Goal: Communication & Community: Answer question/provide support

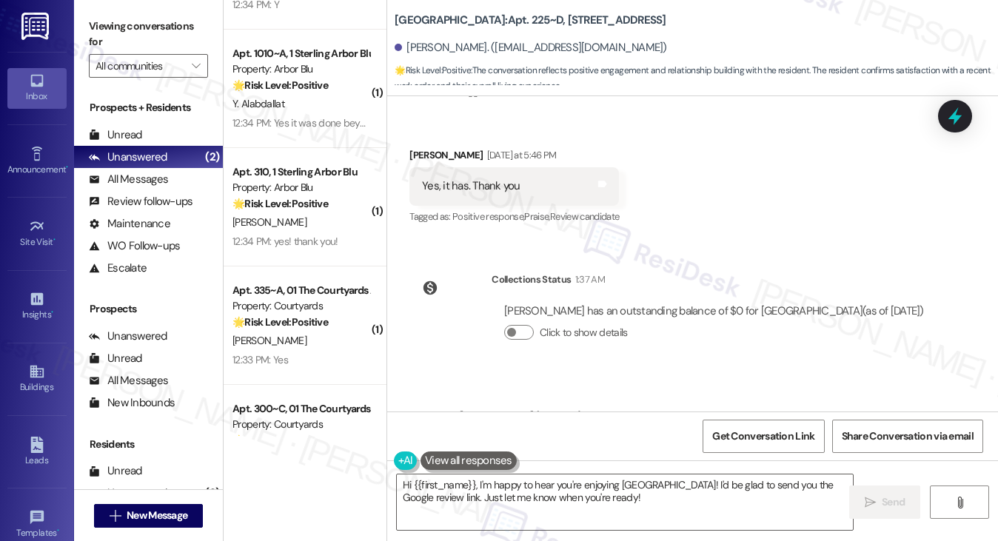
scroll to position [1578, 0]
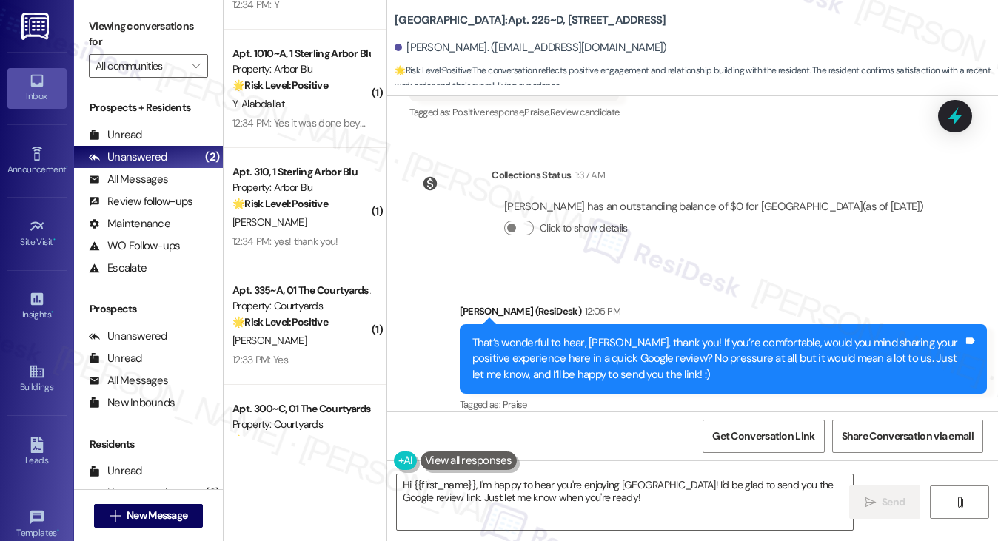
click at [606, 324] on div "That’s wonderful to hear, [PERSON_NAME], thank you! If you’re comfortable, woul…" at bounding box center [723, 359] width 527 height 70
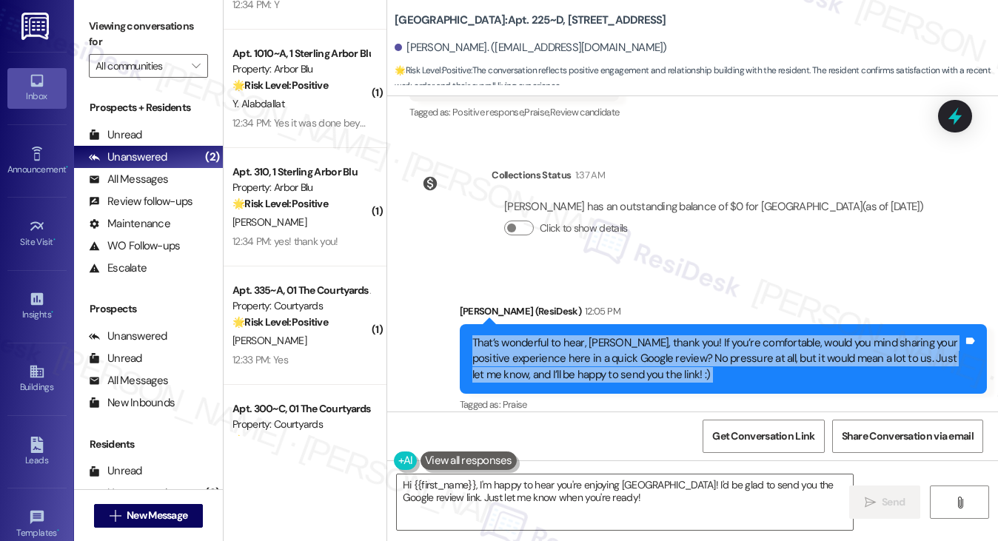
click at [606, 324] on div "That’s wonderful to hear, Zhuoer, thank you! If you’re comfortable, would you m…" at bounding box center [723, 359] width 527 height 70
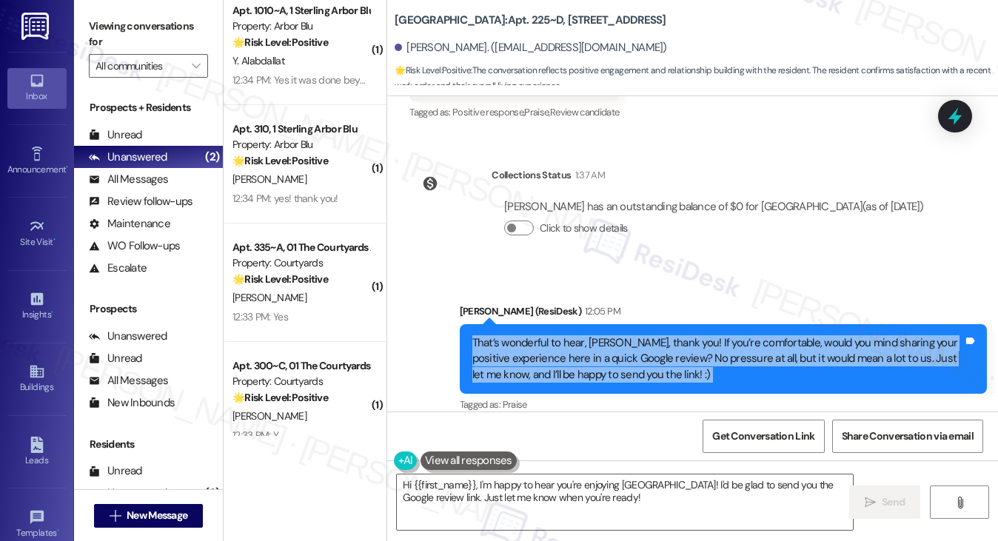
scroll to position [4066, 0]
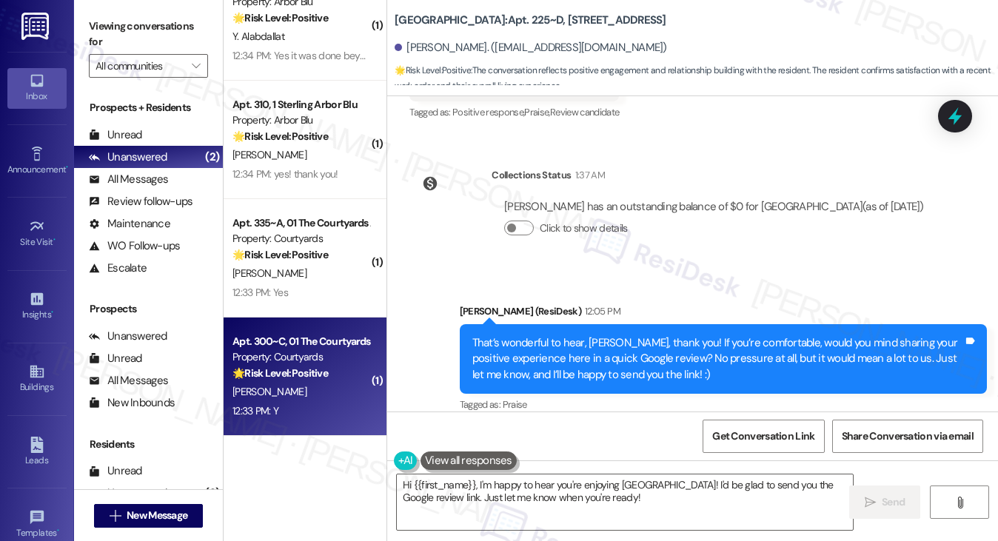
click at [378, 411] on div "Apt. 300~C, 01 The Courtyards Apartments Property: Courtyards 🌟 Risk Level: Pos…" at bounding box center [305, 377] width 163 height 118
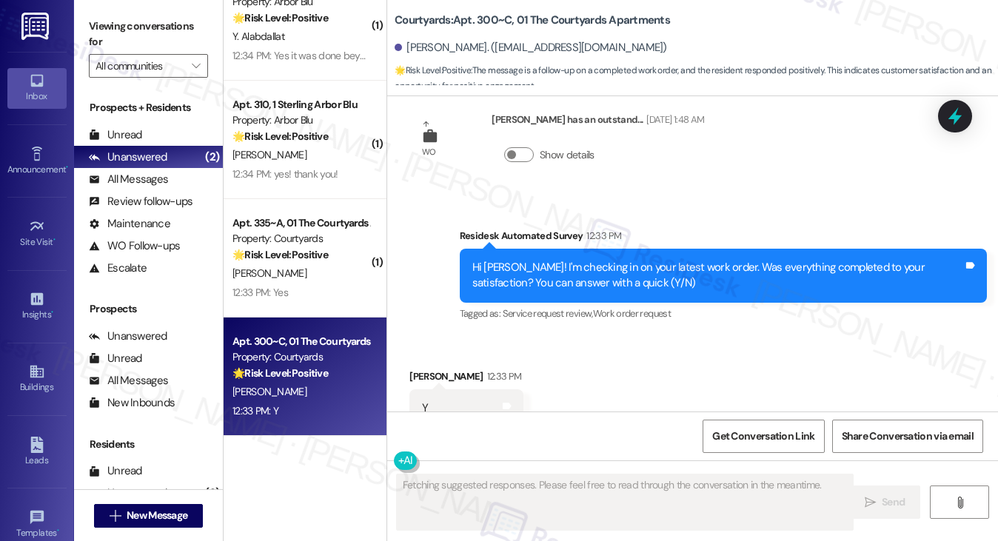
scroll to position [3418, 0]
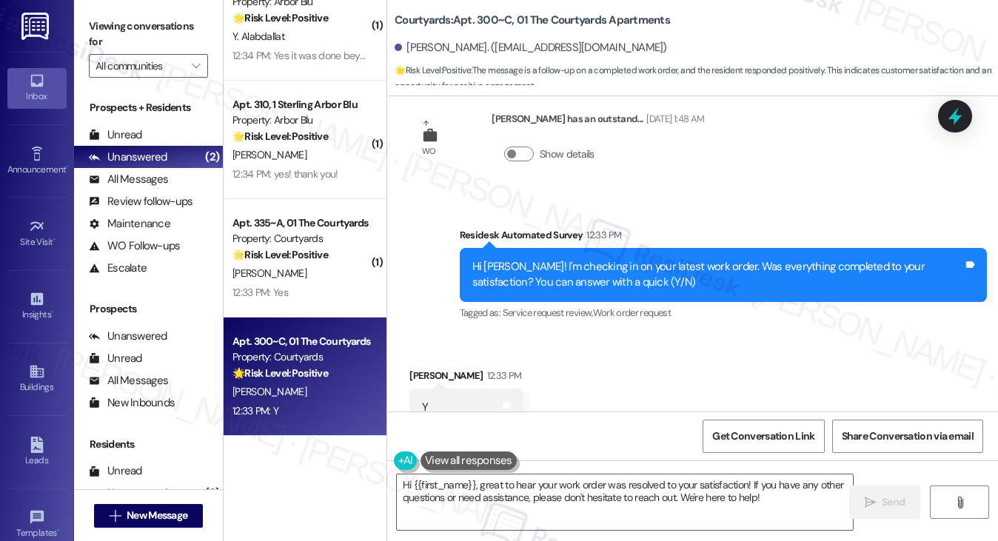
click at [144, 35] on label "Viewing conversations for" at bounding box center [148, 34] width 119 height 39
click at [501, 492] on textarea "Hi {{first_name}}, great to hear your work order was resolved to your satisfact…" at bounding box center [625, 503] width 457 height 56
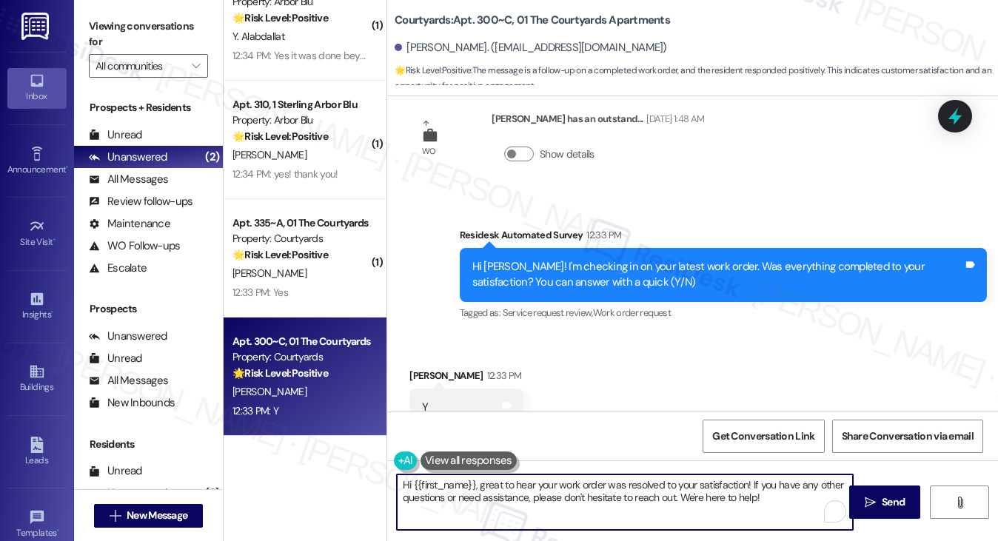
paste textarea "! I'm glad to hear that the latest work order was completed to your satisfactio…"
type textarea "Hi {{first_name}}! I'm glad to hear that the latest work order was completed to…"
click at [419, 368] on div "Kai Jun Han 12:33 PM" at bounding box center [466, 378] width 114 height 21
click at [781, 488] on textarea "Hi {{first_name}}! I'm glad to hear that the latest work order was completed to…" at bounding box center [625, 503] width 457 height 56
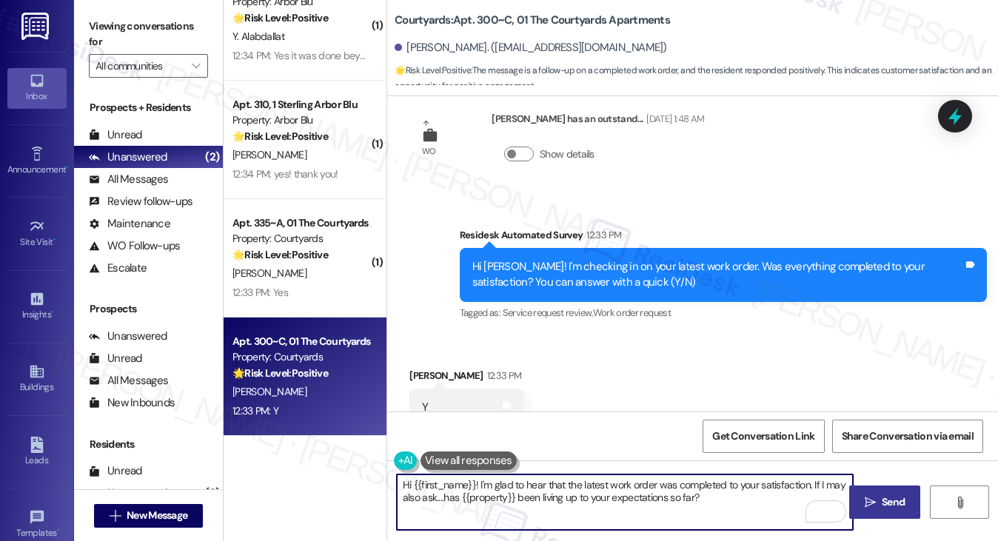
click at [865, 491] on button " Send" at bounding box center [885, 502] width 72 height 33
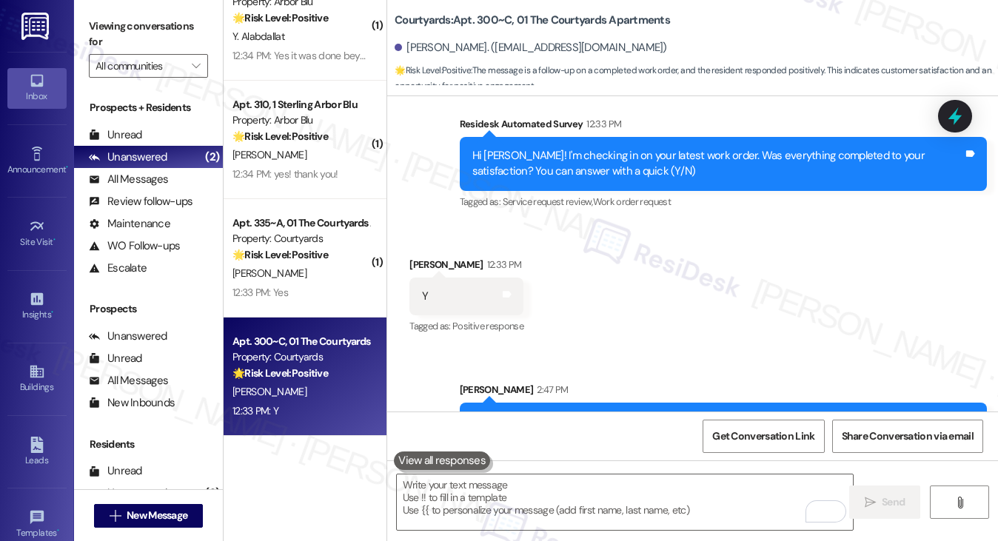
scroll to position [3536, 0]
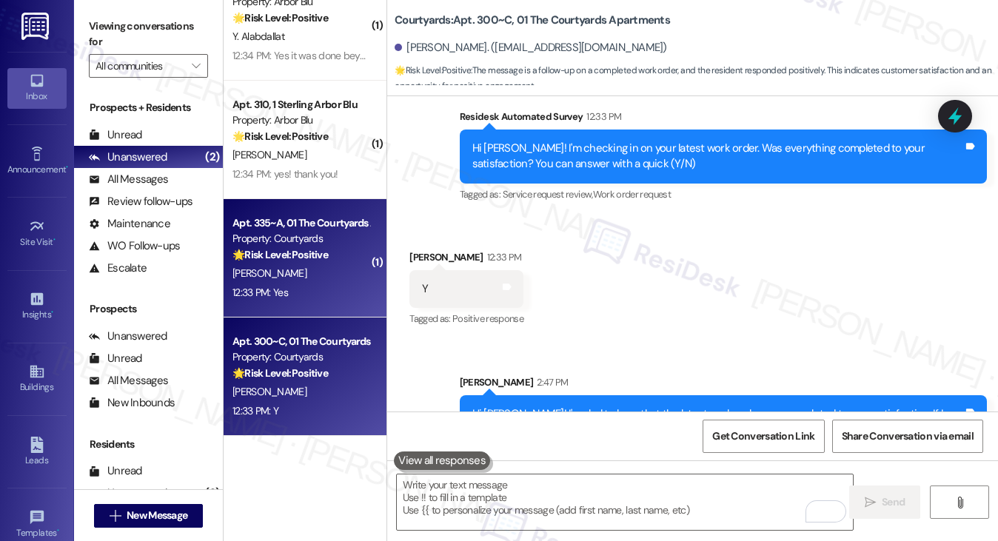
click at [329, 264] on div "S. Quarles" at bounding box center [301, 273] width 140 height 19
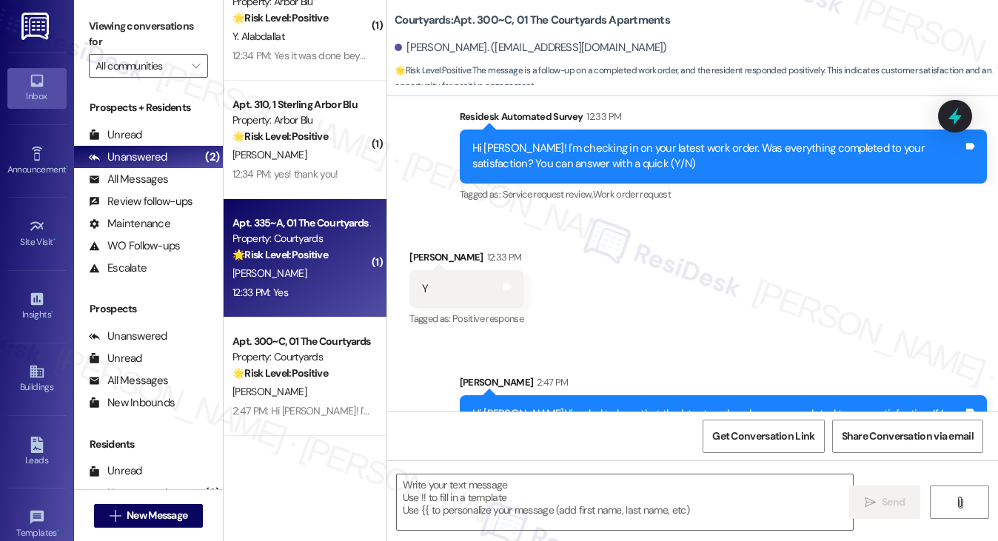
type textarea "Fetching suggested responses. Please feel free to read through the conversation…"
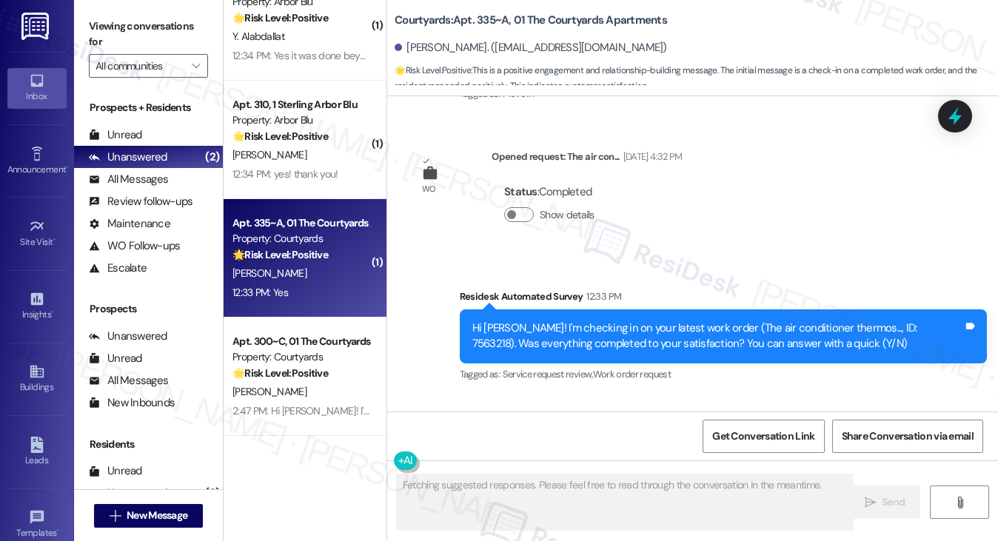
scroll to position [1665, 0]
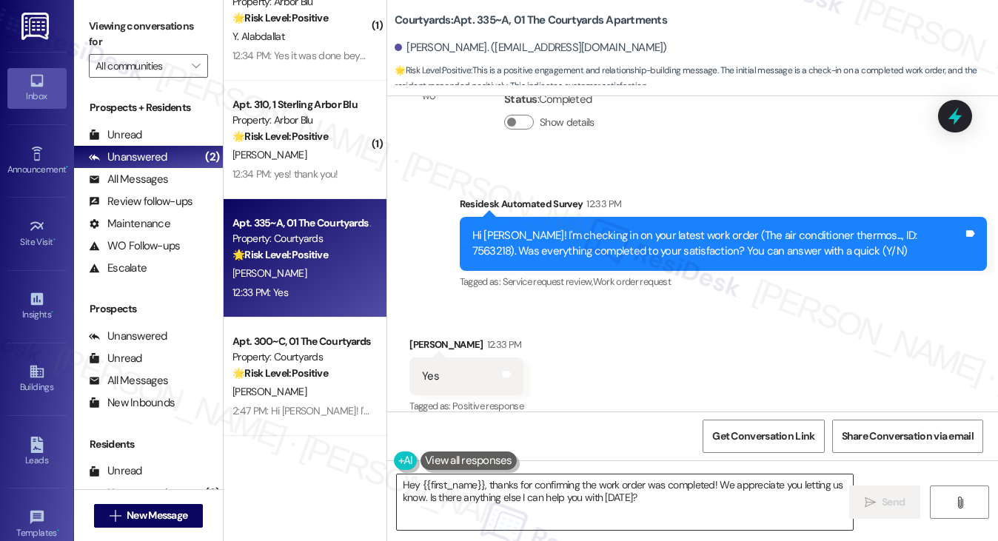
click at [501, 500] on textarea "Hey {{first_name}}, thanks for confirming the work order was completed! We appr…" at bounding box center [625, 503] width 457 height 56
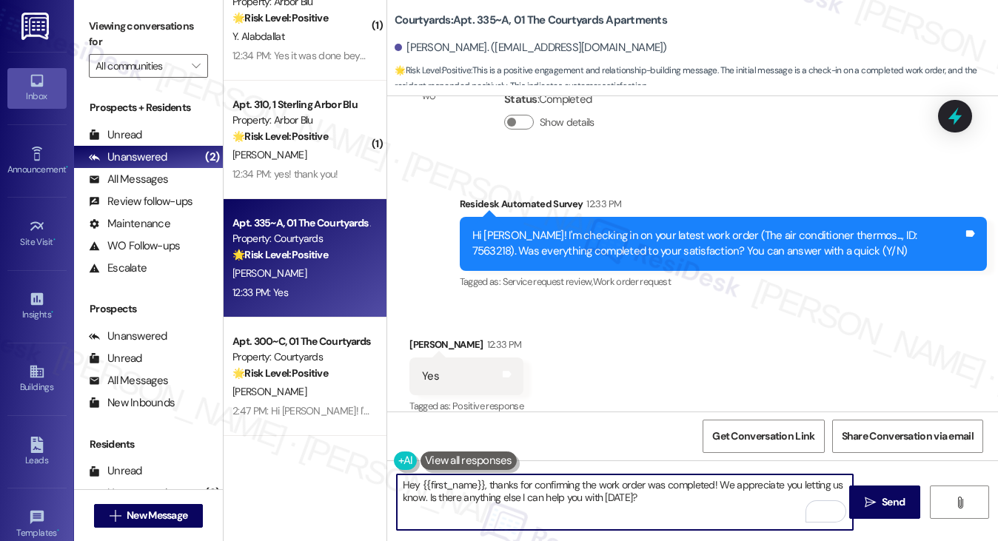
paste textarea "i {{first_name}}! I'm glad to hear that the latest work order was completed to …"
click at [422, 337] on div "Spencer Quarles 12:33 PM" at bounding box center [466, 347] width 114 height 21
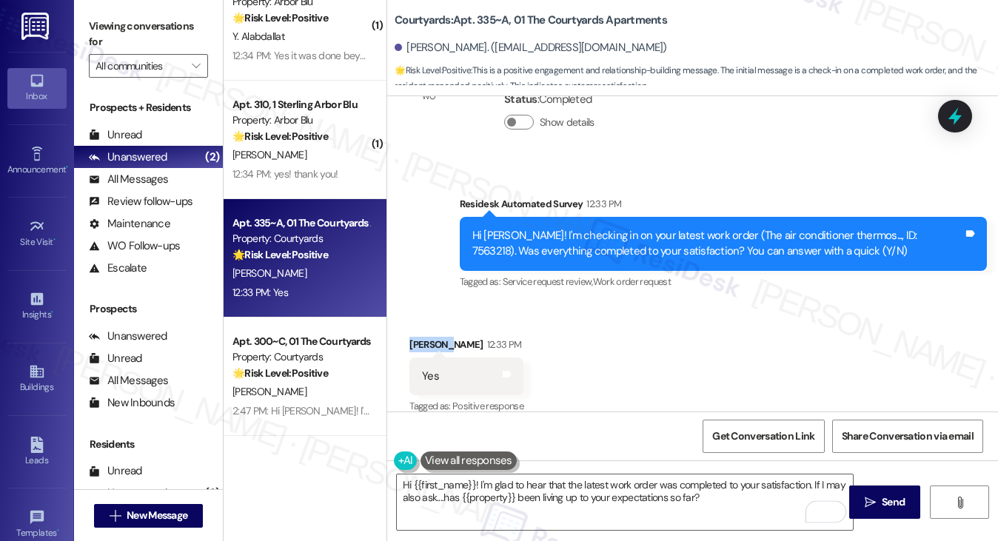
click at [422, 337] on div "Spencer Quarles 12:33 PM" at bounding box center [466, 347] width 114 height 21
click at [692, 383] on div "Received via SMS Spencer Quarles 12:33 PM Yes Tags and notes Tagged as: Positiv…" at bounding box center [692, 366] width 611 height 125
click at [592, 484] on textarea "Hi {{first_name}}! I'm glad to hear that the latest work order was completed to…" at bounding box center [625, 503] width 457 height 56
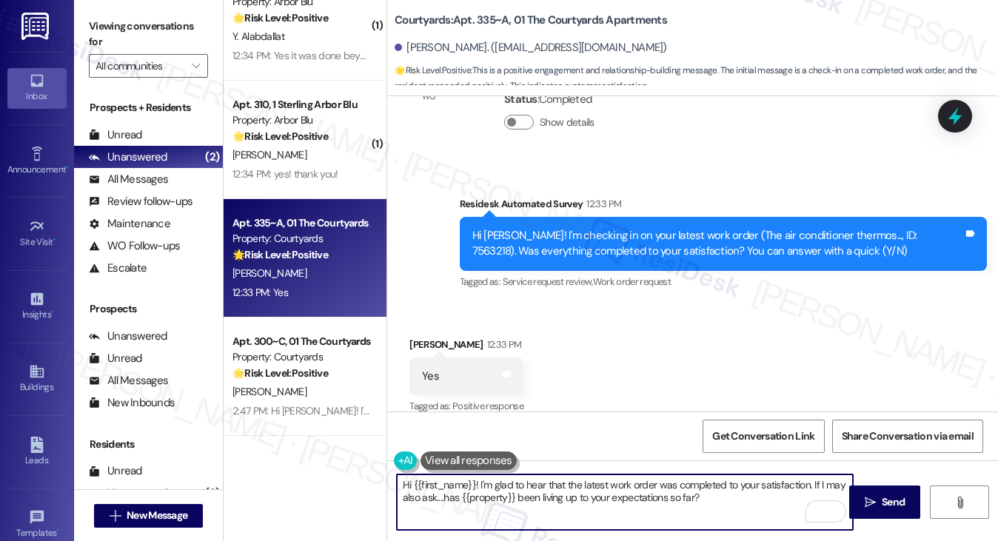
click at [592, 484] on textarea "Hi {{first_name}}! I'm glad to hear that the latest work order was completed to…" at bounding box center [625, 503] width 457 height 56
click at [775, 494] on textarea "Hi {{first_name}}! I'm glad to hear that the AC thermostat work order was compl…" at bounding box center [625, 503] width 457 height 56
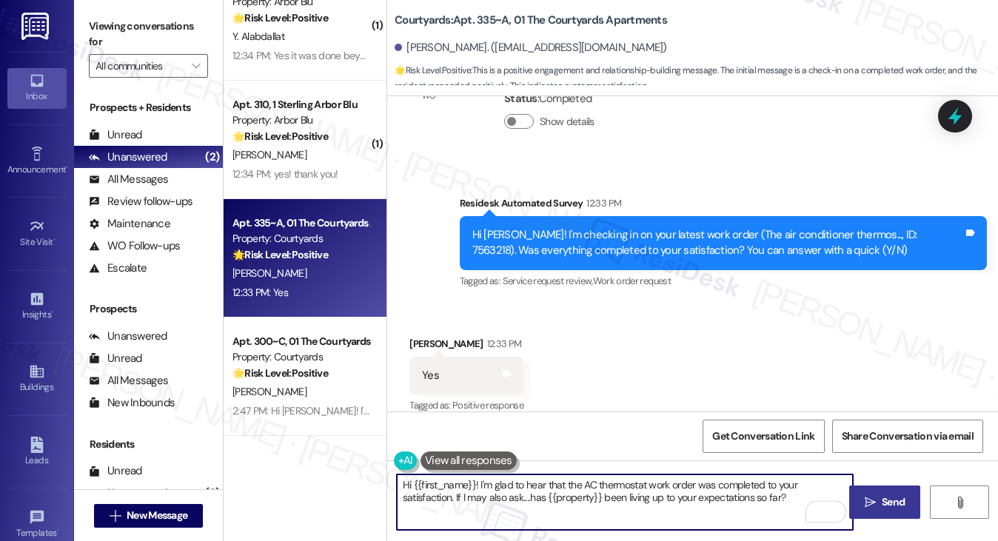
type textarea "Hi {{first_name}}! I'm glad to hear that the AC thermostat work order was compl…"
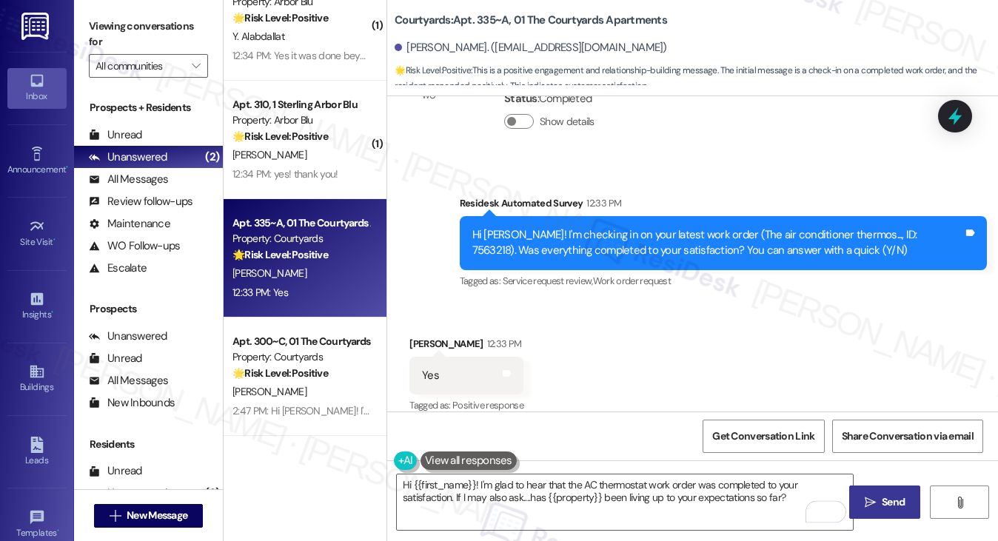
click at [877, 486] on button " Send" at bounding box center [885, 502] width 72 height 33
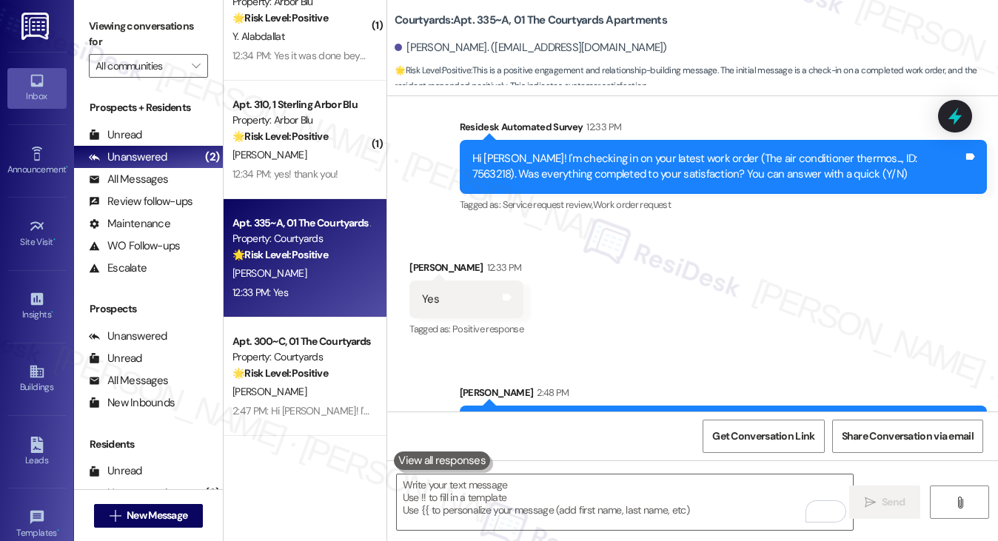
scroll to position [1785, 0]
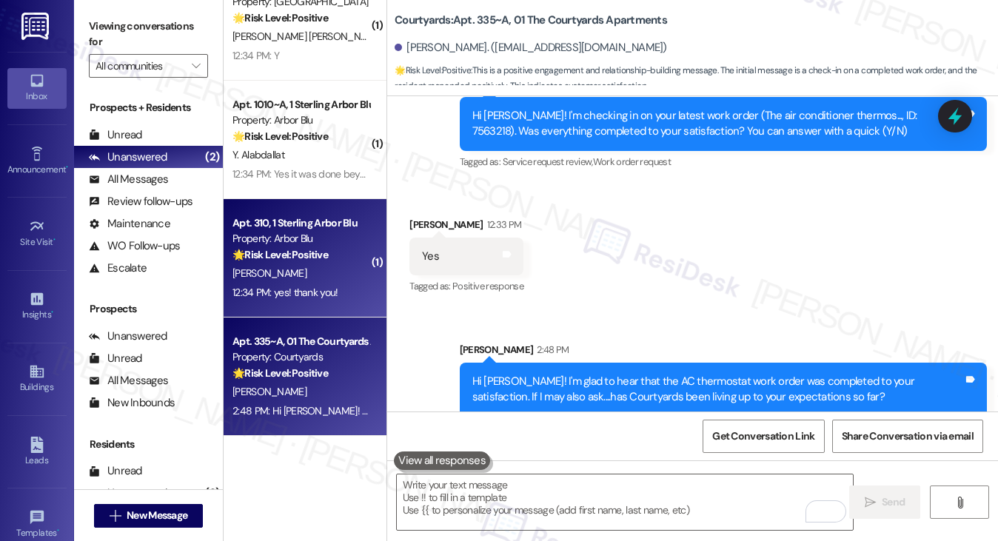
click at [335, 272] on div "M. Jacobs" at bounding box center [301, 273] width 140 height 19
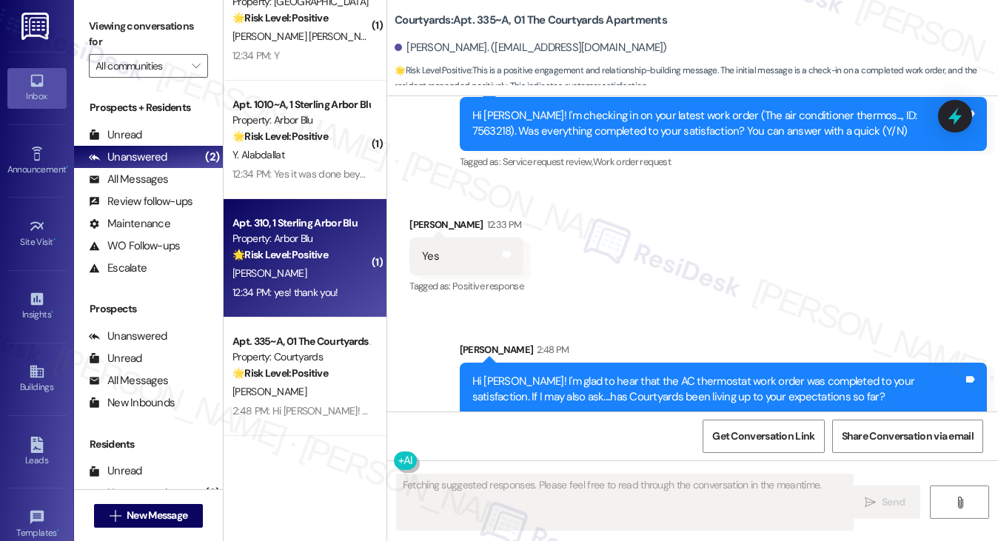
type textarea "Fetching suggested responses. Please feel free to read through the conversation…"
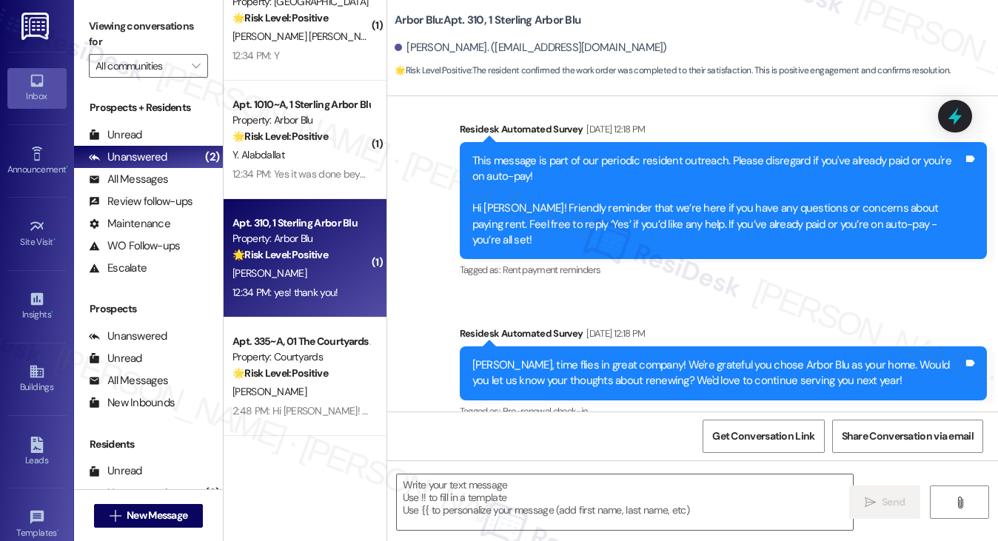
type textarea "Fetching suggested responses. Please feel free to read through the conversation…"
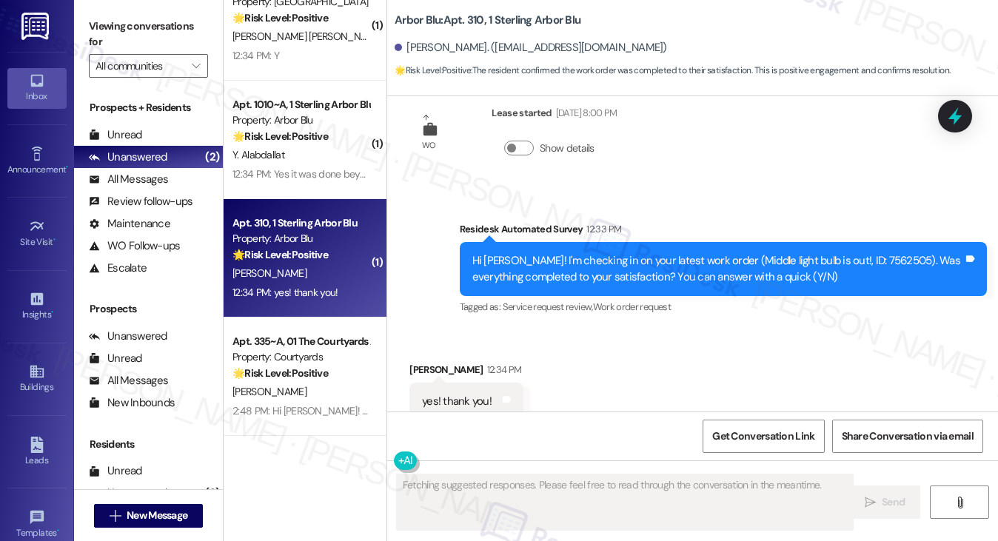
scroll to position [1049, 0]
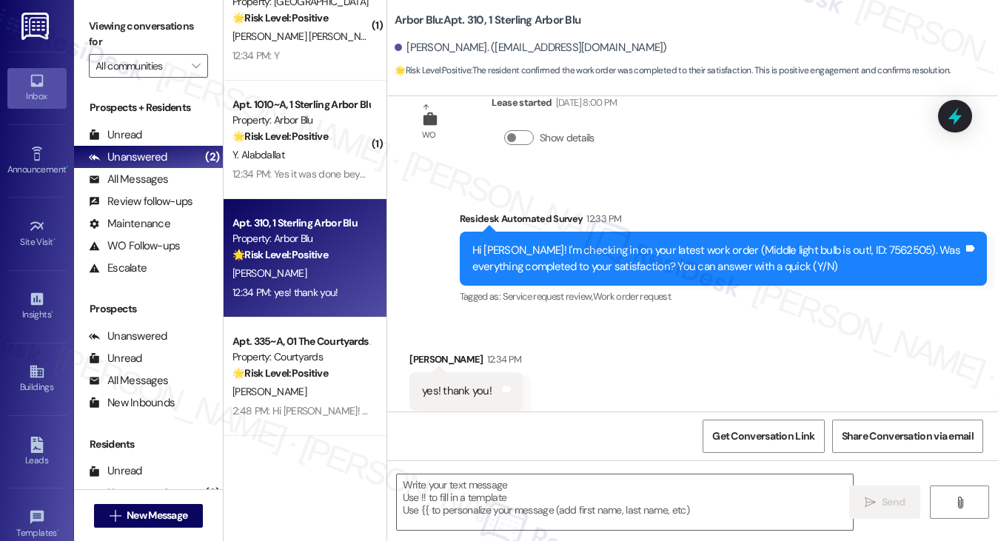
click at [631, 243] on div "Hi Mary! I'm checking in on your latest work order (Middle light bulb is out!, …" at bounding box center [717, 259] width 491 height 32
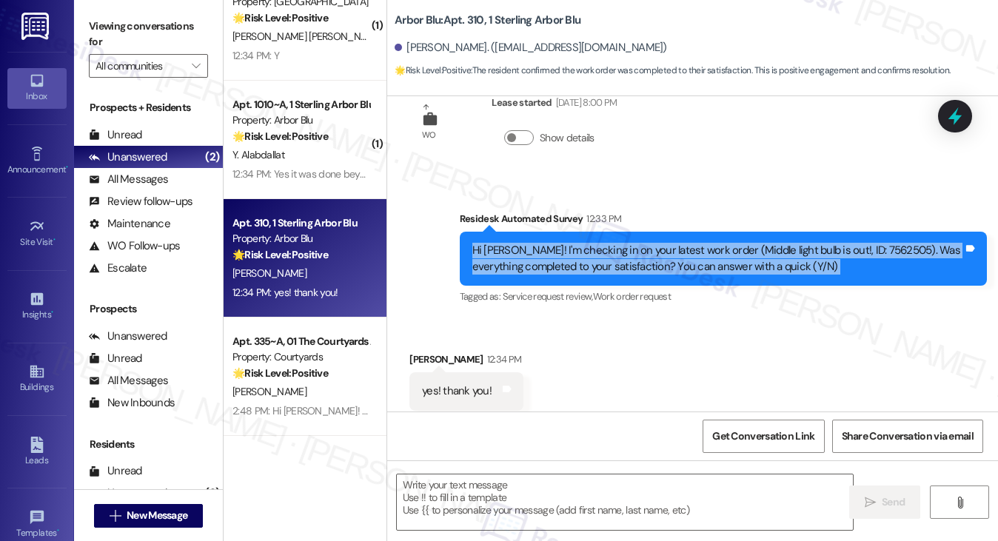
click at [631, 243] on div "Hi Mary! I'm checking in on your latest work order (Middle light bulb is out!, …" at bounding box center [717, 259] width 491 height 32
click at [561, 495] on textarea at bounding box center [625, 503] width 457 height 56
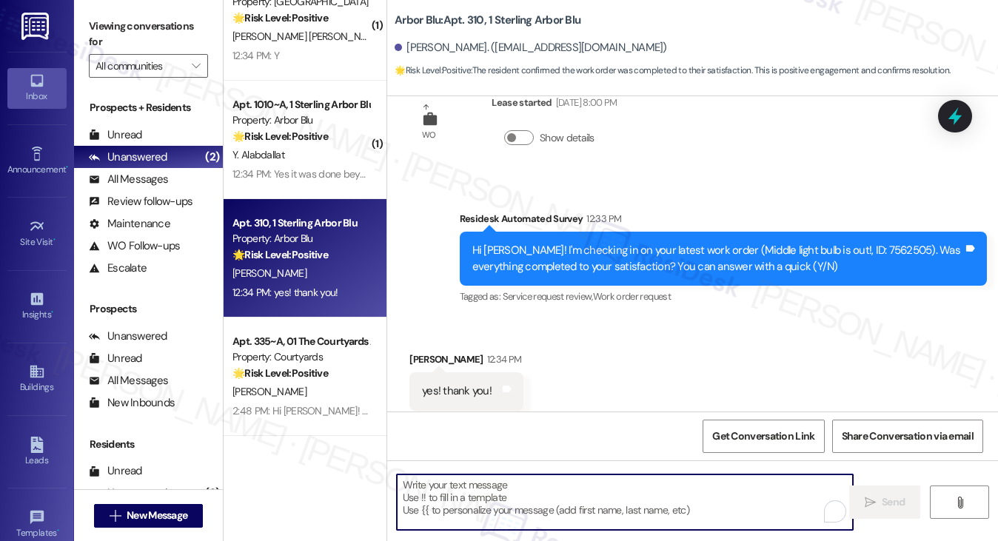
paste textarea "Hi {{first_name}}! I'm glad to hear that the latest work order was completed to…"
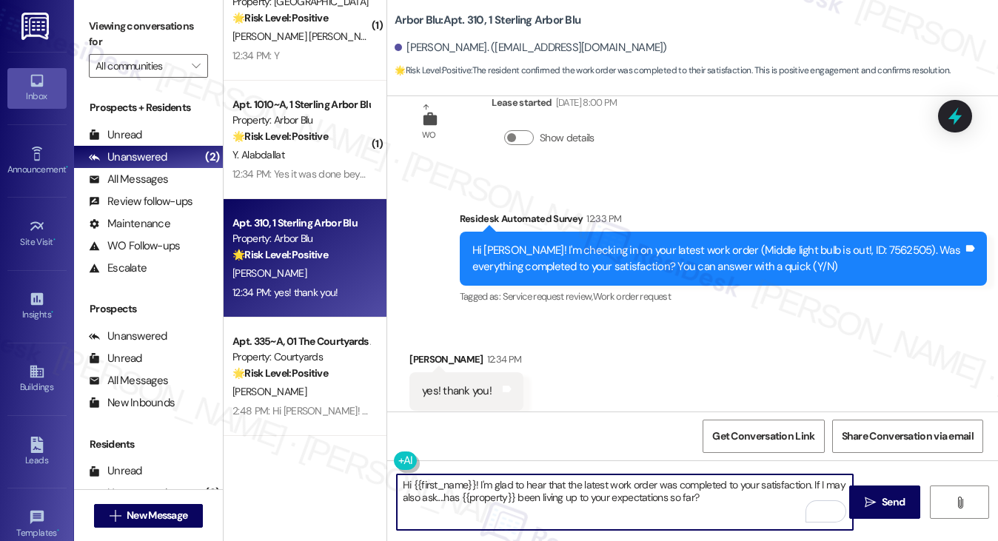
click at [598, 480] on textarea "Hi {{first_name}}! I'm glad to hear that the latest work order was completed to…" at bounding box center [625, 503] width 457 height 56
click at [755, 494] on textarea "Hi {{first_name}}! I'm glad to hear that the light bulb work order was complete…" at bounding box center [625, 503] width 457 height 56
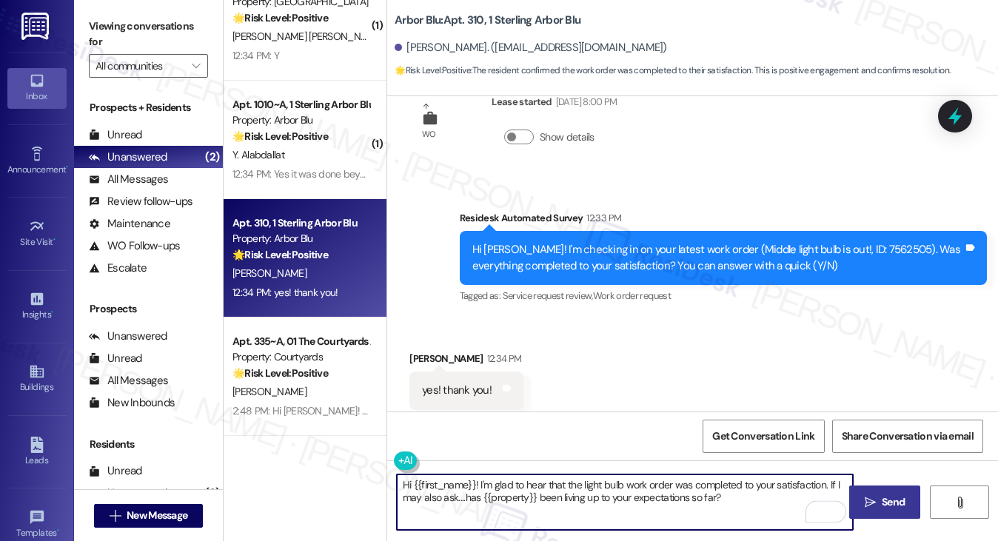
type textarea "Hi {{first_name}}! I'm glad to hear that the light bulb work order was complete…"
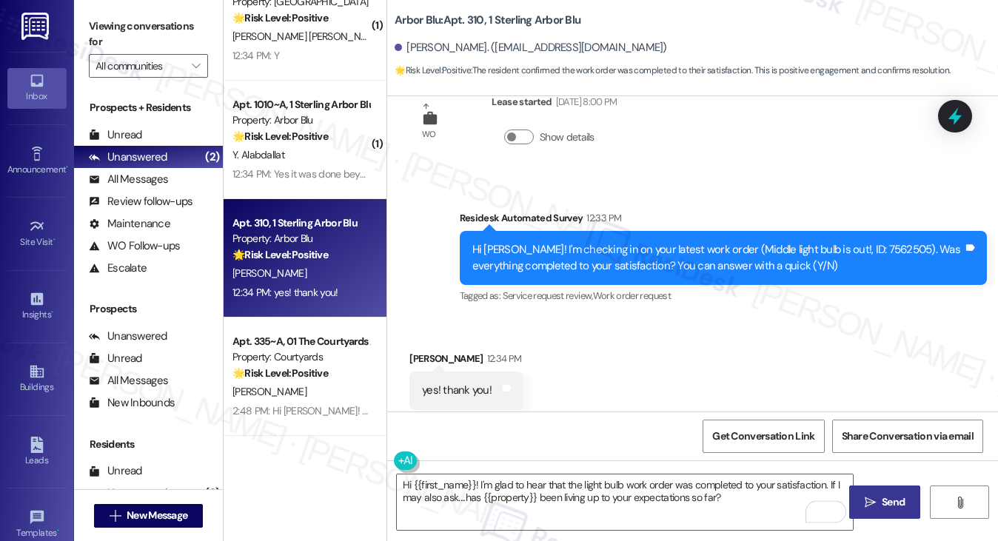
click at [893, 517] on button " Send" at bounding box center [885, 502] width 72 height 33
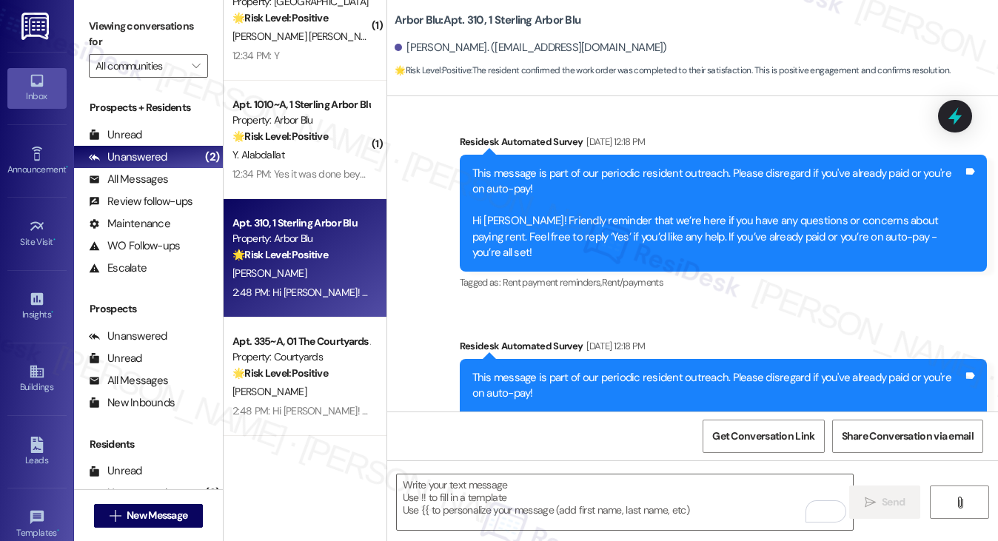
scroll to position [0, 0]
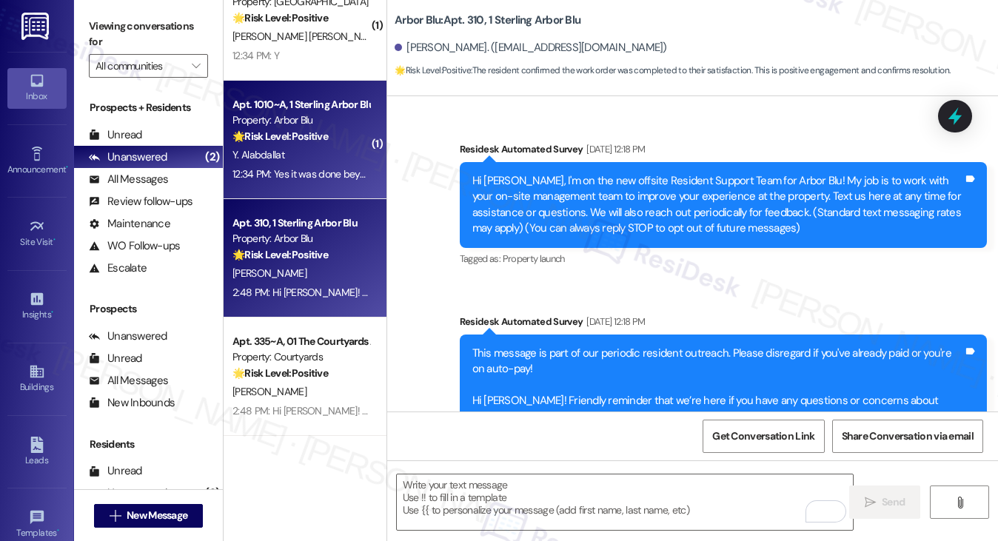
click at [354, 159] on div "Y. Alabdallat" at bounding box center [301, 155] width 140 height 19
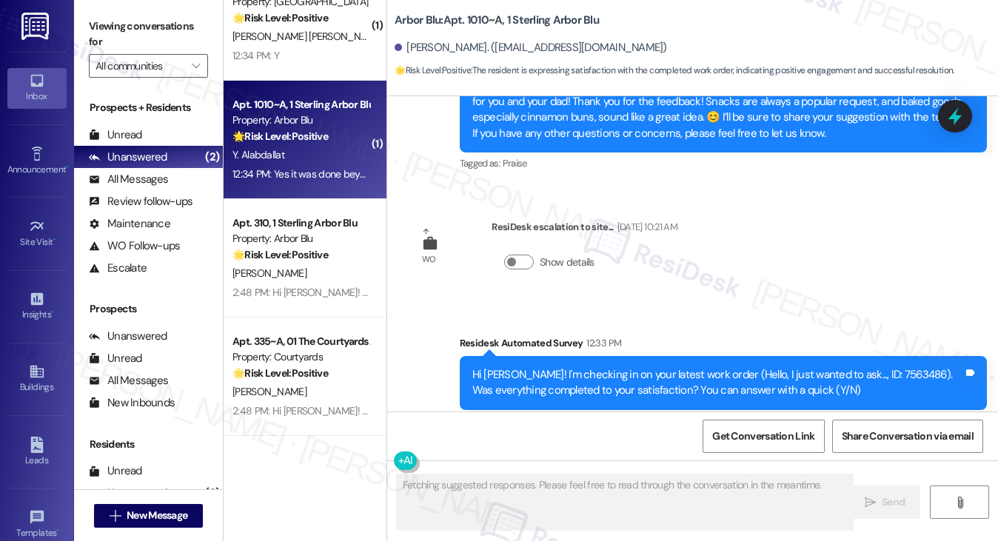
scroll to position [681, 0]
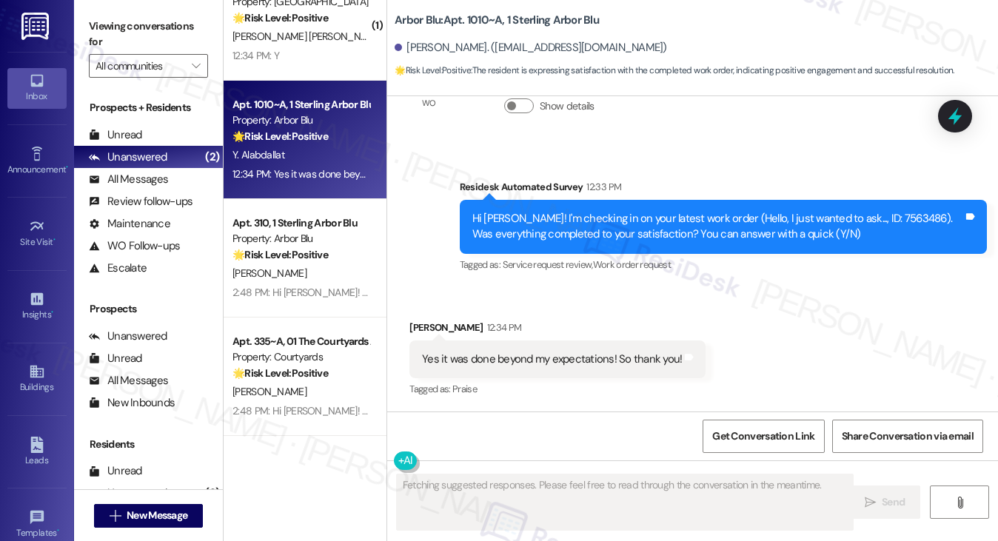
click at [545, 361] on div "Yes it was done beyond my expectations! So thank you!" at bounding box center [552, 360] width 260 height 16
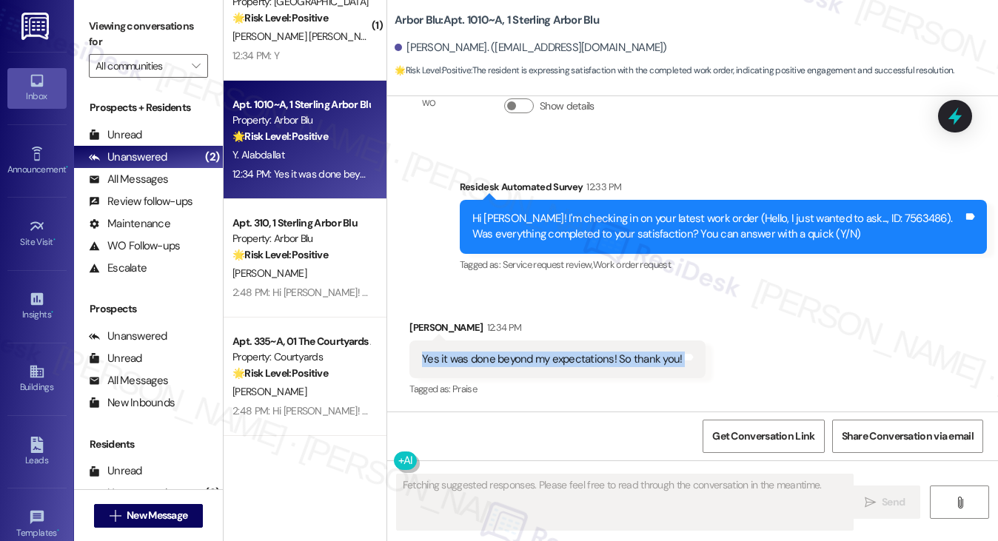
click at [545, 361] on div "Yes it was done beyond my expectations! So thank you!" at bounding box center [552, 360] width 260 height 16
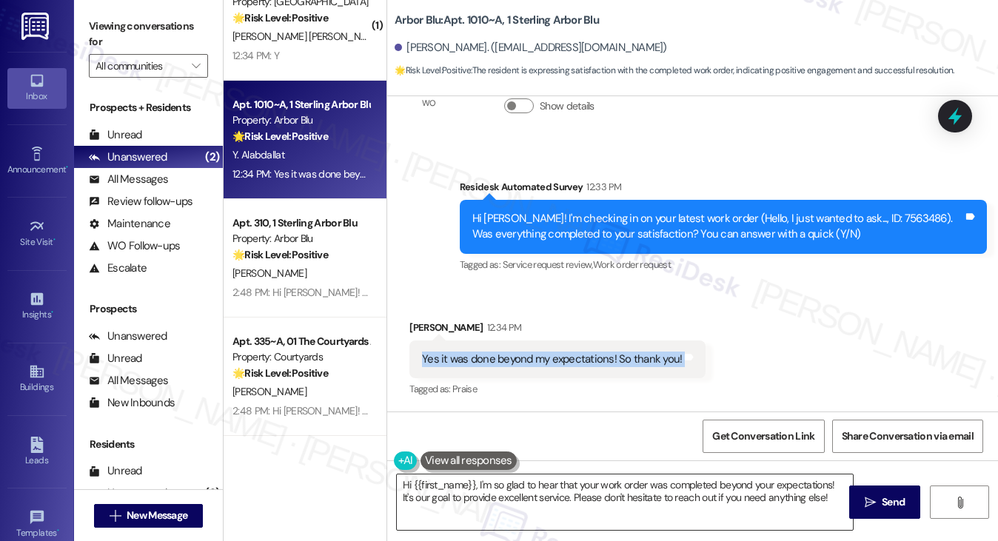
click at [579, 491] on textarea "Hi {{first_name}}, I'm so glad to hear that your work order was completed beyon…" at bounding box center [625, 503] width 457 height 56
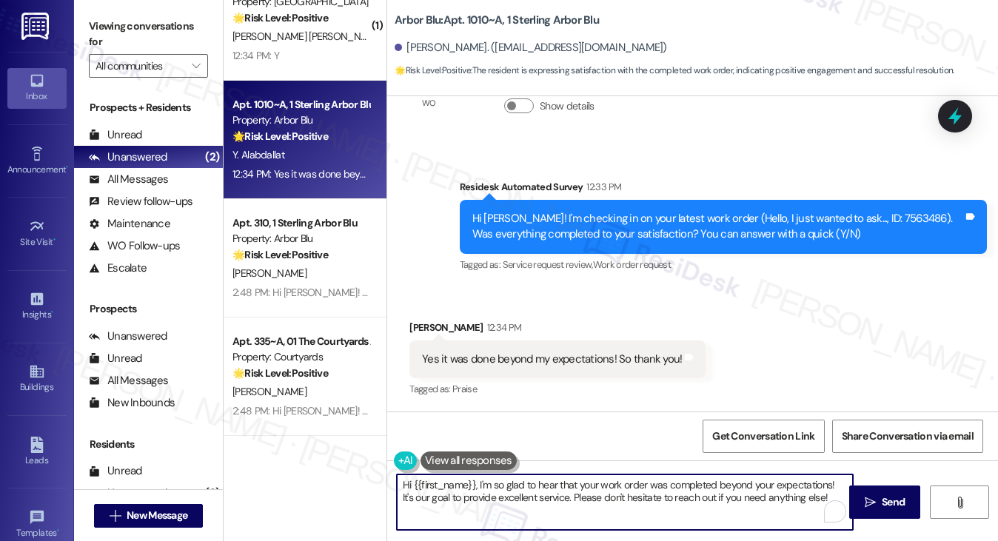
paste textarea "! I'm glad to hear that the latest work order was completed to your satisfactio…"
click at [699, 501] on textarea "Hi {{first_name}}, I'm so glad to hear that your work order was completed beyon…" at bounding box center [625, 503] width 457 height 56
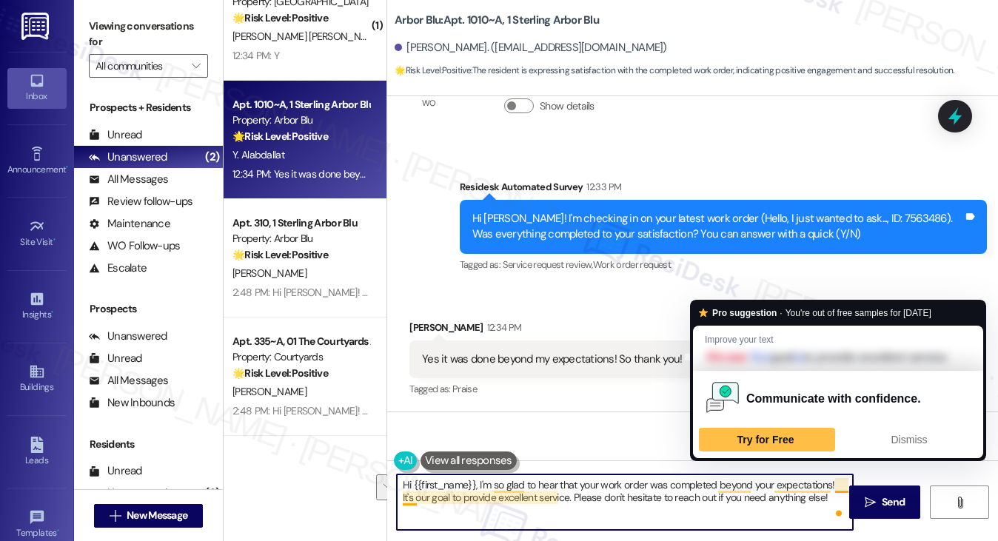
drag, startPoint x: 820, startPoint y: 498, endPoint x: 833, endPoint y: 482, distance: 20.6
click at [833, 482] on textarea "Hi {{first_name}}, I'm so glad to hear that your work order was completed beyon…" at bounding box center [625, 503] width 457 height 56
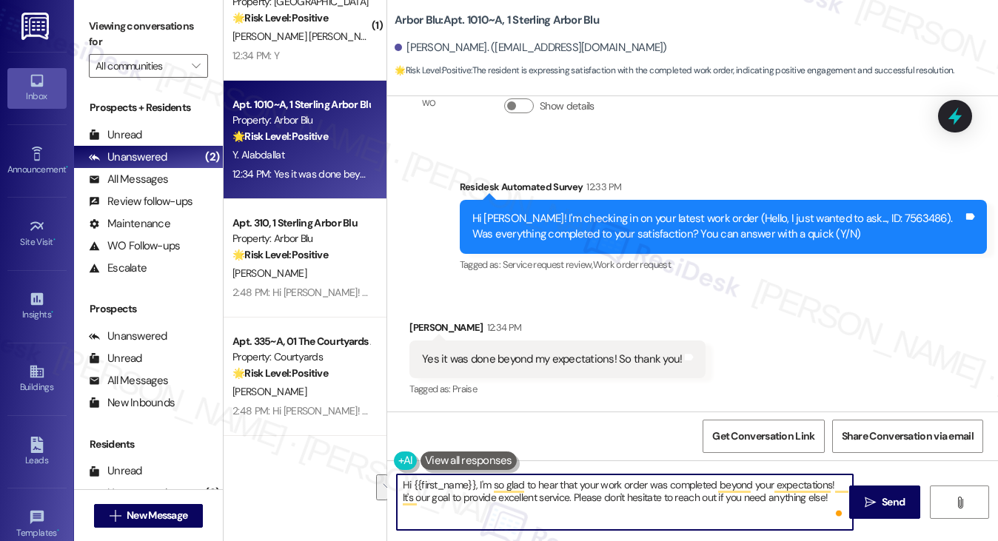
paste textarea "Hi {{first_name}}! I'm glad to hear that the latest work order was completed to…"
drag, startPoint x: 797, startPoint y: 497, endPoint x: 835, endPoint y: 479, distance: 41.7
click at [835, 479] on textarea "Hi {{first_name}}, I'm so glad to hear that your work order was completed beyon…" at bounding box center [625, 503] width 457 height 56
click at [557, 478] on textarea "Hi {{first_name}}, I'm so glad to hear that your work order was completed beyon…" at bounding box center [625, 503] width 457 height 56
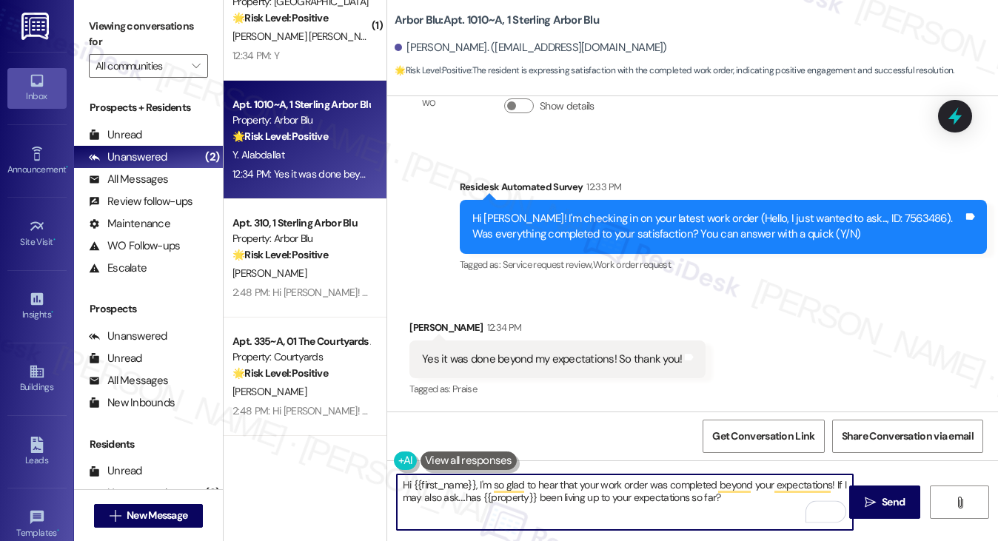
click at [557, 478] on textarea "Hi {{first_name}}, I'm so glad to hear that your work order was completed beyon…" at bounding box center [625, 503] width 457 height 56
type textarea "Hi {{first_name}}, I'm so glad to hear that your work order was completed beyon…"
click at [900, 505] on span "Send" at bounding box center [893, 503] width 23 height 16
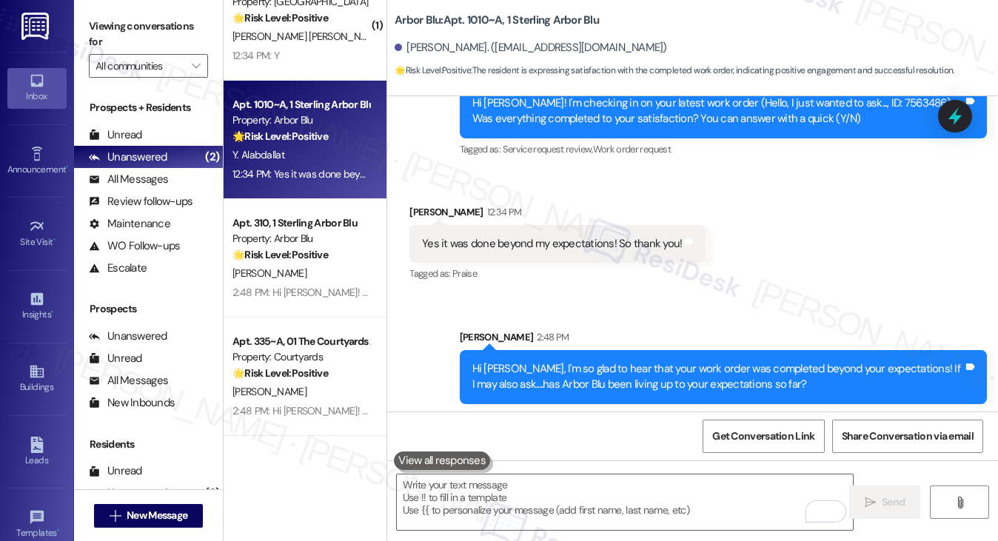
scroll to position [800, 0]
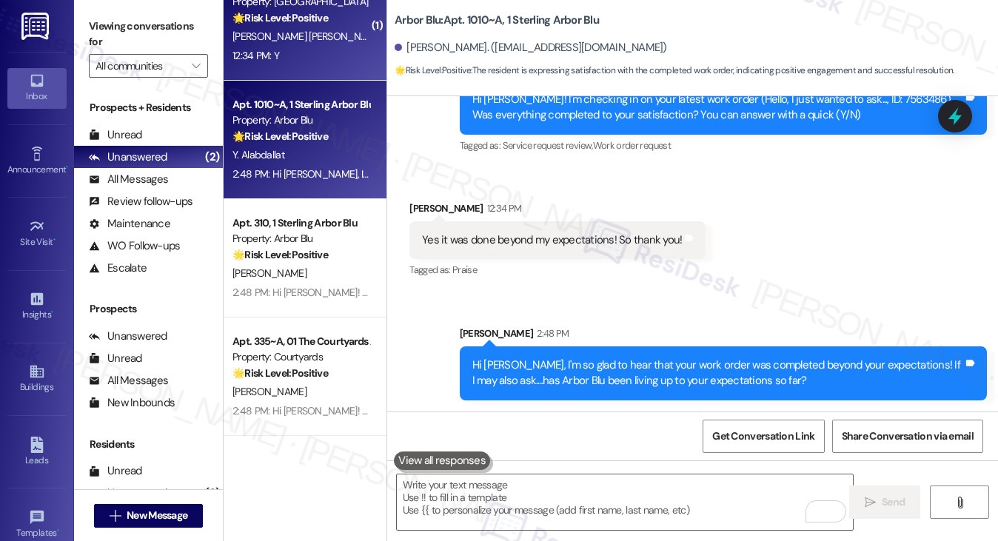
click at [325, 58] on div "12:34 PM: Y 12:34 PM: Y" at bounding box center [301, 56] width 140 height 19
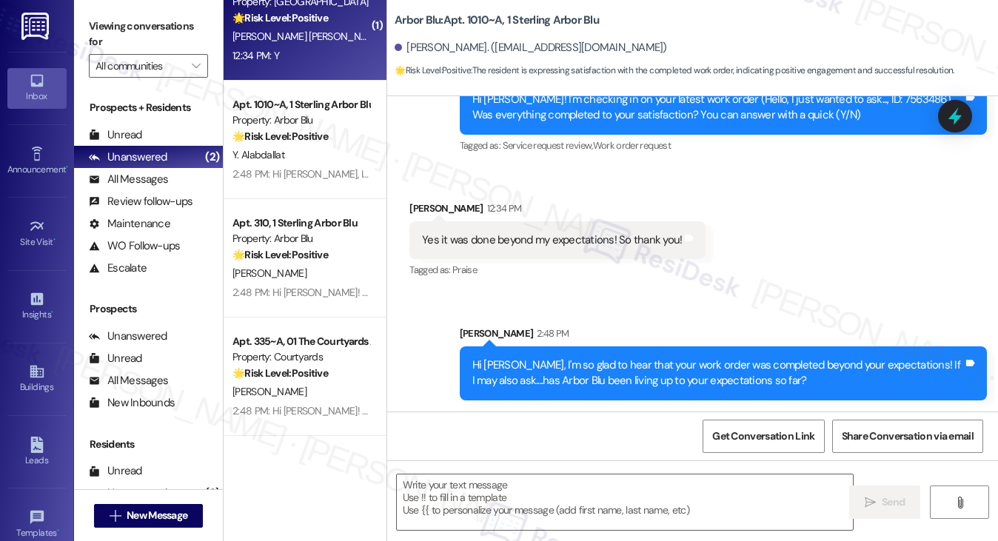
type textarea "Fetching suggested responses. Please feel free to read through the conversation…"
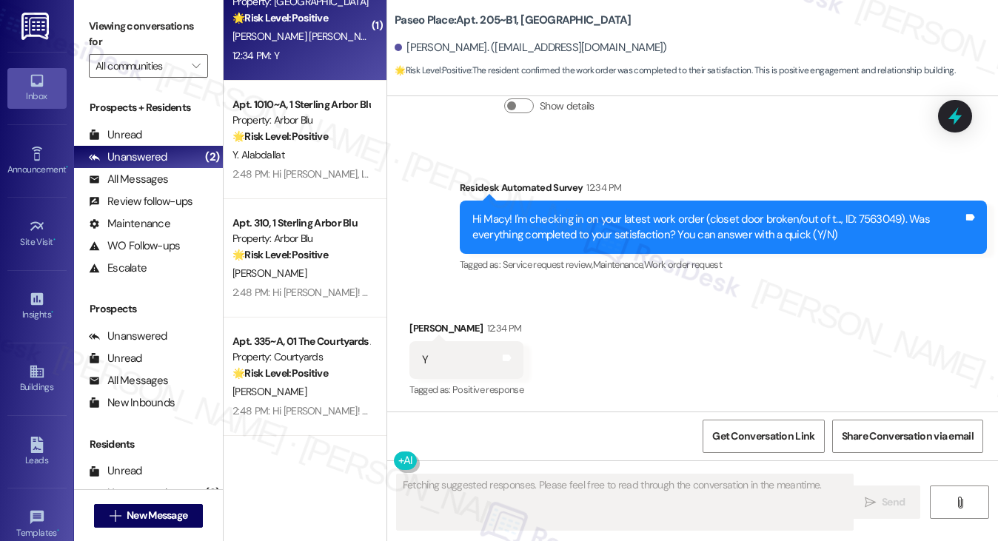
scroll to position [3844, 0]
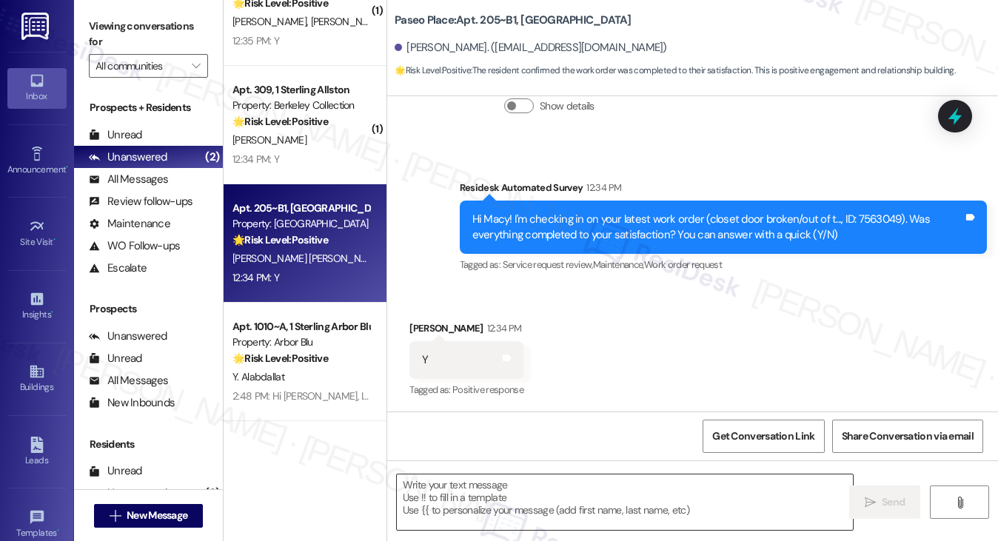
click at [504, 492] on textarea at bounding box center [625, 503] width 457 height 56
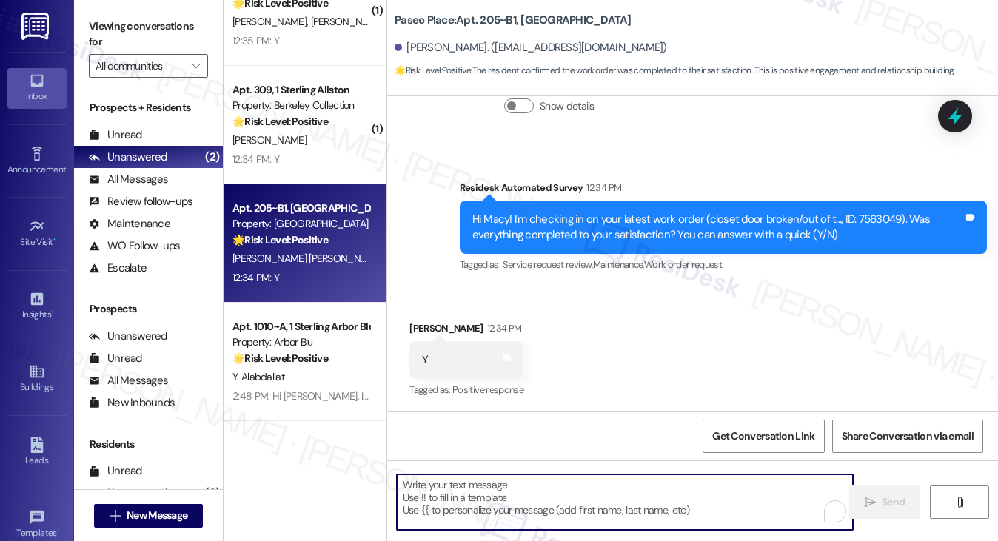
paste textarea "Hi {{first_name}}! I'm glad to hear that the latest work order was completed to…"
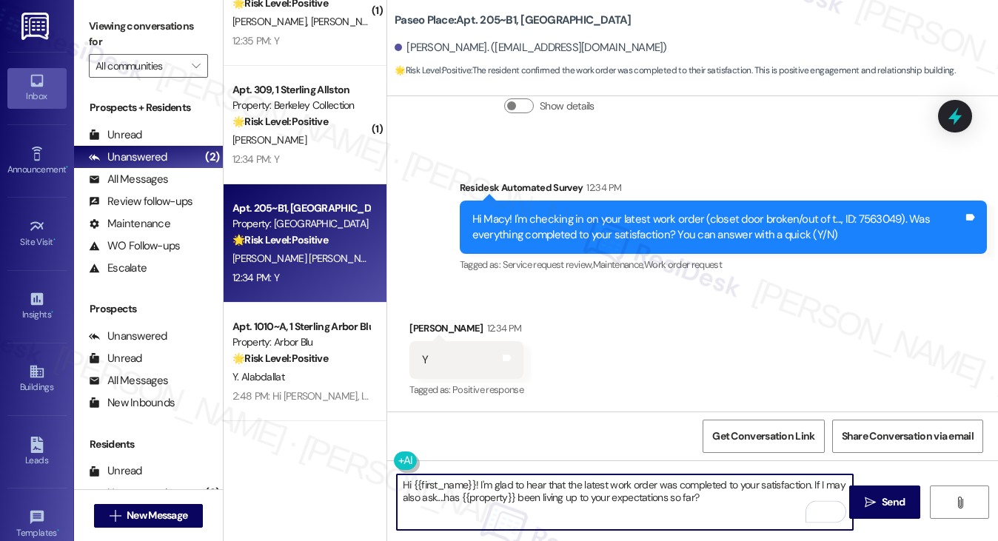
click at [428, 331] on div "Macy Bacling Palmer 12:34 PM" at bounding box center [466, 331] width 114 height 21
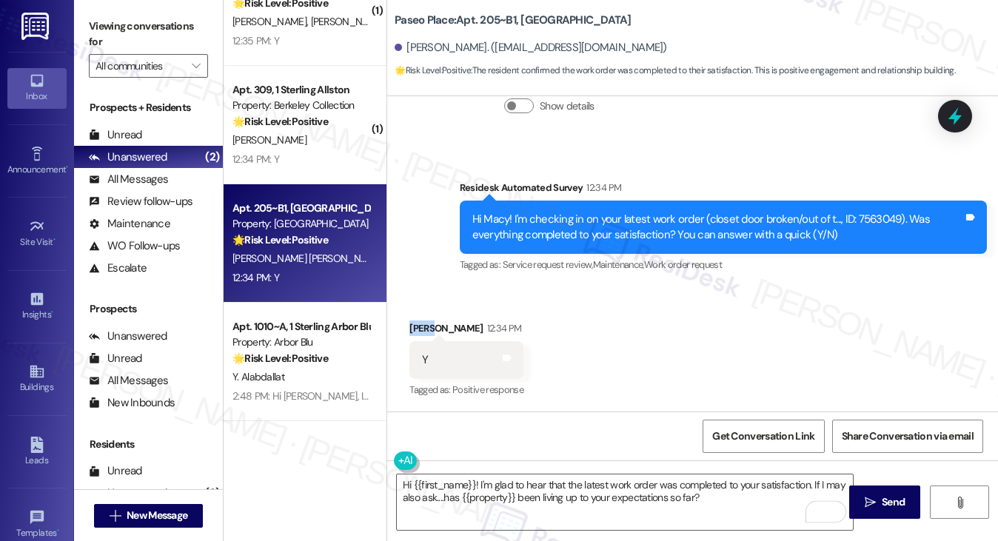
click at [428, 331] on div "Macy Bacling Palmer 12:34 PM" at bounding box center [466, 331] width 114 height 21
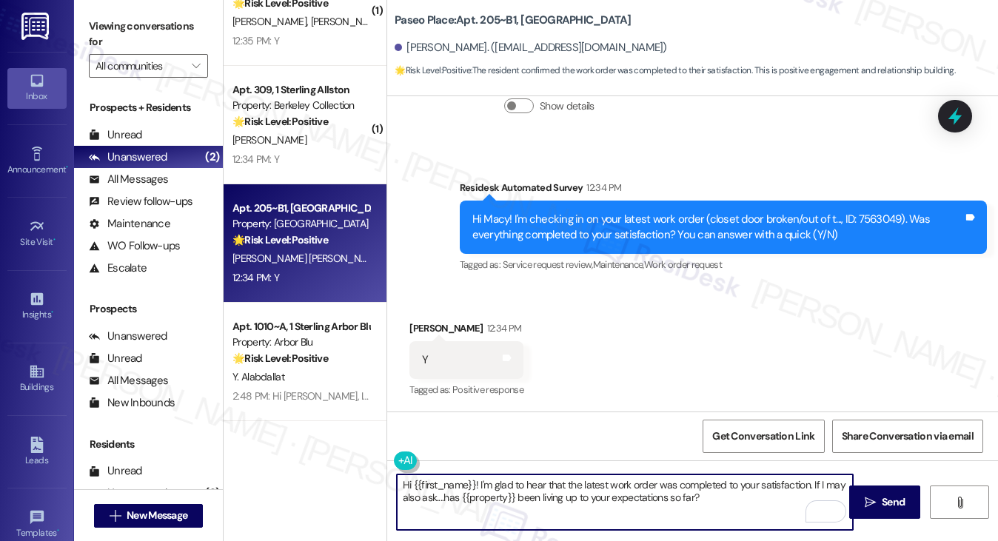
click at [589, 486] on textarea "Hi {{first_name}}! I'm glad to hear that the latest work order was completed to…" at bounding box center [625, 503] width 457 height 56
type textarea "Hi {{first_name}}! I'm glad to hear that the closet door work order was complet…"
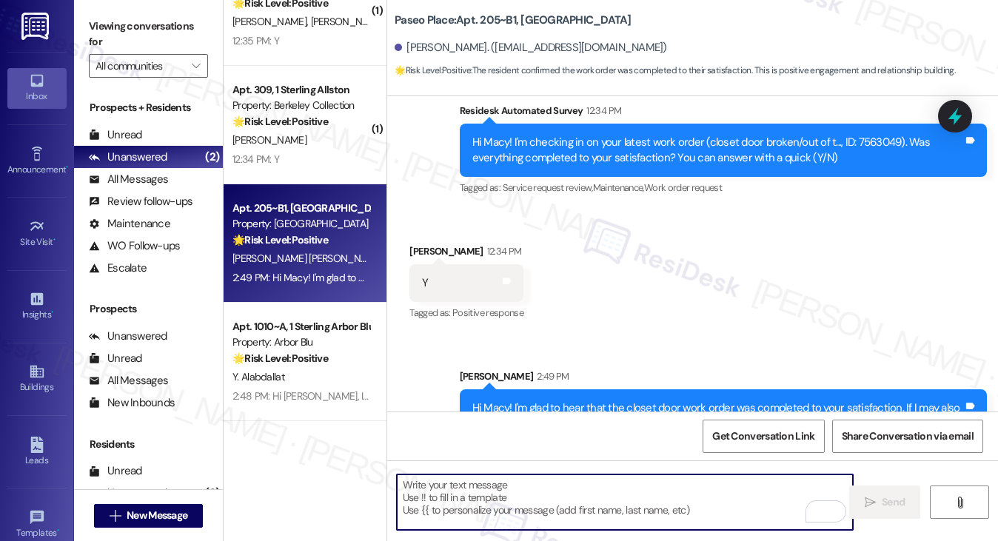
scroll to position [495, 0]
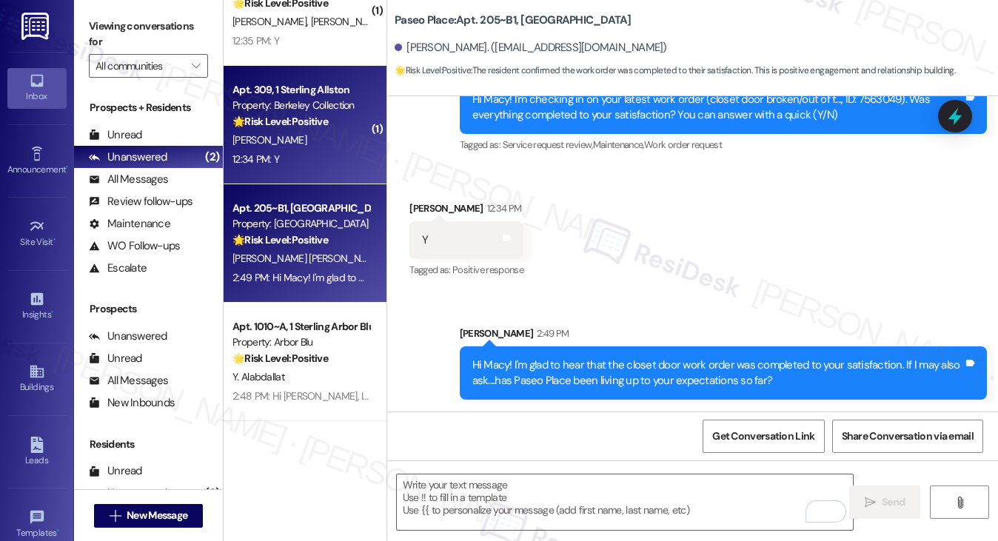
click at [302, 158] on div "12:34 PM: Y 12:34 PM: Y" at bounding box center [301, 159] width 140 height 19
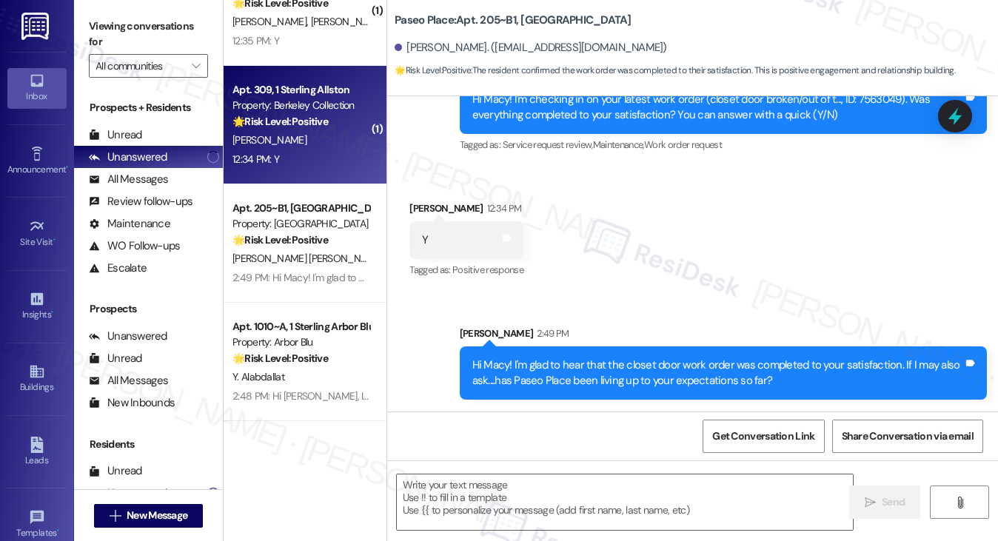
type textarea "Fetching suggested responses. Please feel free to read through the conversation…"
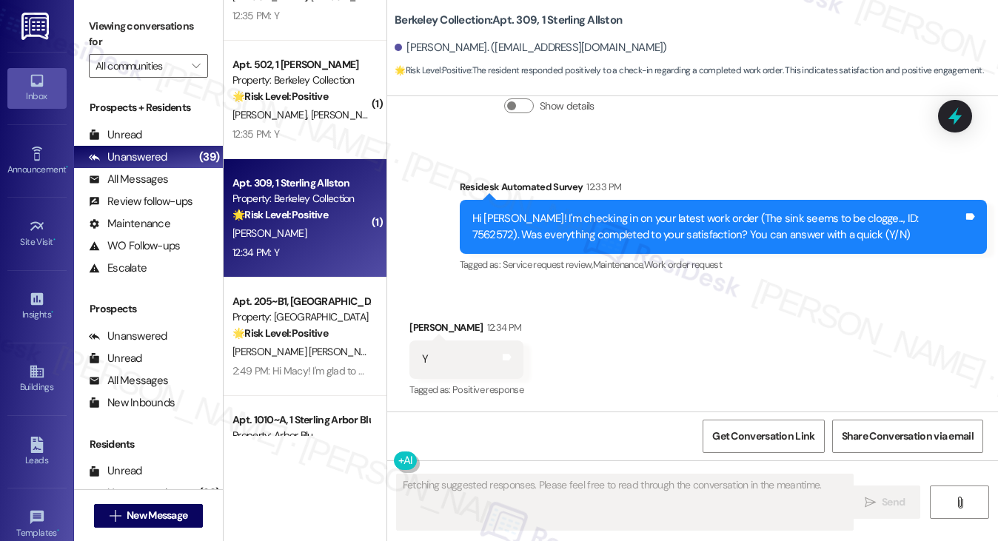
scroll to position [3622, 0]
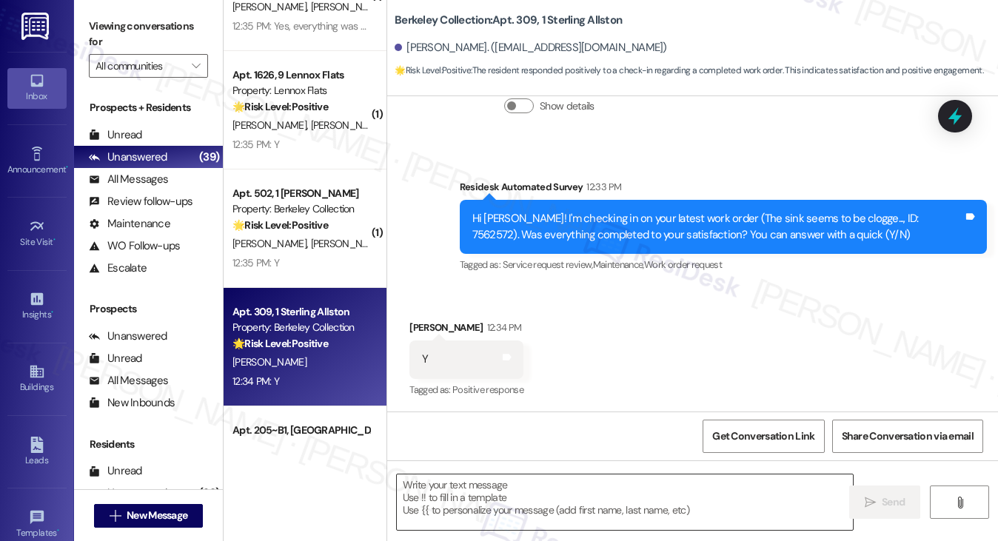
click at [503, 494] on textarea at bounding box center [625, 503] width 457 height 56
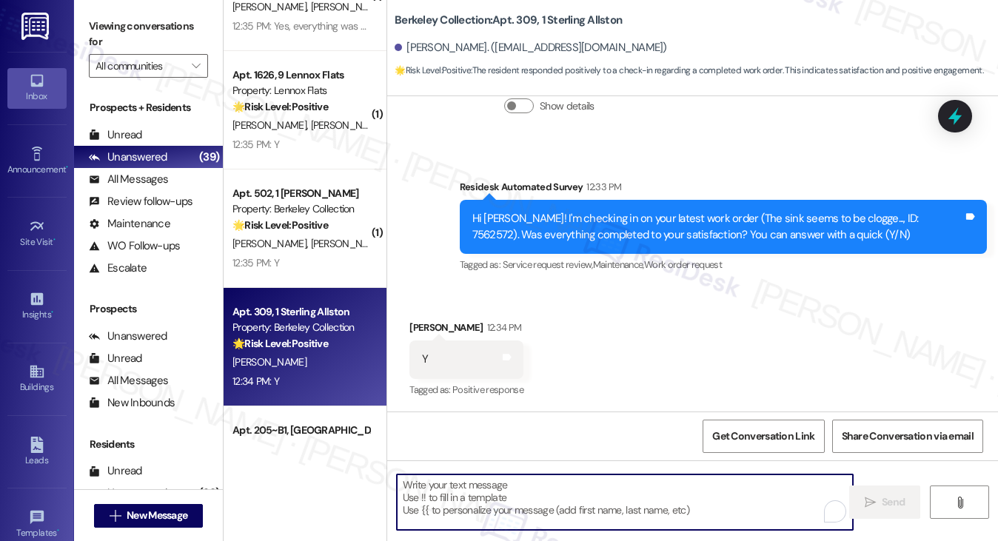
paste textarea "Hi {{first_name}}! I'm glad to hear that the latest work order was completed to…"
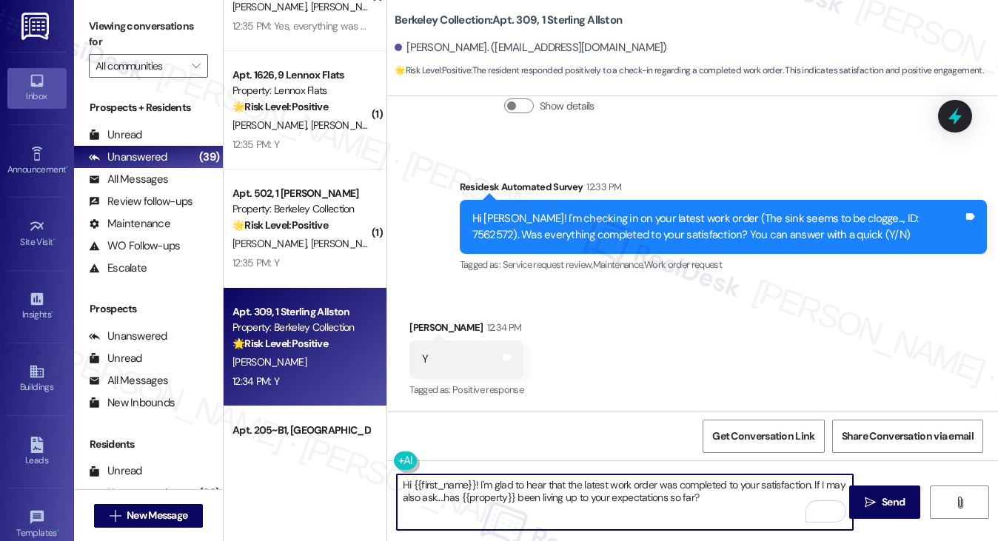
click at [595, 483] on textarea "Hi {{first_name}}! I'm glad to hear that the latest work order was completed to…" at bounding box center [625, 503] width 457 height 56
type textarea "Hi {{first_name}}! I'm glad to hear that the sink work order was completed to y…"
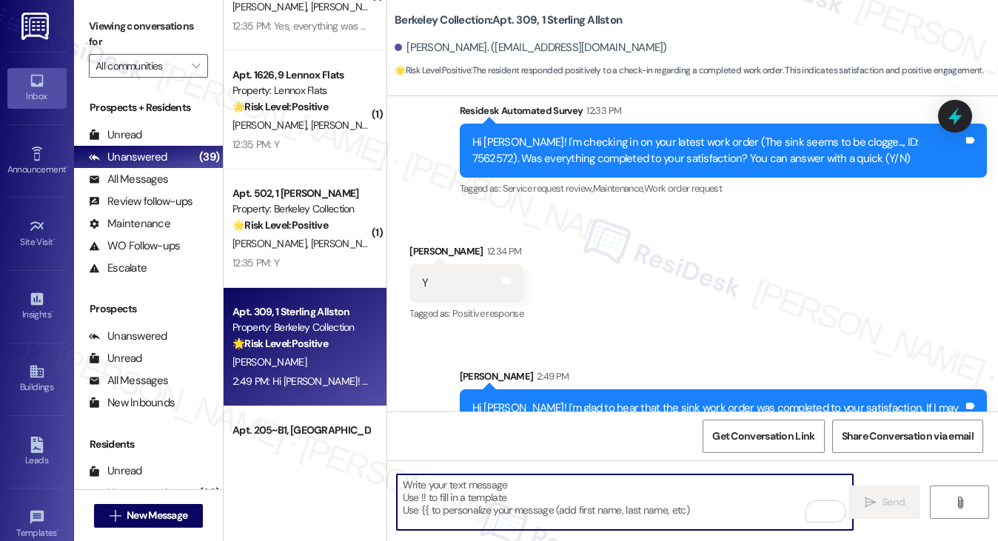
scroll to position [465, 0]
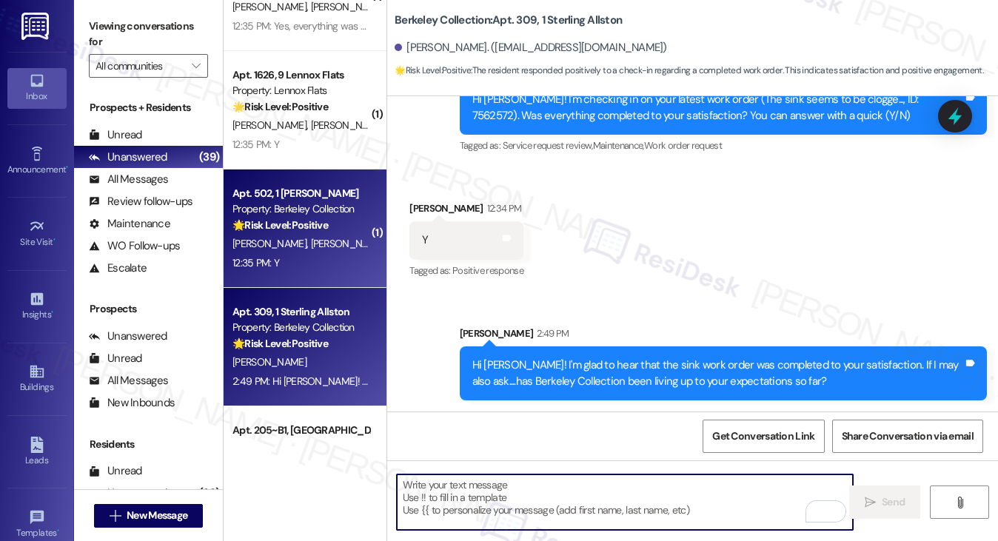
click at [336, 254] on div "12:35 PM: Y 12:35 PM: Y" at bounding box center [301, 263] width 140 height 19
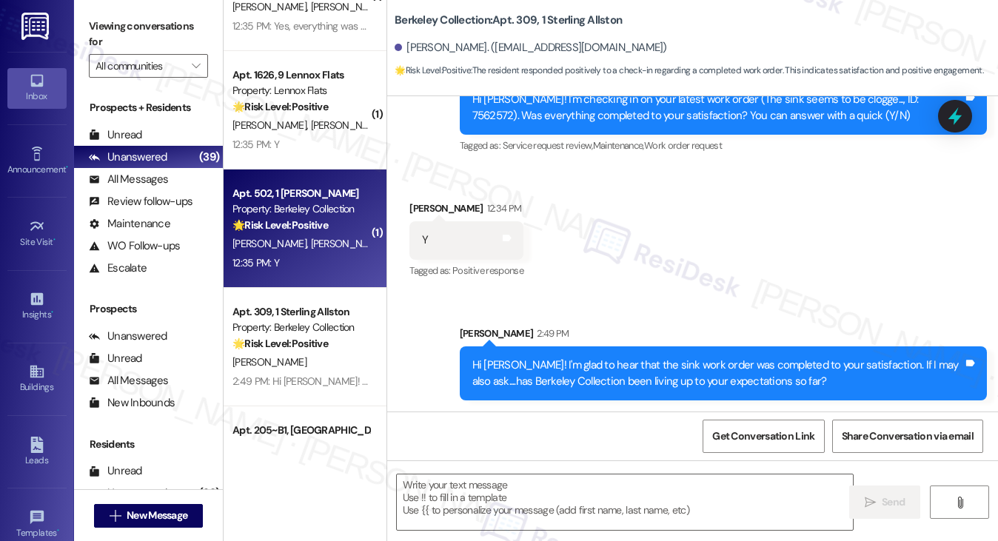
type textarea "Fetching suggested responses. Please feel free to read through the conversation…"
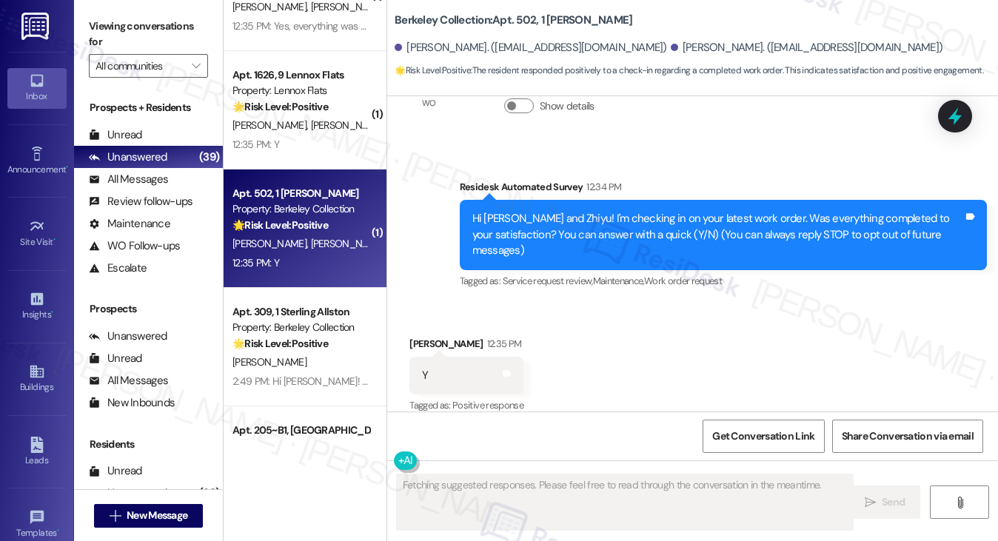
scroll to position [3474, 0]
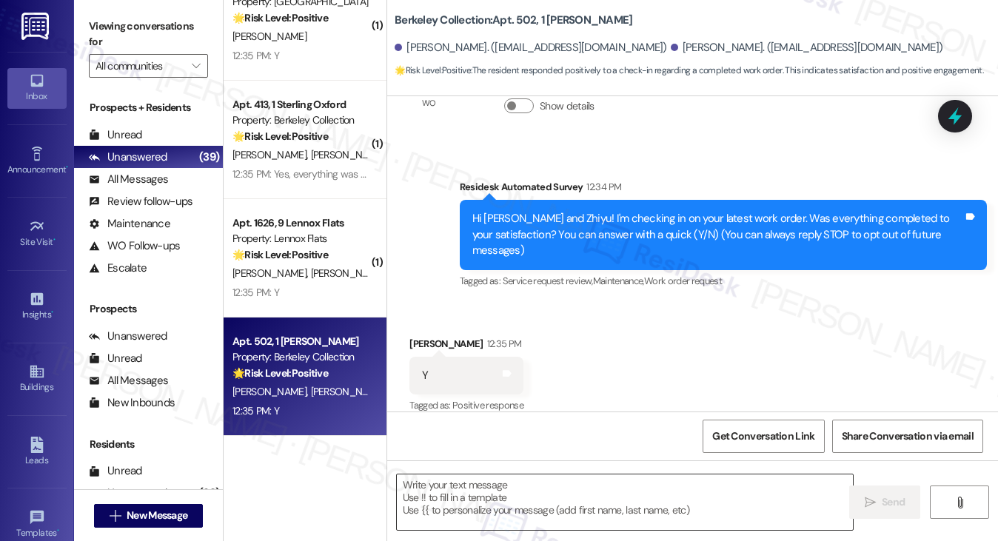
click at [498, 492] on textarea at bounding box center [625, 503] width 457 height 56
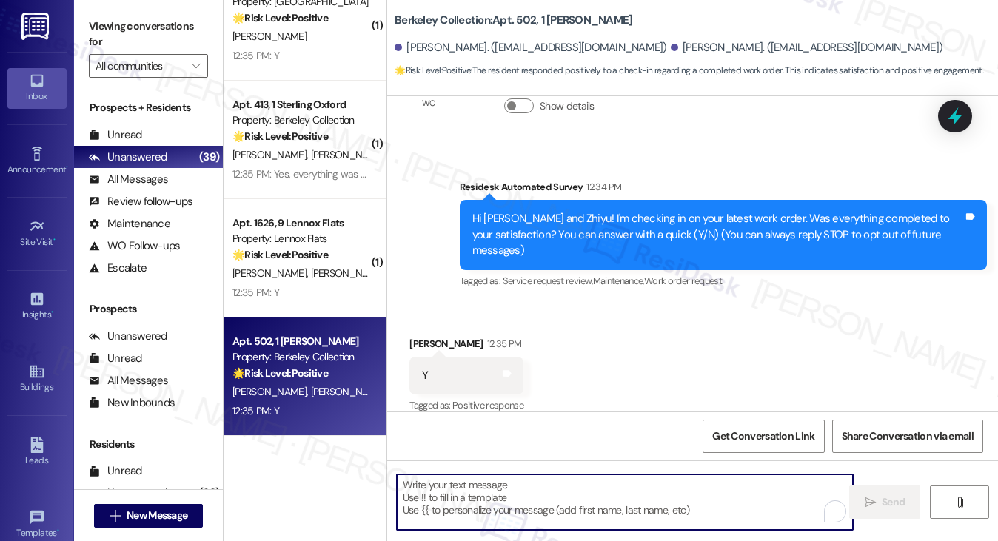
paste textarea "Hi {{first_name}}! I'm glad to hear that the latest work order was completed to…"
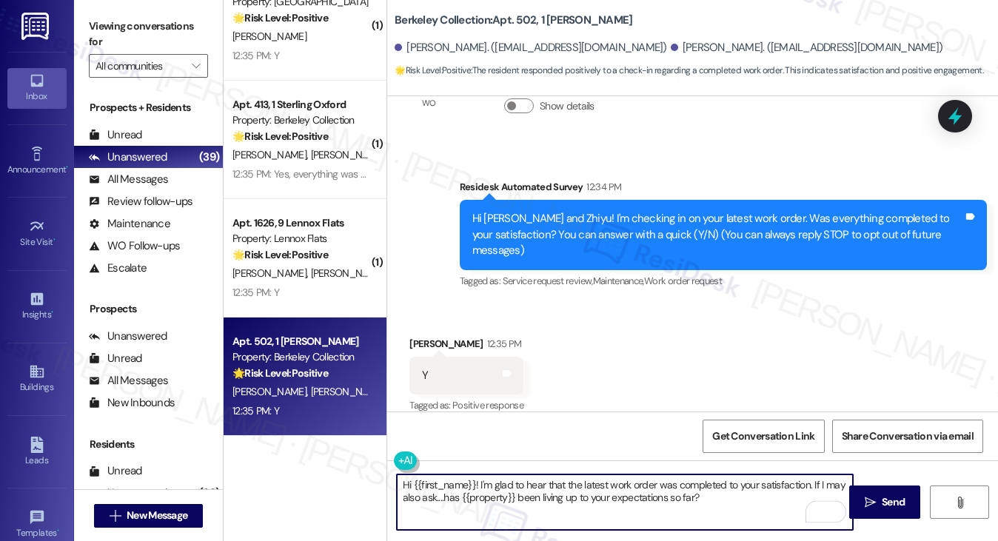
click at [423, 325] on div "Received via SMS Zhiyu Peng 12:35 PM Y Tags and notes Tagged as: Positive respo…" at bounding box center [466, 376] width 136 height 103
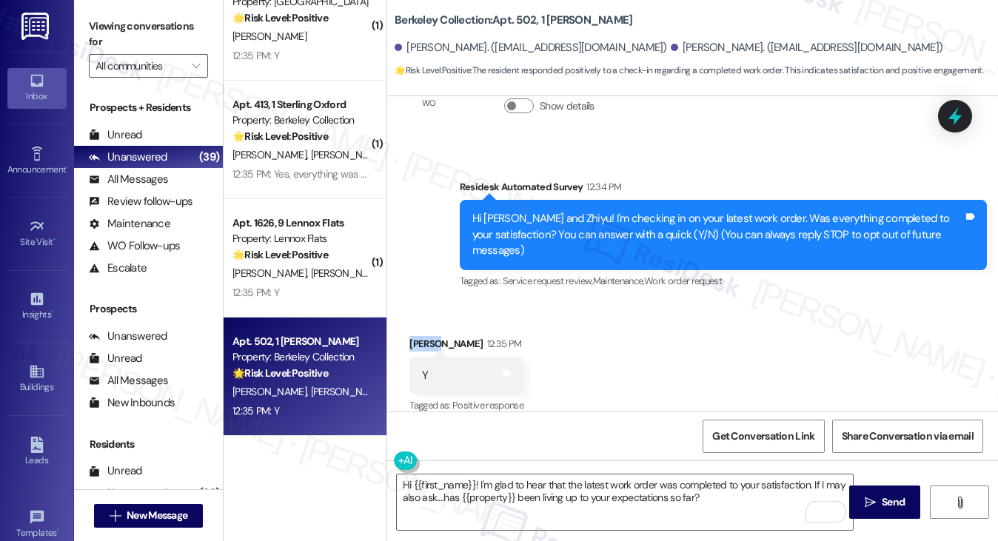
click at [423, 325] on div "Received via SMS Zhiyu Peng 12:35 PM Y Tags and notes Tagged as: Positive respo…" at bounding box center [466, 376] width 136 height 103
copy div "Zhiyu"
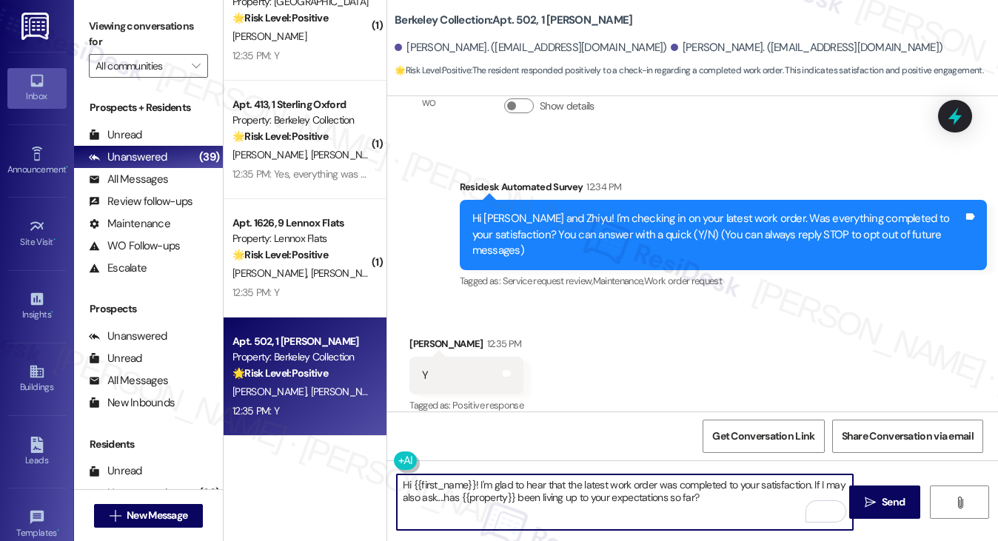
drag, startPoint x: 412, startPoint y: 479, endPoint x: 474, endPoint y: 474, distance: 62.4
click at [474, 475] on textarea "Hi {{first_name}}! I'm glad to hear that the latest work order was completed to…" at bounding box center [625, 503] width 457 height 56
paste textarea "Zhiyu"
type textarea "Hi Zhiyu! I'm glad to hear that the latest work order was completed to your sat…"
click at [717, 362] on div "Received via SMS Zhiyu Peng 12:35 PM Y Tags and notes Tagged as: Positive respo…" at bounding box center [692, 365] width 611 height 125
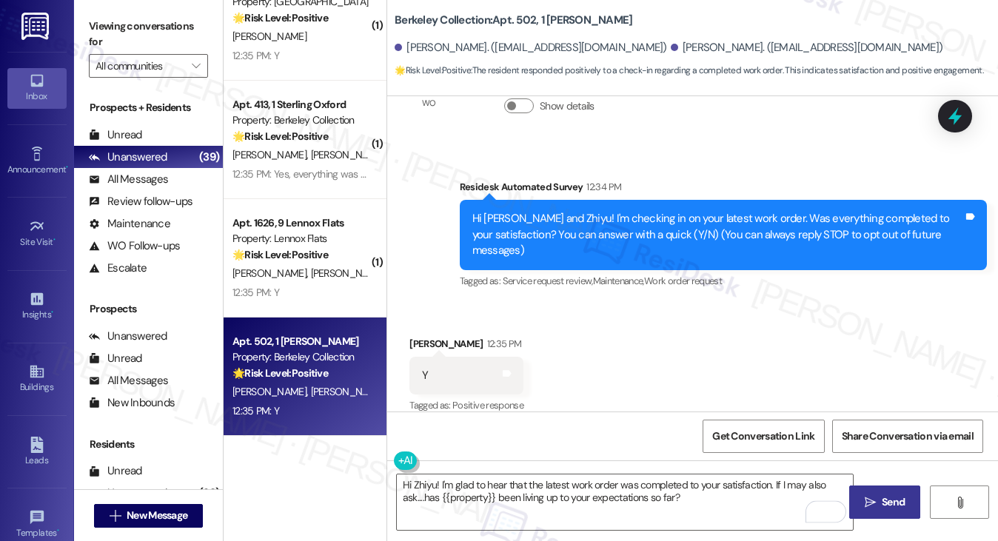
click at [872, 495] on span " Send" at bounding box center [885, 503] width 47 height 16
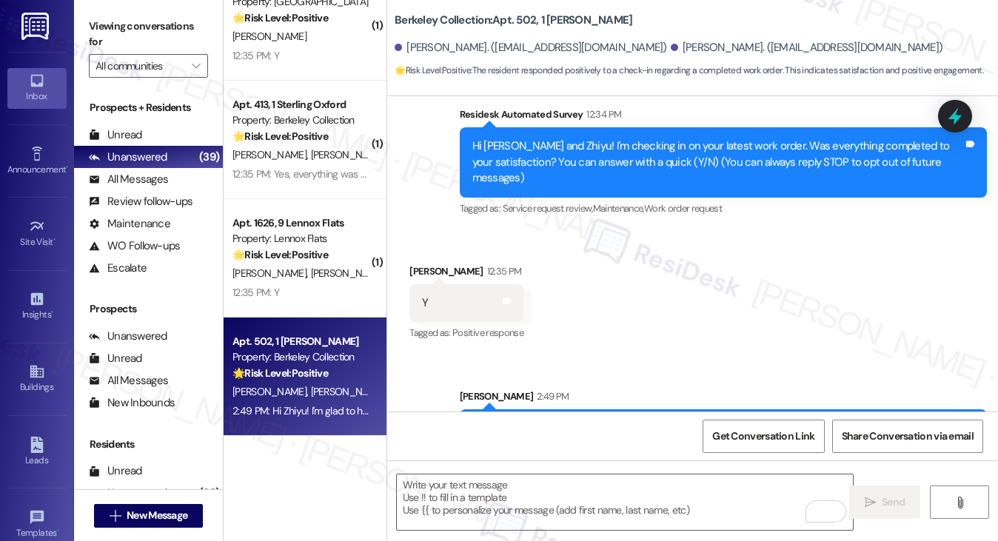
scroll to position [198, 0]
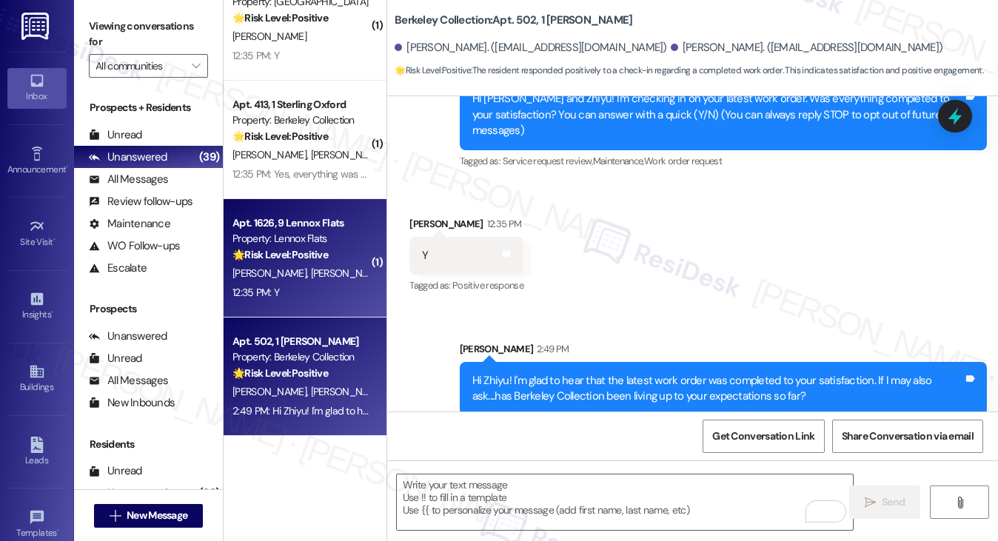
click at [333, 235] on div "Property: Lennox Flats" at bounding box center [301, 239] width 137 height 16
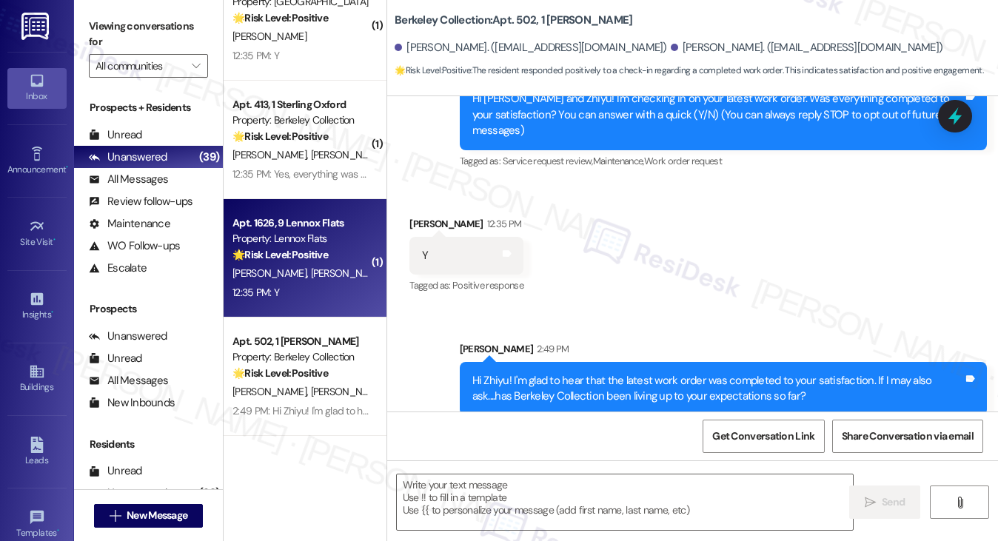
type textarea "Fetching suggested responses. Please feel free to read through the conversation…"
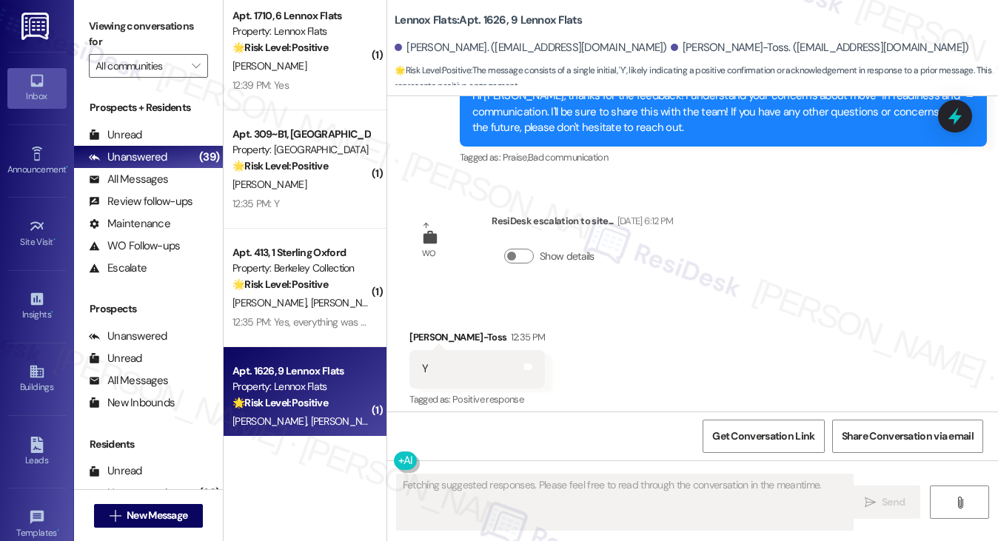
scroll to position [890, 0]
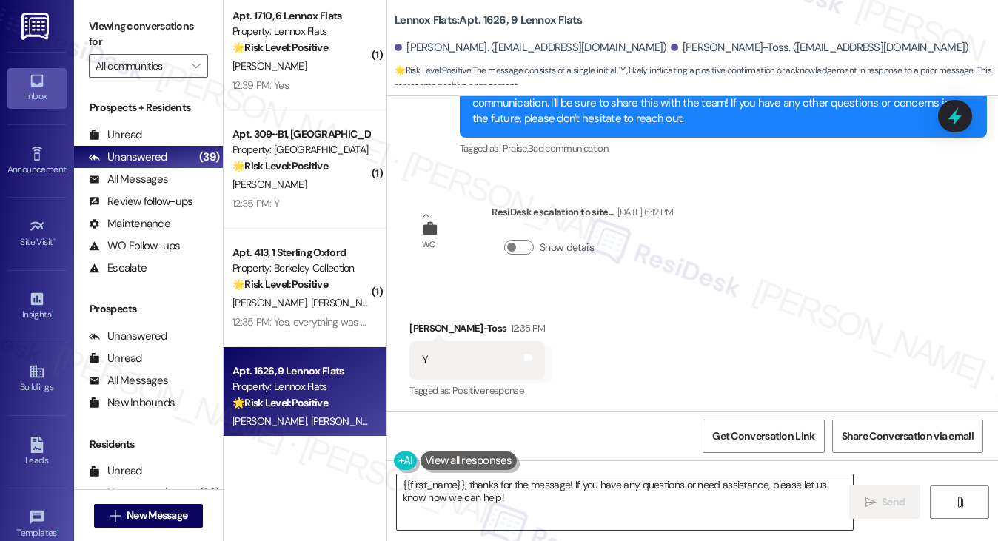
click at [472, 487] on textarea "{{first_name}}, thanks for the message! If you have any questions or need assis…" at bounding box center [625, 503] width 457 height 56
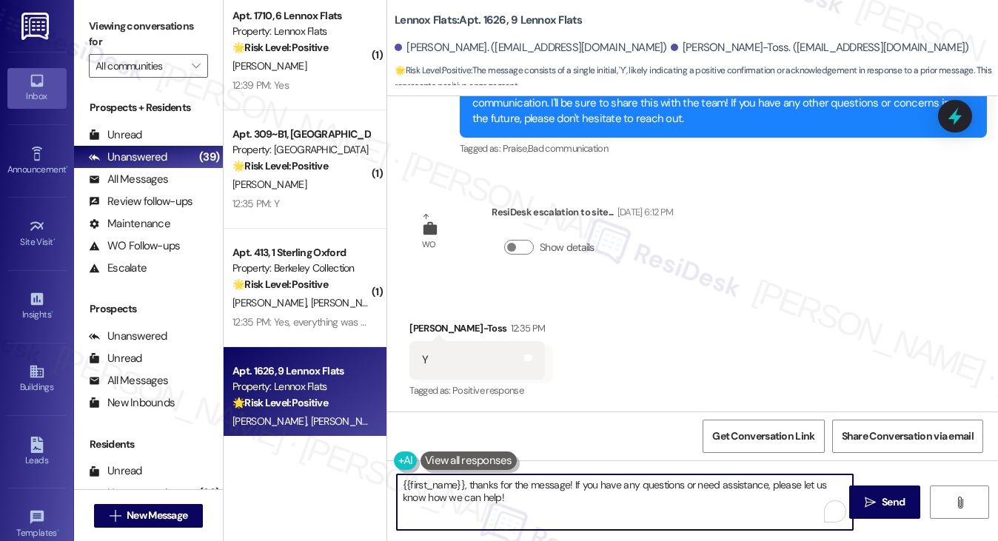
paste textarea "Hi Zhiyu! I'm glad to hear that the latest work order was completed to your sat…"
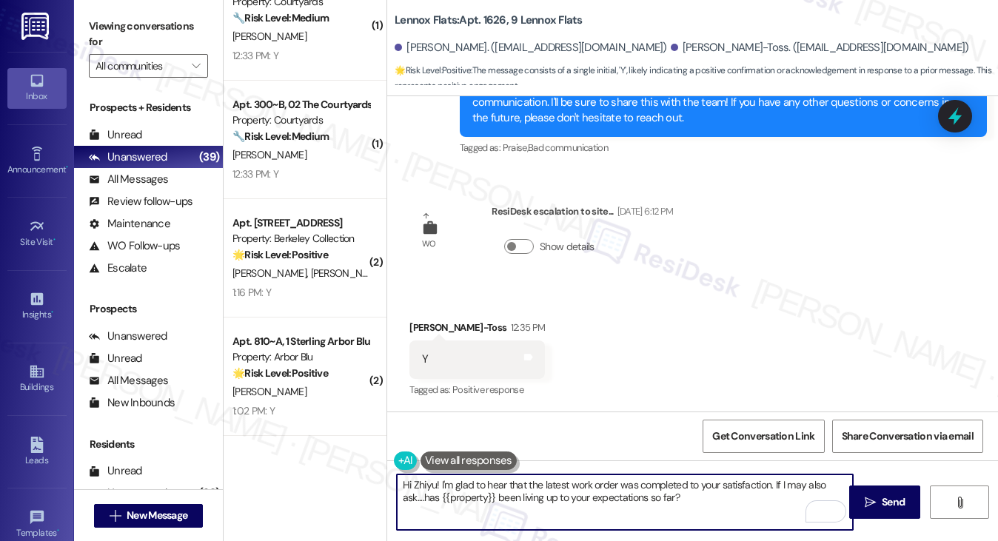
scroll to position [2289, 0]
type textarea "Hi Zhiyu! I'm glad to hear that the latest work order was completed to your sat…"
click at [438, 301] on div "Received via SMS Nicolina Aiad-Toss 12:35 PM Y Tags and notes Tagged as: Positi…" at bounding box center [692, 349] width 611 height 125
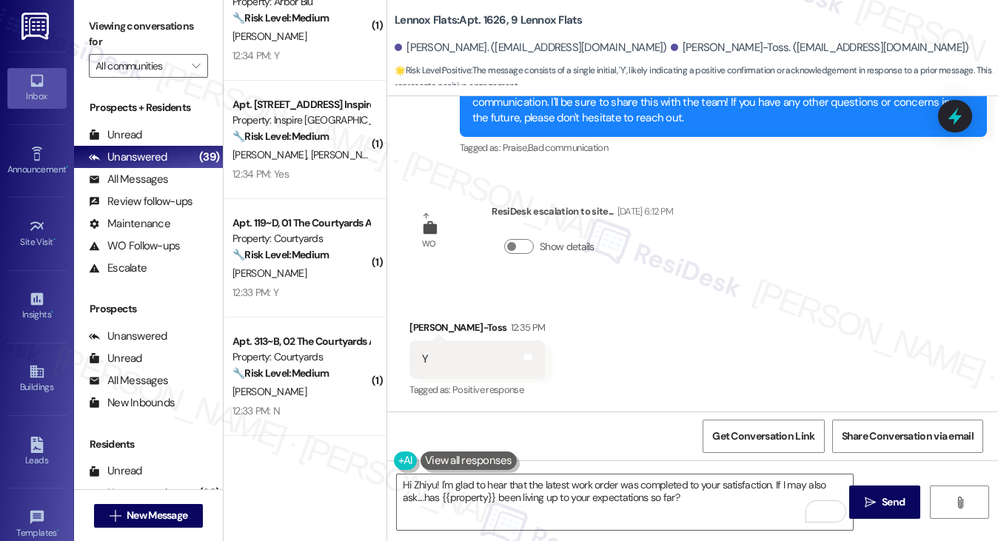
click at [446, 322] on div "Nicolina Aiad-Toss 12:35 PM" at bounding box center [477, 330] width 136 height 21
copy div "Nicolina Aiad-Toss"
click at [178, 515] on span "New Message" at bounding box center [157, 516] width 61 height 16
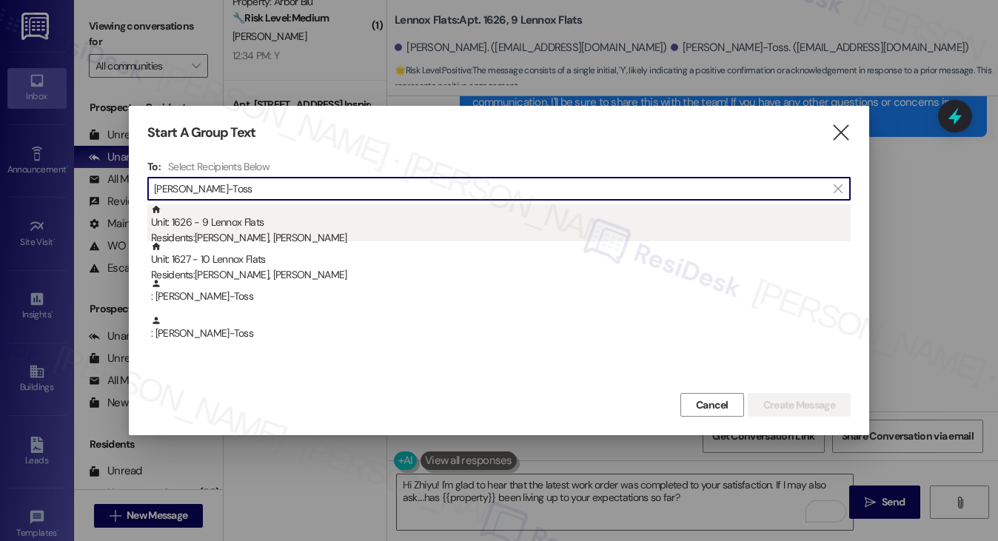
type input "Nicolina Aiad-Toss"
click at [341, 221] on div "Unit: 1626 - 9 Lennox Flats Residents: Katelyn Nottke, Nicolina Aiad-Toss" at bounding box center [501, 225] width 700 height 42
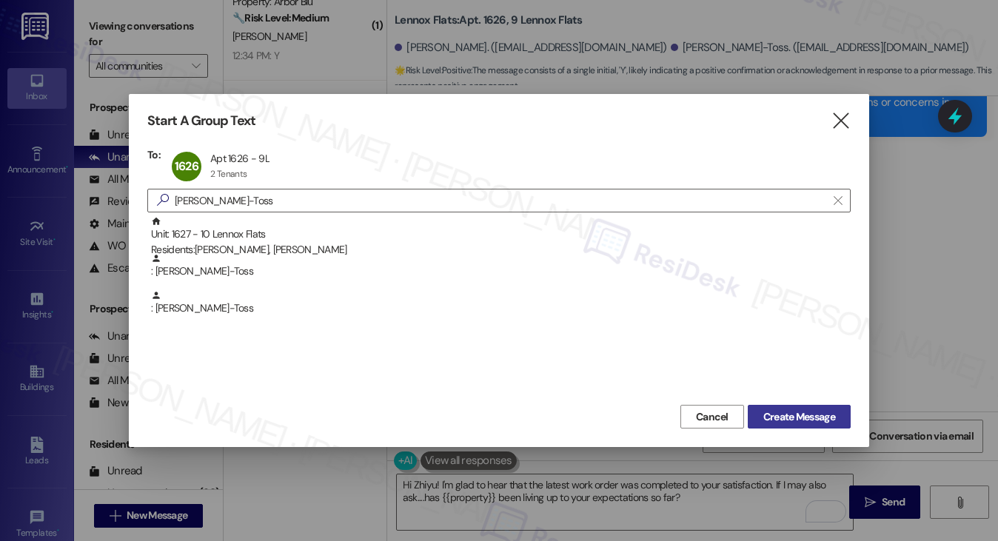
click at [785, 420] on span "Create Message" at bounding box center [799, 417] width 72 height 16
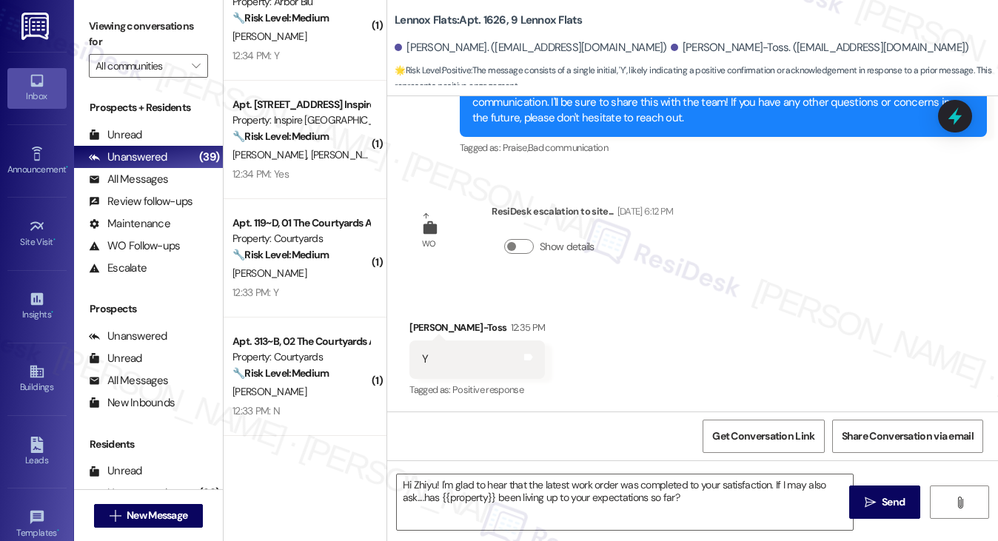
type textarea "Fetching suggested responses. Please feel free to read through the conversation…"
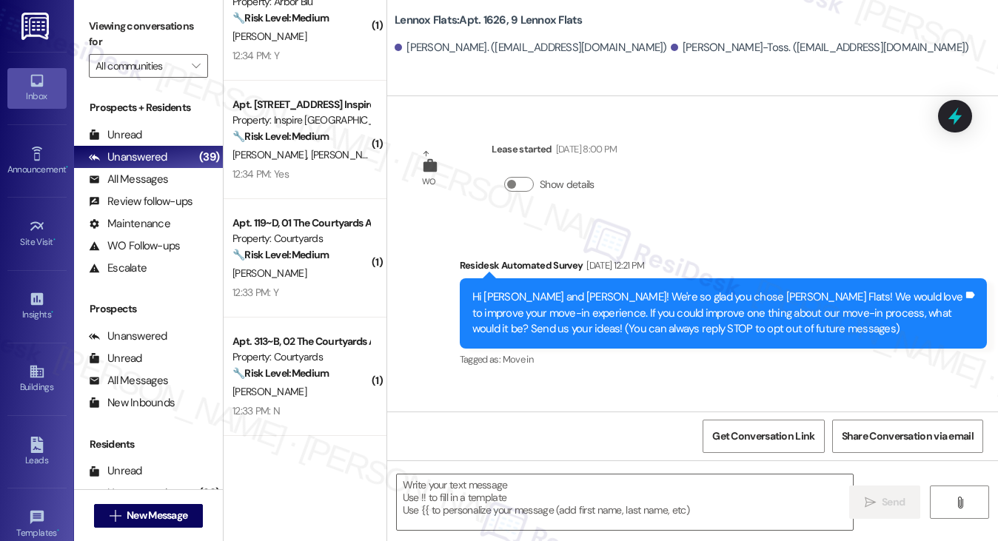
type textarea "Fetching suggested responses. Please feel free to read through the conversation…"
drag, startPoint x: 581, startPoint y: 303, endPoint x: 737, endPoint y: 304, distance: 155.5
click at [737, 304] on div "Hi Katelyn and Nicolina! We're so glad you chose Lennox Flats! We would love to…" at bounding box center [717, 313] width 491 height 47
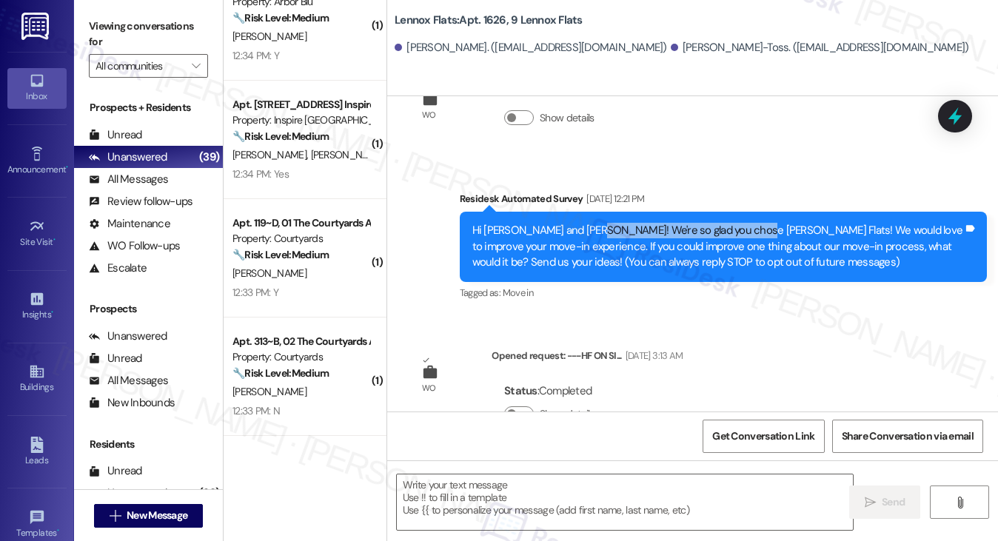
scroll to position [250, 0]
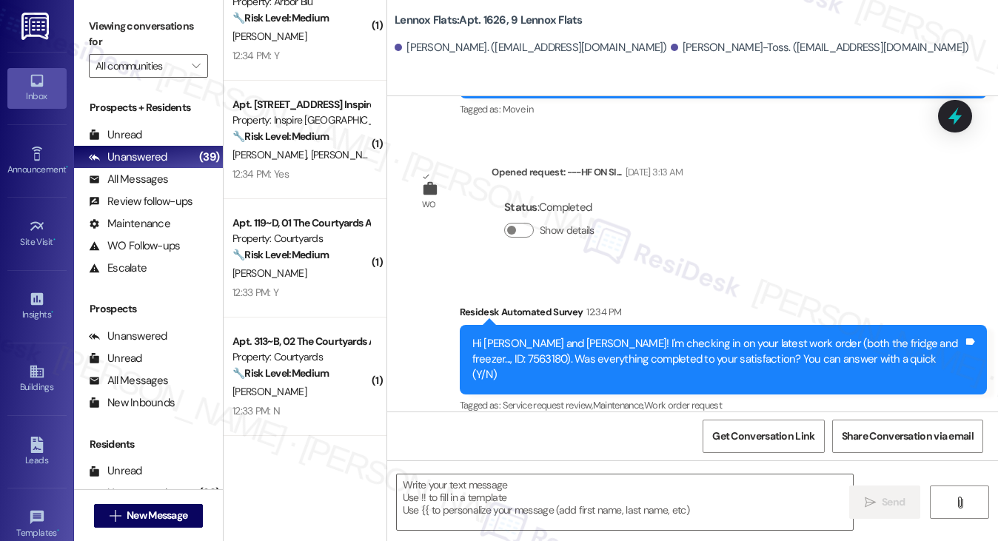
click at [622, 336] on div "Hi Katelyn and Nicolina! I'm checking in on your latest work order (both the fr…" at bounding box center [717, 359] width 491 height 47
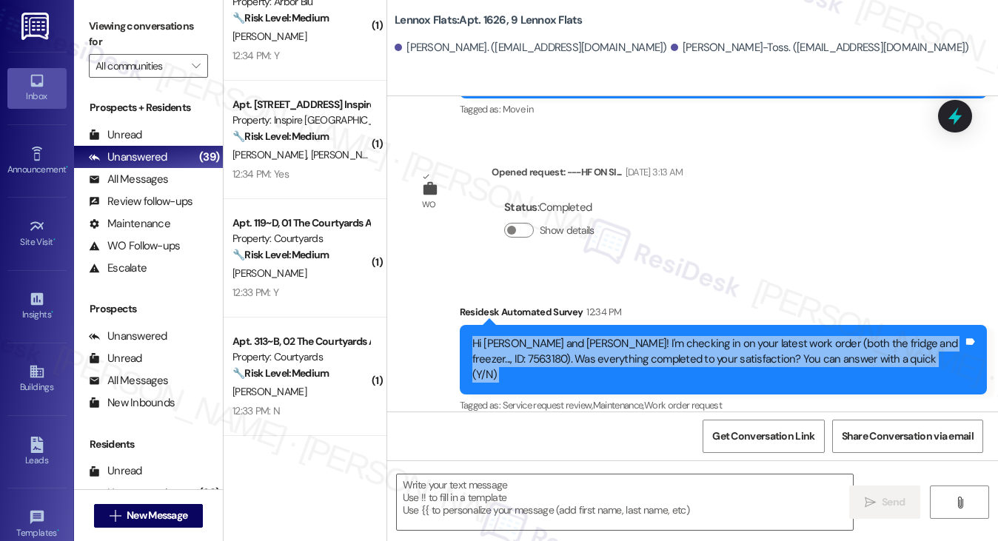
click at [622, 336] on div "Hi Katelyn and Nicolina! I'm checking in on your latest work order (both the fr…" at bounding box center [717, 359] width 491 height 47
click at [142, 518] on span "New Message" at bounding box center [157, 516] width 61 height 16
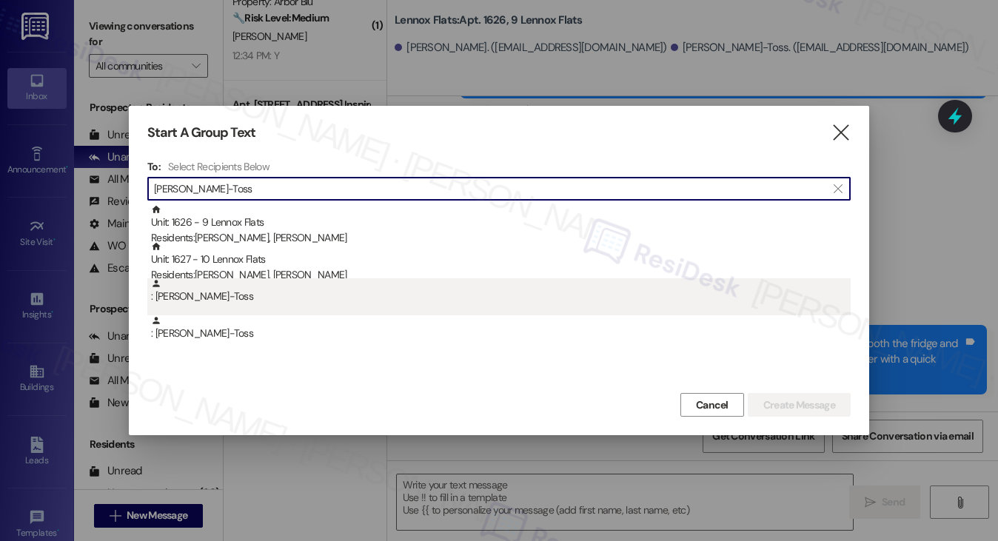
type input "Nicolina Aiad-Toss"
click at [210, 301] on div ": Nicolina Aiad-Toss" at bounding box center [501, 291] width 700 height 26
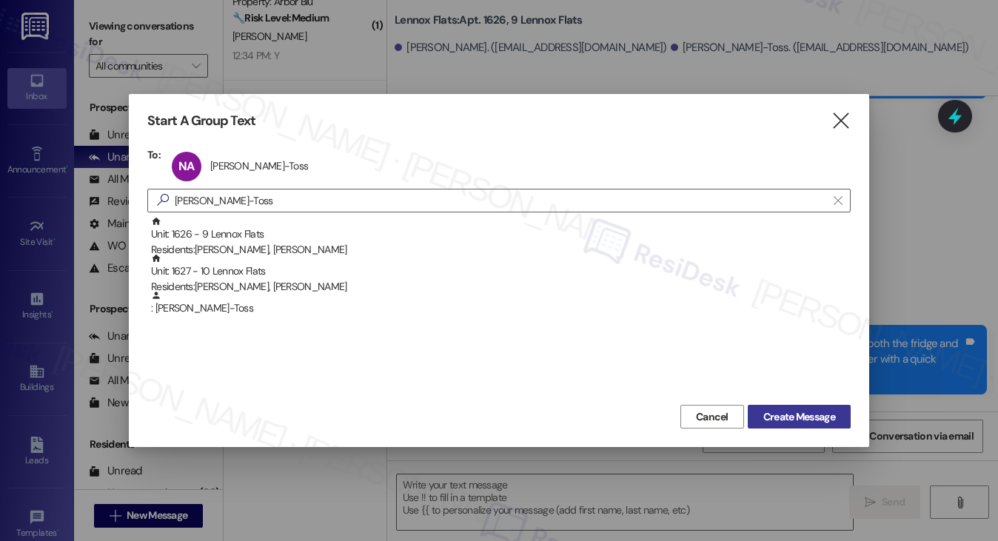
click at [795, 412] on span "Create Message" at bounding box center [799, 417] width 72 height 16
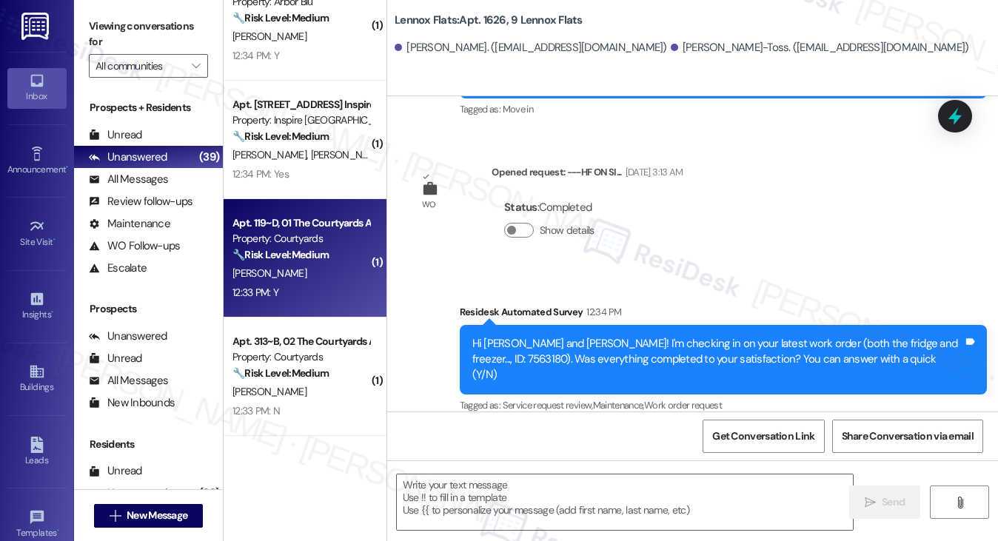
type textarea "Fetching suggested responses. Please feel free to read through the conversation…"
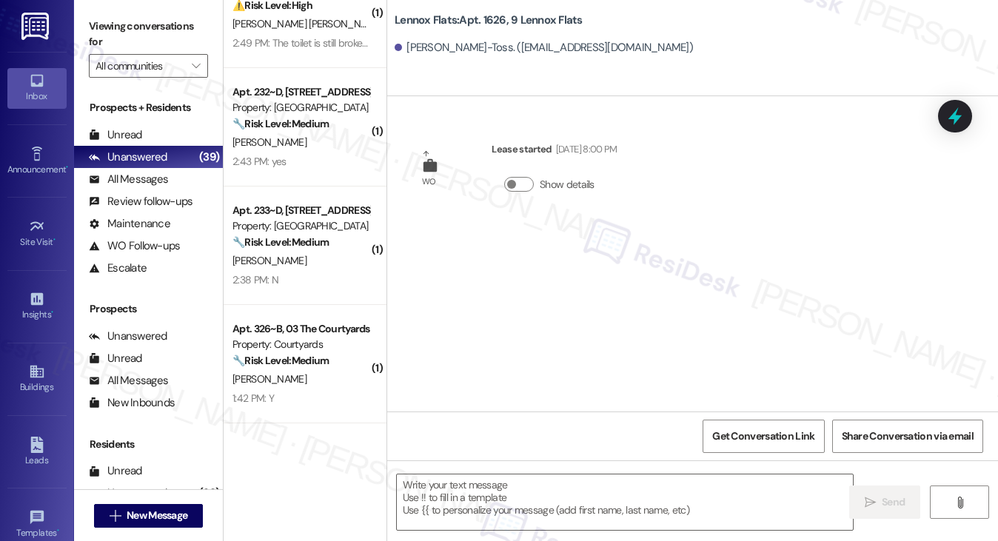
scroll to position [0, 0]
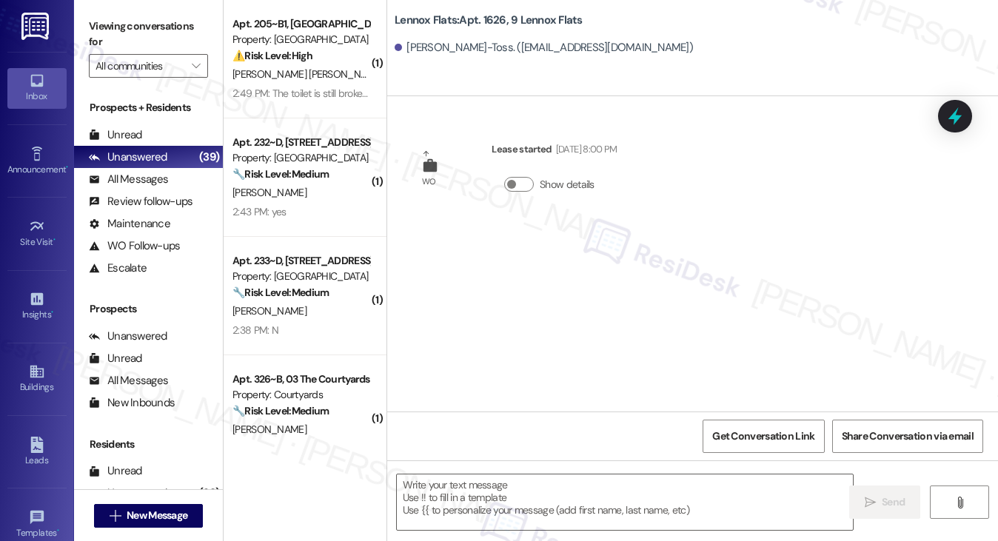
click at [607, 274] on div "WO Lease started Jul 31, 2025 at 8:00 PM Show details" at bounding box center [692, 253] width 611 height 315
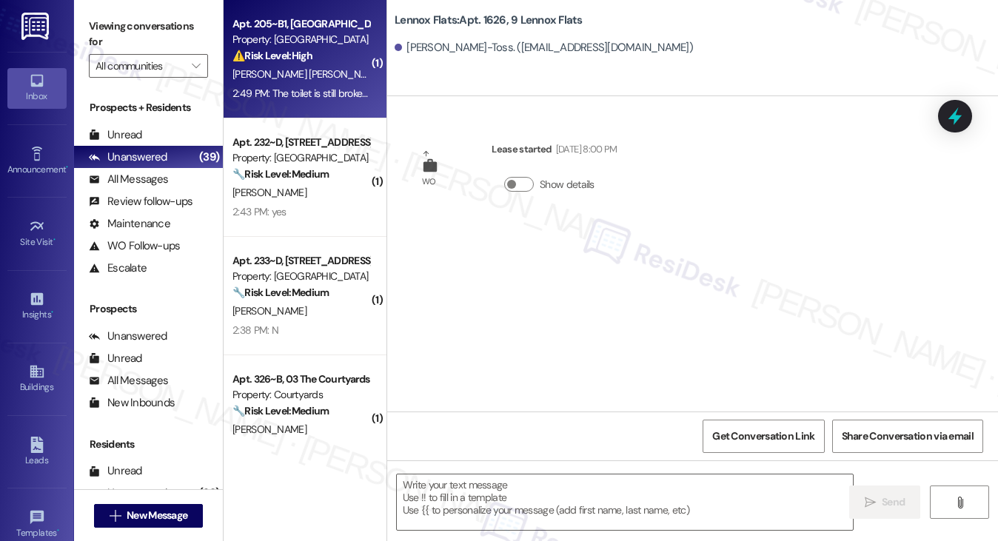
click at [304, 67] on span "M. Bacling Palmer" at bounding box center [308, 73] width 150 height 13
type textarea "Fetching suggested responses. Please feel free to read through the conversation…"
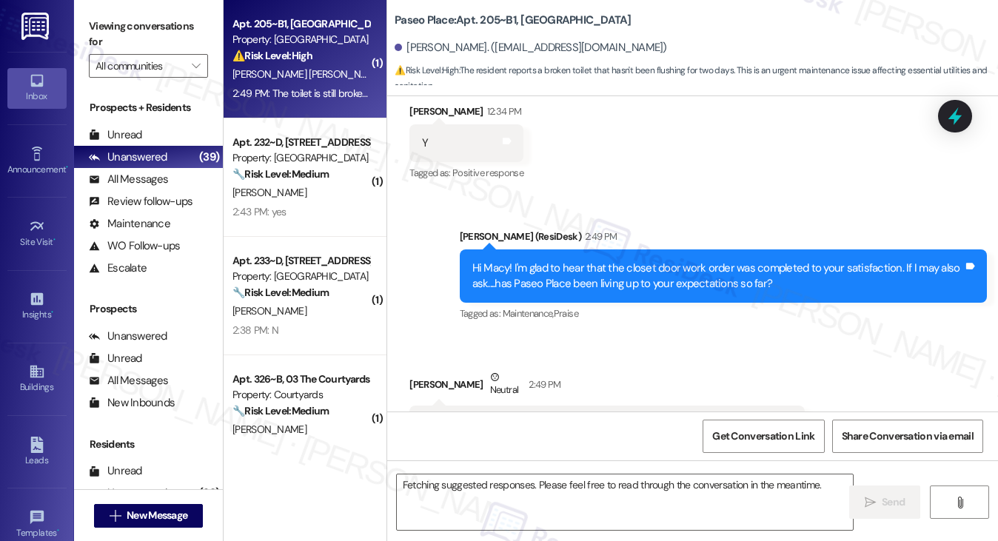
scroll to position [656, 0]
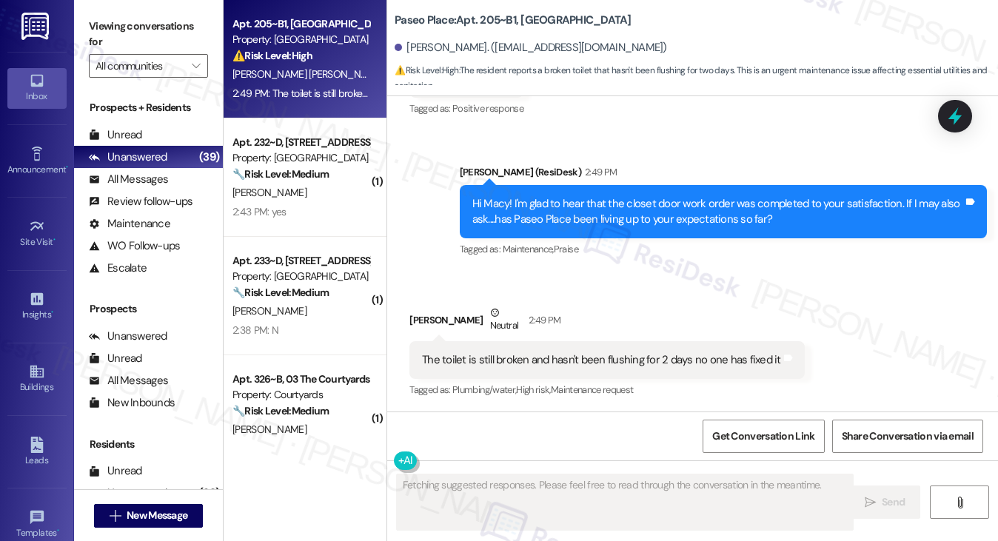
click at [660, 215] on div "Hi Macy! I'm glad to hear that the closet door work order was completed to your…" at bounding box center [717, 212] width 491 height 32
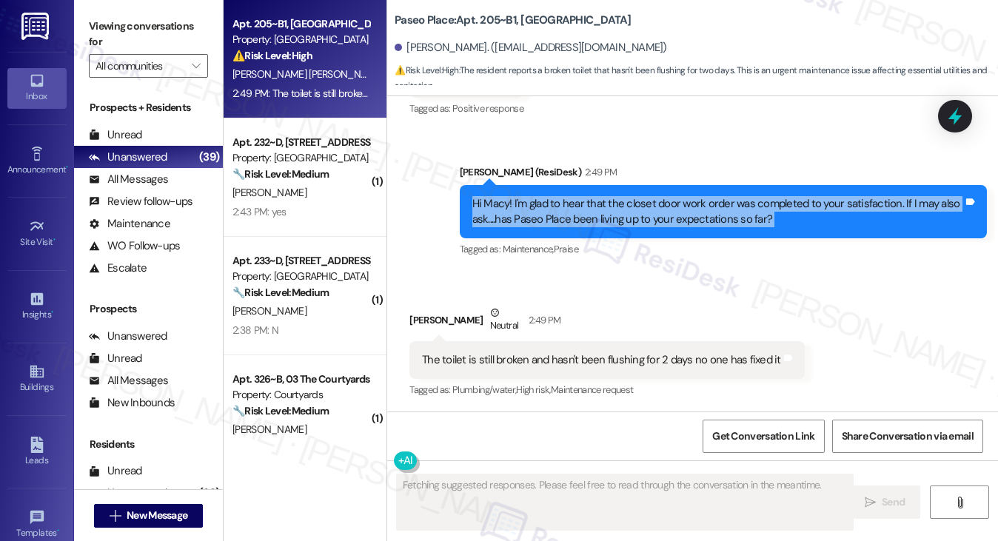
click at [660, 215] on div "Hi Macy! I'm glad to hear that the closet door work order was completed to your…" at bounding box center [717, 212] width 491 height 32
click at [609, 202] on div "Hi Macy! I'm glad to hear that the closet door work order was completed to your…" at bounding box center [717, 212] width 491 height 32
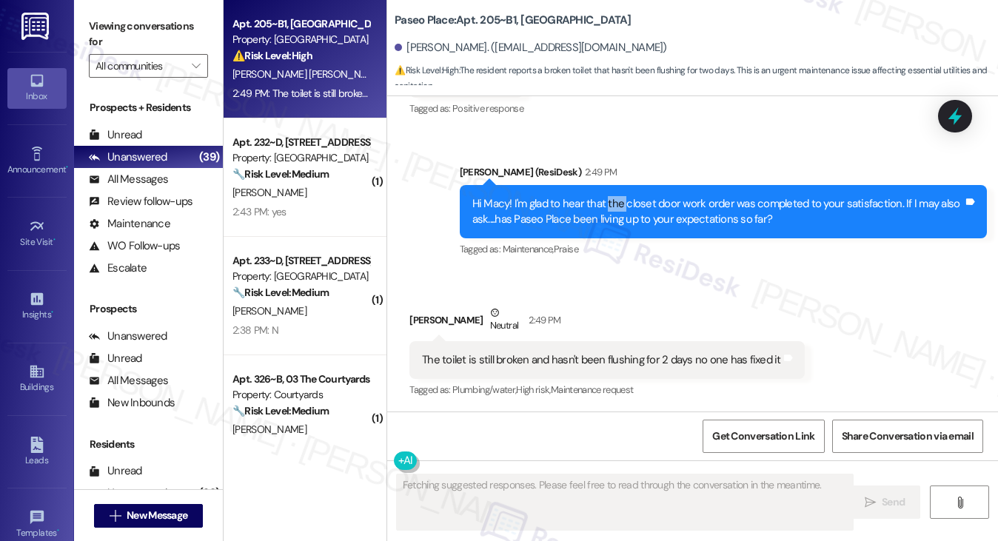
click at [609, 202] on div "Hi Macy! I'm glad to hear that the closet door work order was completed to your…" at bounding box center [717, 212] width 491 height 32
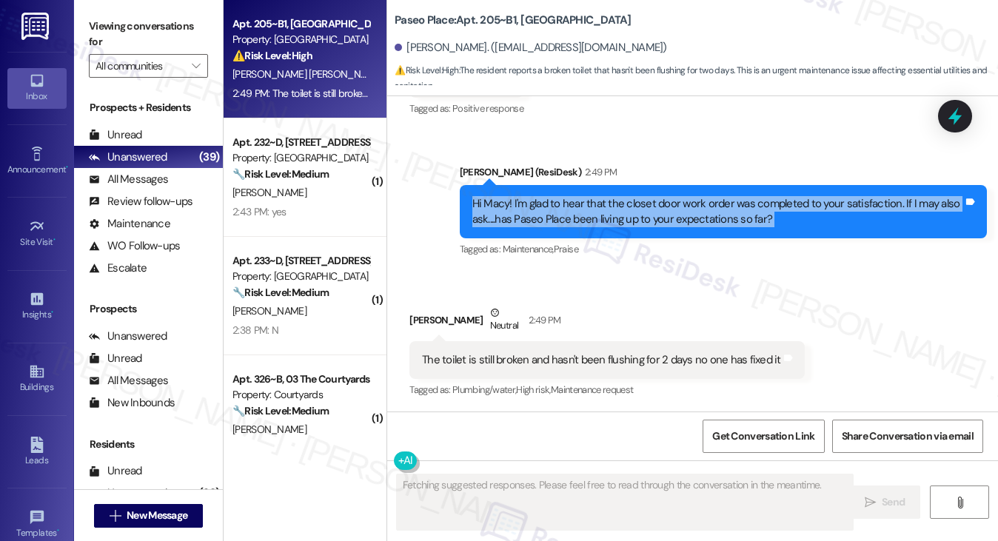
click at [609, 202] on div "Hi Macy! I'm glad to hear that the closet door work order was completed to your…" at bounding box center [717, 212] width 491 height 32
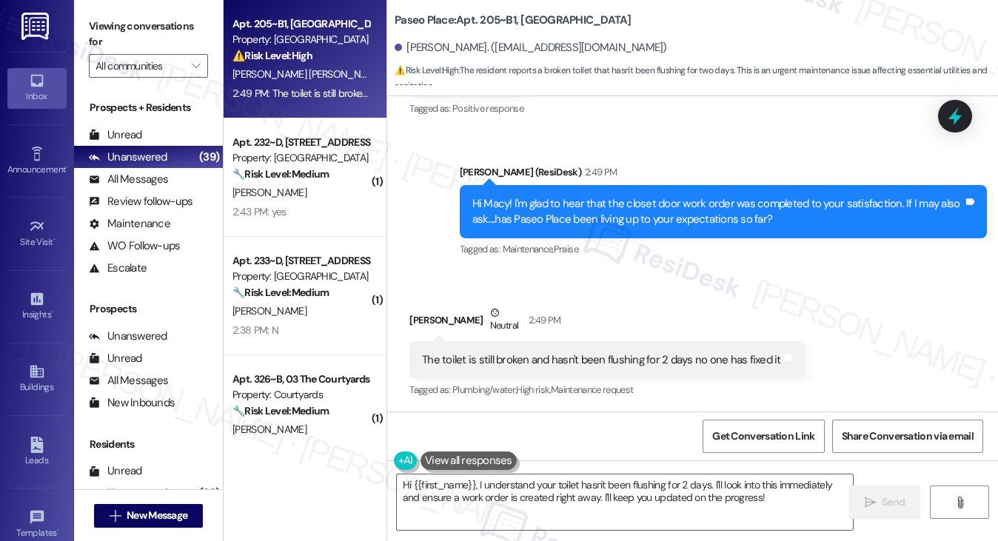
click at [549, 360] on div "The toilet is still broken and hasn't been flushing for 2 days no one has fixed…" at bounding box center [601, 360] width 359 height 16
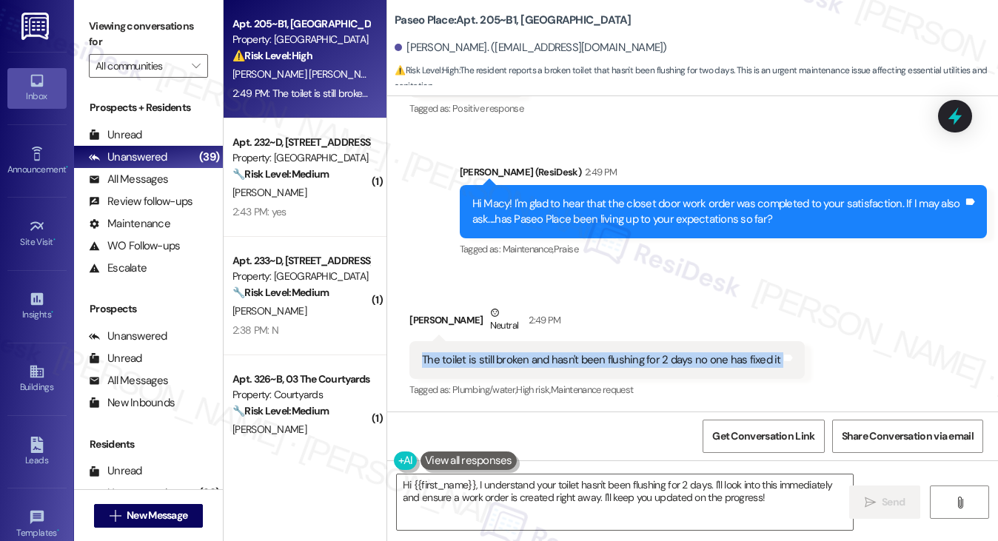
click at [549, 360] on div "The toilet is still broken and hasn't been flushing for 2 days no one has fixed…" at bounding box center [601, 360] width 359 height 16
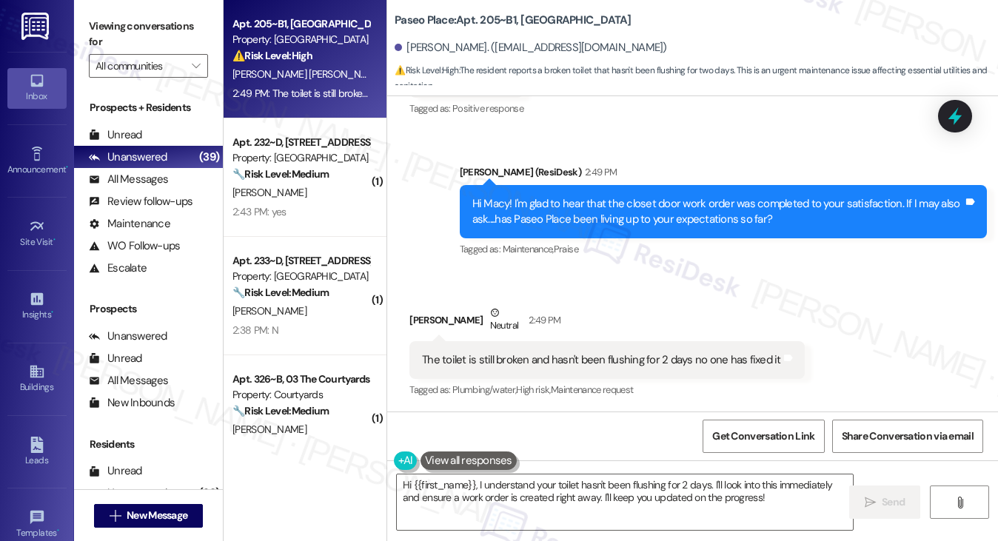
click at [609, 210] on div "Hi Macy! I'm glad to hear that the closet door work order was completed to your…" at bounding box center [717, 212] width 491 height 32
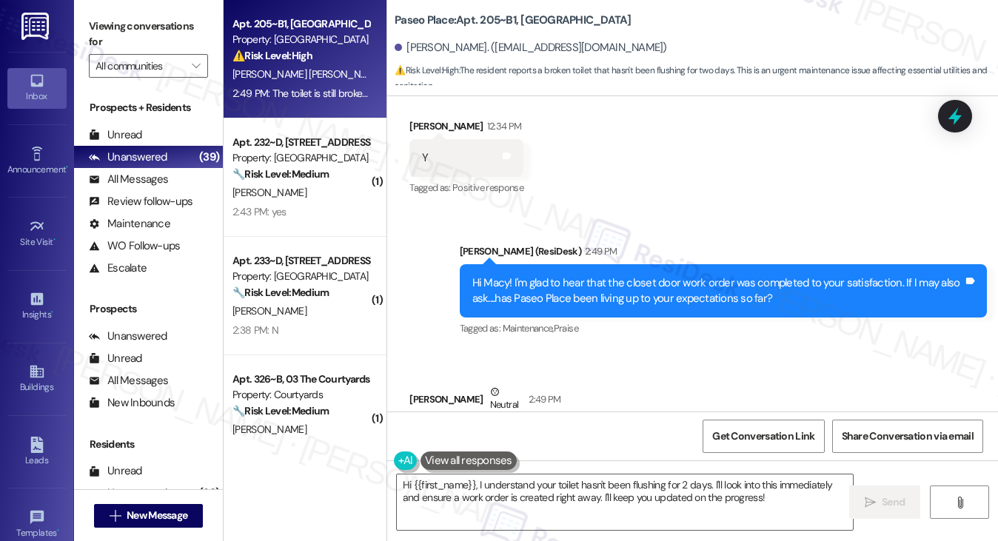
scroll to position [657, 0]
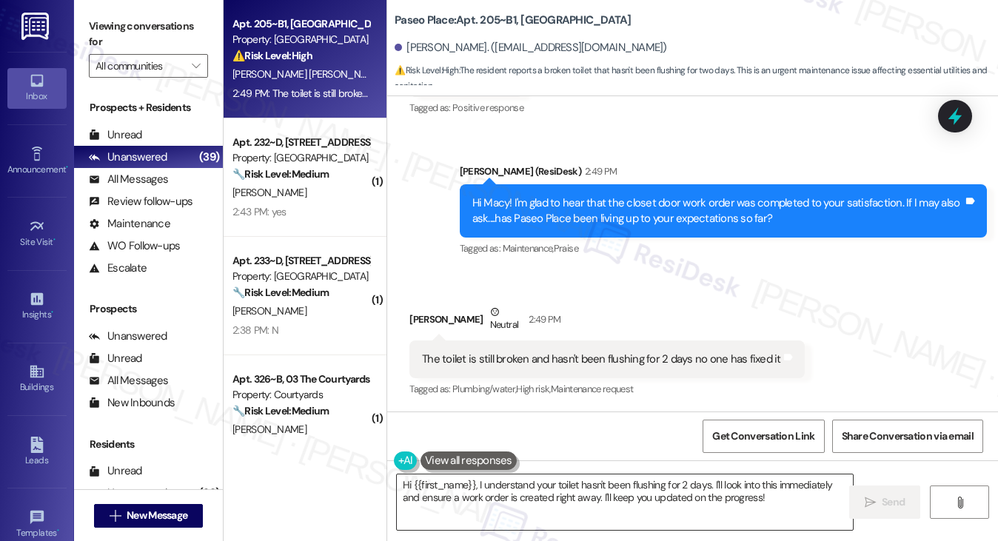
click at [532, 484] on textarea "Hi {{first_name}}, I understand your toilet hasn't been flushing for 2 days. I'…" at bounding box center [625, 503] width 457 height 56
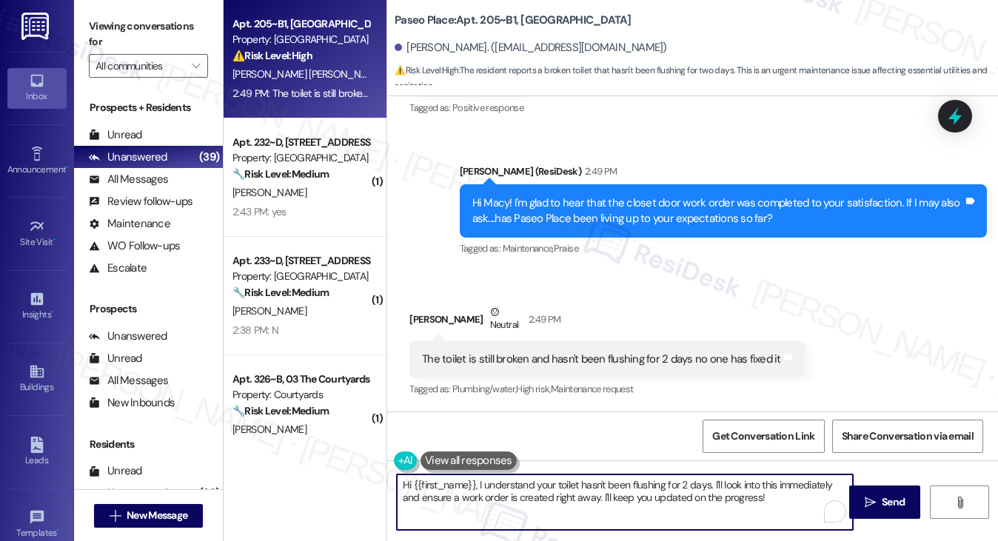
click at [532, 484] on textarea "Hi {{first_name}}, I understand your toilet hasn't been flushing for 2 days. I'…" at bounding box center [625, 503] width 457 height 56
click at [758, 494] on textarea "Hi {{first_name}}, I understand your toilet hasn't been flushing for 2 days. I'…" at bounding box center [625, 503] width 457 height 56
click at [646, 486] on textarea "Hi {{first_name}}, I understand your toilet hasn't been flushing for 2 days. I'…" at bounding box center [625, 503] width 457 height 56
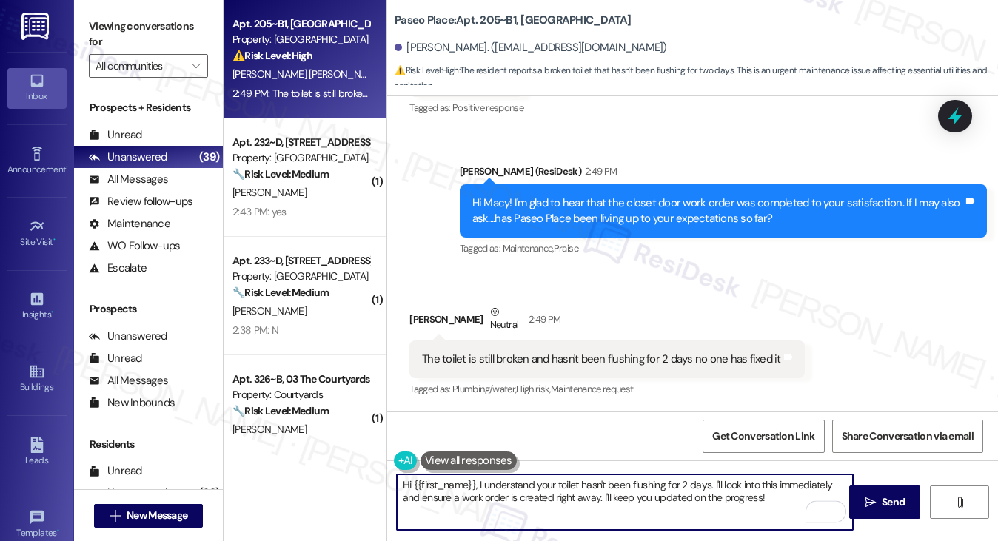
click at [646, 486] on textarea "Hi {{first_name}}, I understand your toilet hasn't been flushing for 2 days. I'…" at bounding box center [625, 503] width 457 height 56
click at [669, 343] on div "The toilet is still broken and hasn't been flushing for 2 days no one has fixed…" at bounding box center [606, 360] width 395 height 38
drag, startPoint x: 789, startPoint y: 507, endPoint x: 713, endPoint y: 484, distance: 79.2
click at [713, 484] on textarea "Hi {{first_name}}, I understand your toilet hasn't been flushing for 2 days. I'…" at bounding box center [625, 503] width 457 height 56
drag, startPoint x: 773, startPoint y: 509, endPoint x: 722, endPoint y: 488, distance: 55.1
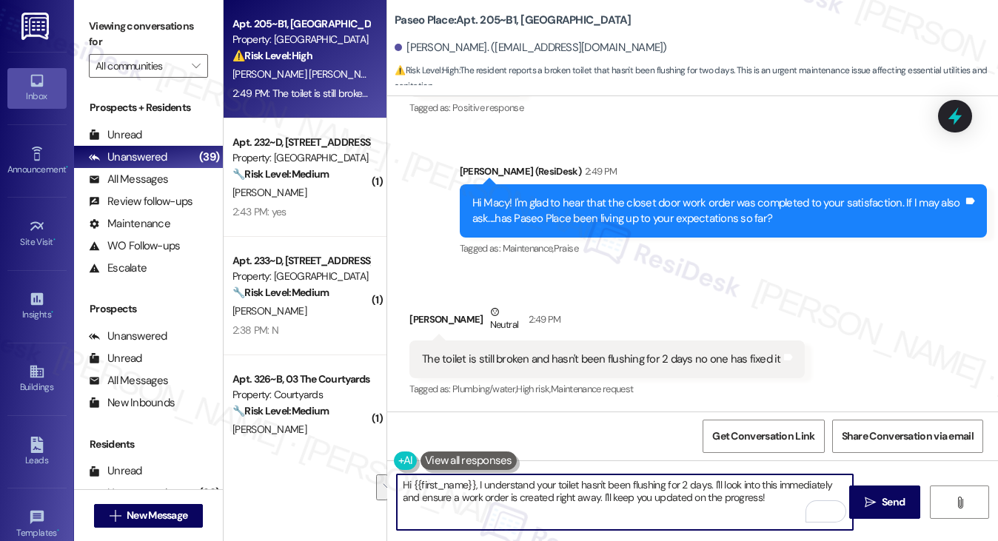
click at [722, 488] on textarea "Hi {{first_name}}, I understand your toilet hasn't been flushing for 2 days. I'…" at bounding box center [625, 503] width 457 height 56
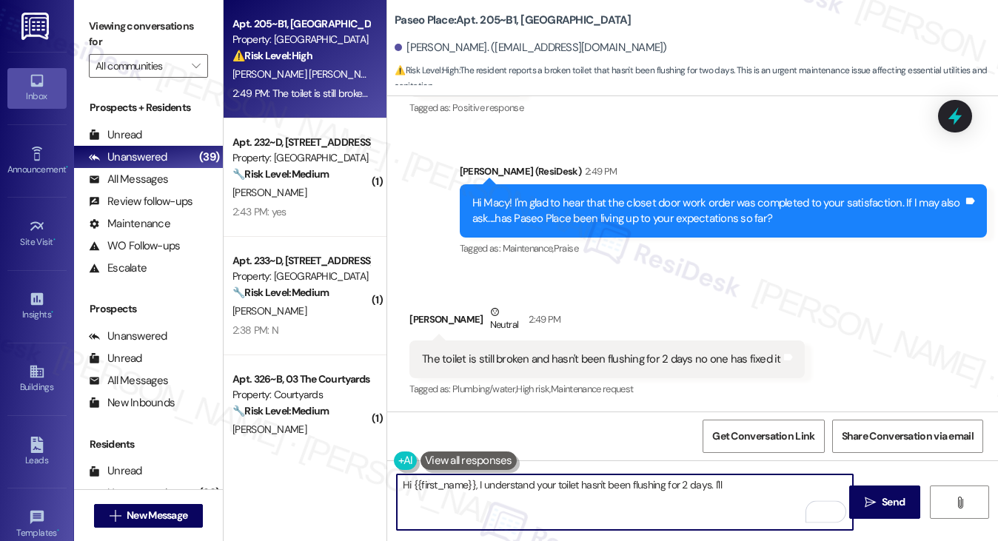
type textarea "Hi {{first_name}}, I understand your toilet hasn't been flushing for 2 days. I'…"
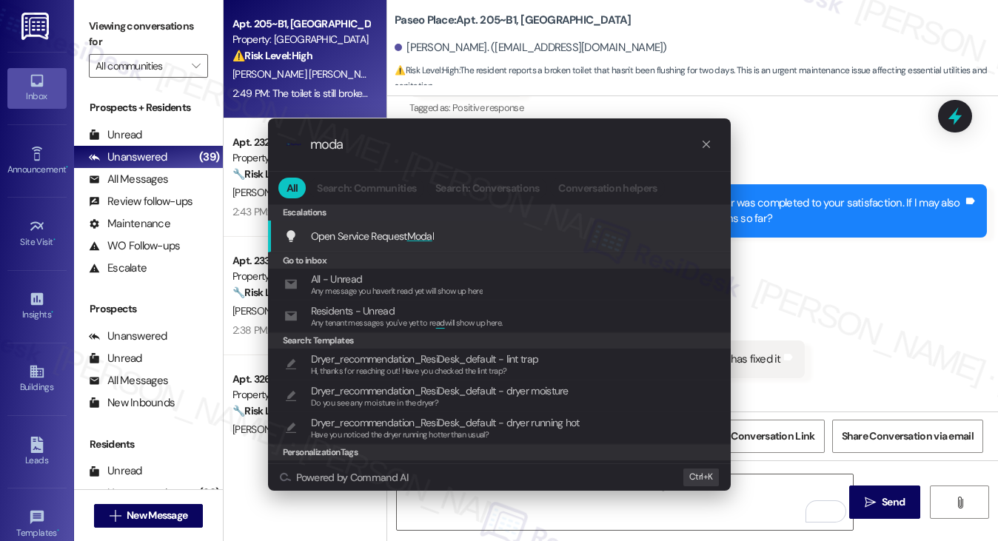
type input "moda"
click at [590, 224] on div "Open Service Request Moda l Add shortcut" at bounding box center [499, 237] width 463 height 32
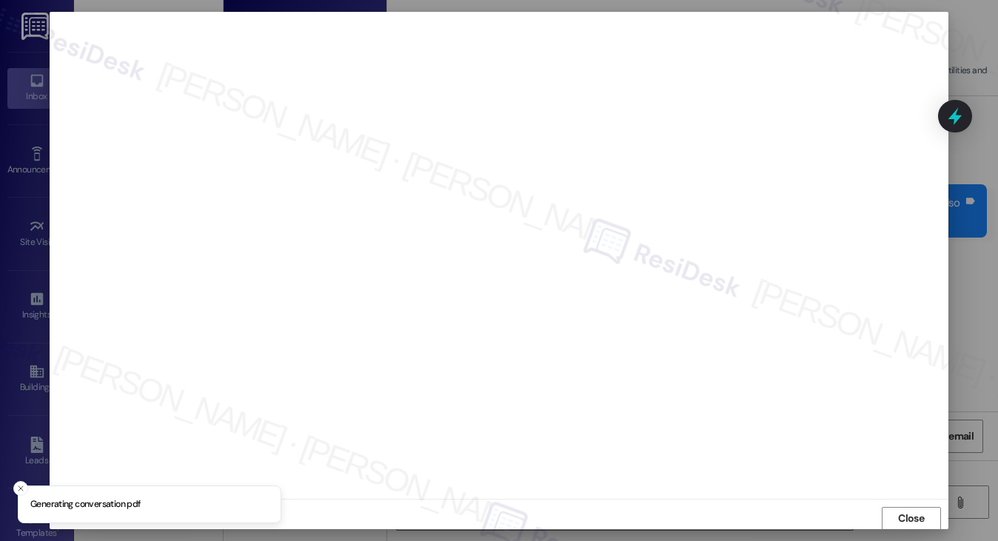
scroll to position [1, 0]
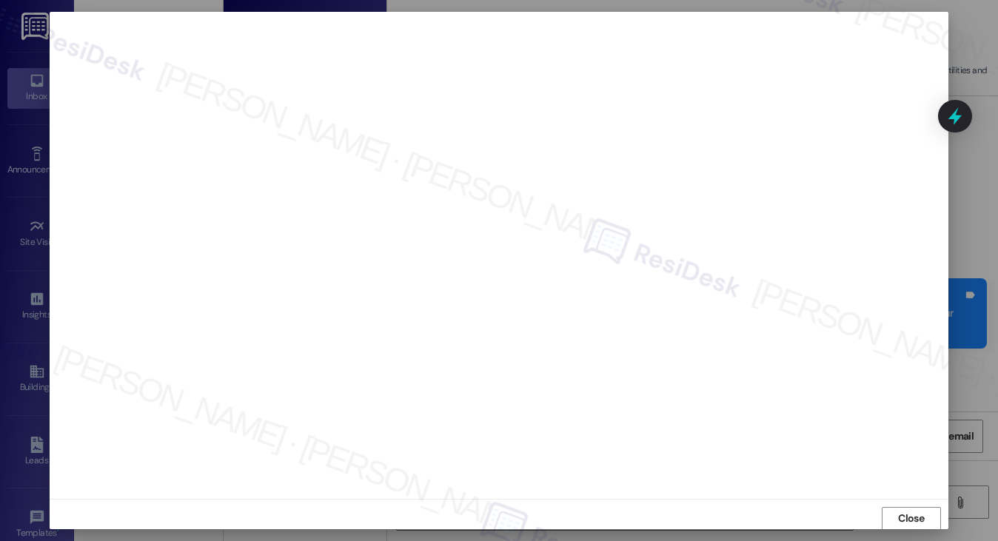
scroll to position [1, 0]
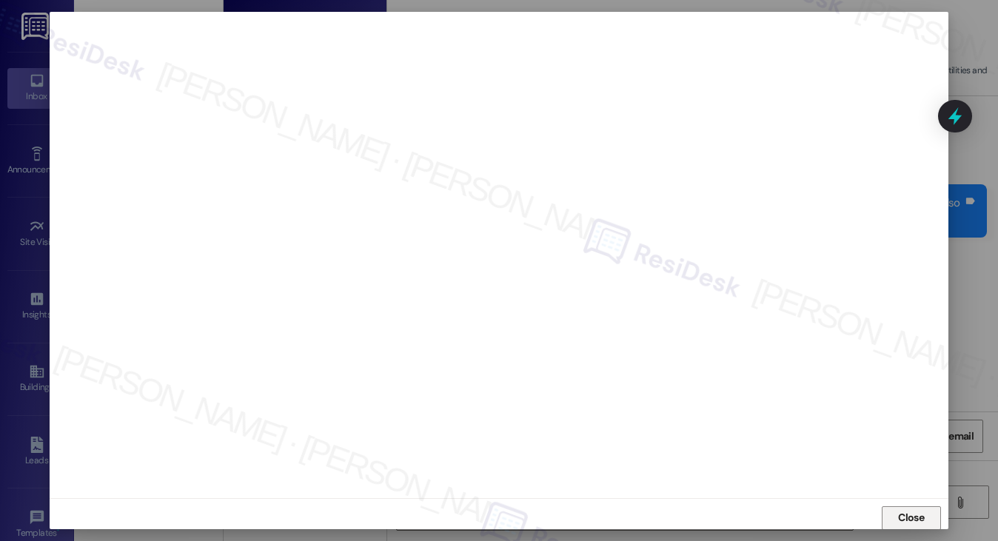
click at [899, 515] on span "Close" at bounding box center [911, 518] width 26 height 16
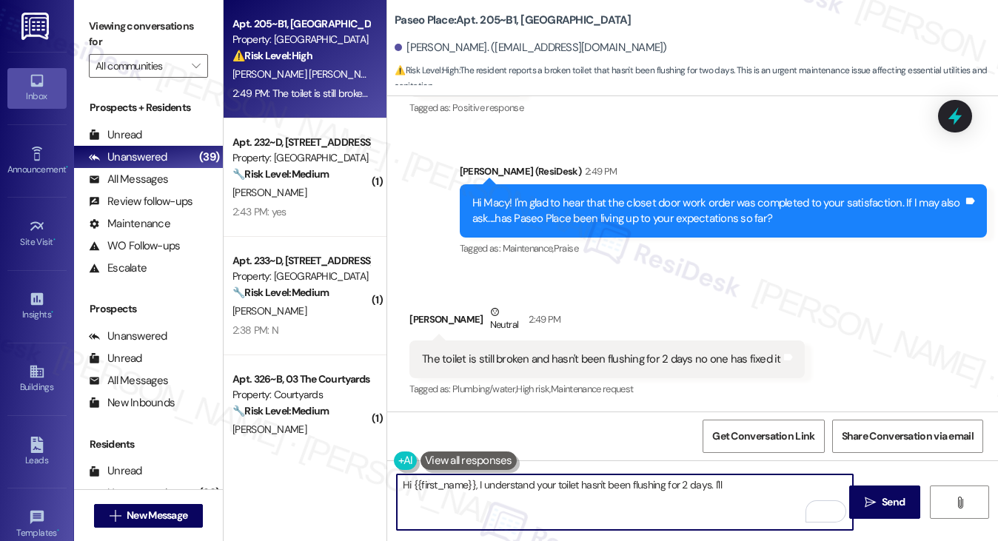
click at [609, 485] on textarea "Hi {{first_name}}, I understand your toilet hasn't been flushing for 2 days. I'…" at bounding box center [625, 503] width 457 height 56
click at [552, 494] on textarea "Hi {{first_name}}, I understand your toilet hasn't been flushing for 2 days. I'…" at bounding box center [625, 503] width 457 height 56
click at [761, 489] on textarea "Hi {{first_name}}, I understand your toilet hasn't been flushing for 2 days. I'…" at bounding box center [625, 503] width 457 height 56
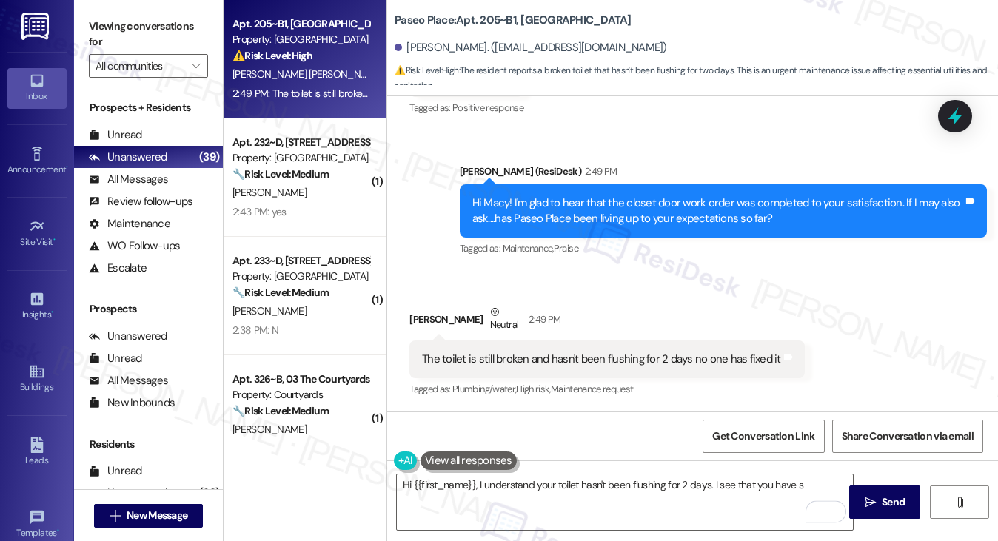
drag, startPoint x: 133, startPoint y: 16, endPoint x: 180, endPoint y: 53, distance: 59.1
click at [133, 16] on label "Viewing conversations for" at bounding box center [148, 34] width 119 height 39
click at [805, 485] on textarea "Hi {{first_name}}, I understand your toilet hasn't been flushing for 2 days. I …" at bounding box center [625, 503] width 457 height 56
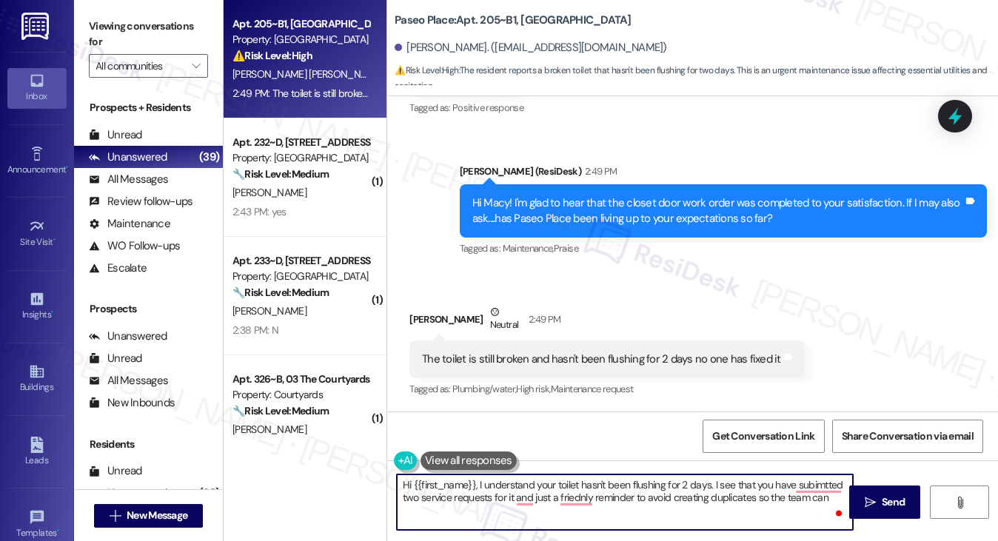
type textarea "Hi {{first_name}}, I understand your toilet hasn't been flushing for 2 days. I …"
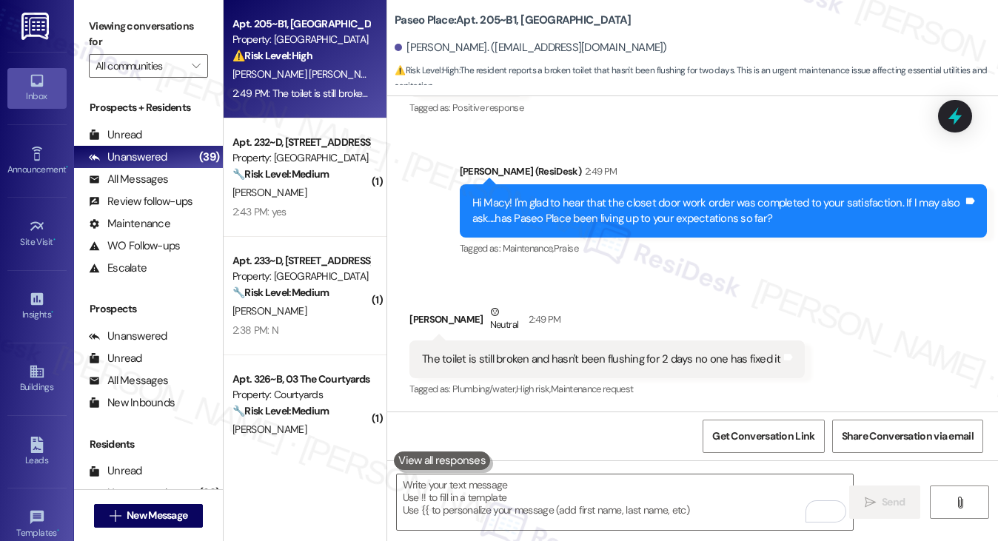
drag, startPoint x: 126, startPoint y: 14, endPoint x: 148, endPoint y: 21, distance: 23.2
click at [126, 15] on label "Viewing conversations for" at bounding box center [148, 34] width 119 height 39
click at [602, 367] on div "The toilet is still broken and hasn't been flushing for 2 days no one has fixed…" at bounding box center [601, 360] width 359 height 16
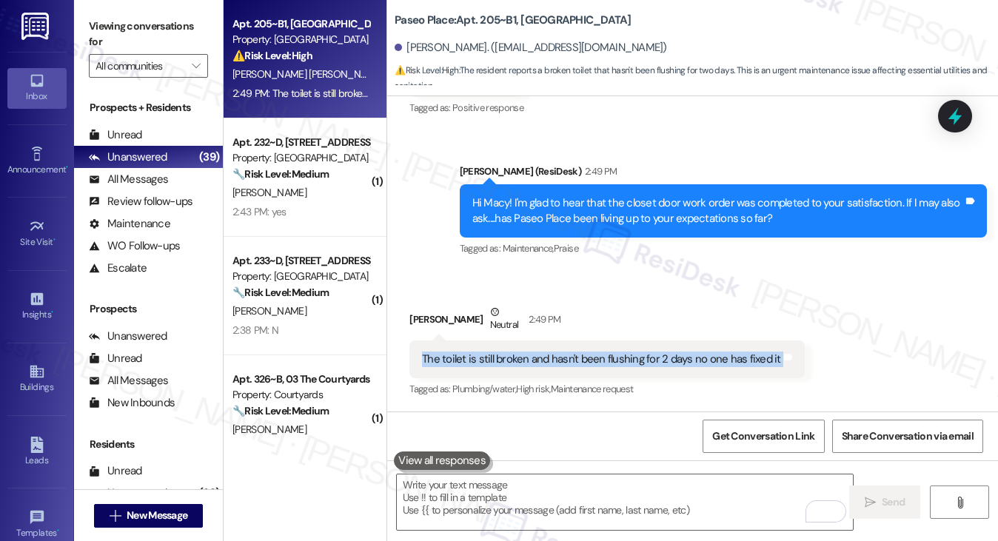
click at [602, 367] on div "The toilet is still broken and hasn't been flushing for 2 days no one has fixed…" at bounding box center [601, 360] width 359 height 16
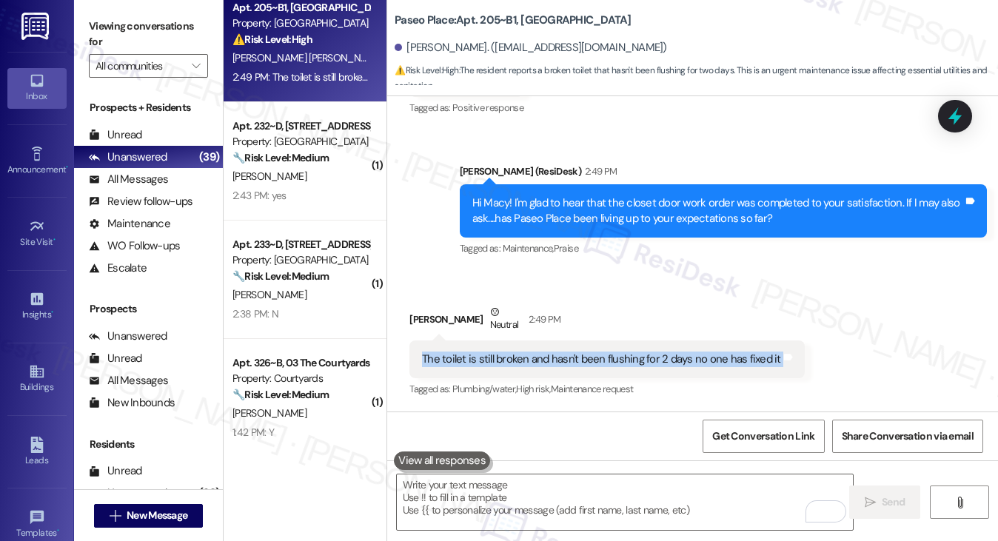
scroll to position [0, 0]
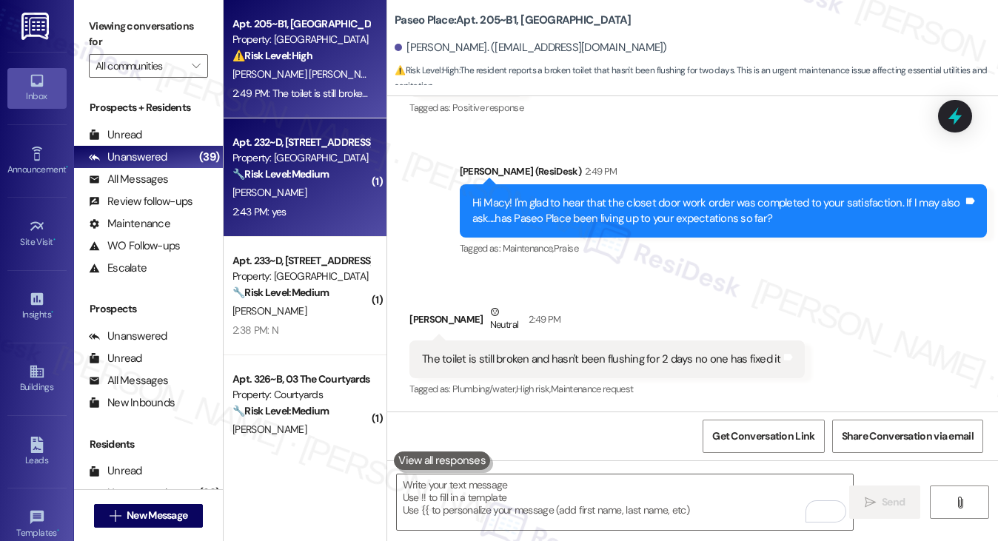
drag, startPoint x: 136, startPoint y: 13, endPoint x: 274, endPoint y: 201, distance: 232.5
click at [136, 13] on div "Viewing conversations for All communities " at bounding box center [148, 46] width 149 height 93
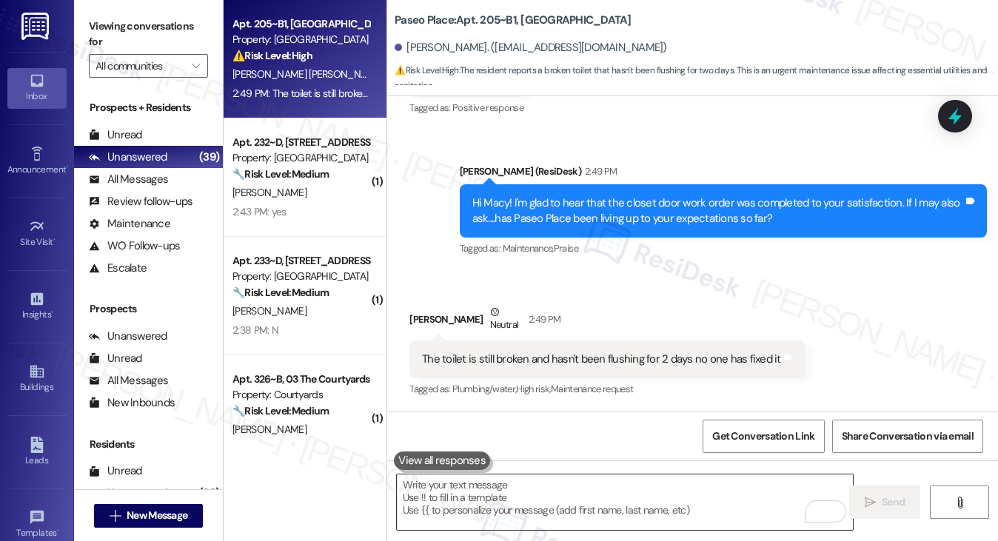
click at [452, 497] on textarea "To enrich screen reader interactions, please activate Accessibility in Grammarl…" at bounding box center [625, 503] width 457 height 56
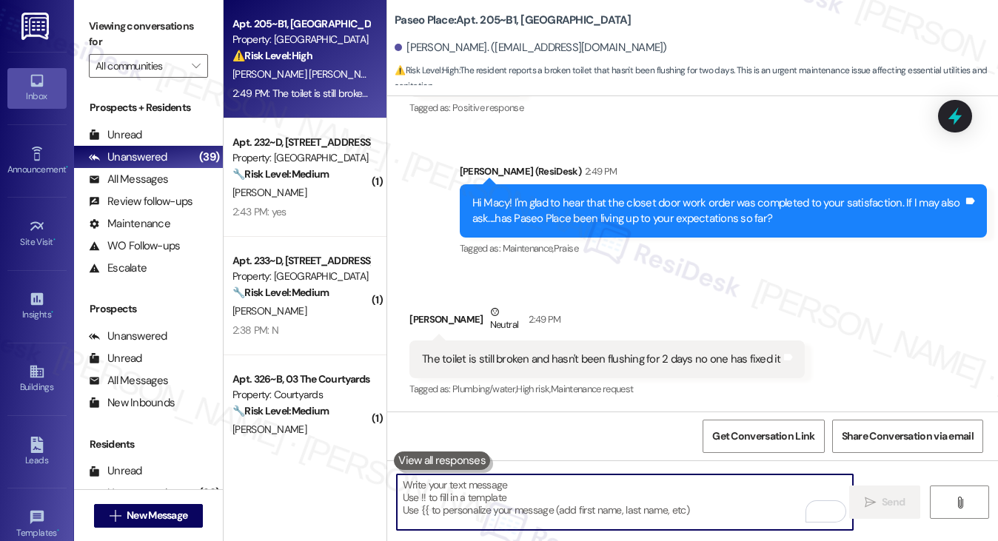
paste textarea "Hi {{first_name}}, I understand your toilet hasn’t been flushing for the past t…"
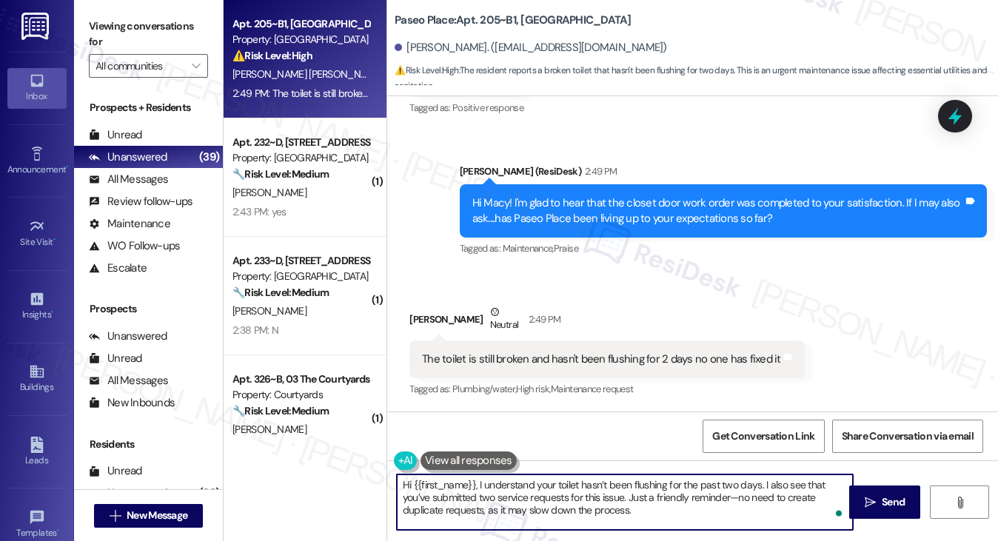
click at [695, 509] on textarea "Hi {{first_name}}, I understand your toilet hasn’t been flushing for the past t…" at bounding box center [625, 503] width 457 height 56
click at [740, 490] on textarea "Hi {{first_name}}, I understand your toilet hasn’t been flushing for the past t…" at bounding box center [625, 503] width 457 height 56
drag, startPoint x: 777, startPoint y: 482, endPoint x: 740, endPoint y: 483, distance: 37.0
click at [777, 482] on textarea "Hi {{first_name}}, I understand your toilet hasn’t been flushing for the past t…" at bounding box center [625, 503] width 457 height 56
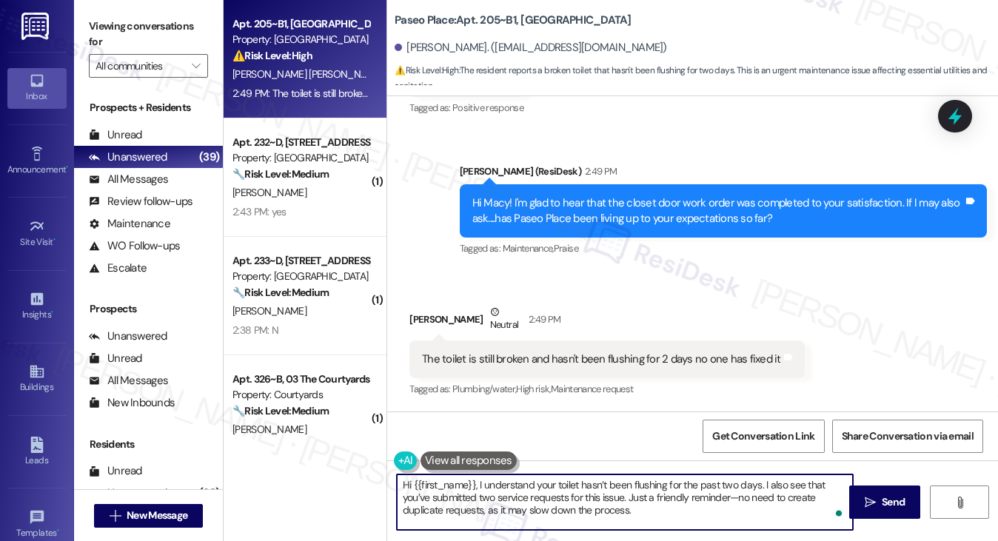
click at [615, 492] on textarea "Hi {{first_name}}, I understand your toilet hasn’t been flushing for the past t…" at bounding box center [625, 503] width 457 height 56
drag, startPoint x: 615, startPoint y: 492, endPoint x: 599, endPoint y: 495, distance: 16.6
click at [615, 492] on textarea "Hi {{first_name}}, I understand your toilet hasn’t been flushing for the past t…" at bounding box center [625, 503] width 457 height 56
click at [566, 498] on textarea "Hi {{first_name}}, I understand your toilet hasn’t been flushing for the past t…" at bounding box center [625, 503] width 457 height 56
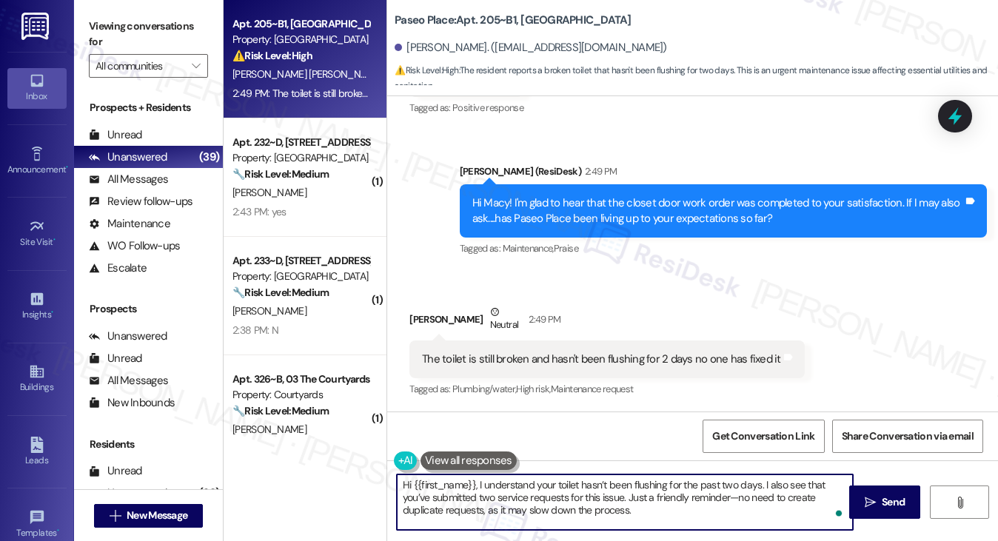
click at [412, 305] on div "Macy Bacling Palmer Neutral 2:49 PM" at bounding box center [606, 322] width 395 height 36
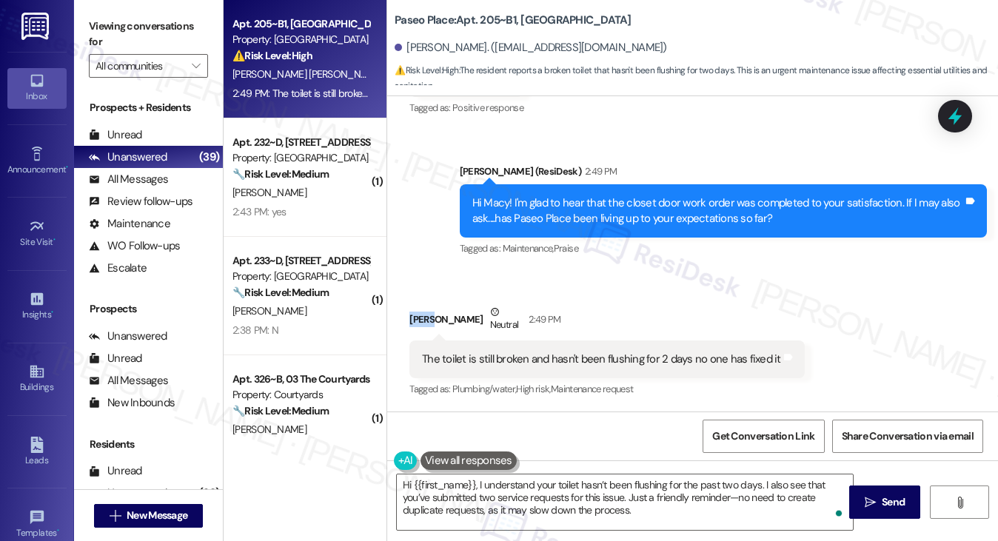
click at [412, 305] on div "Macy Bacling Palmer Neutral 2:49 PM" at bounding box center [606, 322] width 395 height 36
click at [655, 508] on textarea "Hi {{first_name}}, I understand your toilet hasn’t been flushing for the past t…" at bounding box center [625, 503] width 457 height 56
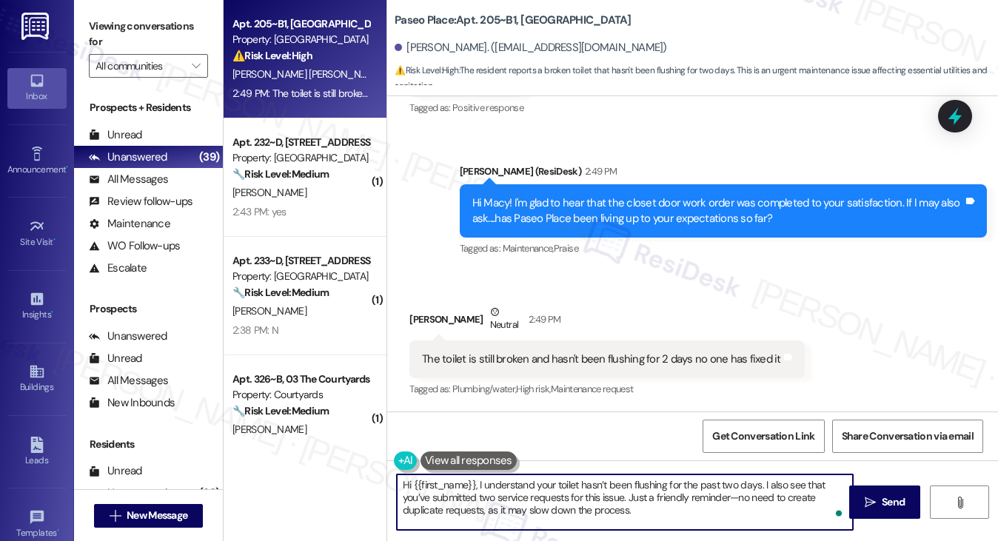
click at [730, 496] on textarea "Hi {{first_name}}, I understand your toilet hasn’t been flushing for the past t…" at bounding box center [625, 503] width 457 height 56
click at [563, 515] on textarea "Hi {{first_name}}, I understand your toilet hasn’t been flushing for the past t…" at bounding box center [625, 503] width 457 height 56
click at [686, 509] on textarea "Hi {{first_name}}, I understand your toilet hasn’t been flushing for the past t…" at bounding box center [625, 503] width 457 height 56
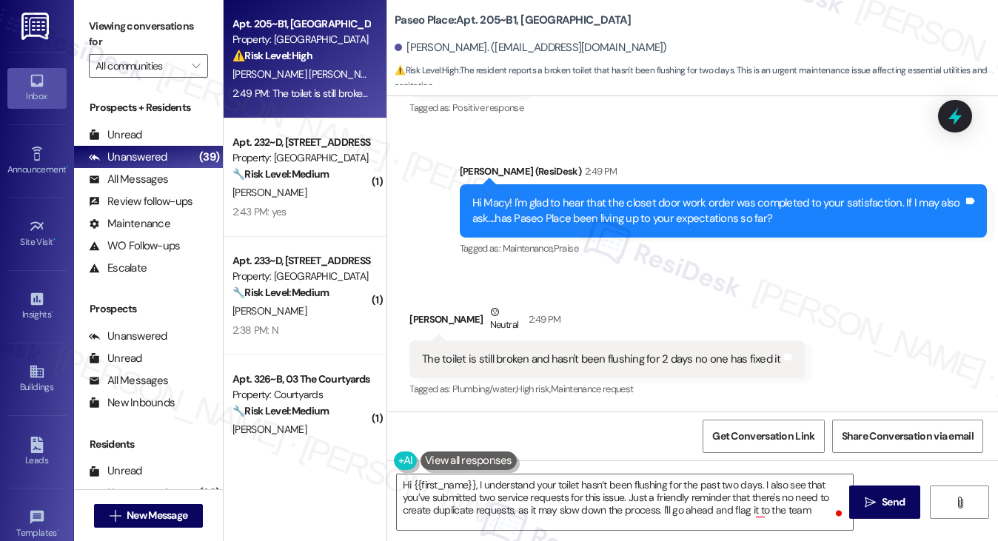
click at [141, 32] on label "Viewing conversations for" at bounding box center [148, 34] width 119 height 39
click at [671, 512] on textarea "Hi {{first_name}}, I understand your toilet hasn’t been flushing for the past t…" at bounding box center [625, 503] width 457 height 56
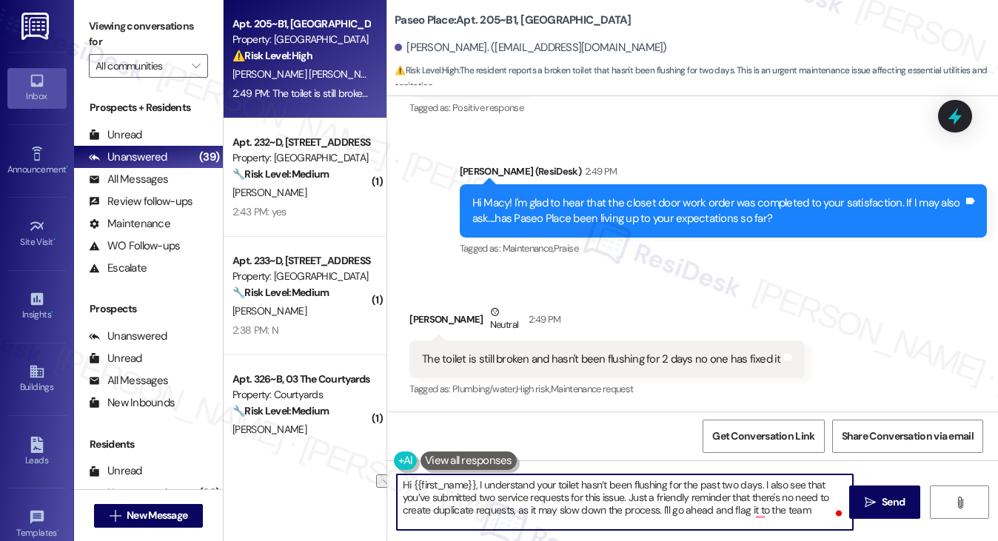
drag, startPoint x: 668, startPoint y: 512, endPoint x: 836, endPoint y: 512, distance: 168.1
click at [836, 512] on div "Hi {{first_name}}, I understand your toilet hasn’t been flushing for the past t…" at bounding box center [625, 502] width 458 height 57
click at [672, 524] on textarea "Hi {{first_name}}, I understand your toilet hasn’t been flushing for the past t…" at bounding box center [625, 503] width 457 height 56
type textarea "Hi {{first_name}}, I understand your toilet hasn’t been flushing for the past t…"
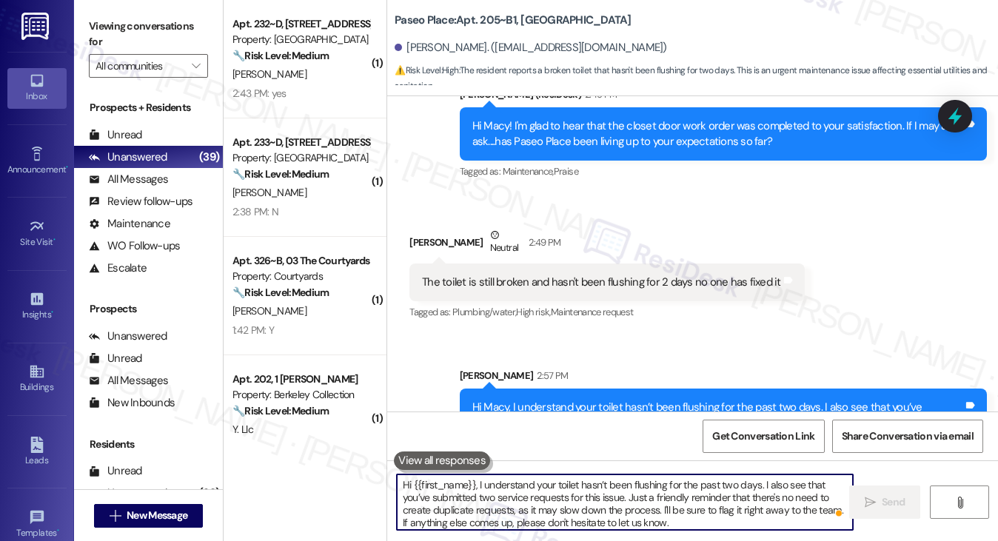
scroll to position [808, 0]
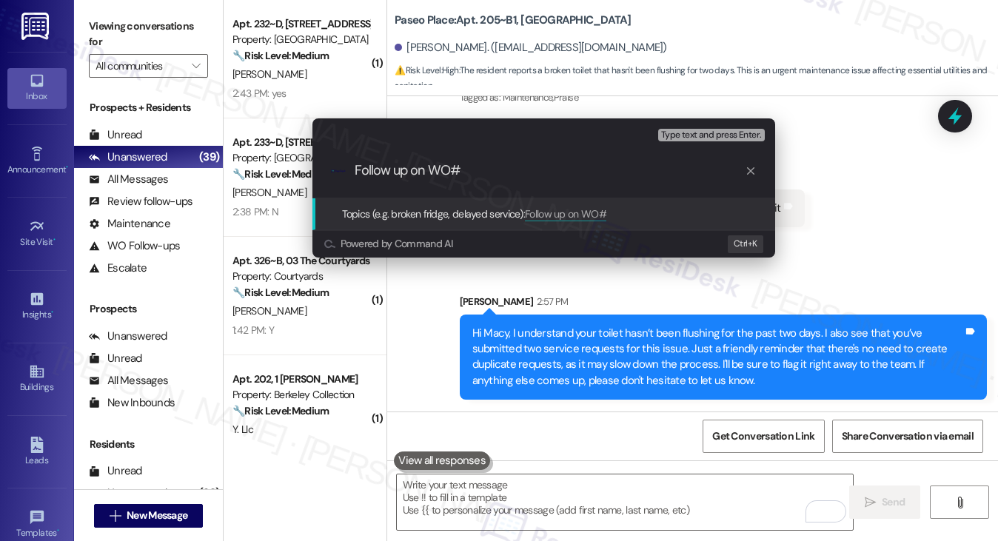
paste input "Hi {{first_name}}, I understand your toilet hasn’t been flushing for the past t…"
paste input "7563690"
type input "Follow up on WO#7563690 - toilet issues"
click at [526, 171] on input "Follow up on WO#7563690 - toilet issues" at bounding box center [550, 171] width 390 height 16
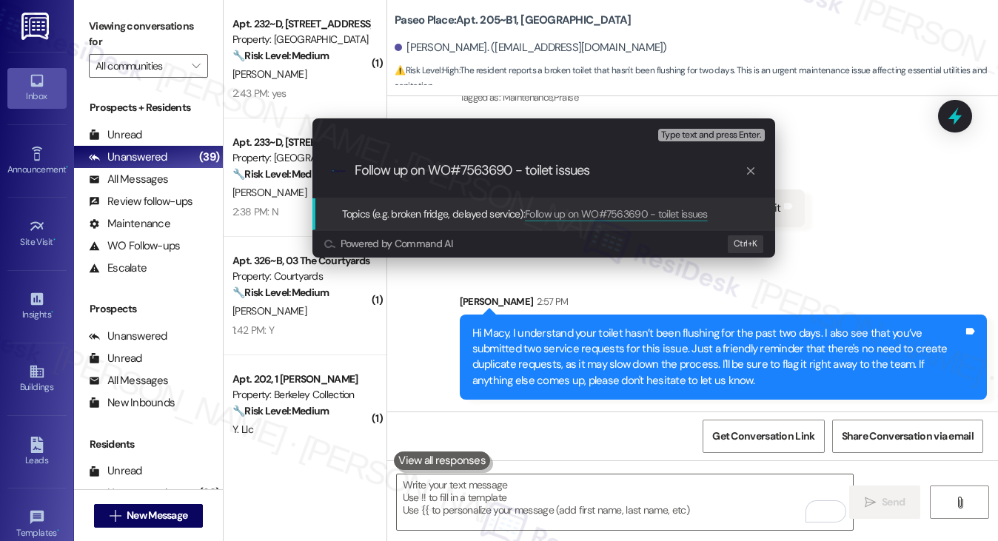
click at [524, 171] on input "Follow up on WO#7563690 - toilet issues" at bounding box center [550, 171] width 390 height 16
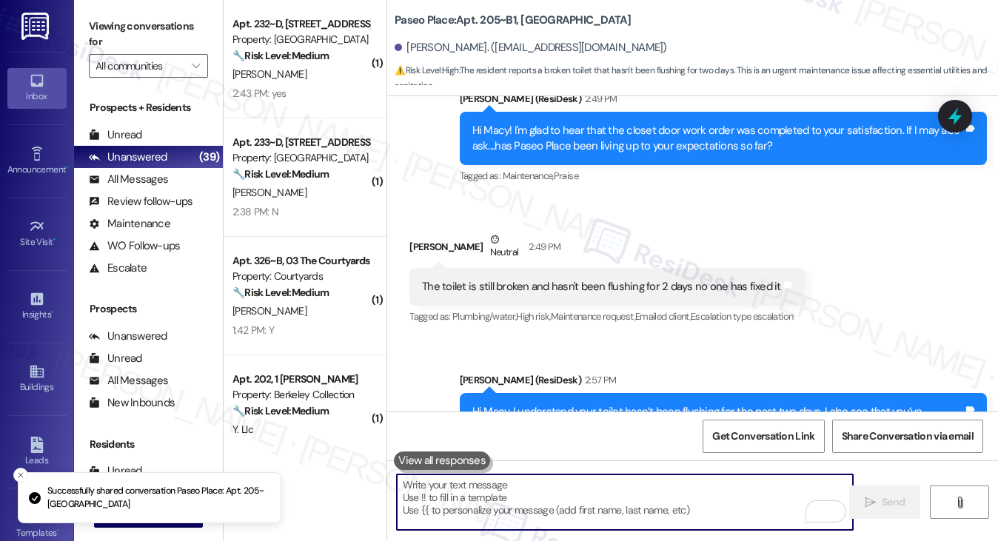
scroll to position [829, 0]
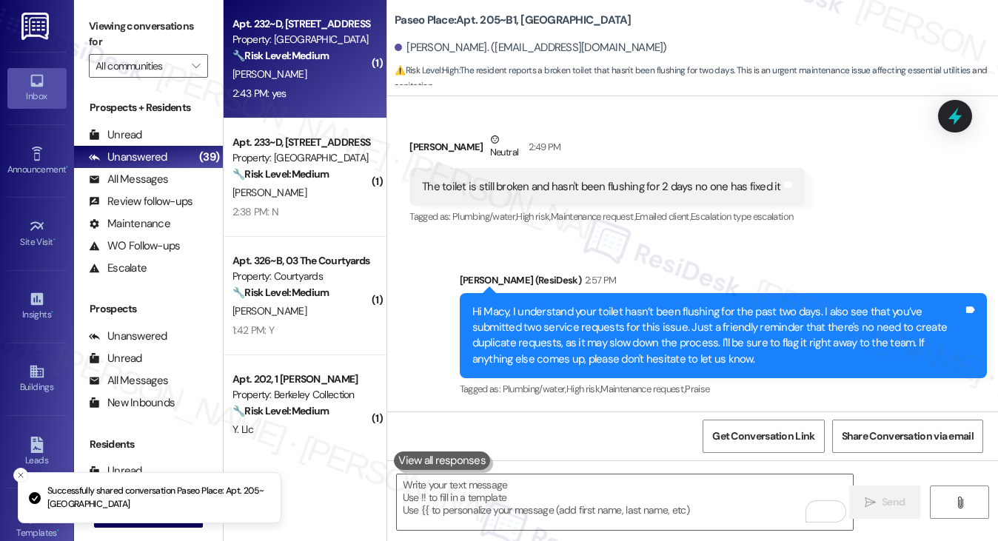
click at [282, 50] on strong "🔧 Risk Level: Medium" at bounding box center [281, 55] width 96 height 13
type textarea "Fetching suggested responses. Please feel free to read through the conversation…"
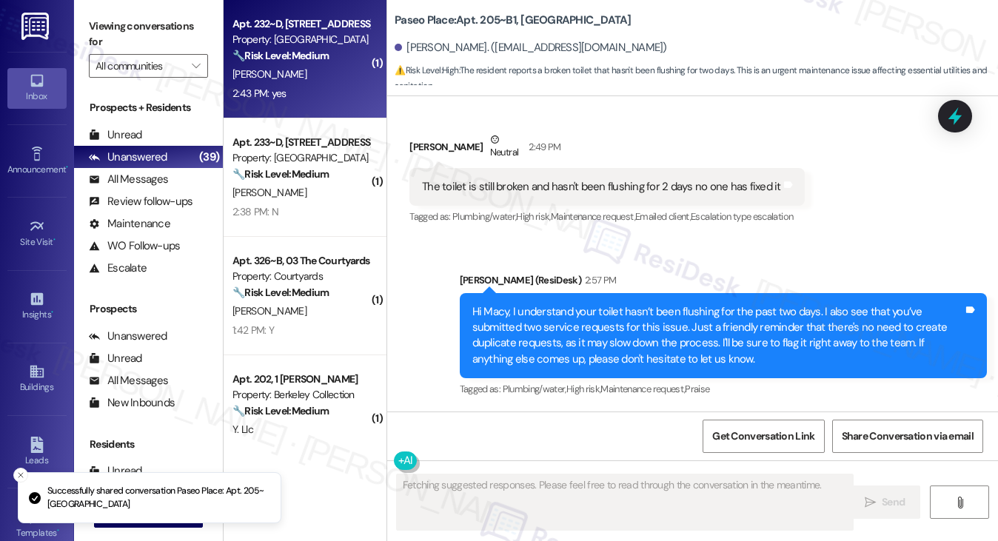
scroll to position [94, 0]
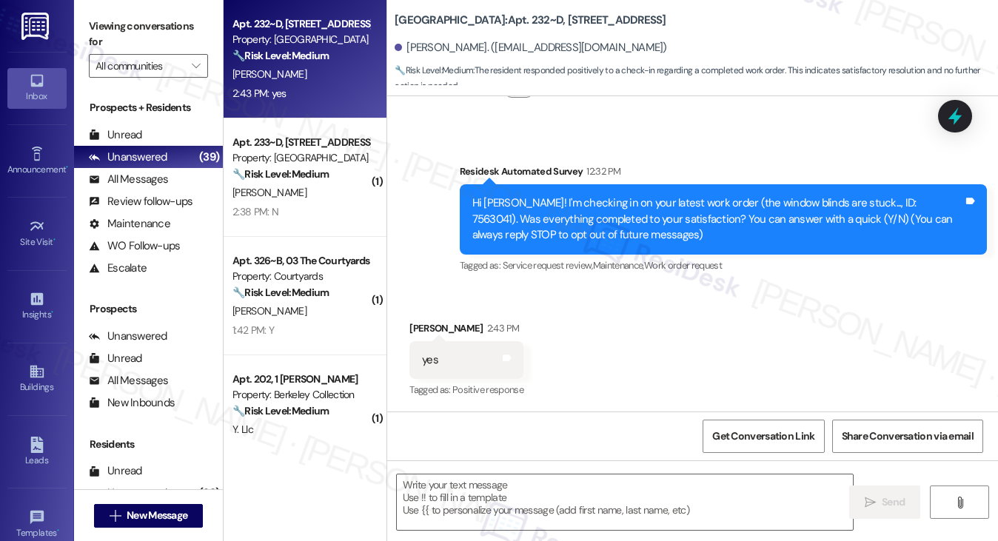
click at [133, 39] on label "Viewing conversations for" at bounding box center [148, 34] width 119 height 39
click at [529, 488] on textarea at bounding box center [625, 503] width 457 height 56
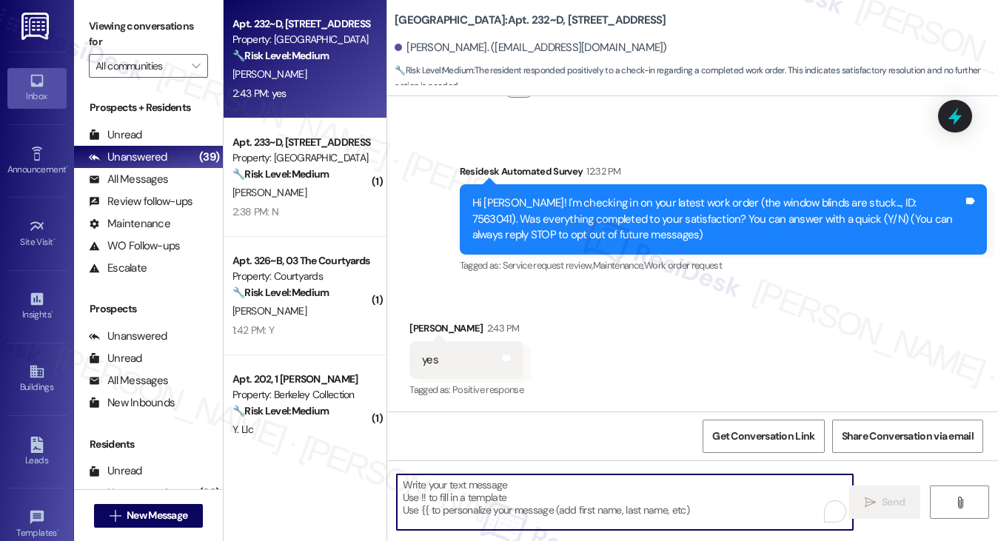
paste textarea "Hi {{first_name}}! I'm glad to hear that the latest work order was completed to…"
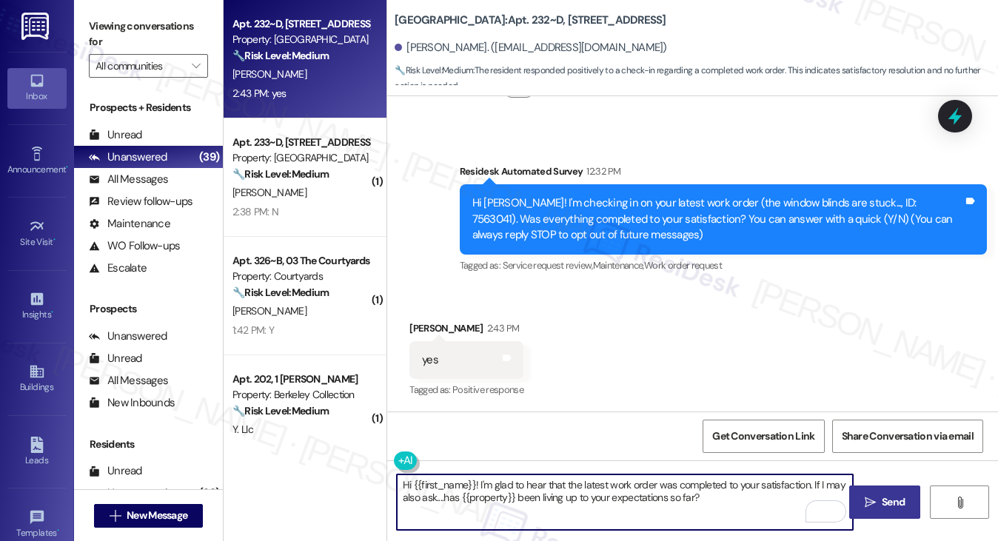
type textarea "Hi {{first_name}}! I'm glad to hear that the latest work order was completed to…"
click at [874, 501] on icon "" at bounding box center [870, 503] width 11 height 12
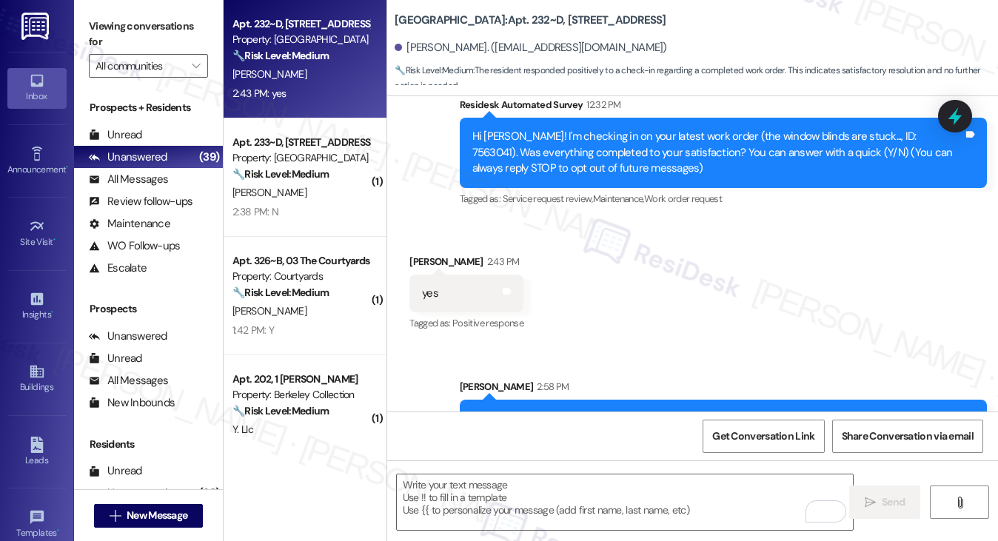
scroll to position [213, 0]
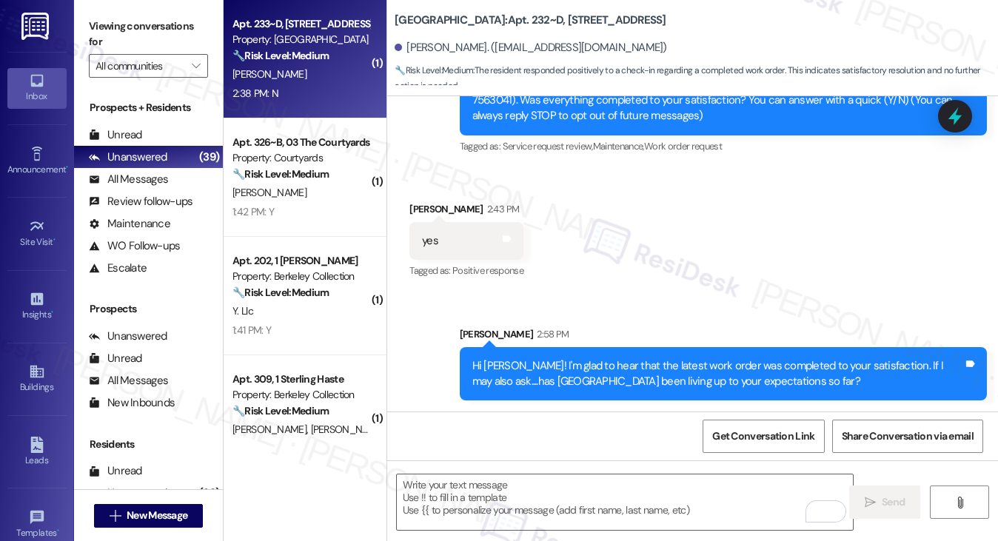
click at [324, 71] on div "[PERSON_NAME]" at bounding box center [301, 74] width 140 height 19
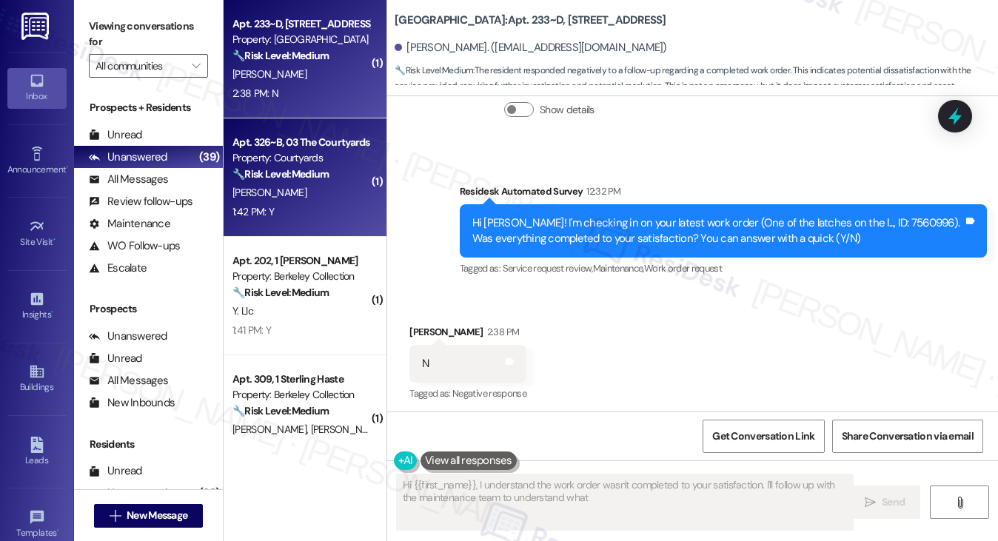
scroll to position [375, 0]
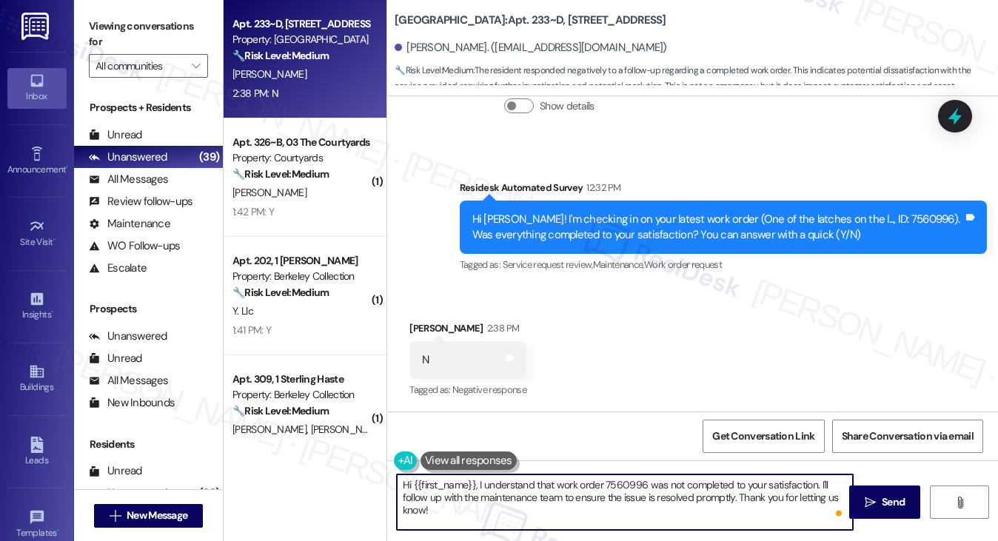
drag, startPoint x: 566, startPoint y: 517, endPoint x: 819, endPoint y: 472, distance: 257.2
click at [819, 472] on div "Hi {{first_name}}, I understand that work order 7560996 was not completed to yo…" at bounding box center [692, 516] width 611 height 111
click at [634, 486] on textarea "Hi {{first_name}}, I understand that work order 7560996 was not completed to yo…" at bounding box center [625, 503] width 457 height 56
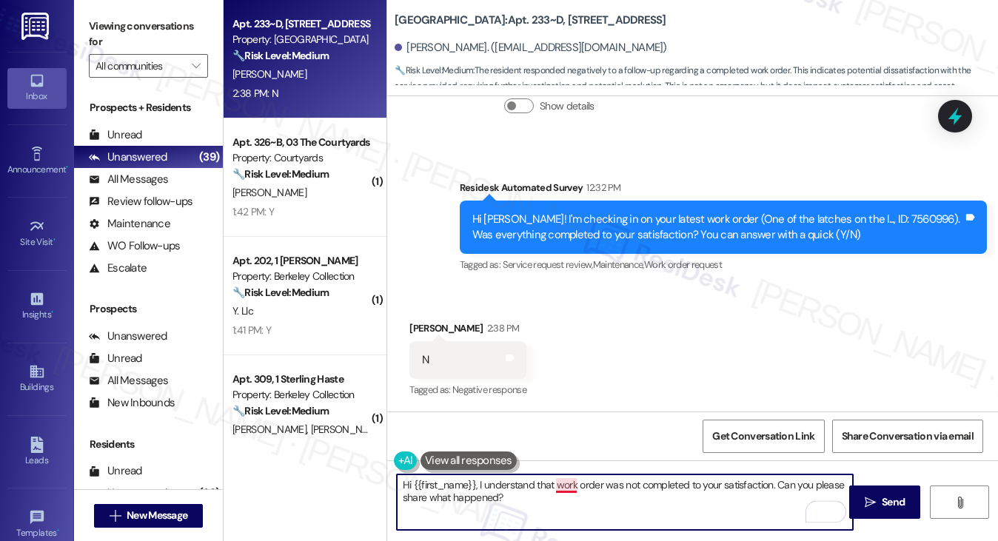
click at [555, 485] on textarea "Hi {{first_name}}, I understand that work order was not completed to your satis…" at bounding box center [625, 503] width 457 height 56
type textarea "Hi {{first_name}}, I understand that the latest work order was not completed to…"
click at [599, 496] on textarea "Hi {{first_name}}, I understand that the latest work order was not completed to…" at bounding box center [625, 503] width 457 height 56
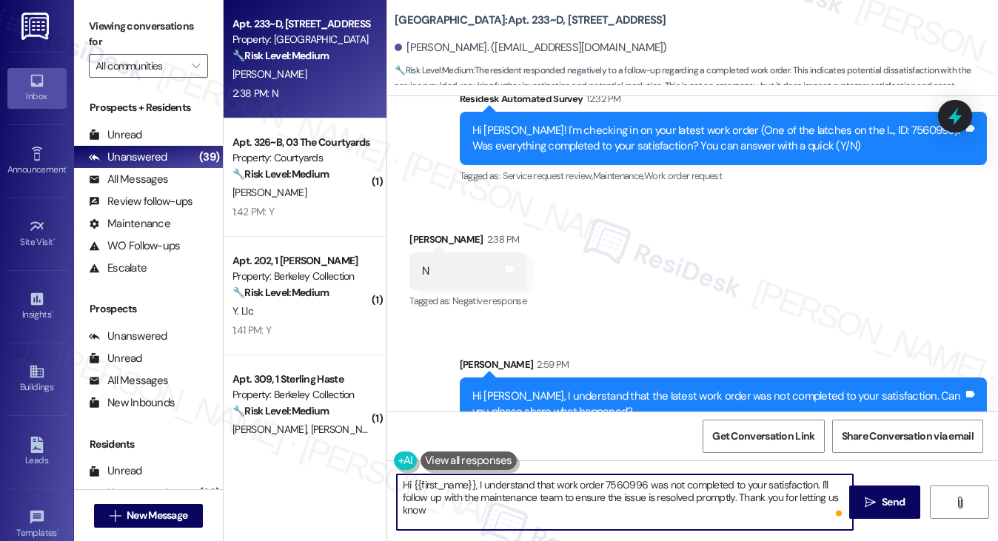
type textarea "Hi {{first_name}}, I understand that work order 7560996 was not completed to yo…"
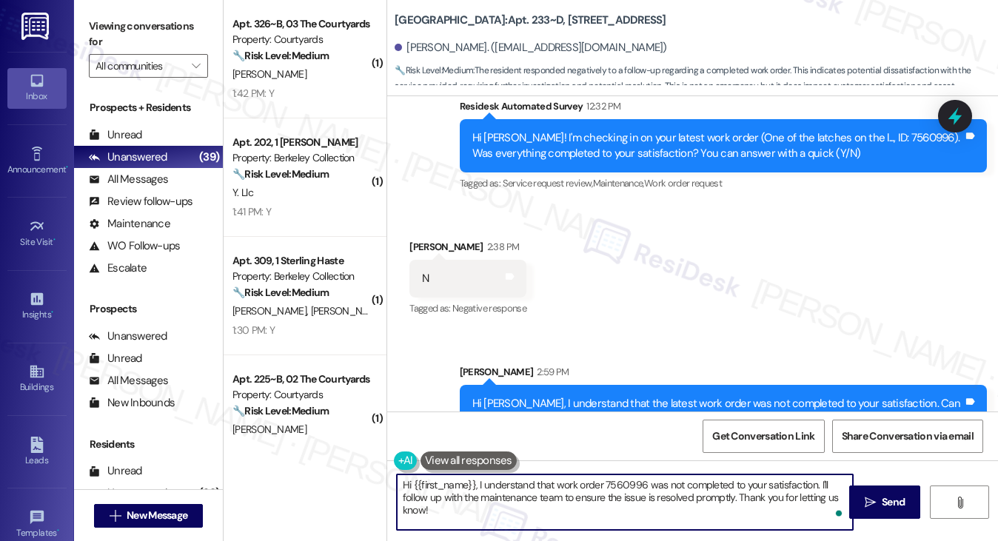
scroll to position [613, 0]
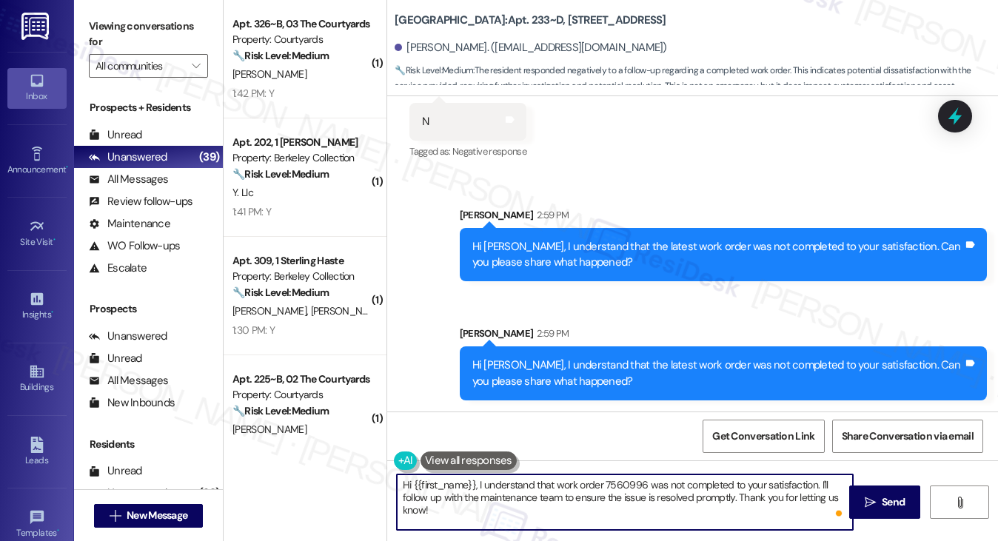
click at [575, 244] on div "Hi Mira, I understand that the latest work order was not completed to your sati…" at bounding box center [717, 255] width 491 height 32
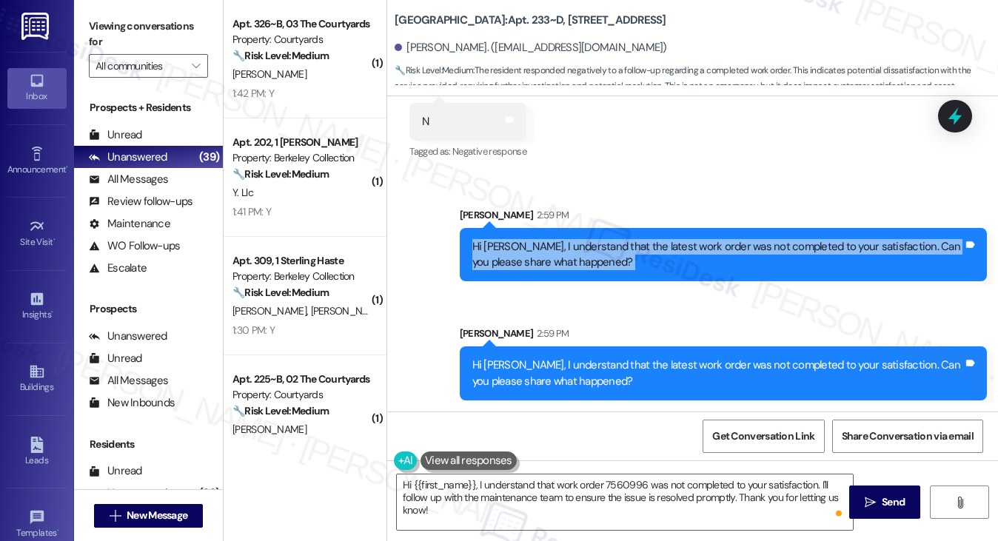
click at [575, 244] on div "Hi Mira, I understand that the latest work order was not completed to your sati…" at bounding box center [717, 255] width 491 height 32
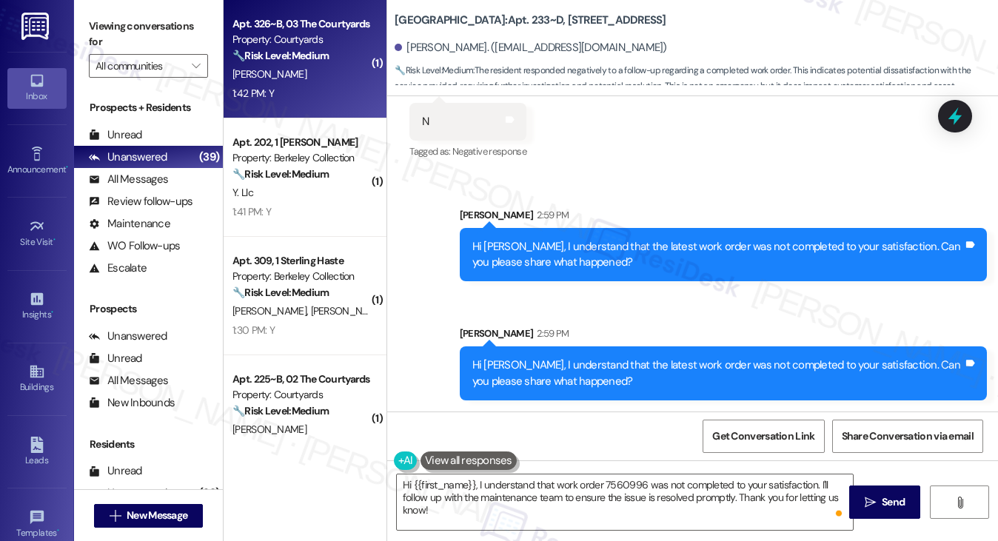
click at [323, 73] on div "[PERSON_NAME]" at bounding box center [301, 74] width 140 height 19
type textarea "Fetching suggested responses. Please feel free to read through the conversation…"
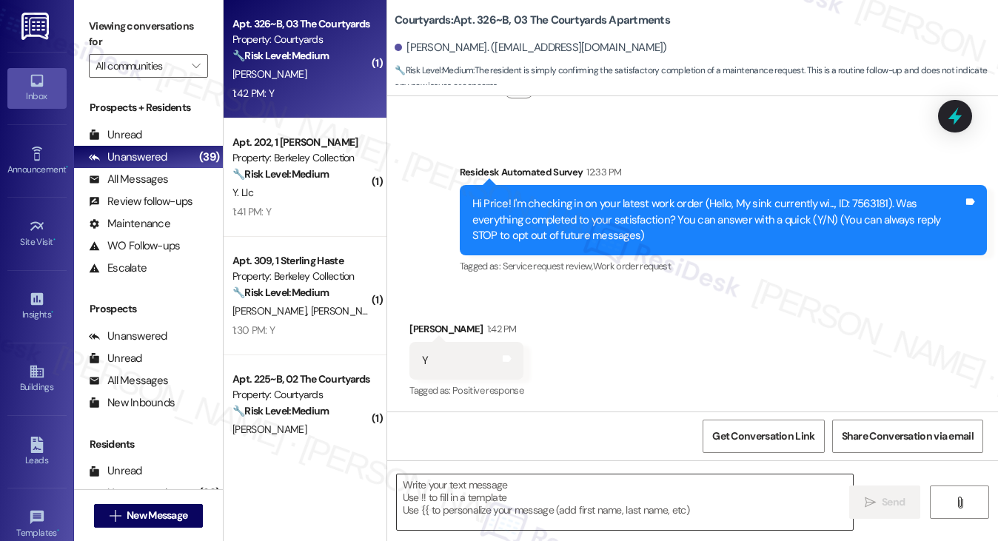
scroll to position [94, 0]
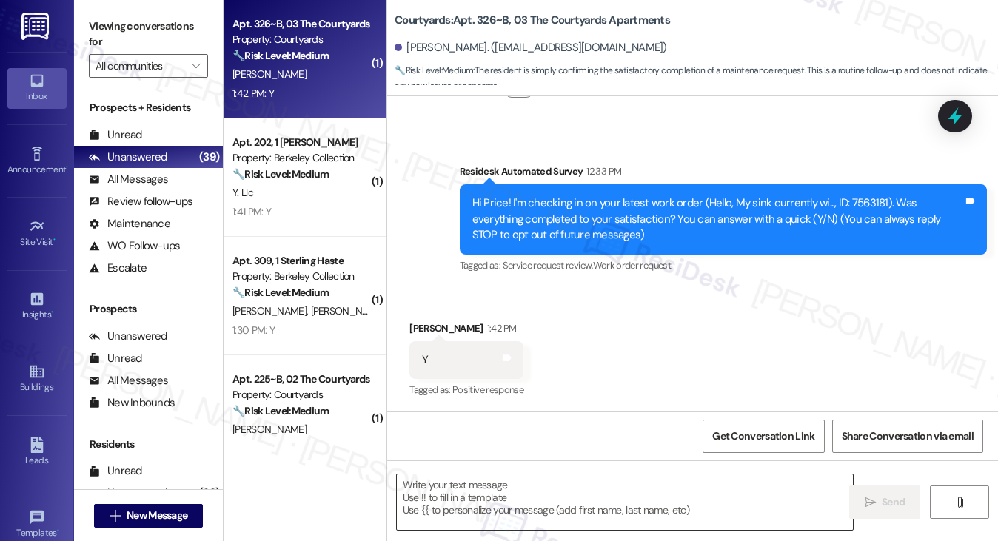
type textarea "Fetching suggested responses. Please feel free to read through the conversation…"
drag, startPoint x: 118, startPoint y: 10, endPoint x: 154, endPoint y: 42, distance: 48.8
click at [118, 10] on div "Viewing conversations for All communities " at bounding box center [148, 46] width 149 height 93
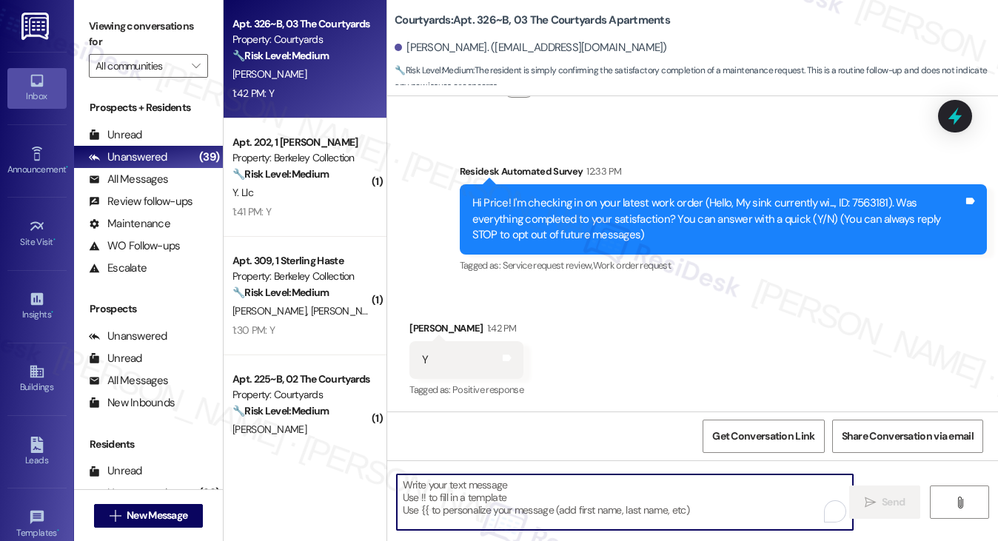
click at [465, 498] on textarea "To enrich screen reader interactions, please activate Accessibility in Grammarl…" at bounding box center [625, 503] width 457 height 56
paste textarea "Hi {{first_name}}! I'm glad to hear that the latest work order was completed to…"
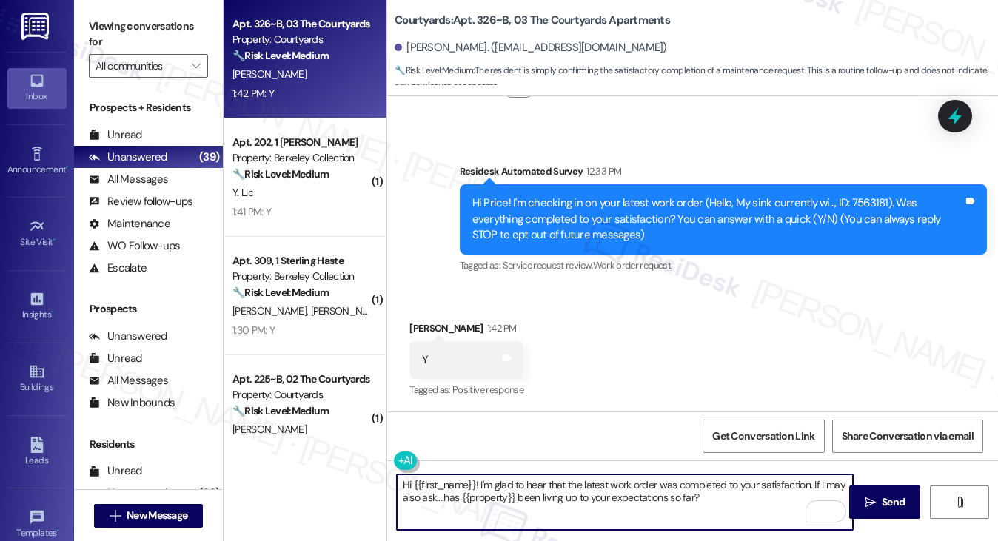
click at [595, 487] on textarea "Hi {{first_name}}! I'm glad to hear that the latest work order was completed to…" at bounding box center [625, 503] width 457 height 56
type textarea "Hi {{first_name}}! I'm glad to hear that the sink work order was completed to y…"
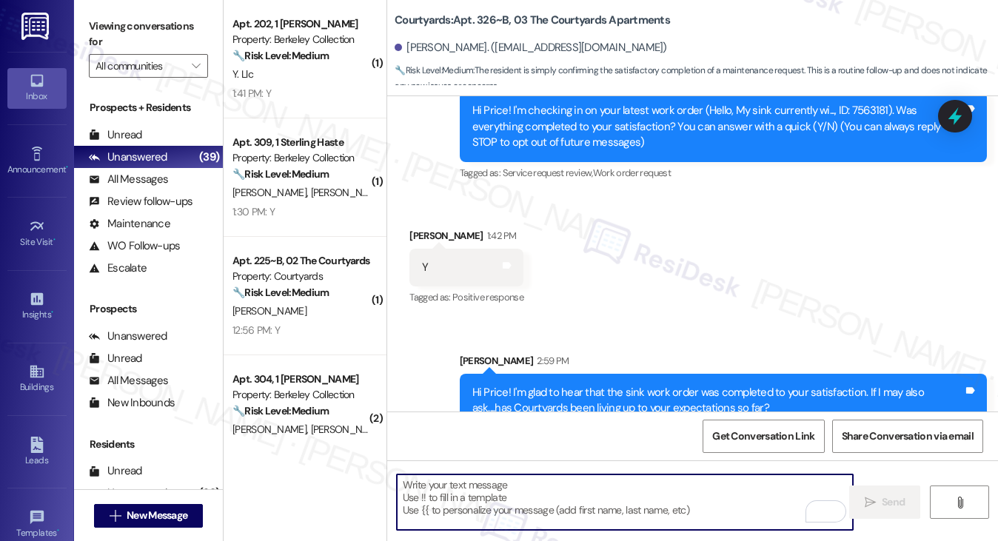
scroll to position [213, 0]
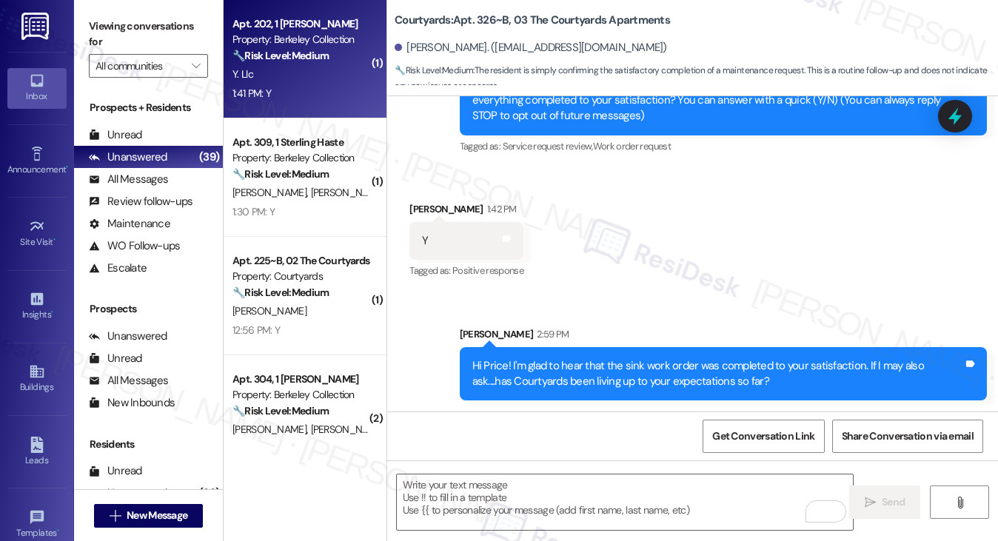
click at [280, 78] on div "Y. Llc" at bounding box center [301, 74] width 140 height 19
type textarea "Fetching suggested responses. Please feel free to read through the conversation…"
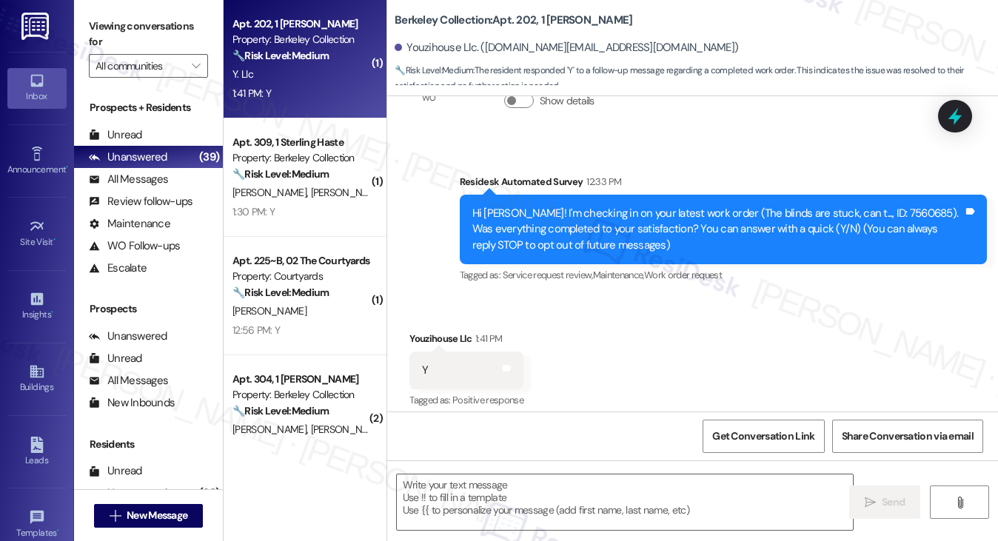
type textarea "Fetching suggested responses. Please feel free to read through the conversation…"
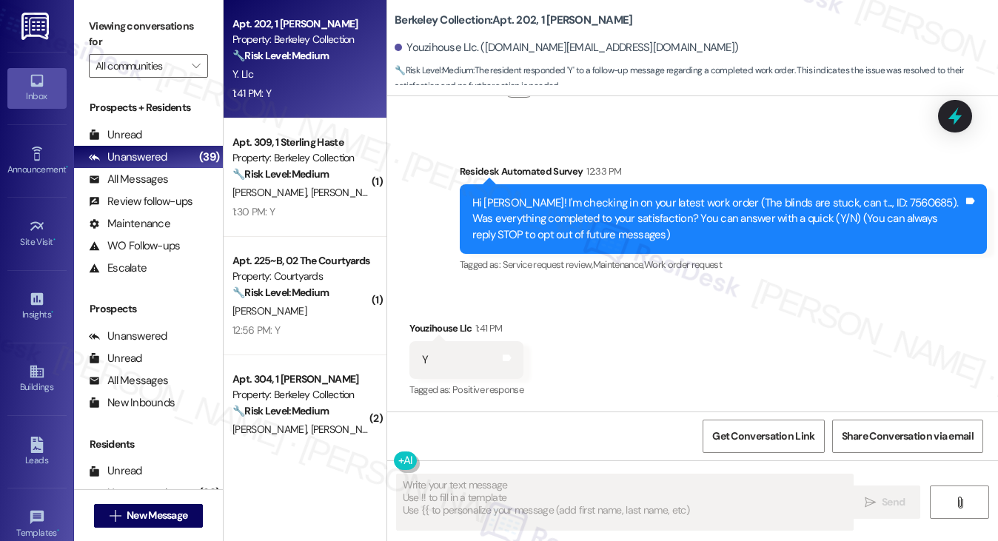
scroll to position [234, 0]
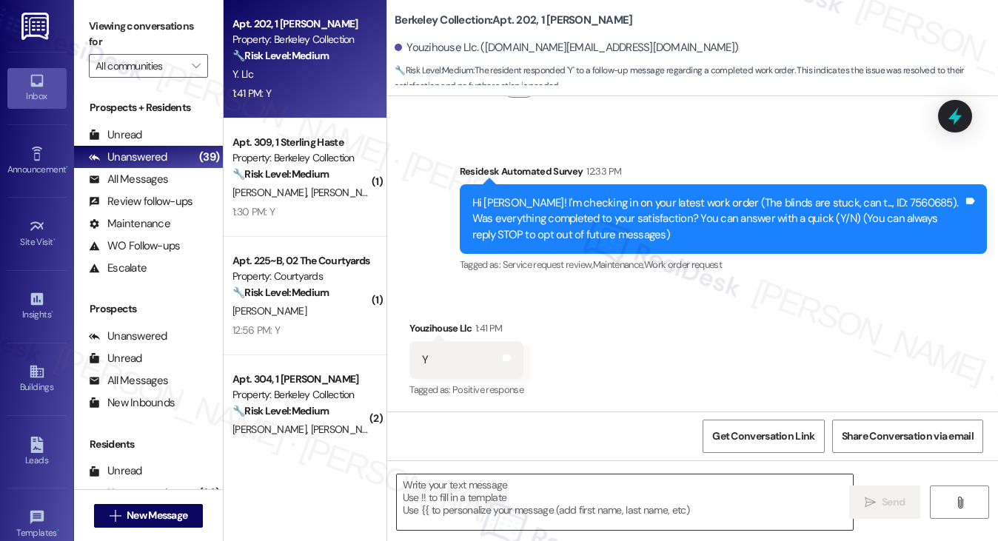
click at [504, 495] on textarea at bounding box center [625, 503] width 457 height 56
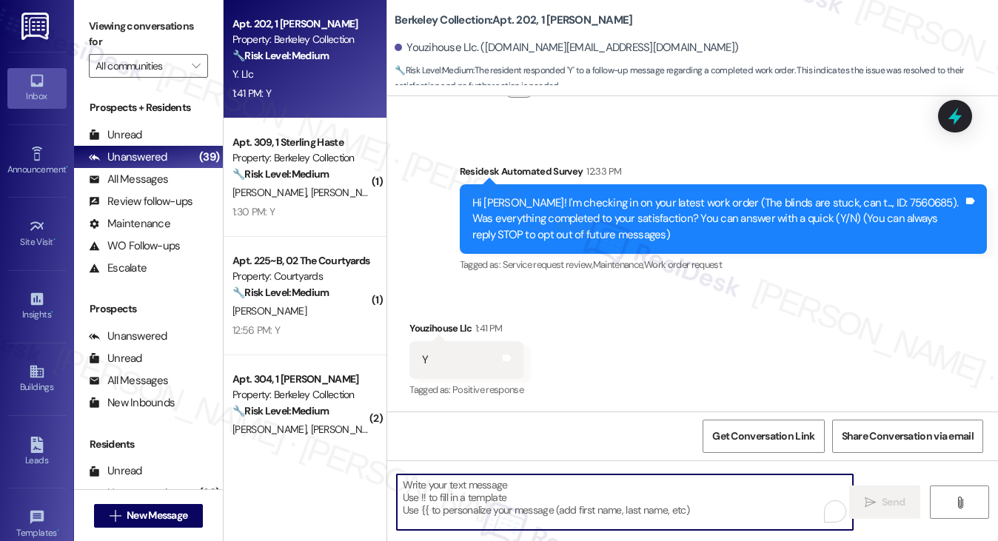
paste textarea "Hi {{first_name}}! I'm glad to hear that the latest work order was completed to…"
type textarea "Hi {{first_name}}! I'm glad to hear that the latest work order was completed to…"
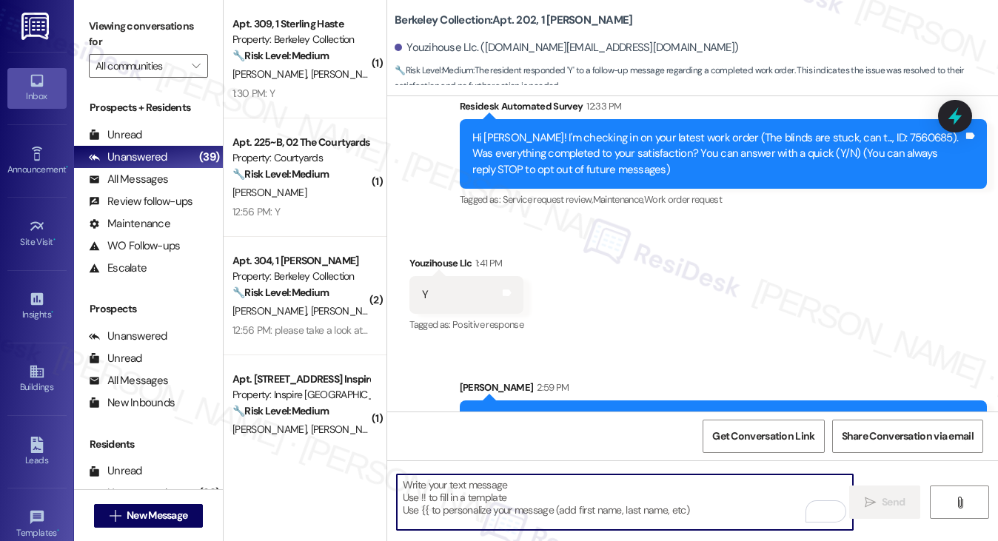
scroll to position [353, 0]
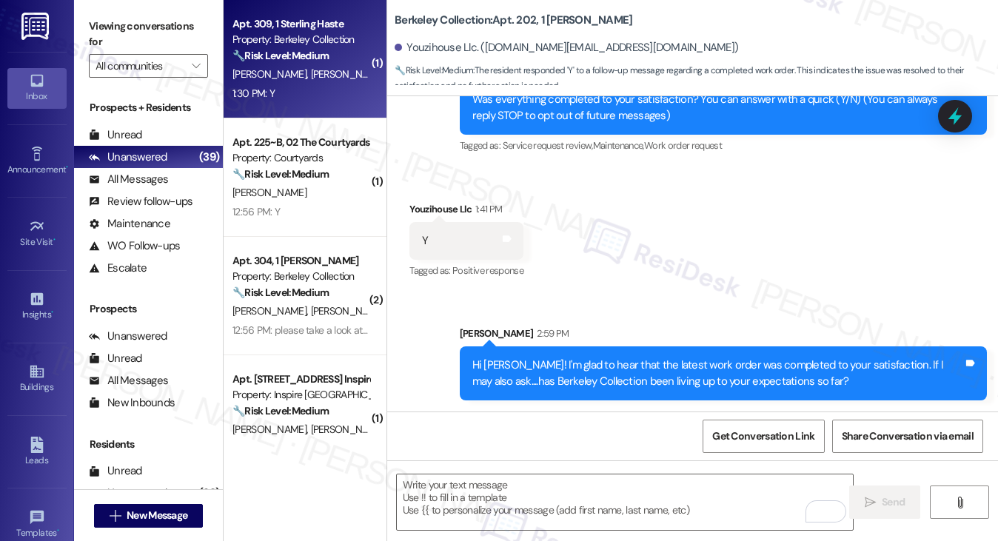
click at [311, 90] on div "1:30 PM: Y 1:30 PM: Y" at bounding box center [301, 93] width 140 height 19
type textarea "Fetching suggested responses. Please feel free to read through the conversation…"
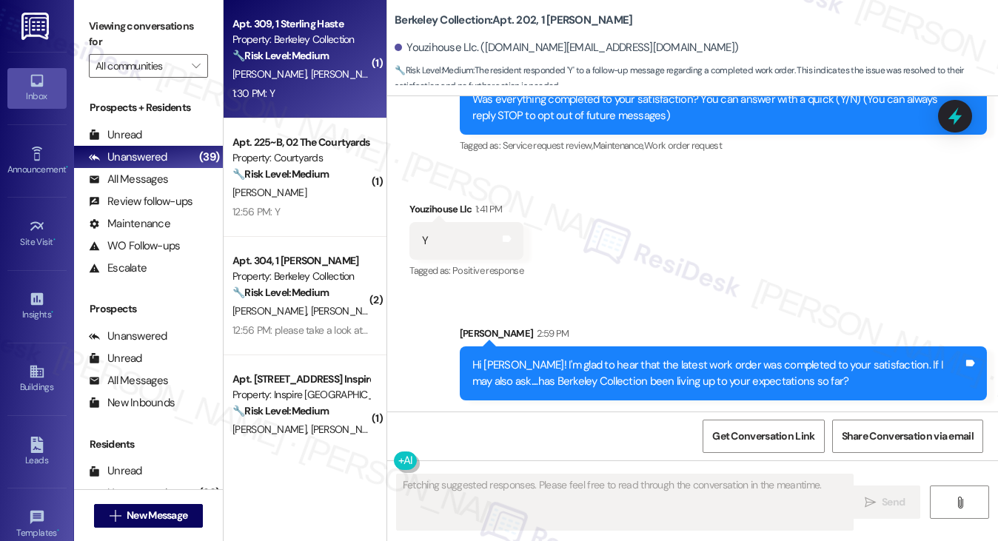
scroll to position [95, 0]
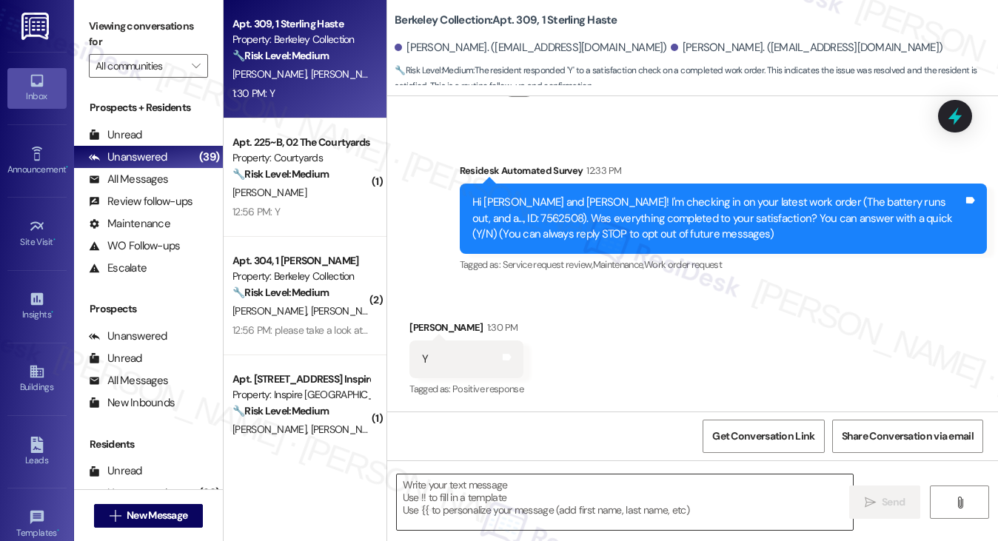
click at [480, 499] on textarea at bounding box center [625, 503] width 457 height 56
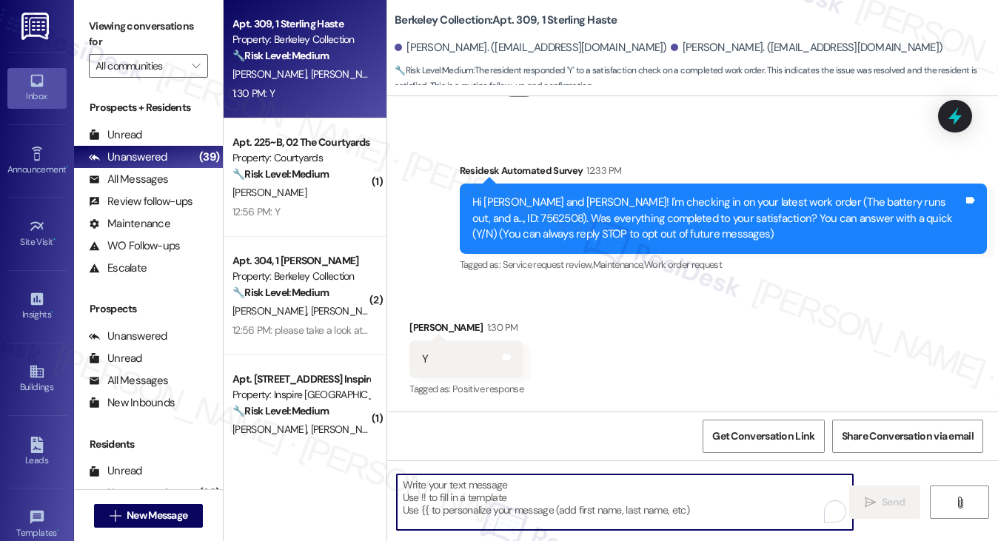
paste textarea "Hi {{first_name}}! I'm glad to hear that the latest work order was completed to…"
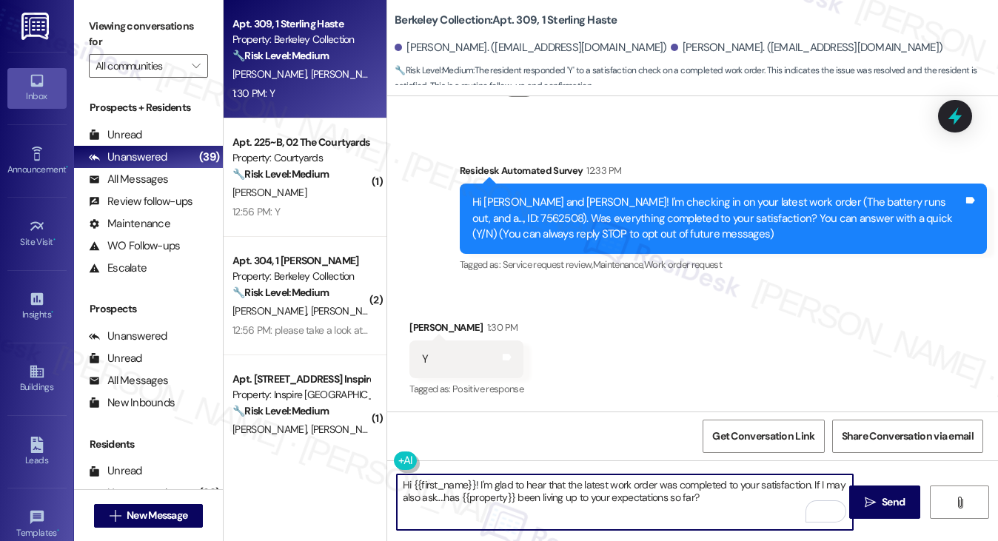
drag, startPoint x: 411, startPoint y: 479, endPoint x: 473, endPoint y: 468, distance: 63.2
click at [473, 468] on div "Hi {{first_name}}! I'm glad to hear that the latest work order was completed to…" at bounding box center [692, 516] width 611 height 111
type textarea "Hi Ruikang! I'm glad to hear that the latest work order was completed to your s…"
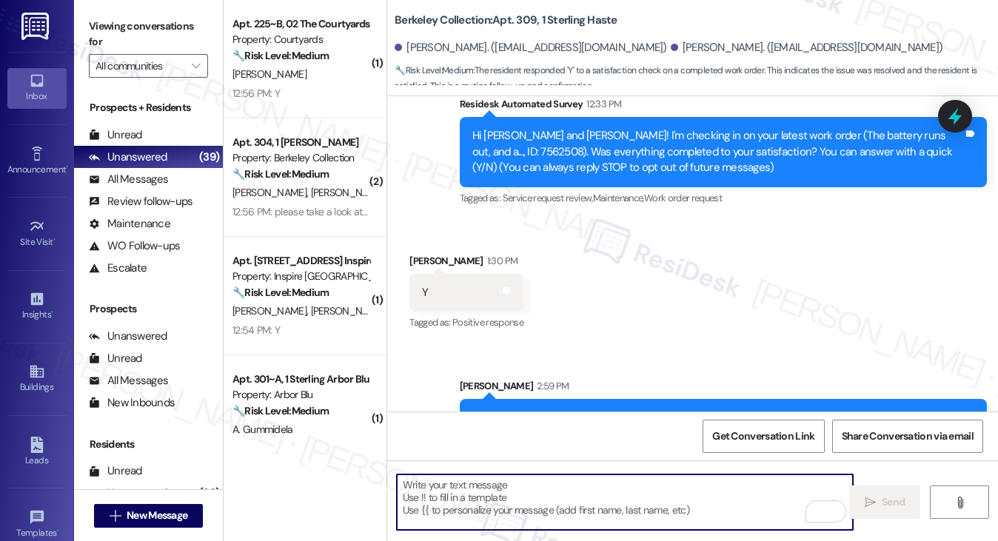
scroll to position [213, 0]
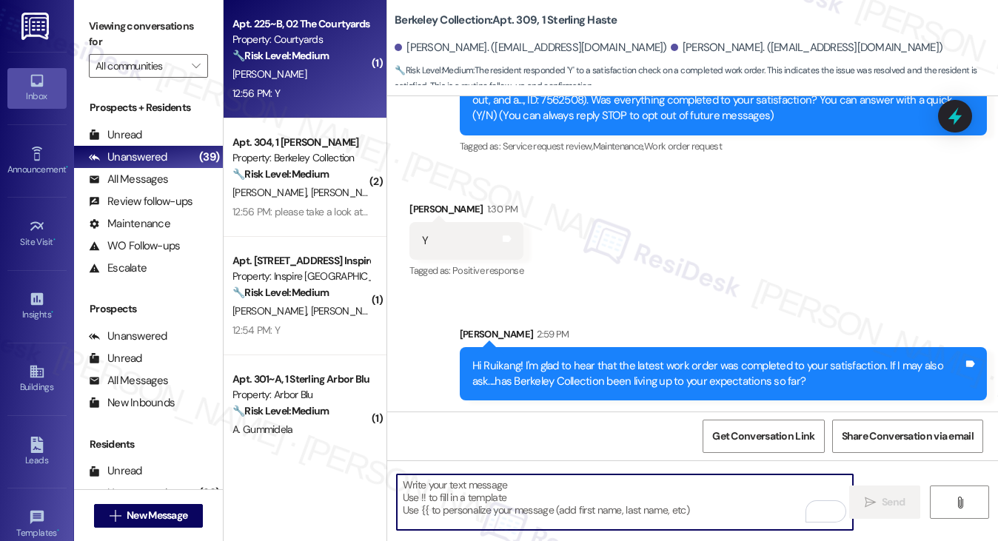
click at [311, 73] on div "O. Sobon" at bounding box center [301, 74] width 140 height 19
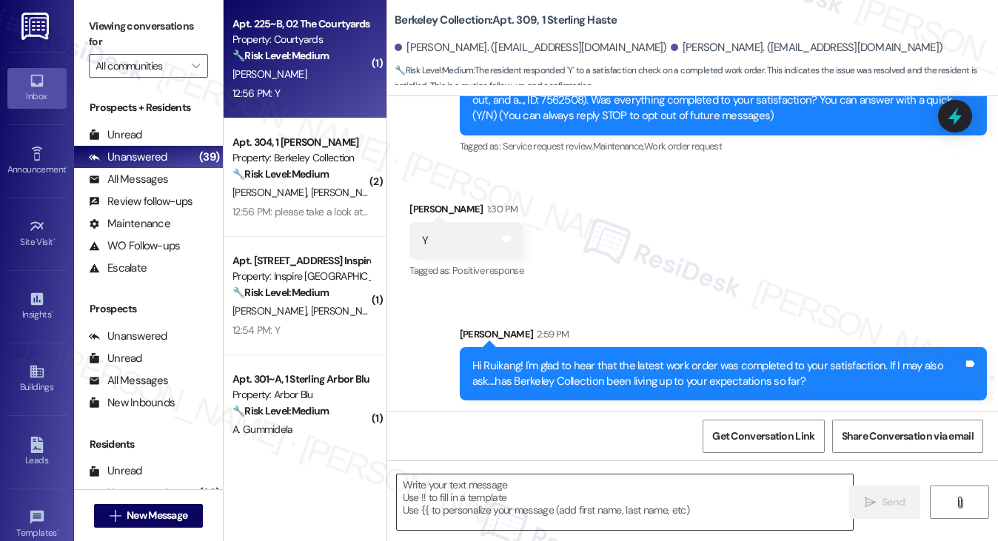
type textarea "Fetching suggested responses. Please feel free to read through the conversation…"
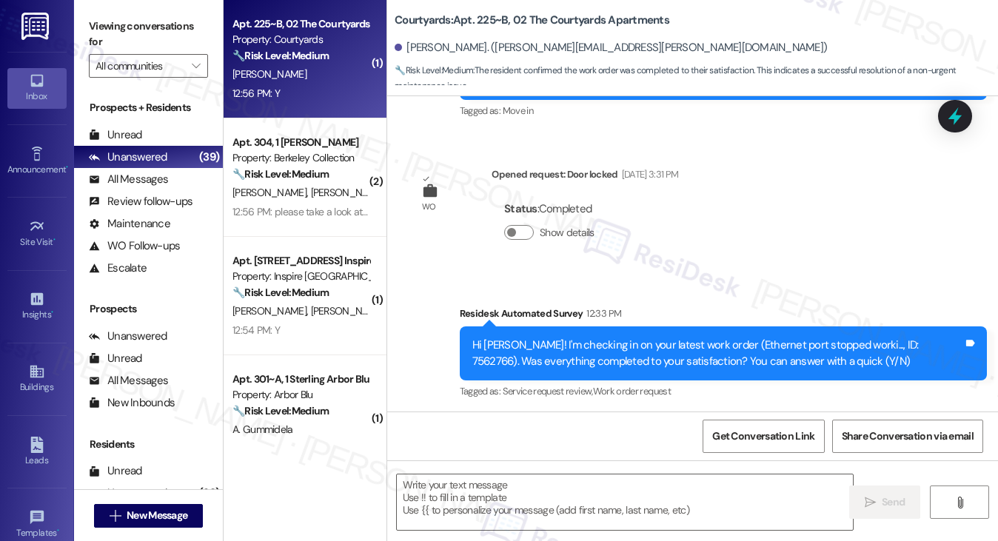
type textarea "Fetching suggested responses. Please feel free to read through the conversation…"
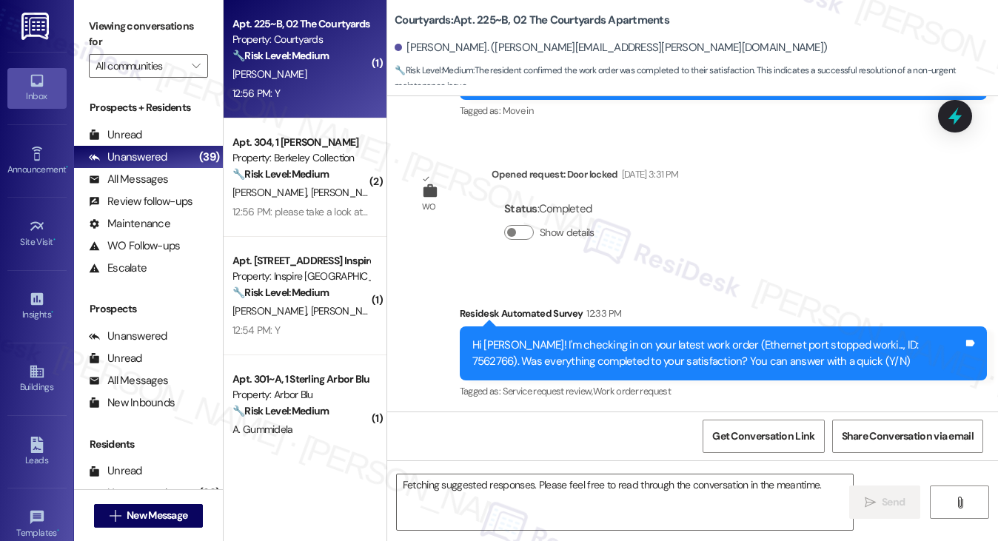
scroll to position [346, 0]
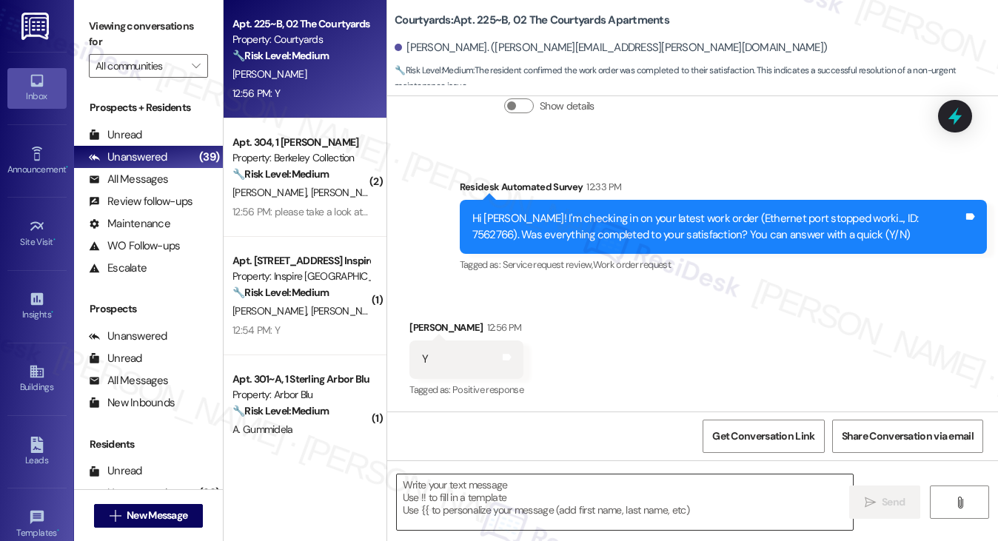
click at [554, 490] on textarea at bounding box center [625, 503] width 457 height 56
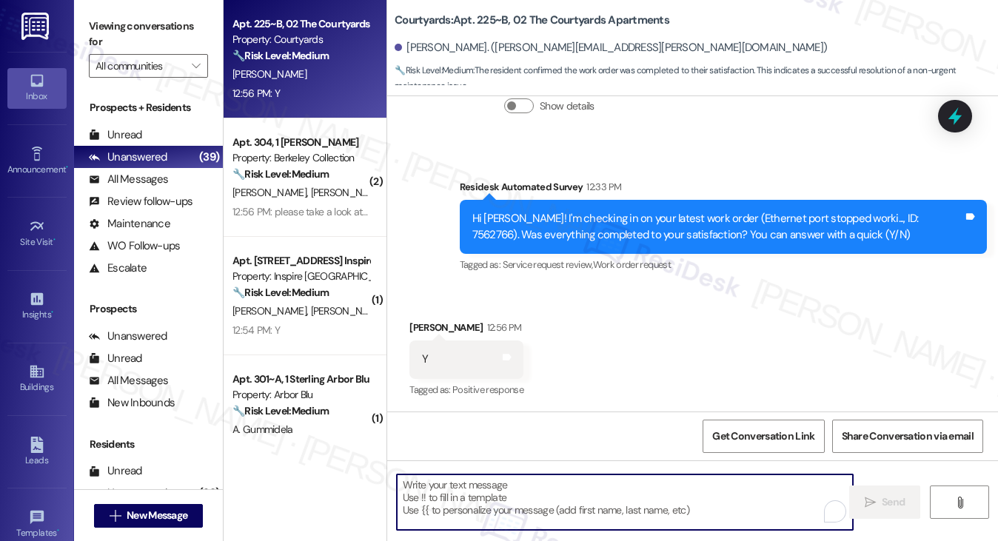
paste textarea "Hi {{first_name}}! I'm glad to hear that the latest work order was completed to…"
type textarea "Hi {{first_name}}! I'm glad to hear that the latest work order was completed to…"
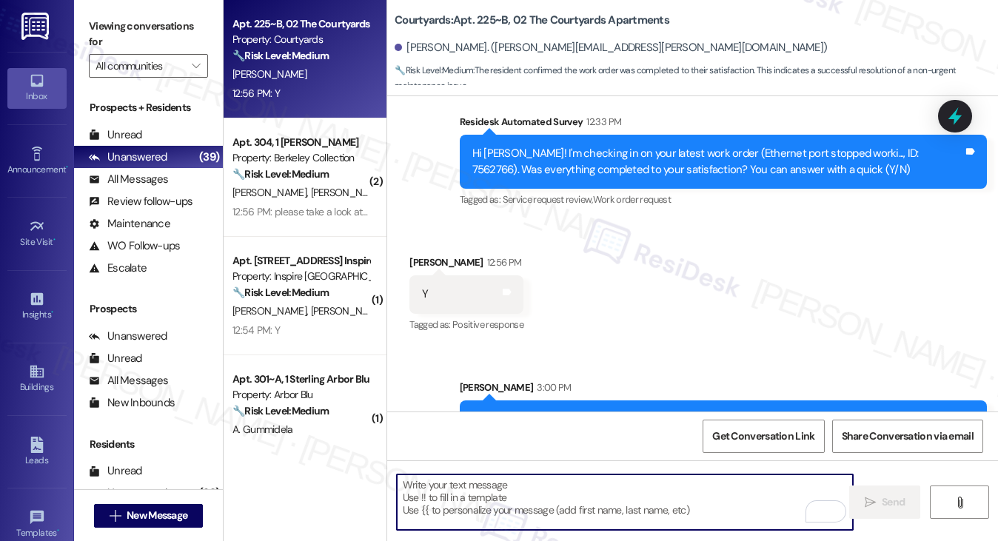
scroll to position [465, 0]
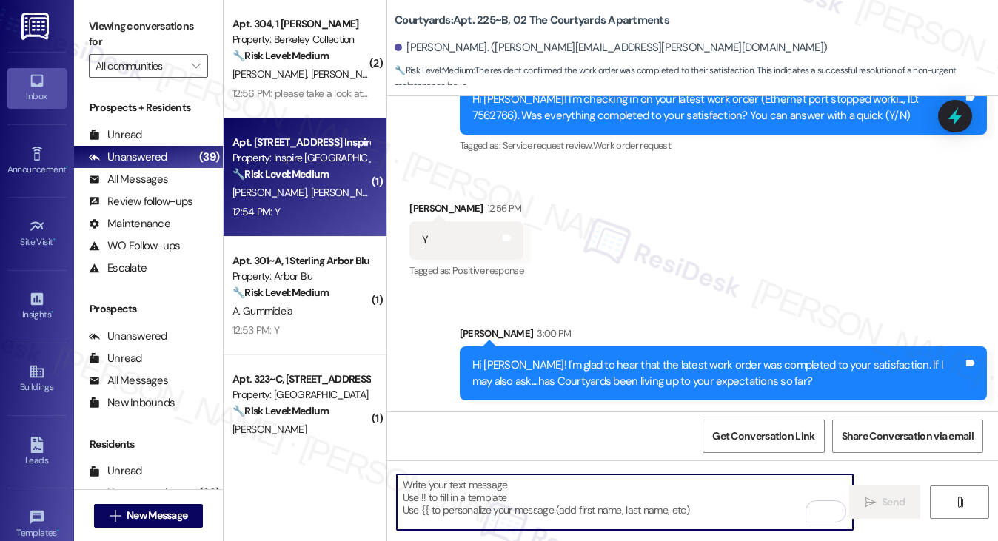
click at [333, 121] on div "Apt. 10134 Yaupon Ranch Dr, 1 Inspire Homes Bonds Ranch Property: Inspire Bond …" at bounding box center [305, 177] width 163 height 118
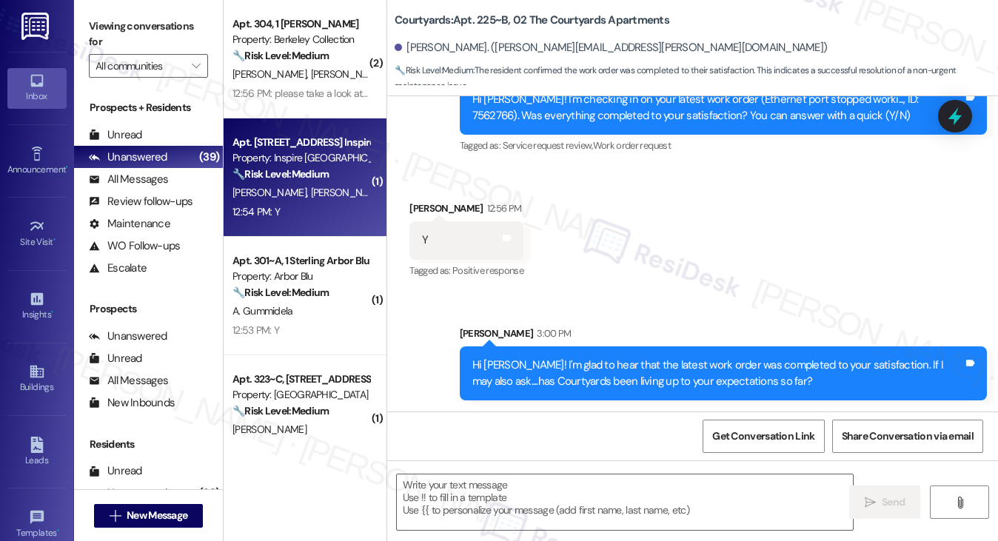
type textarea "Fetching suggested responses. Please feel free to read through the conversation…"
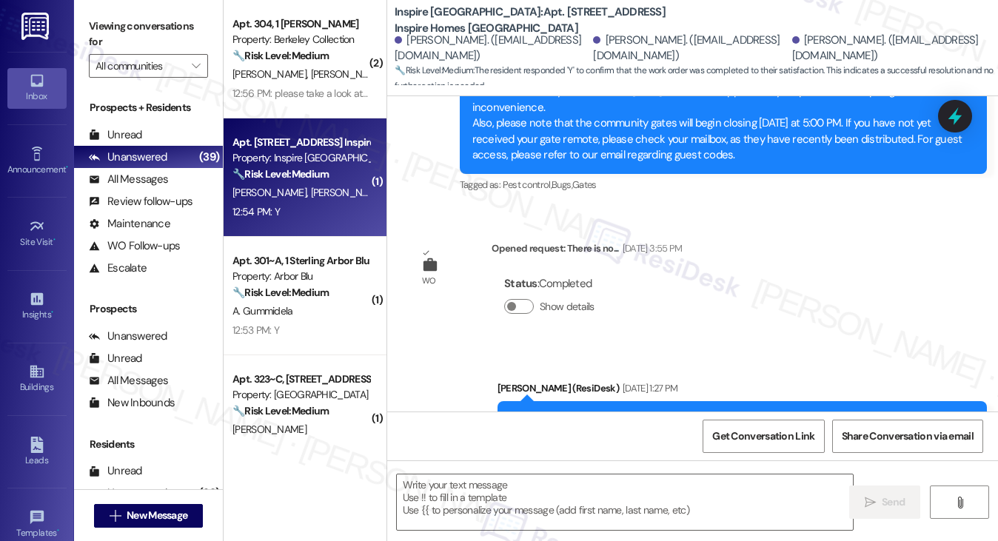
type textarea "Fetching suggested responses. Please feel free to read through the conversation…"
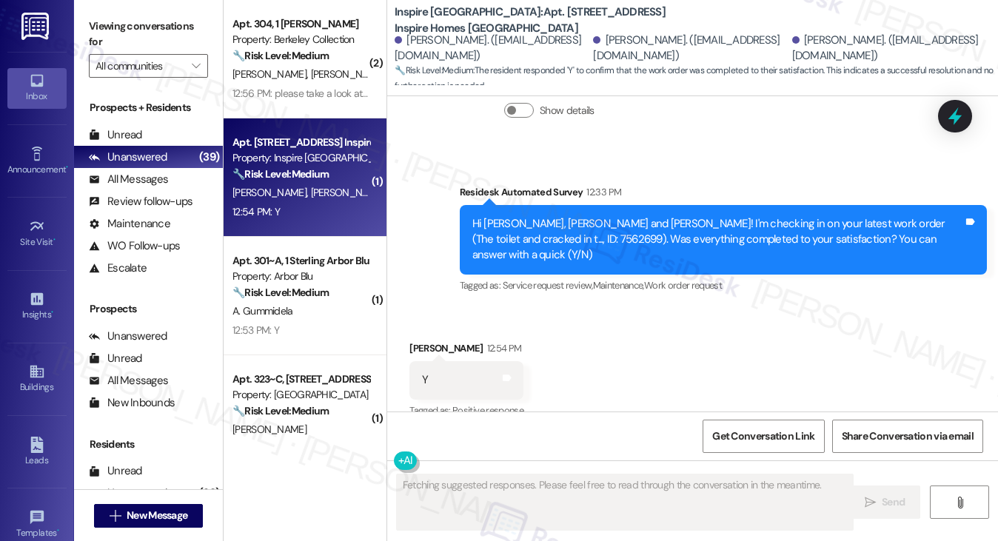
scroll to position [1047, 0]
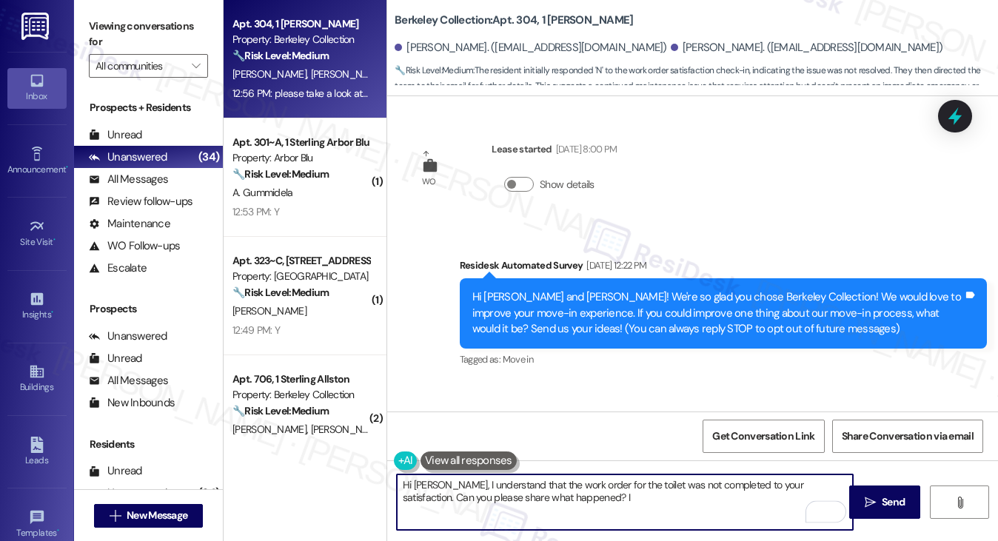
scroll to position [480, 0]
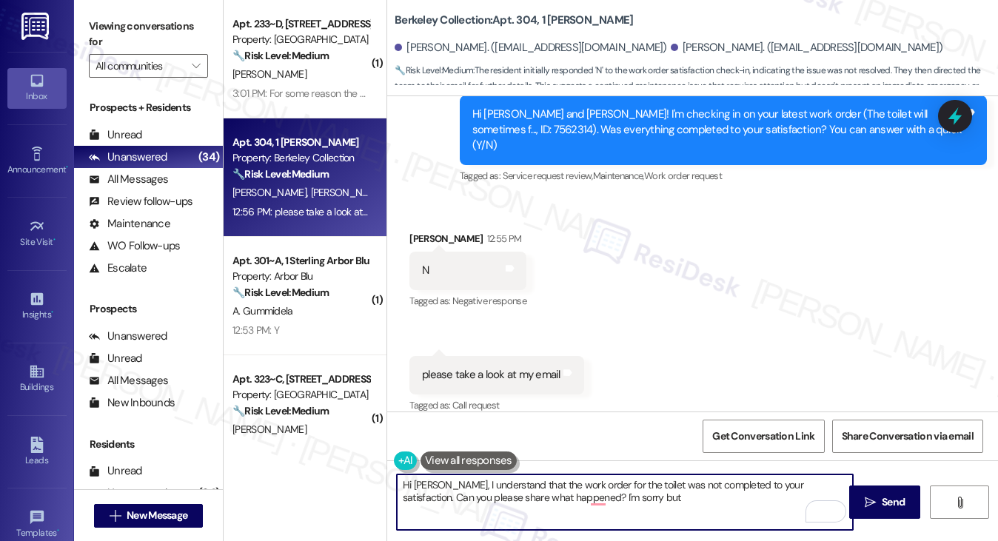
click at [523, 494] on textarea "Hi Zhengxi, I understand that the work order for the toilet was not completed t…" at bounding box center [625, 503] width 457 height 56
click at [618, 492] on textarea "Hi Zhengxi, I understand that the work order for the toilet was not completed t…" at bounding box center [625, 503] width 457 height 56
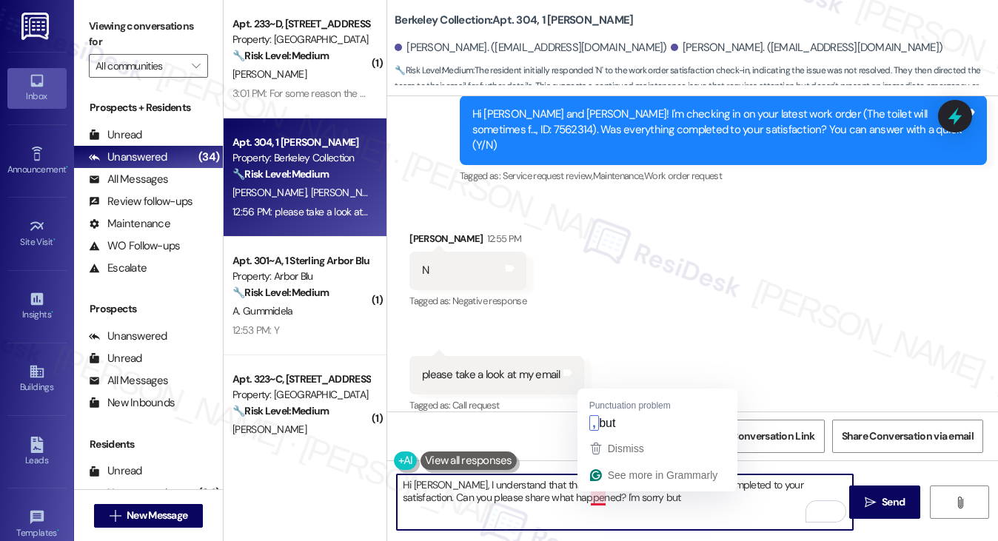
drag, startPoint x: 660, startPoint y: 501, endPoint x: 592, endPoint y: 497, distance: 67.5
click at [591, 500] on textarea "Hi Zhengxi, I understand that the work order for the toilet was not completed t…" at bounding box center [625, 503] width 457 height 56
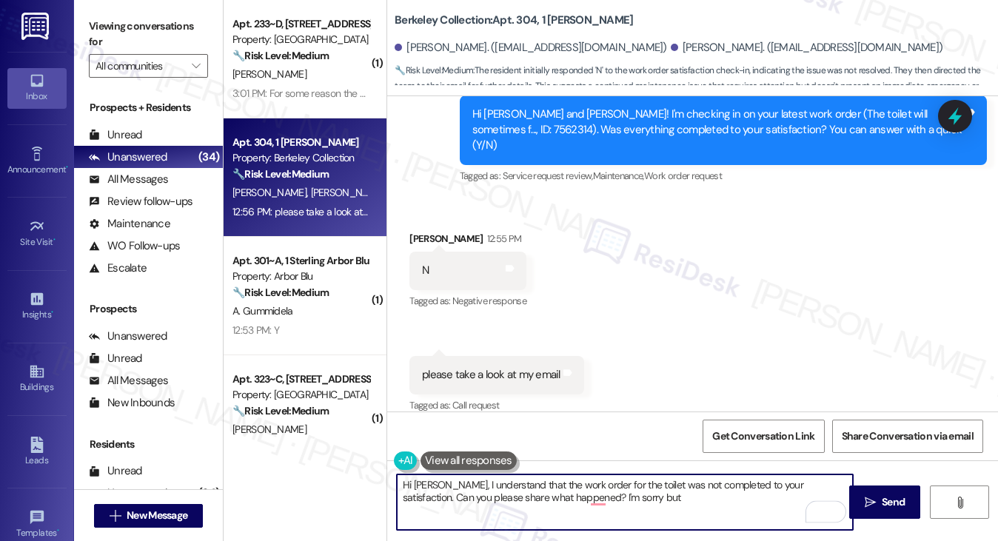
click at [626, 503] on textarea "Hi Zhengxi, I understand that the work order for the toilet was not completed t…" at bounding box center [625, 503] width 457 height 56
type textarea "Hi Zhengxi, I understand that the work order for the toilet was not completed t…"
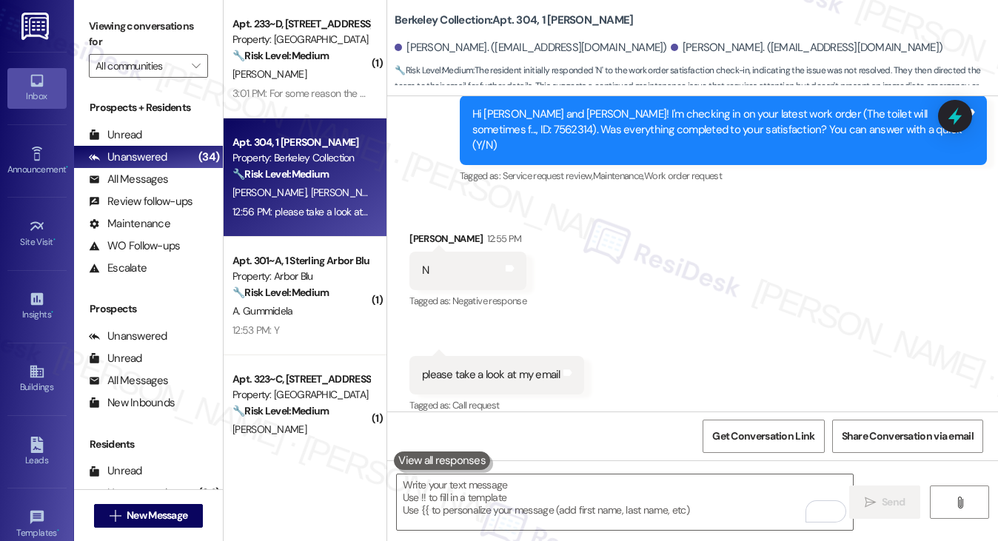
click at [130, 39] on label "Viewing conversations for" at bounding box center [148, 34] width 119 height 39
click at [117, 13] on div "Viewing conversations for All communities " at bounding box center [148, 46] width 149 height 93
drag, startPoint x: 141, startPoint y: 44, endPoint x: 153, endPoint y: 57, distance: 17.3
click at [141, 44] on label "Viewing conversations for" at bounding box center [148, 34] width 119 height 39
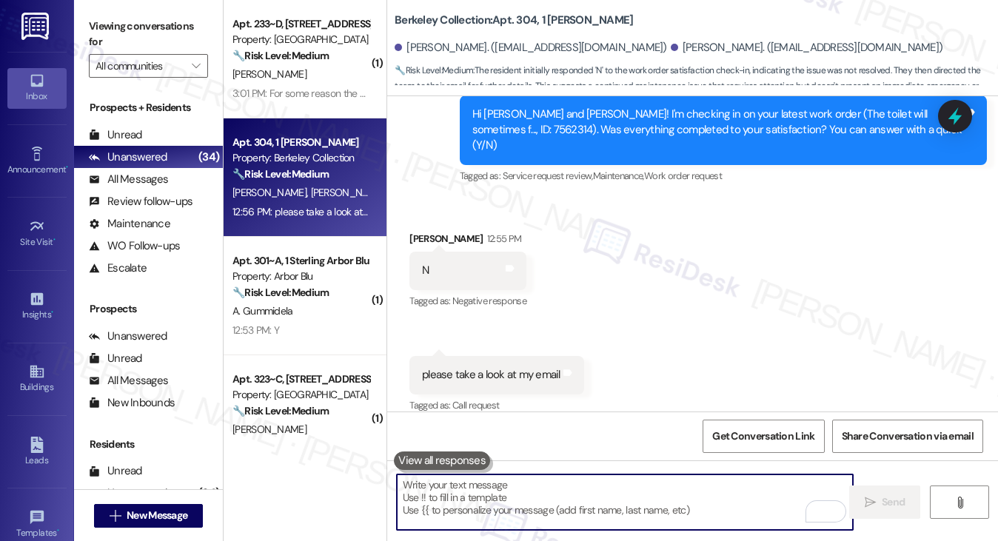
click at [544, 495] on textarea "To enrich screen reader interactions, please activate Accessibility in Grammarl…" at bounding box center [625, 503] width 457 height 56
paste textarea "Hi Zhengxi, I’m sorry to hear the toilet work order wasn’t completed to your sa…"
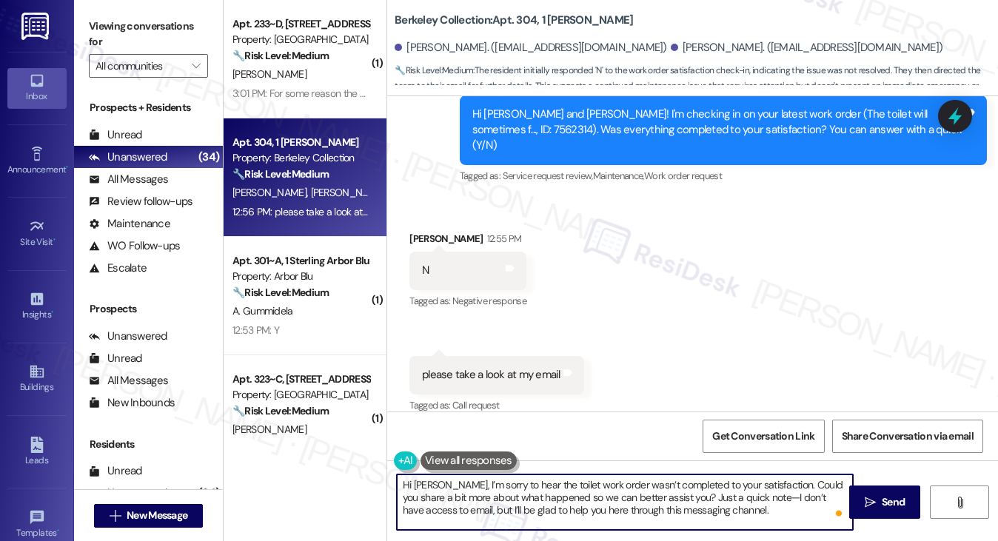
click at [720, 486] on textarea "Hi Zhengxi, I’m sorry to hear the toilet work order wasn’t completed to your sa…" at bounding box center [625, 503] width 457 height 56
click at [526, 492] on textarea "Hi Zhengxi, I’m sorry to hear the toilet work order wasn’t completed to your sa…" at bounding box center [625, 503] width 457 height 56
drag, startPoint x: 669, startPoint y: 495, endPoint x: 753, endPoint y: 512, distance: 85.4
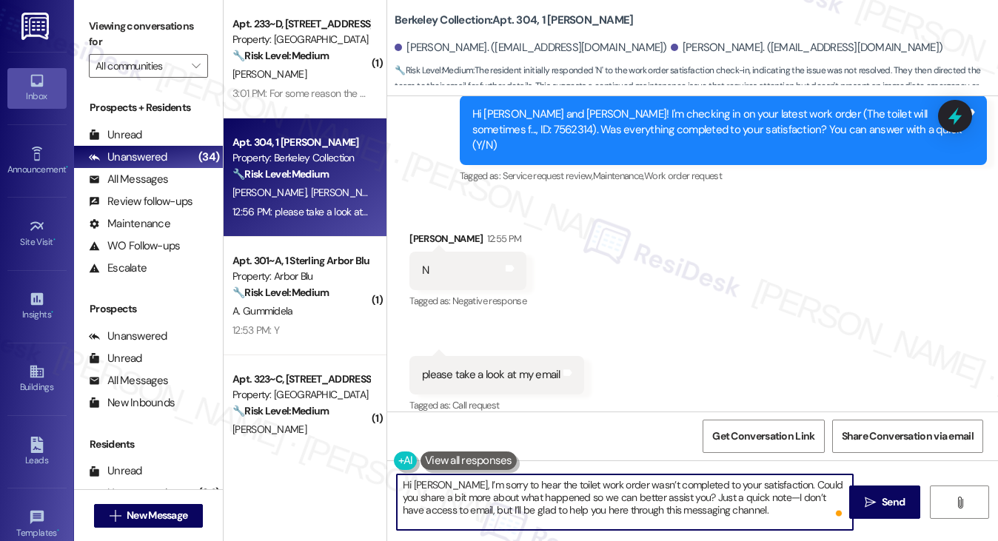
click at [753, 512] on textarea "Hi Zhengxi, I’m sorry to hear the toilet work order wasn’t completed to your sa…" at bounding box center [625, 503] width 457 height 56
click at [743, 497] on textarea "Hi Zhengxi, I’m sorry to hear the toilet work order wasn’t completed to your sa…" at bounding box center [625, 503] width 457 height 56
click at [661, 509] on textarea "Hi Zhengxi, I’m sorry to hear the toilet work order wasn’t completed to your sa…" at bounding box center [625, 503] width 457 height 56
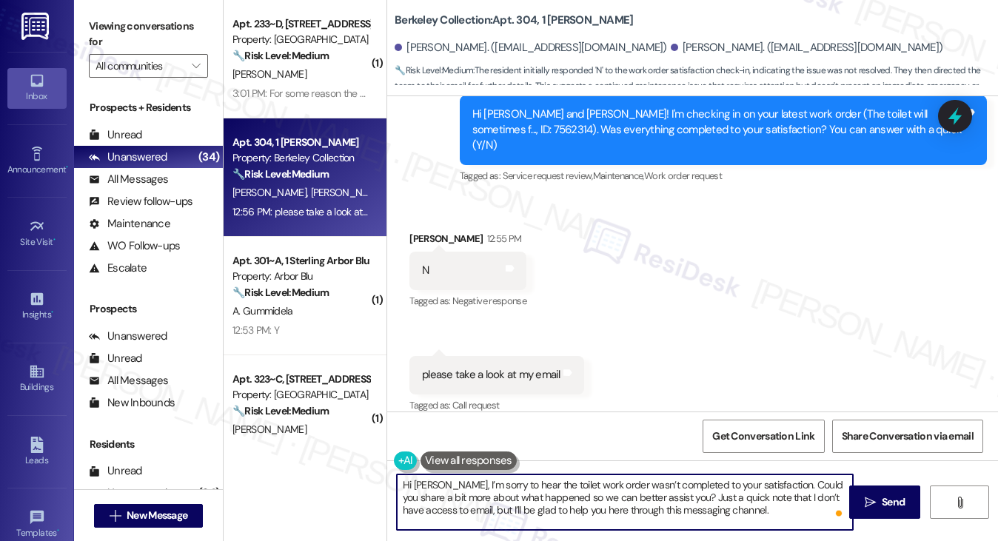
click at [661, 509] on textarea "Hi Zhengxi, I’m sorry to hear the toilet work order wasn’t completed to your sa…" at bounding box center [625, 503] width 457 height 56
click at [748, 515] on textarea "Hi Zhengxi, I’m sorry to hear the toilet work order wasn’t completed to your sa…" at bounding box center [625, 503] width 457 height 56
type textarea "Hi Zhengxi, I’m sorry to hear the toilet work order wasn’t completed to your sa…"
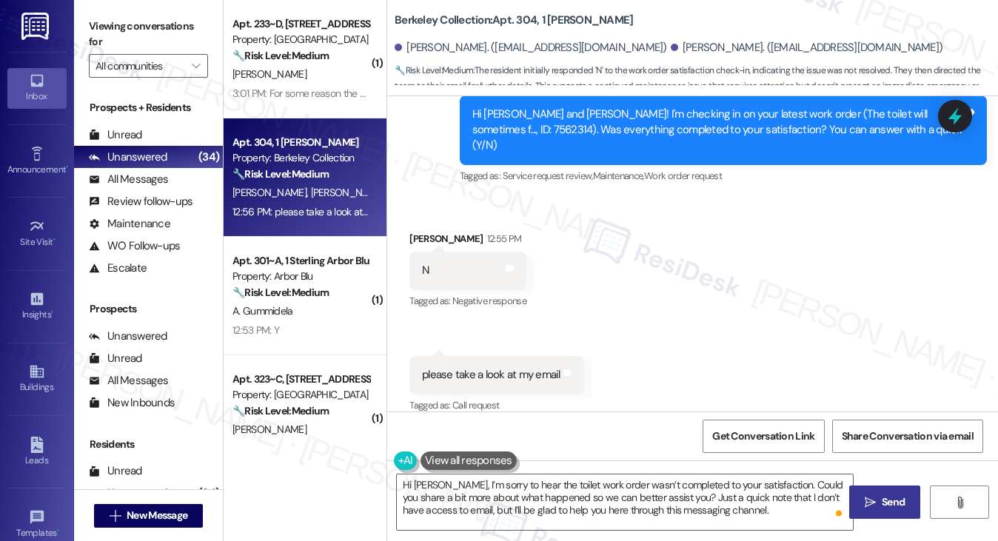
click at [886, 511] on button " Send" at bounding box center [885, 502] width 72 height 33
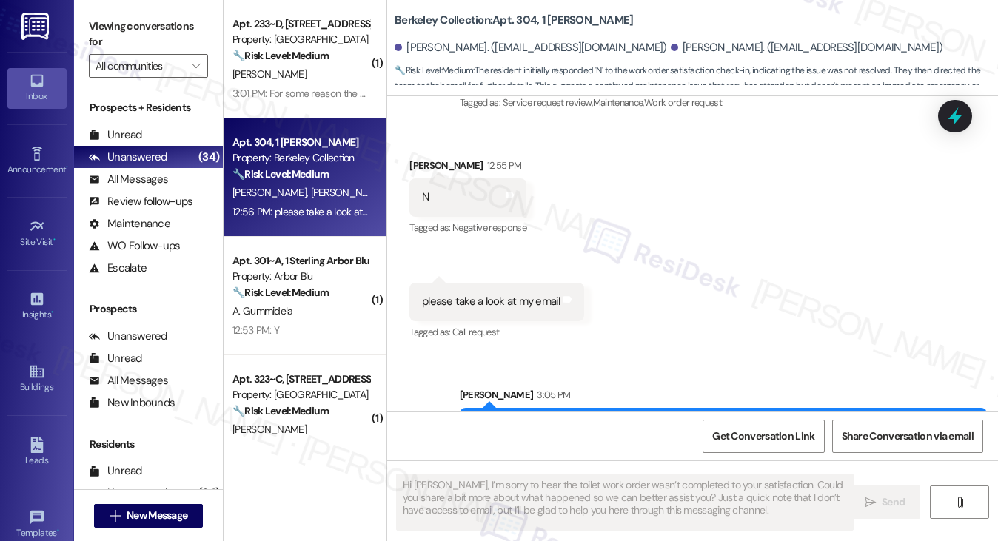
scroll to position [615, 0]
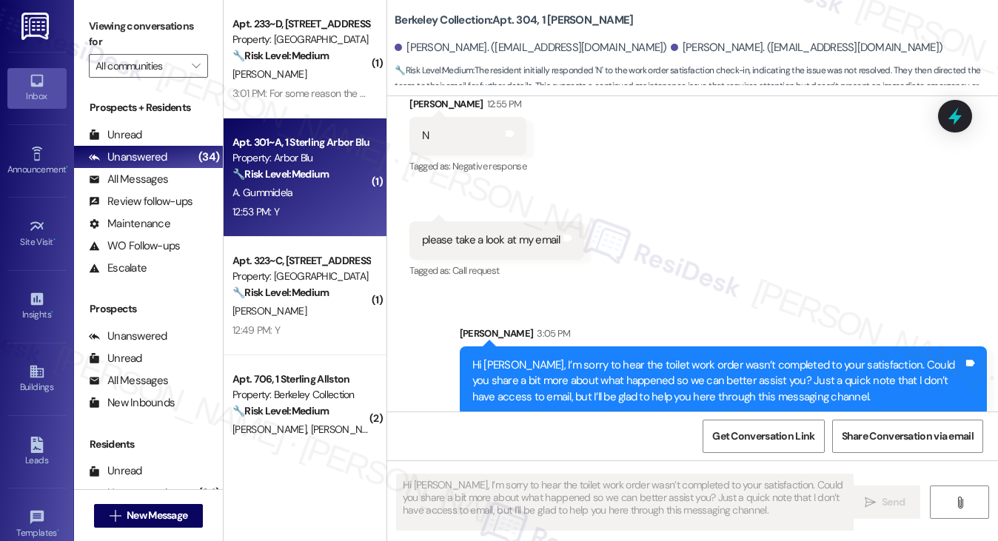
click at [307, 182] on div "🔧 Risk Level: Medium The resident responded 'Y' to confirm that the work order …" at bounding box center [301, 175] width 137 height 16
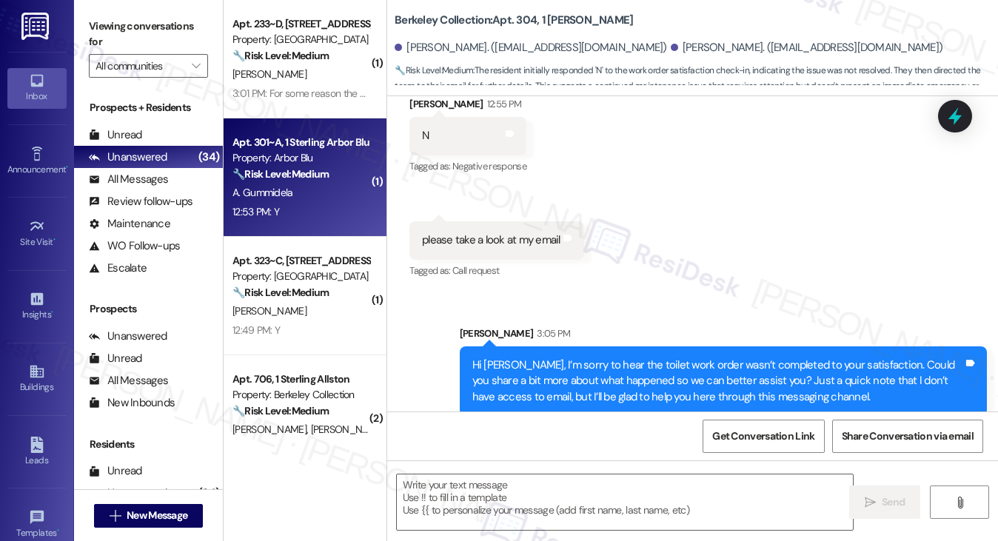
type textarea "Fetching suggested responses. Please feel free to read through the conversation…"
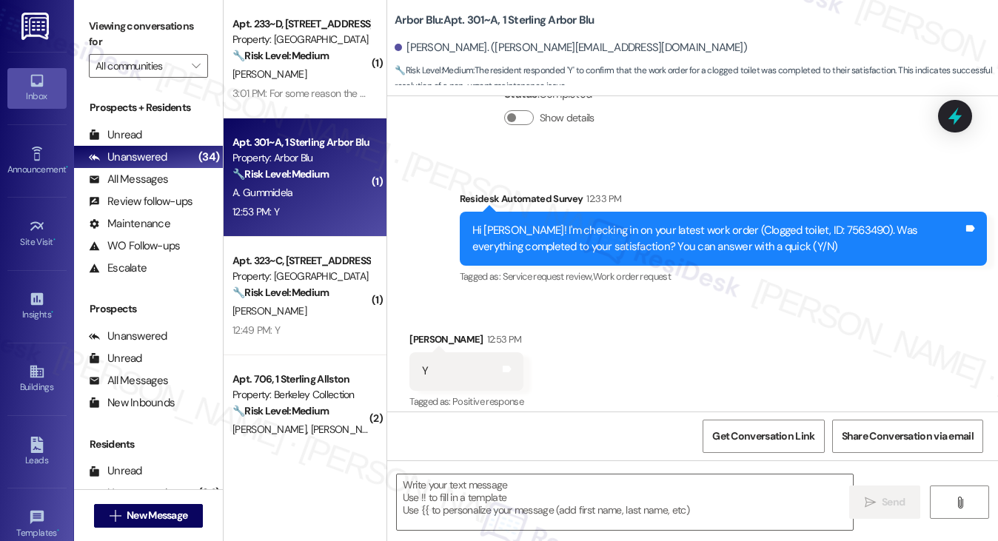
type textarea "Fetching suggested responses. Please feel free to read through the conversation…"
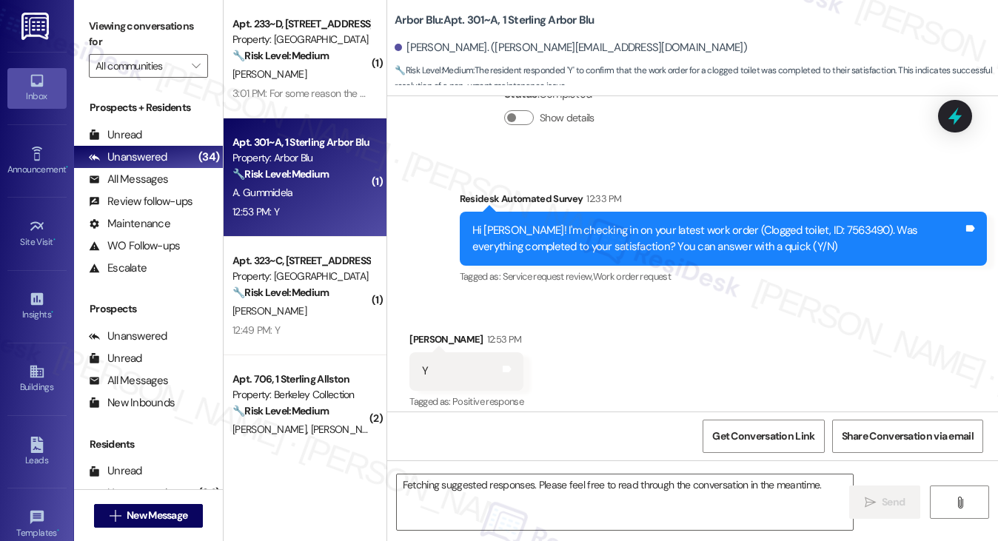
scroll to position [346, 0]
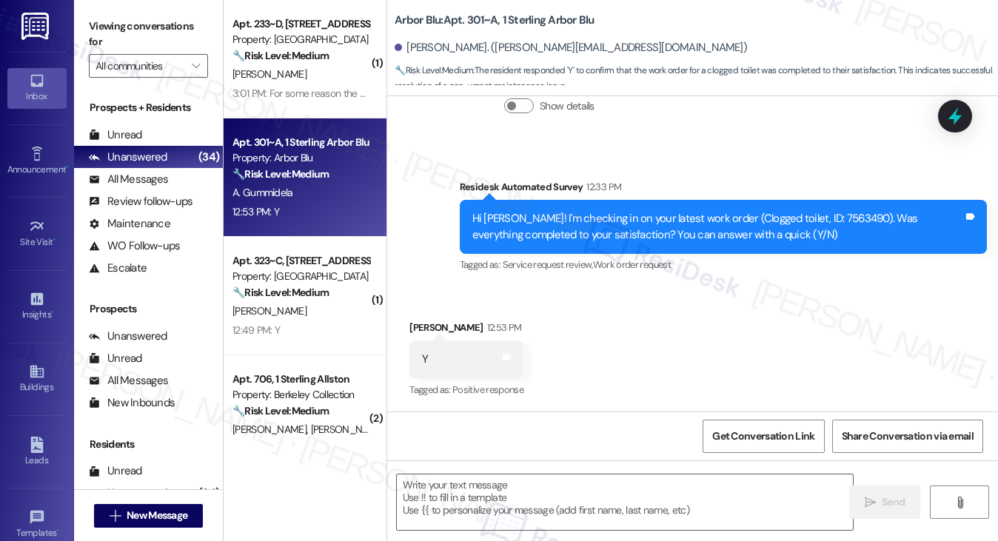
drag, startPoint x: 127, startPoint y: 35, endPoint x: 223, endPoint y: 120, distance: 128.5
click at [127, 35] on label "Viewing conversations for" at bounding box center [148, 34] width 119 height 39
click at [505, 474] on div at bounding box center [625, 502] width 458 height 57
click at [501, 493] on textarea at bounding box center [625, 503] width 457 height 56
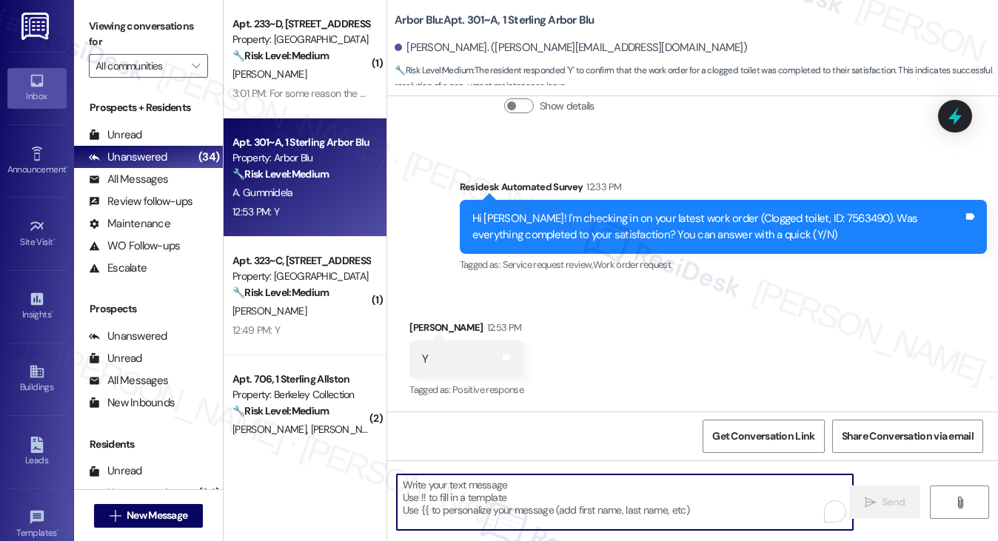
paste textarea "Hi {{first_name}}! I'm glad to hear that the latest work order was completed to…"
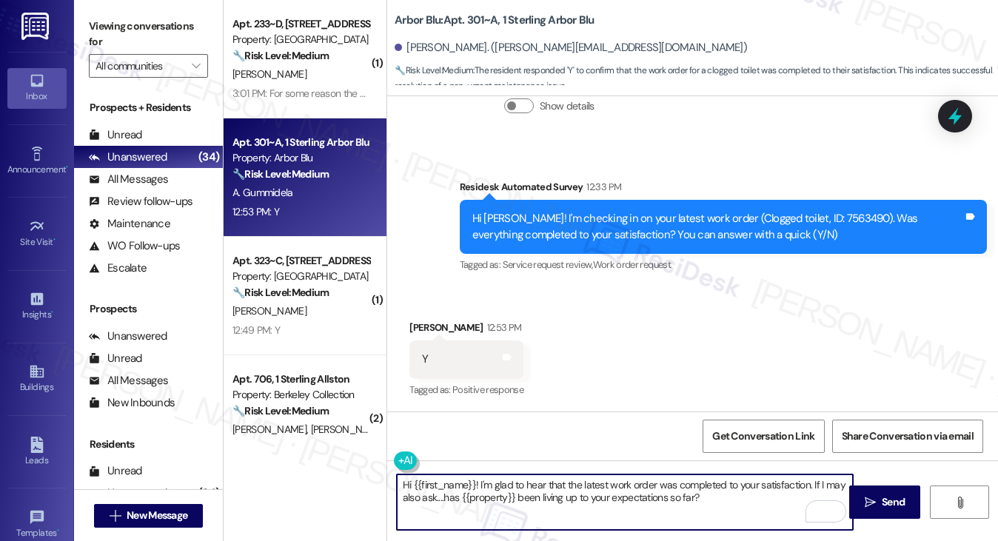
type textarea "Hi {{first_name}}! I'm glad to hear that the latest work order was completed to…"
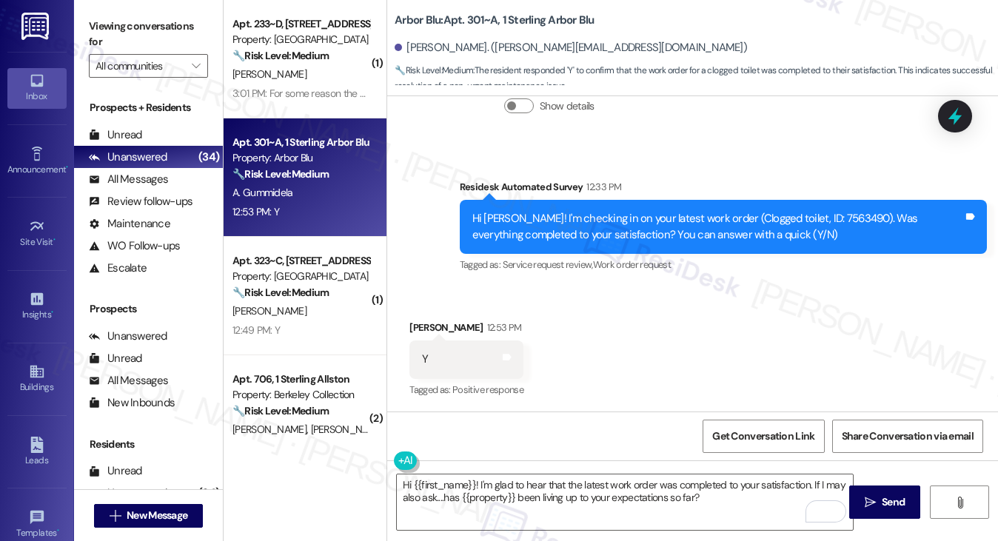
click at [429, 327] on div "Aakash Gummidela 12:53 PM" at bounding box center [466, 330] width 114 height 21
click at [578, 227] on div "Hi Aakash! I'm checking in on your latest work order (Clogged toilet, ID: 75634…" at bounding box center [717, 227] width 491 height 32
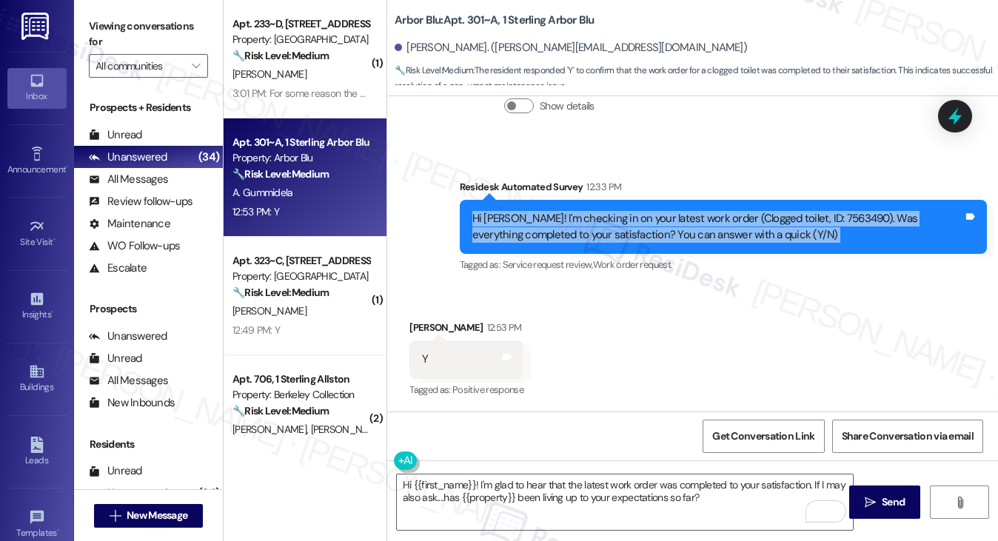
click at [578, 227] on div "Hi Aakash! I'm checking in on your latest work order (Clogged toilet, ID: 75634…" at bounding box center [717, 227] width 491 height 32
click at [872, 492] on button " Send" at bounding box center [885, 502] width 72 height 33
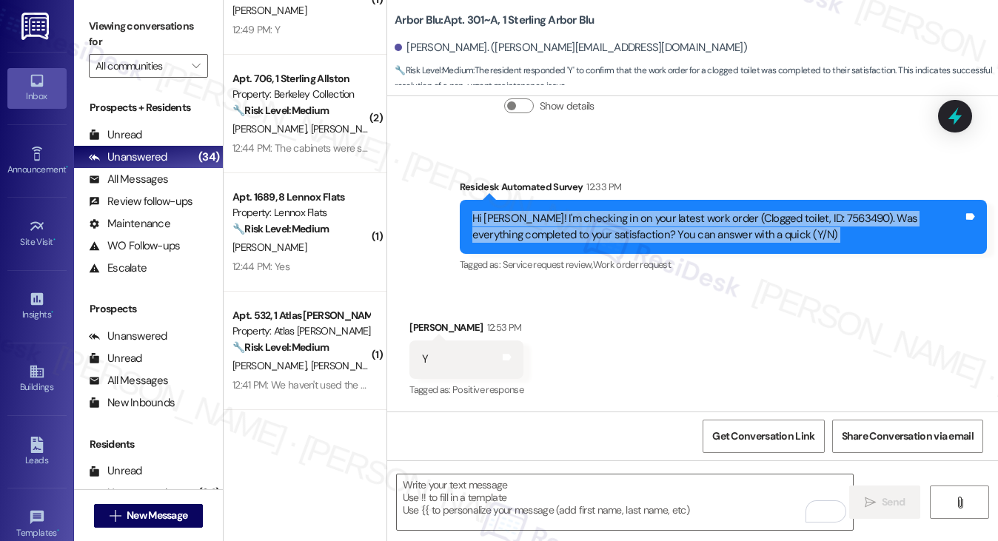
scroll to position [0, 0]
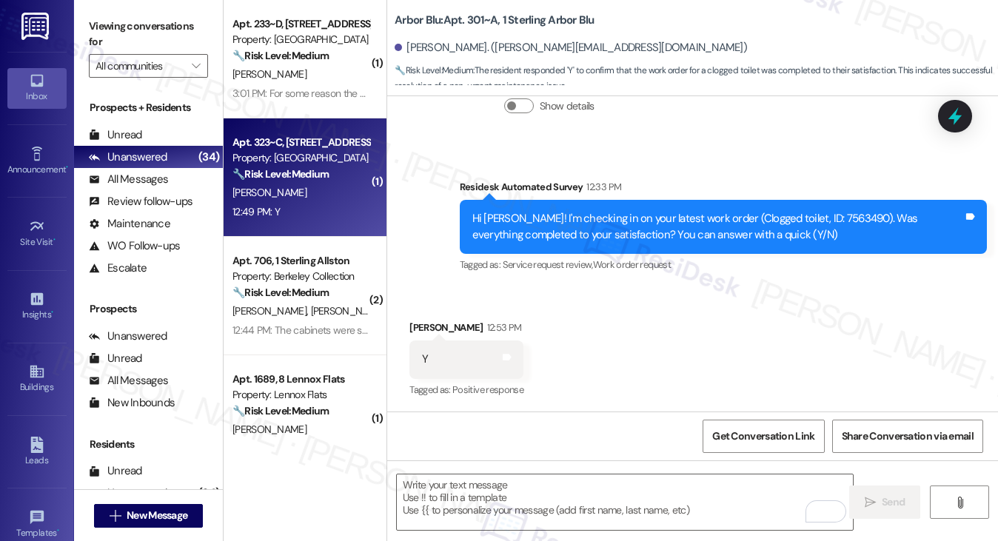
click at [285, 173] on strong "🔧 Risk Level: Medium" at bounding box center [281, 173] width 96 height 13
type textarea "Fetching suggested responses. Please feel free to read through the conversation…"
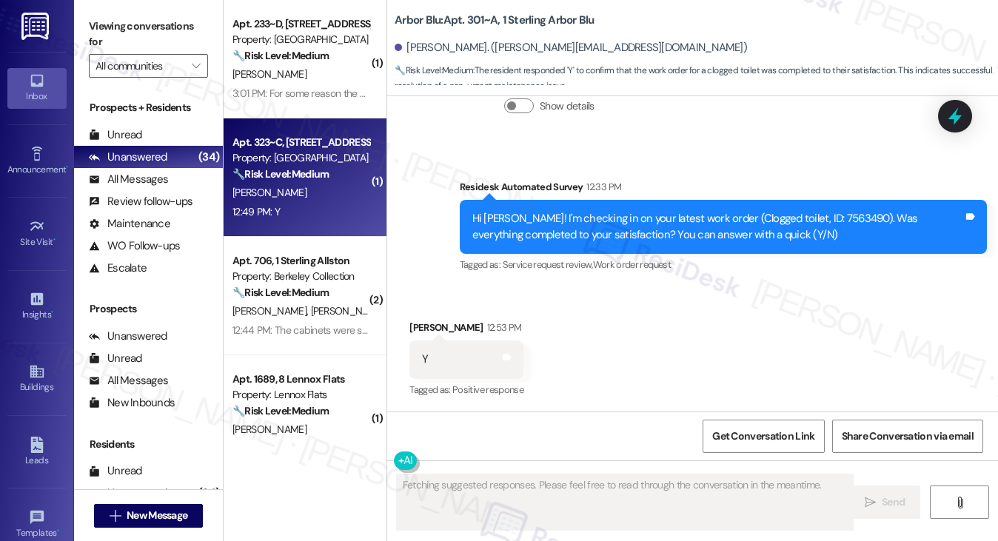
scroll to position [94, 0]
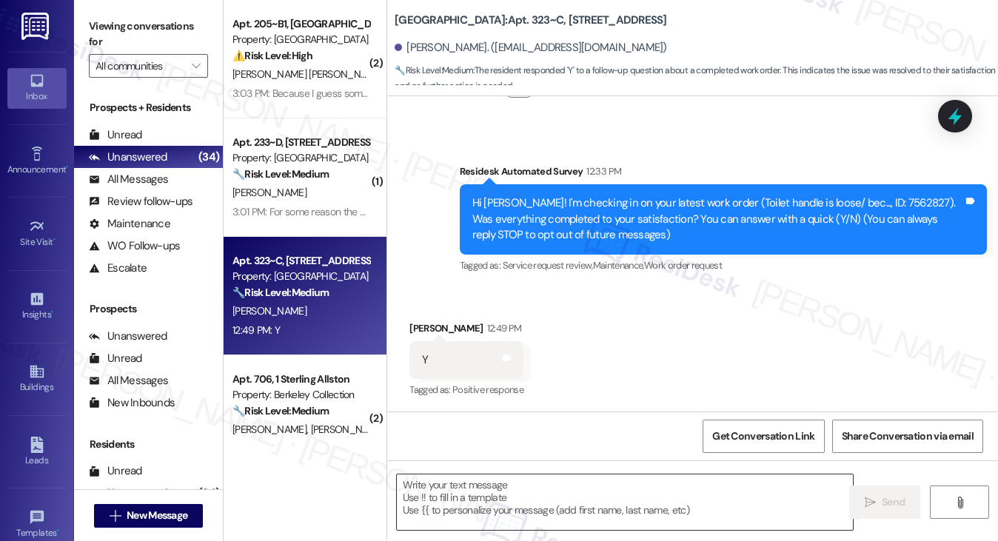
click at [499, 483] on textarea at bounding box center [625, 503] width 457 height 56
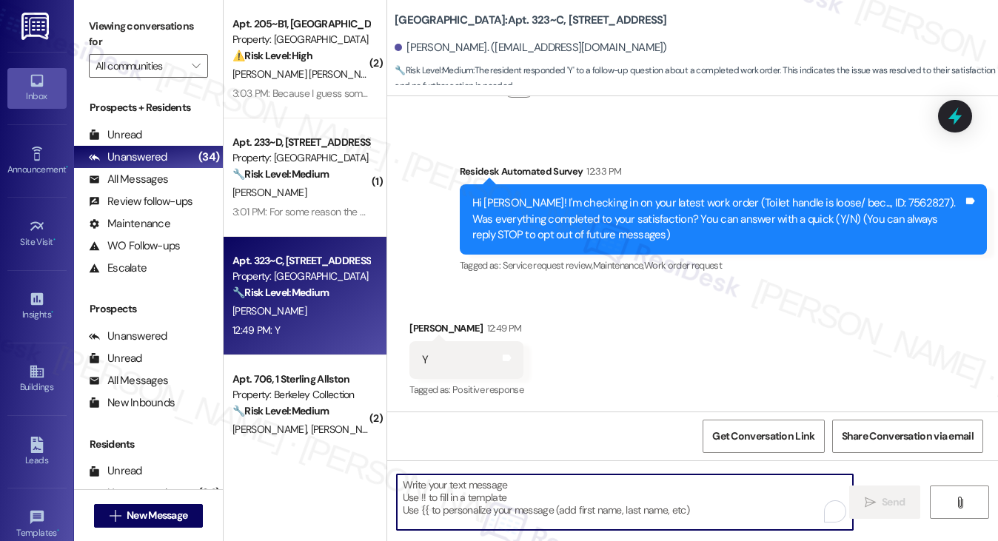
paste textarea "Hi {{first_name}}! I'm glad to hear that the latest work order was completed to…"
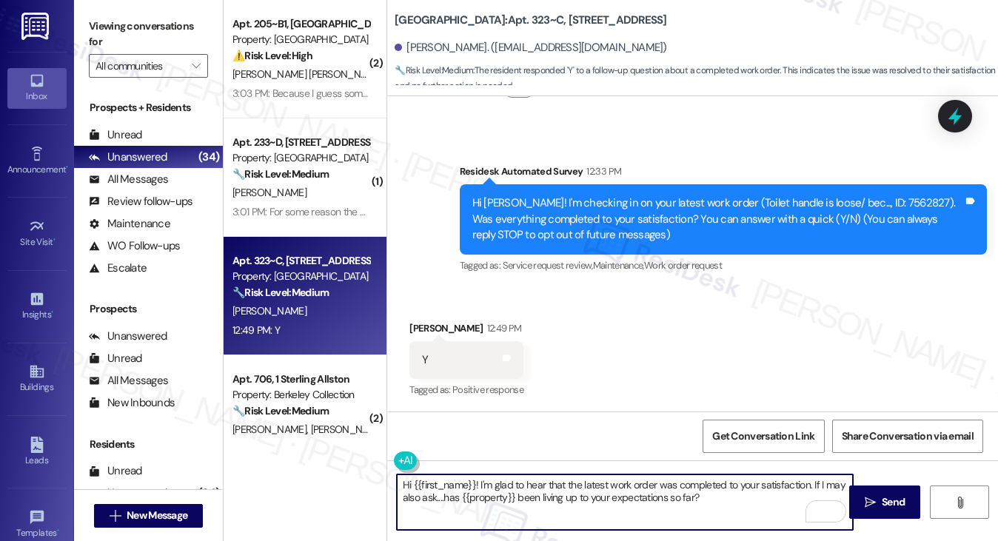
type textarea "Hi {{first_name}}! I'm glad to hear that the latest work order was completed to…"
click at [429, 327] on div "Justin Larson 12:49 PM" at bounding box center [466, 331] width 114 height 21
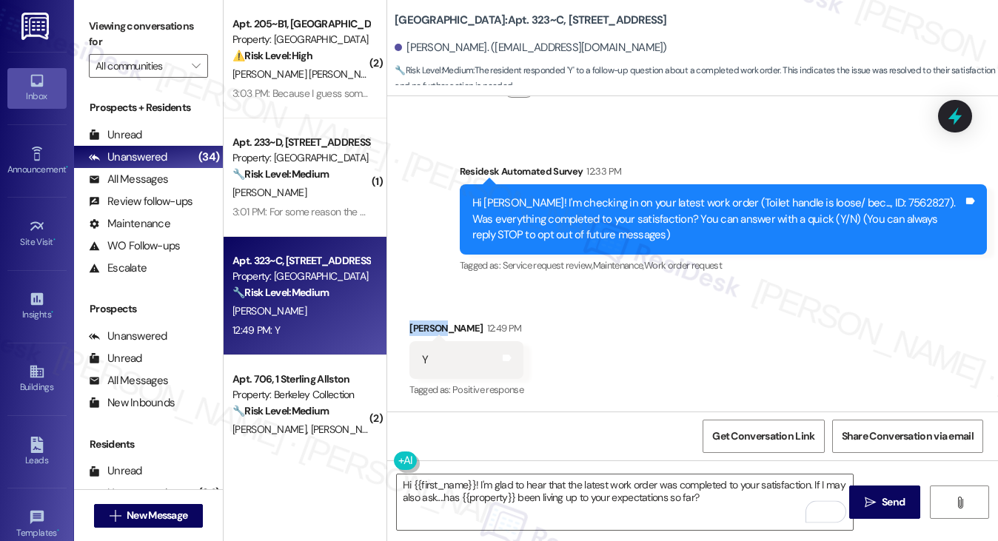
click at [429, 327] on div "Justin Larson 12:49 PM" at bounding box center [466, 331] width 114 height 21
click at [601, 496] on textarea "Hi {{first_name}}! I'm glad to hear that the latest work order was completed to…" at bounding box center [625, 503] width 457 height 56
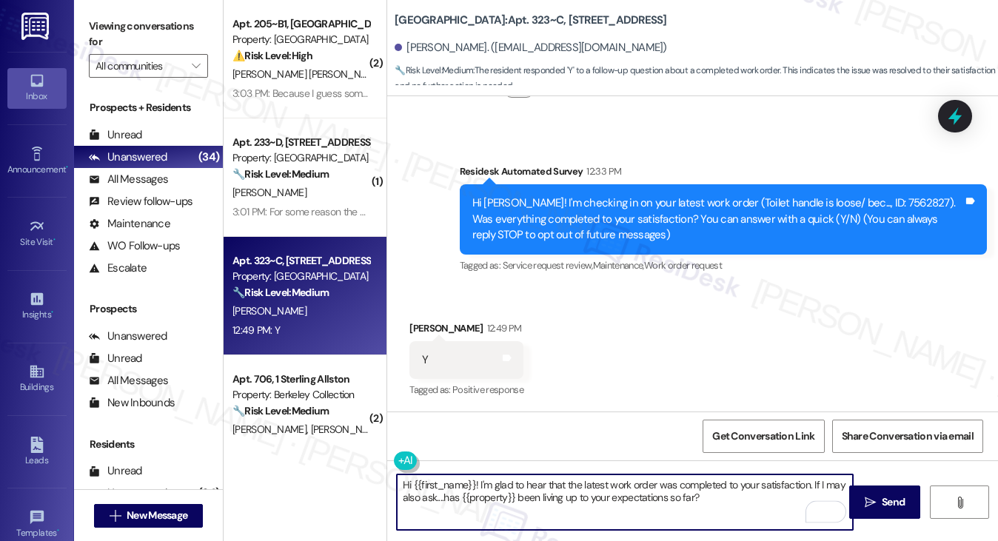
click at [785, 502] on textarea "Hi {{first_name}}! I'm glad to hear that the latest work order was completed to…" at bounding box center [625, 503] width 457 height 56
click at [897, 498] on span "Send" at bounding box center [893, 503] width 23 height 16
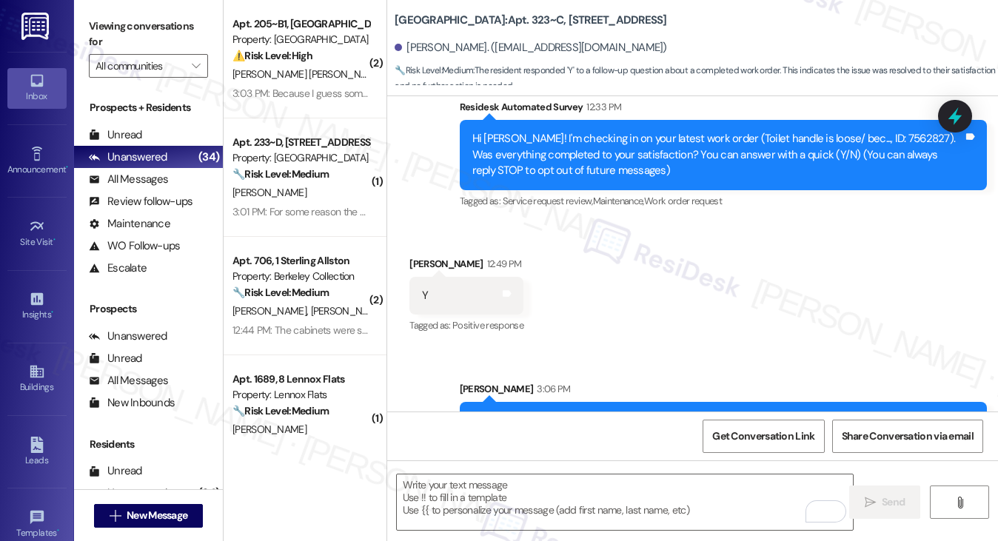
scroll to position [213, 0]
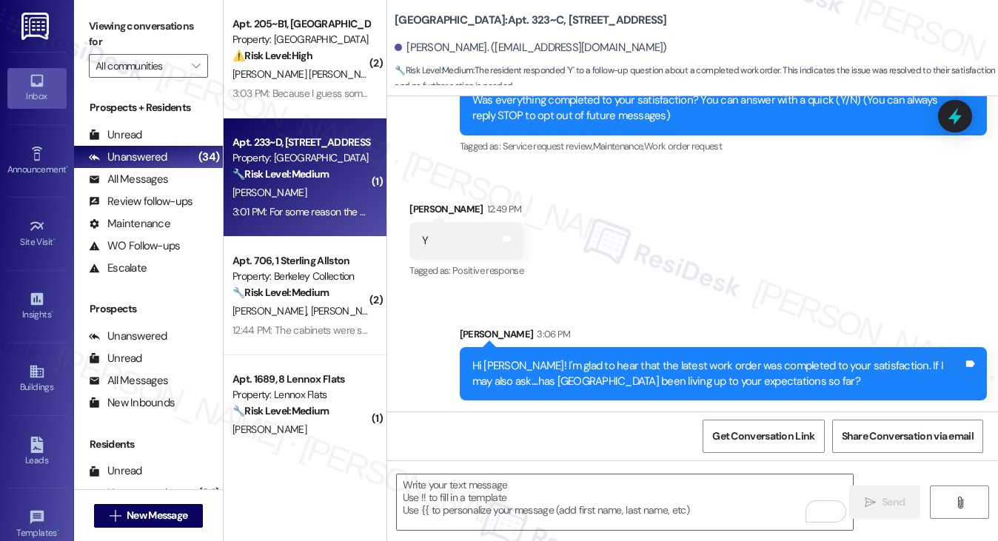
click at [308, 214] on div "3:01 PM: For some reason the work order was checked as "completed" on the porta…" at bounding box center [693, 211] width 920 height 13
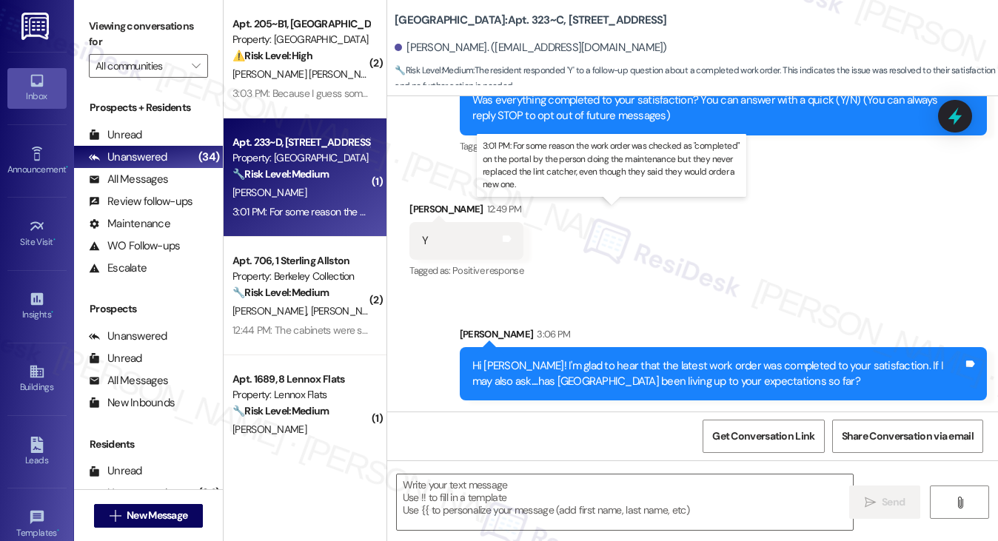
type textarea "Fetching suggested responses. Please feel free to read through the conversation…"
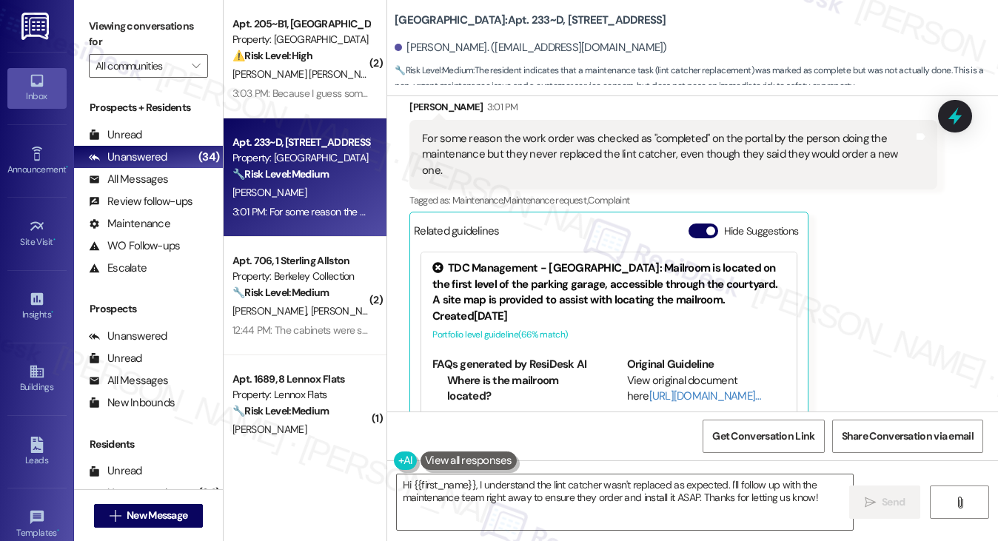
scroll to position [957, 0]
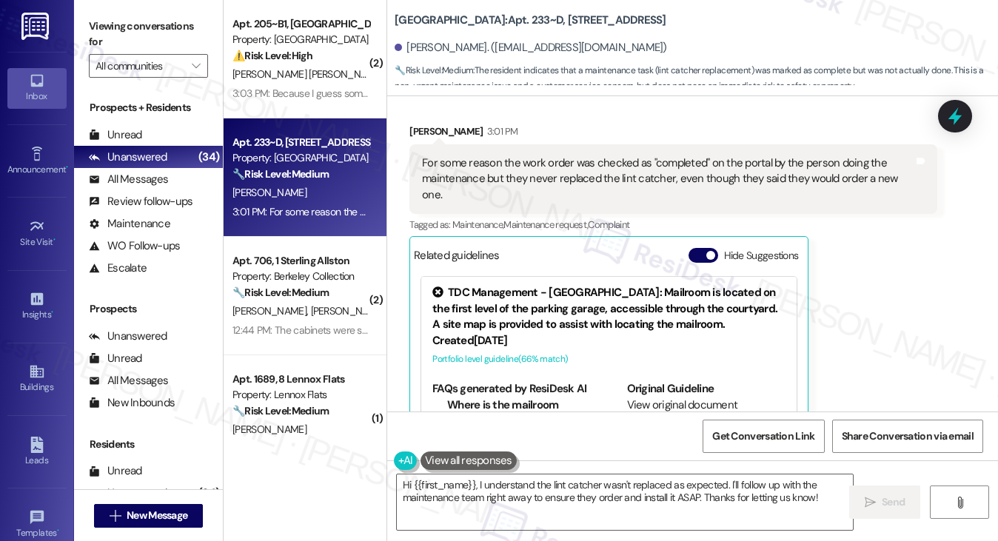
click at [524, 161] on div "For some reason the work order was checked as "completed" on the portal by the …" at bounding box center [667, 178] width 491 height 47
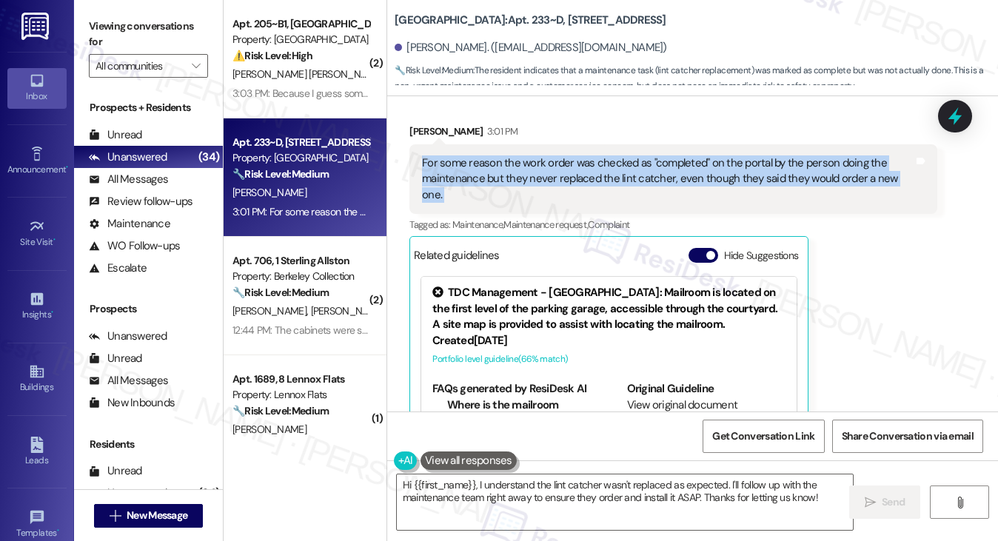
click at [524, 161] on div "For some reason the work order was checked as "completed" on the portal by the …" at bounding box center [667, 178] width 491 height 47
click at [720, 175] on div "For some reason the work order was checked as "completed" on the portal by the …" at bounding box center [667, 178] width 491 height 47
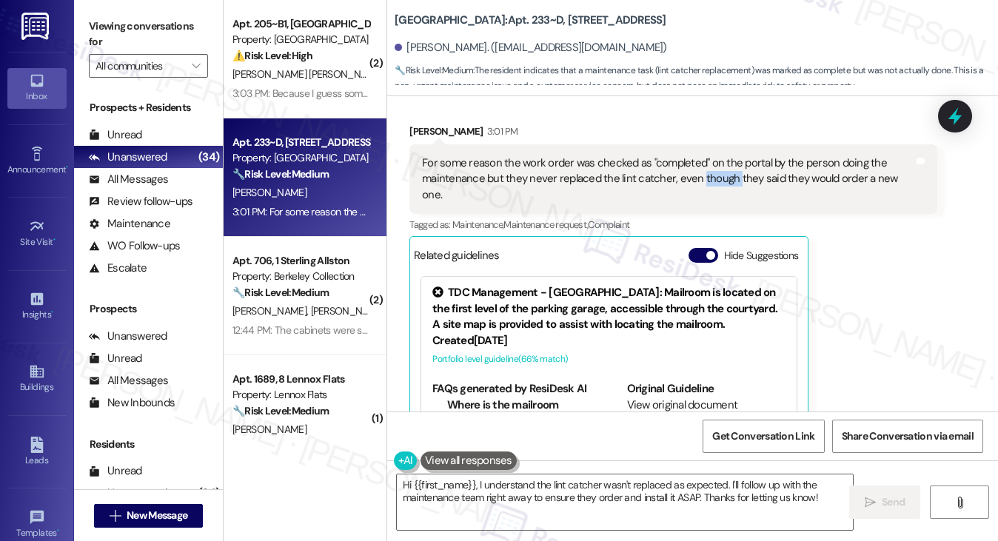
click at [720, 175] on div "For some reason the work order was checked as "completed" on the portal by the …" at bounding box center [667, 178] width 491 height 47
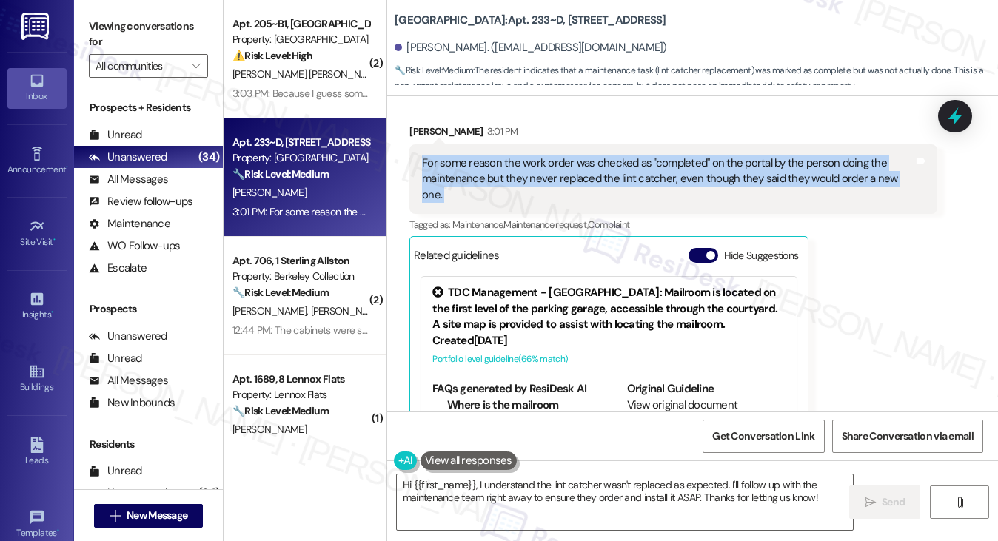
click at [720, 175] on div "For some reason the work order was checked as "completed" on the portal by the …" at bounding box center [667, 178] width 491 height 47
click at [565, 172] on div "For some reason the work order was checked as "completed" on the portal by the …" at bounding box center [667, 178] width 491 height 47
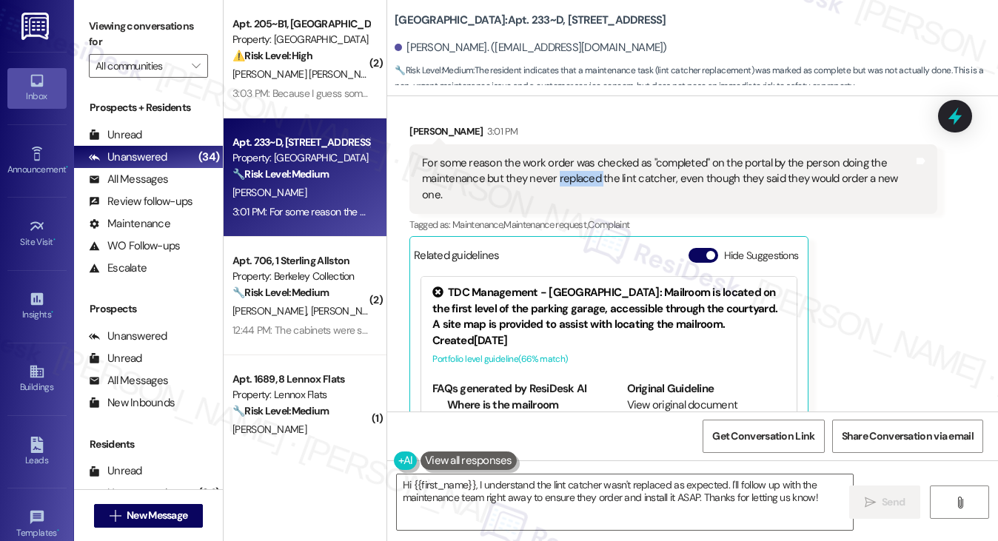
click at [565, 172] on div "For some reason the work order was checked as "completed" on the portal by the …" at bounding box center [667, 178] width 491 height 47
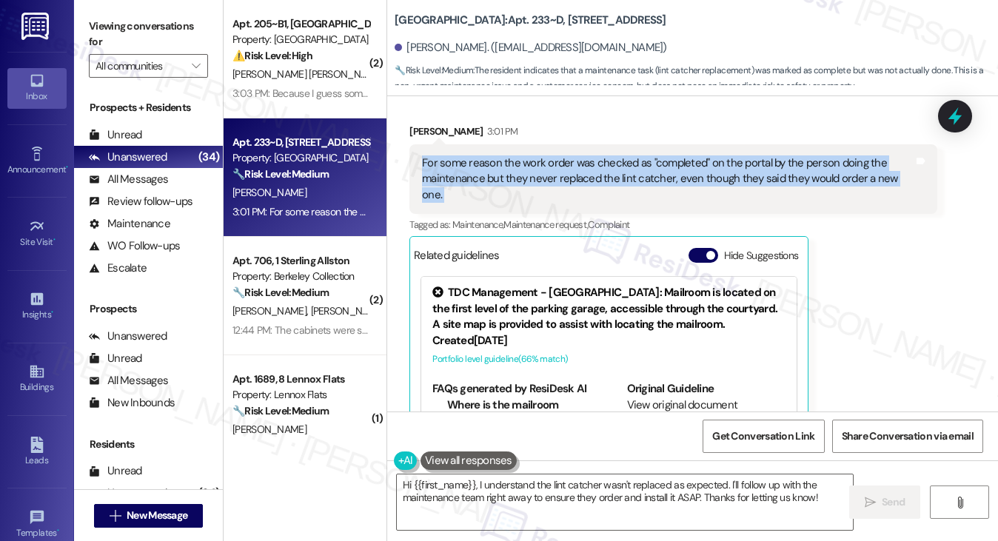
click at [565, 172] on div "For some reason the work order was checked as "completed" on the portal by the …" at bounding box center [667, 178] width 491 height 47
click at [655, 181] on div "For some reason the work order was checked as "completed" on the portal by the …" at bounding box center [667, 178] width 491 height 47
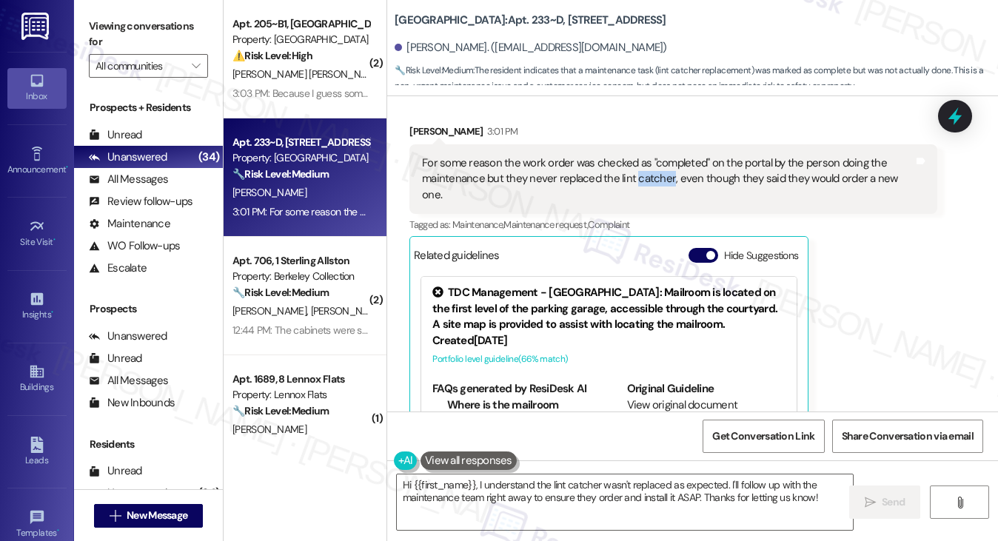
click at [655, 181] on div "For some reason the work order was checked as "completed" on the portal by the …" at bounding box center [667, 178] width 491 height 47
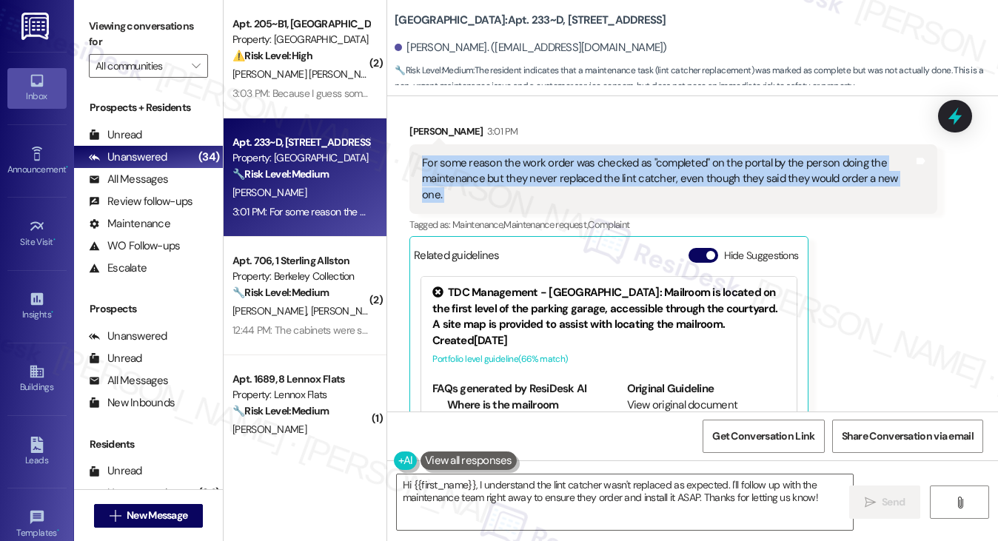
click at [655, 181] on div "For some reason the work order was checked as "completed" on the portal by the …" at bounding box center [667, 178] width 491 height 47
click at [682, 180] on div "For some reason the work order was checked as "completed" on the portal by the …" at bounding box center [667, 178] width 491 height 47
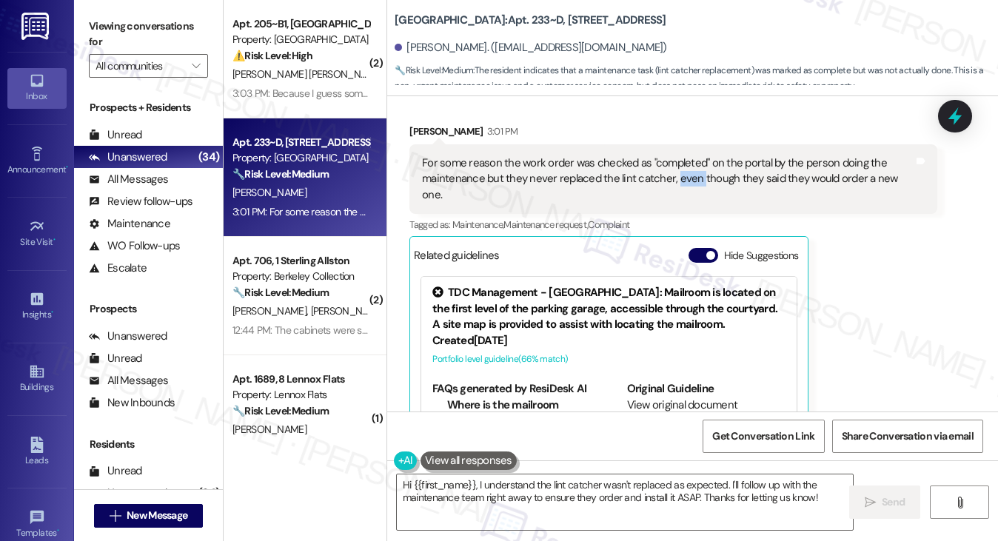
click at [682, 180] on div "For some reason the work order was checked as "completed" on the portal by the …" at bounding box center [667, 178] width 491 height 47
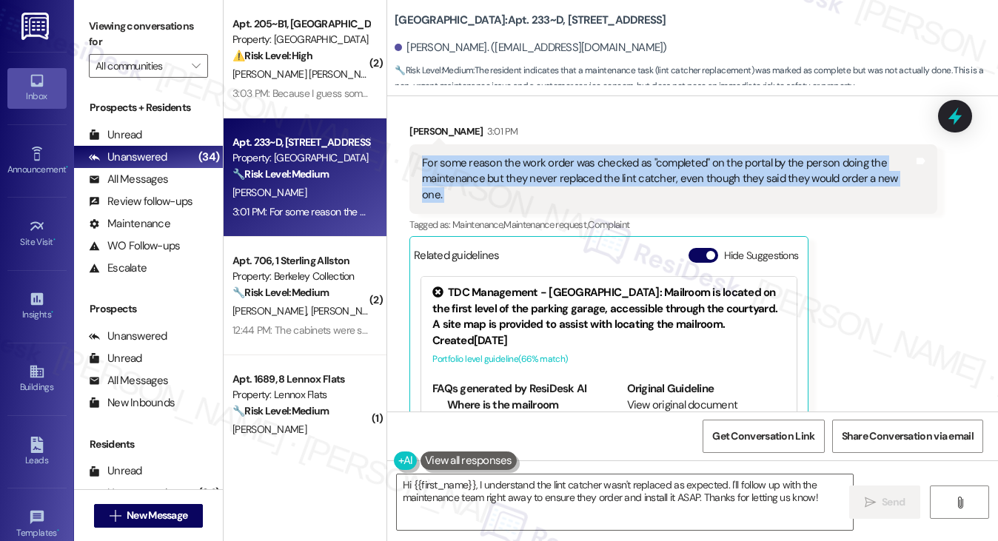
click at [682, 180] on div "For some reason the work order was checked as "completed" on the portal by the …" at bounding box center [667, 178] width 491 height 47
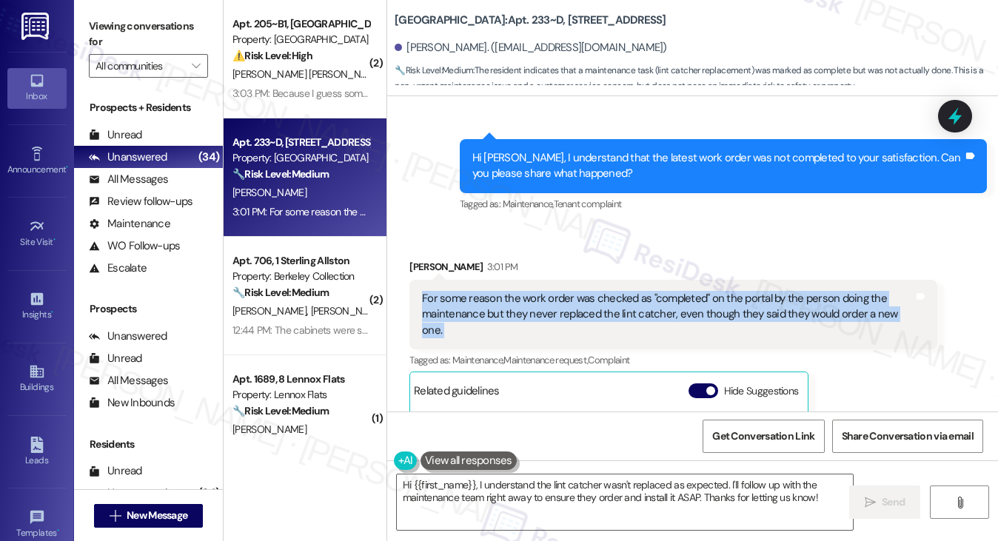
scroll to position [809, 0]
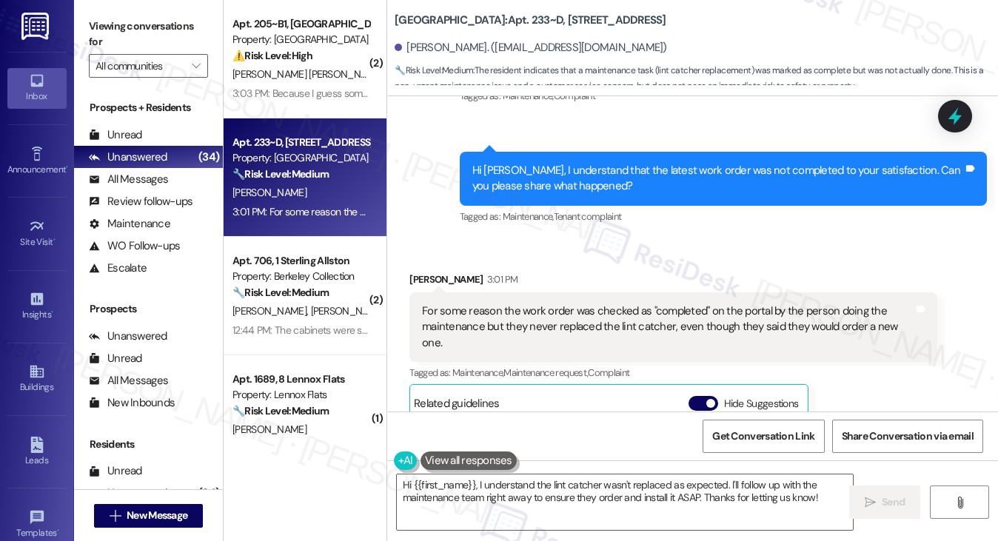
click at [576, 165] on div "Hi Mira, I understand that the latest work order was not completed to your sati…" at bounding box center [717, 179] width 491 height 32
click at [634, 192] on div "Hi Mira, I understand that the latest work order was not completed to your sati…" at bounding box center [717, 179] width 491 height 32
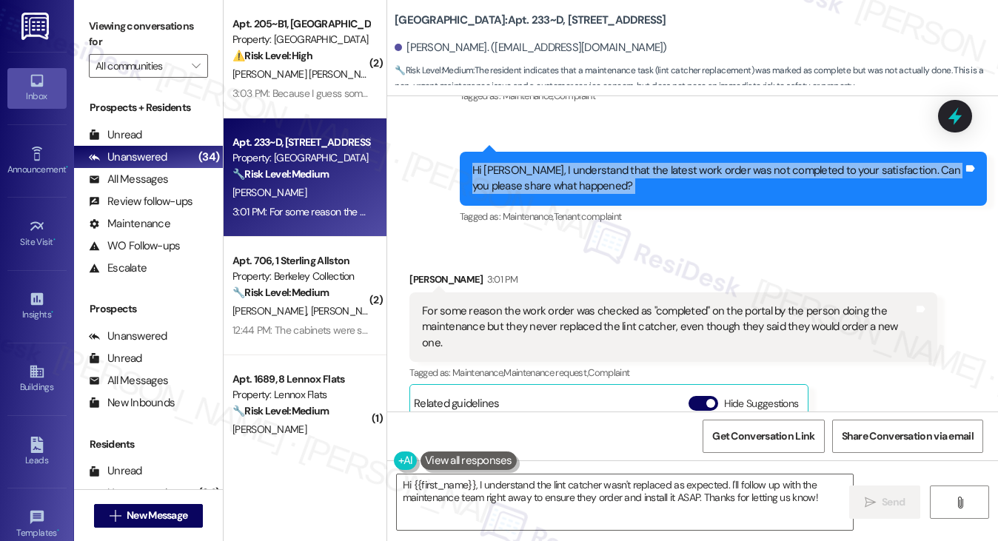
click at [634, 192] on div "Hi Mira, I understand that the latest work order was not completed to your sati…" at bounding box center [717, 179] width 491 height 32
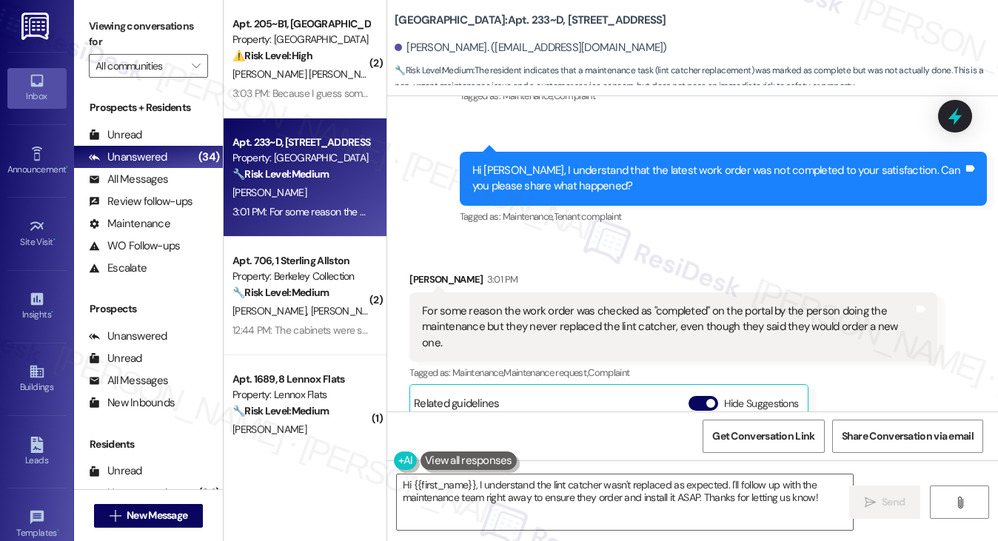
click at [532, 324] on div "For some reason the work order was checked as "completed" on the portal by the …" at bounding box center [667, 327] width 491 height 47
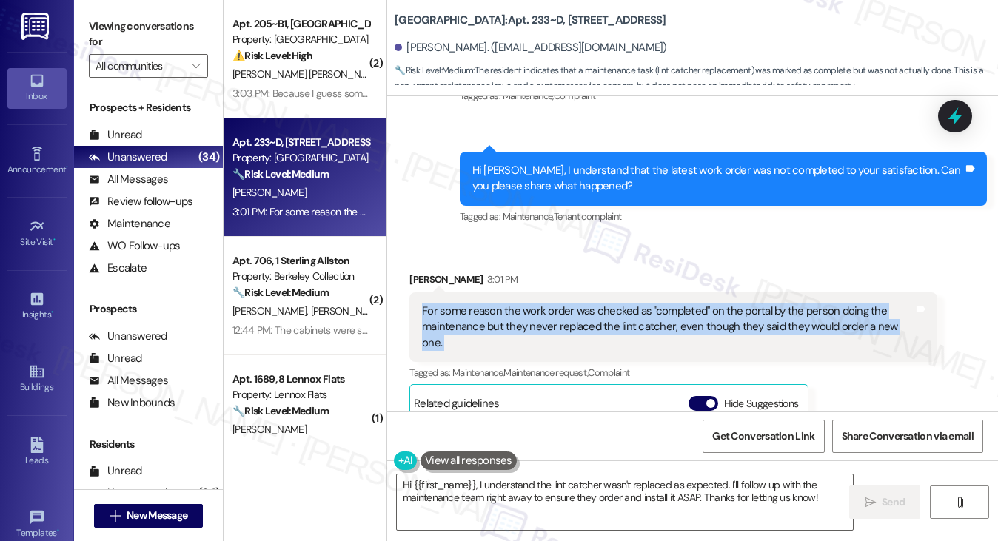
click at [532, 324] on div "For some reason the work order was checked as "completed" on the portal by the …" at bounding box center [667, 327] width 491 height 47
click at [712, 317] on div "For some reason the work order was checked as "completed" on the portal by the …" at bounding box center [667, 327] width 491 height 47
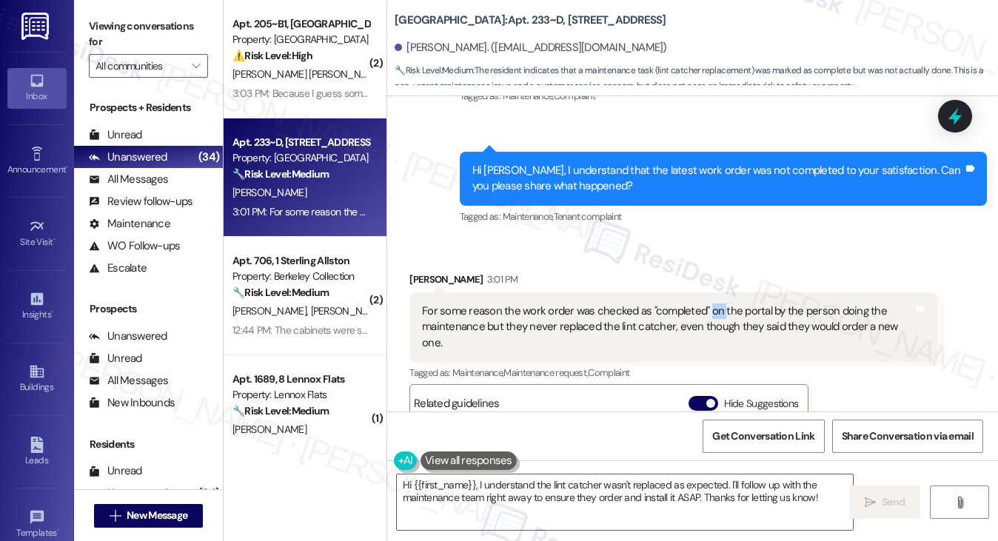
click at [712, 317] on div "For some reason the work order was checked as "completed" on the portal by the …" at bounding box center [667, 327] width 491 height 47
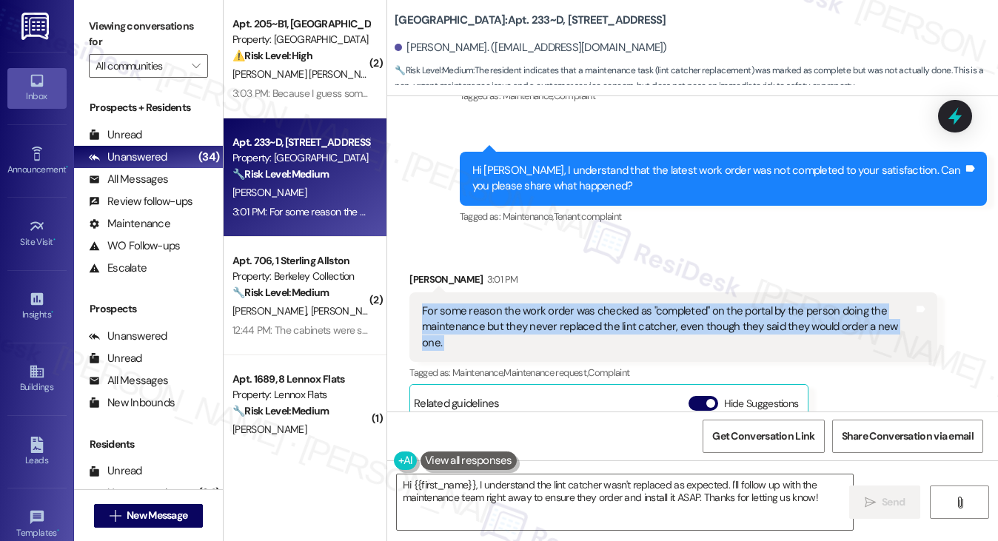
click at [712, 317] on div "For some reason the work order was checked as "completed" on the portal by the …" at bounding box center [667, 327] width 491 height 47
click at [811, 304] on div "For some reason the work order was checked as "completed" on the portal by the …" at bounding box center [667, 327] width 491 height 47
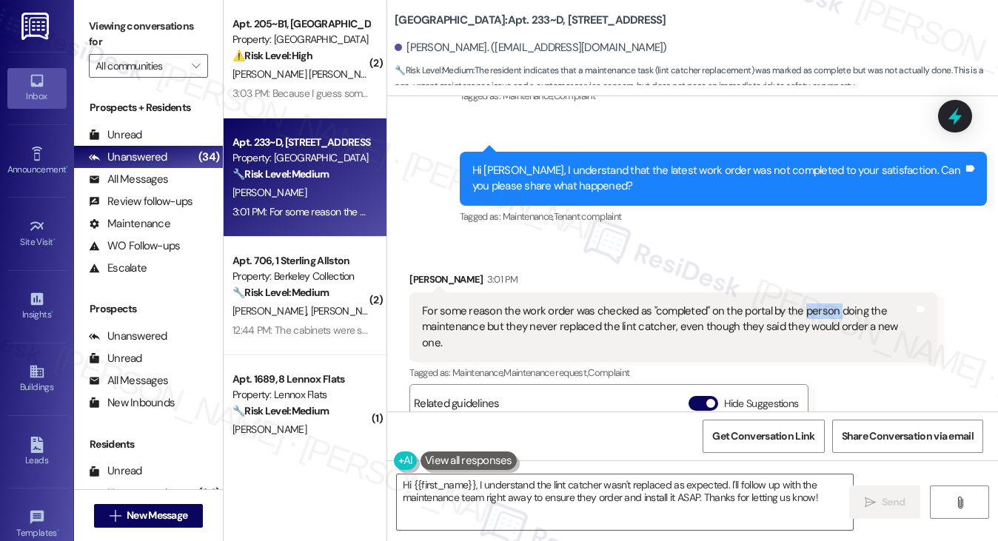
click at [811, 304] on div "For some reason the work order was checked as "completed" on the portal by the …" at bounding box center [667, 327] width 491 height 47
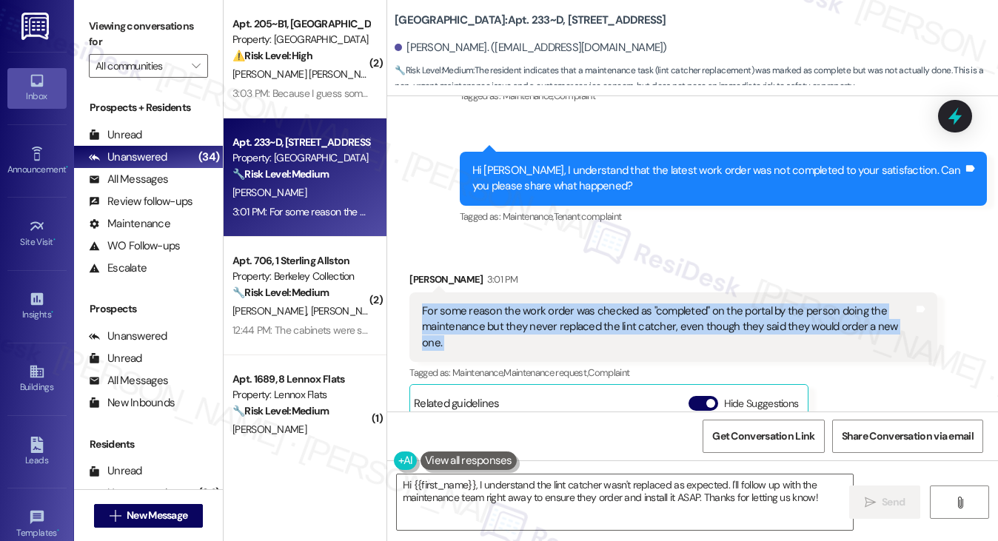
drag, startPoint x: 811, startPoint y: 304, endPoint x: 743, endPoint y: 298, distance: 67.6
click at [808, 304] on div "For some reason the work order was checked as "completed" on the portal by the …" at bounding box center [667, 327] width 491 height 47
click at [570, 301] on div "For some reason the work order was checked as "completed" on the portal by the …" at bounding box center [672, 327] width 527 height 70
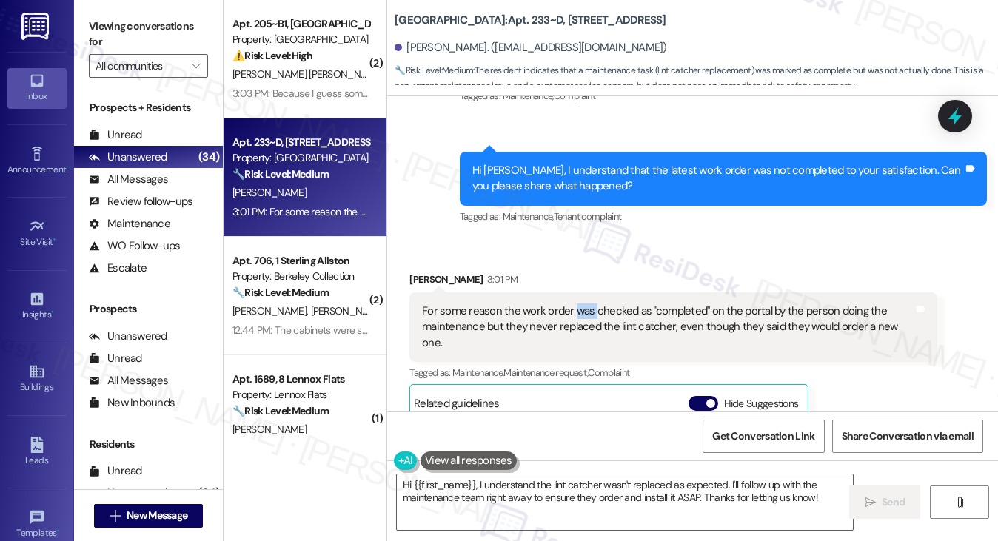
click at [570, 301] on div "For some reason the work order was checked as "completed" on the portal by the …" at bounding box center [672, 327] width 527 height 70
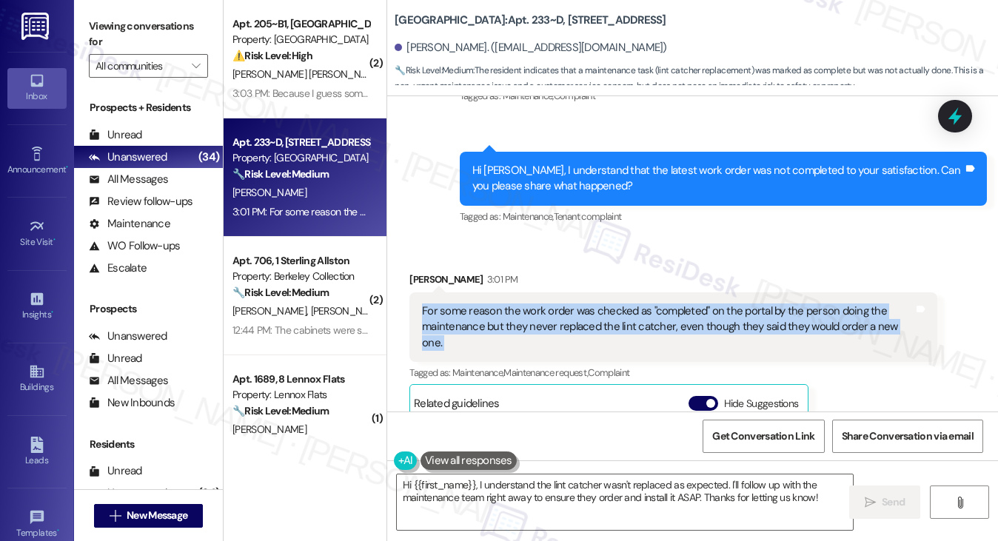
click at [570, 301] on div "For some reason the work order was checked as "completed" on the portal by the …" at bounding box center [672, 327] width 527 height 70
click at [703, 329] on div "For some reason the work order was checked as "completed" on the portal by the …" at bounding box center [667, 327] width 491 height 47
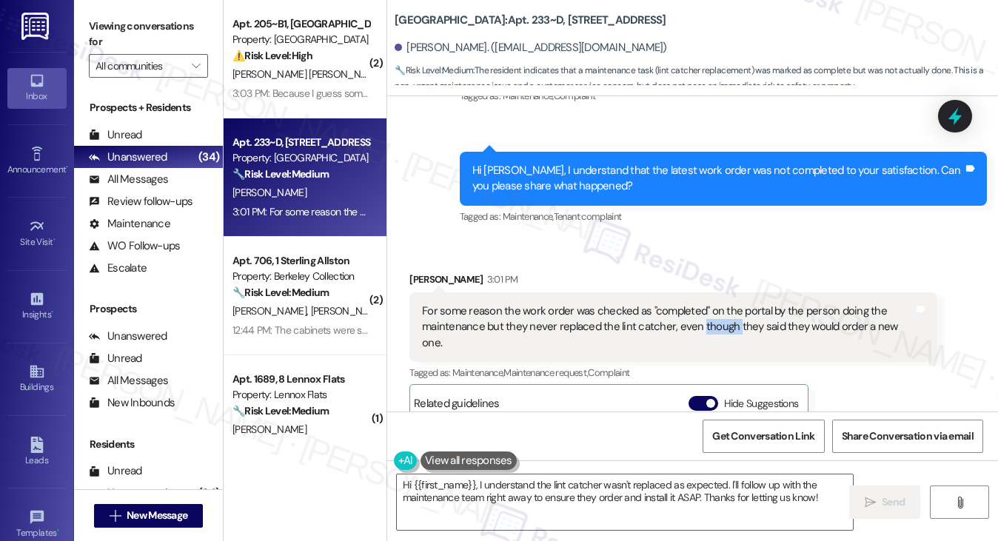
click at [703, 329] on div "For some reason the work order was checked as "completed" on the portal by the …" at bounding box center [667, 327] width 491 height 47
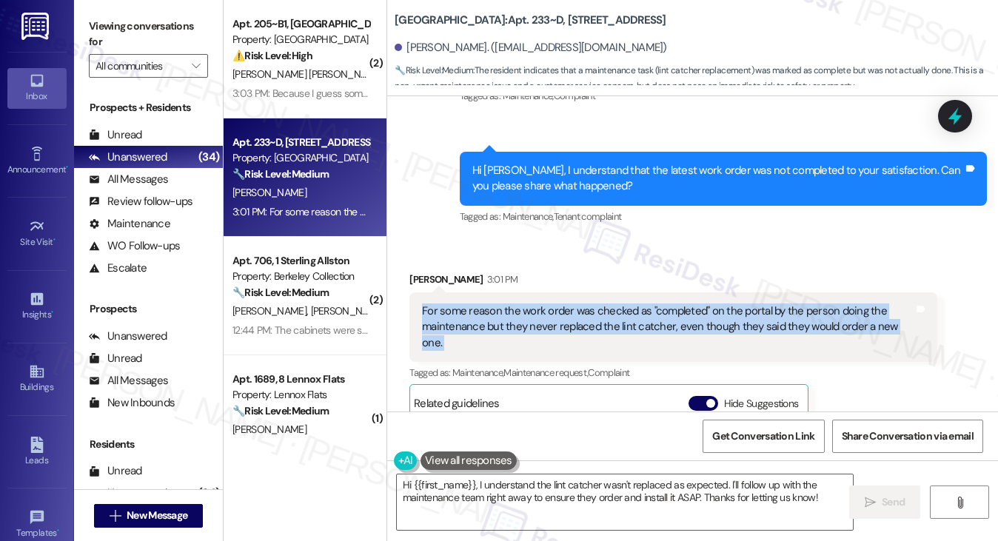
click at [703, 330] on div "For some reason the work order was checked as "completed" on the portal by the …" at bounding box center [667, 327] width 491 height 47
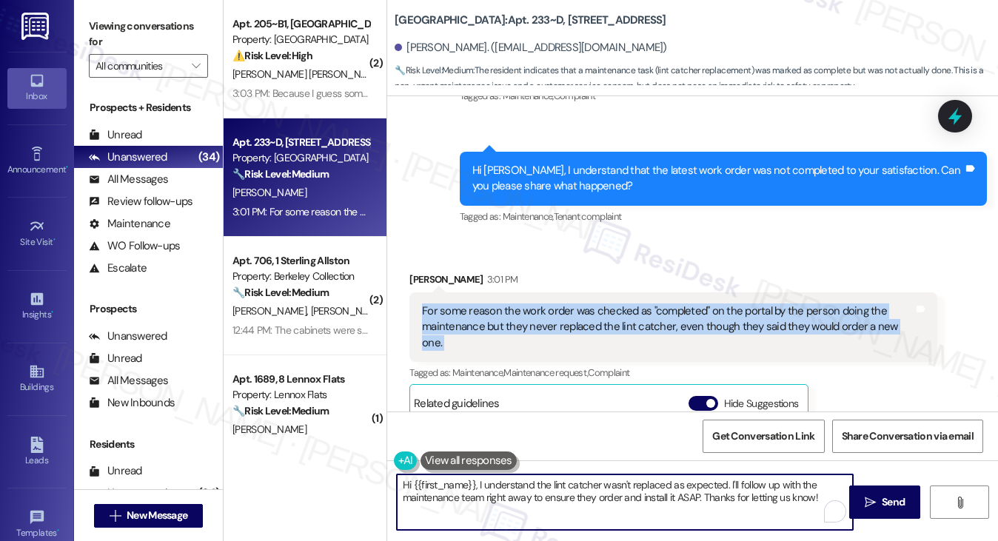
click at [536, 492] on textarea "Hi {{first_name}}, I understand the lint catcher wasn't replaced as expected. I…" at bounding box center [625, 503] width 457 height 56
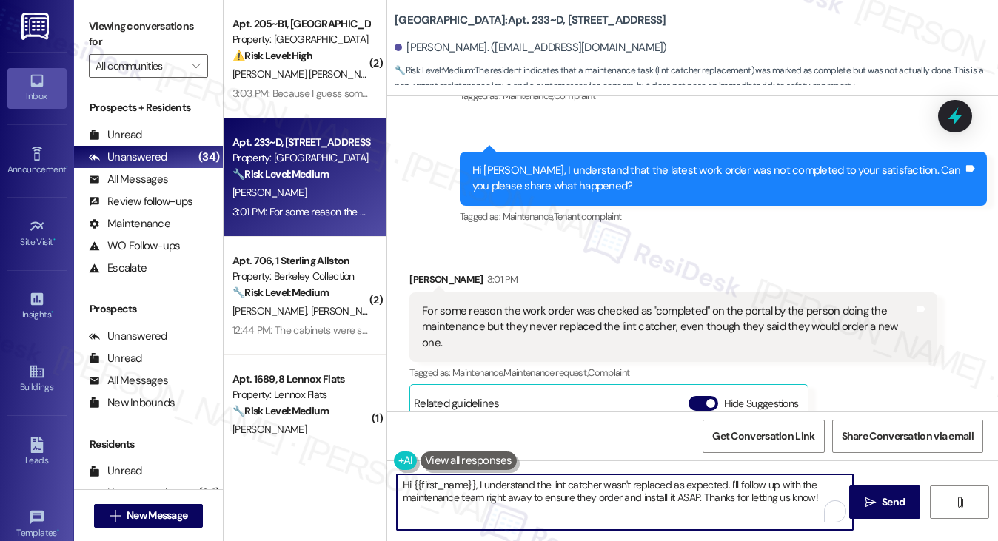
click at [536, 492] on textarea "Hi {{first_name}}, I understand the lint catcher wasn't replaced as expected. I…" at bounding box center [625, 503] width 457 height 56
click at [624, 509] on textarea "Hi {{first_name}}, I understand the lint catcher wasn't replaced as expected. I…" at bounding box center [625, 503] width 457 height 56
drag, startPoint x: 477, startPoint y: 483, endPoint x: 312, endPoint y: 461, distance: 166.6
click at [312, 461] on div "( 2 ) Apt. 205~B1, Paseo Paseo Place Property: Paseo Place ⚠️ Risk Level: High …" at bounding box center [611, 270] width 775 height 541
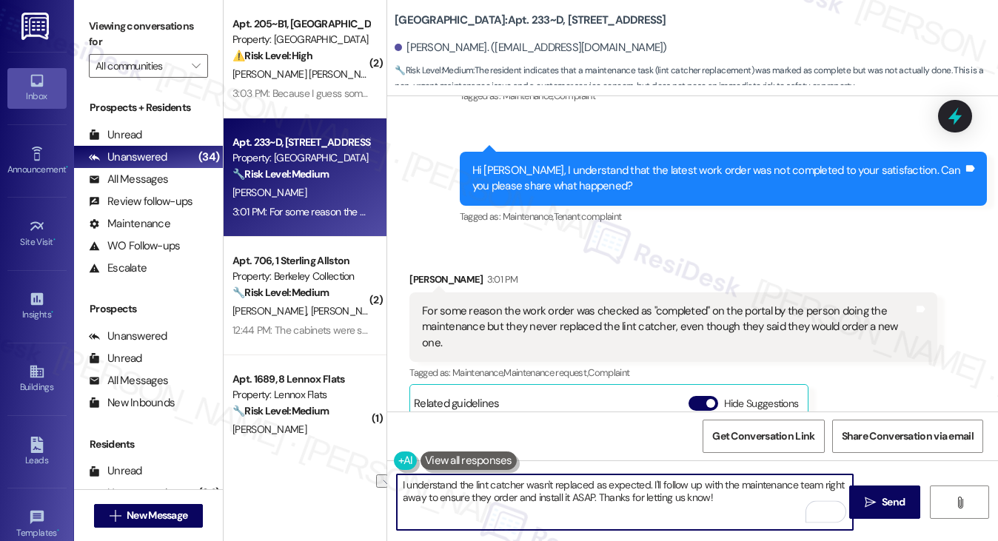
drag, startPoint x: 723, startPoint y: 504, endPoint x: 656, endPoint y: 492, distance: 67.6
click at [656, 492] on textarea "I understand the lint catcher wasn't replaced as expected. I'll follow up with …" at bounding box center [625, 503] width 457 height 56
click at [733, 493] on textarea "I understand the lint catcher wasn't replaced as expected. I'll follow up with …" at bounding box center [625, 503] width 457 height 56
drag, startPoint x: 726, startPoint y: 497, endPoint x: 432, endPoint y: 500, distance: 294.0
click at [432, 500] on textarea "I understand the lint catcher wasn't replaced as expected. I'll follow up with …" at bounding box center [625, 503] width 457 height 56
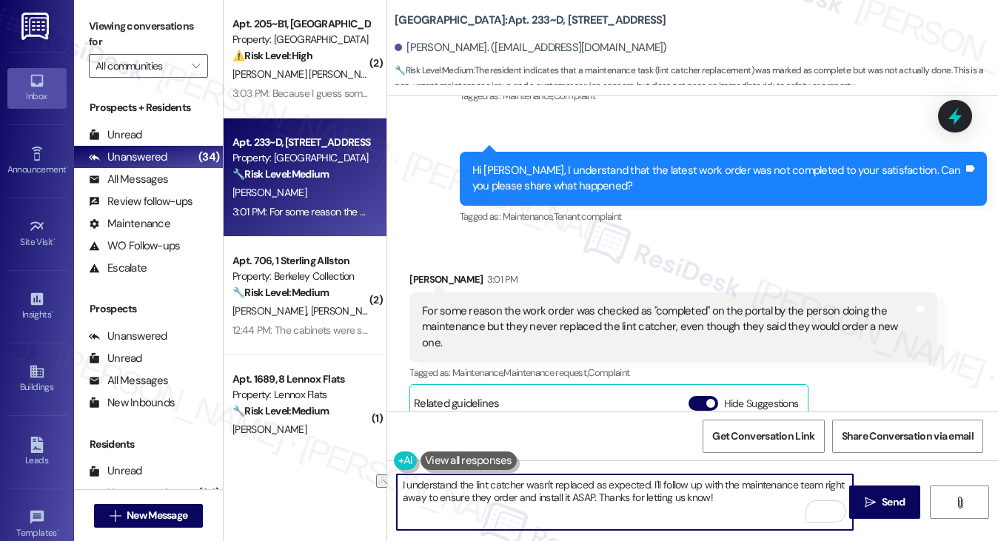
click at [432, 500] on textarea "I understand the lint catcher wasn't replaced as expected. I'll follow up with …" at bounding box center [625, 503] width 457 height 56
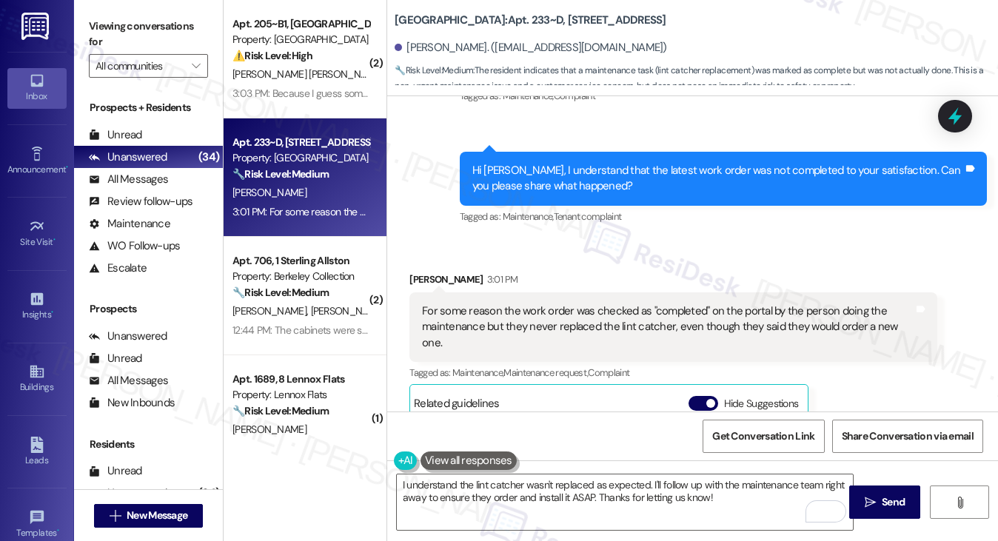
click at [389, 500] on div "I understand the lint catcher wasn't replaced as expected. I'll follow up with …" at bounding box center [618, 502] width 458 height 57
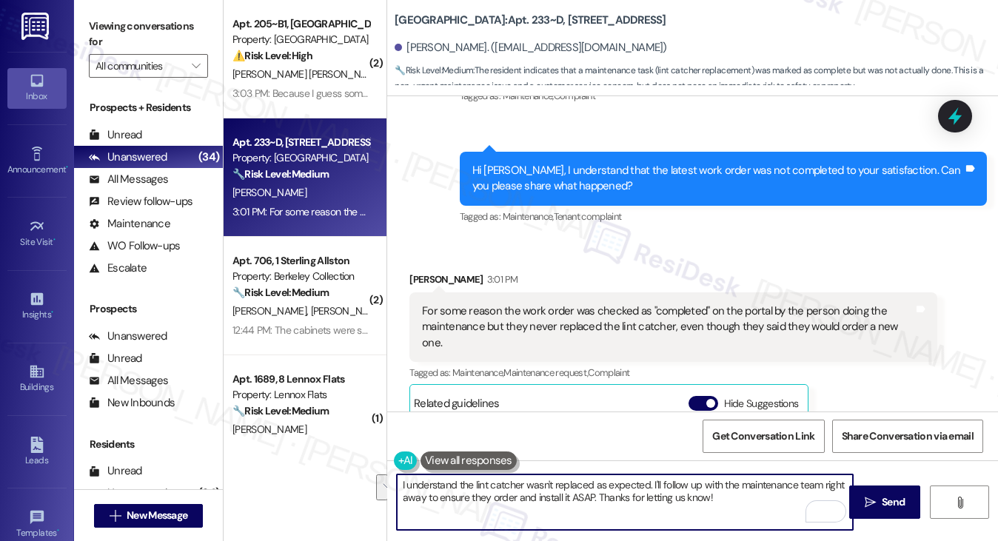
drag, startPoint x: 822, startPoint y: 484, endPoint x: 723, endPoint y: 500, distance: 100.6
click at [723, 500] on textarea "I understand the lint catcher wasn't replaced as expected. I'll follow up with …" at bounding box center [625, 503] width 457 height 56
click at [399, 487] on textarea "I understand the lint catcher wasn't replaced as expected. I'll follow up with …" at bounding box center [625, 503] width 457 height 56
click at [782, 495] on textarea "Thank you for letting us know! I understand the lint catcher wasn't replaced as…" at bounding box center [625, 503] width 457 height 56
click at [767, 484] on textarea "Thank you for letting us know! I understand the lint catcher wasn't replaced as…" at bounding box center [625, 503] width 457 height 56
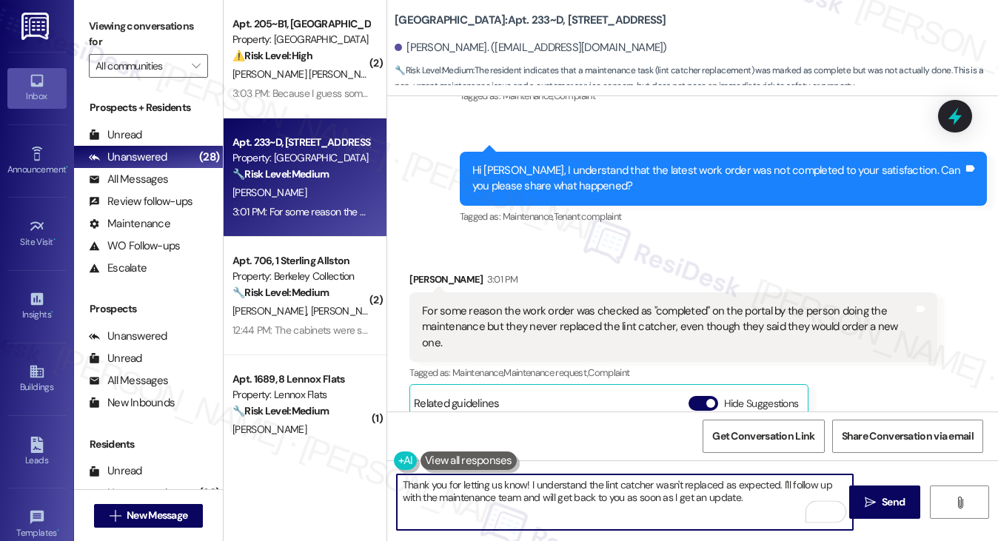
click at [767, 484] on textarea "Thank you for letting us know! I understand the lint catcher wasn't replaced as…" at bounding box center [625, 503] width 457 height 56
drag, startPoint x: 694, startPoint y: 504, endPoint x: 708, endPoint y: 498, distance: 15.3
click at [706, 498] on textarea "Thank you for letting us know! I understand the lint catcher wasn't replaced ye…" at bounding box center [625, 503] width 457 height 56
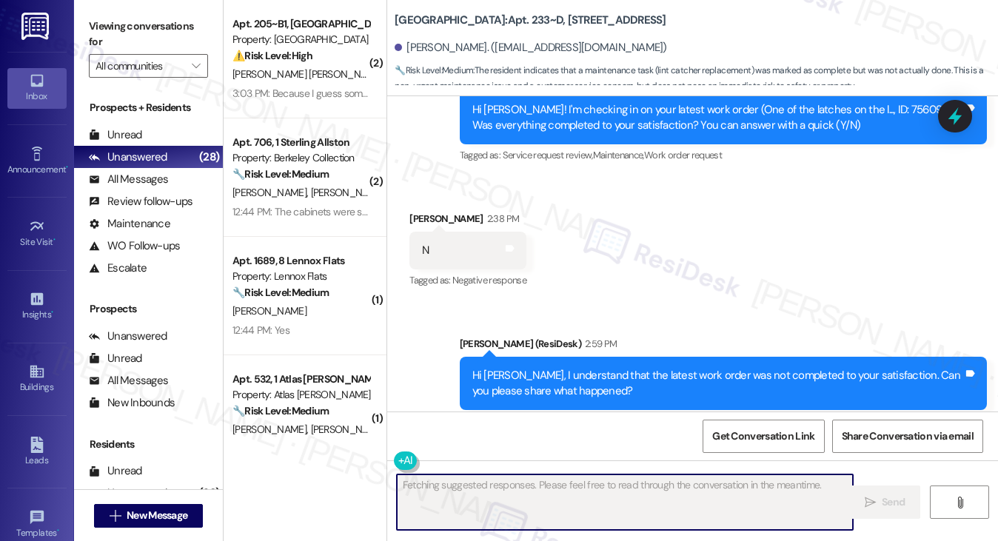
scroll to position [336, 0]
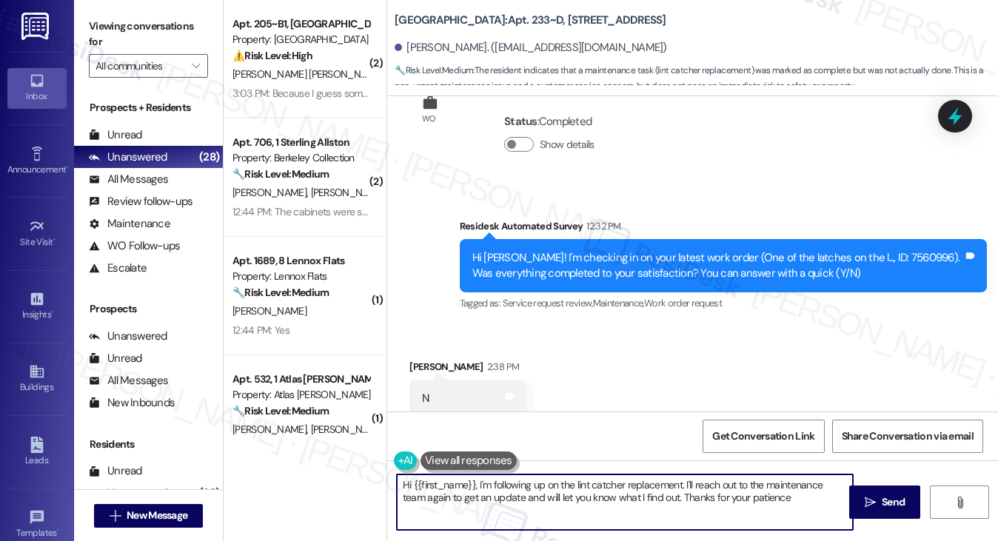
type textarea "Hi {{first_name}}, I'm following up on the lint catcher replacement. I'll reach…"
click at [857, 253] on div "Hi Mira! I'm checking in on your latest work order (One of the latches on the l…" at bounding box center [717, 266] width 491 height 32
copy div "7560996"
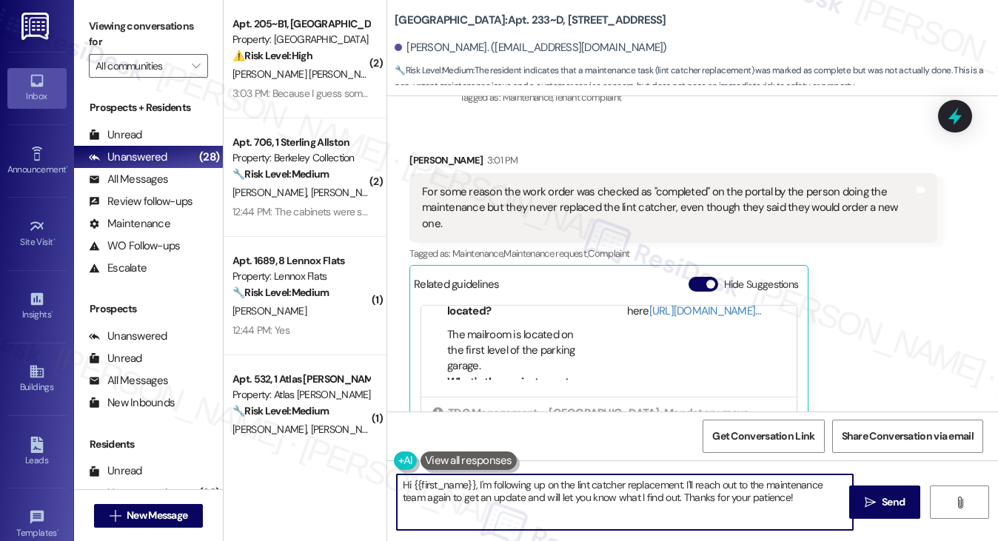
scroll to position [158, 0]
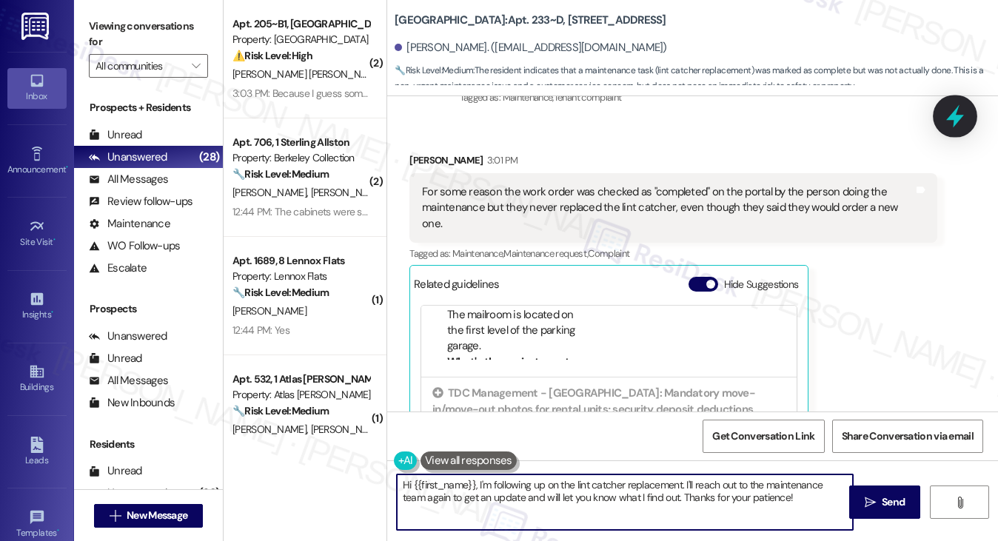
click at [943, 115] on icon at bounding box center [955, 116] width 25 height 25
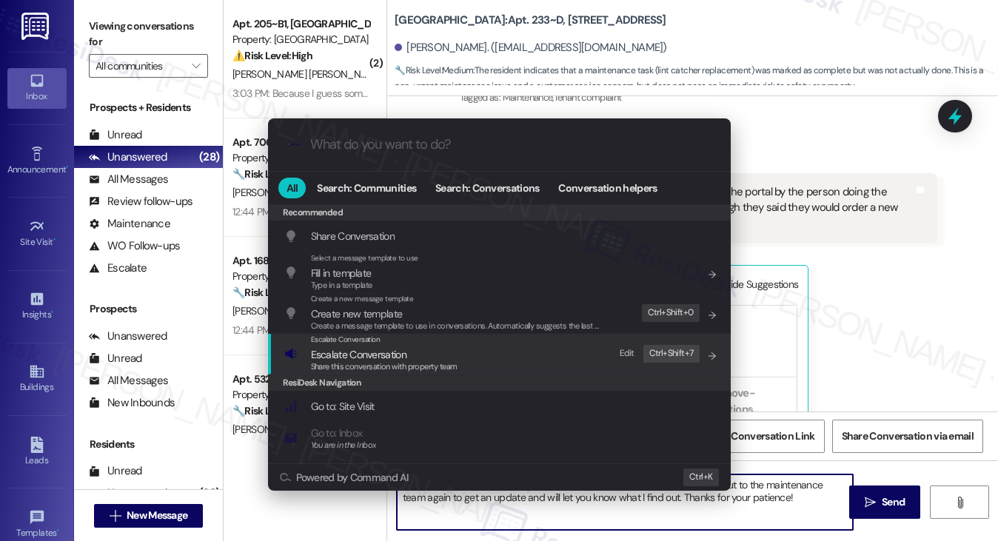
click at [484, 361] on div "Escalate Conversation Escalate Conversation Share this conversation with proper…" at bounding box center [500, 354] width 433 height 40
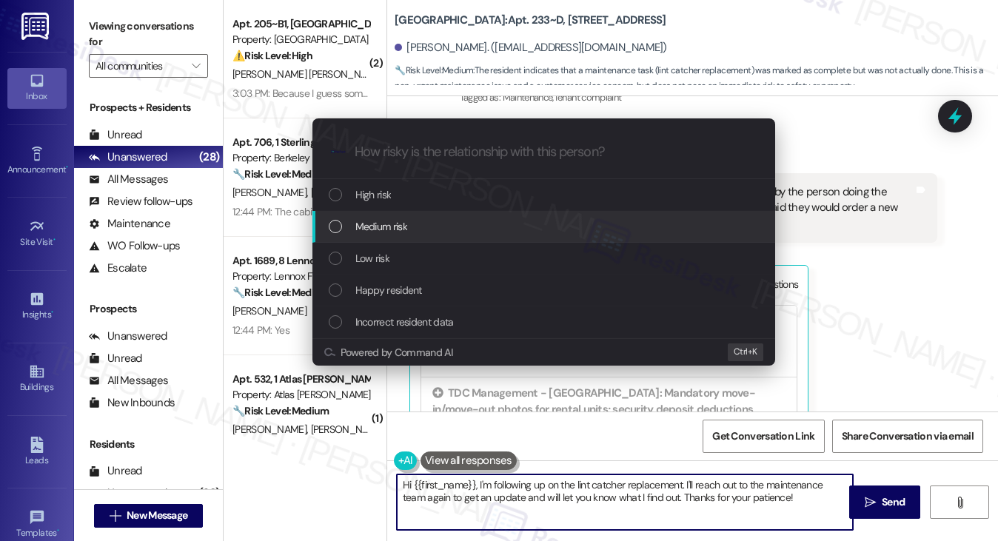
click at [418, 233] on div "Medium risk" at bounding box center [545, 226] width 433 height 16
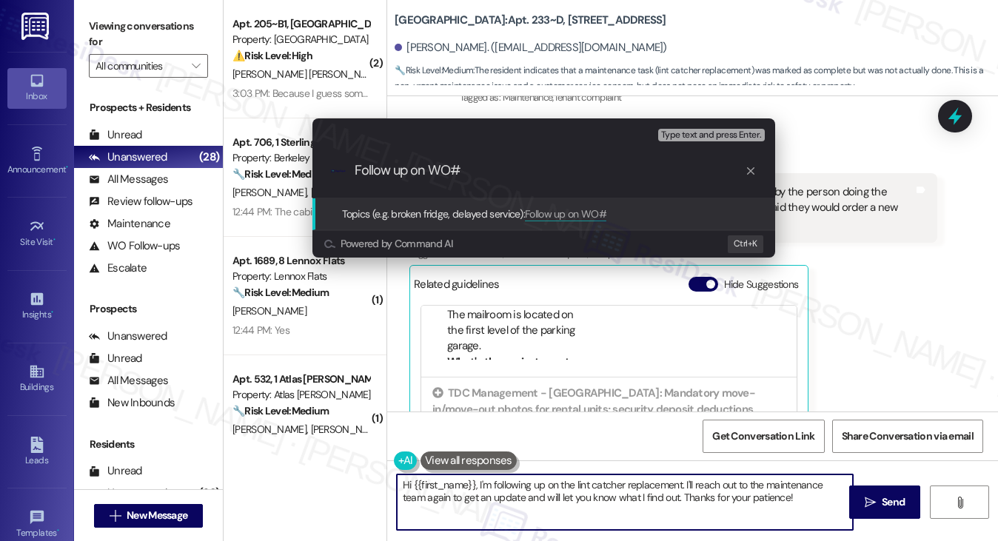
paste input "7560996"
drag, startPoint x: 719, startPoint y: 168, endPoint x: 526, endPoint y: 173, distance: 192.6
click at [526, 173] on input "Follow up on WO#7560996 - when will lint catcher be replace" at bounding box center [550, 171] width 390 height 16
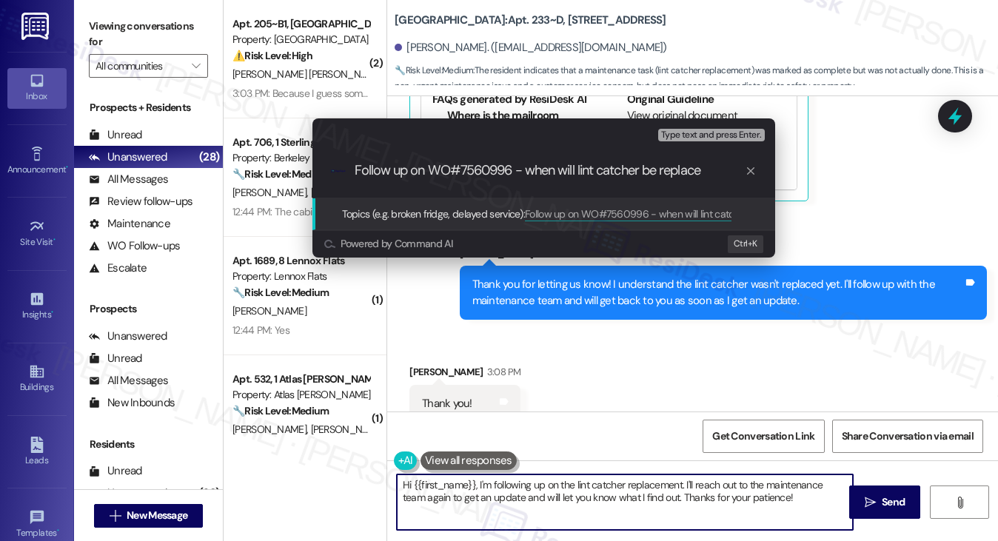
scroll to position [1253, 0]
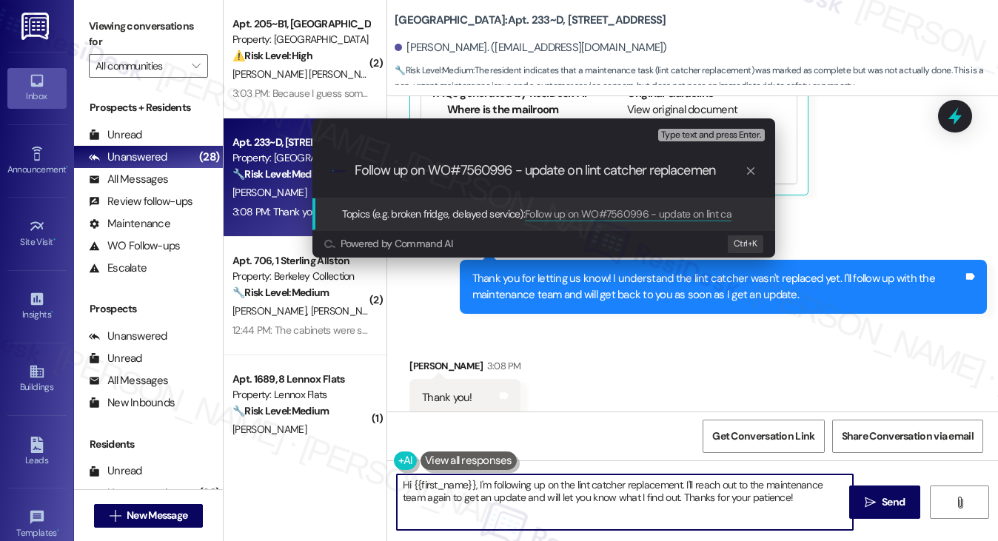
type input "Follow up on WO#7560996 - update on lint catcher replacement"
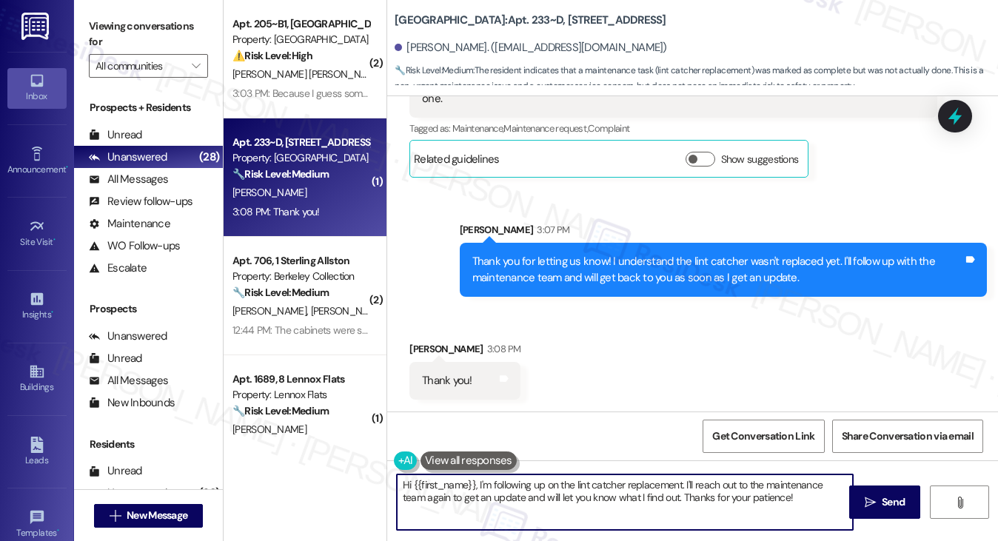
scroll to position [1037, 0]
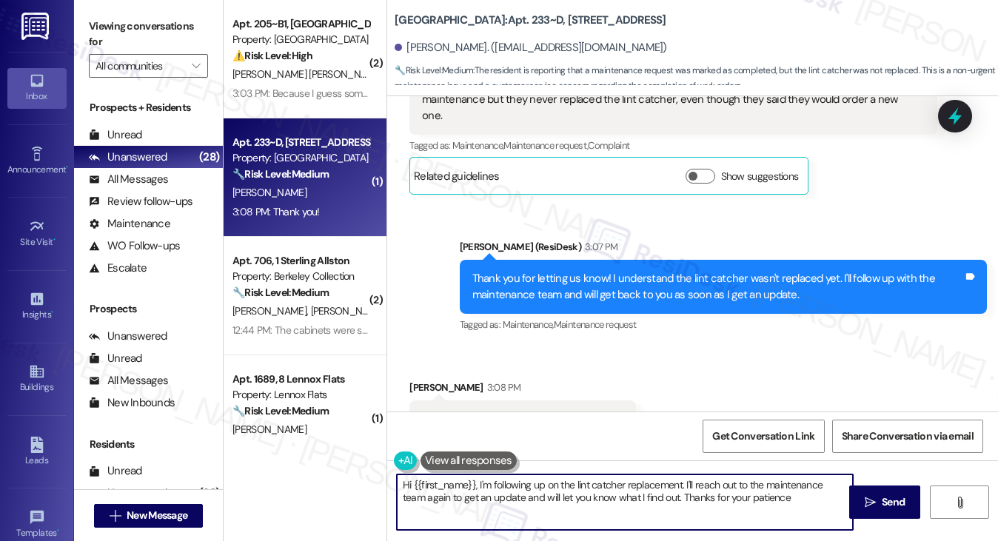
type textarea "Hi {{first_name}}, I'm following up on the lint catcher replacement. I'll reach…"
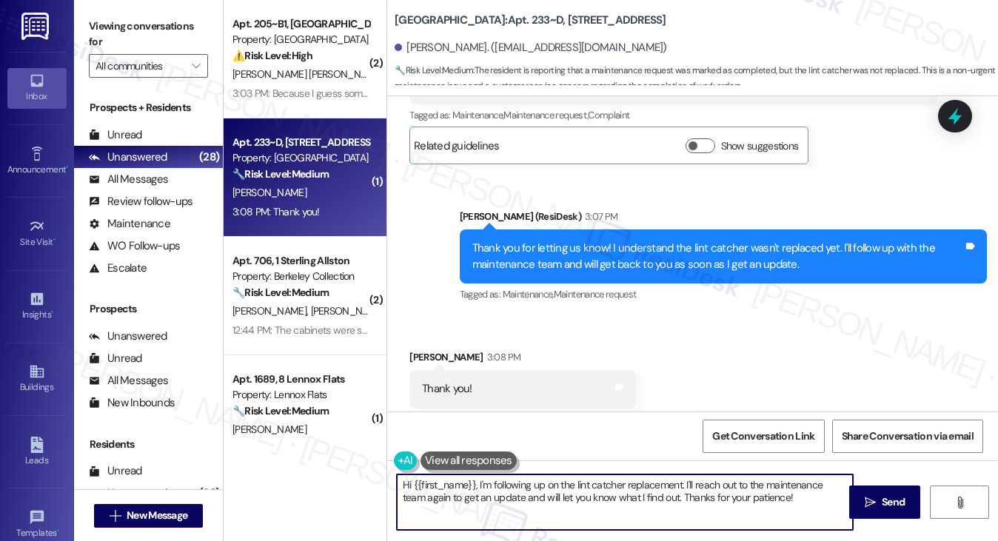
scroll to position [1081, 0]
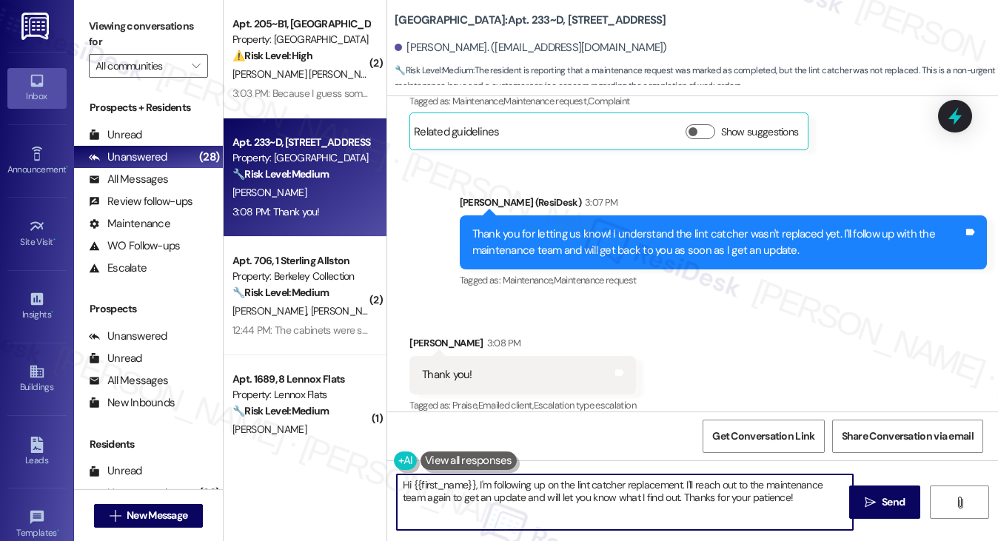
click at [547, 472] on div "Hi {{first_name}}, I'm following up on the lint catcher replacement. I'll reach…" at bounding box center [692, 516] width 611 height 111
click at [555, 495] on textarea "Hi {{first_name}}, I'm following up on the lint catcher replacement. I'll reach…" at bounding box center [625, 503] width 457 height 56
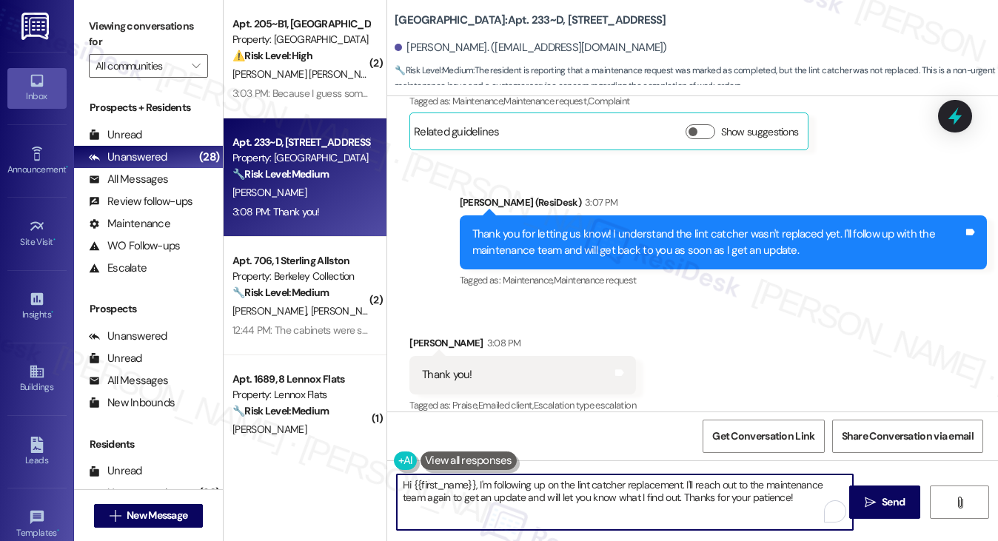
click at [555, 495] on textarea "Hi {{first_name}}, I'm following up on the lint catcher replacement. I'll reach…" at bounding box center [625, 503] width 457 height 56
click at [563, 485] on textarea "Hi {{first_name}}, I'm following up on the lint catcher replacement. I'll reach…" at bounding box center [625, 503] width 457 height 56
drag, startPoint x: 601, startPoint y: 484, endPoint x: 623, endPoint y: 480, distance: 21.8
click at [623, 480] on textarea "Hi {{first_name}}, I'm following up on the lint catcher replacement. I'll reach…" at bounding box center [625, 503] width 457 height 56
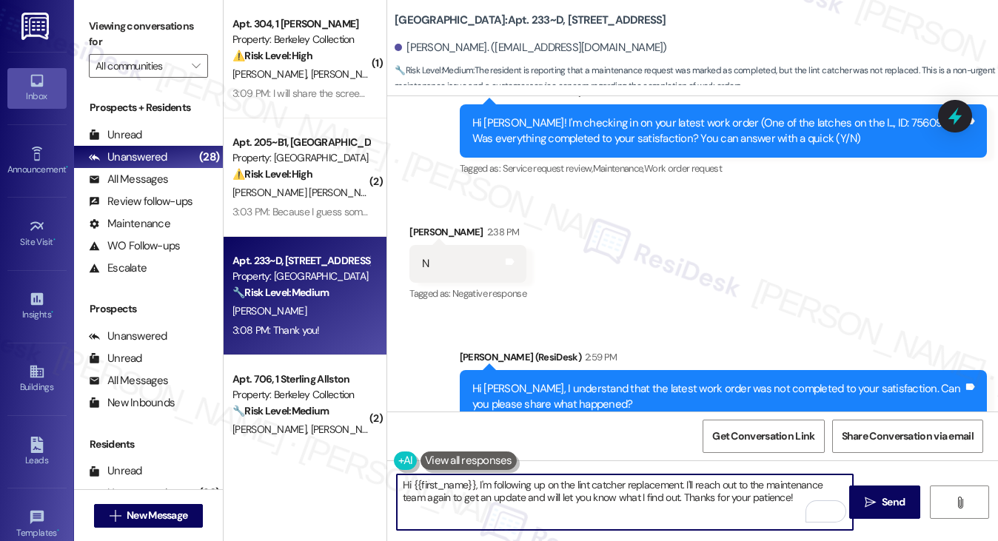
scroll to position [341, 0]
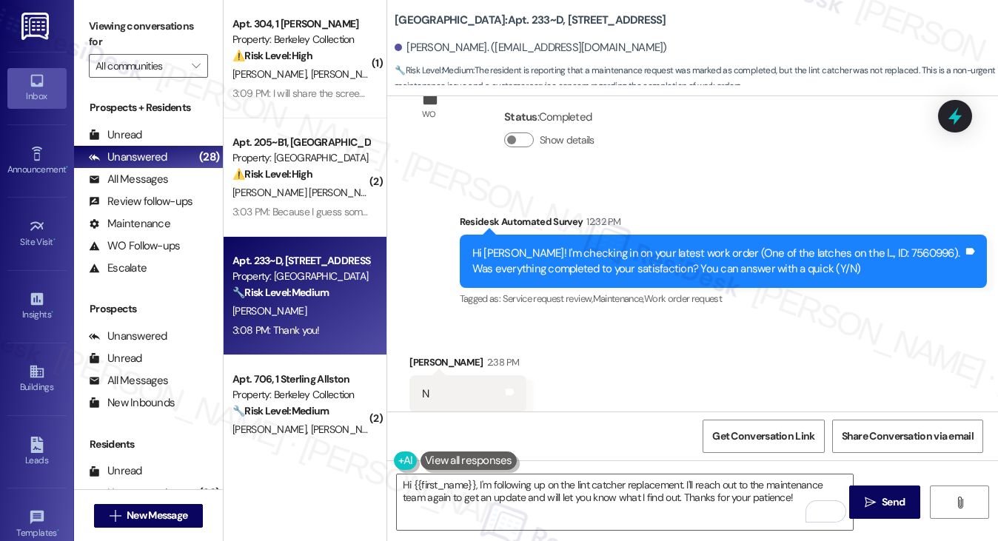
click at [799, 258] on div "Hi Mira! I'm checking in on your latest work order (One of the latches on the l…" at bounding box center [717, 262] width 491 height 32
click at [848, 252] on div "Hi Mira! I'm checking in on your latest work order (One of the latches on the l…" at bounding box center [717, 262] width 491 height 32
click at [954, 118] on icon at bounding box center [955, 116] width 18 height 23
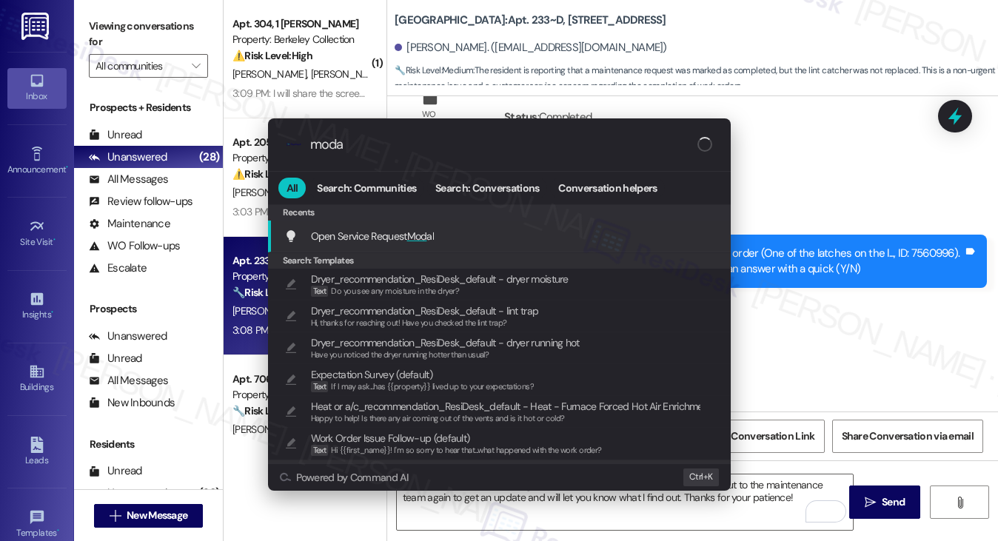
type input "modal"
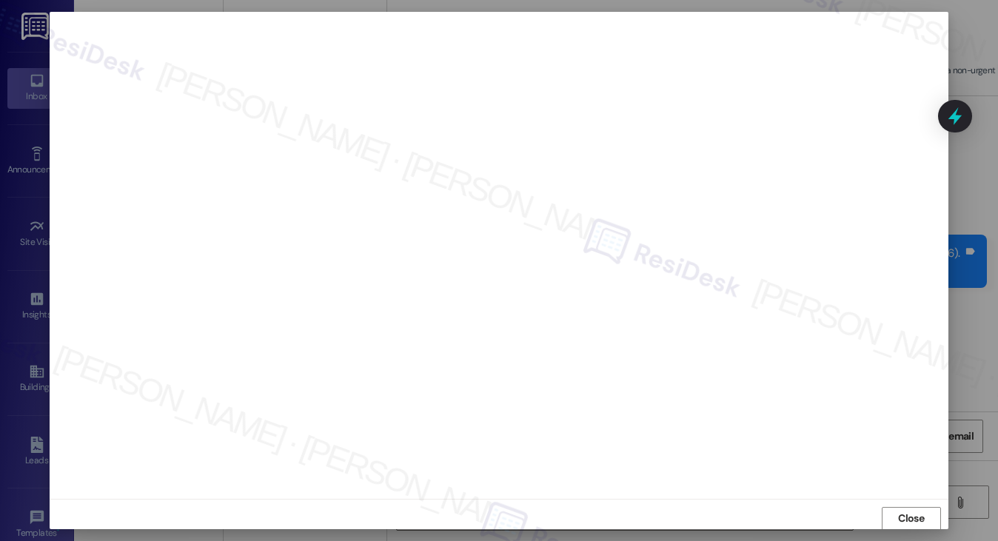
scroll to position [1, 0]
click at [912, 519] on span "Close" at bounding box center [911, 518] width 26 height 16
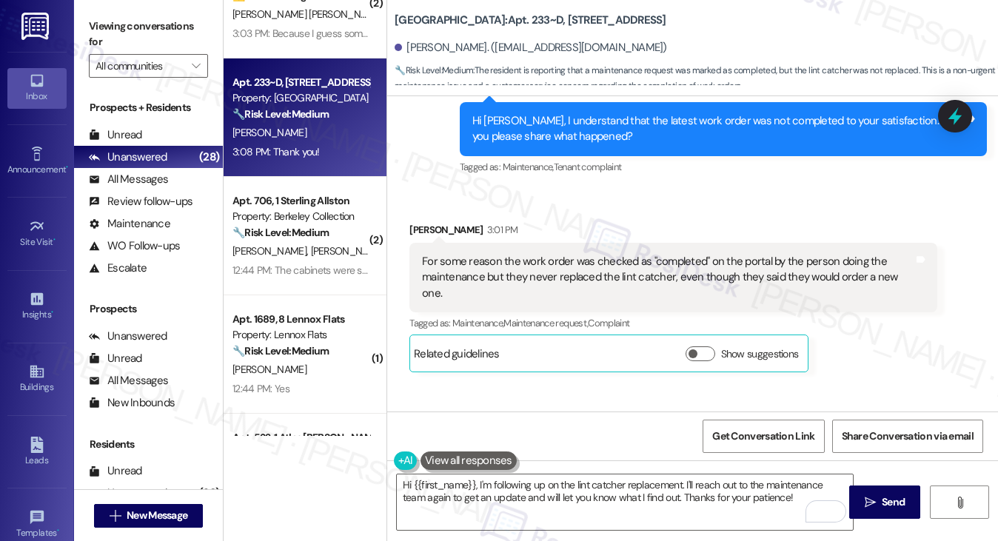
scroll to position [0, 0]
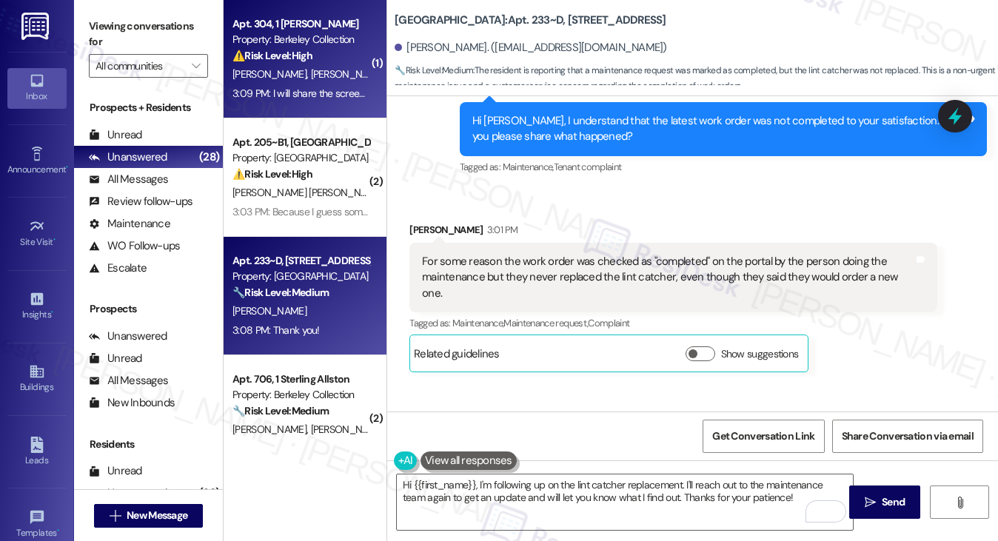
click at [331, 85] on div "3:09 PM: I will share the screenshots with u 3:09 PM: I will share the screensh…" at bounding box center [301, 93] width 140 height 19
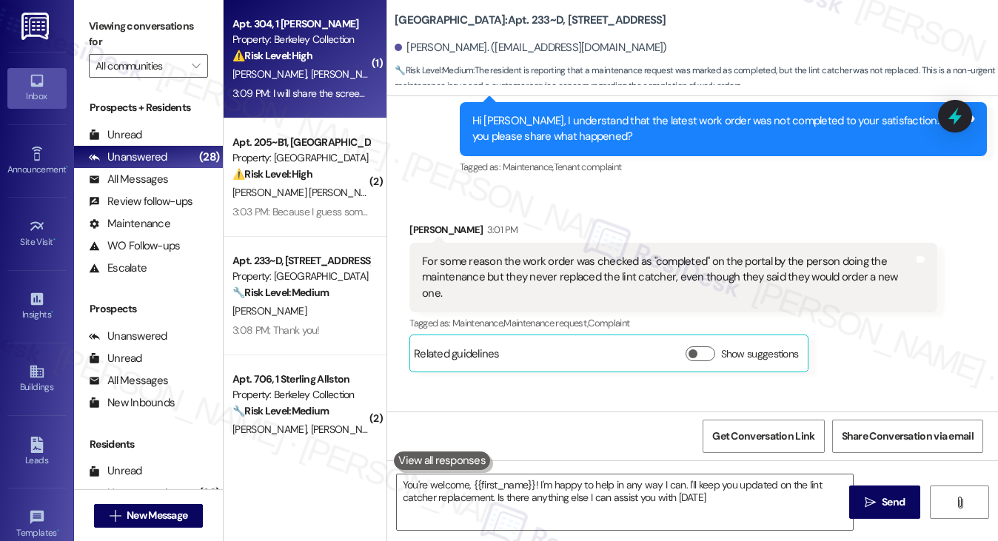
type textarea "You're welcome, {{first_name}}! I'm happy to help in any way I can. I'll keep y…"
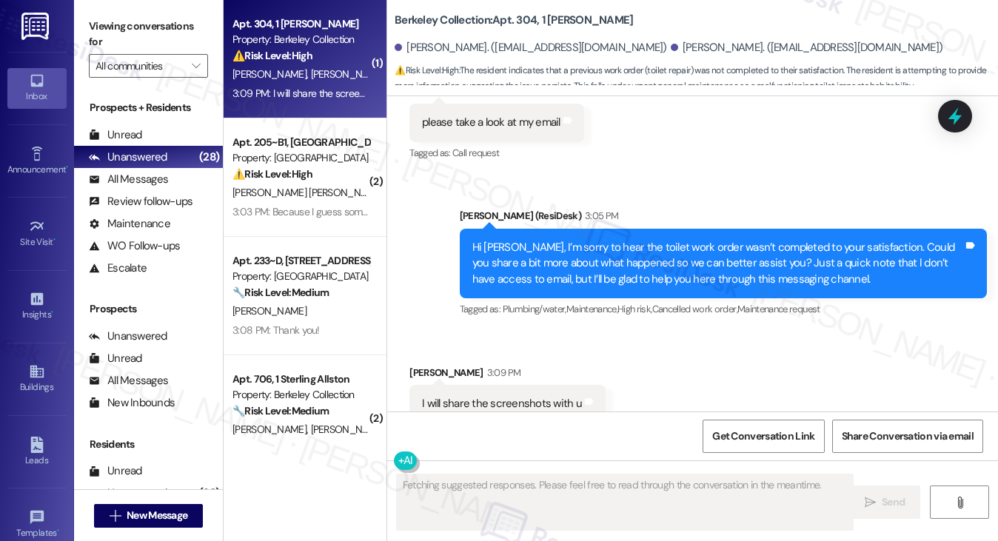
scroll to position [739, 0]
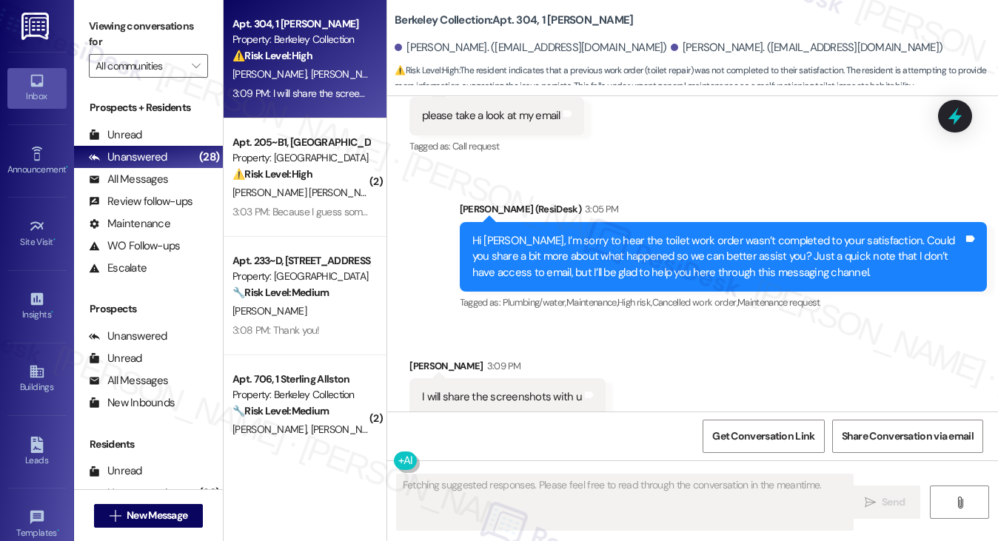
click at [608, 263] on div "Hi Zhengxi, I’m sorry to hear the toilet work order wasn’t completed to your sa…" at bounding box center [717, 256] width 491 height 47
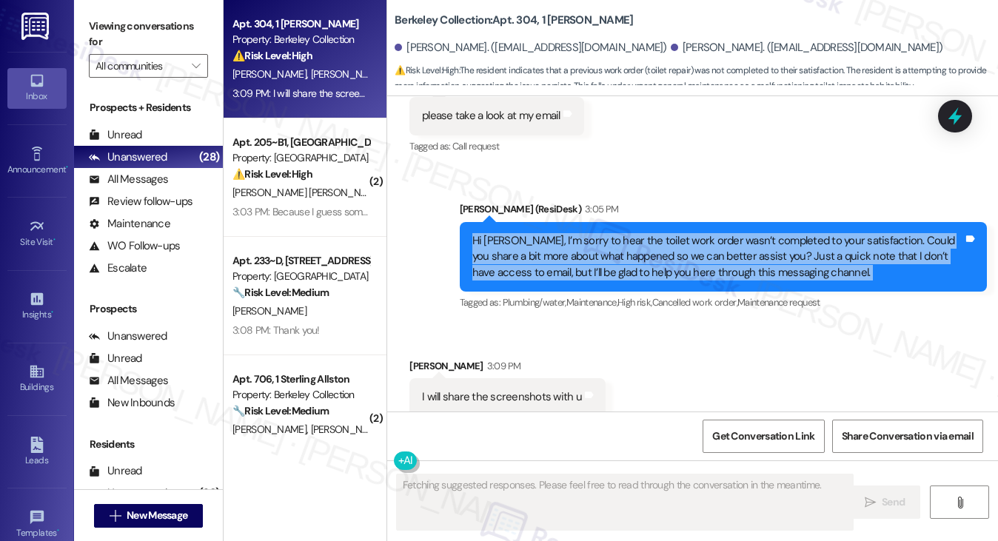
click at [609, 263] on div "Hi Zhengxi, I’m sorry to hear the toilet work order wasn’t completed to your sa…" at bounding box center [717, 256] width 491 height 47
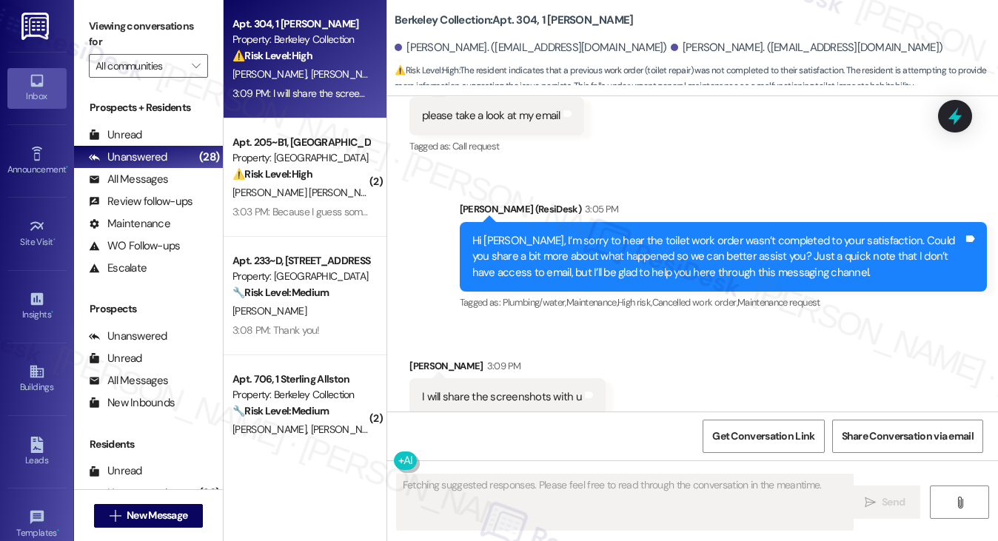
click at [551, 378] on div "I will share the screenshots with u Tags and notes" at bounding box center [507, 397] width 196 height 38
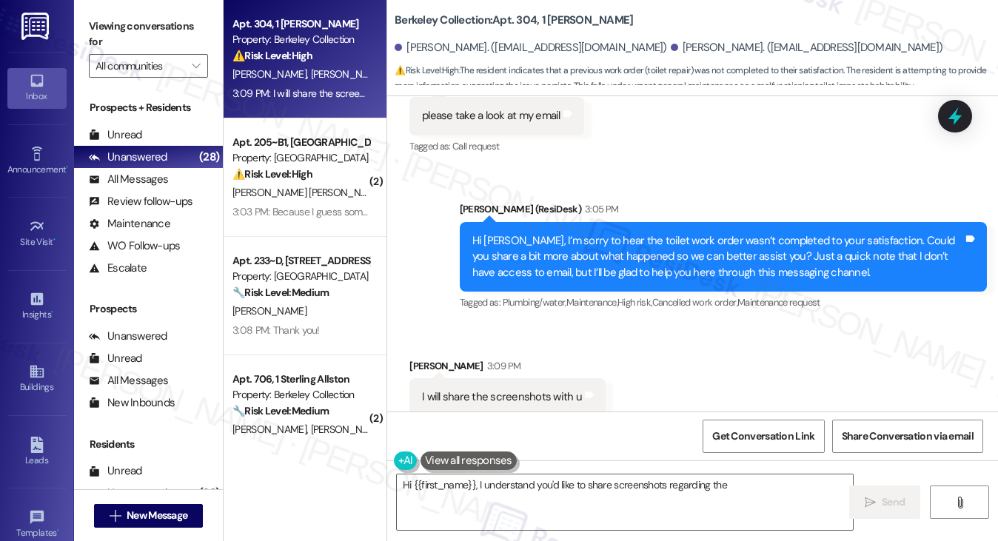
click at [704, 254] on div "Hi Zhengxi, I’m sorry to hear the toilet work order wasn’t completed to your sa…" at bounding box center [717, 256] width 491 height 47
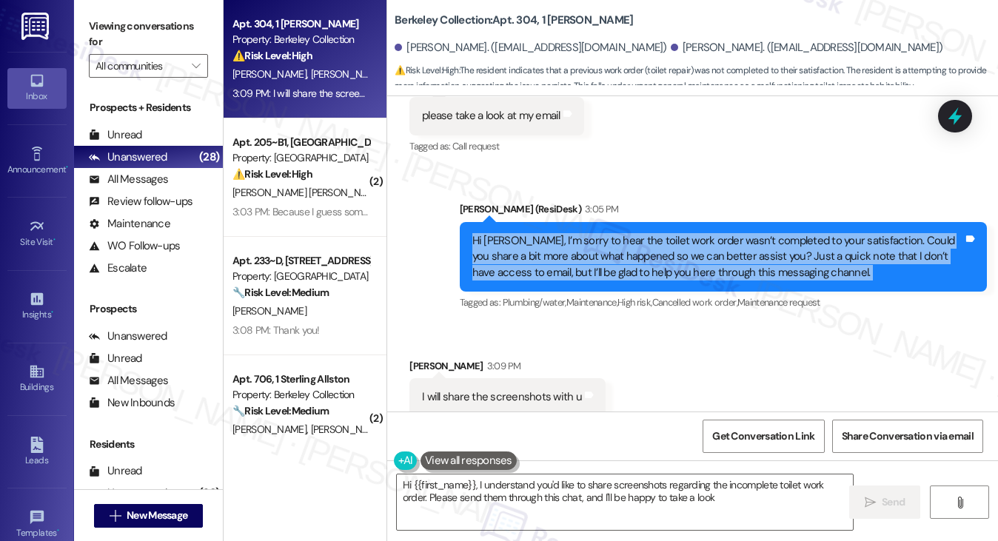
click at [704, 254] on div "Hi Zhengxi, I’m sorry to hear the toilet work order wasn’t completed to your sa…" at bounding box center [717, 256] width 491 height 47
type textarea "Hi {{first_name}}, I understand you'd like to share screenshots regarding the i…"
click at [607, 242] on div "Hi Zhengxi, I’m sorry to hear the toilet work order wasn’t completed to your sa…" at bounding box center [717, 256] width 491 height 47
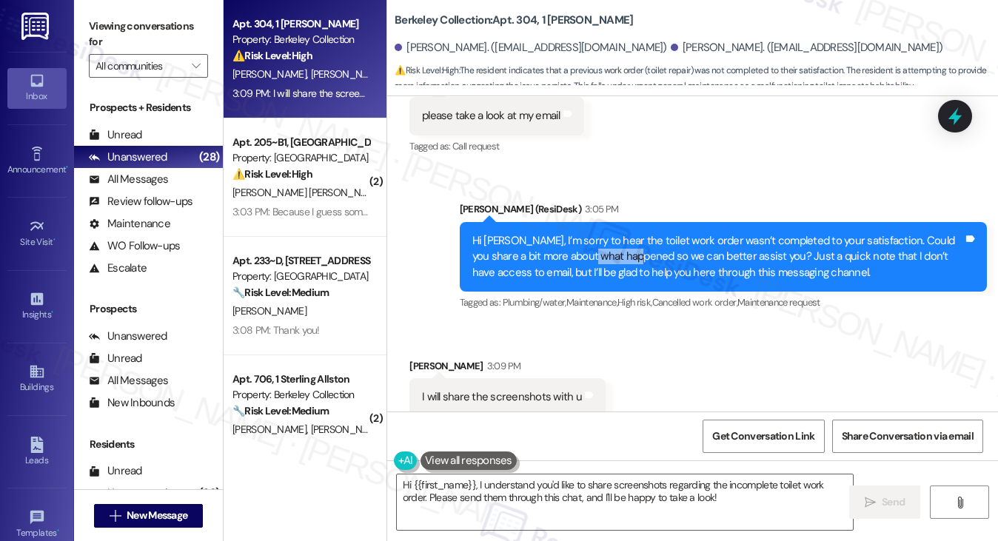
click at [607, 242] on div "Hi Zhengxi, I’m sorry to hear the toilet work order wasn’t completed to your sa…" at bounding box center [717, 256] width 491 height 47
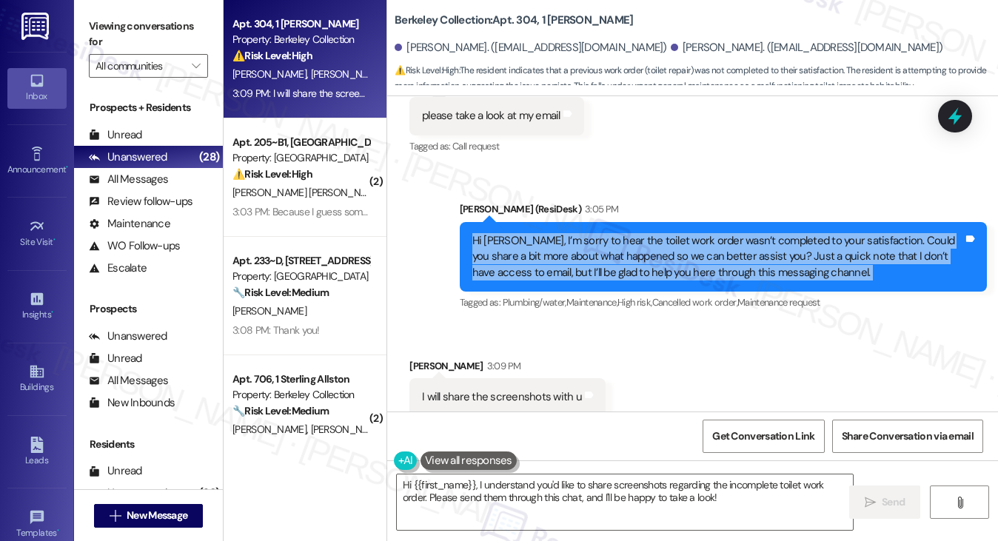
click at [607, 242] on div "Hi Zhengxi, I’m sorry to hear the toilet work order wasn’t completed to your sa…" at bounding box center [717, 256] width 491 height 47
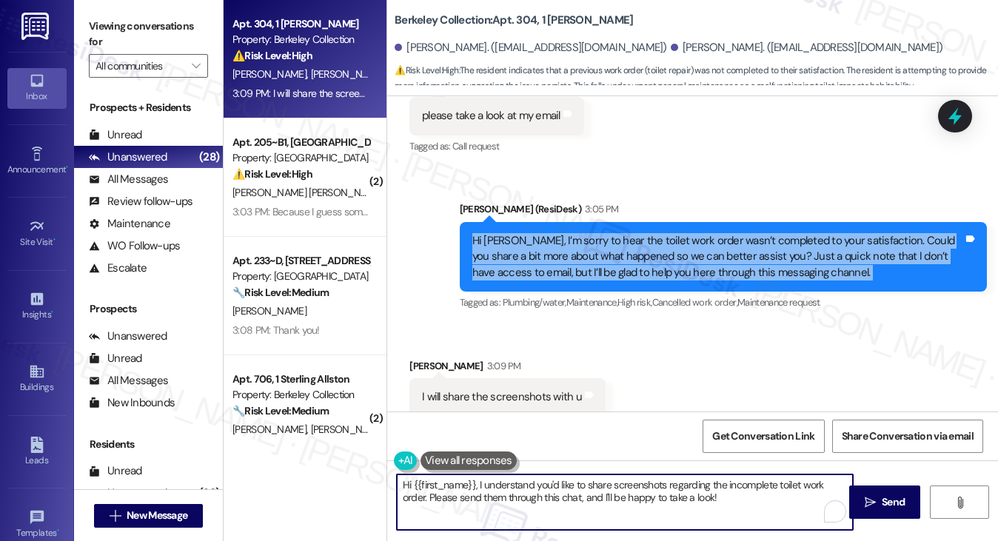
click at [655, 486] on textarea "Hi {{first_name}}, I understand you'd like to share screenshots regarding the i…" at bounding box center [625, 503] width 457 height 56
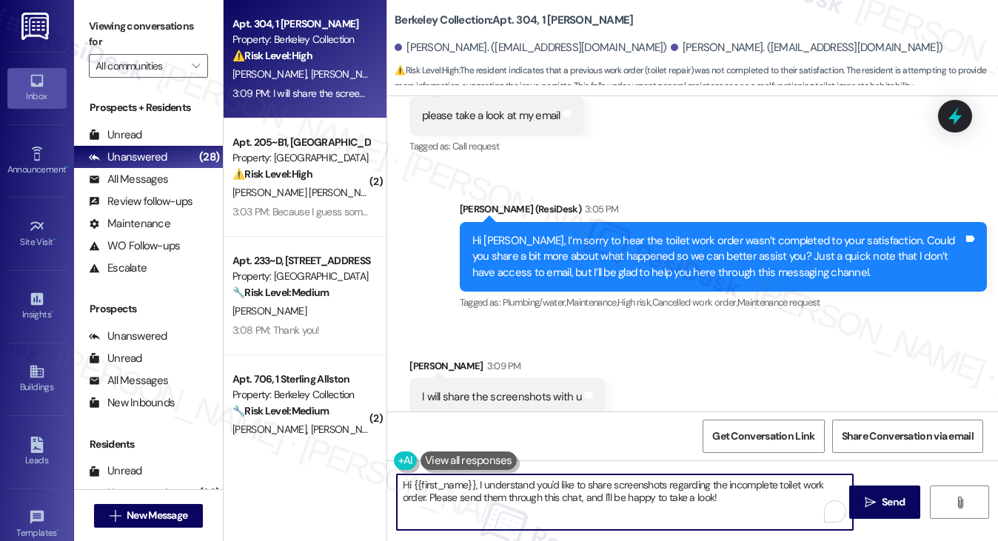
click at [654, 486] on textarea "Hi {{first_name}}, I understand you'd like to share screenshots regarding the i…" at bounding box center [625, 503] width 457 height 56
click at [580, 486] on textarea "Hi {{first_name}}, I understand you'd like to share screenshots regarding the i…" at bounding box center [625, 503] width 457 height 56
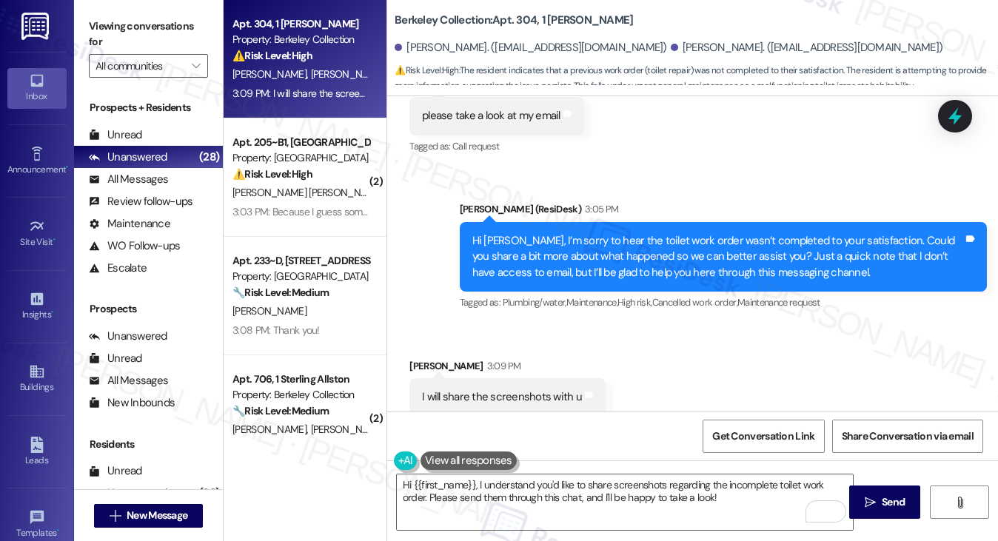
click at [558, 347] on div "Received via SMS Zhengxi Xu 3:09 PM I will share the screenshots with u Tags an…" at bounding box center [507, 387] width 218 height 81
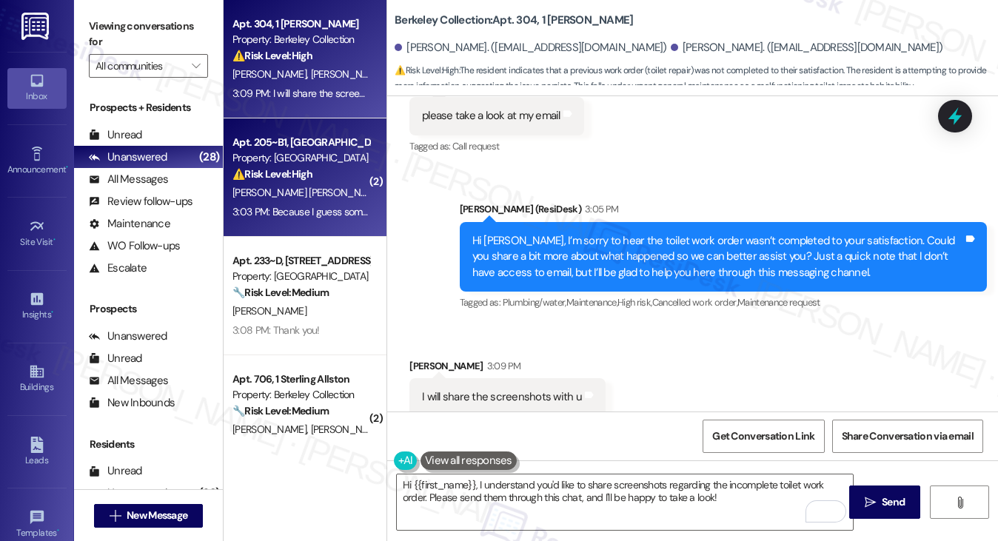
click at [320, 157] on div "Property: [GEOGRAPHIC_DATA]" at bounding box center [301, 158] width 137 height 16
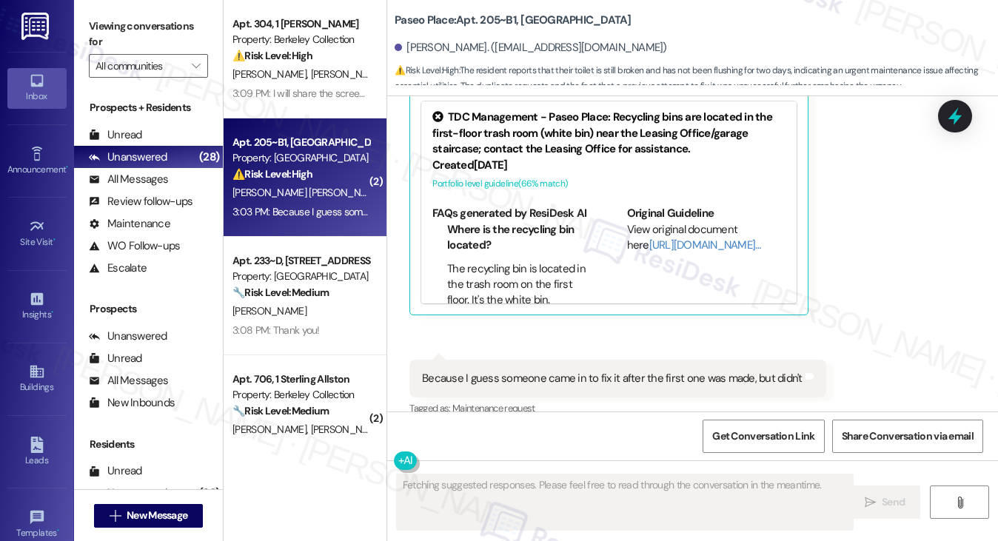
scroll to position [1526, 0]
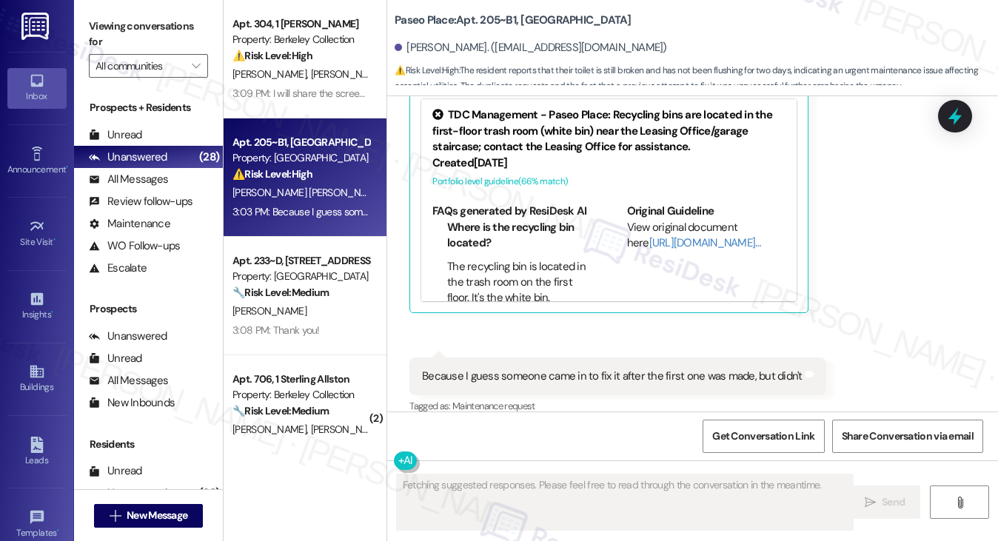
click at [554, 369] on div "Because I guess someone came in to fix it after the first one was made, but did…" at bounding box center [612, 377] width 381 height 16
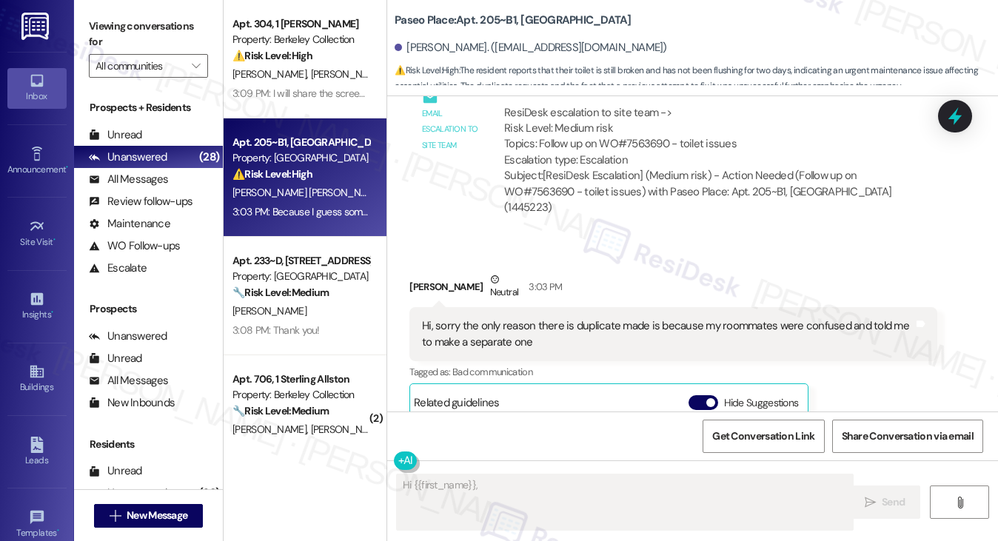
scroll to position [1156, 0]
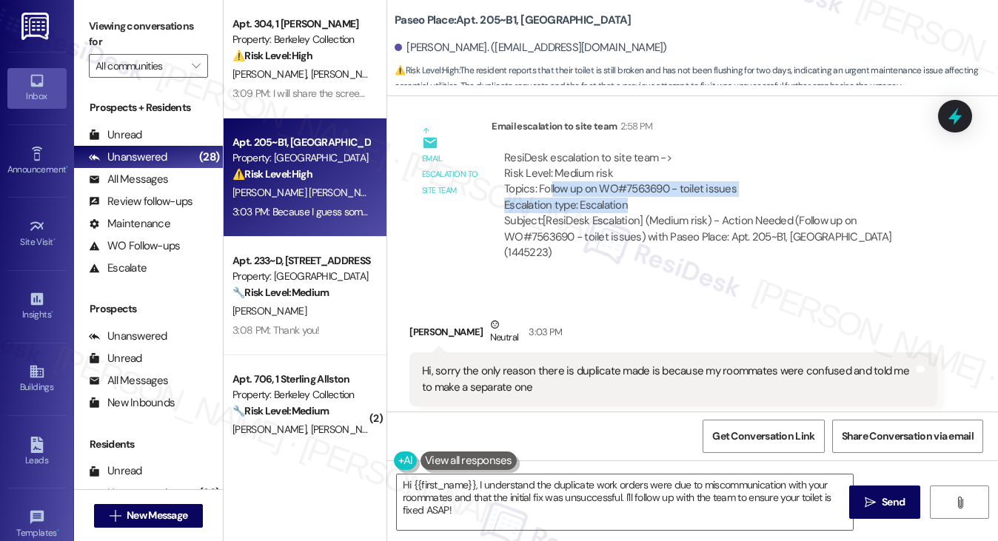
drag, startPoint x: 549, startPoint y: 193, endPoint x: 837, endPoint y: 201, distance: 287.4
click at [837, 201] on div "ResiDesk escalation to site team -> Risk Level: Medium risk Topics: Follow up o…" at bounding box center [714, 182] width 420 height 64
click at [462, 364] on div "Hi, sorry the only reason there is duplicate made is because my roommates were …" at bounding box center [667, 380] width 491 height 32
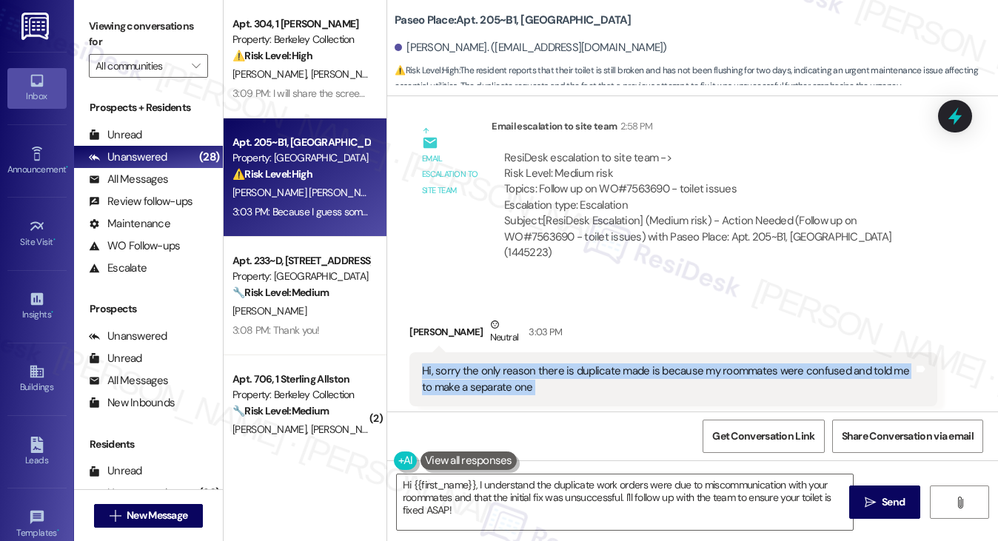
click at [462, 364] on div "Hi, sorry the only reason there is duplicate made is because my roommates were …" at bounding box center [667, 380] width 491 height 32
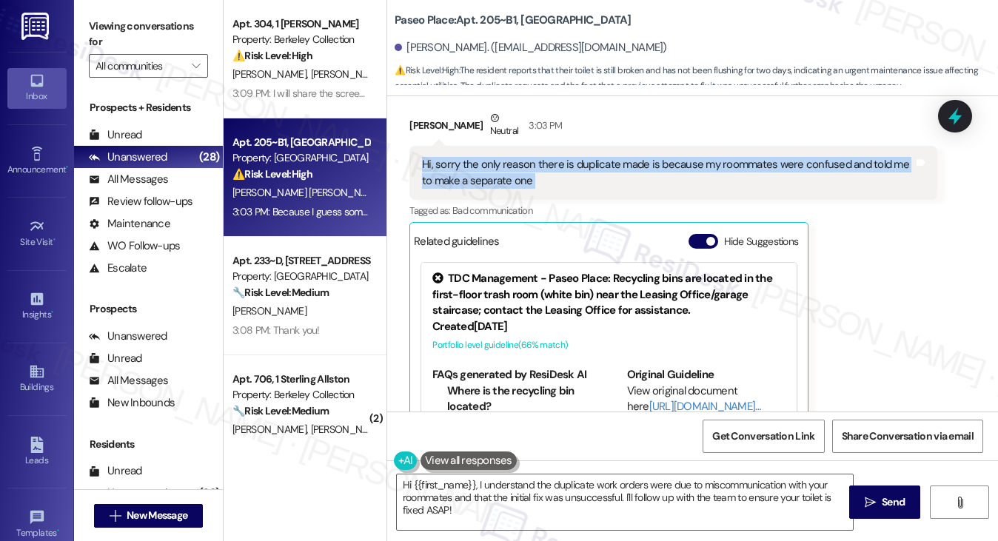
scroll to position [1527, 0]
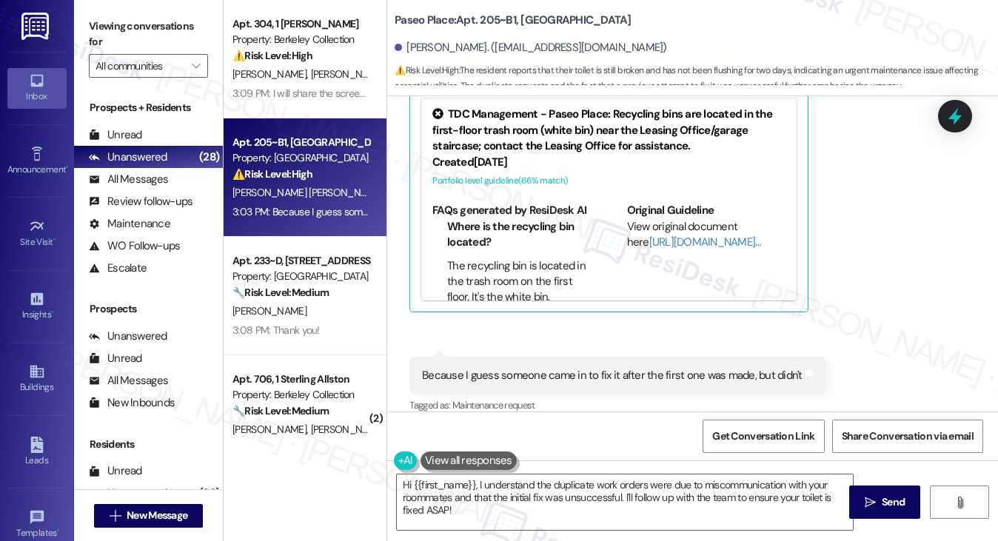
click at [533, 368] on div "Because I guess someone came in to fix it after the first one was made, but did…" at bounding box center [612, 376] width 381 height 16
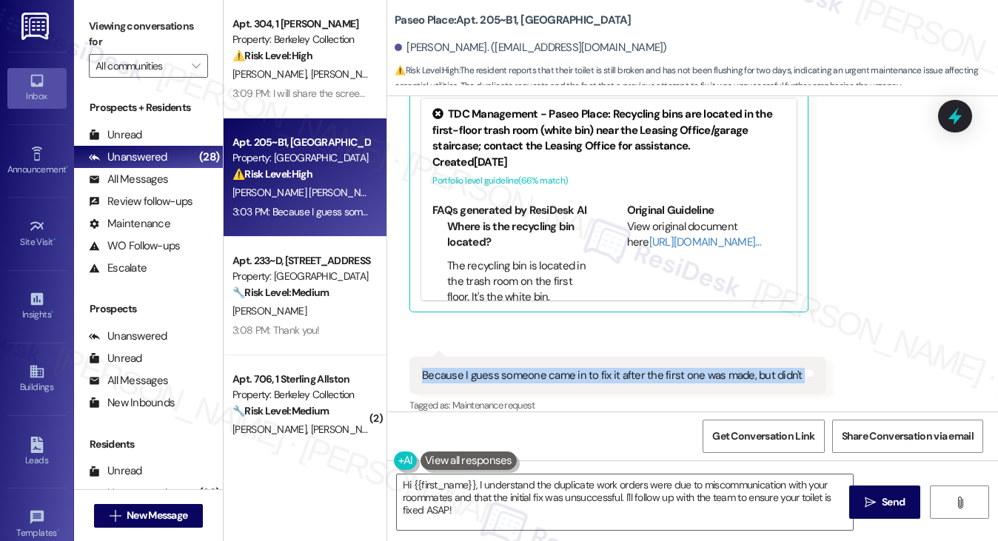
click at [532, 368] on div "Because I guess someone came in to fix it after the first one was made, but did…" at bounding box center [612, 376] width 381 height 16
click at [518, 494] on textarea "Hi {{first_name}}, I understand the duplicate work orders were due to miscommun…" at bounding box center [625, 503] width 457 height 56
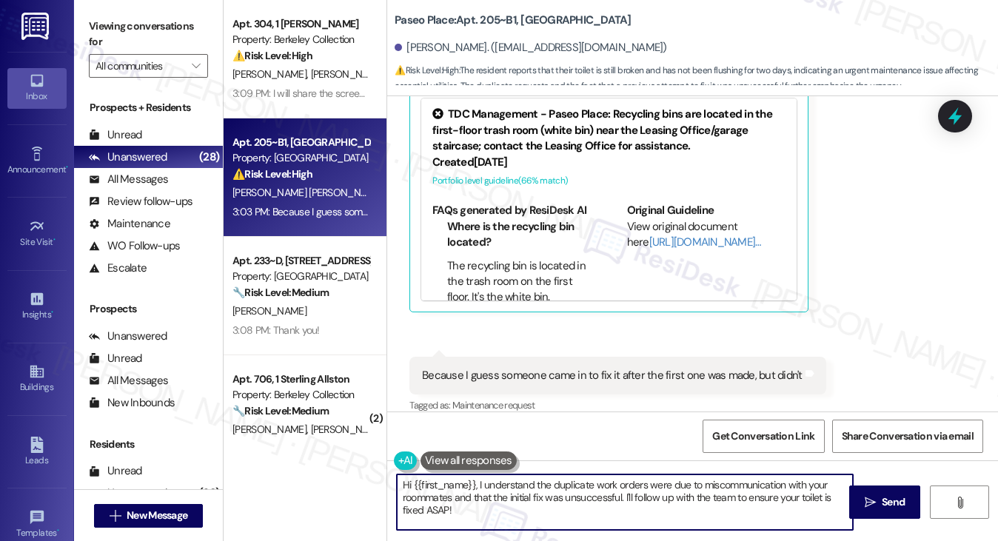
click at [518, 494] on textarea "Hi {{first_name}}, I understand the duplicate work orders were due to miscommun…" at bounding box center [625, 503] width 457 height 56
click at [522, 507] on textarea "Hi {{first_name}}, I understand the duplicate work orders were due to miscommun…" at bounding box center [625, 503] width 457 height 56
drag, startPoint x: 476, startPoint y: 483, endPoint x: 329, endPoint y: 456, distance: 149.7
click at [329, 456] on div "Apt. 304, 1 Sterling Addison Property: Berkeley Collection ⚠️ Risk Level: High …" at bounding box center [611, 270] width 775 height 541
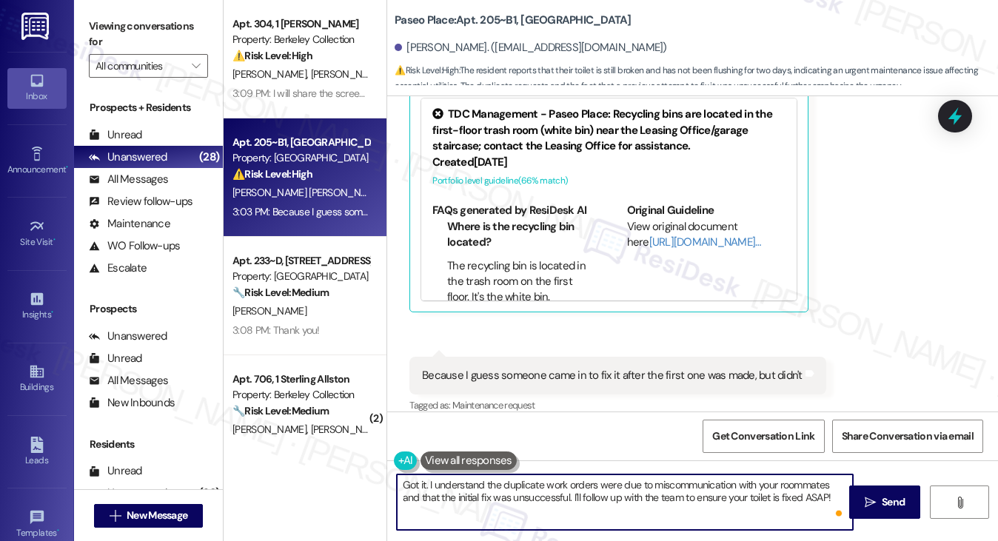
click at [475, 501] on textarea "Got it. I understand the duplicate work orders were due to miscommunication wit…" at bounding box center [625, 503] width 457 height 56
click at [576, 501] on textarea "Got it. I understand the duplicate work orders were due to miscommunication wit…" at bounding box center [625, 503] width 457 height 56
drag, startPoint x: 630, startPoint y: 498, endPoint x: 743, endPoint y: 498, distance: 113.3
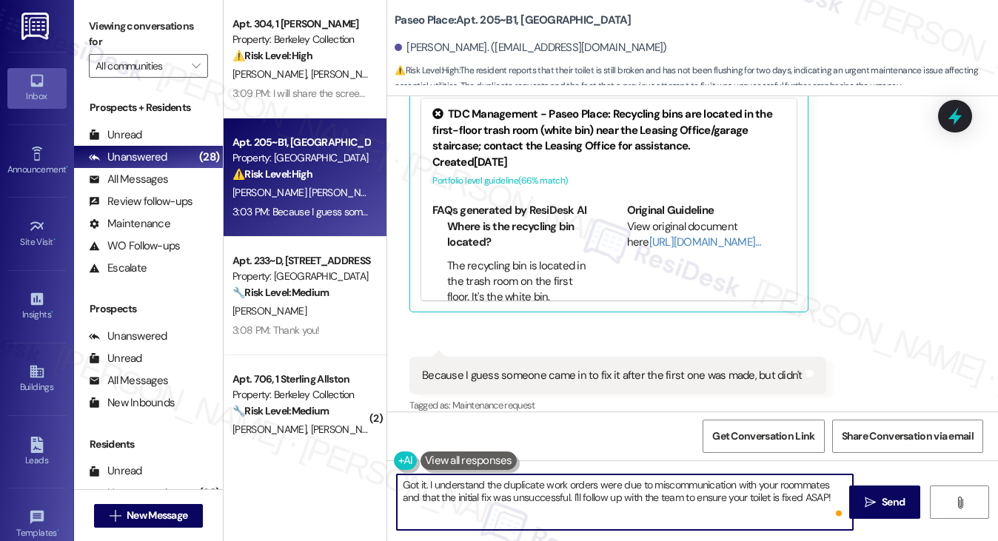
click at [743, 498] on textarea "Got it. I understand the duplicate work orders were due to miscommunication wit…" at bounding box center [625, 503] width 457 height 56
drag, startPoint x: 837, startPoint y: 494, endPoint x: 581, endPoint y: 501, distance: 256.3
click at [581, 501] on textarea "Got it. I understand the duplicate work orders were due to miscommunication wit…" at bounding box center [625, 503] width 457 height 56
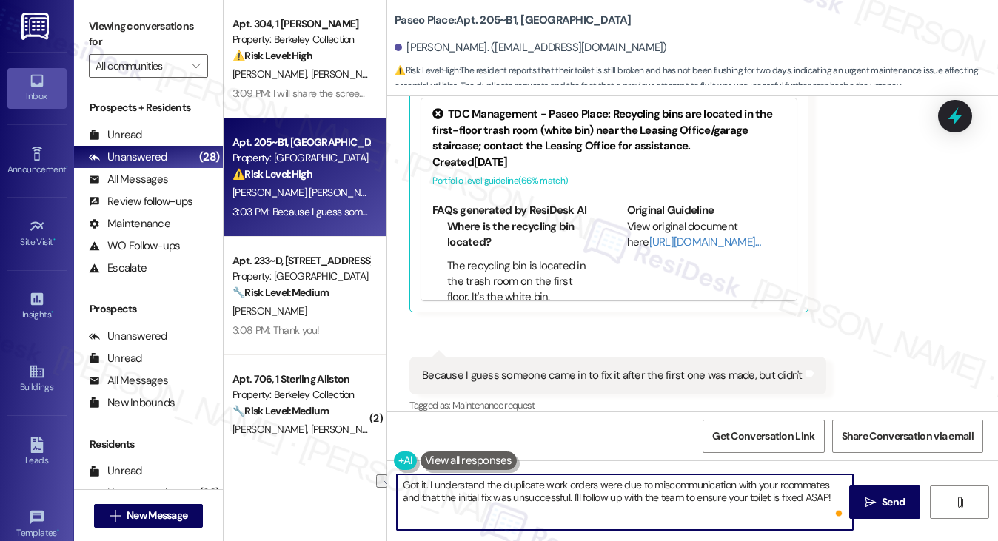
click at [581, 499] on textarea "Got it. I understand the duplicate work orders were due to miscommunication wit…" at bounding box center [625, 503] width 457 height 56
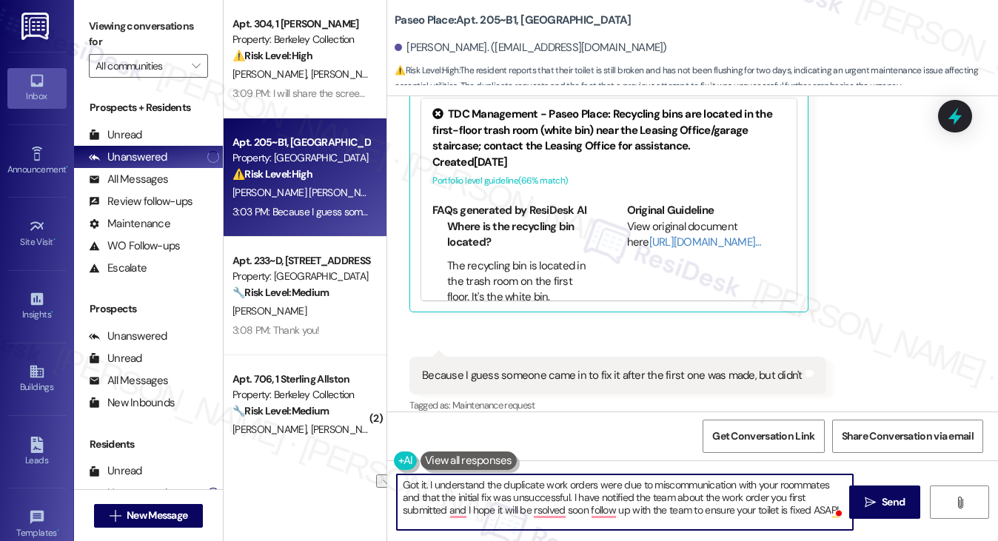
drag, startPoint x: 587, startPoint y: 509, endPoint x: 847, endPoint y: 509, distance: 259.9
click at [869, 509] on div "Got it. I understand the duplicate work orders were due to miscommunication wit…" at bounding box center [692, 516] width 611 height 111
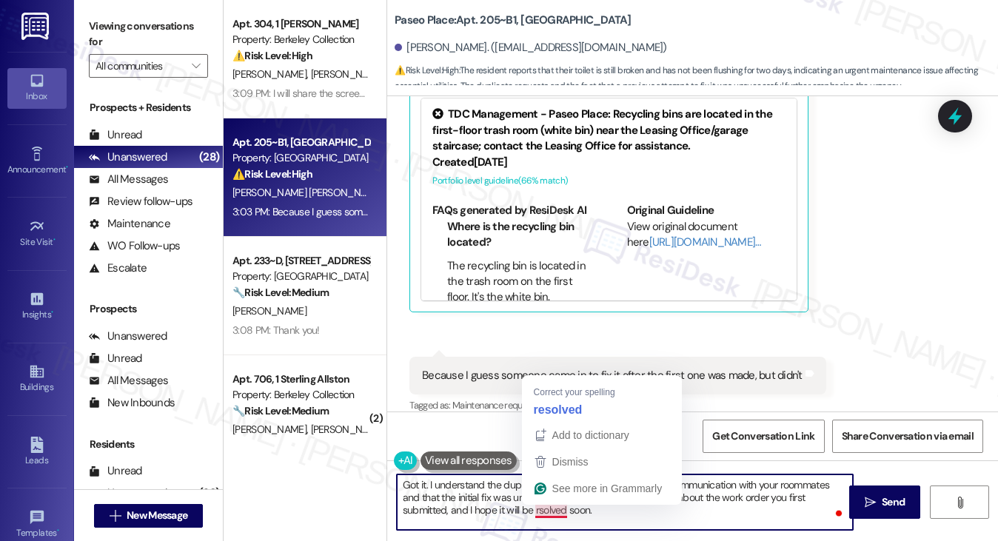
type textarea "Got it. I understand the duplicate work orders were due to miscommunication wit…"
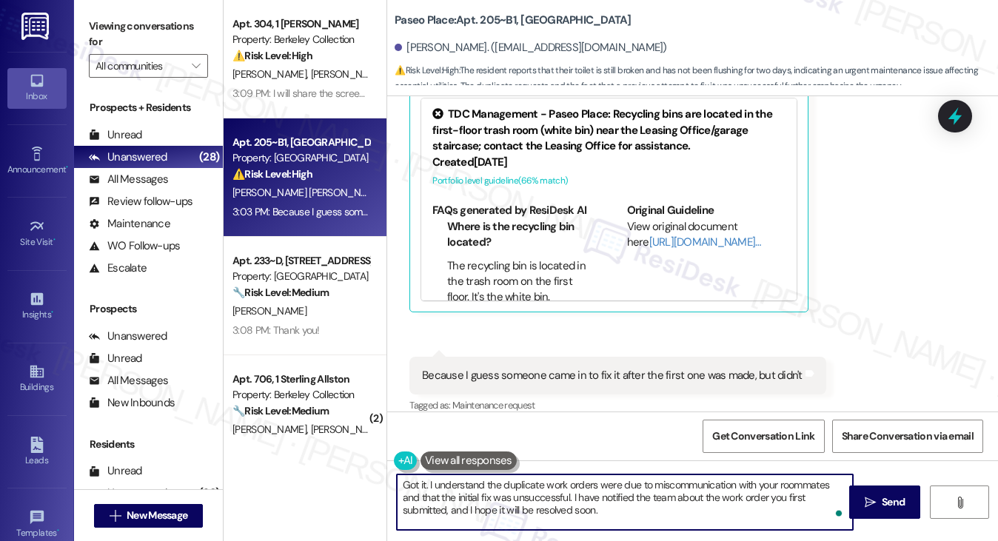
click at [639, 518] on textarea "Got it. I understand the duplicate work orders were due to miscommunication wit…" at bounding box center [625, 503] width 457 height 56
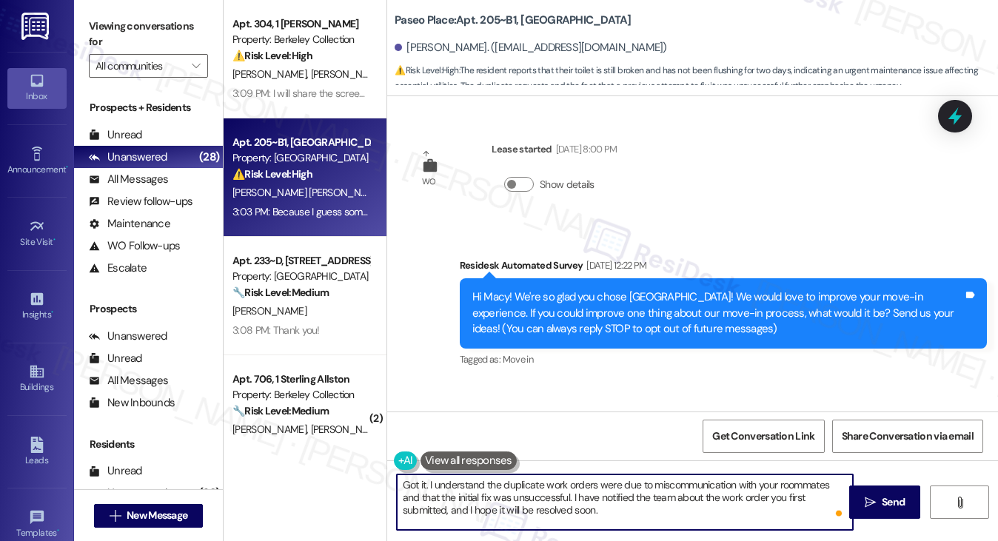
scroll to position [1527, 0]
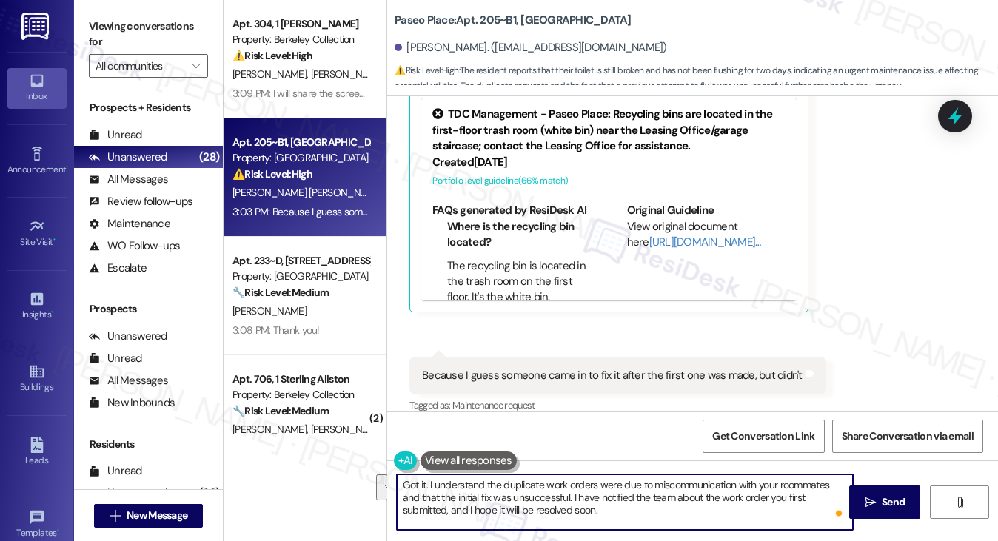
drag, startPoint x: 569, startPoint y: 496, endPoint x: 746, endPoint y: 478, distance: 177.9
click at [746, 478] on textarea "Got it. I understand the duplicate work orders were due to miscommunication wit…" at bounding box center [625, 503] width 457 height 56
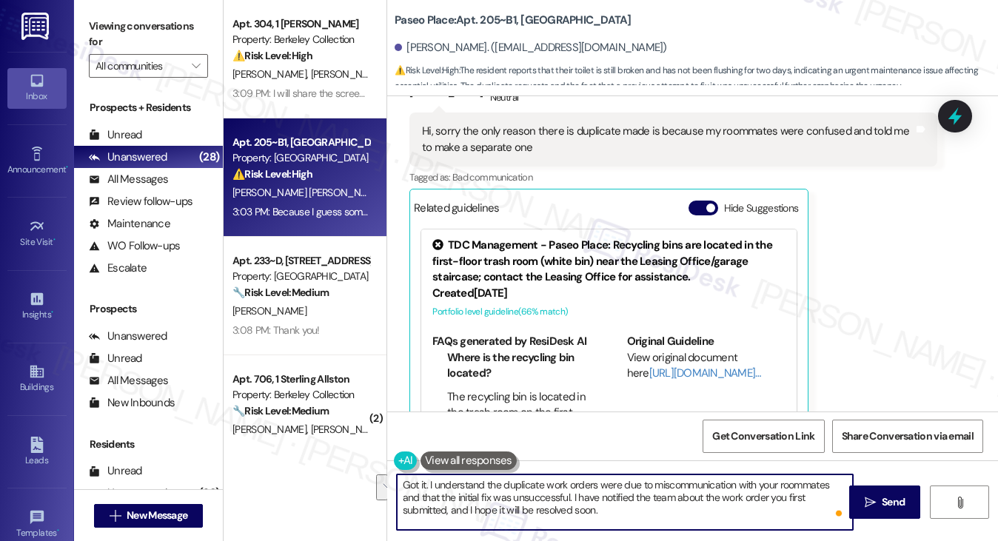
scroll to position [1231, 0]
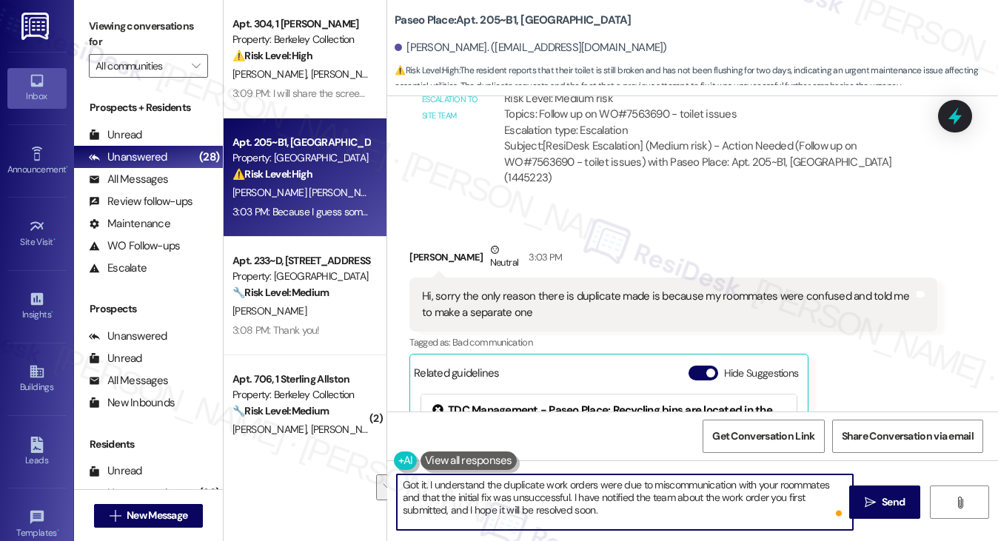
click at [626, 289] on div "Hi, sorry the only reason there is duplicate made is because my roommates were …" at bounding box center [667, 305] width 491 height 32
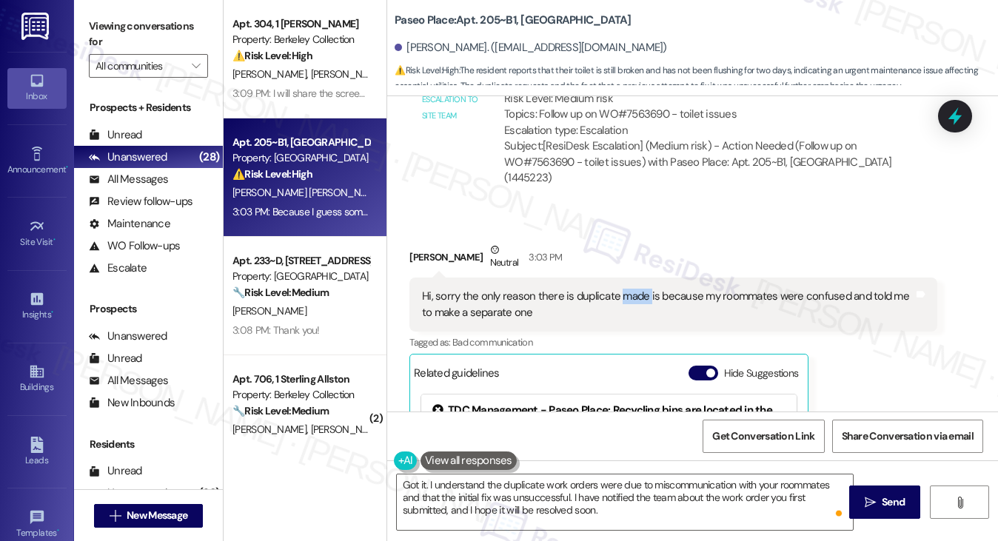
click at [626, 289] on div "Hi, sorry the only reason there is duplicate made is because my roommates were …" at bounding box center [667, 305] width 491 height 32
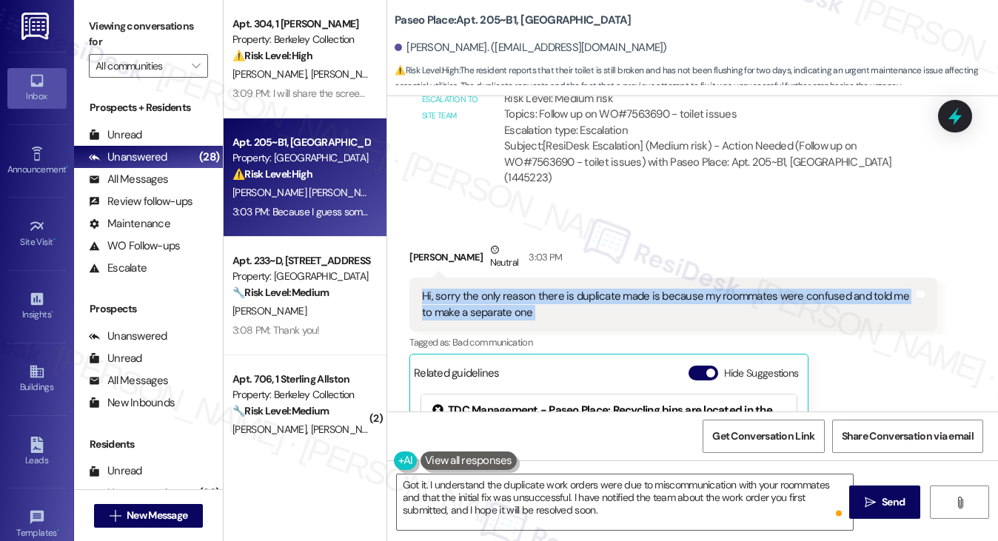
click at [626, 289] on div "Hi, sorry the only reason there is duplicate made is because my roommates were …" at bounding box center [667, 305] width 491 height 32
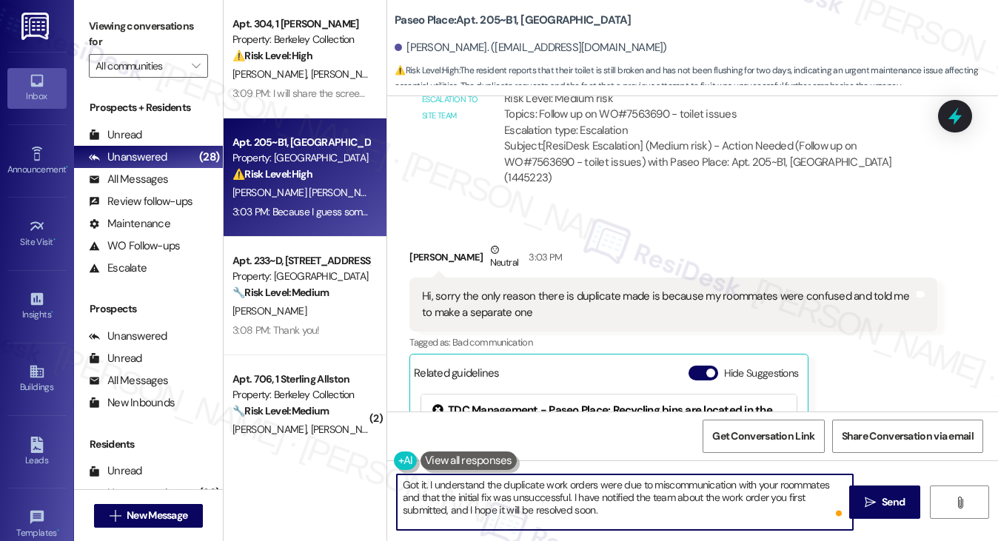
click at [613, 512] on textarea "Got it. I understand the duplicate work orders were due to miscommunication wit…" at bounding box center [625, 503] width 457 height 56
click at [525, 515] on textarea "Got it. I understand the duplicate work orders were due to miscommunication wit…" at bounding box center [625, 503] width 457 height 56
drag, startPoint x: 569, startPoint y: 495, endPoint x: 388, endPoint y: 486, distance: 180.9
click at [389, 486] on div "Got it. I understand the duplicate work orders were due to miscommunication wit…" at bounding box center [618, 502] width 458 height 57
type textarea "No worries! I have notified the team about the work order you first submitted, …"
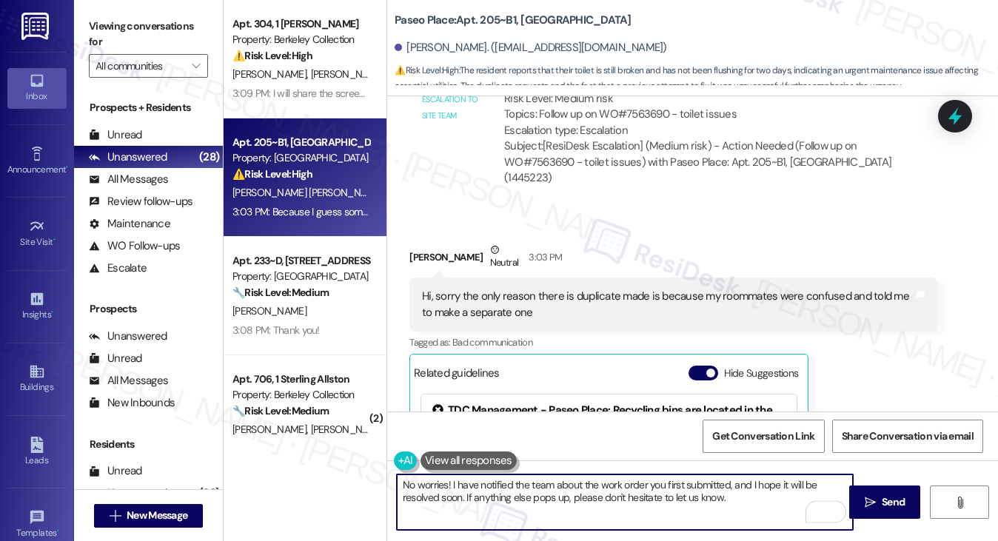
click at [588, 500] on textarea "No worries! I have notified the team about the work order you first submitted, …" at bounding box center [625, 503] width 457 height 56
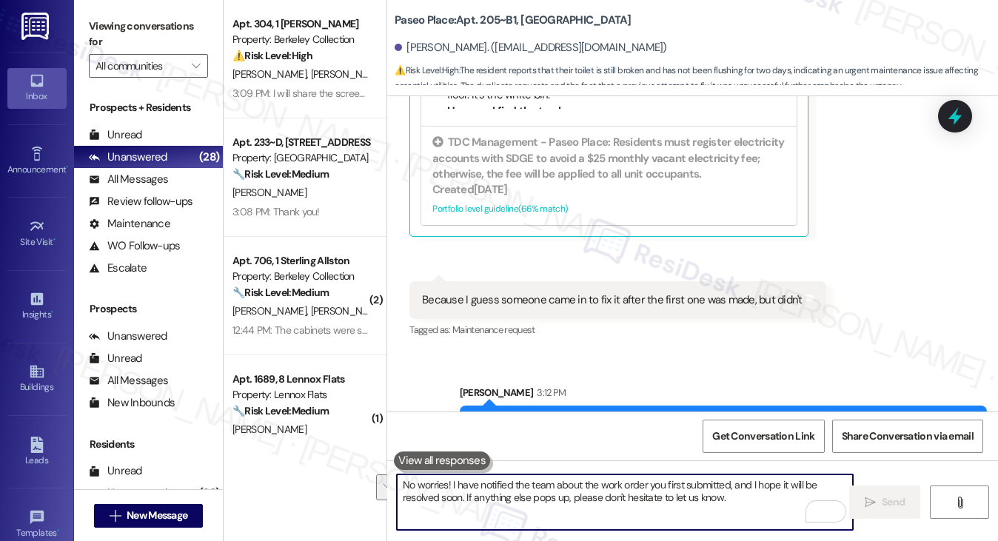
scroll to position [1646, 0]
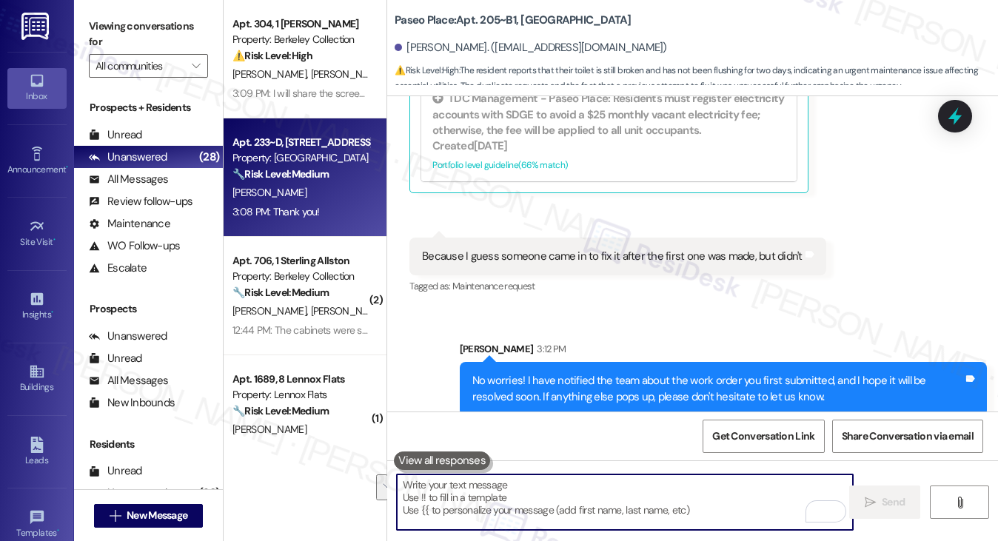
click at [283, 176] on strong "🔧 Risk Level: Medium" at bounding box center [281, 173] width 96 height 13
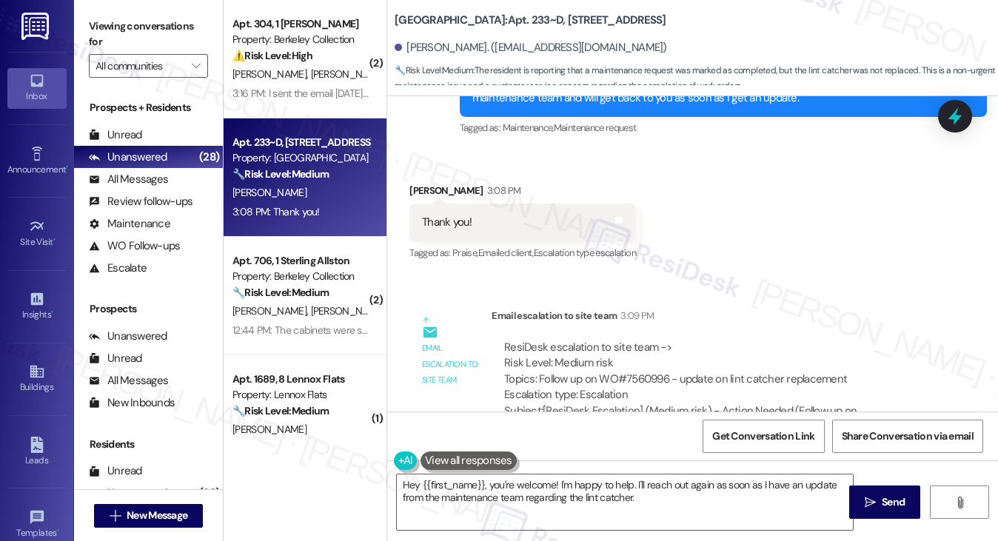
scroll to position [1280, 0]
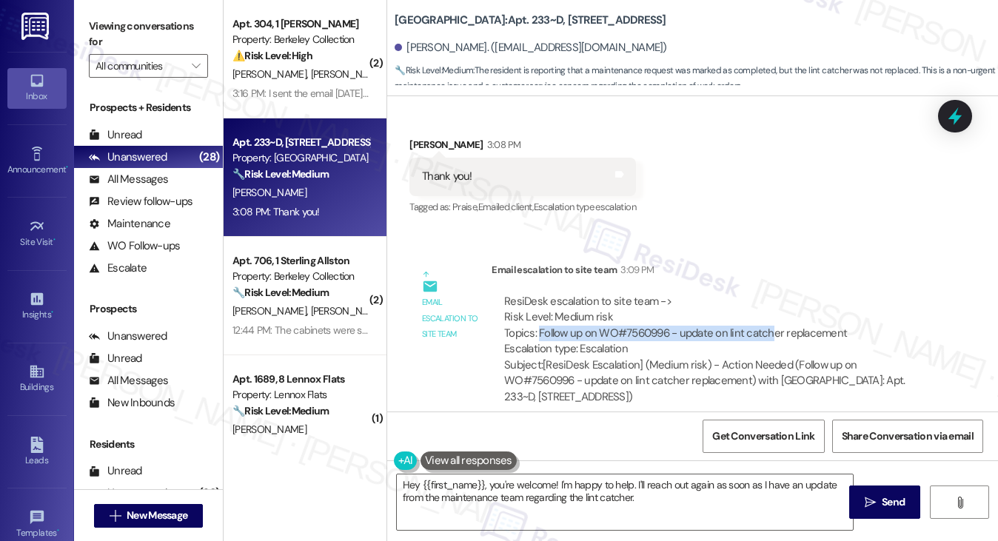
drag, startPoint x: 538, startPoint y: 318, endPoint x: 772, endPoint y: 323, distance: 234.0
click at [772, 323] on div "ResiDesk escalation to site team -> Risk Level: Medium risk Topics: Follow up o…" at bounding box center [714, 326] width 420 height 64
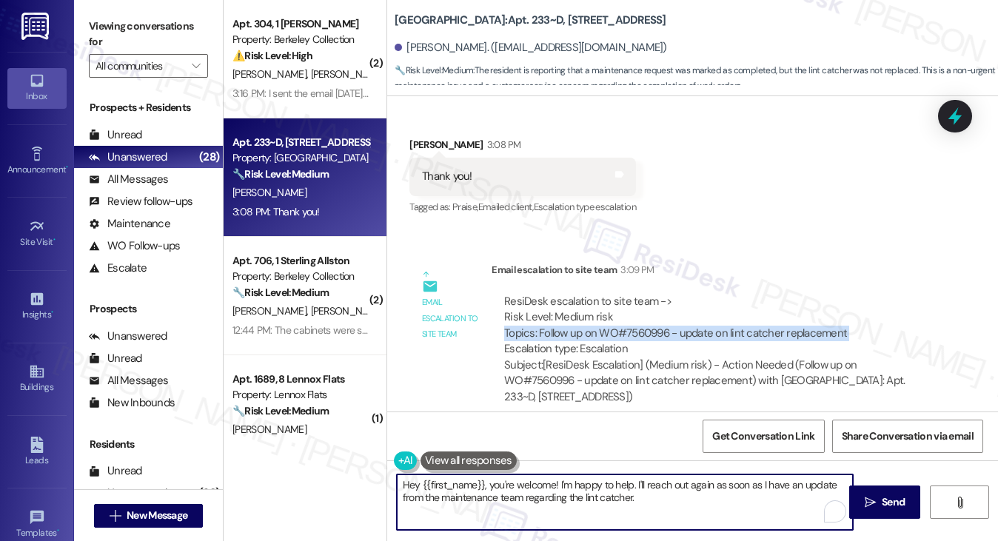
click at [612, 479] on textarea "Hey {{first_name}}, you're welcome! I'm happy to help. I'll reach out again as …" at bounding box center [625, 503] width 457 height 56
click at [613, 480] on textarea "Hey {{first_name}}, you're welcome! I'm happy to help. I'll reach out again as …" at bounding box center [625, 503] width 457 height 56
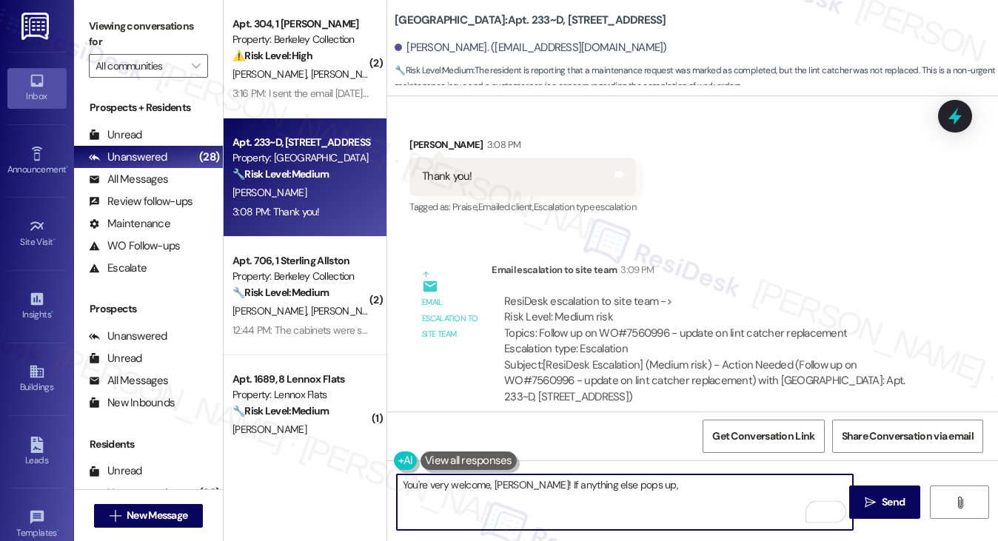
scroll to position [983, 0]
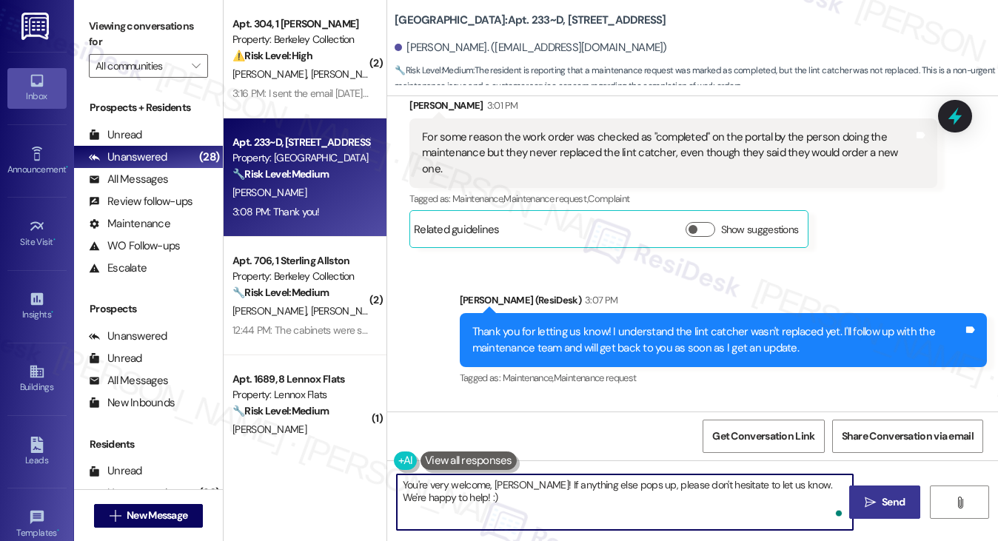
type textarea "You're very welcome, Mira! If anything else pops up, please don't hesitate to l…"
click at [869, 495] on span " Send" at bounding box center [885, 503] width 47 height 16
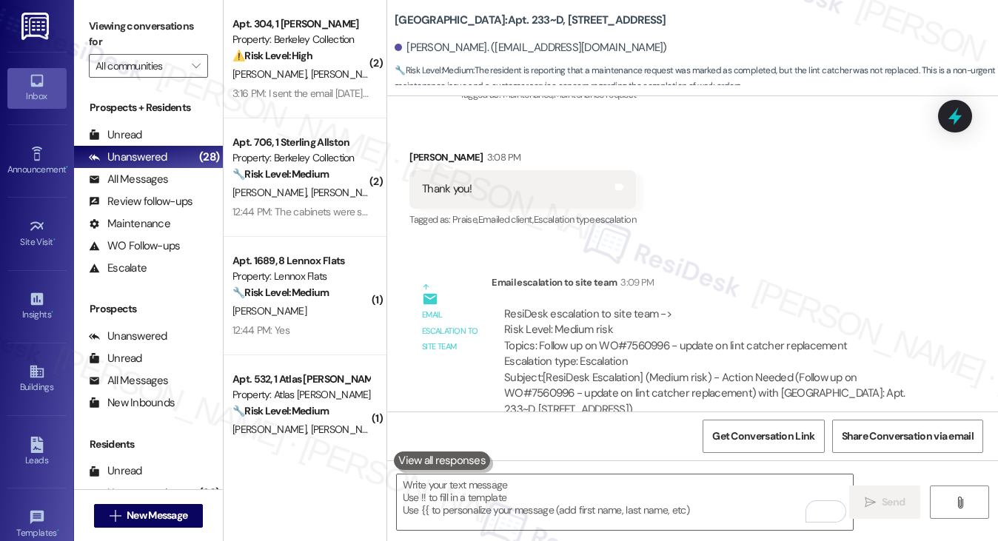
scroll to position [1398, 0]
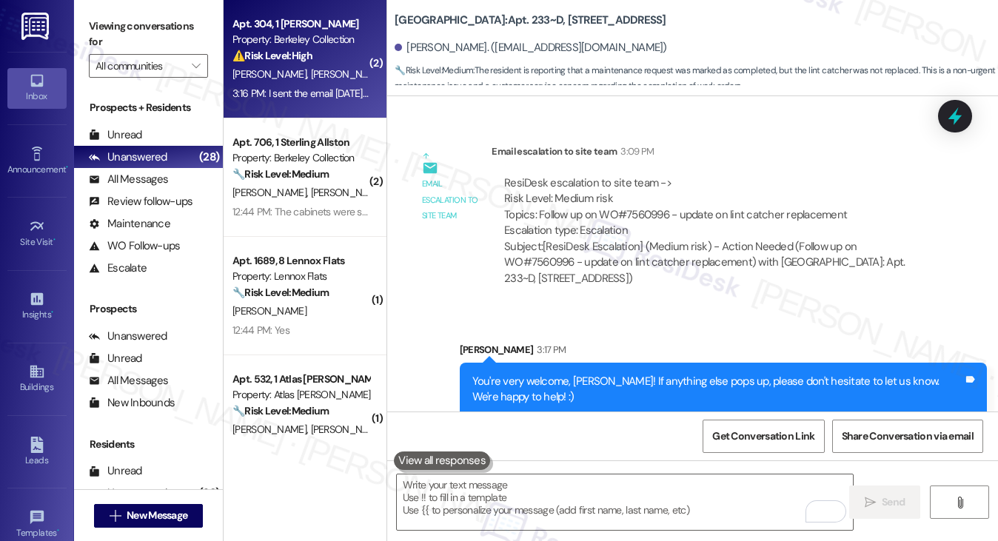
click at [338, 96] on div "3:16 PM: I sent the email on Monday, and I still haven't gotten any responses 3…" at bounding box center [382, 93] width 299 height 13
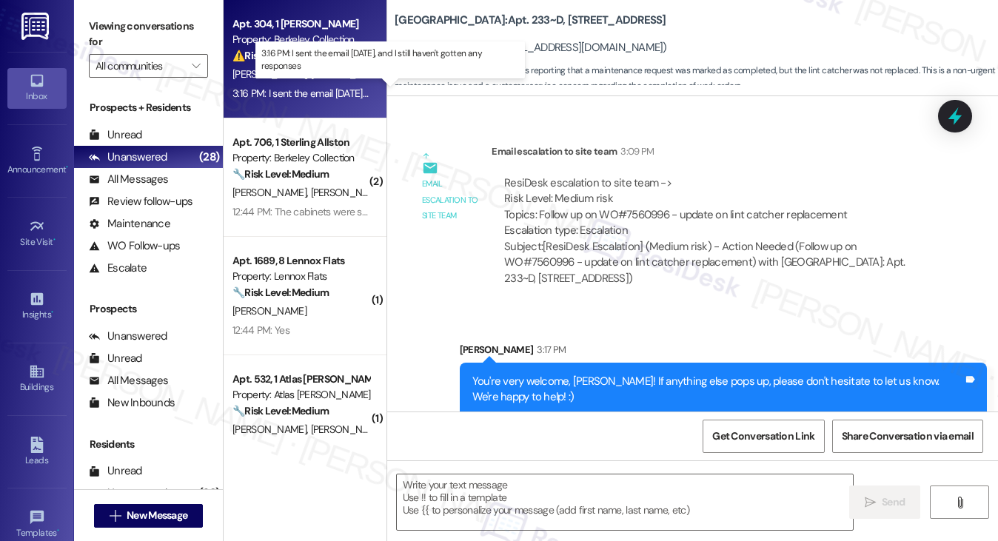
type textarea "Fetching suggested responses. Please feel free to read through the conversation…"
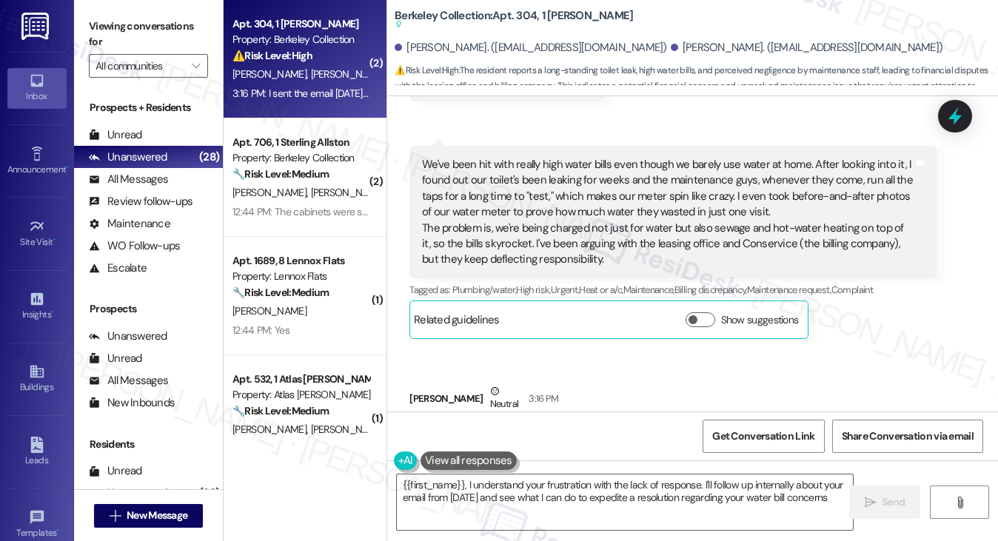
type textarea "{{first_name}}, I understand your frustration with the lack of response. I'll f…"
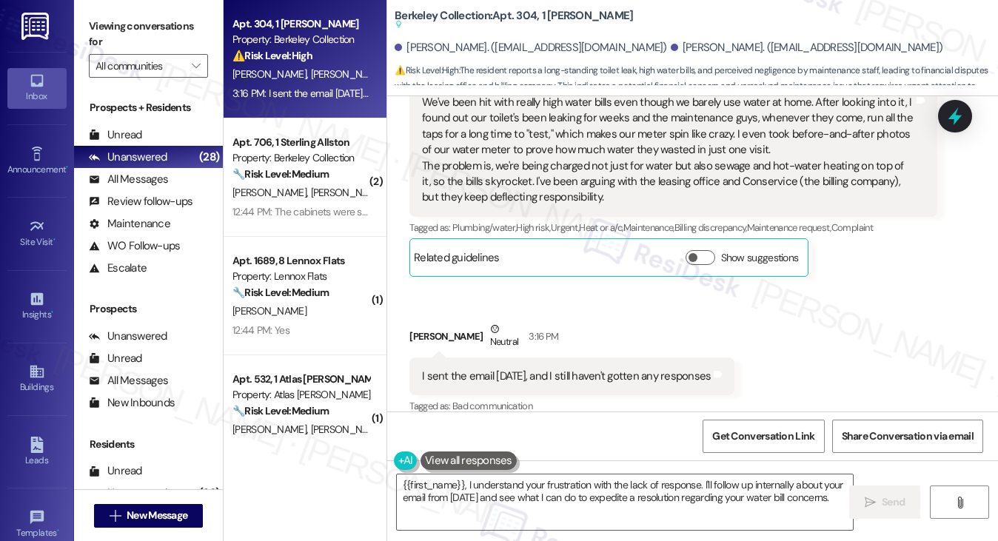
scroll to position [1117, 0]
click at [569, 368] on div "I sent the email on Monday, and I still haven't gotten any responses" at bounding box center [566, 376] width 289 height 16
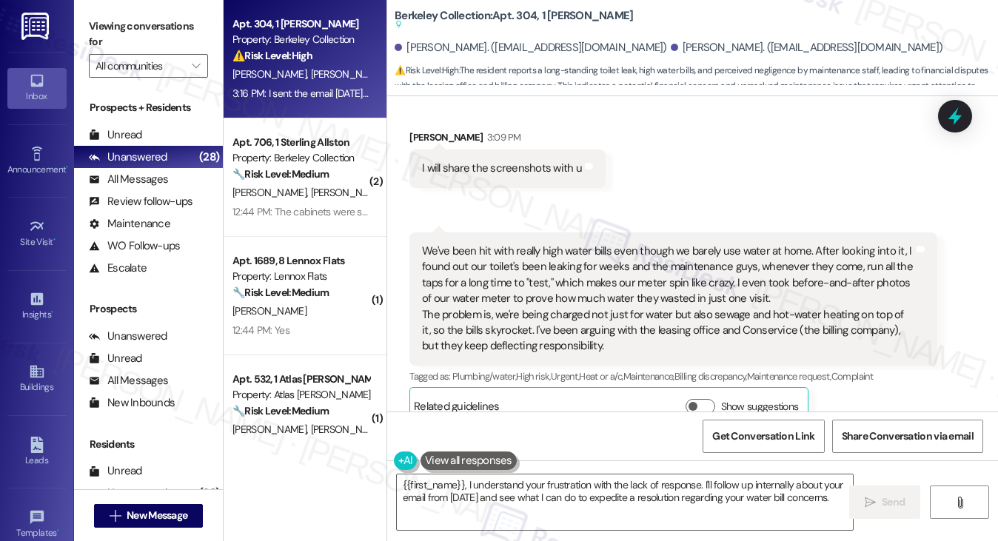
scroll to position [895, 0]
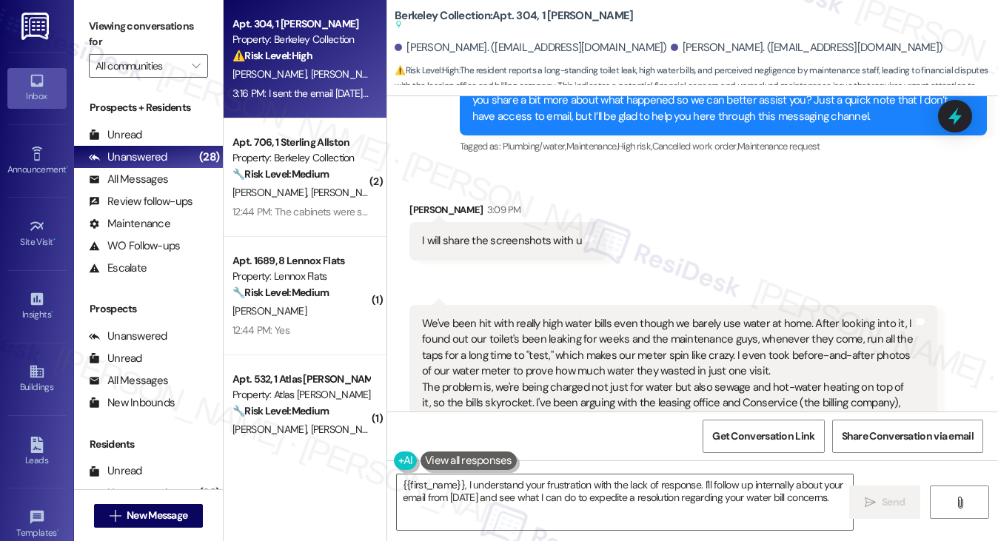
click at [521, 316] on div "We've been hit with really high water bills even though we barely use water at …" at bounding box center [667, 371] width 491 height 111
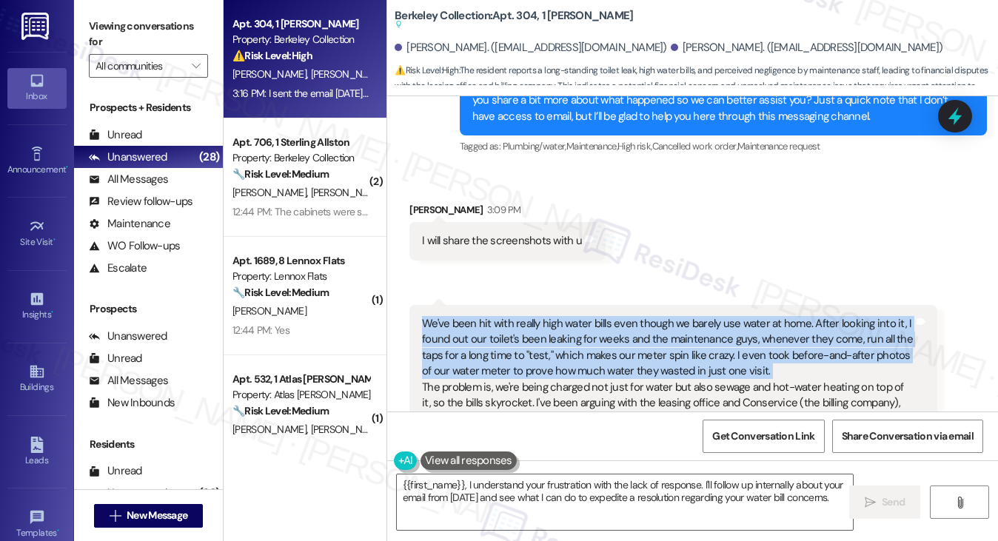
click at [521, 316] on div "We've been hit with really high water bills even though we barely use water at …" at bounding box center [667, 371] width 491 height 111
click at [581, 342] on div "We've been hit with really high water bills even though we barely use water at …" at bounding box center [667, 371] width 491 height 111
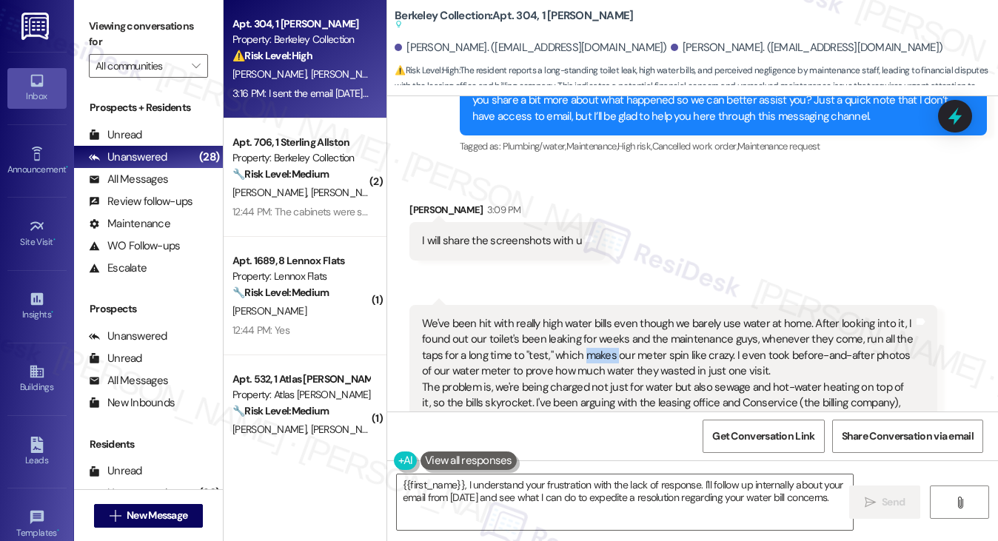
click at [581, 342] on div "We've been hit with really high water bills even though we barely use water at …" at bounding box center [667, 371] width 491 height 111
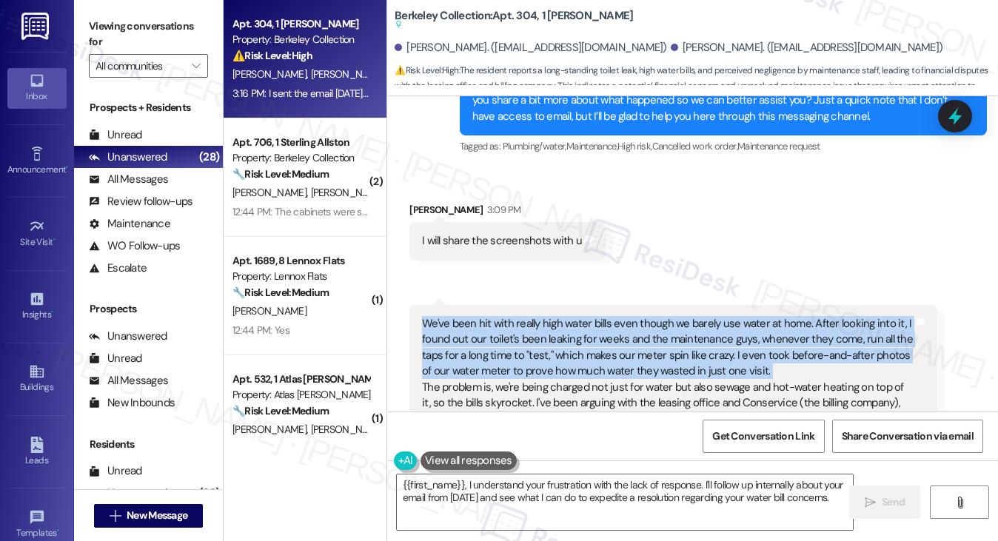
click at [581, 342] on div "We've been hit with really high water bills even though we barely use water at …" at bounding box center [667, 371] width 491 height 111
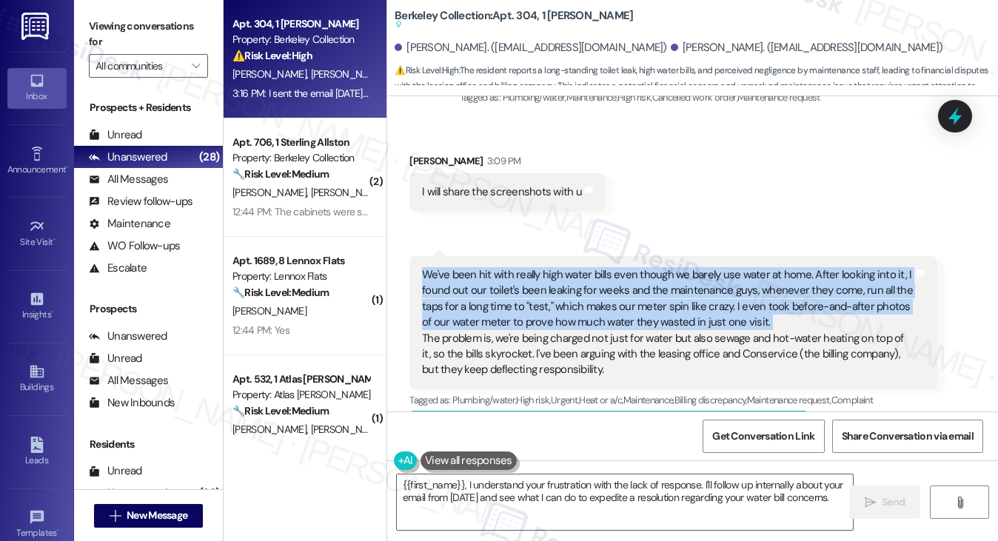
scroll to position [969, 0]
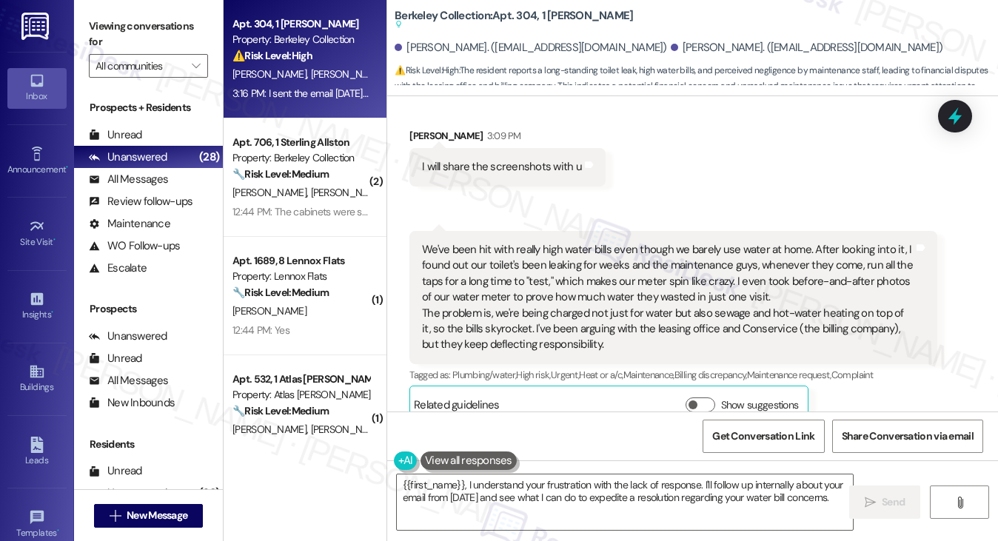
click at [558, 307] on div "We've been hit with really high water bills even though we barely use water at …" at bounding box center [667, 297] width 491 height 111
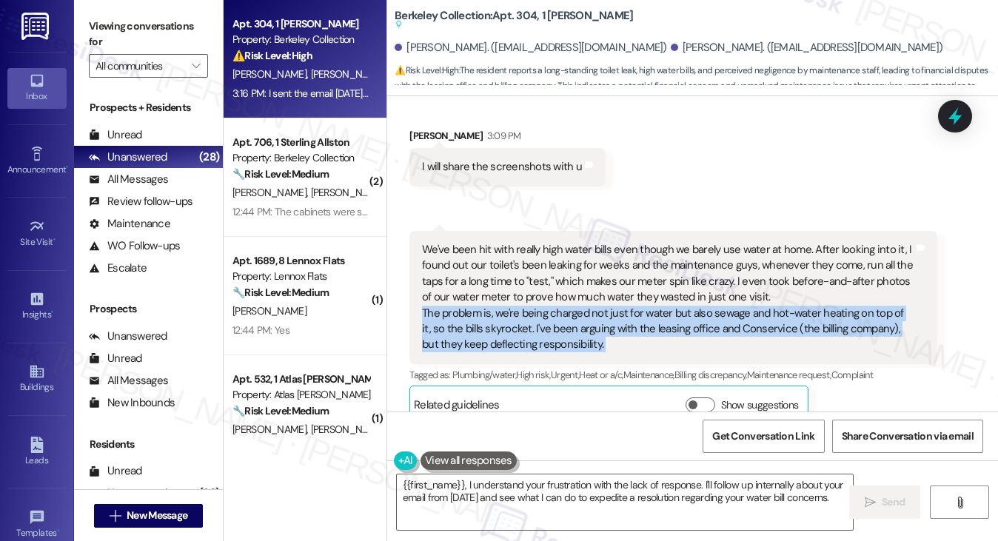
click at [558, 307] on div "We've been hit with really high water bills even though we barely use water at …" at bounding box center [667, 297] width 491 height 111
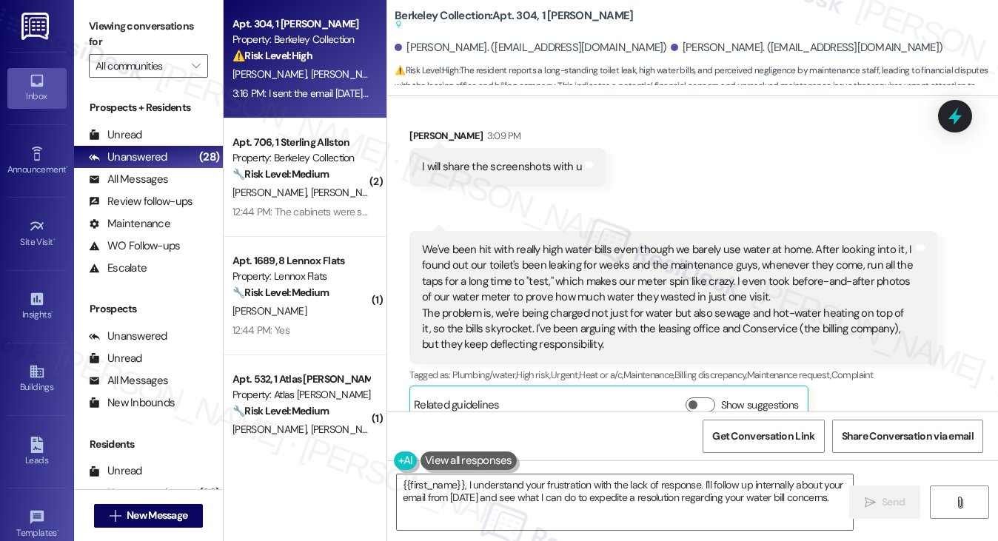
click at [580, 275] on div "We've been hit with really high water bills even though we barely use water at …" at bounding box center [667, 297] width 491 height 111
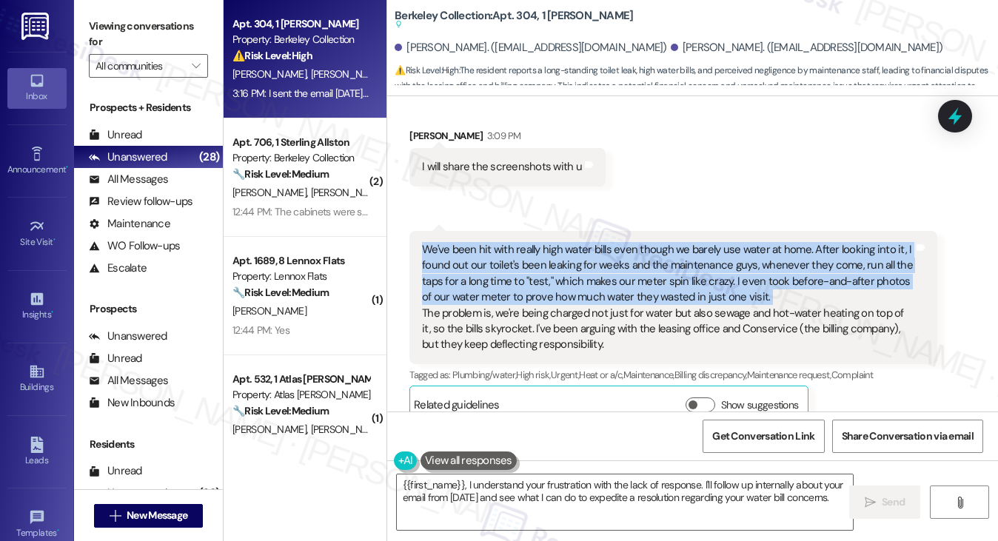
click at [580, 275] on div "We've been hit with really high water bills even though we barely use water at …" at bounding box center [667, 297] width 491 height 111
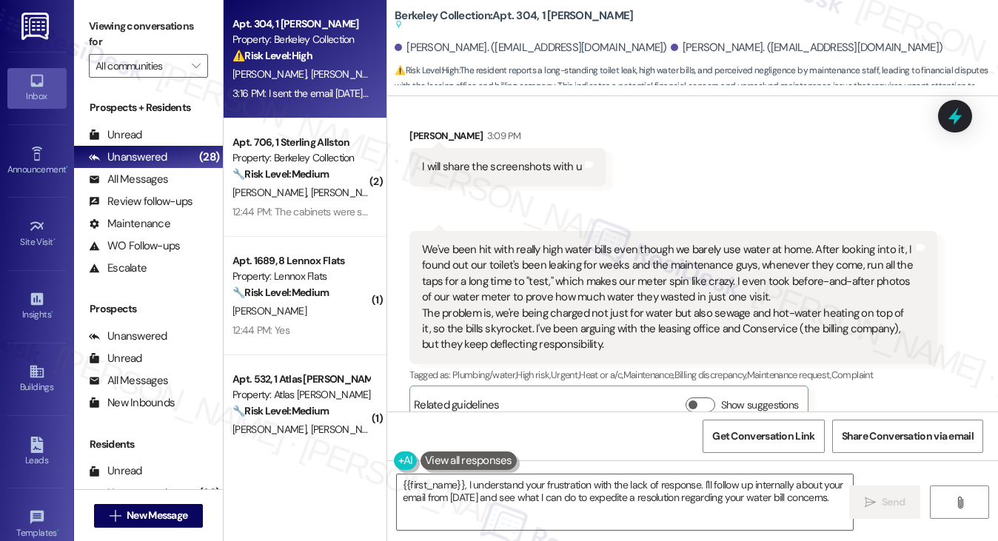
click at [606, 309] on div "We've been hit with really high water bills even though we barely use water at …" at bounding box center [667, 297] width 491 height 111
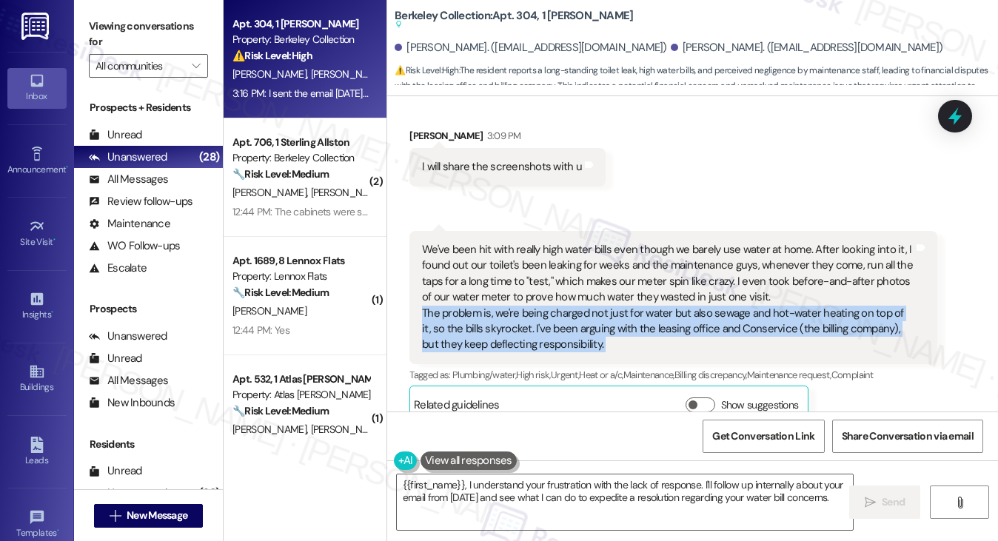
click at [606, 309] on div "We've been hit with really high water bills even though we barely use water at …" at bounding box center [667, 297] width 491 height 111
click at [598, 321] on div "We've been hit with really high water bills even though we barely use water at …" at bounding box center [667, 297] width 491 height 111
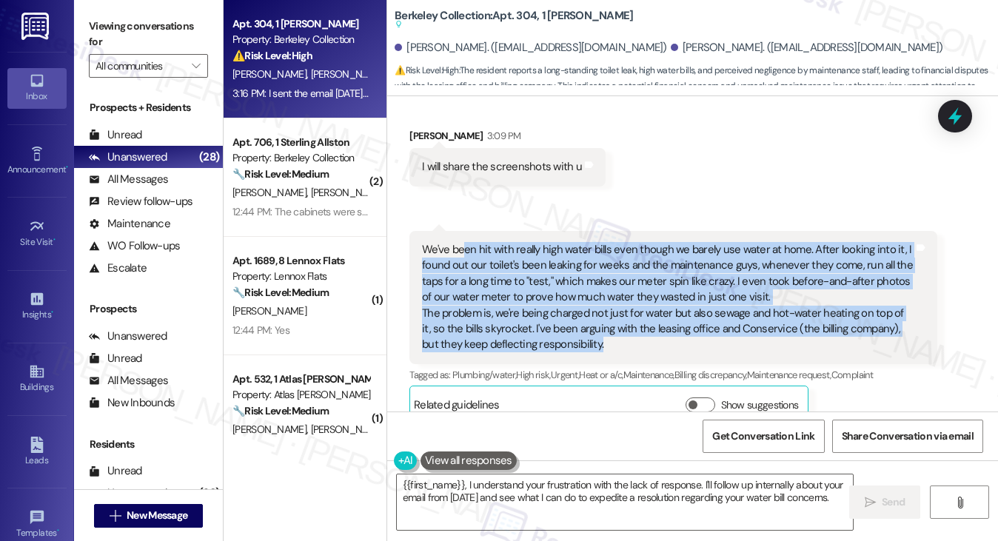
drag, startPoint x: 597, startPoint y: 332, endPoint x: 459, endPoint y: 232, distance: 170.6
click at [459, 242] on div "We've been hit with really high water bills even though we barely use water at …" at bounding box center [667, 297] width 491 height 111
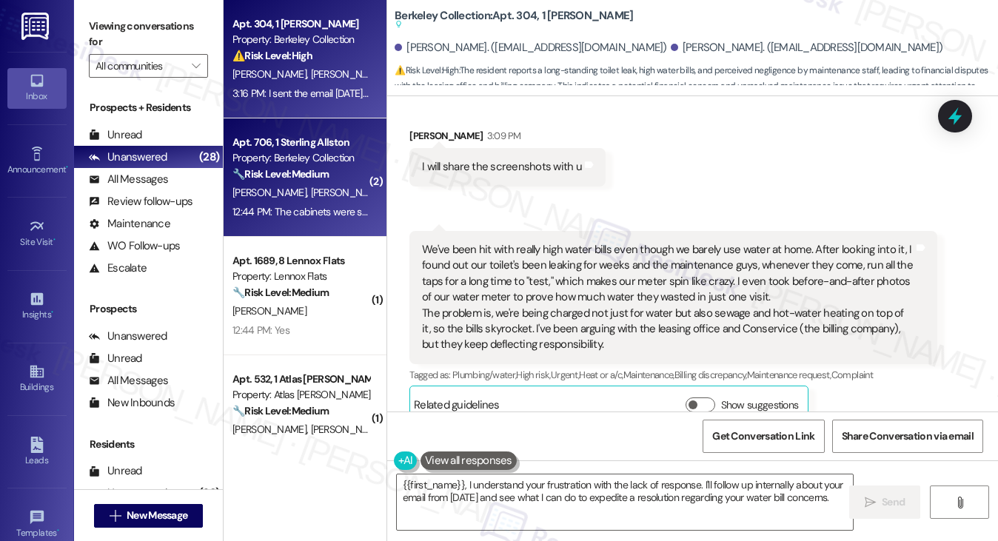
click at [258, 165] on div "Property: Berkeley Collection" at bounding box center [301, 158] width 137 height 16
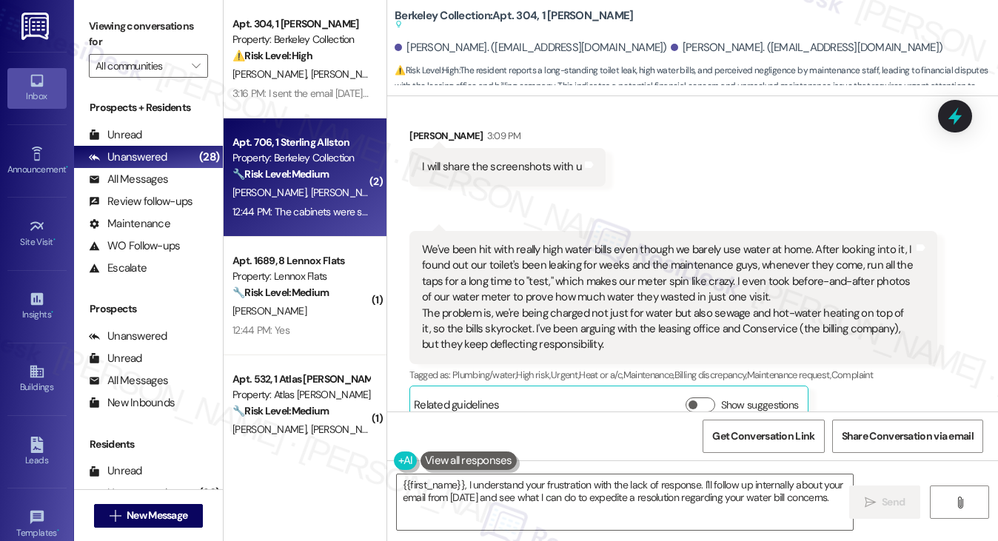
scroll to position [198, 0]
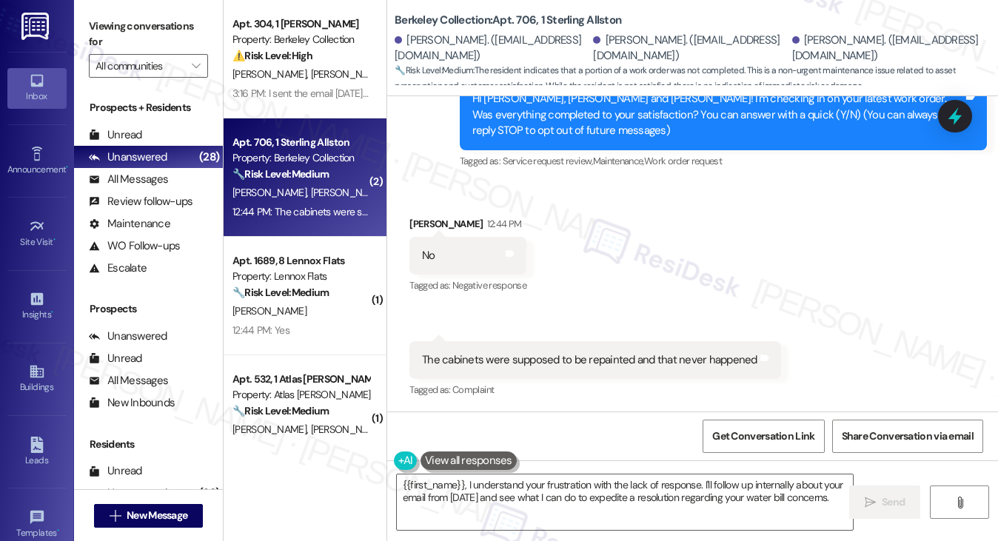
click at [516, 350] on div "The cabinets were supposed to be repainted and that never happened Tags and not…" at bounding box center [595, 360] width 372 height 38
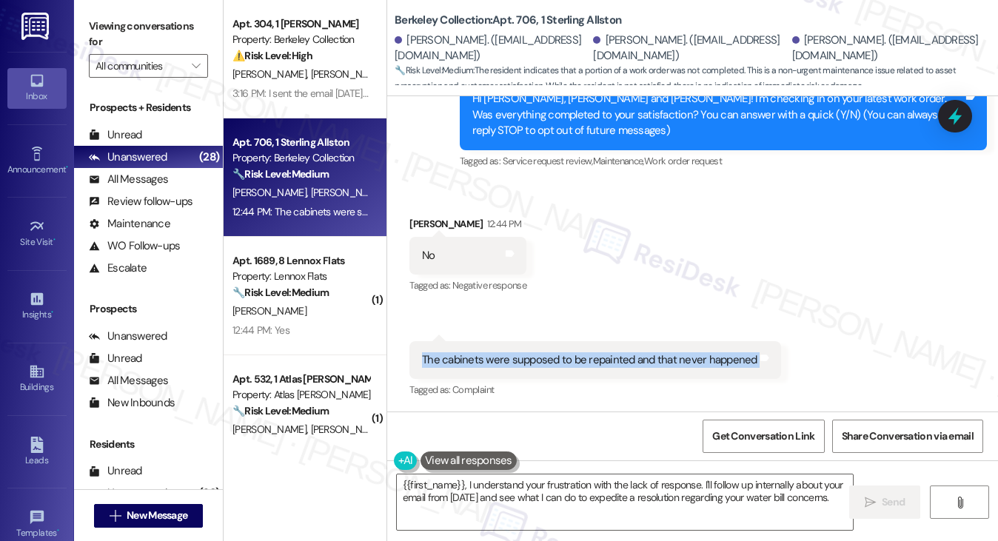
click at [516, 350] on div "The cabinets were supposed to be repainted and that never happened Tags and not…" at bounding box center [595, 360] width 372 height 38
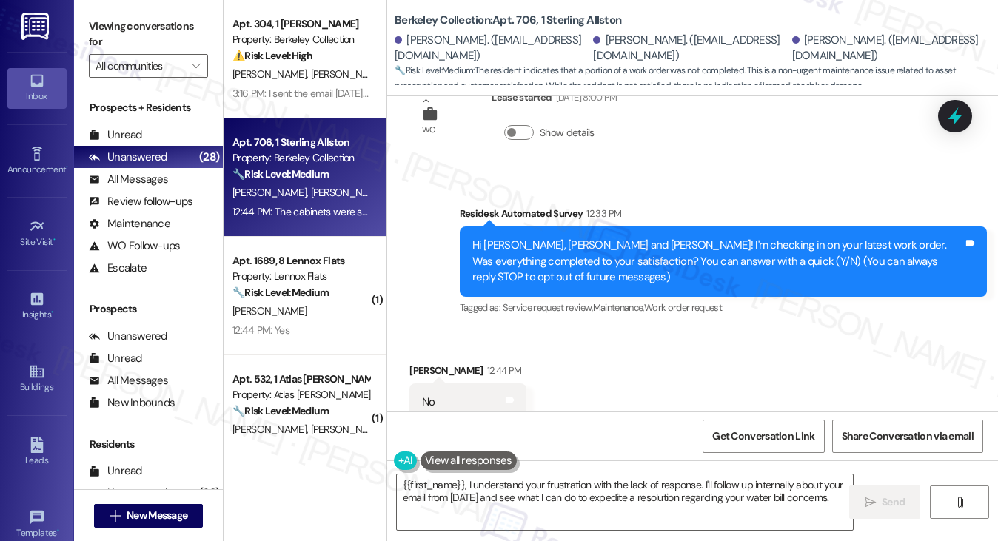
scroll to position [50, 0]
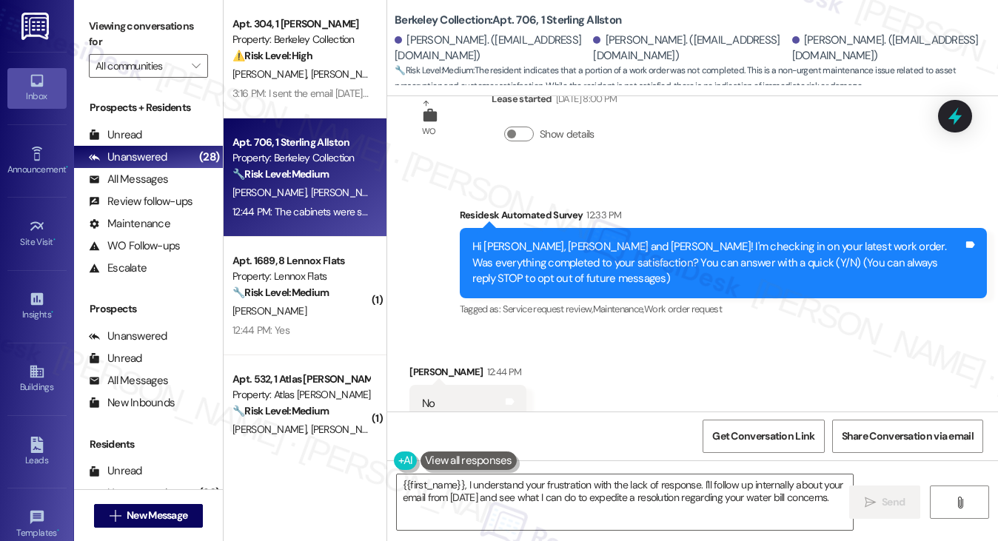
click at [627, 263] on div "Hi Brandon, Amish and Abhinav! I'm checking in on your latest work order. Was e…" at bounding box center [717, 262] width 491 height 47
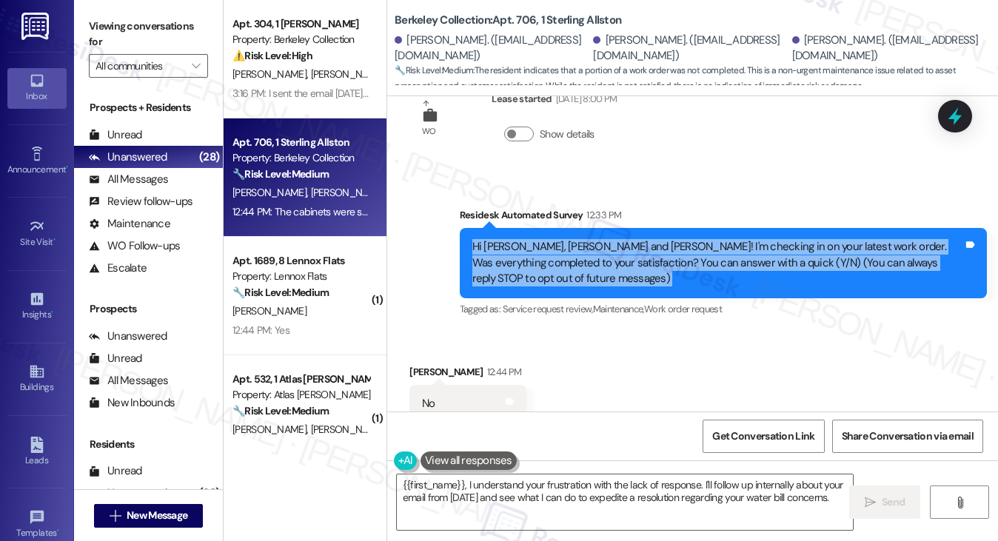
click at [627, 263] on div "Hi Brandon, Amish and Abhinav! I'm checking in on your latest work order. Was e…" at bounding box center [717, 262] width 491 height 47
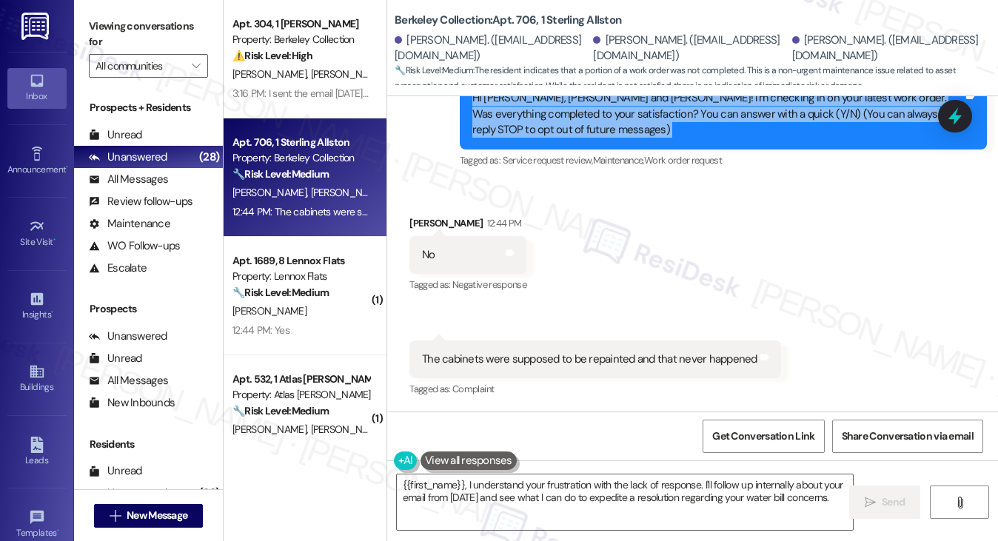
scroll to position [51, 0]
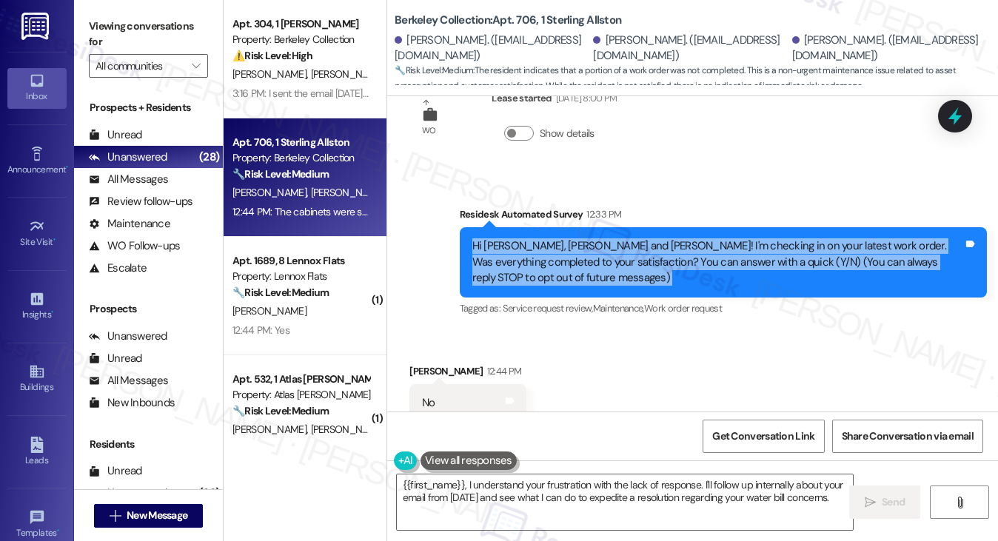
click at [498, 238] on div "Hi Brandon, Amish and Abhinav! I'm checking in on your latest work order. Was e…" at bounding box center [717, 261] width 491 height 47
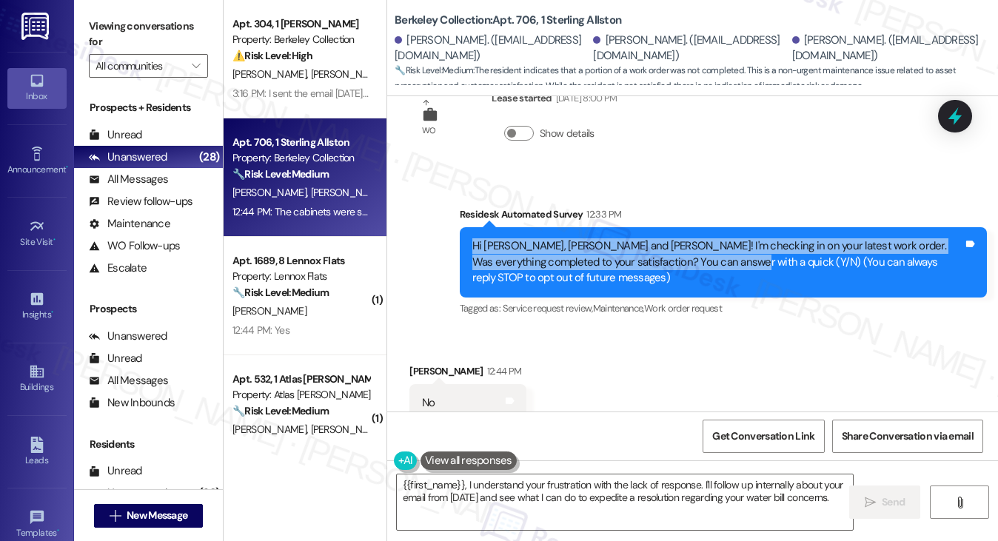
drag, startPoint x: 462, startPoint y: 238, endPoint x: 710, endPoint y: 260, distance: 249.0
click at [710, 260] on div "Hi Brandon, Amish and Abhinav! I'm checking in on your latest work order. Was e…" at bounding box center [723, 262] width 527 height 70
copy div "Hi Brandon, Amish and Abhinav! I'm checking in on your latest work order. Was e…"
click at [123, 26] on label "Viewing conversations for" at bounding box center [148, 34] width 119 height 39
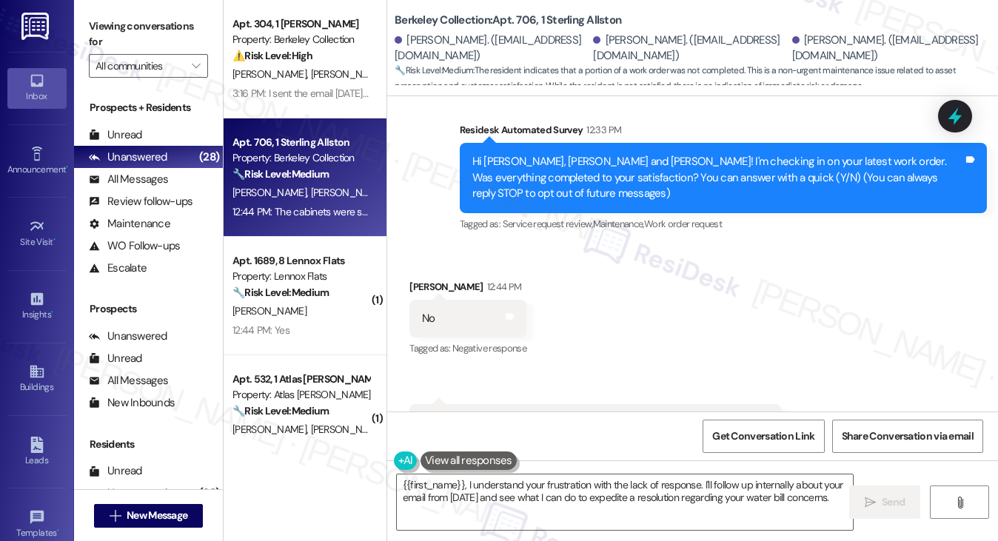
scroll to position [199, 0]
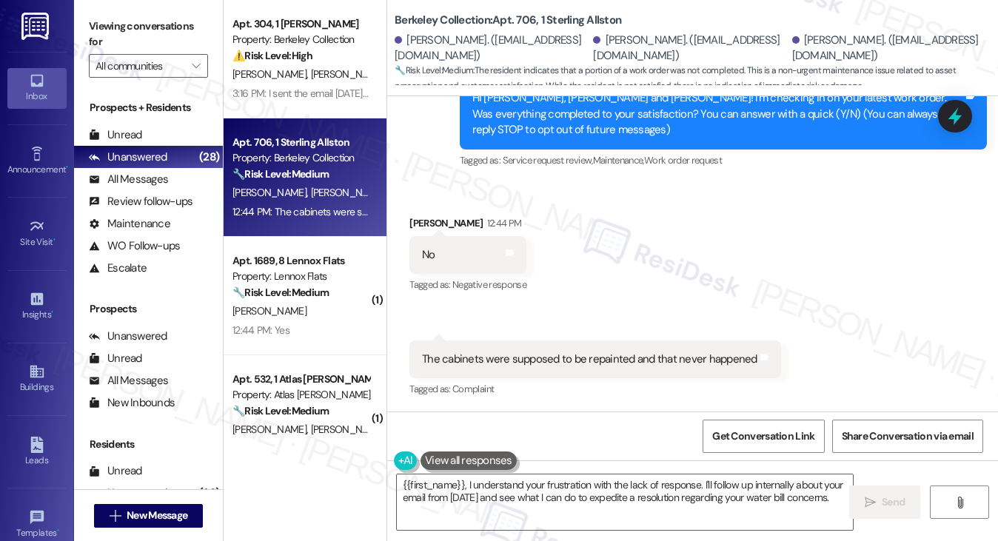
click at [422, 254] on div "No" at bounding box center [428, 255] width 13 height 16
copy div "No"
click at [153, 27] on label "Viewing conversations for" at bounding box center [148, 34] width 119 height 39
click at [509, 343] on div "The cabinets were supposed to be repainted and that never happened Tags and not…" at bounding box center [595, 360] width 372 height 38
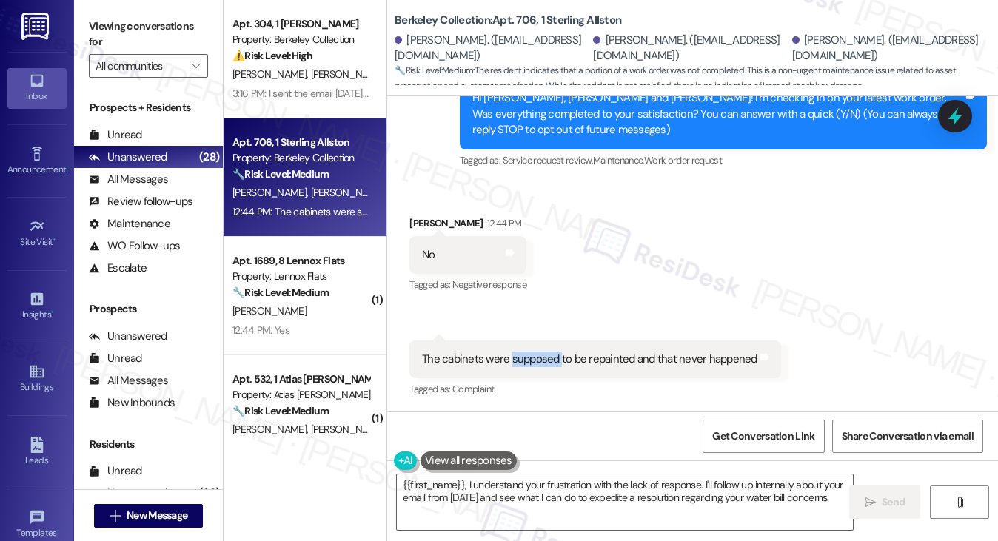
click at [509, 343] on div "The cabinets were supposed to be repainted and that never happened Tags and not…" at bounding box center [595, 360] width 372 height 38
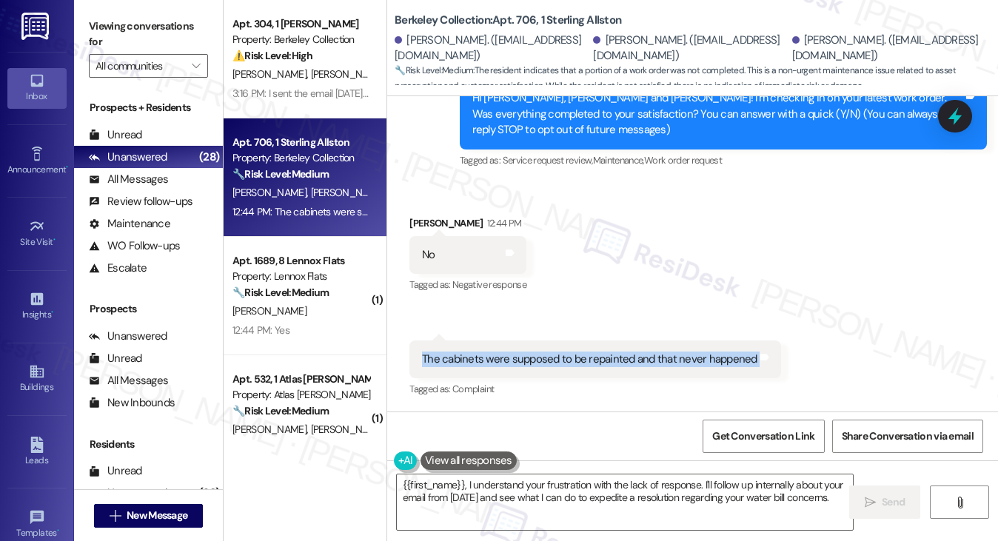
click at [509, 343] on div "The cabinets were supposed to be repainted and that never happened Tags and not…" at bounding box center [595, 360] width 372 height 38
copy div "The cabinets were supposed to be repainted and that never happened Tags and not…"
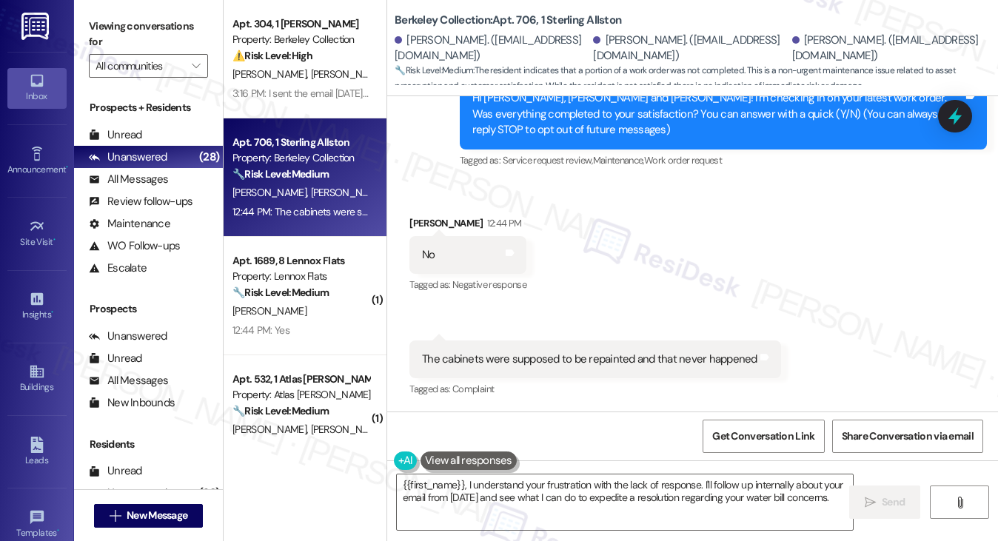
click at [131, 13] on div "Viewing conversations for All communities " at bounding box center [148, 46] width 149 height 93
click at [389, 477] on div "{{first_name}}, I understand your frustration with the lack of response. I'll f…" at bounding box center [618, 502] width 458 height 57
click at [421, 235] on div "Amish Bhatnagar 12:44 PM" at bounding box center [467, 225] width 117 height 21
click at [426, 227] on div "Amish Bhatnagar 12:44 PM" at bounding box center [467, 225] width 117 height 21
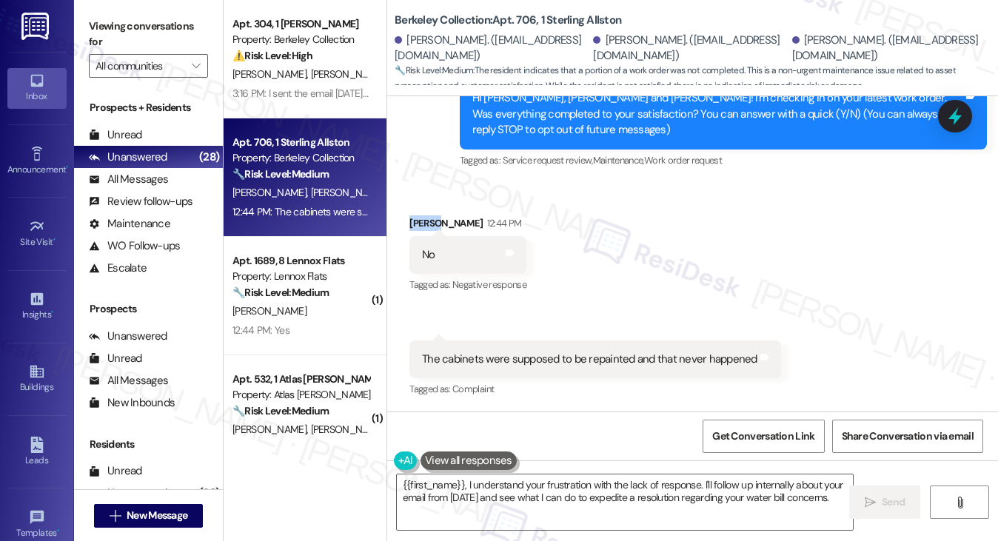
click at [426, 227] on div "Amish Bhatnagar 12:44 PM" at bounding box center [467, 225] width 117 height 21
copy div "Amish"
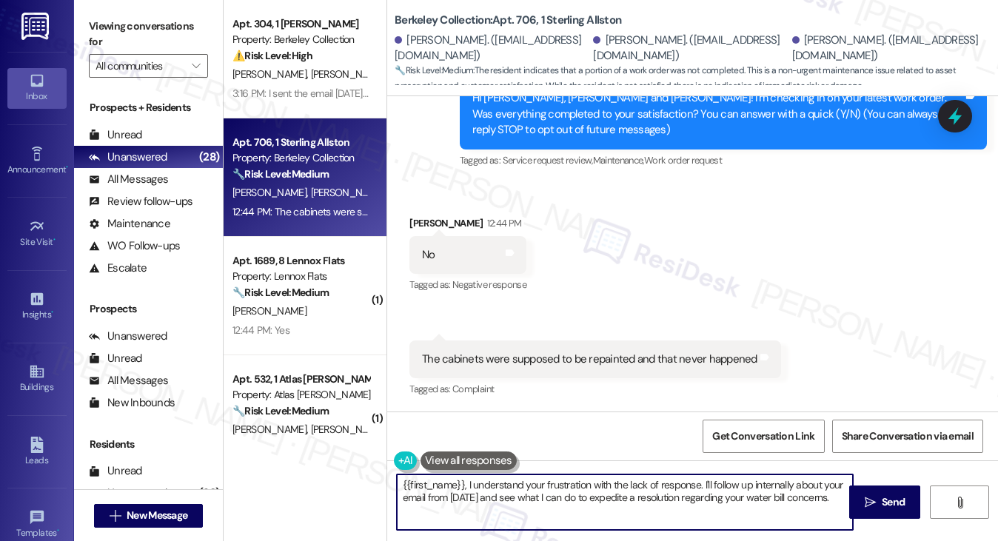
drag, startPoint x: 464, startPoint y: 484, endPoint x: 382, endPoint y: 481, distance: 81.5
click at [382, 481] on div "Apt. 304, 1 Sterling Addison Property: Berkeley Collection ⚠️ Risk Level: High …" at bounding box center [611, 270] width 775 height 541
paste textarea "Amish"
click at [542, 475] on textarea "Hi Amish, I understand your frustration with the lack of response. I'll follow …" at bounding box center [625, 503] width 457 height 56
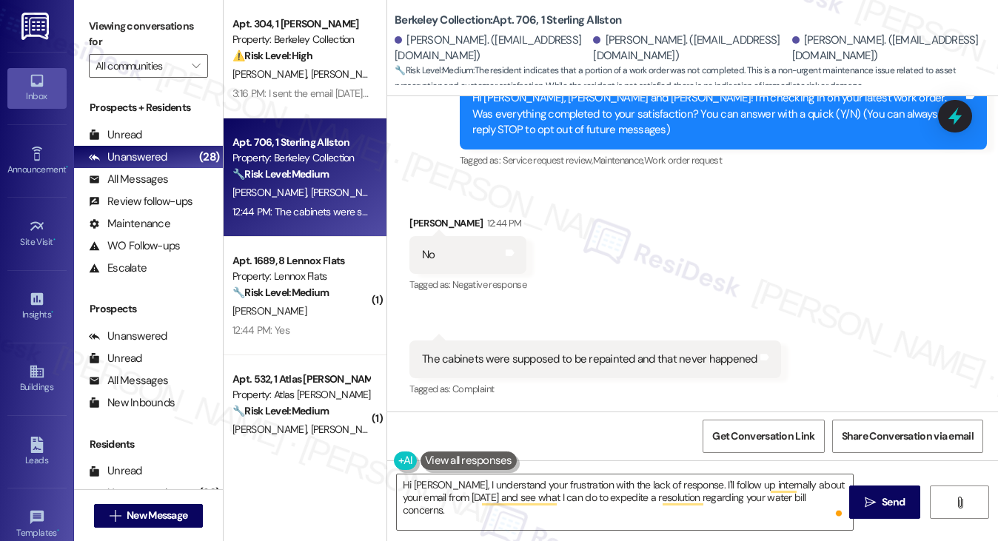
click at [124, 38] on label "Viewing conversations for" at bounding box center [148, 34] width 119 height 39
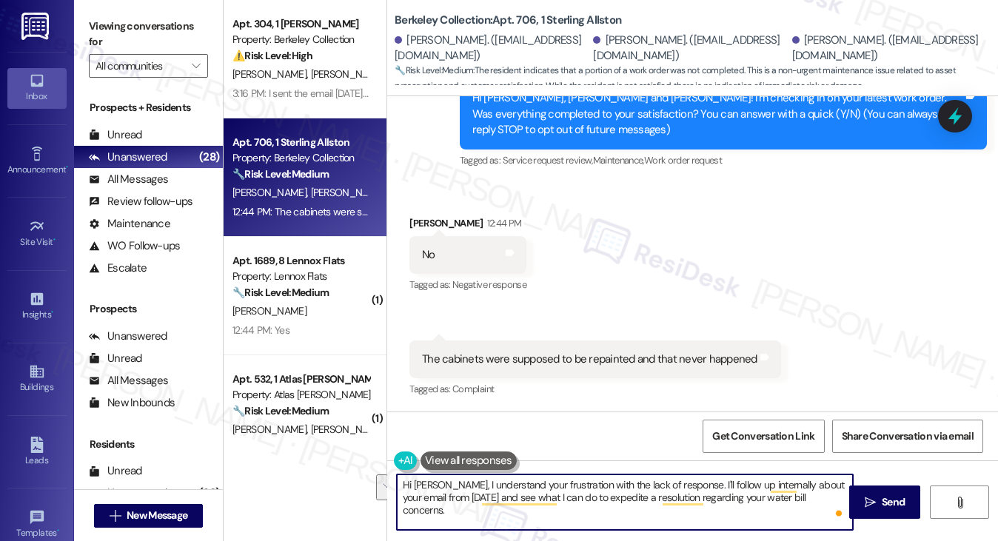
drag, startPoint x: 813, startPoint y: 501, endPoint x: 442, endPoint y: 480, distance: 371.6
click at [442, 480] on textarea "Hi Amish, I understand your frustration with the lack of response. I'll follow …" at bounding box center [625, 503] width 457 height 56
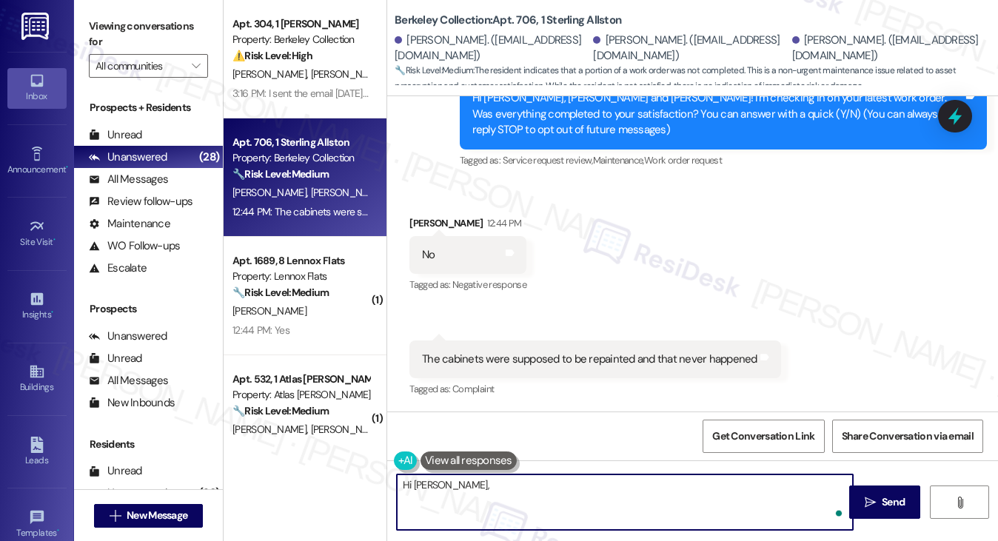
paste textarea "Thanks for letting me know. I’m sorry to hear the cabinet repainting wasn’t com…"
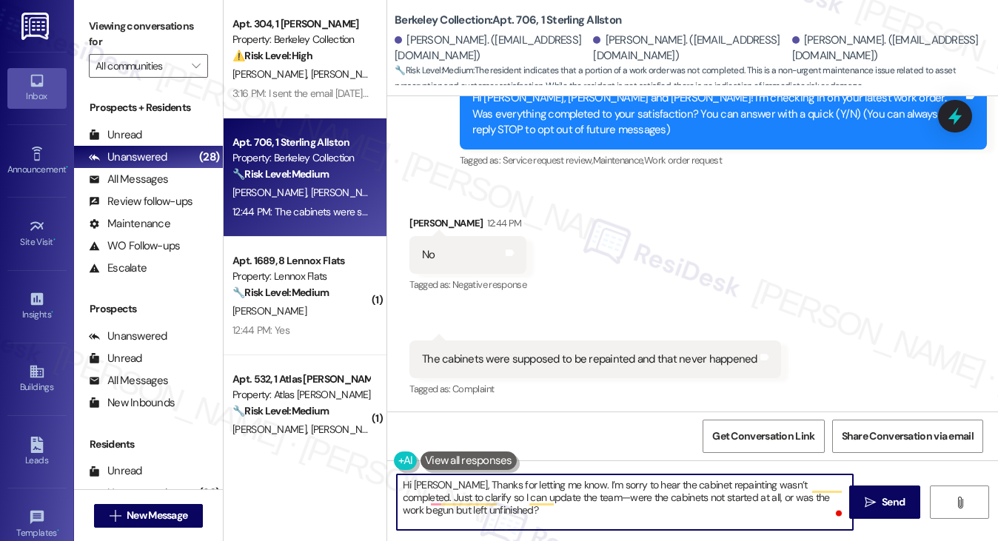
click at [444, 482] on textarea "Hi Amish, Thanks for letting me know. I’m sorry to hear the cabinet repainting …" at bounding box center [625, 503] width 457 height 56
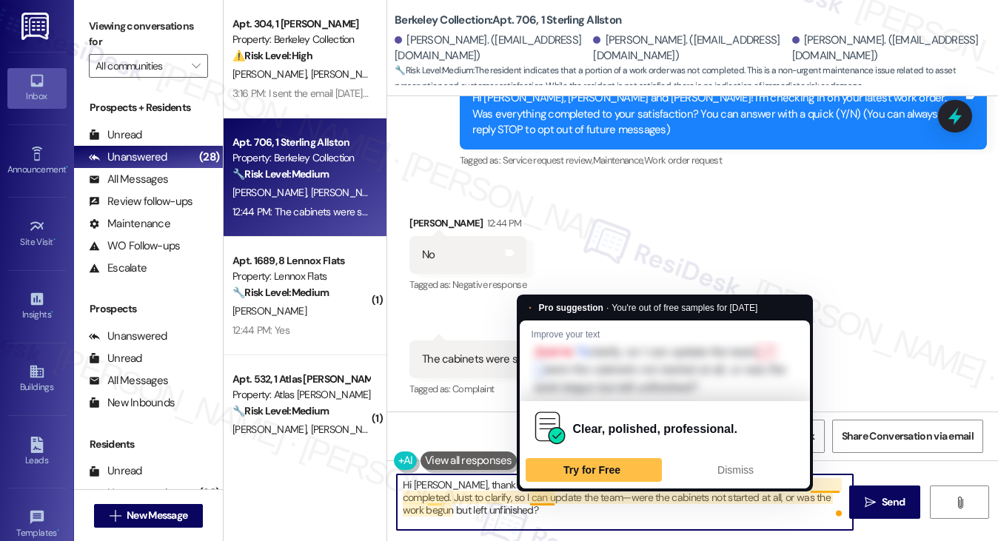
click at [539, 496] on textarea "Hi Amish, thanks for letting me know. I’m sorry to hear the cabinet repainting …" at bounding box center [625, 503] width 457 height 56
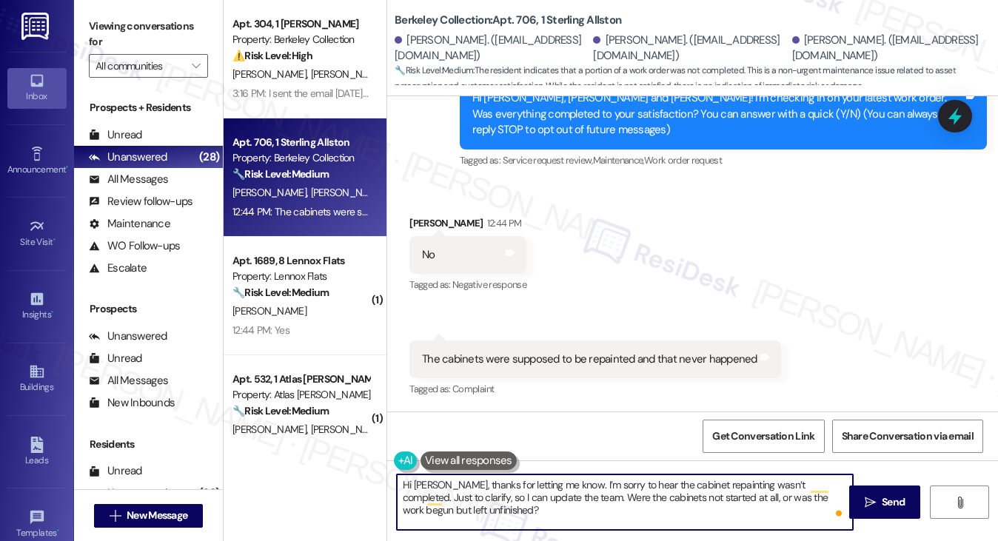
click at [480, 497] on textarea "Hi Amish, thanks for letting me know. I’m sorry to hear the cabinet repainting …" at bounding box center [625, 503] width 457 height 56
click at [518, 486] on textarea "Hi Amish, thanks for letting me know. I’m sorry to hear the cabinet repainting …" at bounding box center [625, 503] width 457 height 56
click at [607, 521] on textarea "Hi Amish, thanks for letting me know. I’m sorry to hear the cabinet repainting …" at bounding box center [625, 503] width 457 height 56
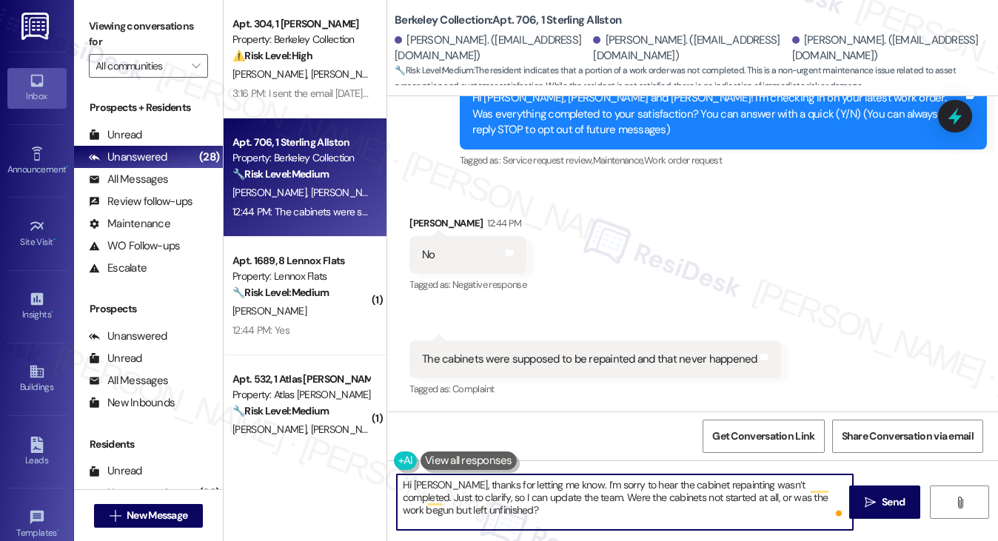
click at [569, 509] on textarea "Hi Amish, thanks for letting me know. I’m sorry to hear the cabinet repainting …" at bounding box center [625, 503] width 457 height 56
type textarea "Hi Amish, thanks for letting me know. I’m sorry to hear the cabinet repainting …"
click at [854, 502] on button " Send" at bounding box center [885, 502] width 72 height 33
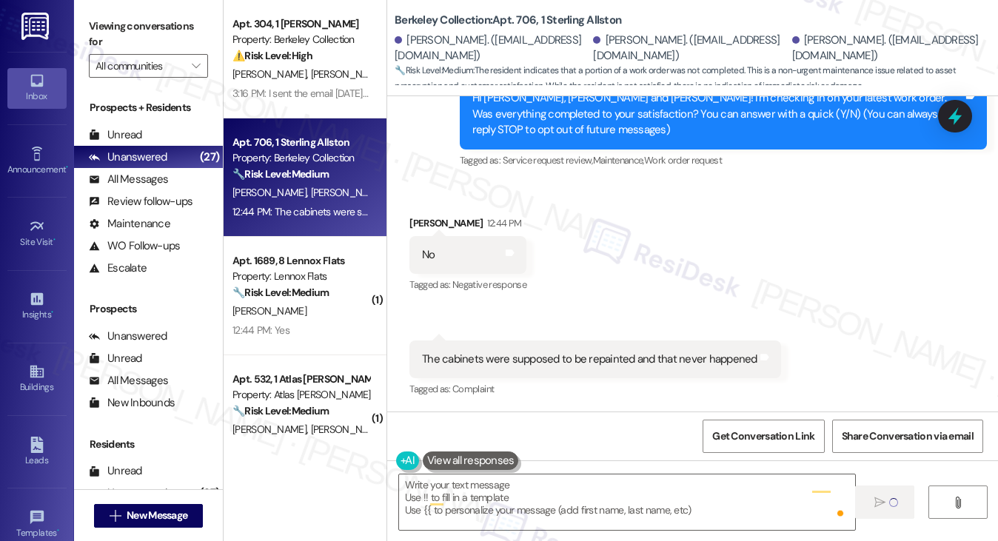
type textarea "Fetching suggested responses. Please feel free to read through the conversation…"
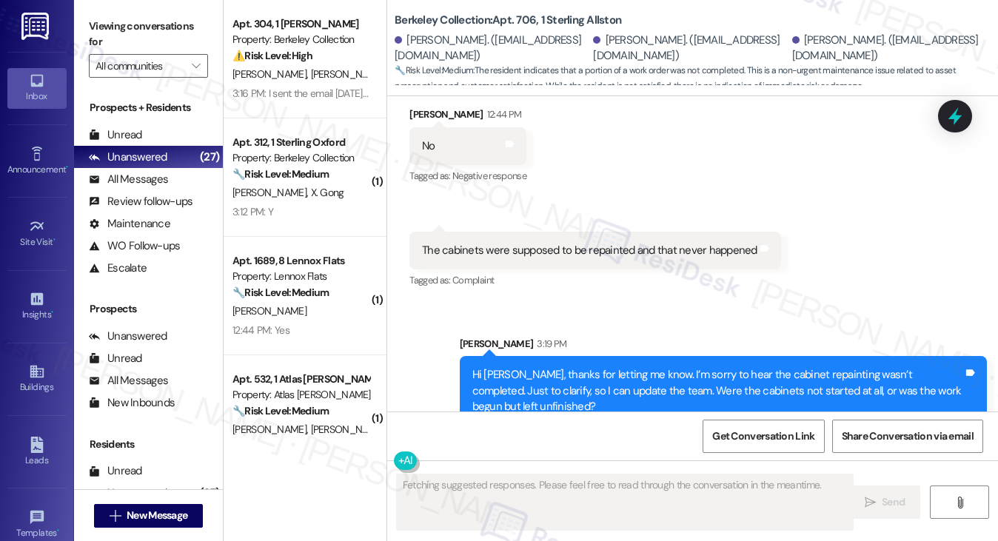
scroll to position [334, 0]
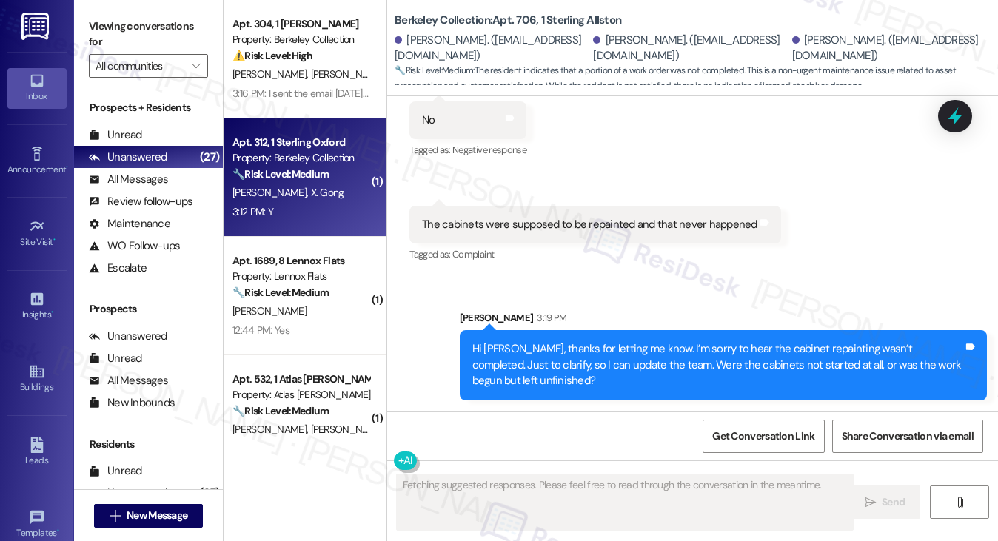
click at [297, 161] on div "Property: Berkeley Collection" at bounding box center [301, 158] width 137 height 16
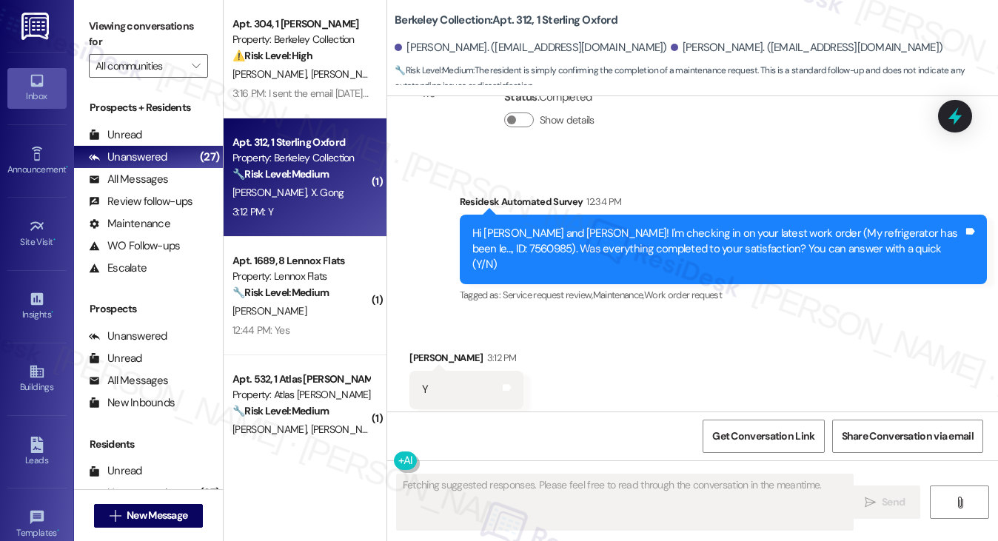
scroll to position [375, 0]
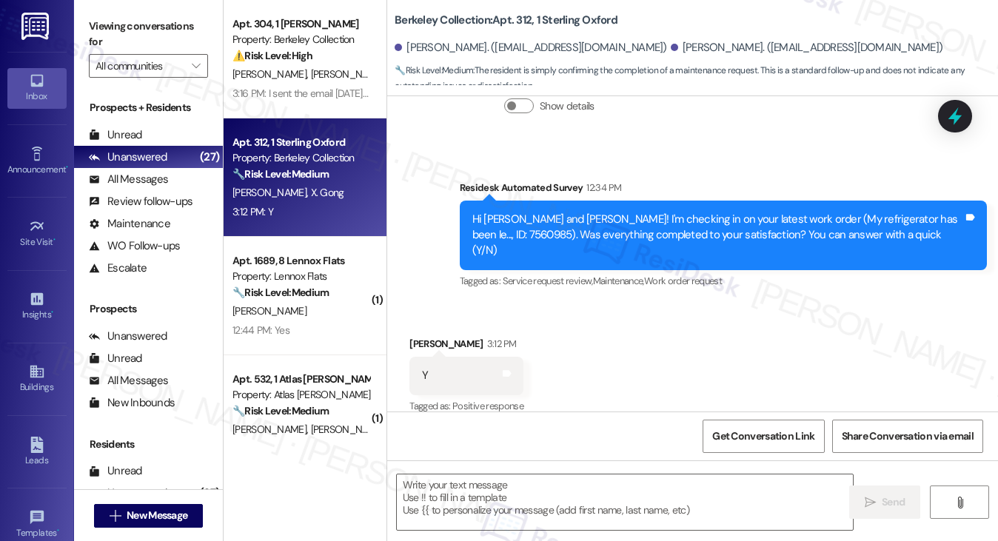
drag, startPoint x: 115, startPoint y: 26, endPoint x: 142, endPoint y: 51, distance: 37.2
click at [115, 26] on label "Viewing conversations for" at bounding box center [148, 34] width 119 height 39
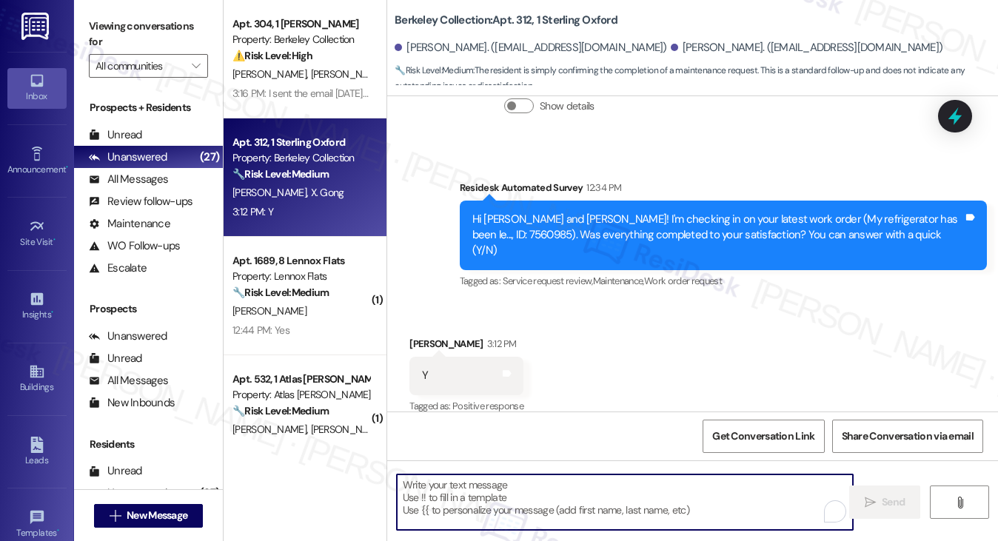
click at [506, 503] on textarea "To enrich screen reader interactions, please activate Accessibility in Grammarl…" at bounding box center [625, 503] width 457 height 56
paste textarea "Hi {{first_name}}! I'm glad to hear that the latest work order was completed to…"
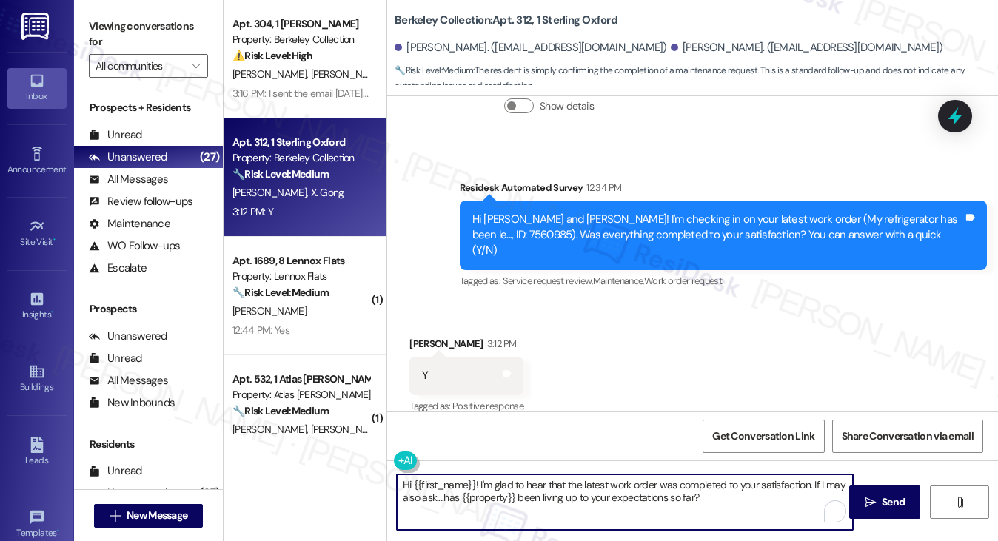
click at [417, 305] on div "Received via SMS Fangfei Li 3:12 PM Y Tags and notes Tagged as: Positive respon…" at bounding box center [692, 365] width 611 height 125
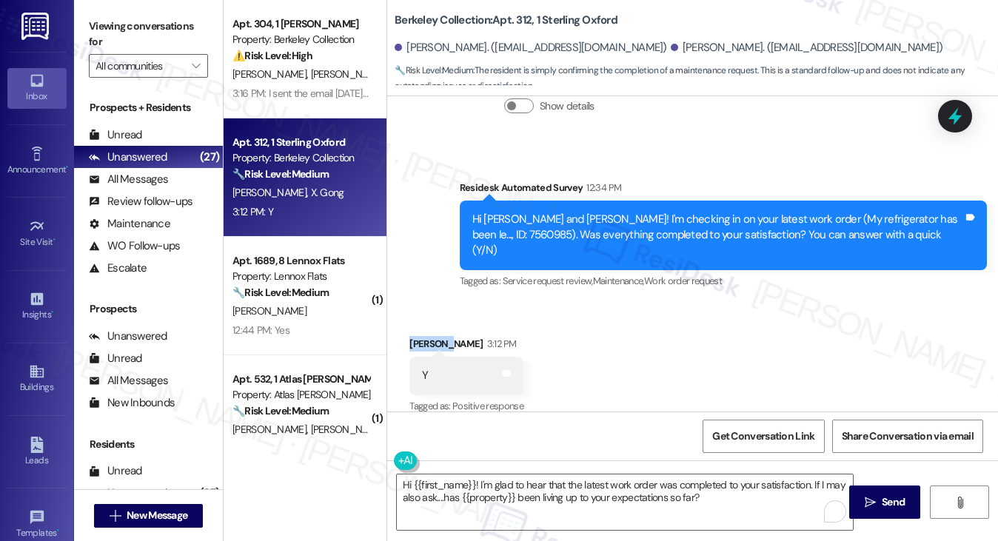
click at [417, 305] on div "Received via SMS Fangfei Li 3:12 PM Y Tags and notes Tagged as: Positive respon…" at bounding box center [692, 365] width 611 height 125
copy div "Fangfei"
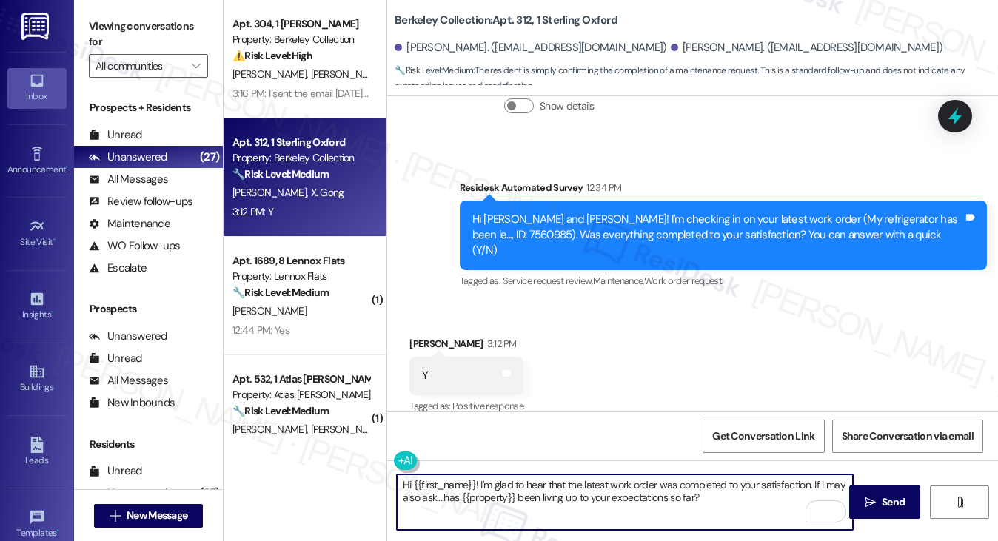
drag, startPoint x: 412, startPoint y: 482, endPoint x: 474, endPoint y: 482, distance: 62.2
click at [474, 482] on textarea "Hi {{first_name}}! I'm glad to hear that the latest work order was completed to…" at bounding box center [625, 503] width 457 height 56
paste textarea "Fangfei"
type textarea "Hi Fangfei! I'm glad to hear that the latest work order was completed to your s…"
click at [775, 342] on div "Received via SMS Fangfei Li 3:12 PM Y Tags and notes Tagged as: Positive respon…" at bounding box center [692, 365] width 611 height 125
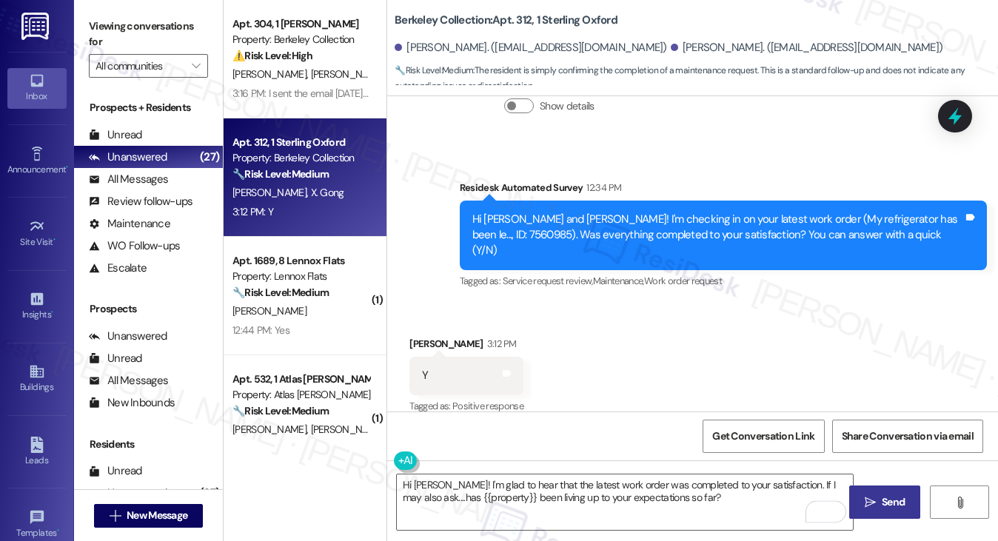
click at [889, 504] on span "Send" at bounding box center [893, 503] width 23 height 16
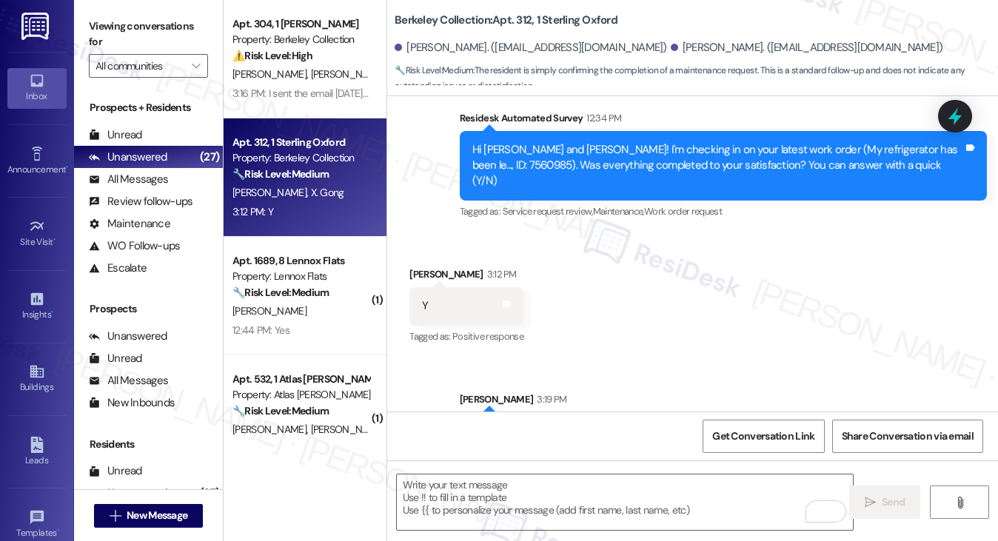
scroll to position [495, 0]
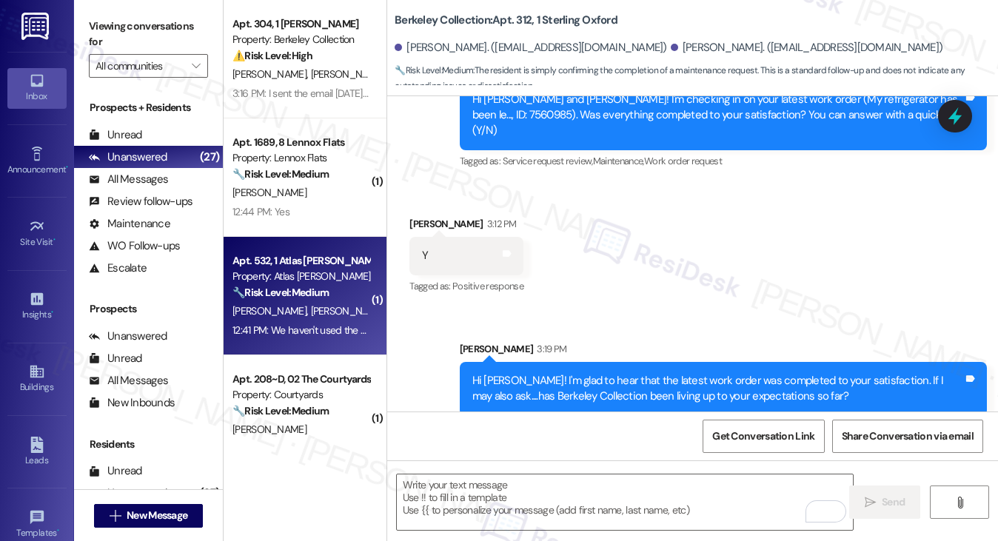
click at [335, 269] on div "Property: Atlas [PERSON_NAME]" at bounding box center [301, 277] width 137 height 16
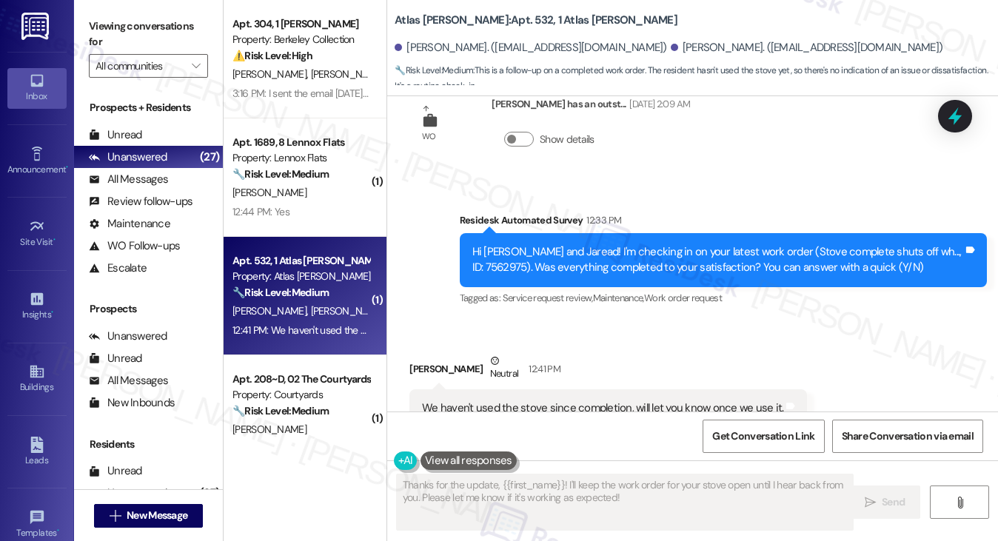
scroll to position [1151, 0]
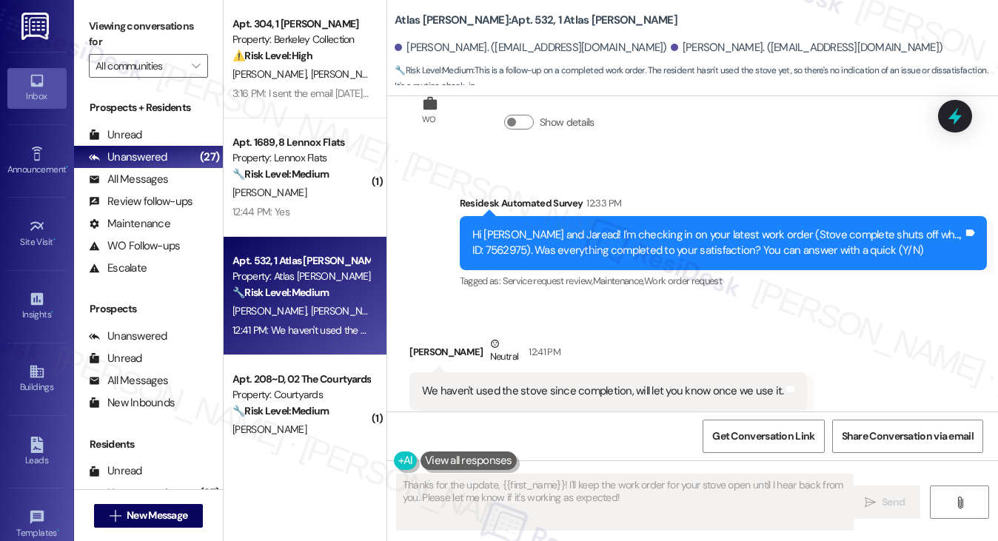
click at [589, 384] on div "We haven't used the stove since completion, will let you know once we use it." at bounding box center [602, 392] width 361 height 16
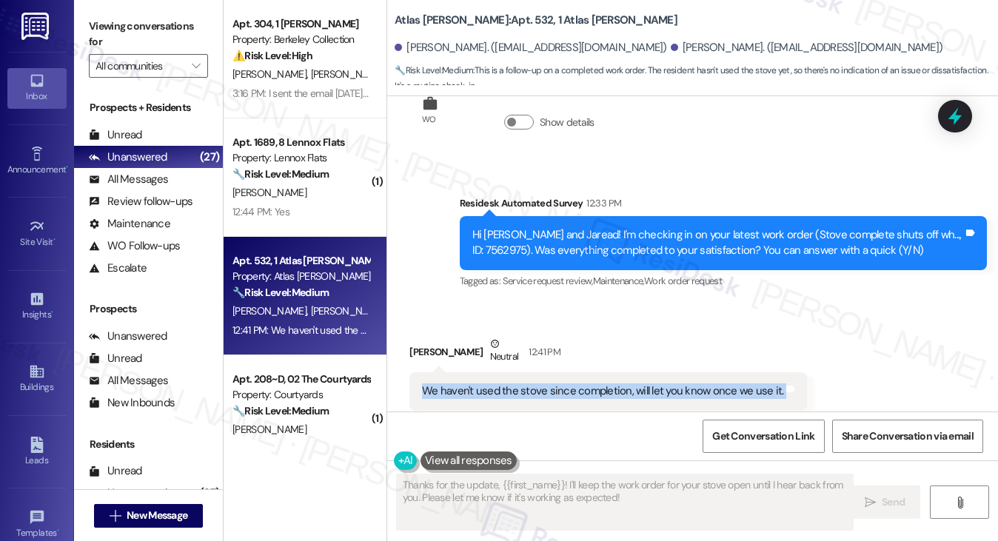
click at [589, 384] on div "We haven't used the stove since completion, will let you know once we use it." at bounding box center [602, 392] width 361 height 16
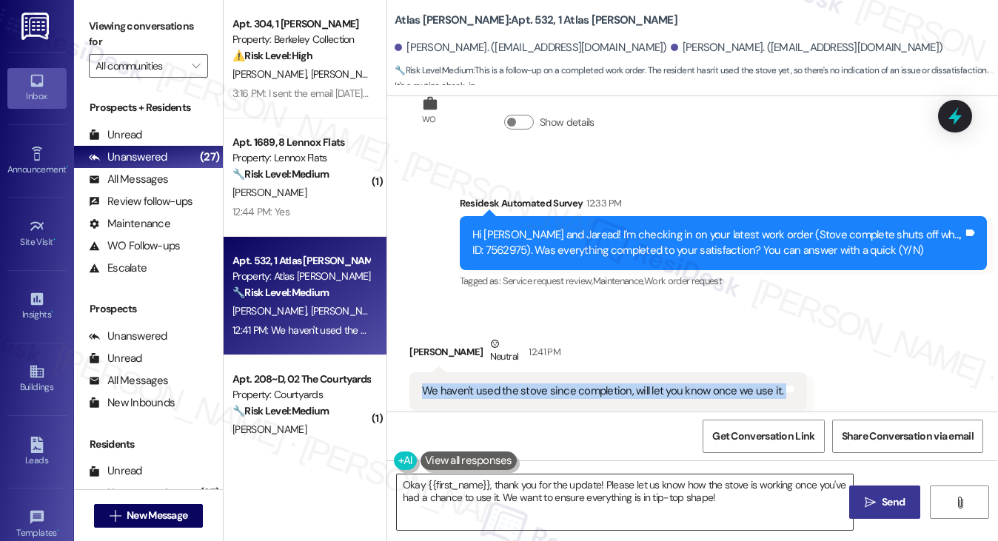
click at [399, 482] on textarea "Okay {{first_name}}, thank you for the update! Please let us know how the stove…" at bounding box center [625, 503] width 457 height 56
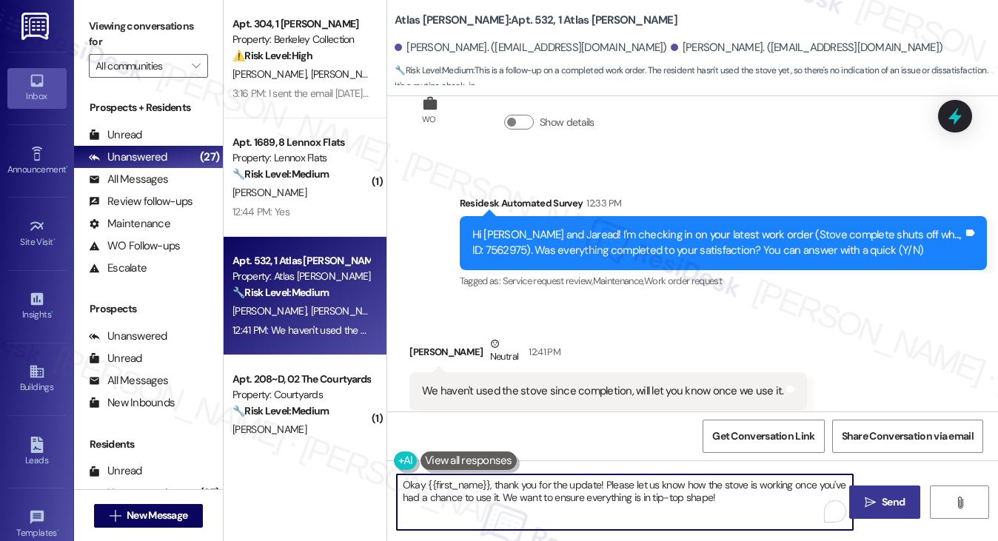
click at [415, 482] on textarea "Okay {{first_name}}, thank you for the update! Please let us know how the stove…" at bounding box center [625, 503] width 457 height 56
drag, startPoint x: 742, startPoint y: 496, endPoint x: 575, endPoint y: 497, distance: 167.3
click at [495, 497] on textarea "Hi {{first_name}}, thank you for the update! Please let us know how the stove i…" at bounding box center [625, 503] width 457 height 56
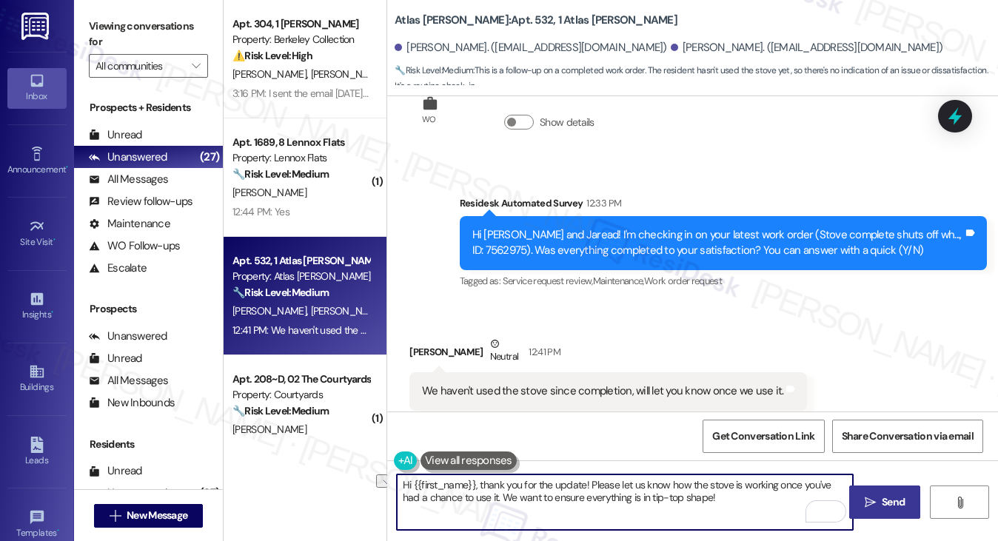
click at [675, 497] on textarea "Hi {{first_name}}, thank you for the update! Please let us know how the stove i…" at bounding box center [625, 503] width 457 height 56
click at [722, 497] on textarea "Hi {{first_name}}, thank you for the update! Please let us know how the stove i…" at bounding box center [625, 503] width 457 height 56
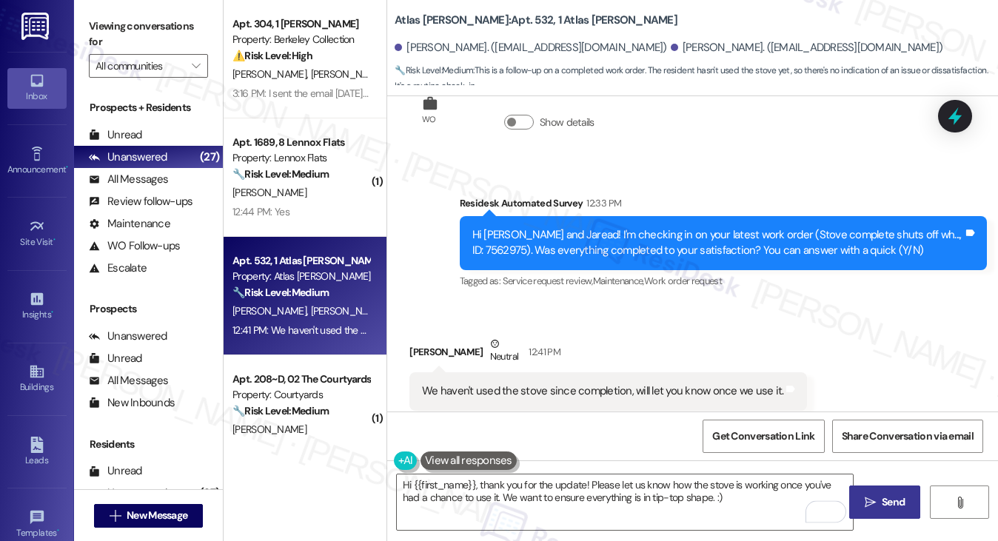
click at [518, 384] on div "We haven't used the stove since completion, will let you know once we use it." at bounding box center [602, 392] width 361 height 16
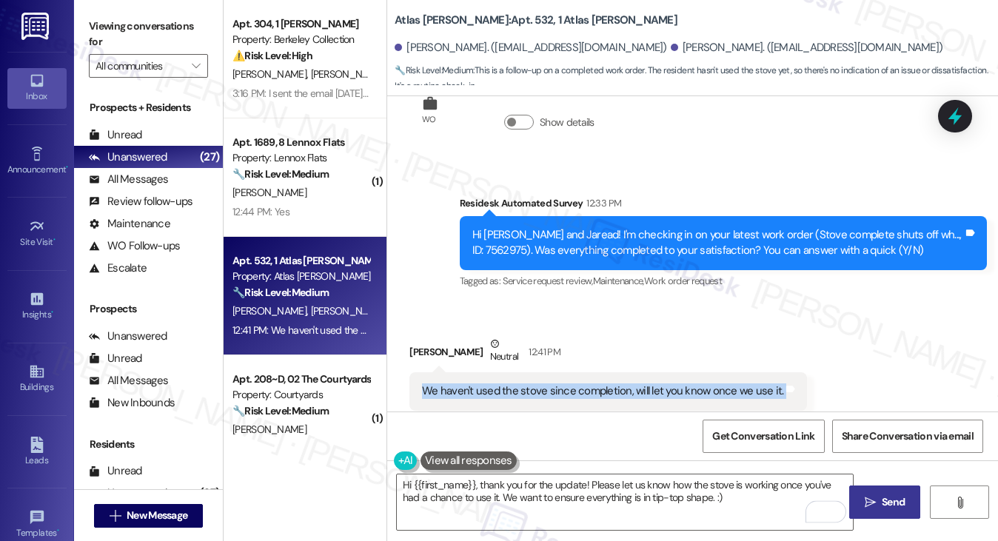
click at [518, 384] on div "We haven't used the stove since completion, will let you know once we use it." at bounding box center [602, 392] width 361 height 16
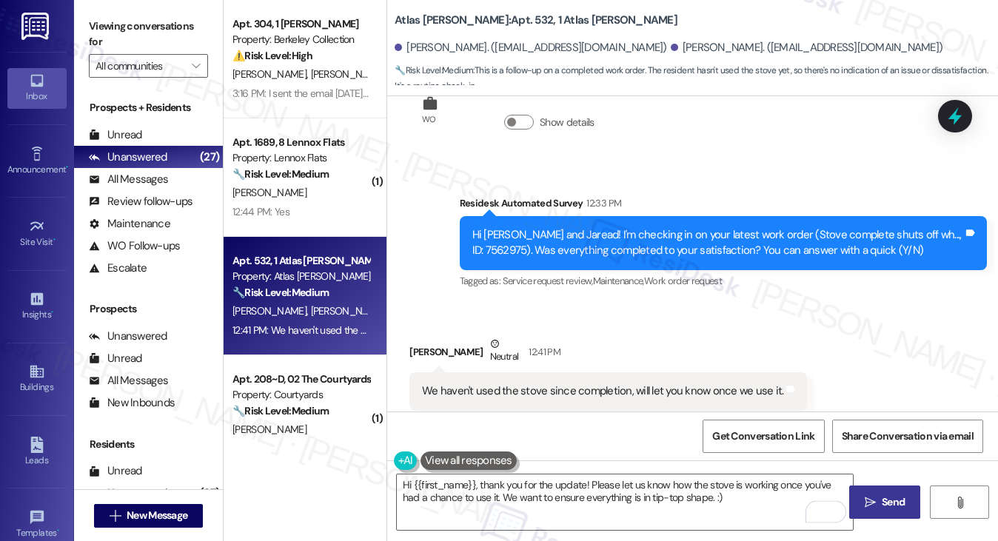
click at [422, 336] on div "Jaread Thomas Neutral 12:41 PM" at bounding box center [608, 354] width 398 height 36
copy div "Jaread"
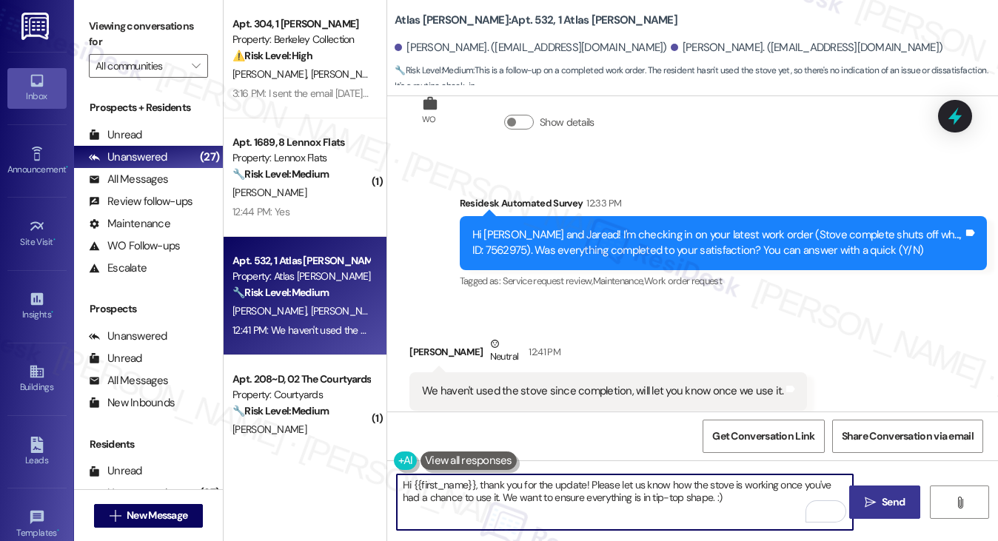
drag, startPoint x: 412, startPoint y: 485, endPoint x: 472, endPoint y: 478, distance: 60.3
click at [472, 478] on textarea "Hi {{first_name}}, thank you for the update! Please let us know how the stove i…" at bounding box center [625, 503] width 457 height 56
paste textarea "Jaread"
click at [688, 488] on textarea "Hi Jaread, thank you for the update! Please let us know how the stove is workin…" at bounding box center [625, 503] width 457 height 56
click at [583, 485] on textarea "Hi Jaread, thank you for the update! Please let us know how the stove is workin…" at bounding box center [625, 503] width 457 height 56
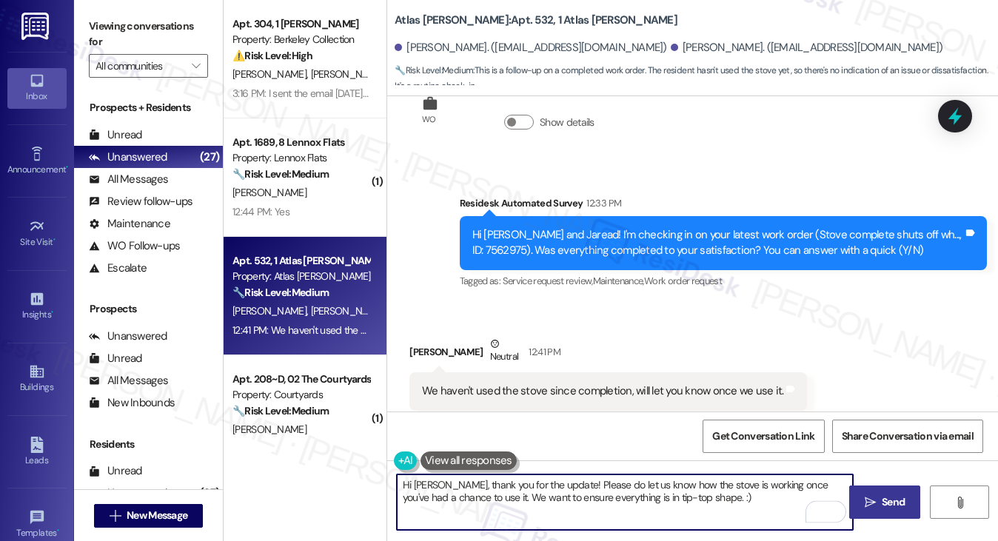
click at [512, 501] on textarea "Hi Jaread, thank you for the update! Please do let us know how the stove is wor…" at bounding box center [625, 503] width 457 height 56
click at [715, 500] on textarea "Hi Jaread, thank you for the update! Please do let us know how the stove is wor…" at bounding box center [625, 503] width 457 height 56
type textarea "Hi Jaread, thank you for the update! Please do let us know how the stove is wor…"
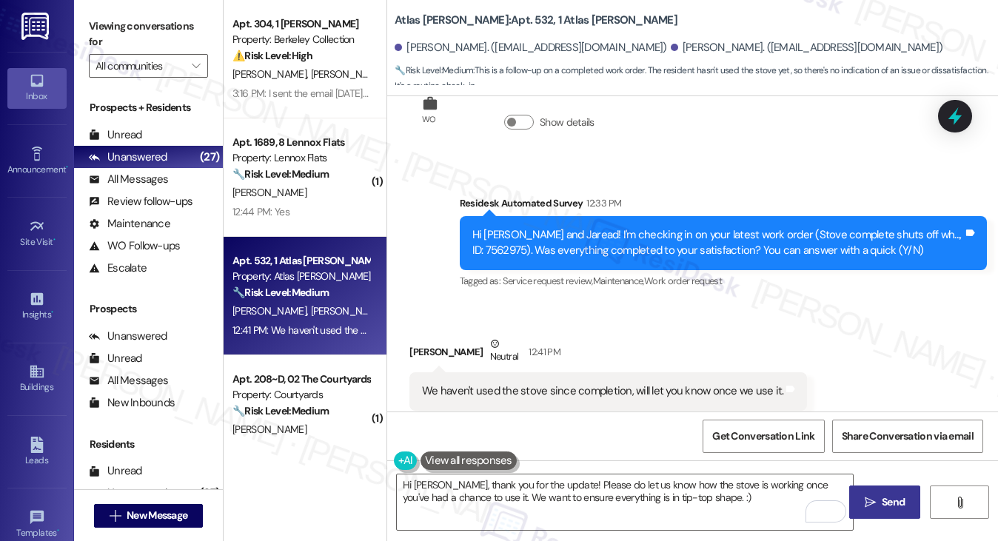
click at [853, 502] on button " Send" at bounding box center [885, 502] width 72 height 33
type textarea "Okay {{first_name}}, thank you for the update! Please let us know how the stove…"
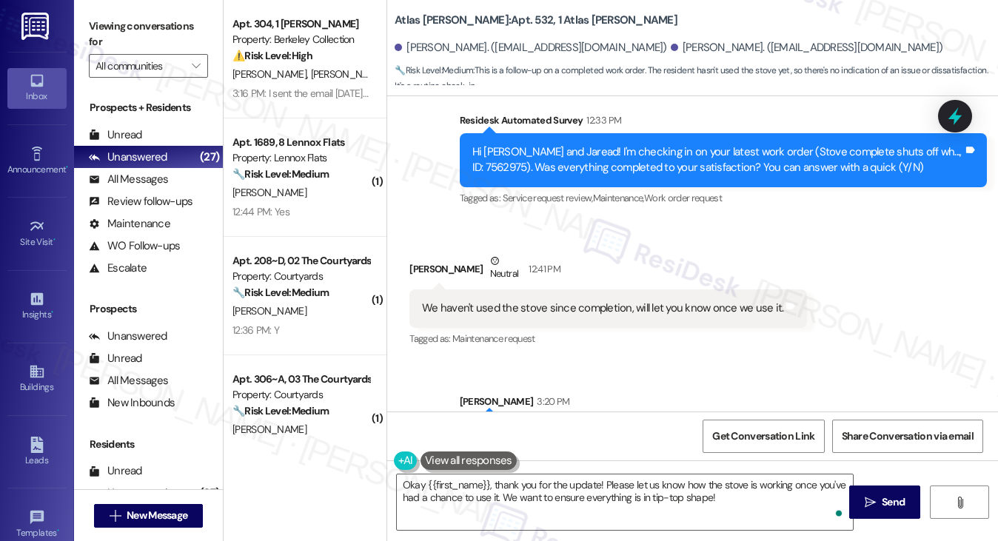
scroll to position [1271, 0]
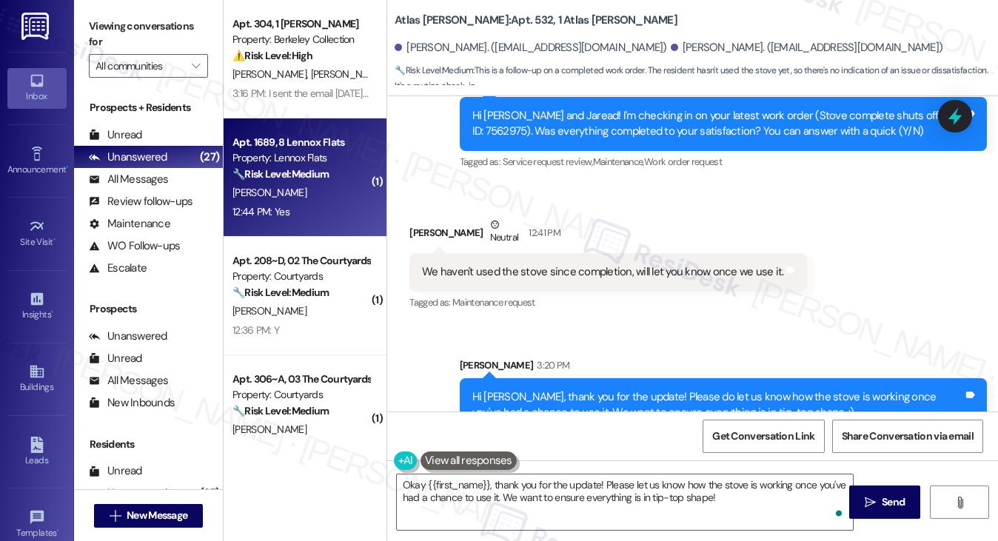
click at [305, 168] on strong "🔧 Risk Level: Medium" at bounding box center [281, 173] width 96 height 13
type textarea "Fetching suggested responses. Please feel free to read through the conversation…"
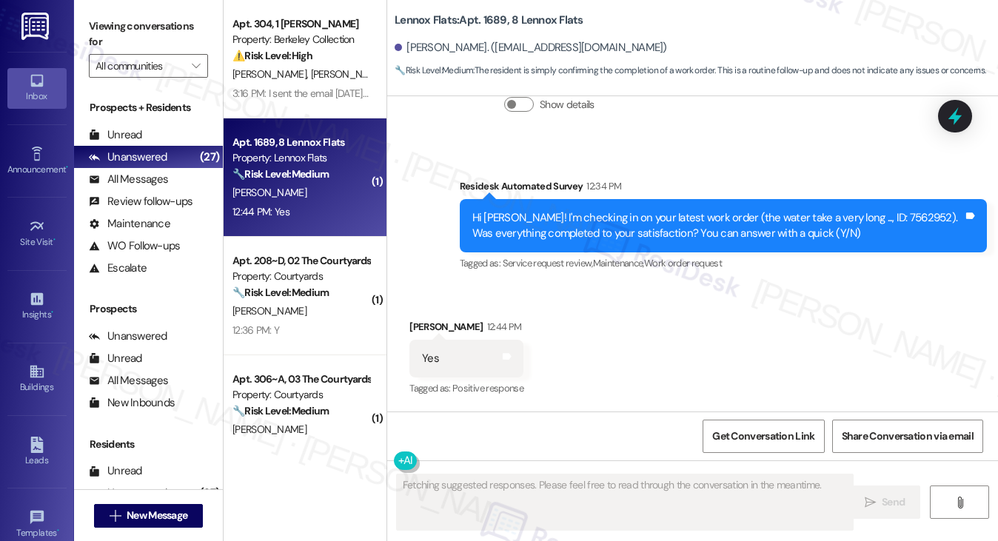
scroll to position [375, 0]
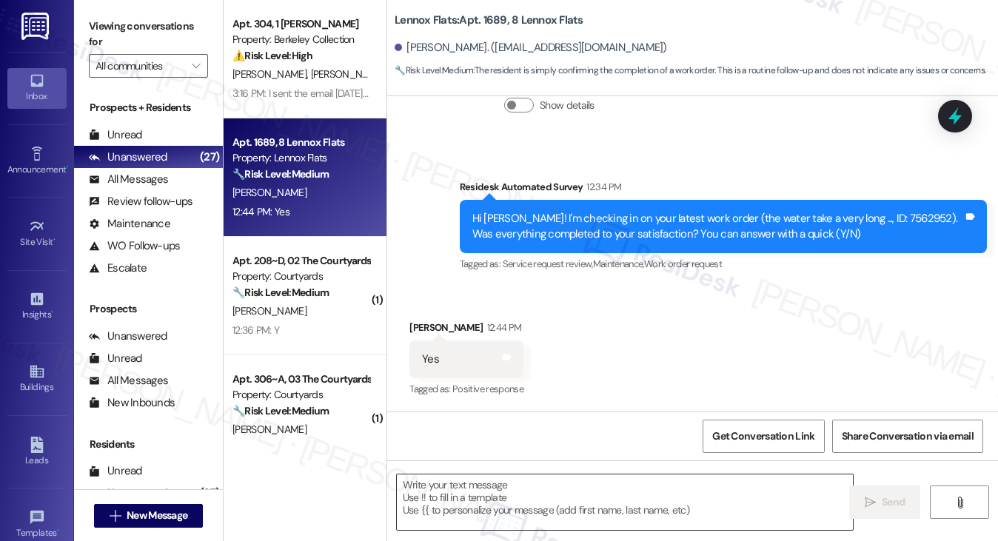
click at [509, 494] on textarea at bounding box center [625, 503] width 457 height 56
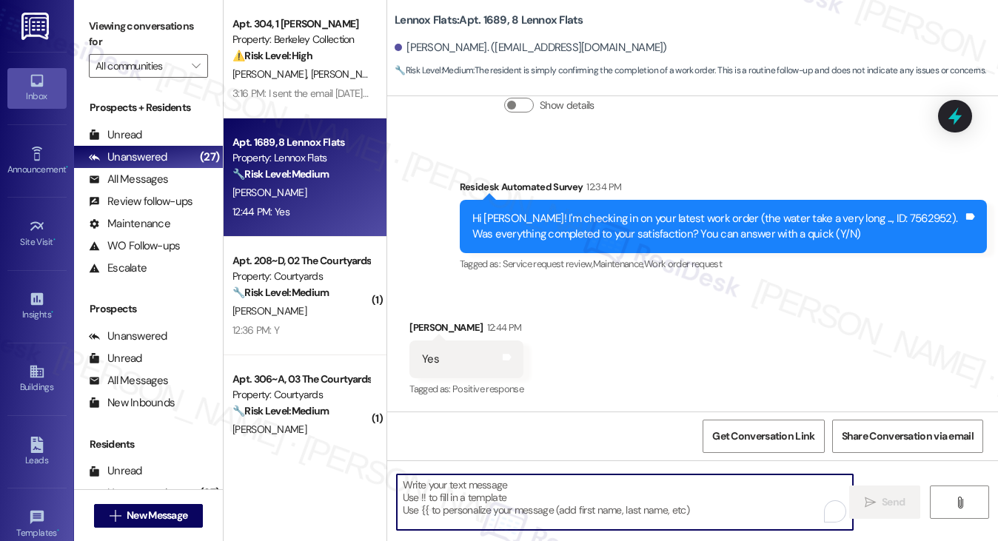
paste textarea "Jaread"
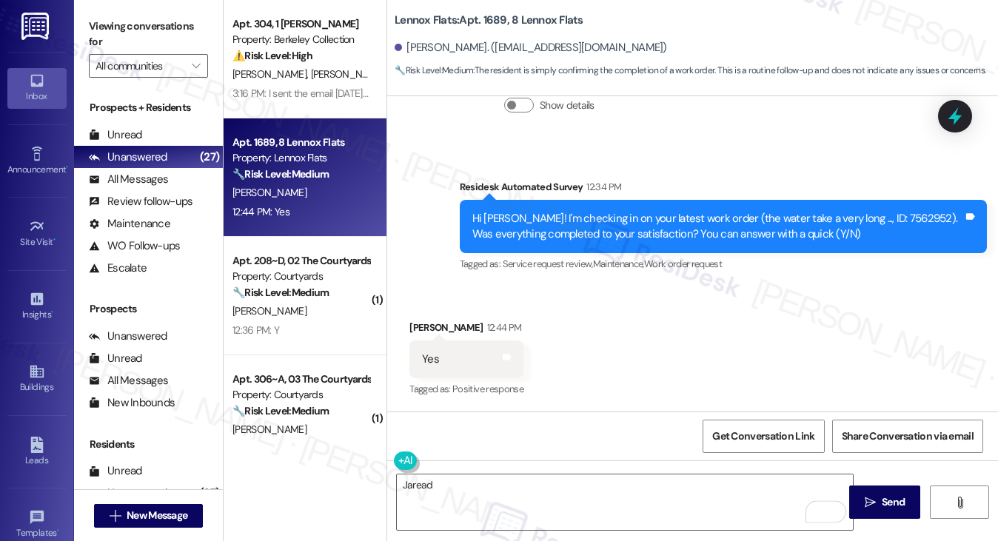
drag, startPoint x: 124, startPoint y: 8, endPoint x: 198, endPoint y: 84, distance: 105.8
click at [124, 8] on div "Viewing conversations for All communities " at bounding box center [148, 46] width 149 height 93
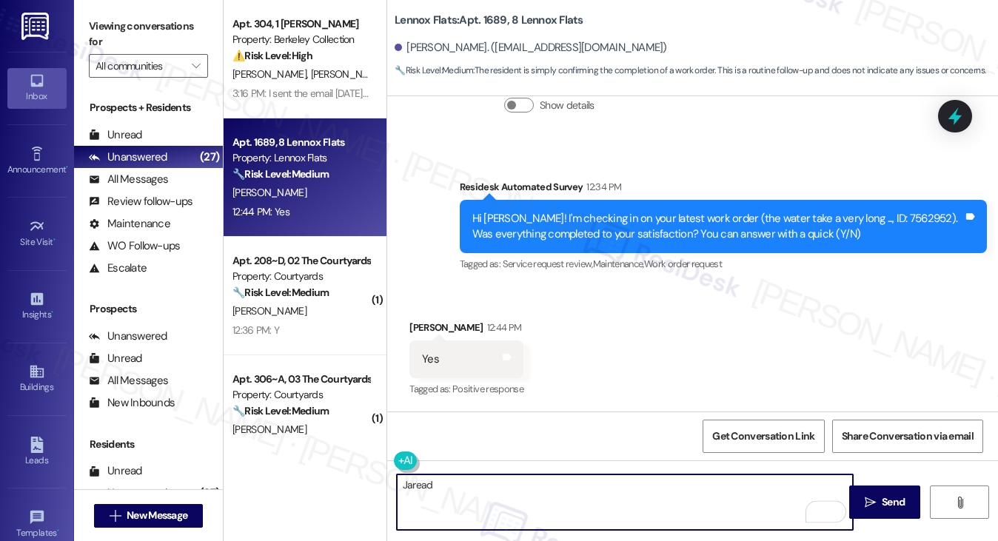
click at [528, 494] on textarea "Jaread" at bounding box center [625, 503] width 457 height 56
paste textarea "Hi {{first_name}}! I'm glad to hear that the latest work order was completed to…"
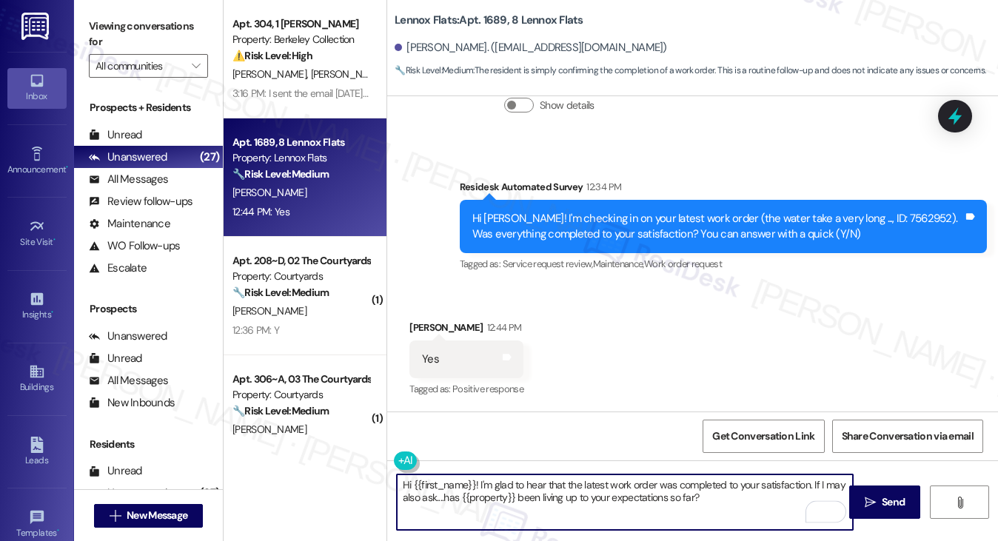
type textarea "Hi {{first_name}}! I'm glad to hear that the latest work order was completed to…"
click at [432, 322] on div "Jomar Jaquez 12:44 PM" at bounding box center [466, 330] width 114 height 21
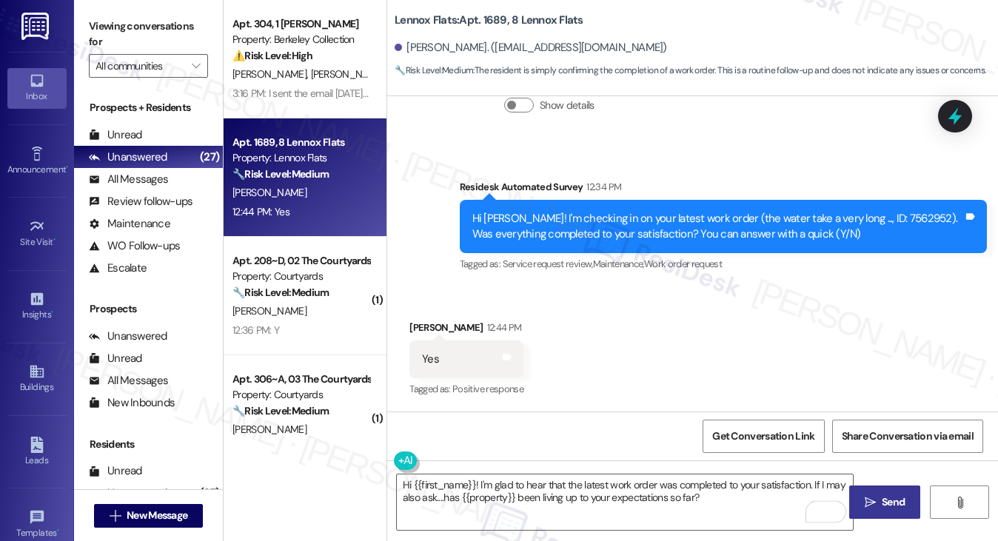
click at [868, 518] on button " Send" at bounding box center [885, 502] width 72 height 33
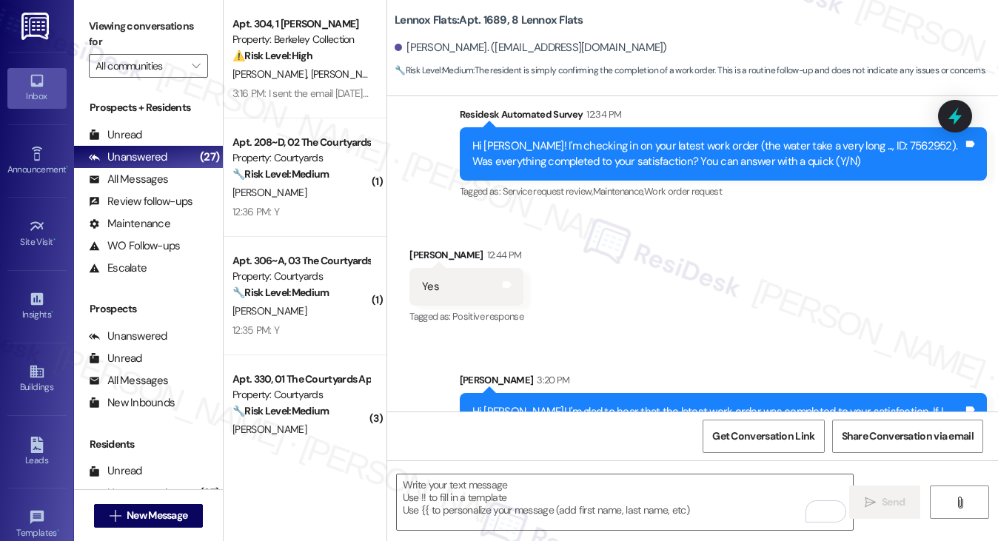
scroll to position [495, 0]
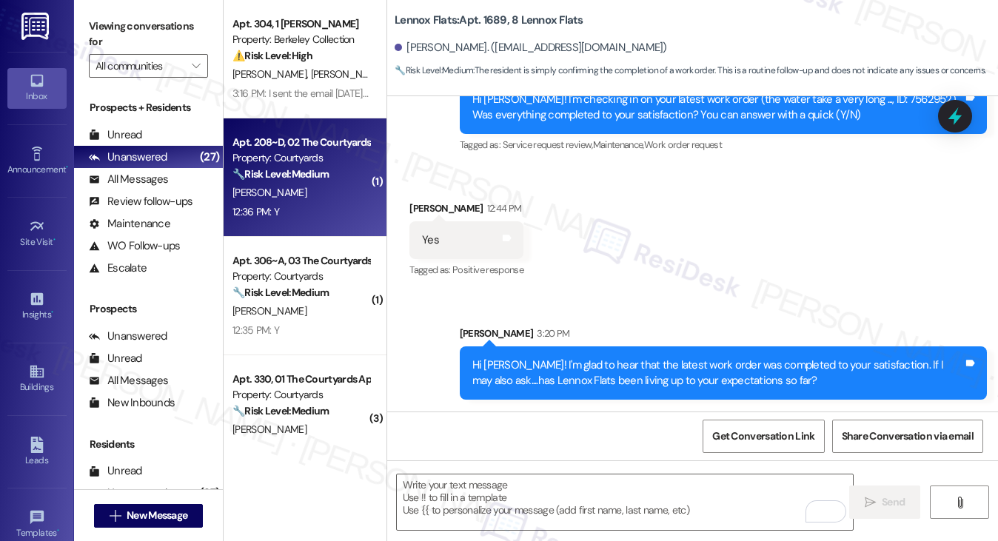
click at [286, 212] on div "12:36 PM: Y 12:36 PM: Y" at bounding box center [301, 212] width 140 height 19
type textarea "Fetching suggested responses. Please feel free to read through the conversation…"
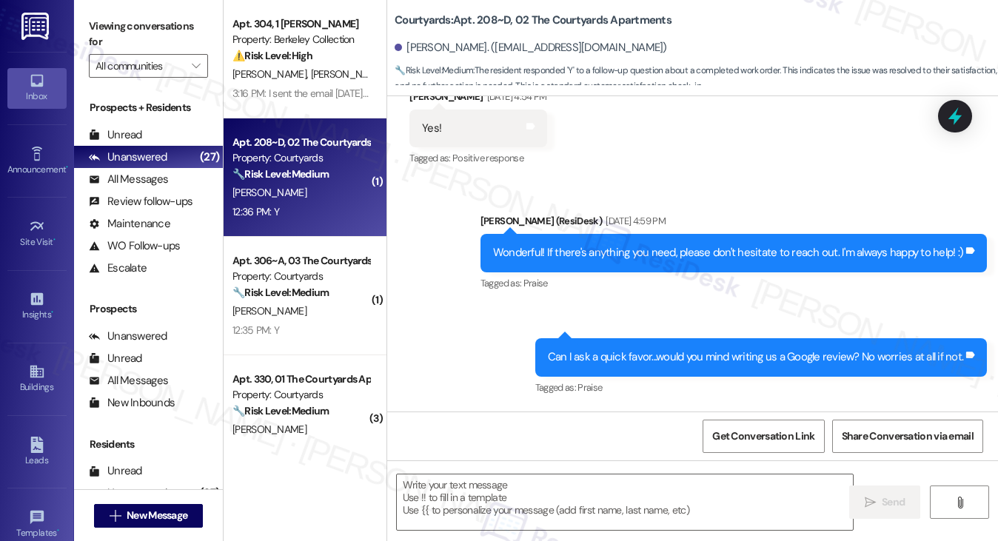
type textarea "Fetching suggested responses. Please feel free to read through the conversation…"
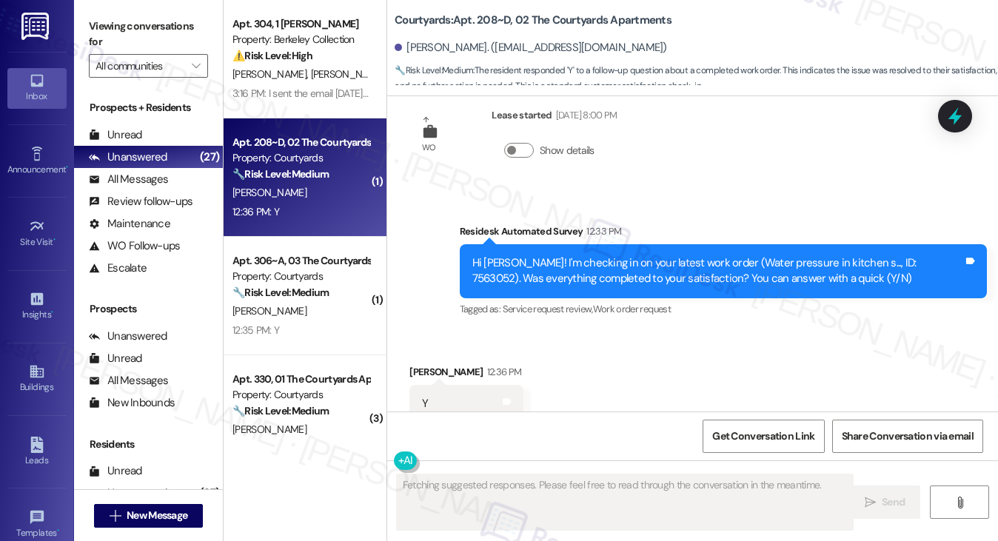
scroll to position [2217, 0]
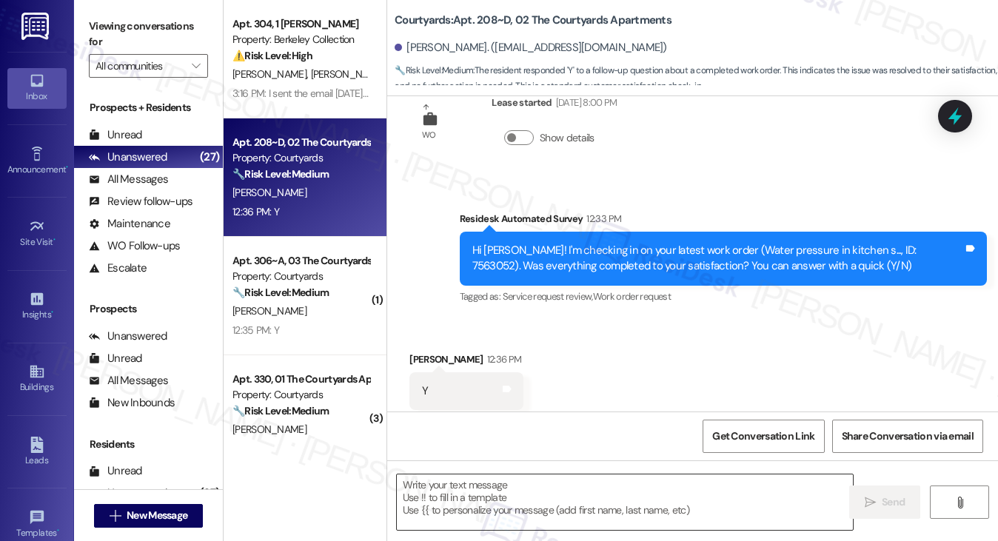
click at [524, 482] on textarea at bounding box center [625, 503] width 457 height 56
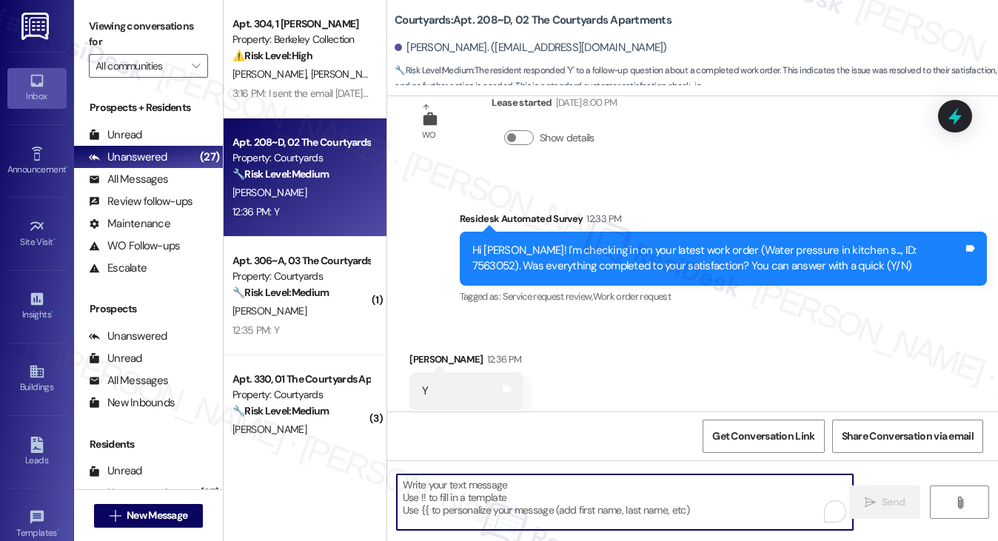
paste textarea "Hi {{first_name}}! I'm glad to hear that the latest work order was completed to…"
type textarea "Hi {{first_name}}! I'm glad to hear that the latest work order was completed to…"
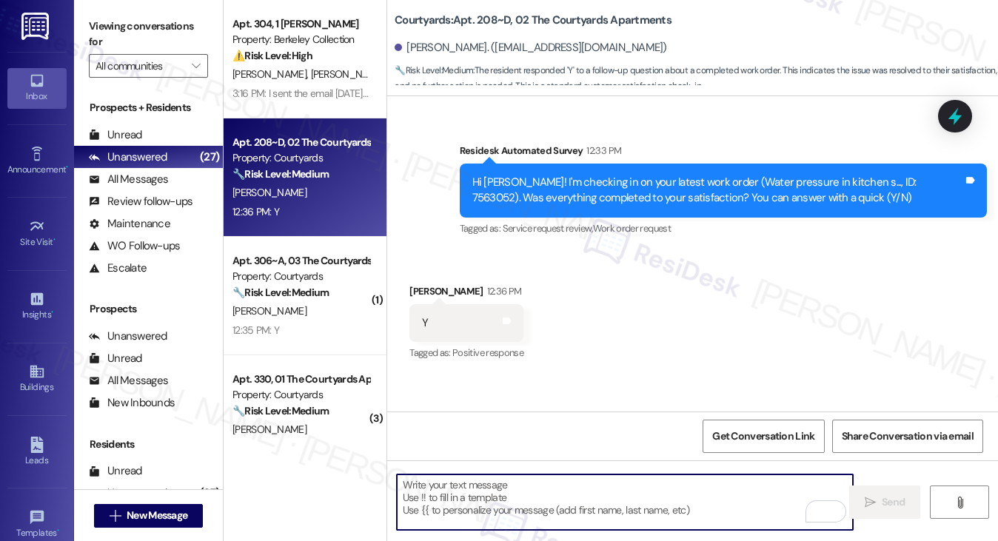
scroll to position [2337, 0]
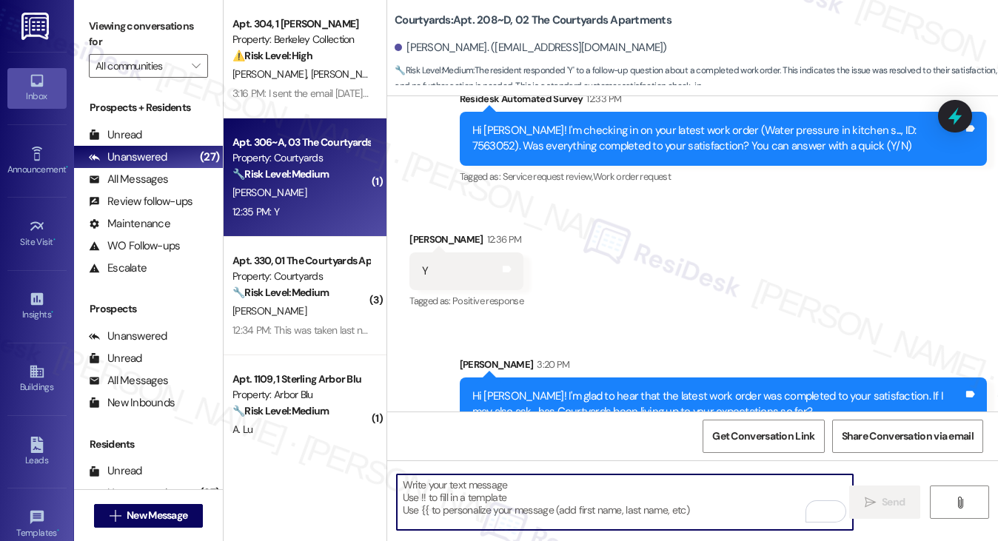
click at [305, 201] on div "[PERSON_NAME]" at bounding box center [301, 193] width 140 height 19
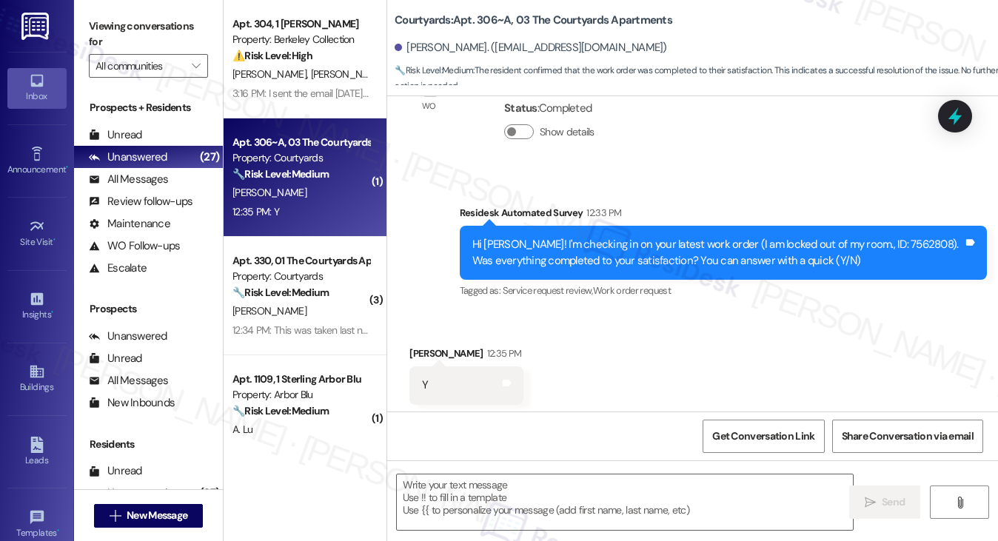
type textarea "Fetching suggested responses. Please feel free to read through the conversation…"
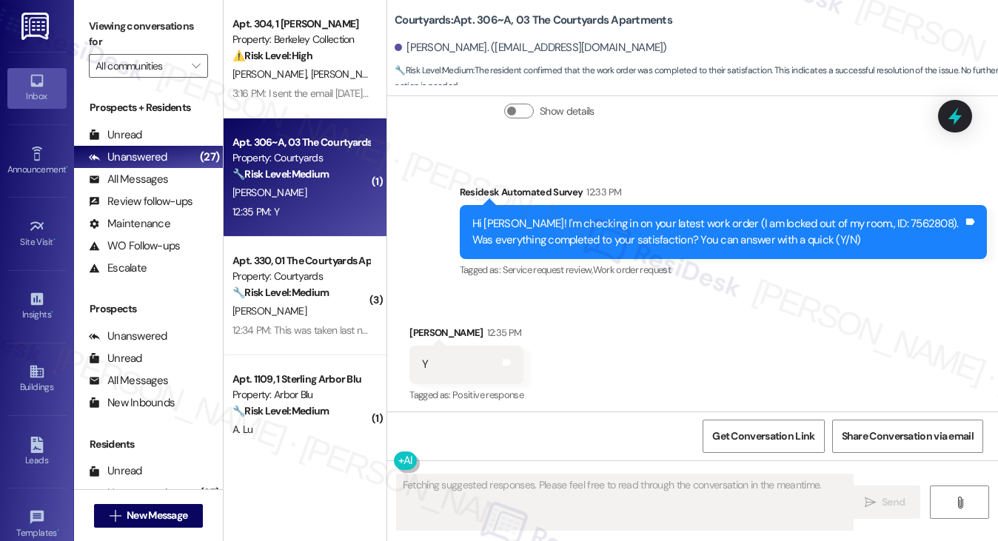
scroll to position [346, 0]
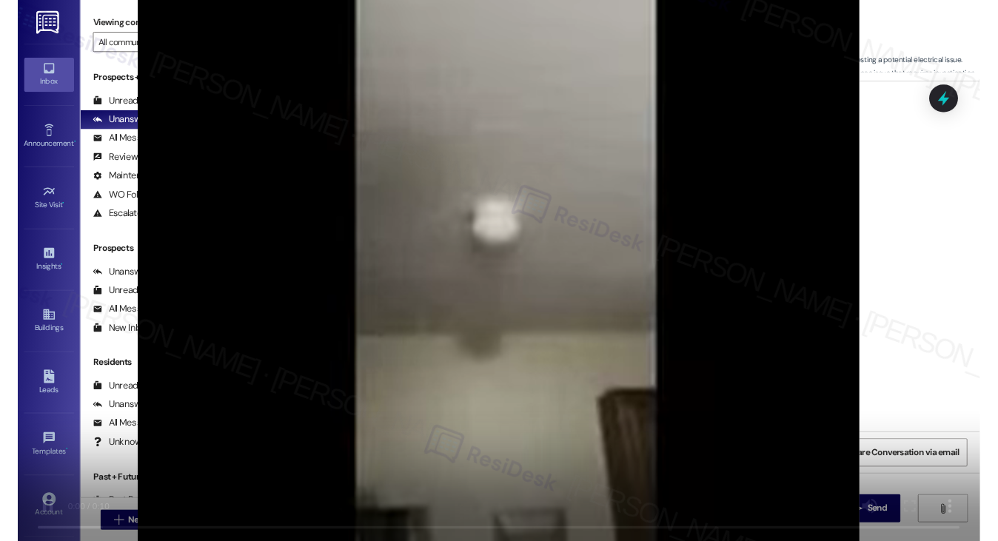
scroll to position [791, 0]
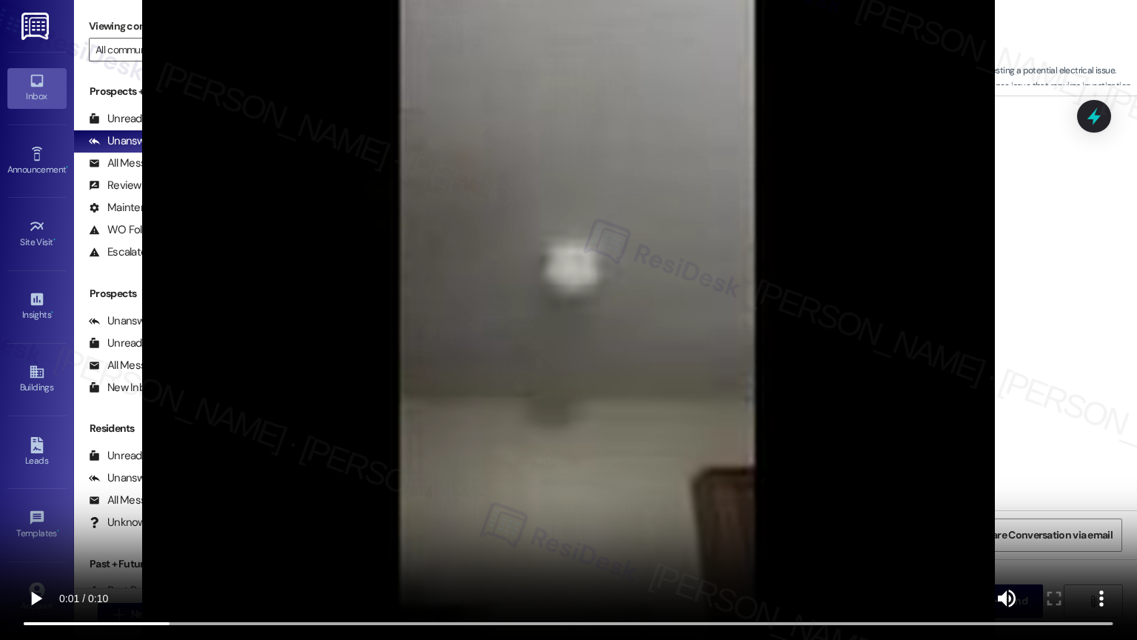
click at [997, 442] on video at bounding box center [568, 320] width 1137 height 640
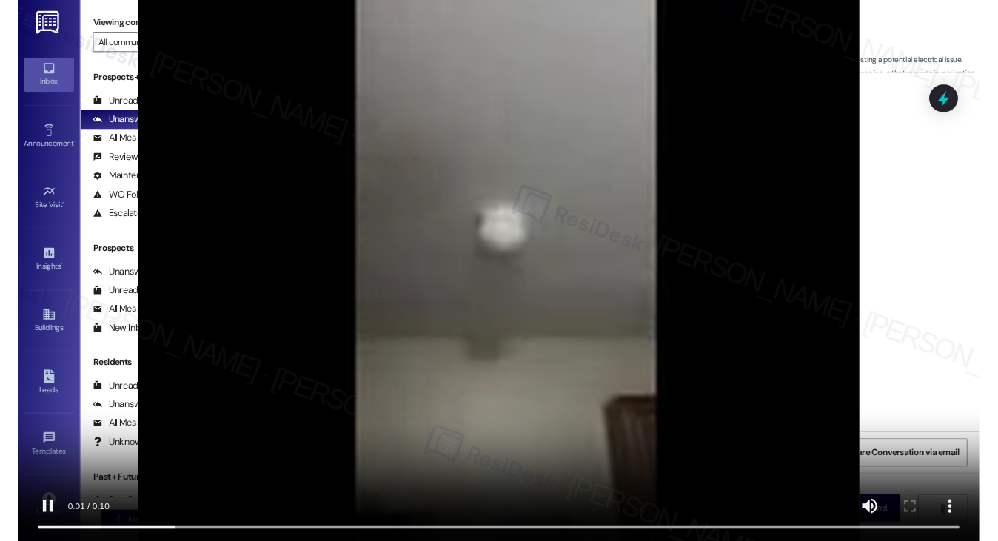
scroll to position [1033, 0]
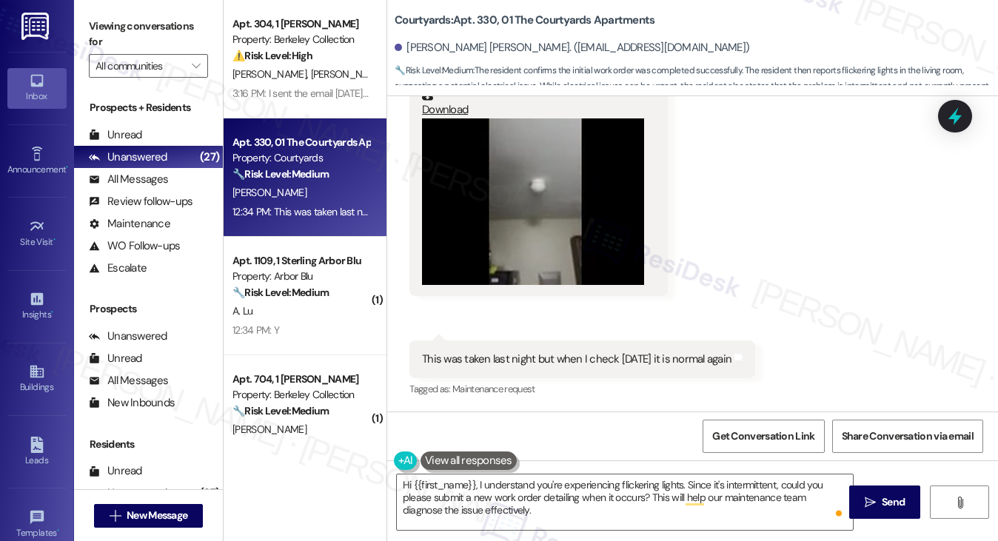
click at [549, 353] on div "This was taken last night but when I check [DATE] it is normal again" at bounding box center [577, 360] width 310 height 16
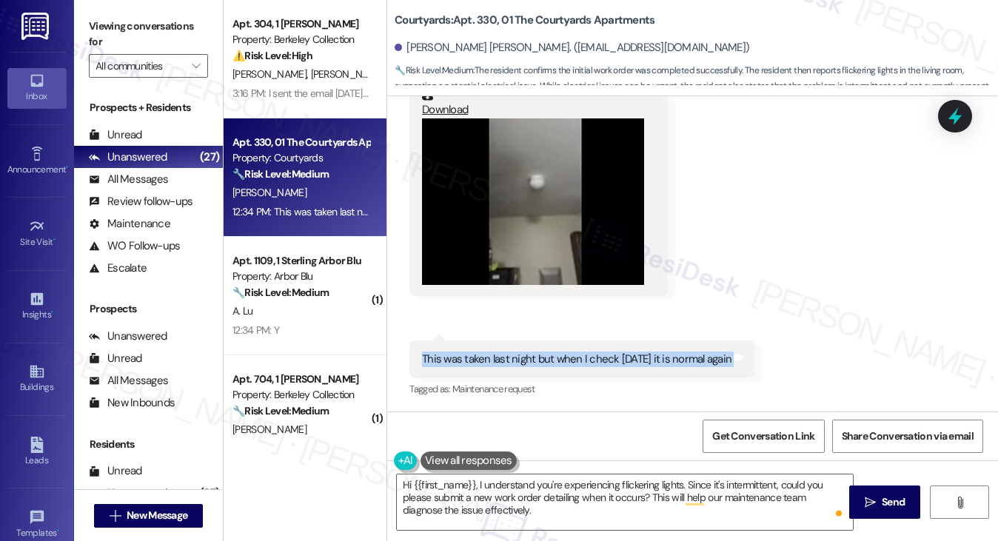
drag, startPoint x: 549, startPoint y: 353, endPoint x: 574, endPoint y: 344, distance: 27.0
click at [550, 353] on div "This was taken last night but when I check [DATE] it is normal again" at bounding box center [577, 360] width 310 height 16
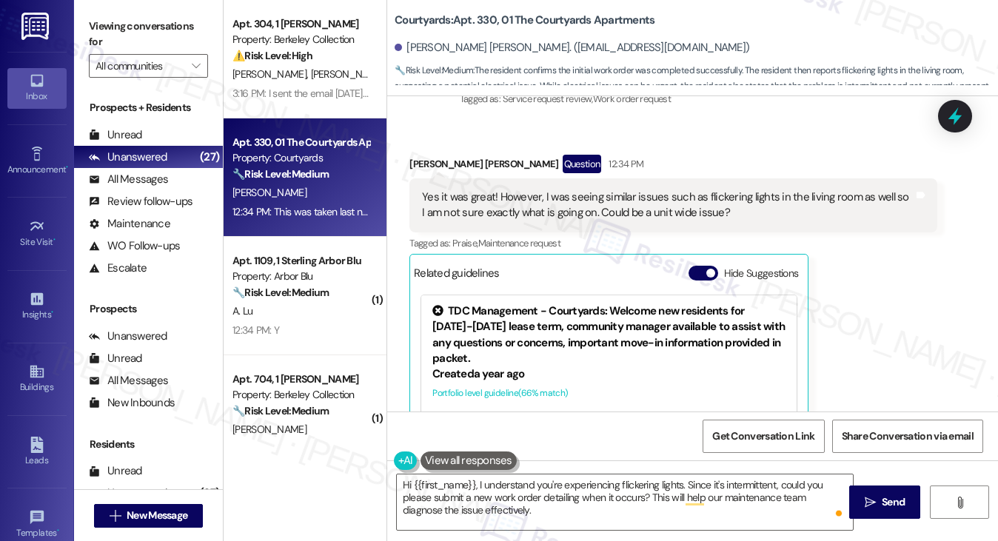
scroll to position [441, 0]
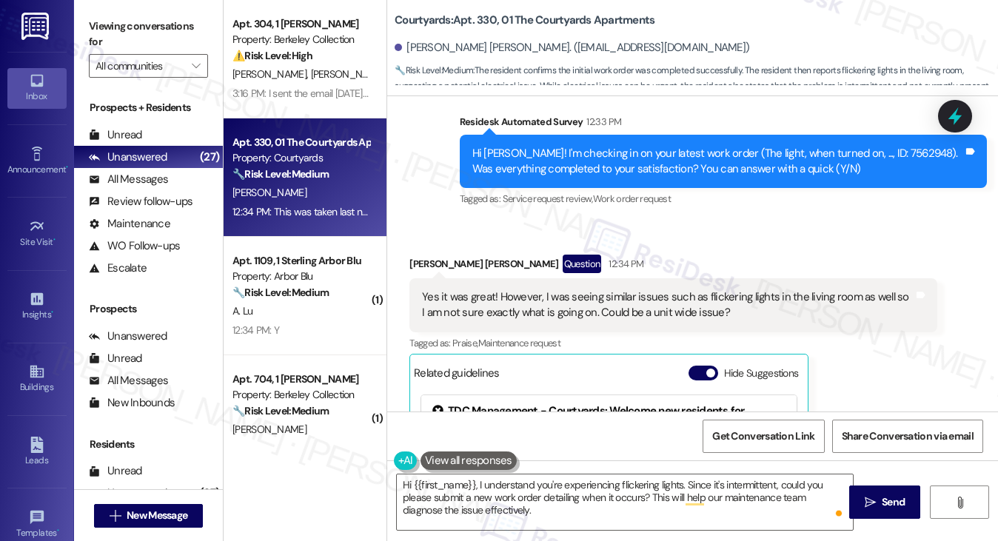
click at [597, 159] on div "Hi [PERSON_NAME]! I'm checking in on your latest work order (The light, when tu…" at bounding box center [717, 162] width 491 height 32
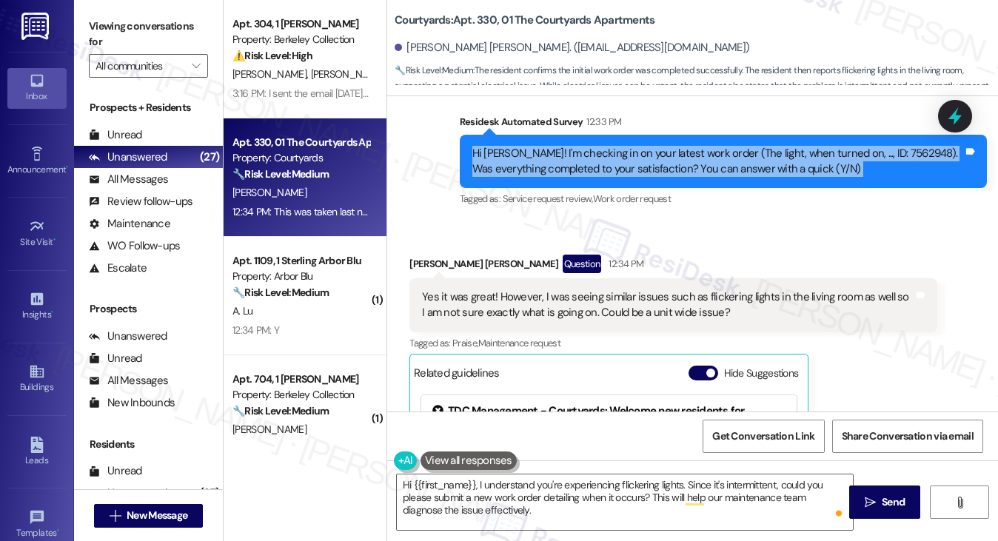
click at [597, 159] on div "Hi [PERSON_NAME]! I'm checking in on your latest work order (The light, when tu…" at bounding box center [717, 162] width 491 height 32
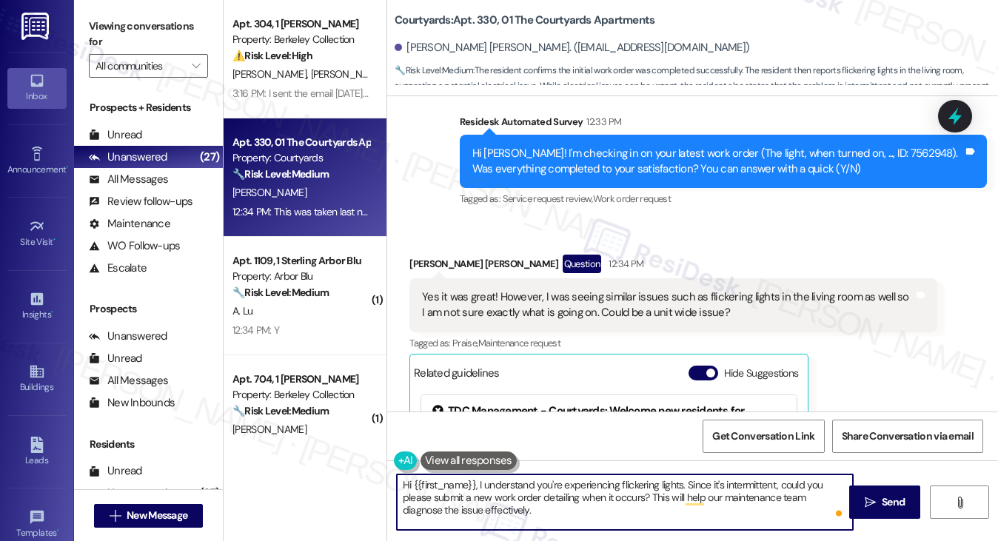
click at [515, 497] on textarea "Hi {{first_name}}, I understand you're experiencing flickering lights. Since it…" at bounding box center [625, 503] width 457 height 56
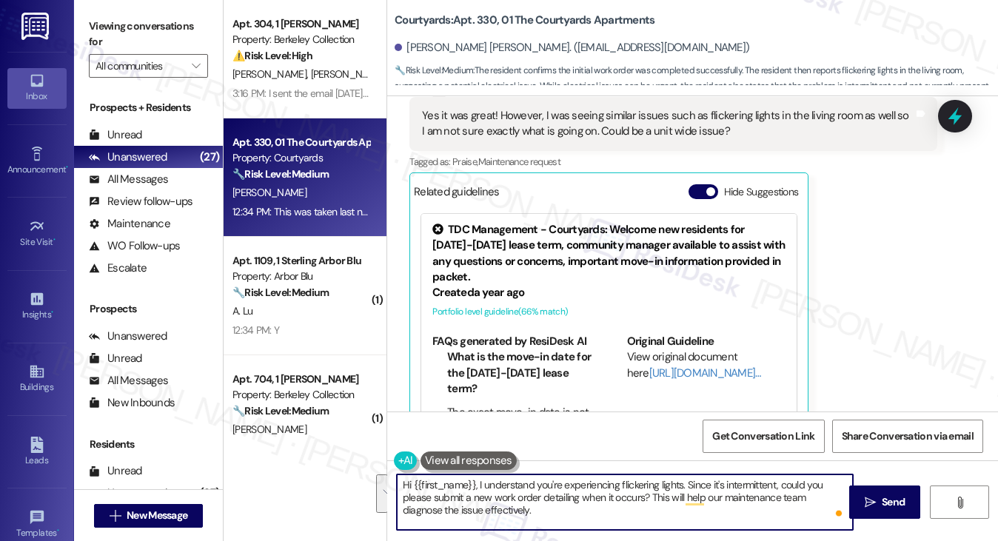
scroll to position [885, 0]
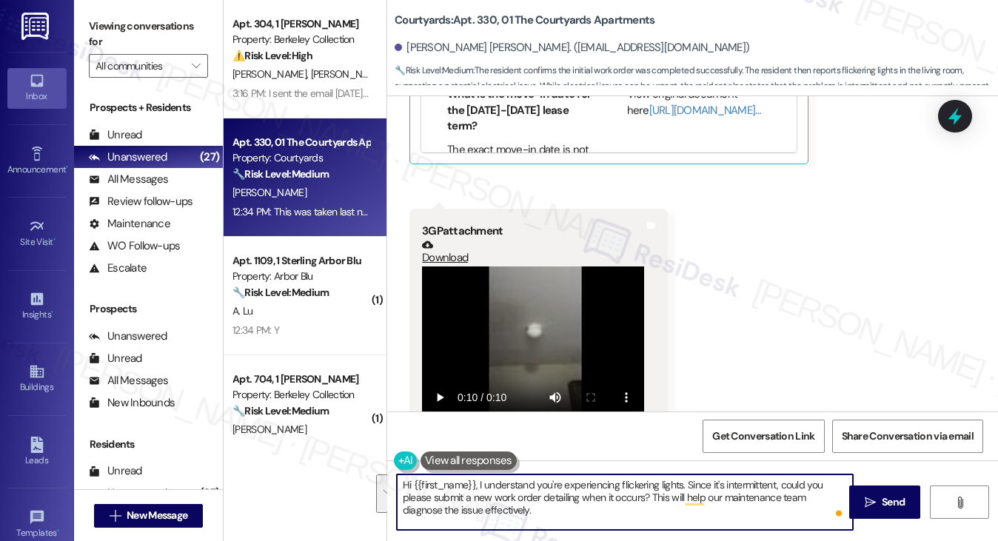
click at [470, 492] on textarea "Hi {{first_name}}, I understand you're experiencing flickering lights. Since it…" at bounding box center [625, 503] width 457 height 56
click at [418, 499] on textarea "Hi {{first_name}}, I understand you're experiencing flickering lights. Since it…" at bounding box center [625, 503] width 457 height 56
click at [566, 501] on textarea "Hi {{first_name}}, I understand you're experiencing flickering lights. Since it…" at bounding box center [625, 503] width 457 height 56
click at [792, 484] on textarea "Hi {{first_name}}, I understand you're experiencing flickering lights. Since it…" at bounding box center [625, 503] width 457 height 56
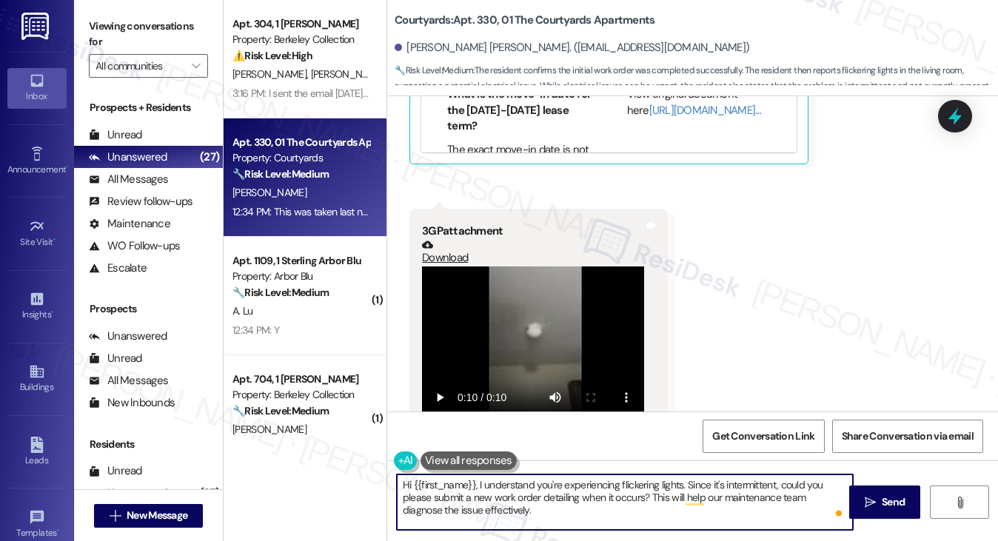
click at [792, 484] on textarea "Hi {{first_name}}, I understand you're experiencing flickering lights. Since it…" at bounding box center [625, 503] width 457 height 56
drag, startPoint x: 400, startPoint y: 497, endPoint x: 500, endPoint y: 507, distance: 100.5
click at [500, 507] on textarea "Hi {{first_name}}, I understand you're experiencing flickering lights. Since it…" at bounding box center [625, 503] width 457 height 56
type textarea "Hi {{first_name}}, I understand you're experiencing flickering lights. Since it…"
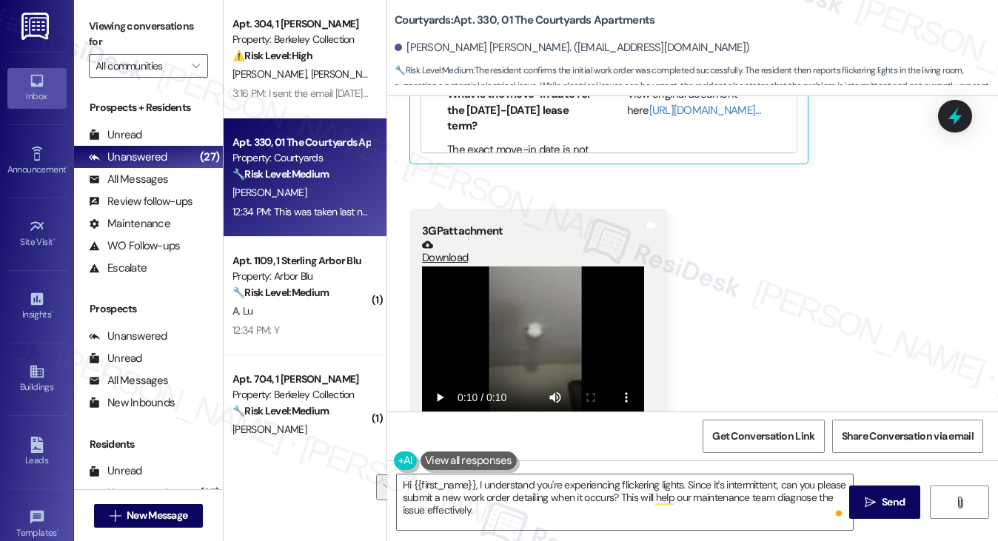
click at [792, 261] on div "Received via SMS [PERSON_NAME] [PERSON_NAME] Question 12:34 PM Yes it was great…" at bounding box center [692, 168] width 611 height 783
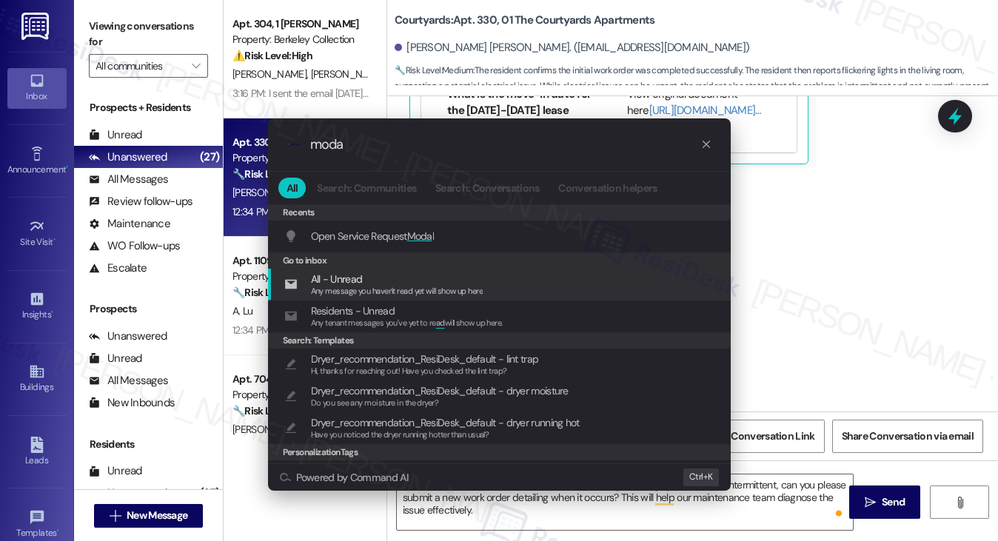
type input "moda"
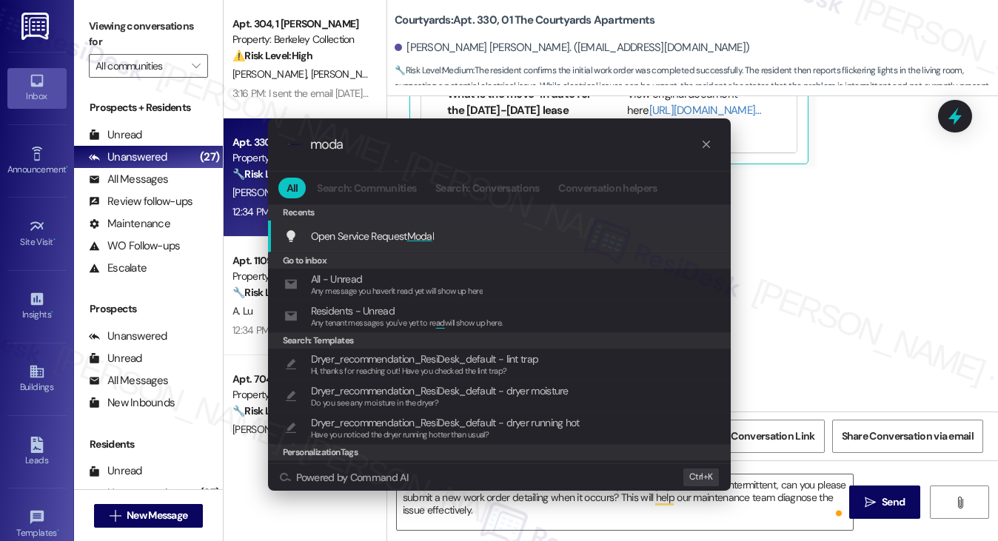
click at [438, 236] on div "Open Service Request Moda l Add shortcut" at bounding box center [500, 236] width 433 height 16
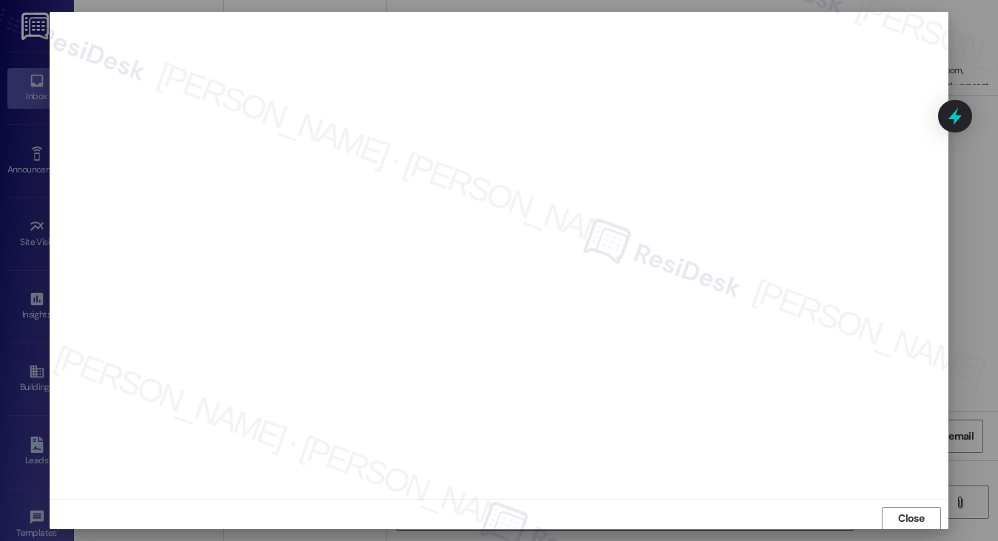
scroll to position [1, 0]
click at [919, 513] on span "Close" at bounding box center [911, 518] width 26 height 16
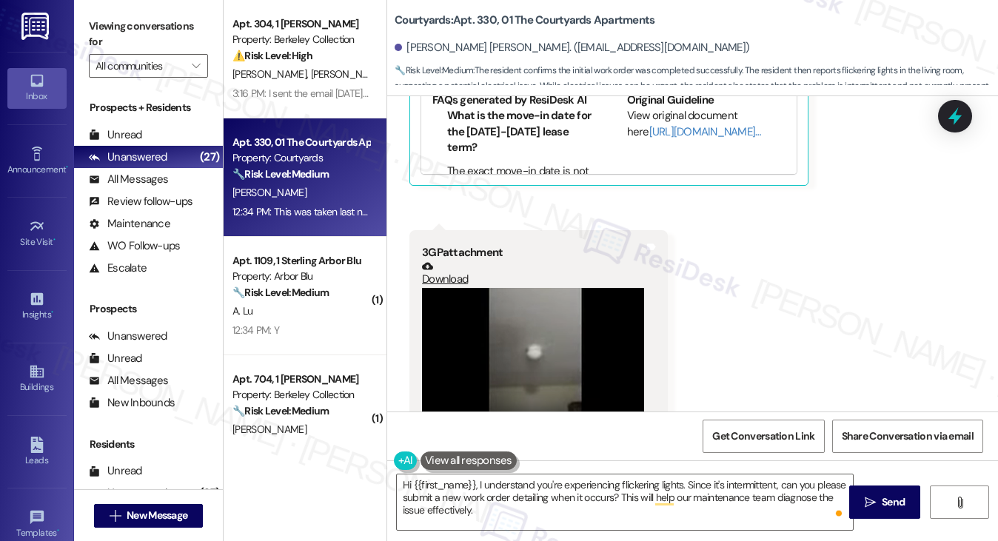
scroll to position [1033, 0]
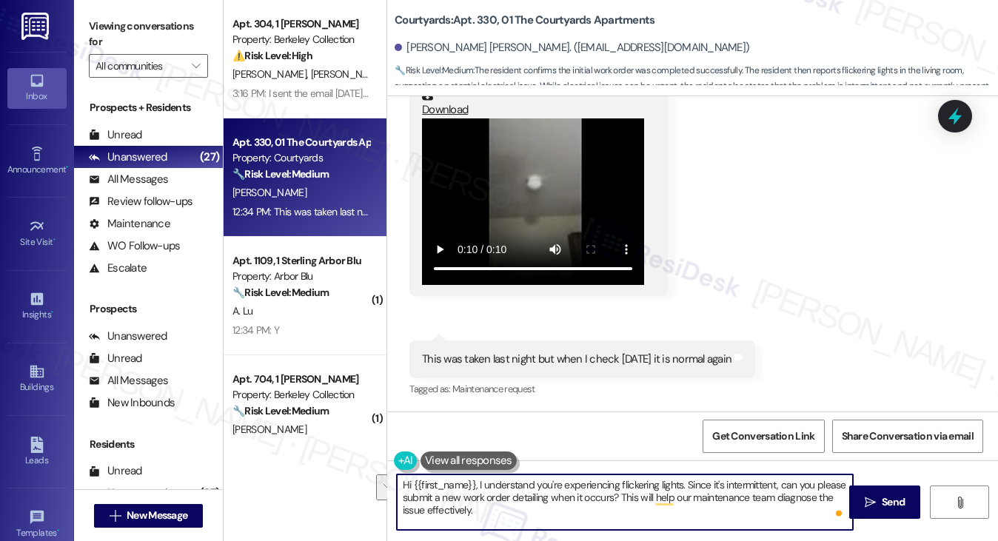
drag, startPoint x: 781, startPoint y: 482, endPoint x: 610, endPoint y: 497, distance: 171.7
click at [610, 497] on textarea "Hi {{first_name}}, I understand you're experiencing flickering lights. Since it…" at bounding box center [625, 503] width 457 height 56
click at [628, 495] on textarea "Hi {{first_name}}, I understand you're experiencing flickering lights. Since it…" at bounding box center [625, 503] width 457 height 56
drag, startPoint x: 506, startPoint y: 497, endPoint x: 392, endPoint y: 497, distance: 114.8
click at [392, 497] on div "Hi {{first_name}}, I understand you're experiencing flickering lights. Since it…" at bounding box center [618, 502] width 458 height 57
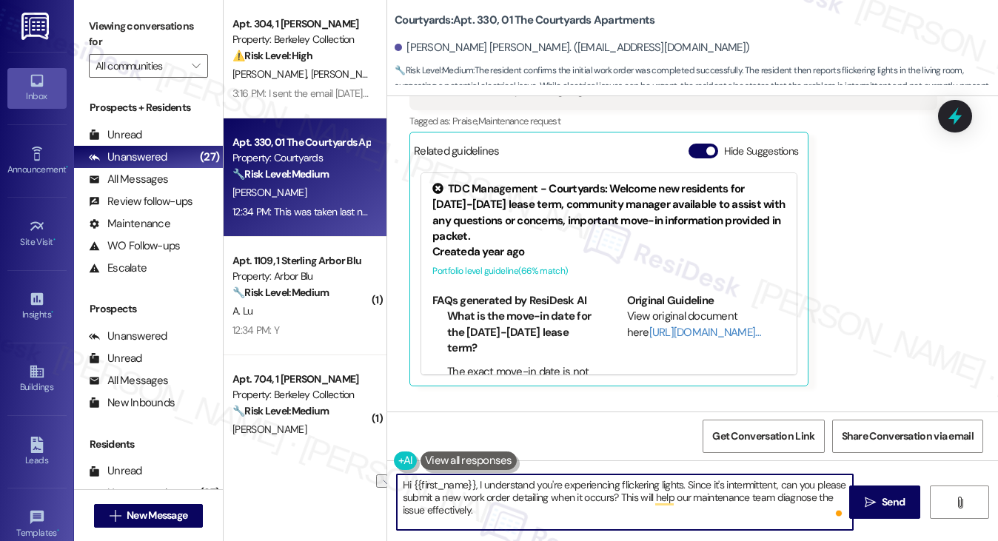
scroll to position [441, 0]
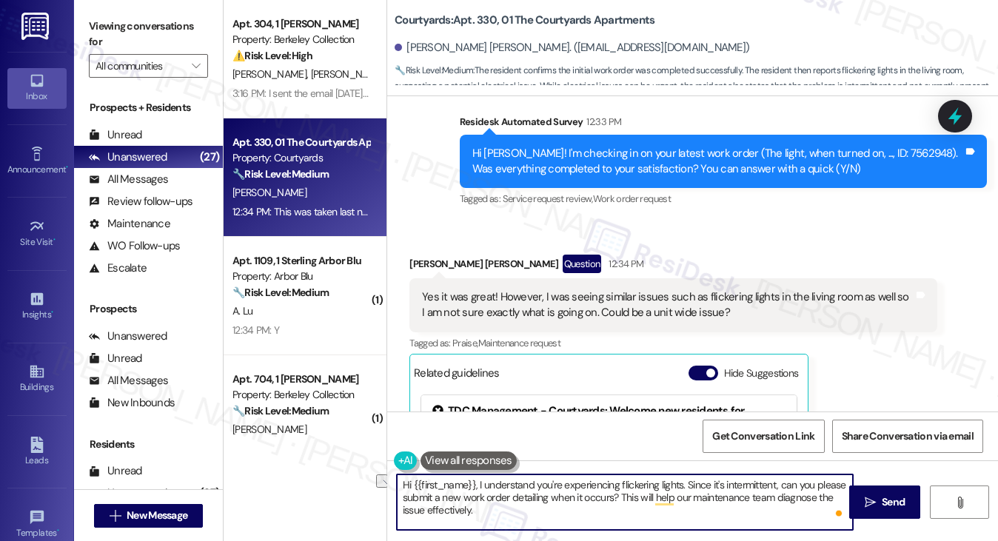
click at [572, 293] on div "Yes it was great! However, I was seeing similar issues such as flickering light…" at bounding box center [667, 306] width 491 height 32
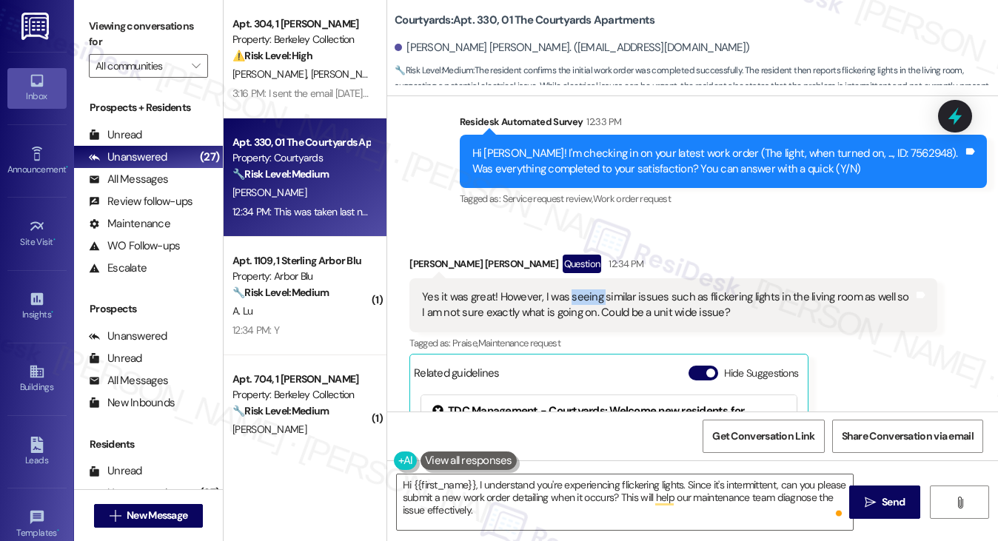
click at [572, 293] on div "Yes it was great! However, I was seeing similar issues such as flickering light…" at bounding box center [667, 306] width 491 height 32
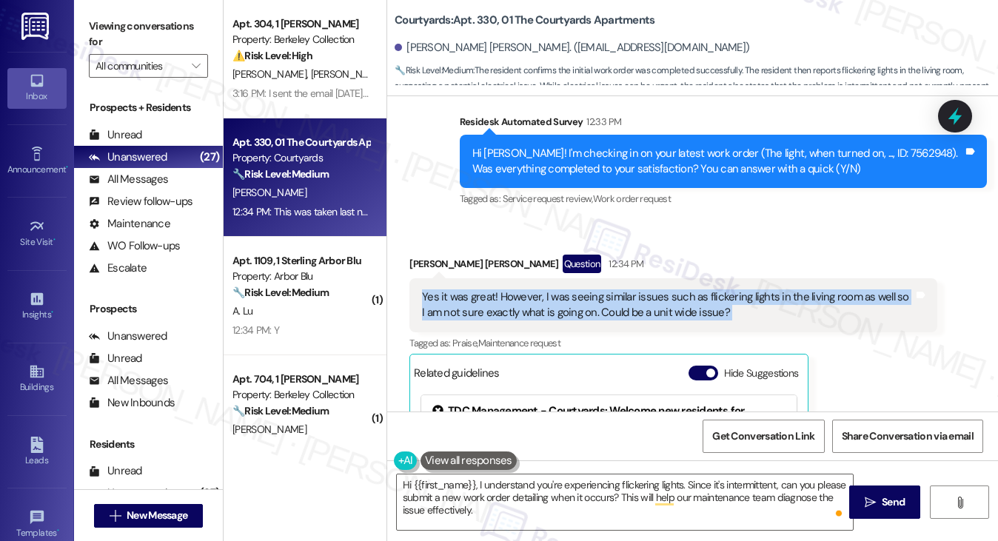
click at [572, 293] on div "Yes it was great! However, I was seeing similar issues such as flickering light…" at bounding box center [667, 306] width 491 height 32
copy div "Yes it was great! However, I was seeing similar issues such as flickering light…"
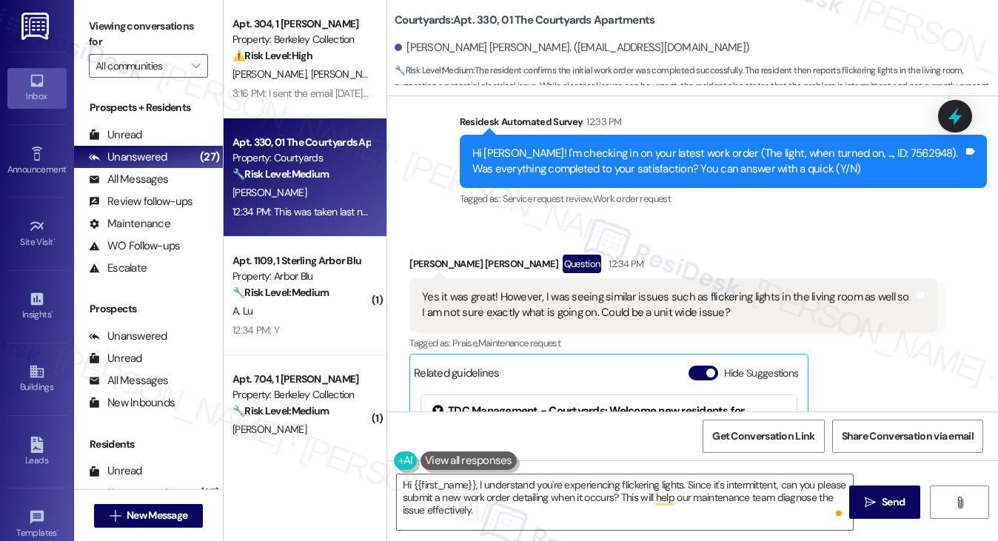
click at [124, 36] on label "Viewing conversations for" at bounding box center [148, 34] width 119 height 39
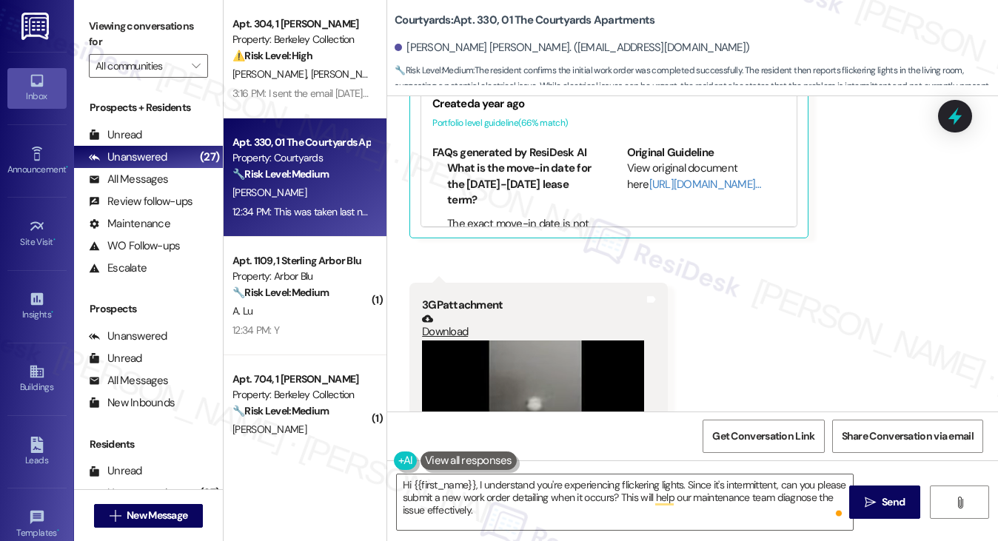
scroll to position [1033, 0]
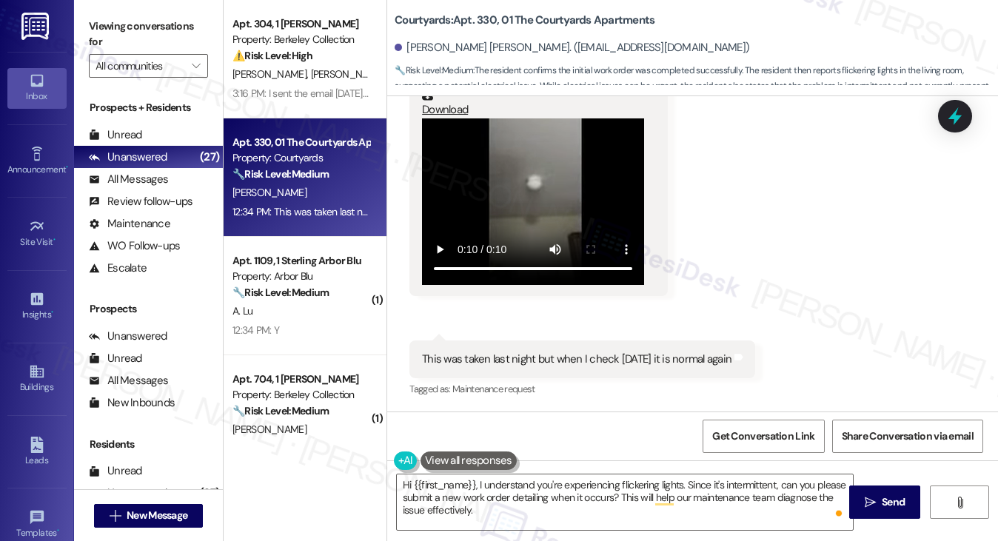
click at [531, 350] on div "This was taken last night but when I check today it is normal again Tags and no…" at bounding box center [582, 360] width 346 height 38
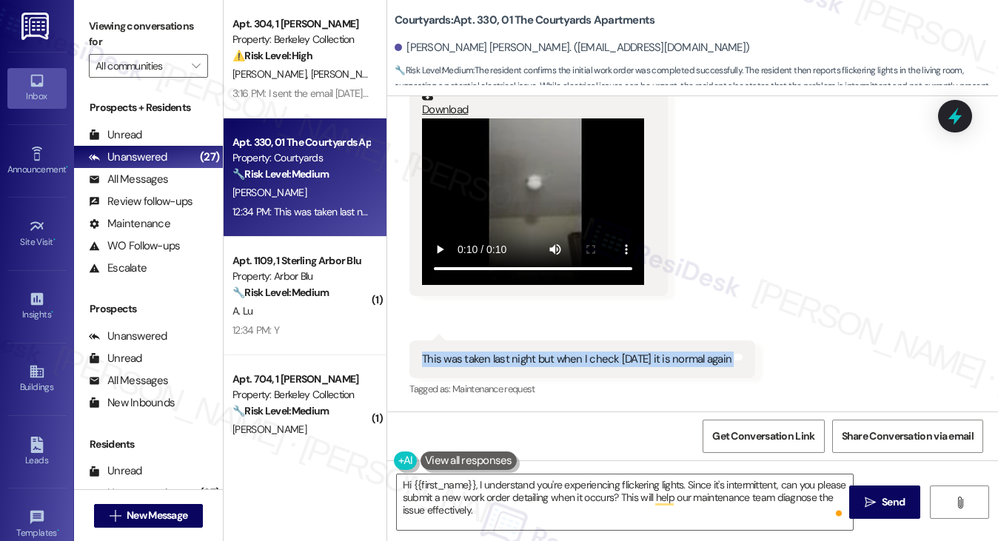
click at [531, 350] on div "This was taken last night but when I check today it is normal again Tags and no…" at bounding box center [582, 360] width 346 height 38
copy div "This was taken last night but when I check today it is normal again Tags and no…"
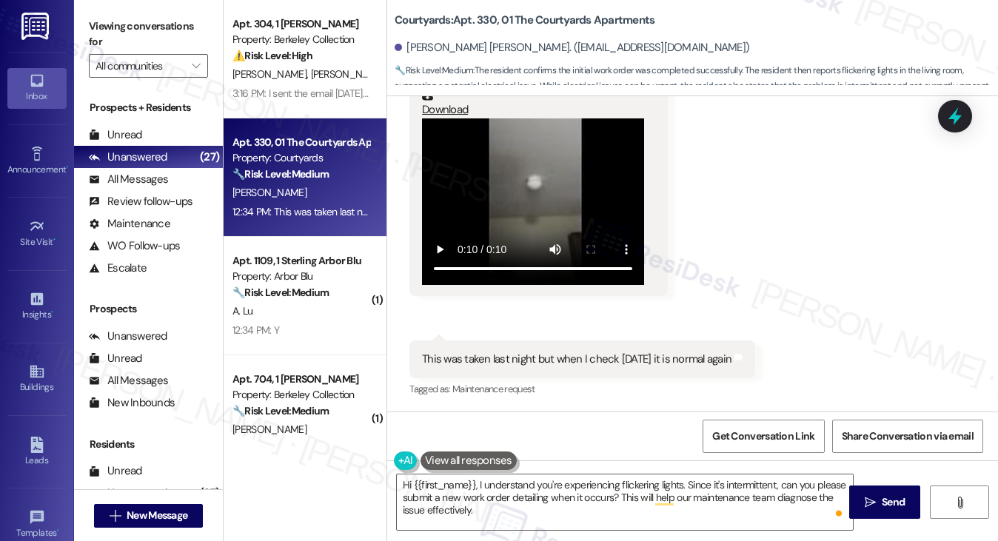
click at [136, 26] on label "Viewing conversations for" at bounding box center [148, 34] width 119 height 39
drag, startPoint x: 137, startPoint y: 30, endPoint x: 159, endPoint y: 47, distance: 28.0
click at [137, 30] on label "Viewing conversations for" at bounding box center [148, 34] width 119 height 39
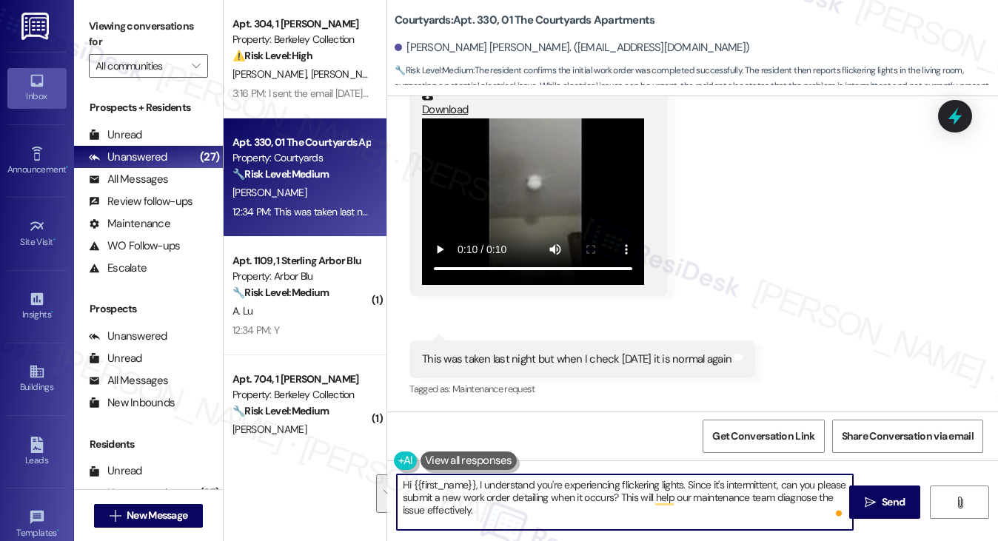
drag, startPoint x: 641, startPoint y: 512, endPoint x: 686, endPoint y: 484, distance: 52.6
click at [686, 484] on textarea "Hi {{first_name}}, I understand you're experiencing flickering lights. Since it…" at bounding box center [625, 503] width 457 height 56
paste textarea "Is it only in the living room or do you notice it in other rooms as well?"
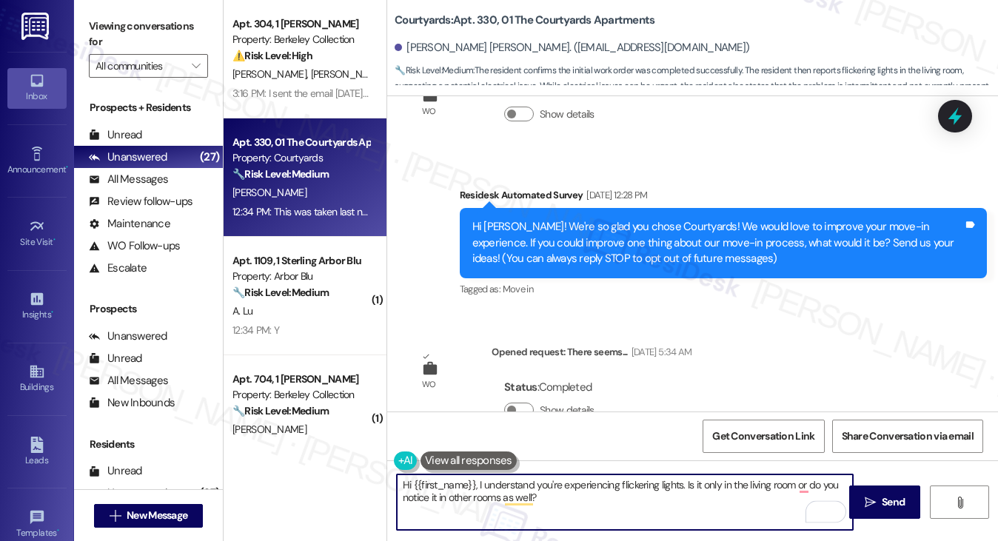
scroll to position [441, 0]
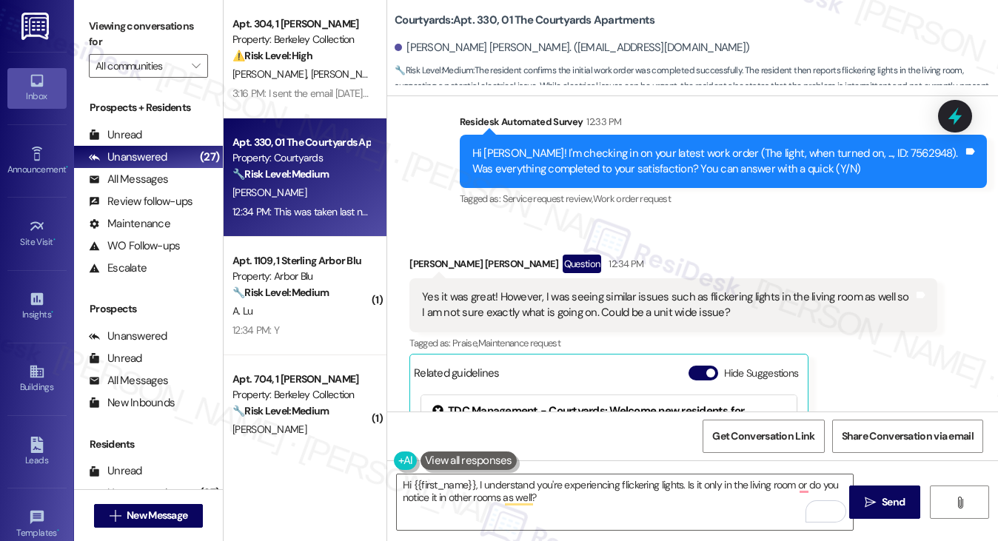
click at [146, 40] on label "Viewing conversations for" at bounding box center [148, 34] width 119 height 39
click at [652, 500] on textarea "Hi {{first_name}}, I understand you're experiencing flickering lights. Is it on…" at bounding box center [625, 503] width 457 height 56
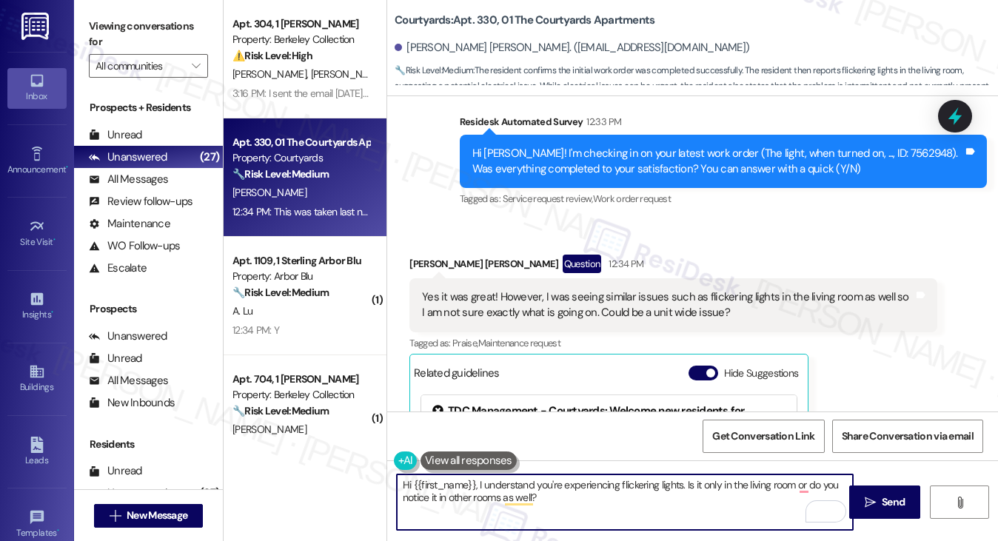
paste textarea "Has this occurred more than once, or was last night the first time you noticed …"
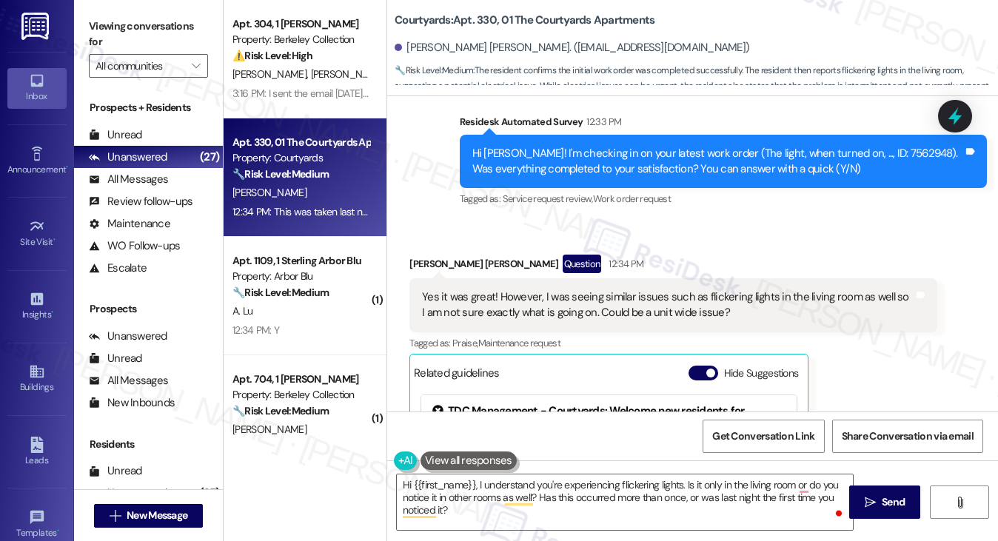
click at [418, 267] on div "Hanze Liu Question 12:34 PM" at bounding box center [672, 267] width 527 height 24
click at [758, 491] on textarea "Hi {{first_name}}, I understand you're experiencing flickering lights. Is it on…" at bounding box center [625, 503] width 457 height 56
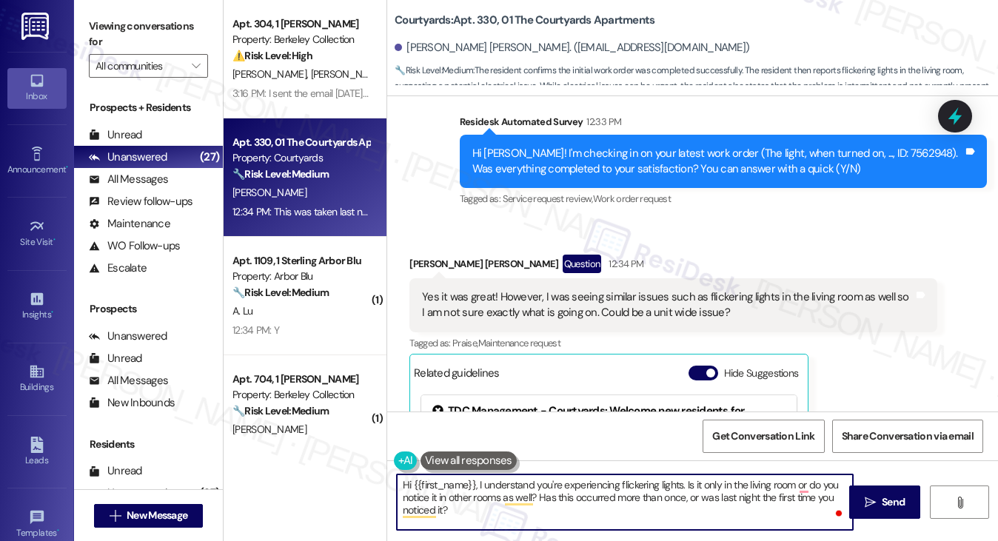
click at [758, 491] on textarea "Hi {{first_name}}, I understand you're experiencing flickering lights. Is it on…" at bounding box center [625, 503] width 457 height 56
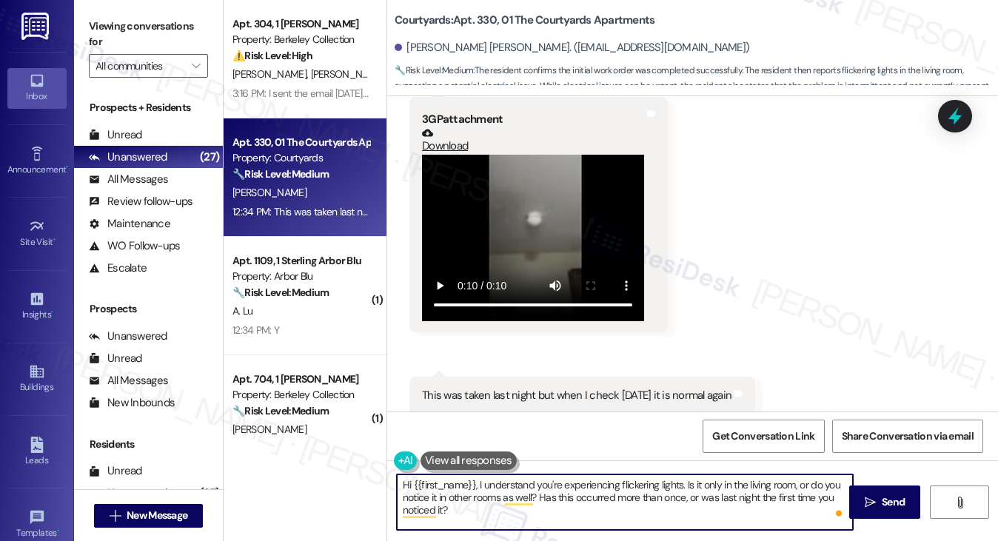
scroll to position [1033, 0]
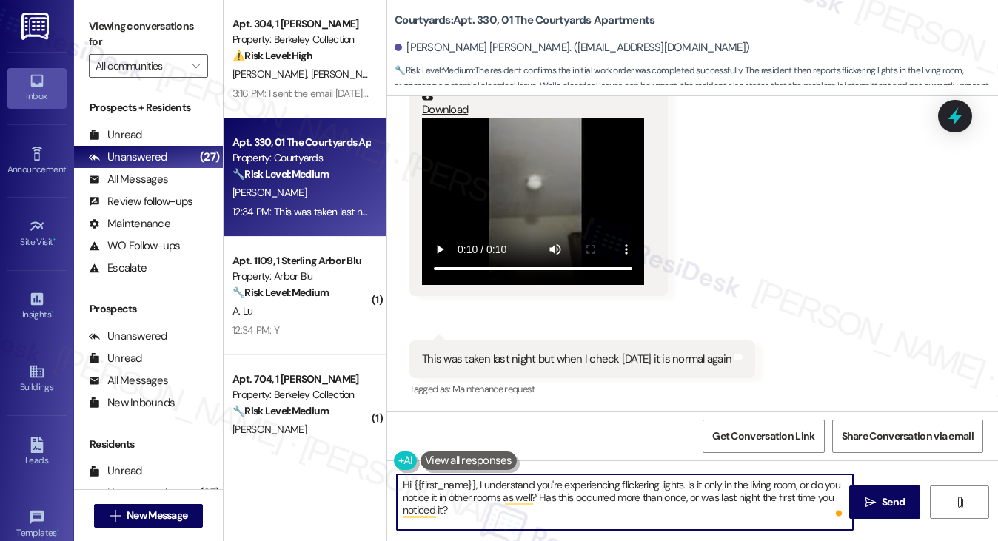
click at [719, 500] on textarea "Hi {{first_name}}, I understand you're experiencing flickering lights. Is it on…" at bounding box center [625, 503] width 457 height 56
click at [657, 514] on textarea "Hi {{first_name}}, I understand you're experiencing flickering lights. Is it on…" at bounding box center [625, 503] width 457 height 56
drag, startPoint x: 684, startPoint y: 498, endPoint x: 763, endPoint y: 512, distance: 80.5
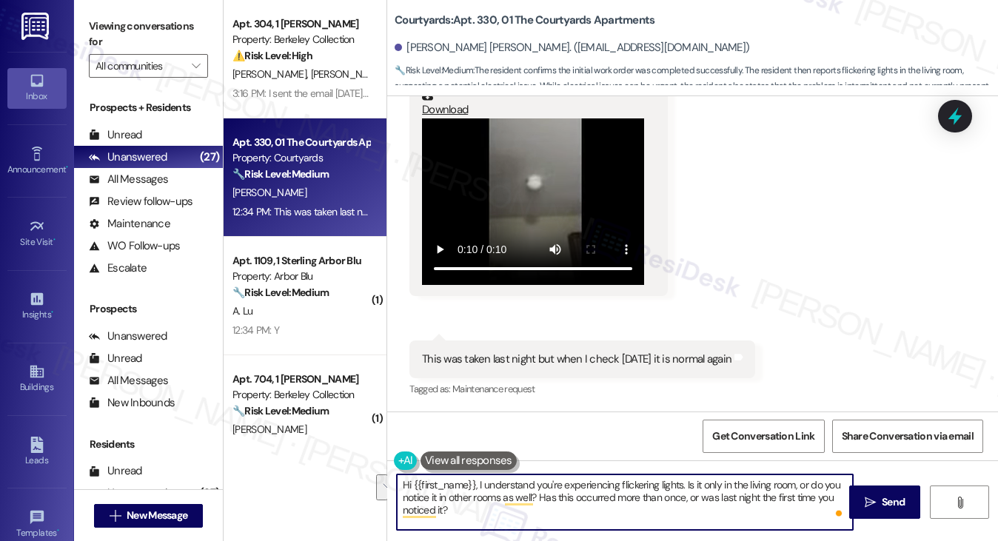
click at [763, 512] on textarea "Hi {{first_name}}, I understand you're experiencing flickering lights. Is it on…" at bounding box center [625, 503] width 457 height 56
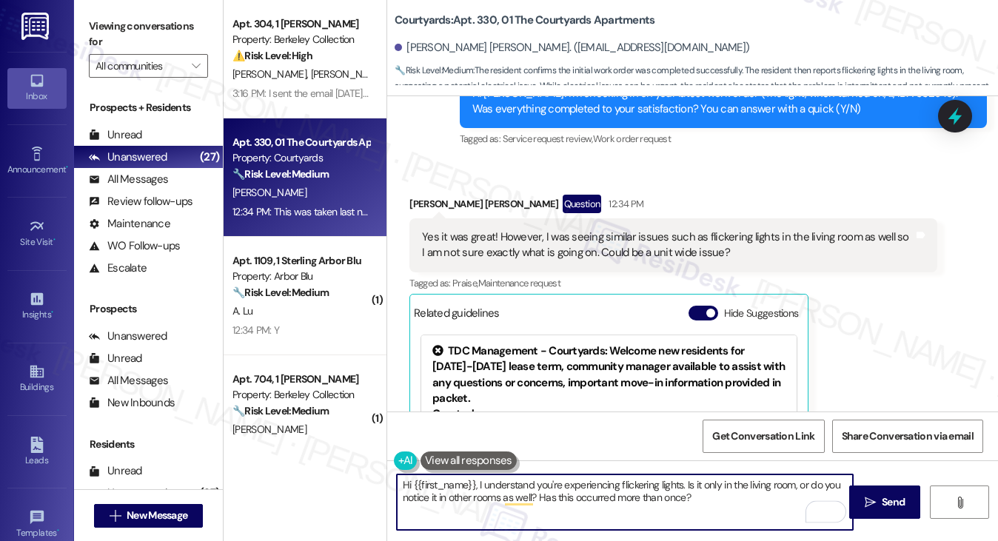
scroll to position [367, 0]
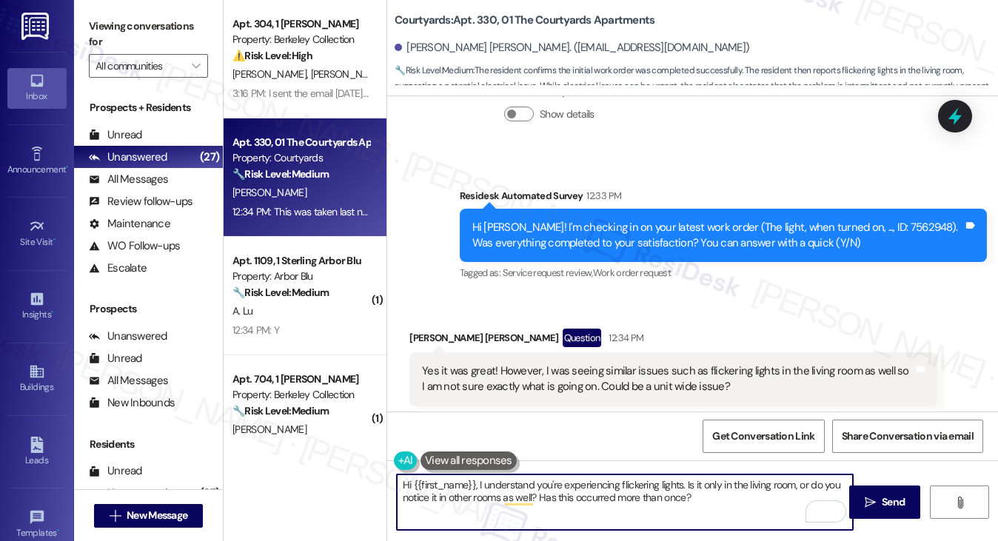
click at [477, 484] on textarea "Hi {{first_name}}, I understand you're experiencing flickering lights. Is it on…" at bounding box center [625, 503] width 457 height 56
click at [421, 498] on textarea "Hi {{first_name}}, thank you for sending us the video and I understand you're e…" at bounding box center [625, 503] width 457 height 56
type textarea "Hi {{first_name}}, thank you for sending us the video, and I understand you're …"
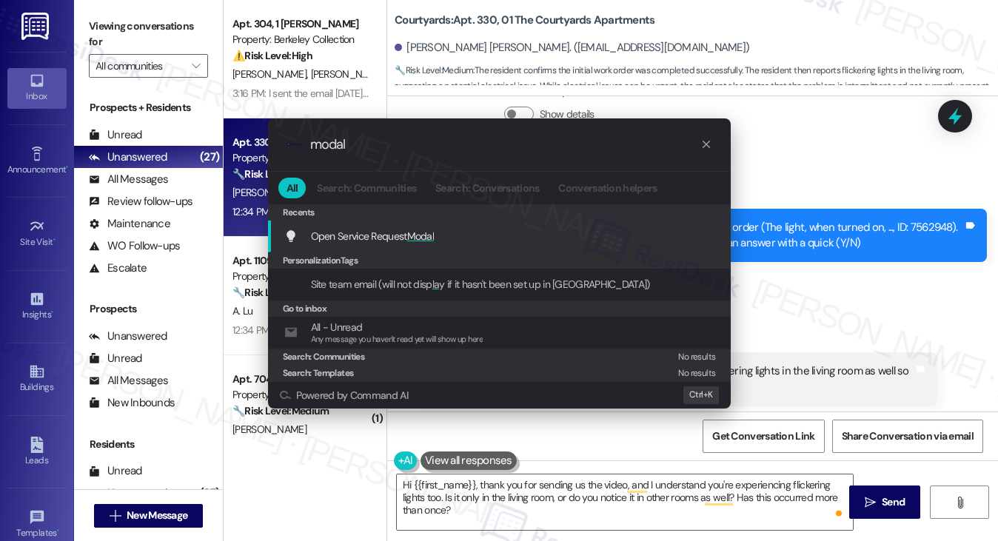
type input "modal"
click at [394, 239] on span "Open Service Request Modal" at bounding box center [373, 236] width 124 height 13
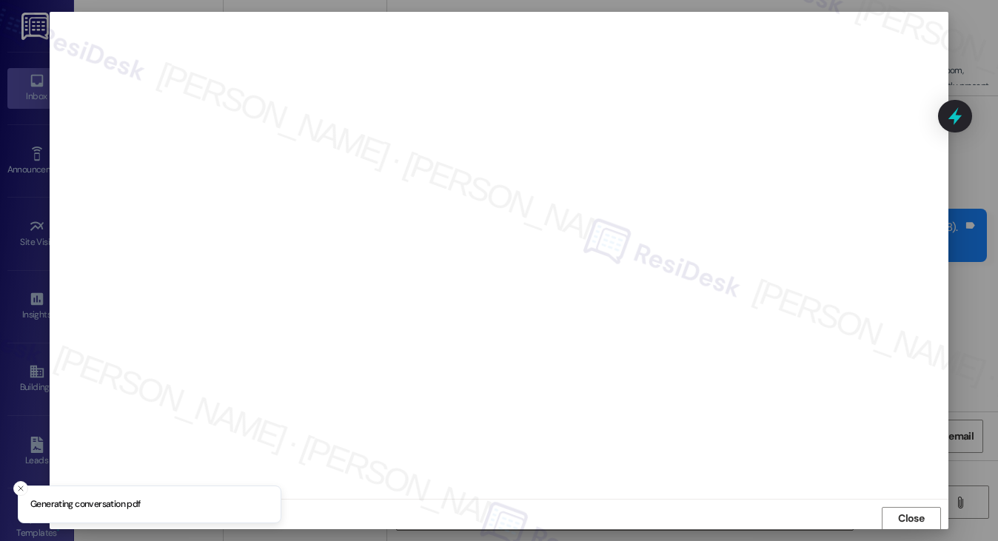
scroll to position [1, 0]
click at [907, 504] on div "Close" at bounding box center [499, 517] width 898 height 39
click at [901, 512] on span "Close" at bounding box center [911, 518] width 26 height 16
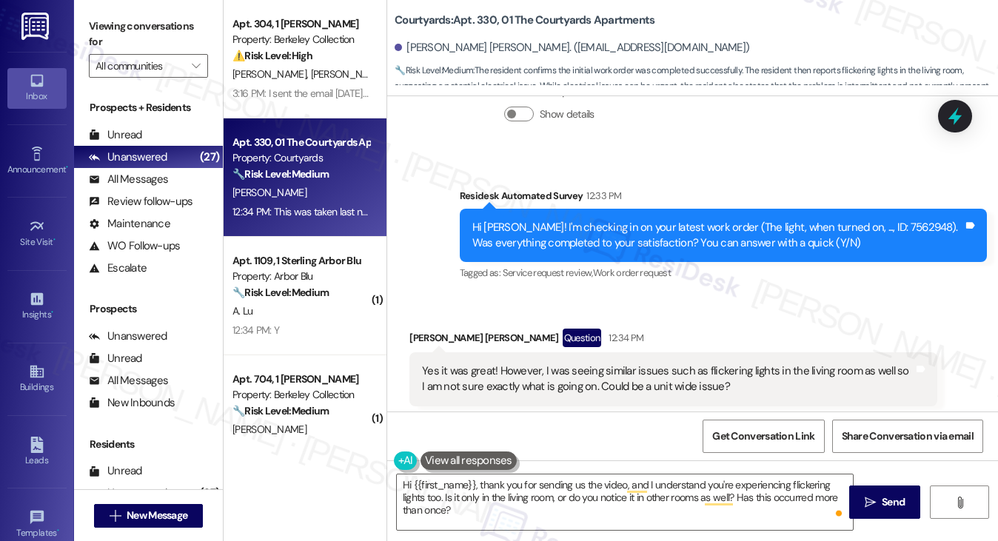
click at [563, 379] on div "Yes it was great! However, I was seeing similar issues such as flickering light…" at bounding box center [667, 380] width 491 height 32
click at [566, 380] on div "Yes it was great! However, I was seeing similar issues such as flickering light…" at bounding box center [667, 380] width 491 height 32
click at [566, 381] on div "Yes it was great! However, I was seeing similar issues such as flickering light…" at bounding box center [667, 380] width 491 height 32
click at [501, 507] on textarea "Hi {{first_name}}, thank you for sending us the video, and I understand you're …" at bounding box center [625, 503] width 457 height 56
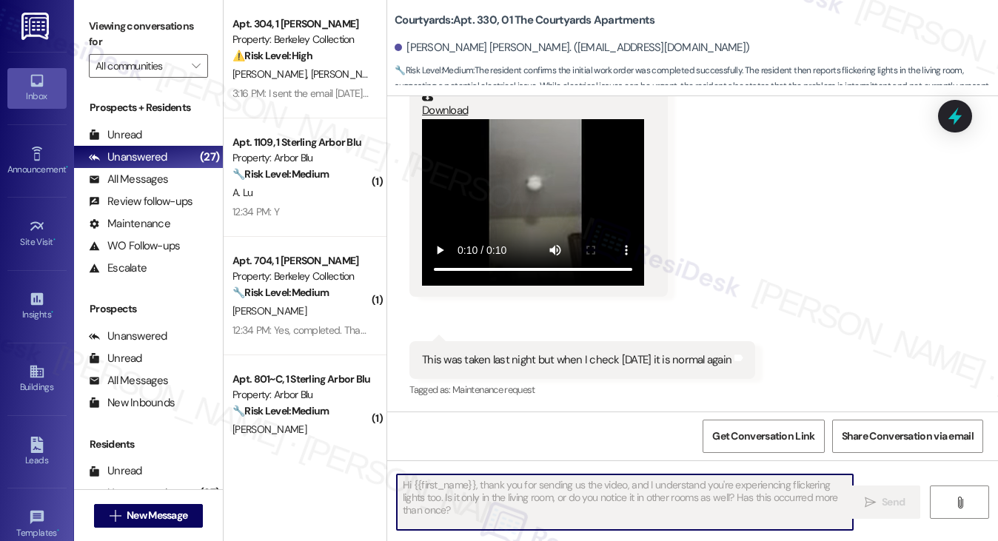
scroll to position [1152, 0]
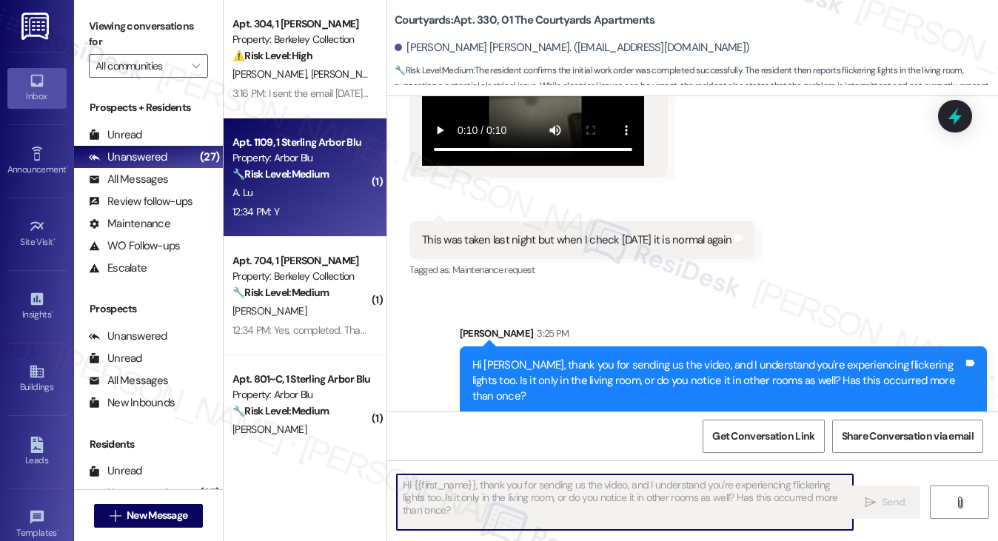
click at [299, 211] on div "12:34 PM: Y 12:34 PM: Y" at bounding box center [301, 212] width 140 height 19
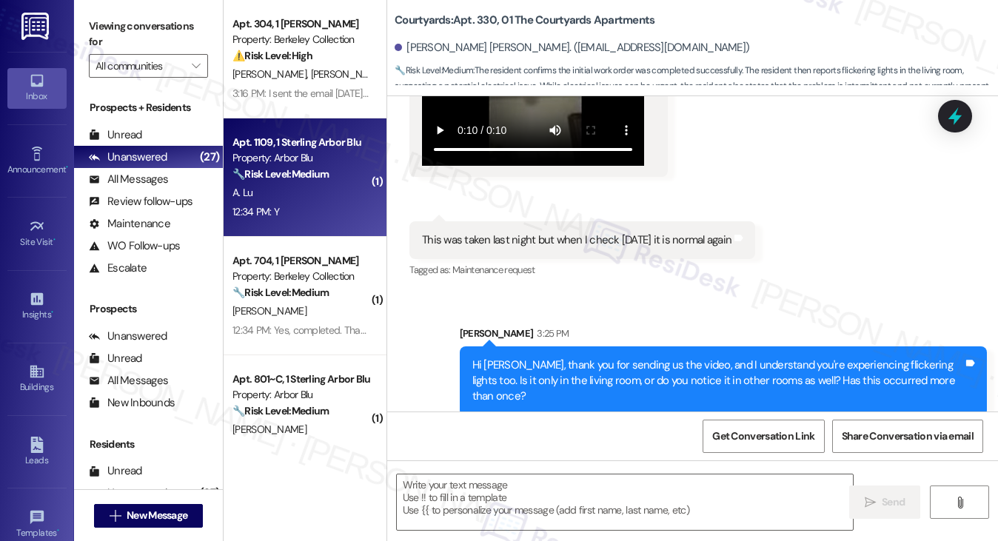
type textarea "Fetching suggested responses. Please feel free to read through the conversation…"
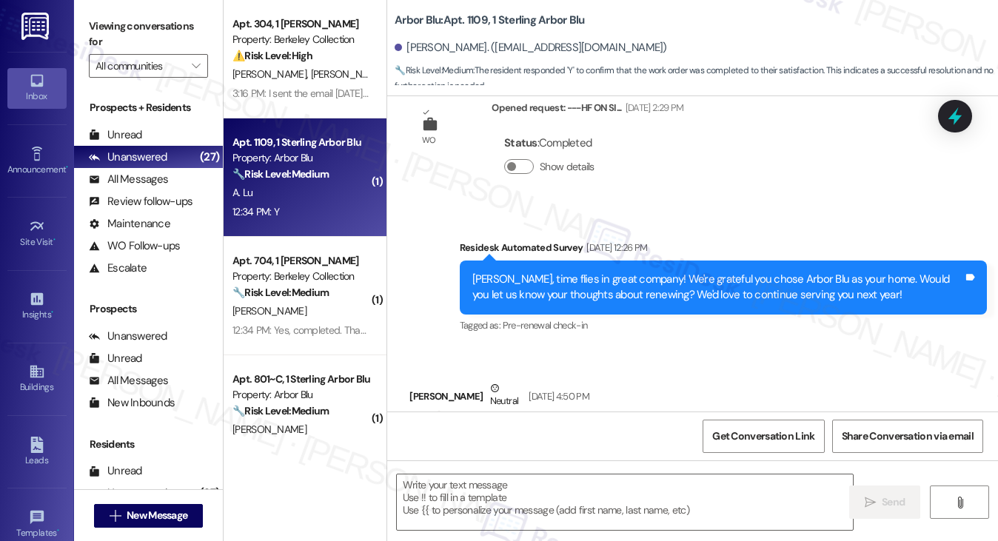
type textarea "Fetching suggested responses. Please feel free to read through the conversation…"
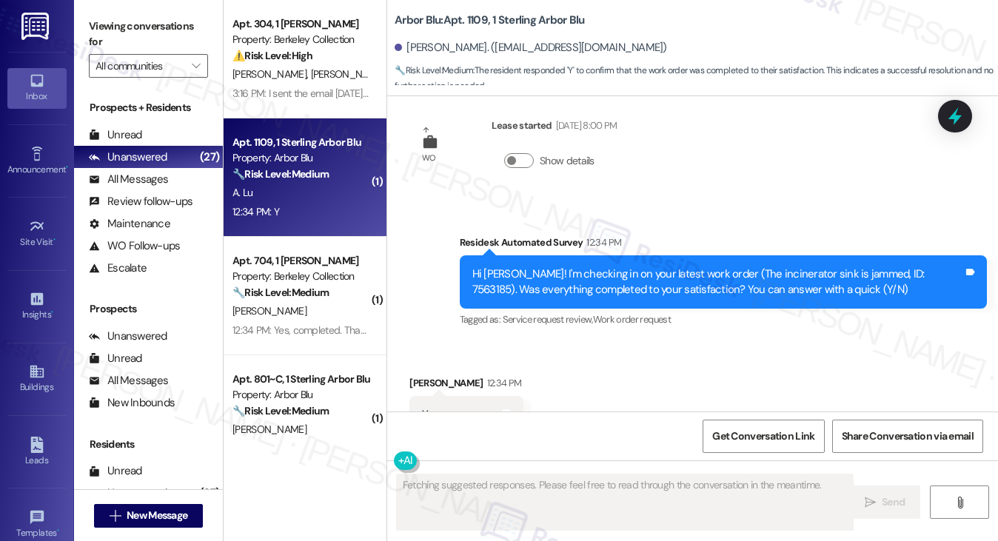
scroll to position [2329, 0]
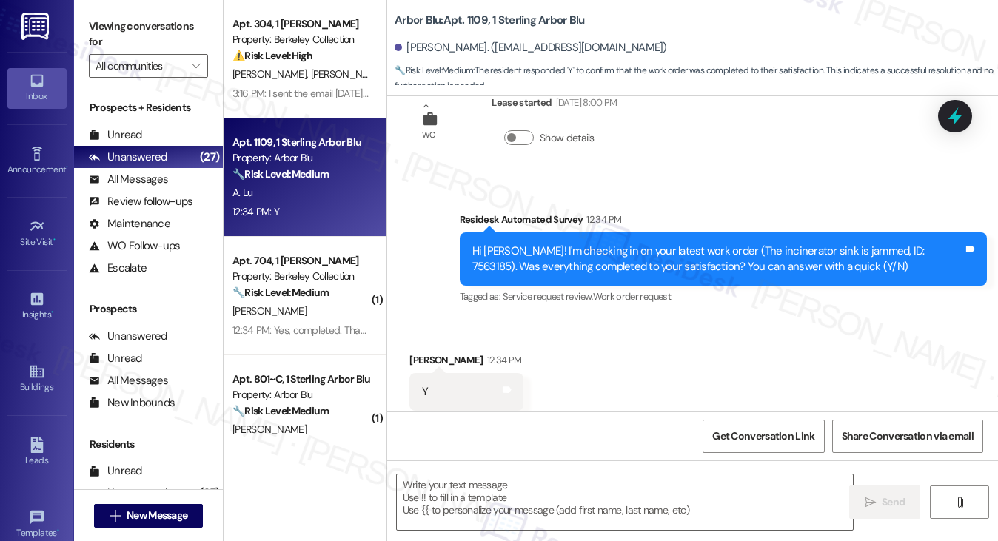
click at [130, 42] on label "Viewing conversations for" at bounding box center [148, 34] width 119 height 39
click at [512, 483] on textarea at bounding box center [625, 503] width 457 height 56
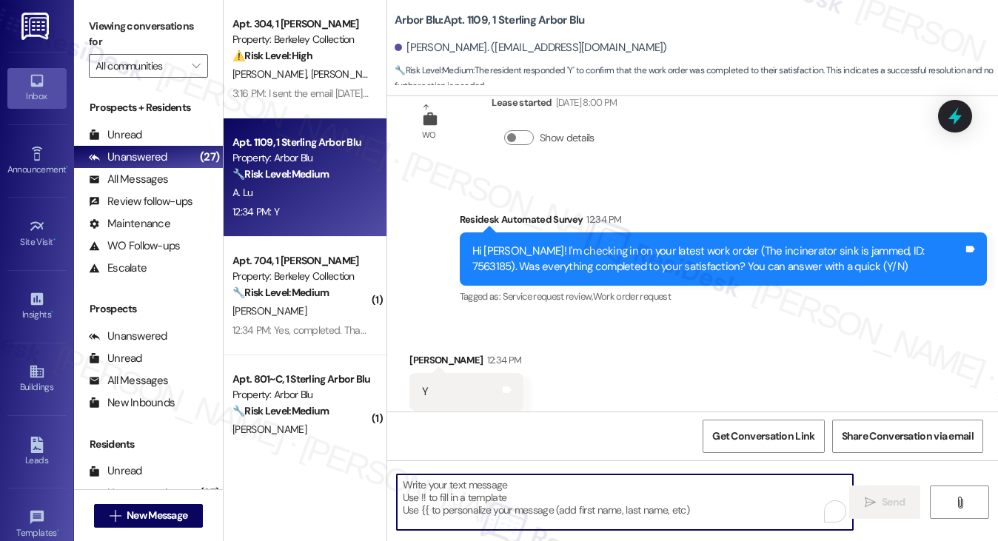
paste textarea "Hi {{first_name}}! I'm glad to hear that the latest work order was completed to…"
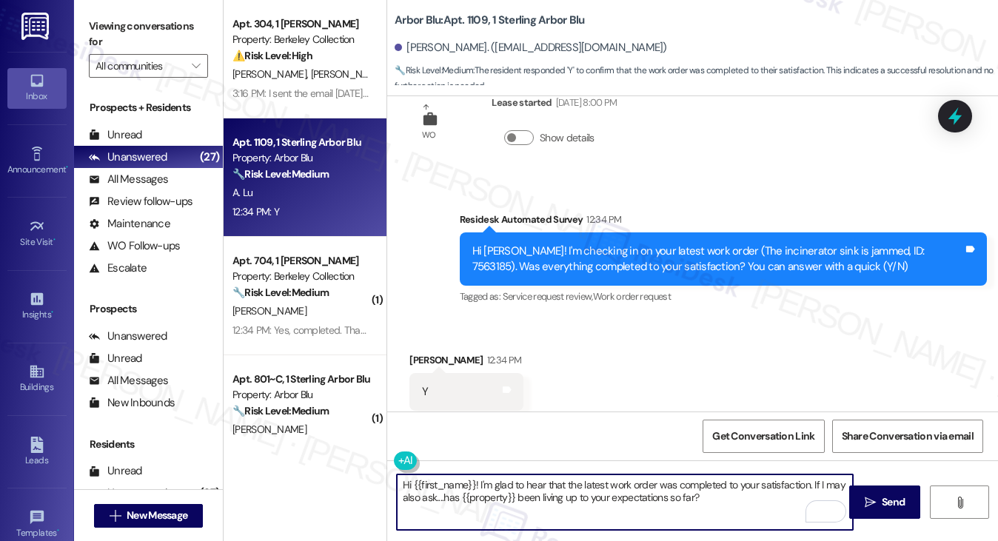
click at [598, 485] on textarea "Hi {{first_name}}! I'm glad to hear that the latest work order was completed to…" at bounding box center [625, 503] width 457 height 56
type textarea "Hi {{first_name}}! I'm glad to hear that the sink work order was completed to y…"
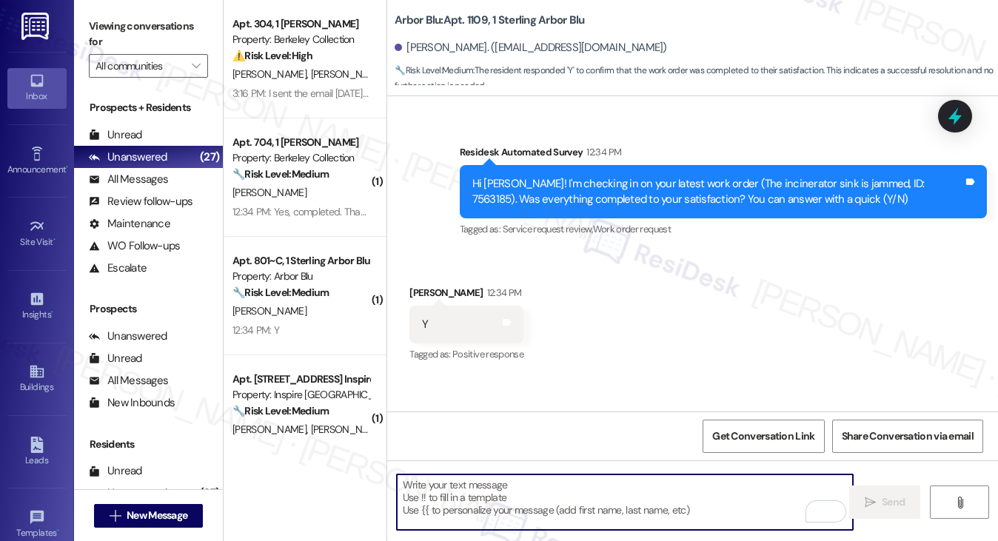
scroll to position [2449, 0]
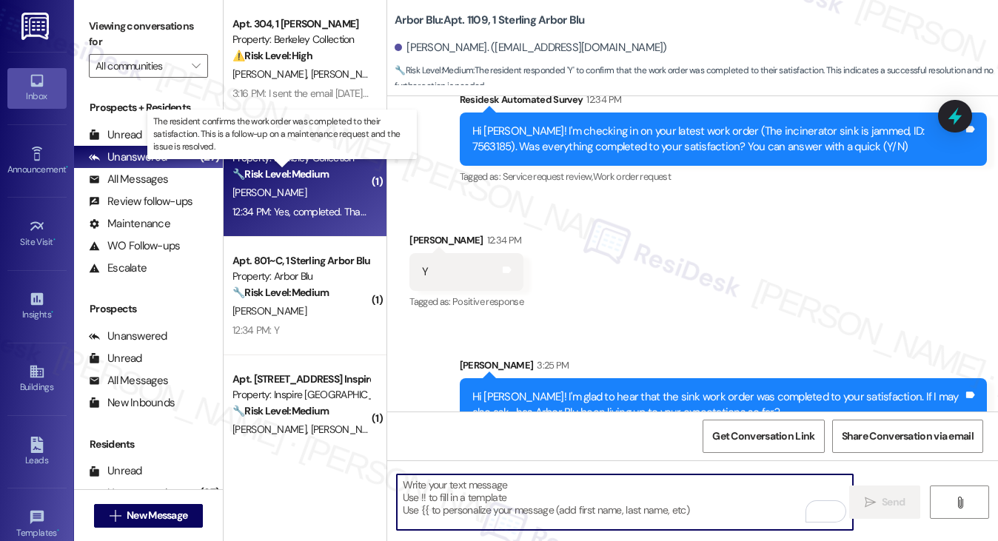
click at [321, 177] on strong "🔧 Risk Level: Medium" at bounding box center [281, 173] width 96 height 13
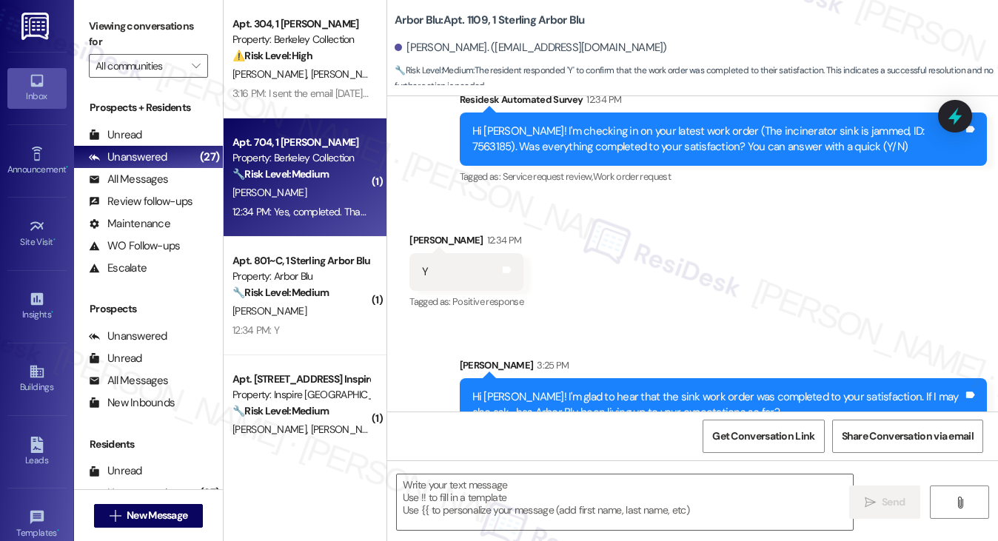
type textarea "Fetching suggested responses. Please feel free to read through the conversation…"
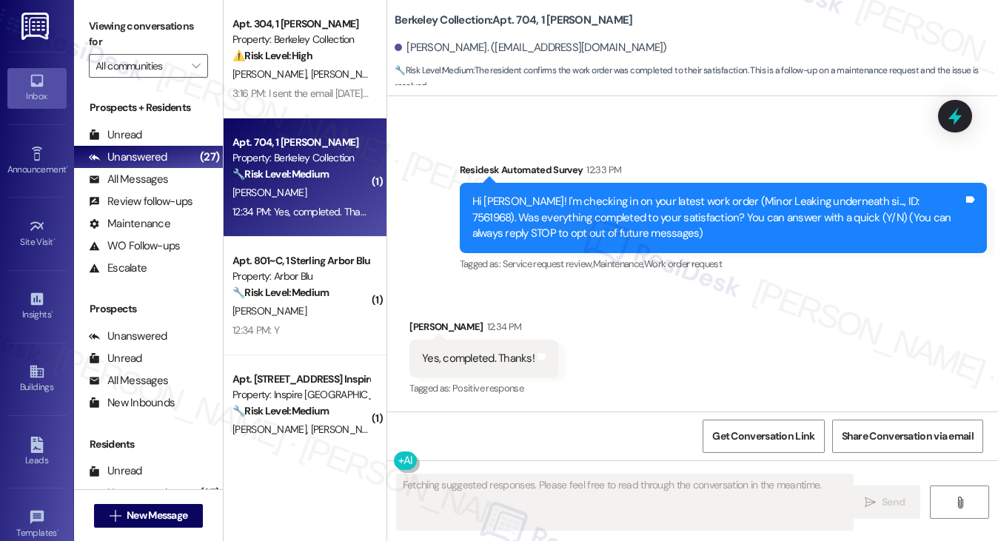
scroll to position [95, 0]
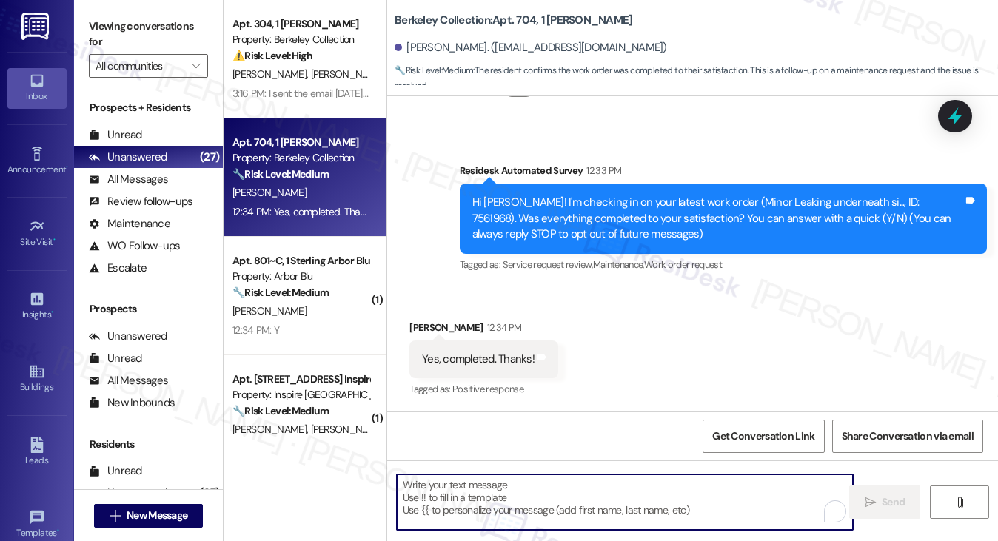
click at [460, 491] on textarea "To enrich screen reader interactions, please activate Accessibility in Grammarl…" at bounding box center [625, 503] width 457 height 56
paste textarea "Hi {{first_name}}! I'm glad to hear that the latest work order was completed to…"
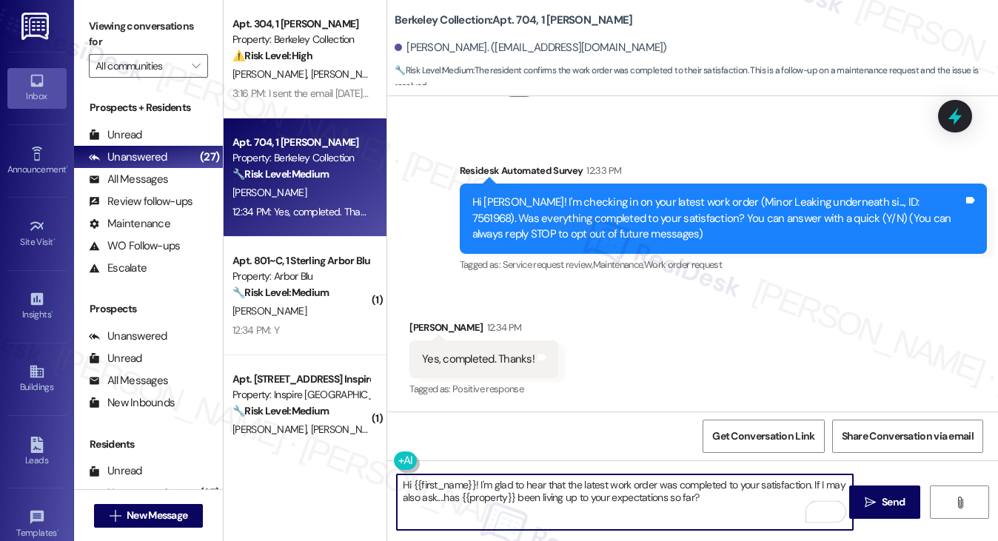
type textarea "Hi {{first_name}}! I'm glad to hear that the latest work order was completed to…"
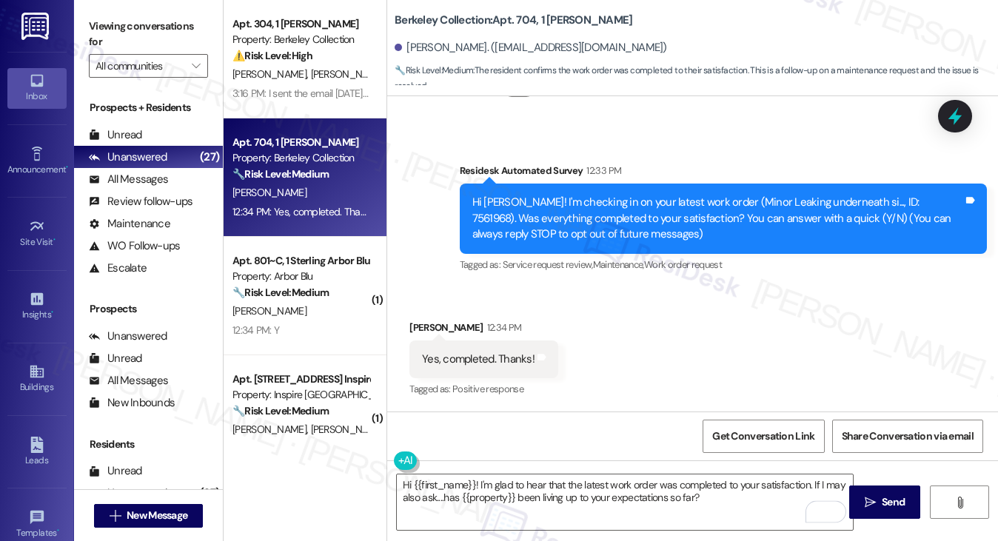
click at [624, 218] on div "Hi Jack! I'm checking in on your latest work order (Minor Leaking underneath si…" at bounding box center [717, 218] width 491 height 47
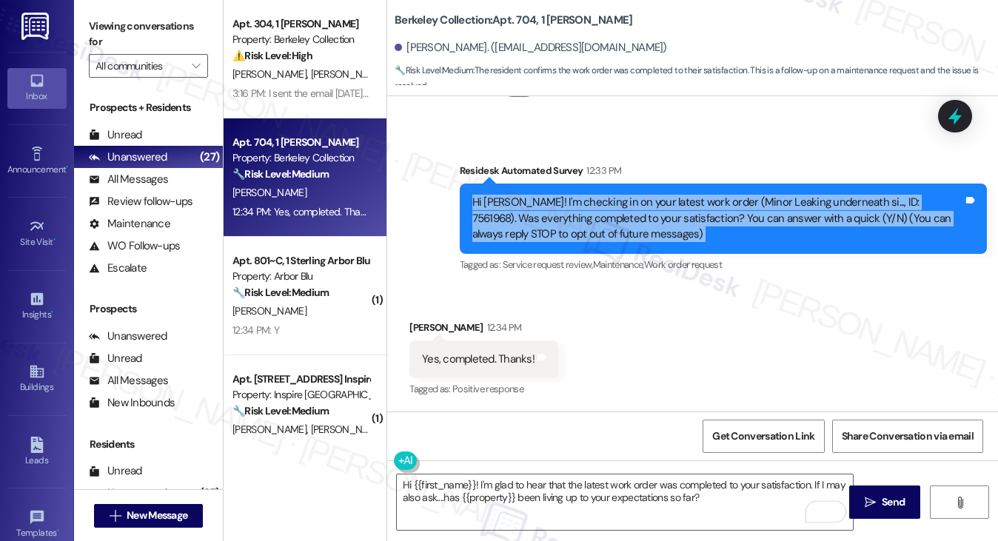
click at [624, 218] on div "Hi Jack! I'm checking in on your latest work order (Minor Leaking underneath si…" at bounding box center [717, 218] width 491 height 47
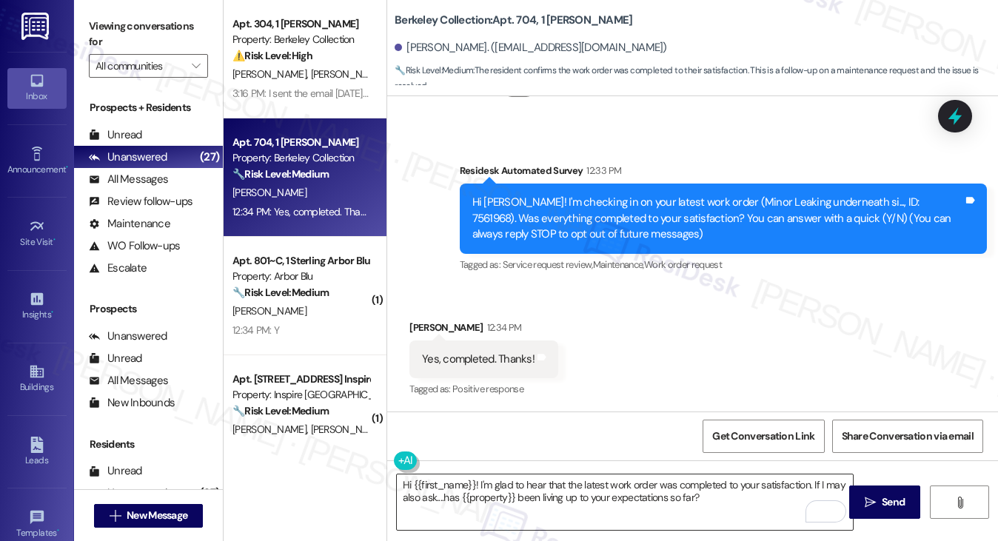
click at [619, 503] on textarea "Hi {{first_name}}! I'm glad to hear that the latest work order was completed to…" at bounding box center [625, 503] width 457 height 56
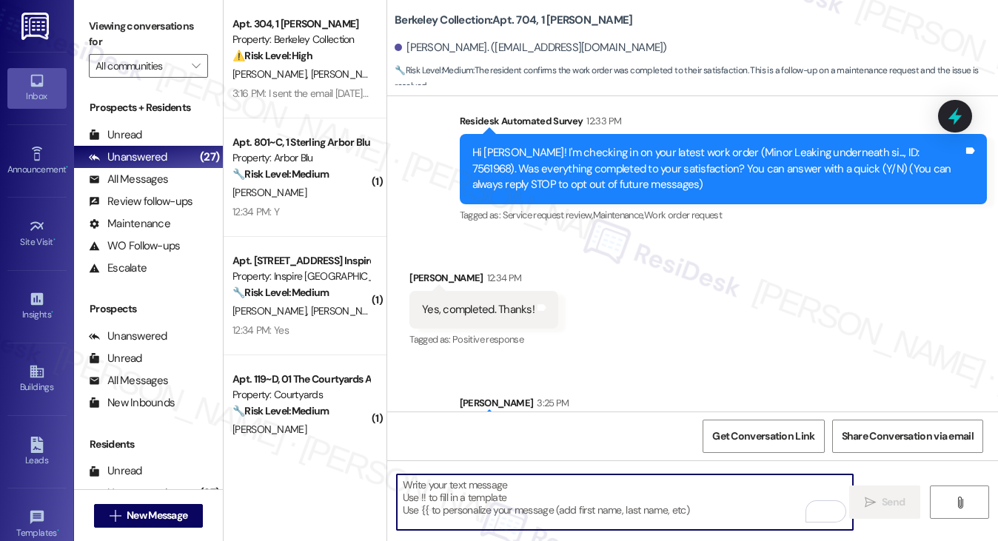
scroll to position [213, 0]
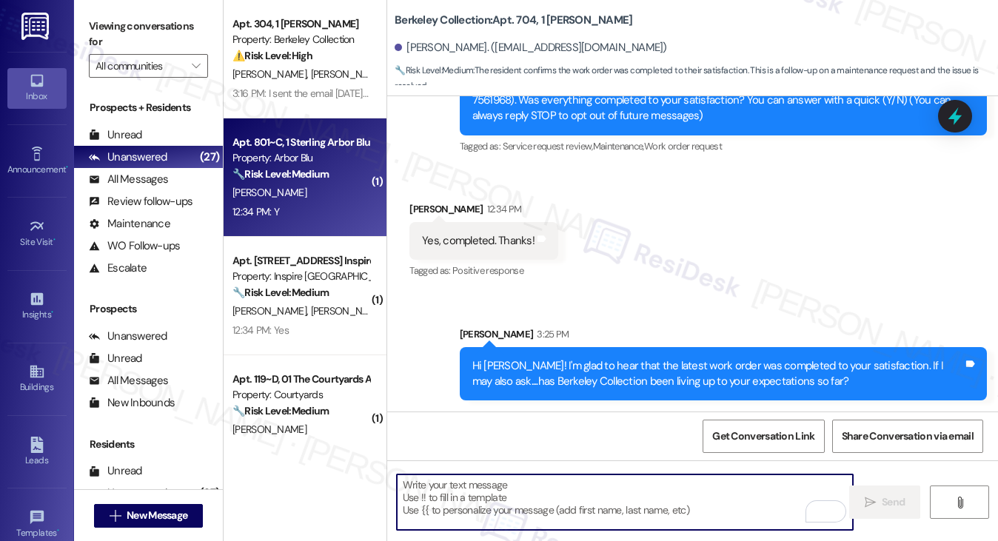
click at [318, 191] on div "[PERSON_NAME]" at bounding box center [301, 193] width 140 height 19
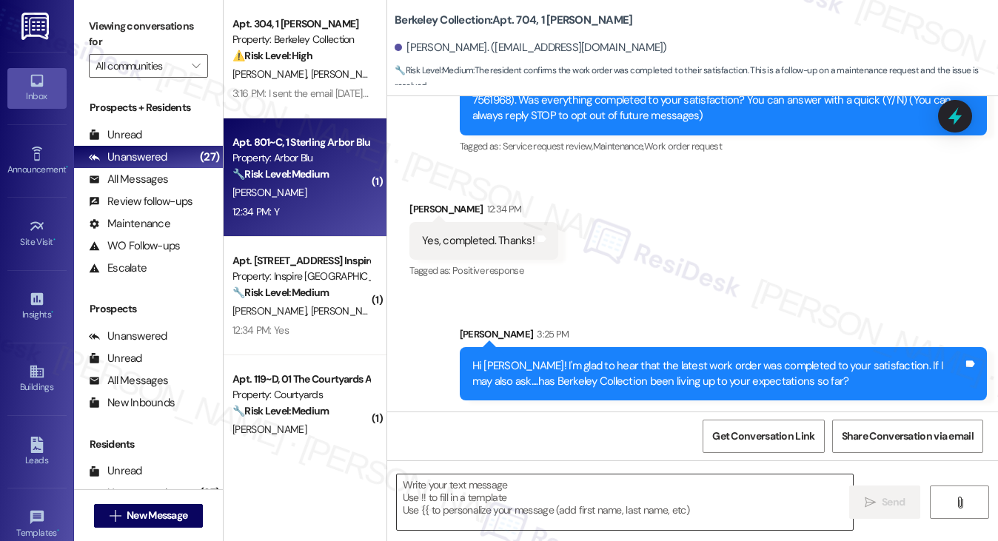
type textarea "Fetching suggested responses. Please feel free to read through the conversation…"
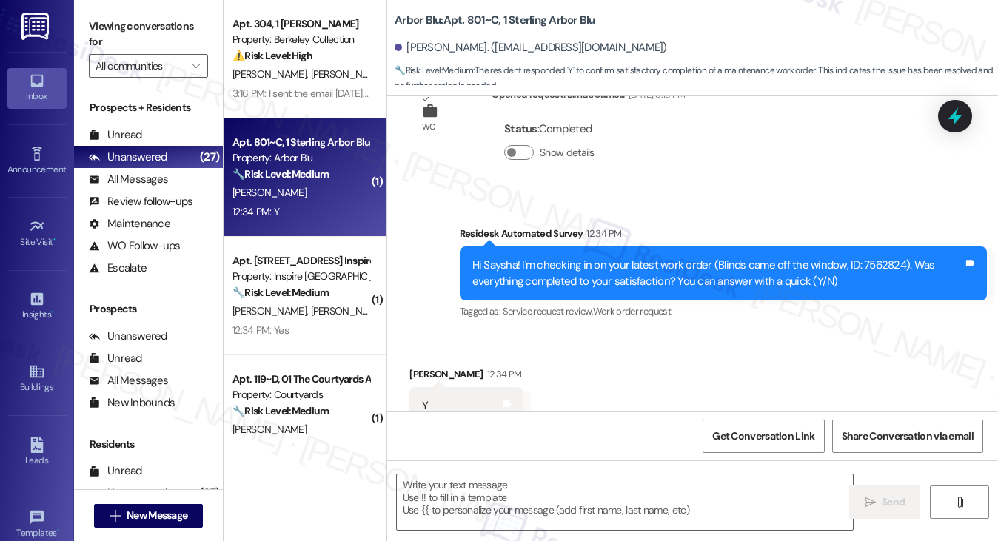
type textarea "Fetching suggested responses. Please feel free to read through the conversation…"
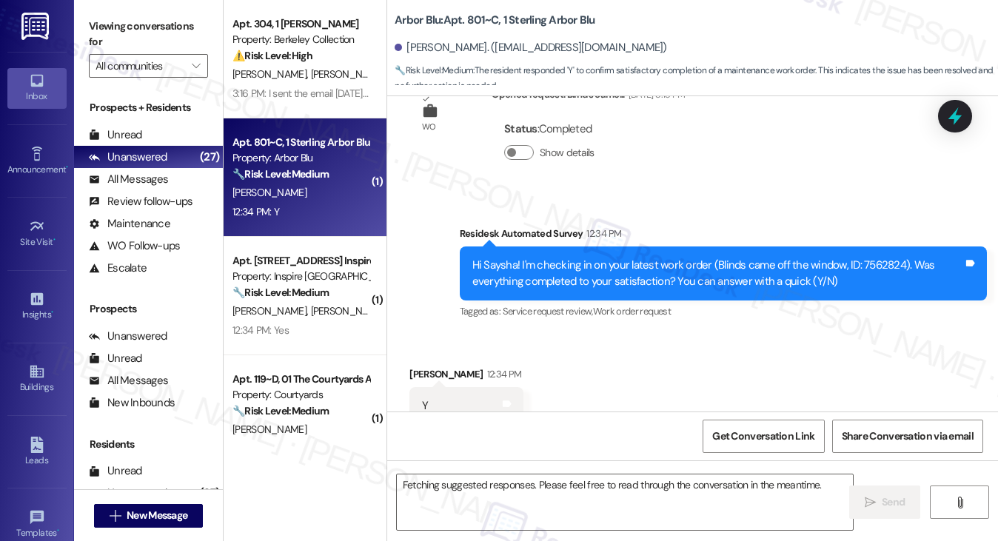
scroll to position [346, 0]
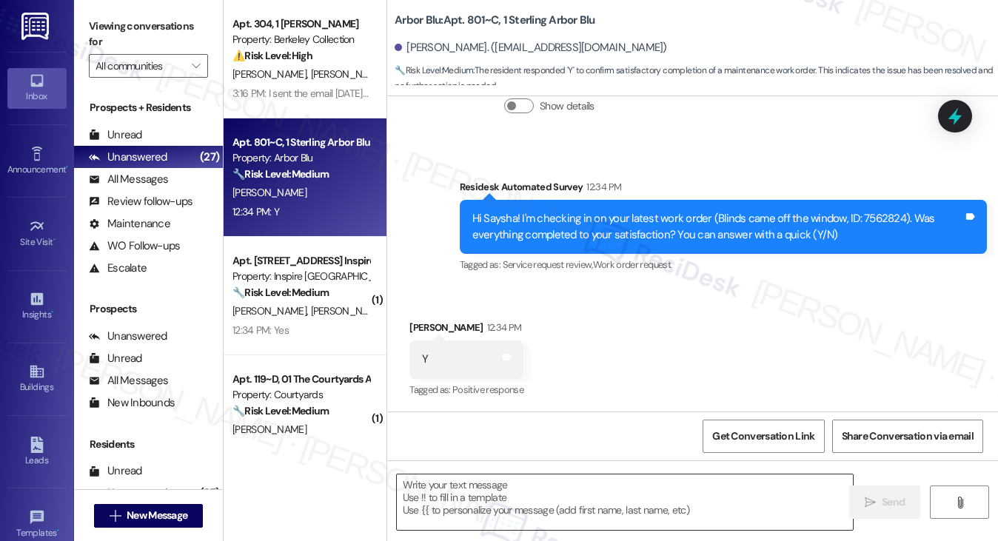
click at [471, 487] on textarea at bounding box center [625, 503] width 457 height 56
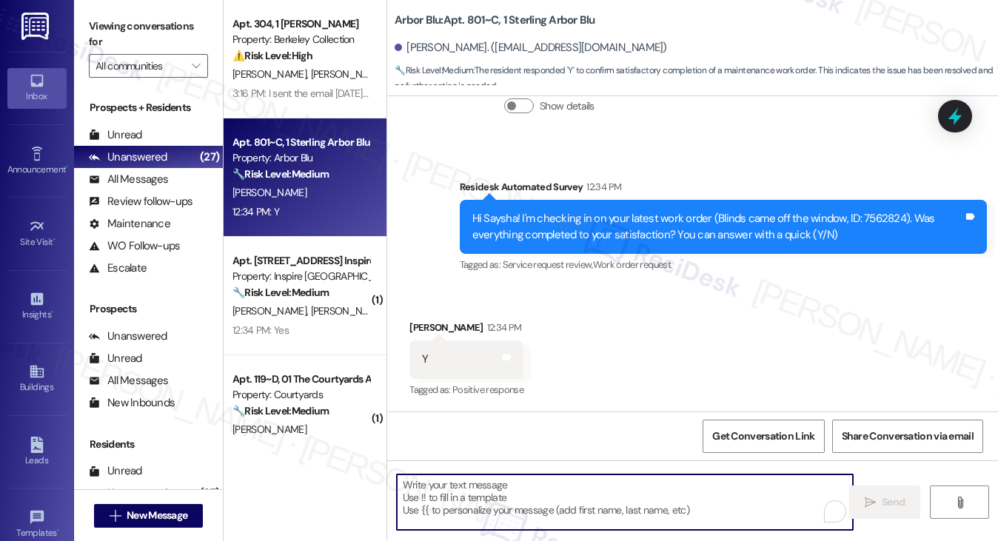
paste textarea "Hi {{first_name}}! I'm glad to hear that the latest work order was completed to…"
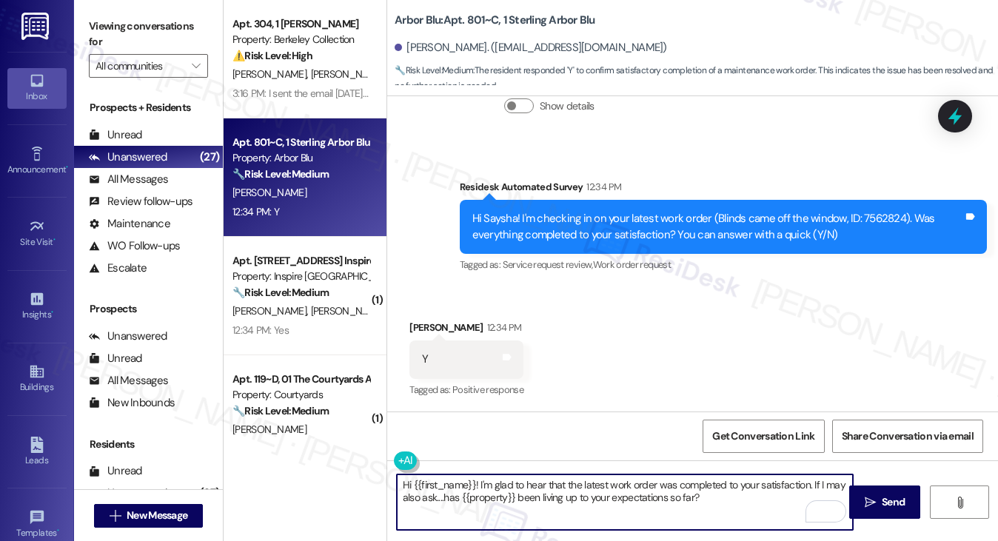
click at [589, 484] on textarea "Hi {{first_name}}! I'm glad to hear that the latest work order was completed to…" at bounding box center [625, 503] width 457 height 56
type textarea "Hi {{first_name}}! I'm glad to hear that the blinds work order was completed to…"
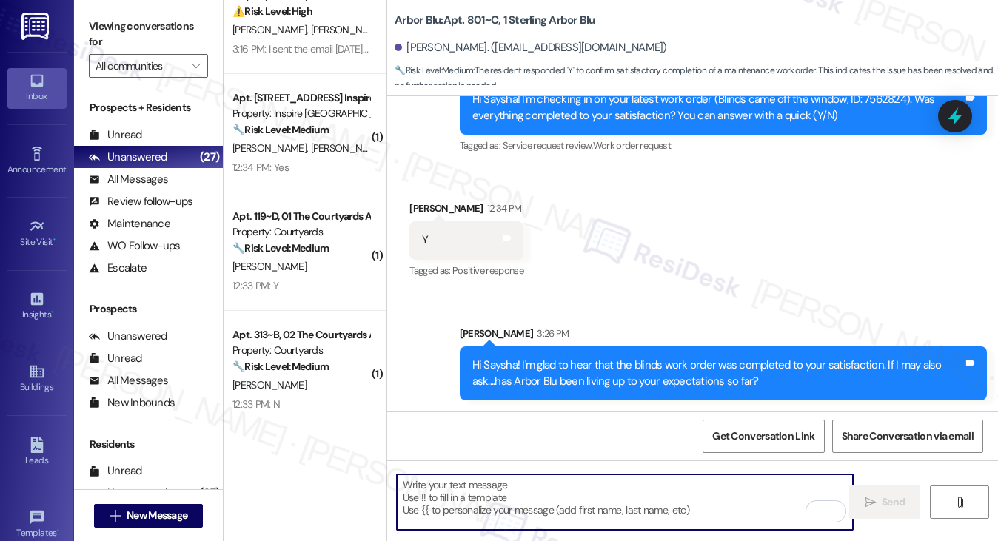
scroll to position [0, 0]
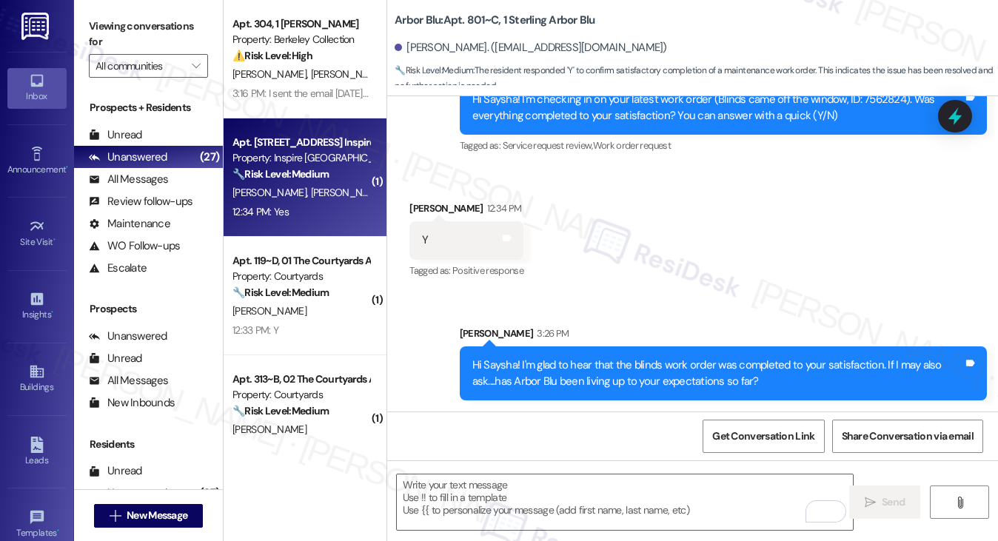
click at [311, 193] on span "F. Singh" at bounding box center [348, 192] width 74 height 13
type textarea "Fetching suggested responses. Please feel free to read through the conversation…"
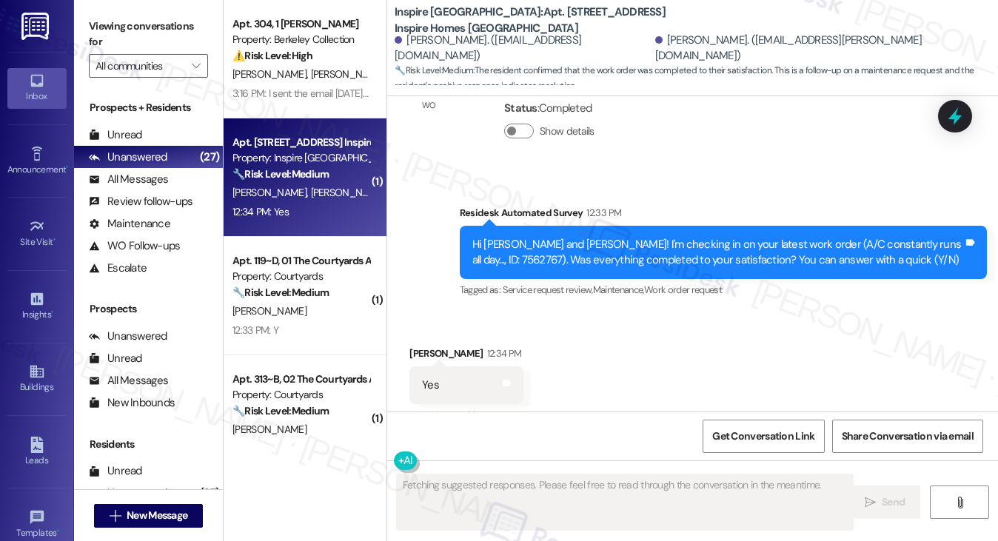
scroll to position [1299, 0]
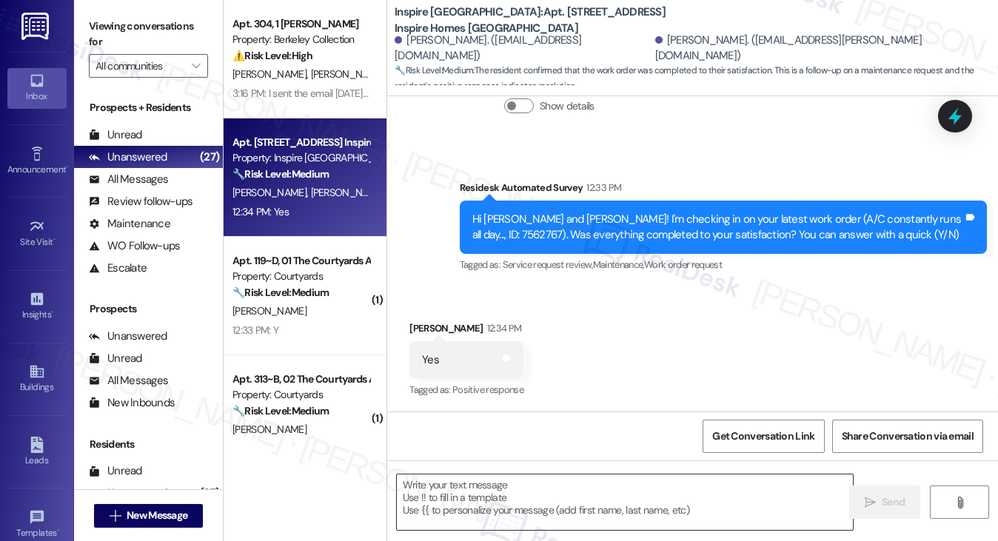
click at [502, 491] on textarea at bounding box center [625, 503] width 457 height 56
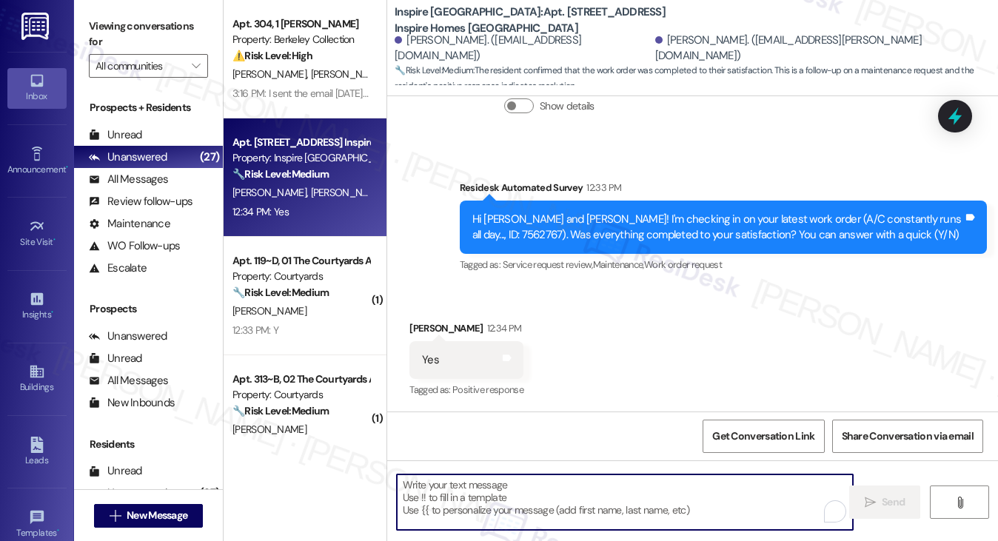
type textarea "v"
paste textarea "Hi {{first_name}}! I'm glad to hear that the latest work order was completed to…"
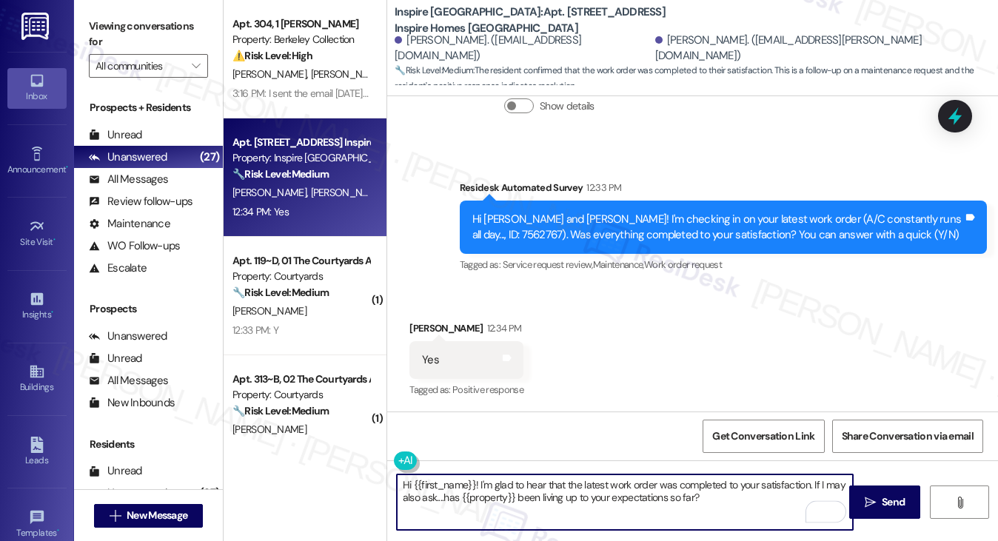
click at [429, 321] on div "Caroline Mujica 12:34 PM" at bounding box center [466, 331] width 114 height 21
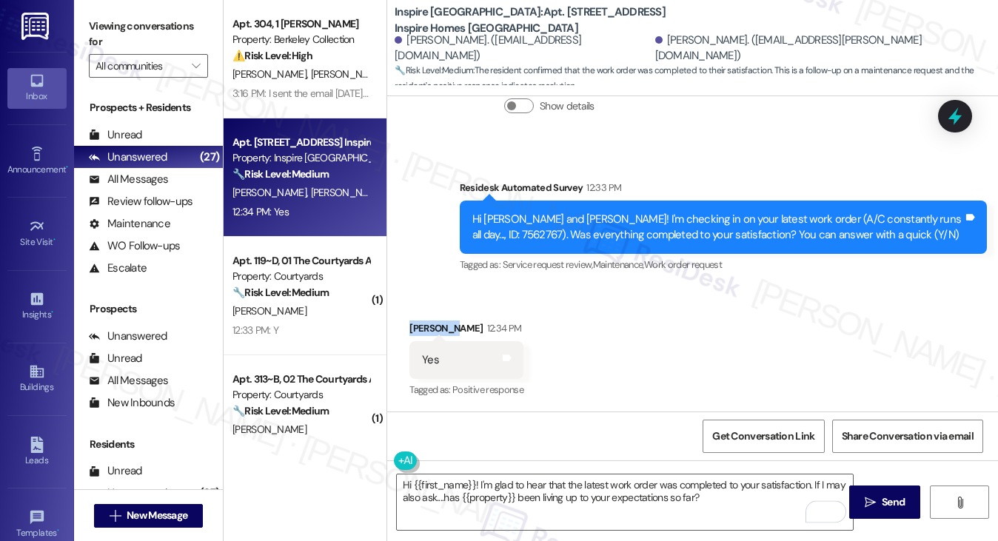
click at [429, 321] on div "Caroline Mujica 12:34 PM" at bounding box center [466, 331] width 114 height 21
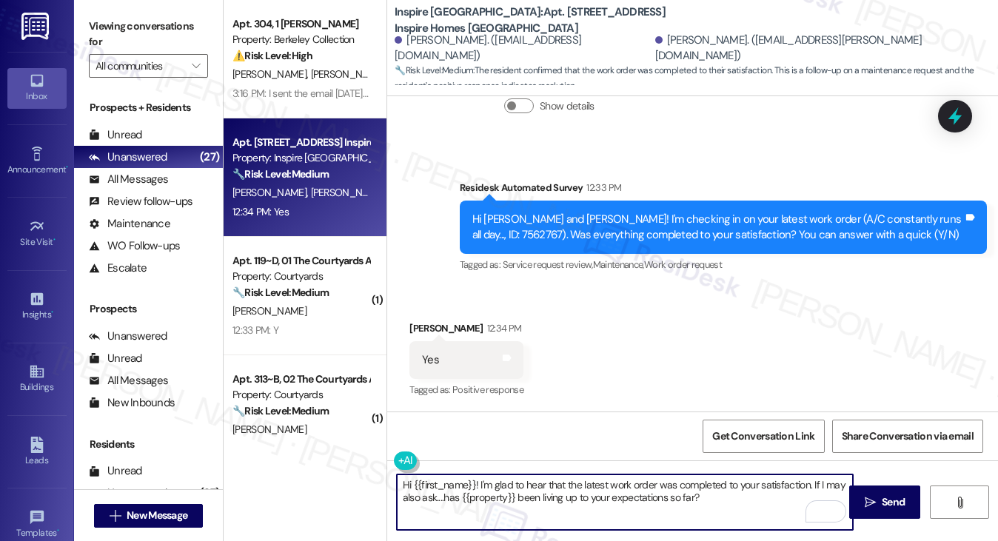
drag, startPoint x: 472, startPoint y: 485, endPoint x: 412, endPoint y: 485, distance: 60.7
click at [412, 485] on textarea "Hi {{first_name}}! I'm glad to hear that the latest work order was completed to…" at bounding box center [625, 503] width 457 height 56
click at [708, 493] on textarea "Hi Caroline! I'm glad to hear that the latest work order was completed to your …" at bounding box center [625, 503] width 457 height 56
type textarea "Hi Caroline! I'm glad to hear that the latest work order was completed to your …"
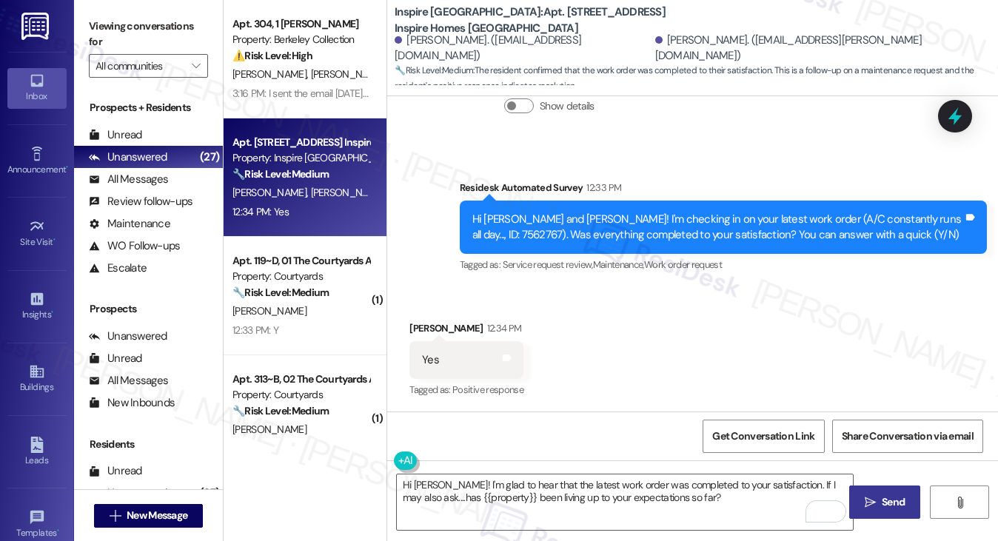
click at [884, 507] on span "Send" at bounding box center [893, 503] width 23 height 16
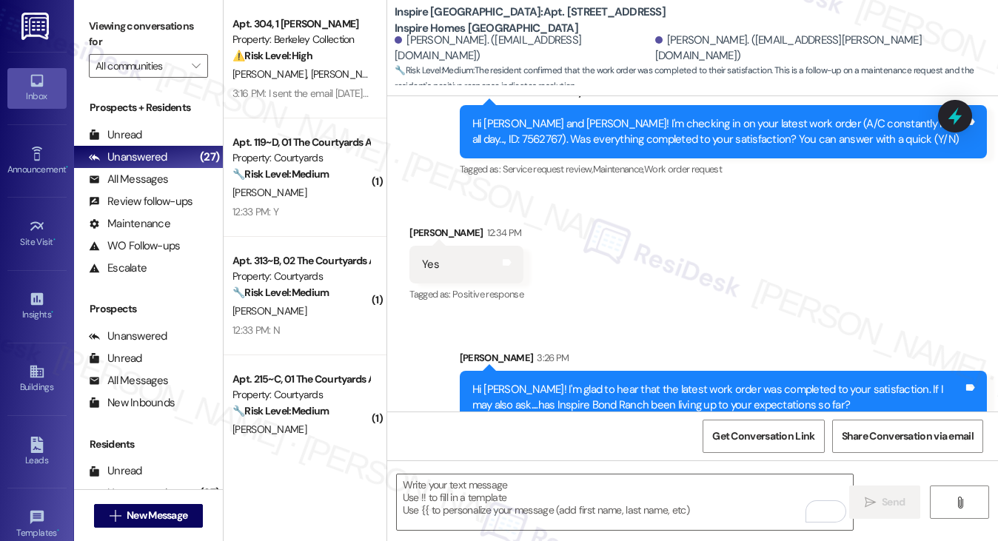
scroll to position [1419, 0]
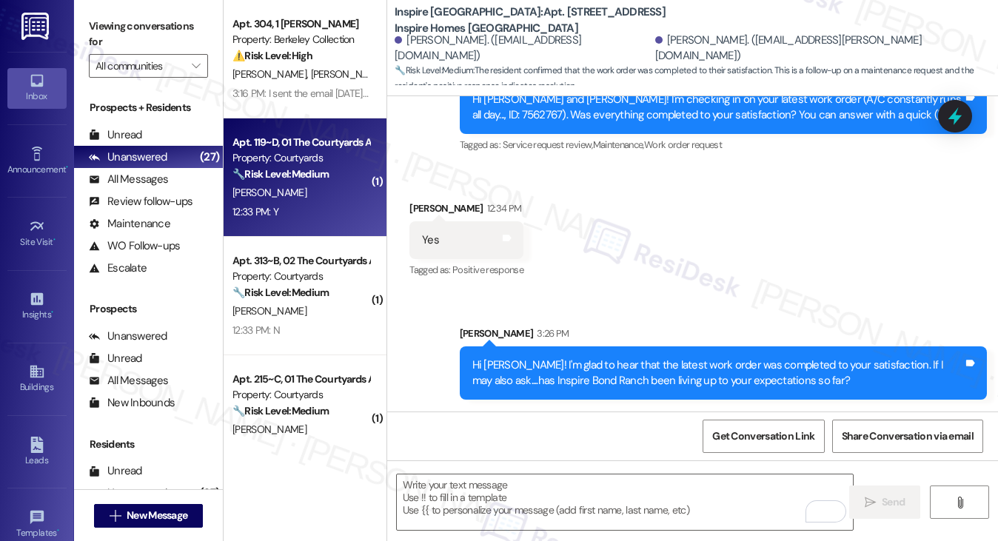
click at [264, 136] on div "Apt. 119~D, 01 The Courtyards Apartments" at bounding box center [301, 143] width 137 height 16
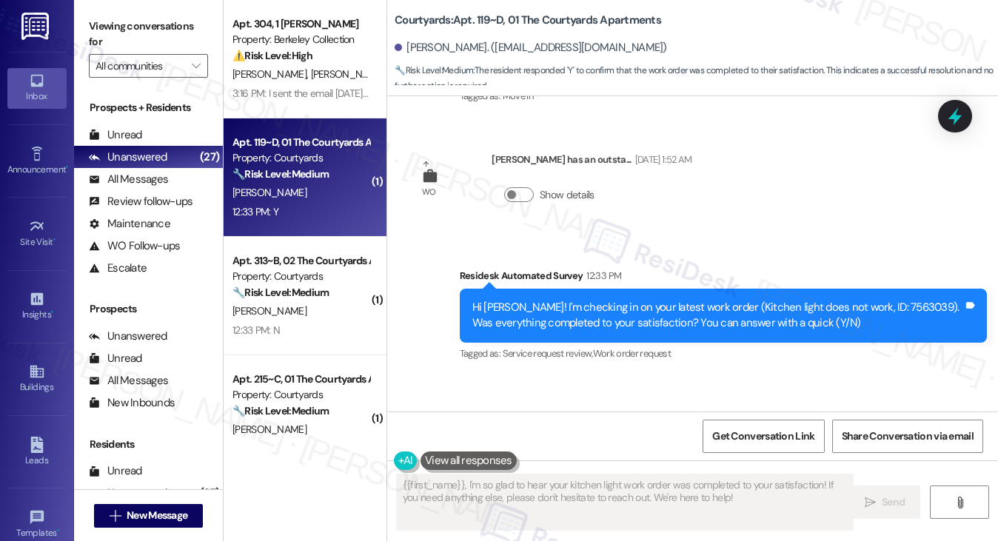
scroll to position [3642, 0]
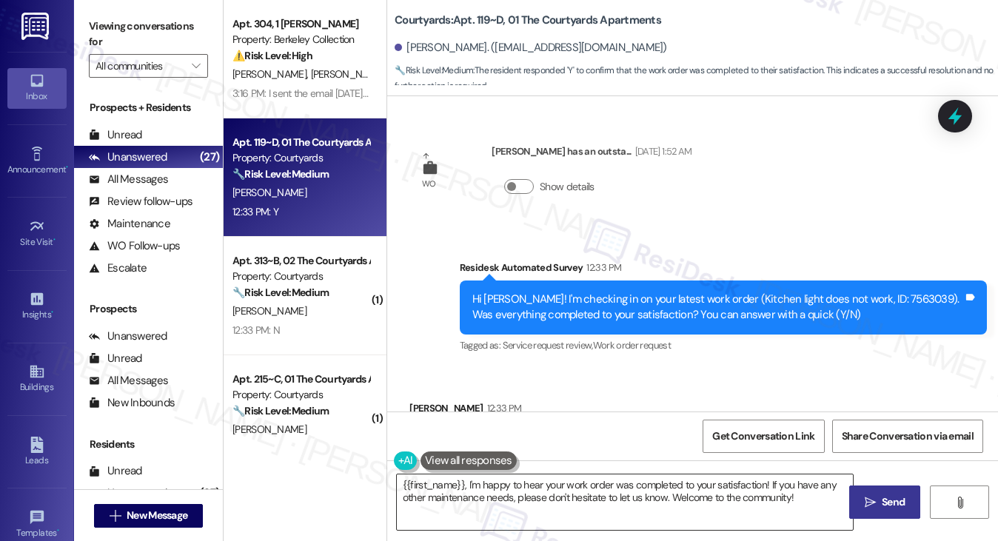
click at [397, 483] on textarea "{{first_name}}, I'm happy to hear your work order was completed to your satisfa…" at bounding box center [625, 503] width 457 height 56
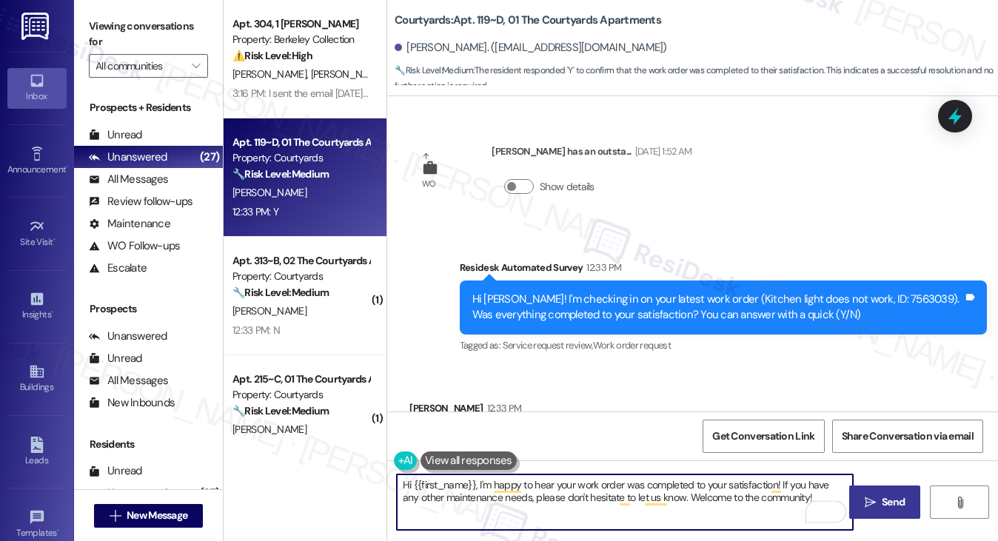
click at [632, 488] on textarea "Hi {{first_name}}, I'm happy to hear your work order was completed to your sati…" at bounding box center [625, 503] width 457 height 56
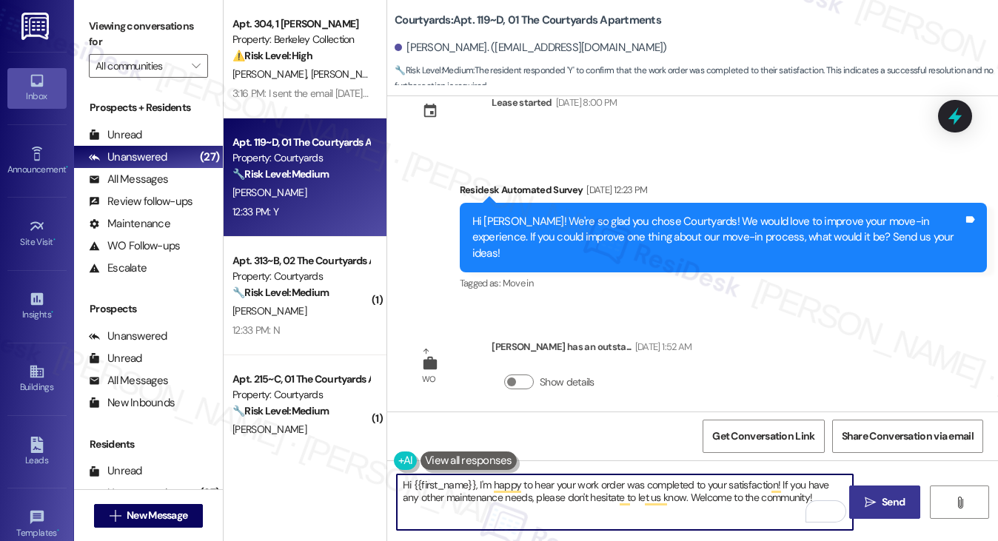
scroll to position [3643, 0]
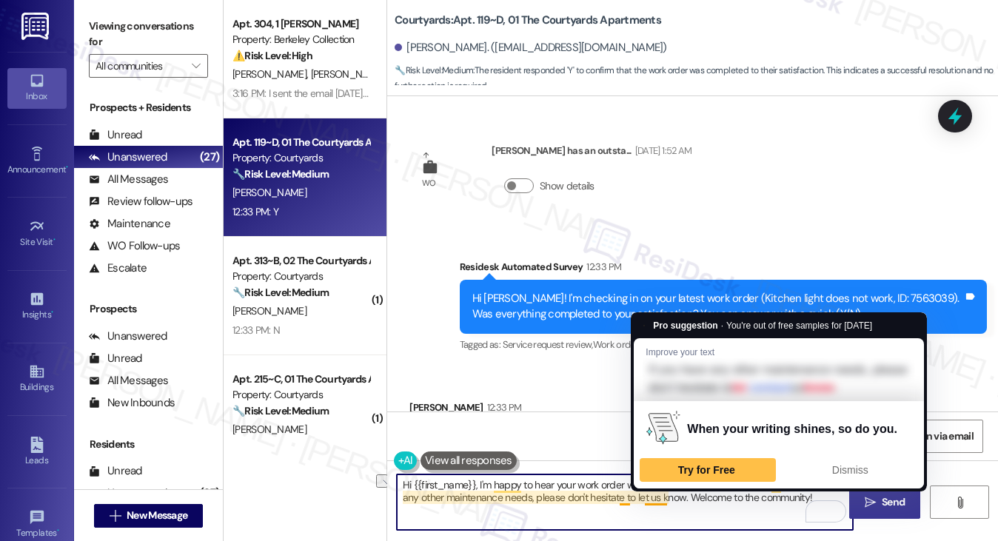
drag, startPoint x: 797, startPoint y: 495, endPoint x: 673, endPoint y: 499, distance: 123.7
click at [673, 499] on textarea "Hi {{first_name}}, I'm happy to hear your work order was completed to your sati…" at bounding box center [625, 503] width 457 height 56
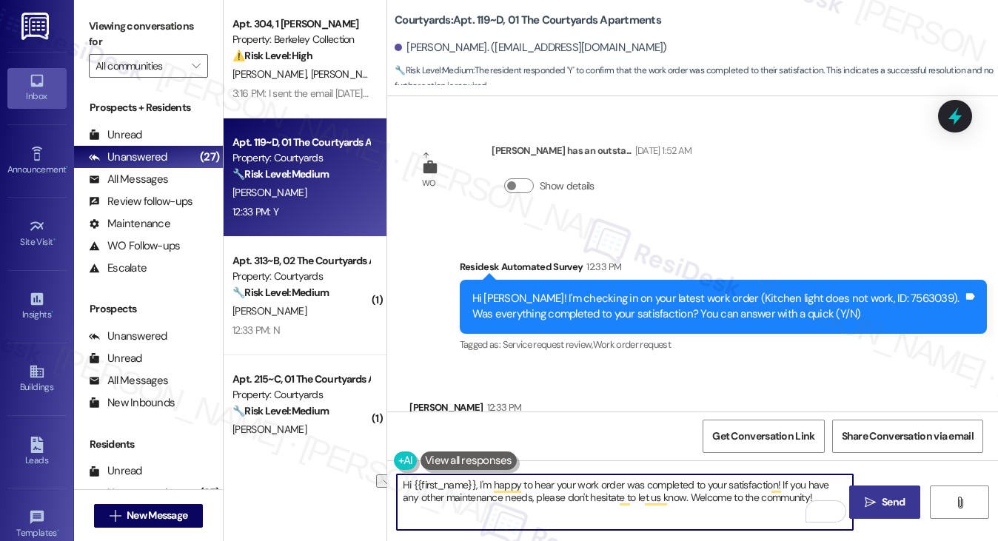
type textarea "Hi {{first_name}}, I'm happy to hear your work order was completed to your sati…"
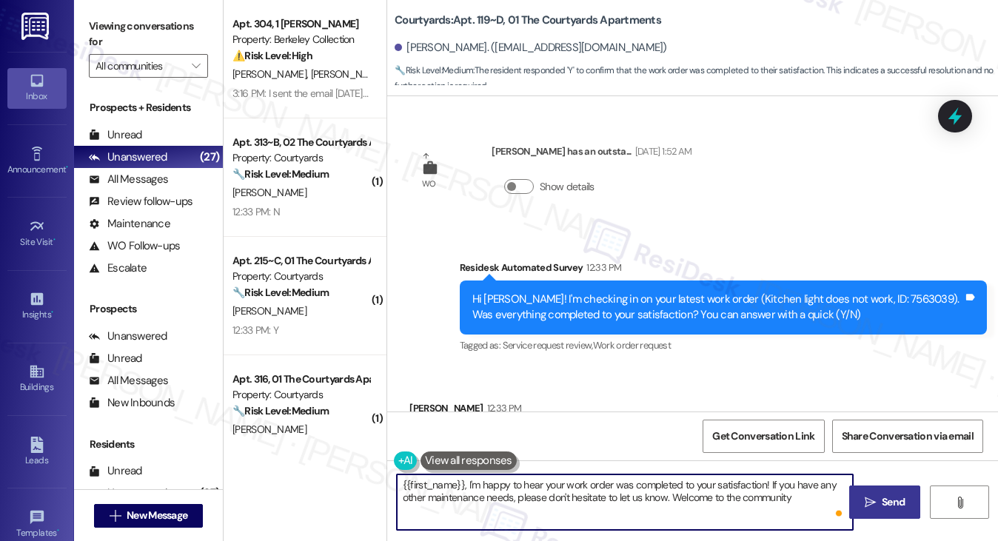
type textarea "{{first_name}}, I'm happy to hear your work order was completed to your satisfa…"
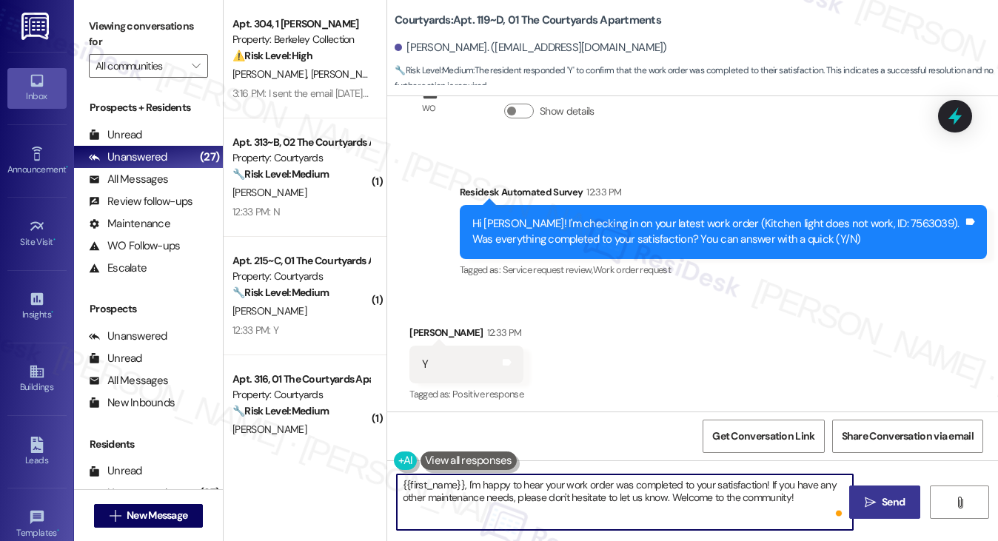
scroll to position [3762, 0]
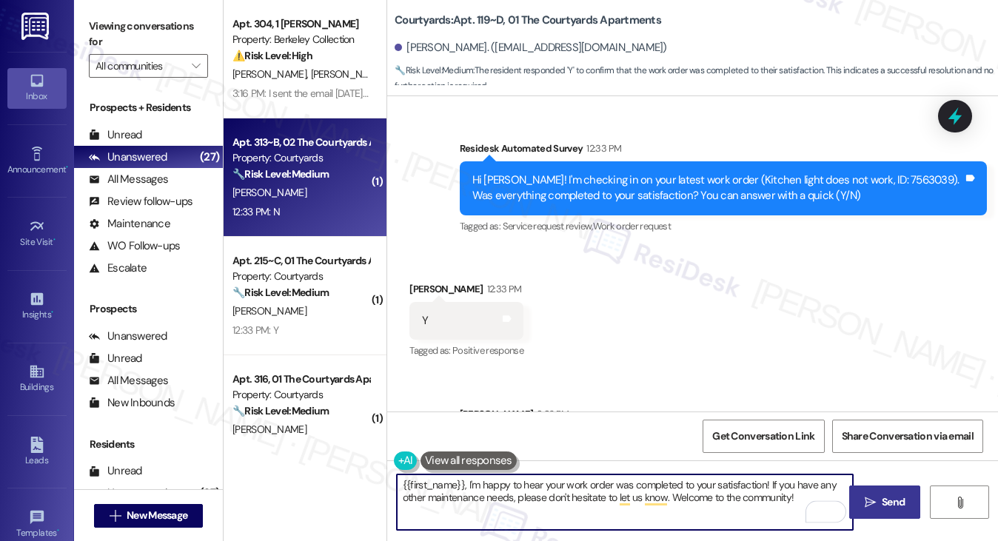
click at [321, 196] on div "A. Liu" at bounding box center [301, 193] width 140 height 19
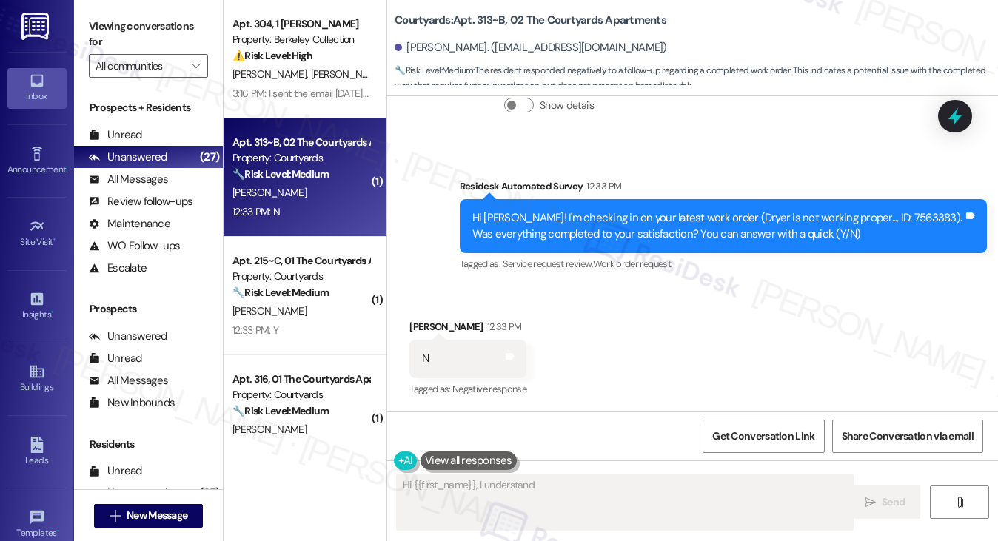
scroll to position [347, 0]
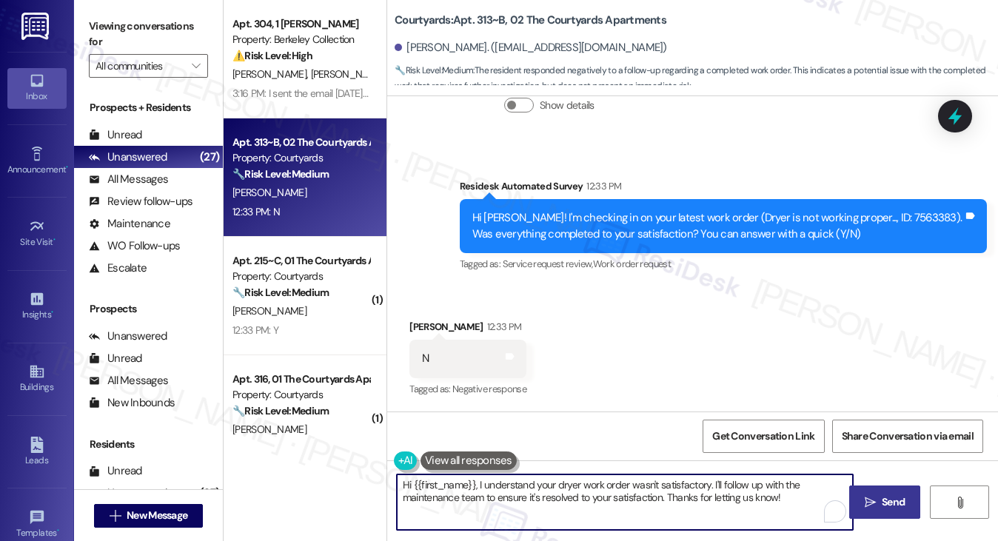
drag, startPoint x: 792, startPoint y: 502, endPoint x: 712, endPoint y: 481, distance: 82.8
click at [712, 481] on textarea "Hi {{first_name}}, I understand your dryer work order wasn't satisfactory. I'll…" at bounding box center [625, 503] width 457 height 56
type textarea "Hi {{first_name}}, I understand your dryer work order wasn't satisfactory. Can …"
type textarea "Hi {{first_name}}, I understand your dryer work order wasn't satisfactory. I'll…"
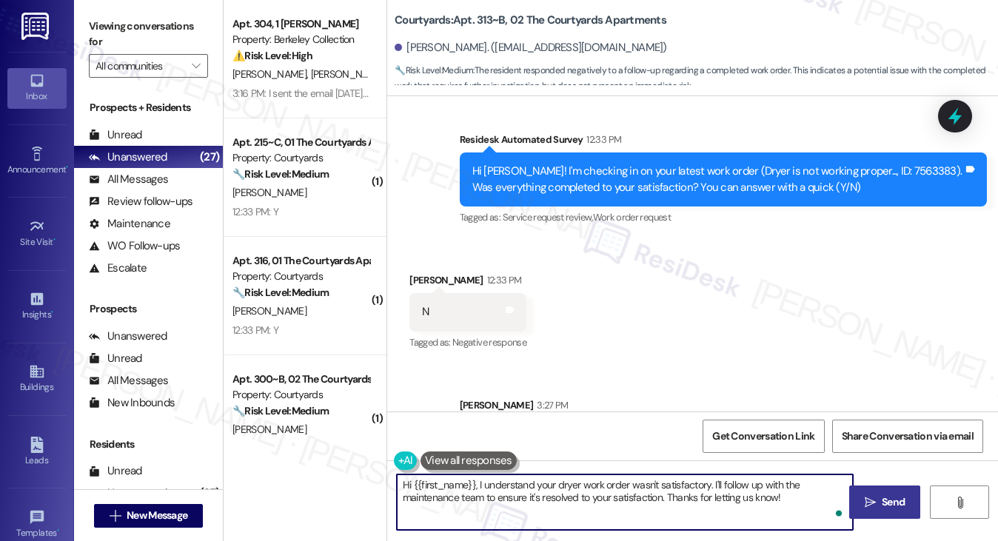
scroll to position [465, 0]
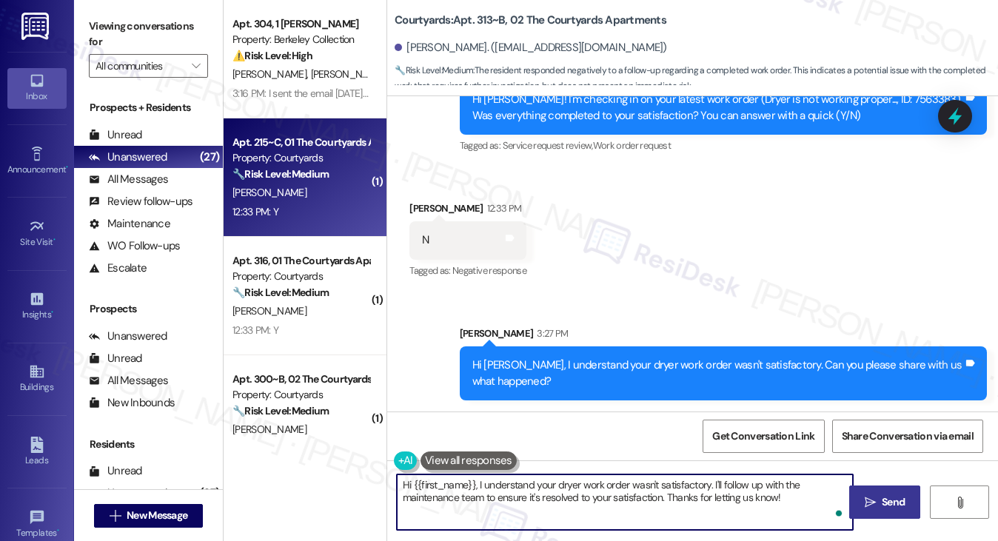
click at [298, 181] on div "🔧 Risk Level: Medium The resident is simply confirming the completion of a main…" at bounding box center [301, 175] width 137 height 16
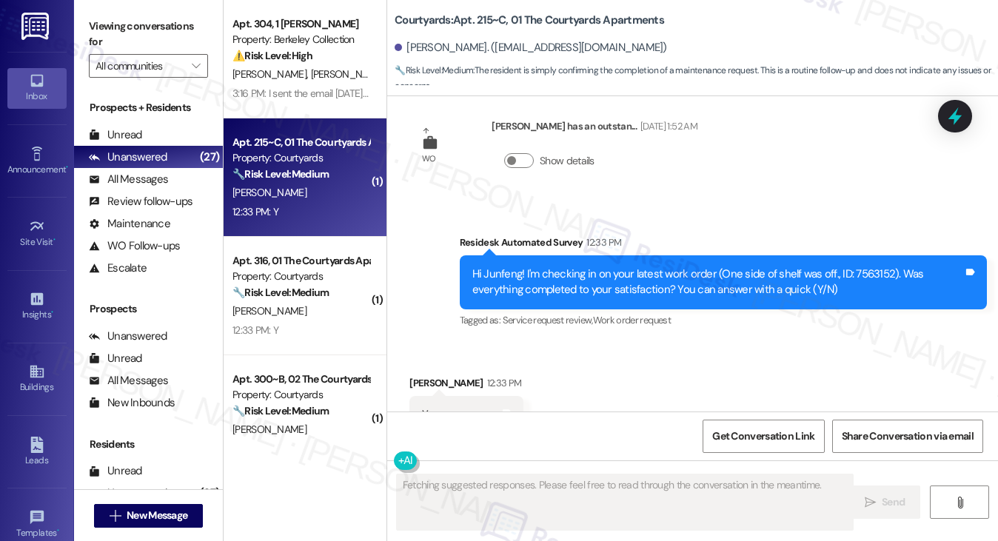
scroll to position [1845, 0]
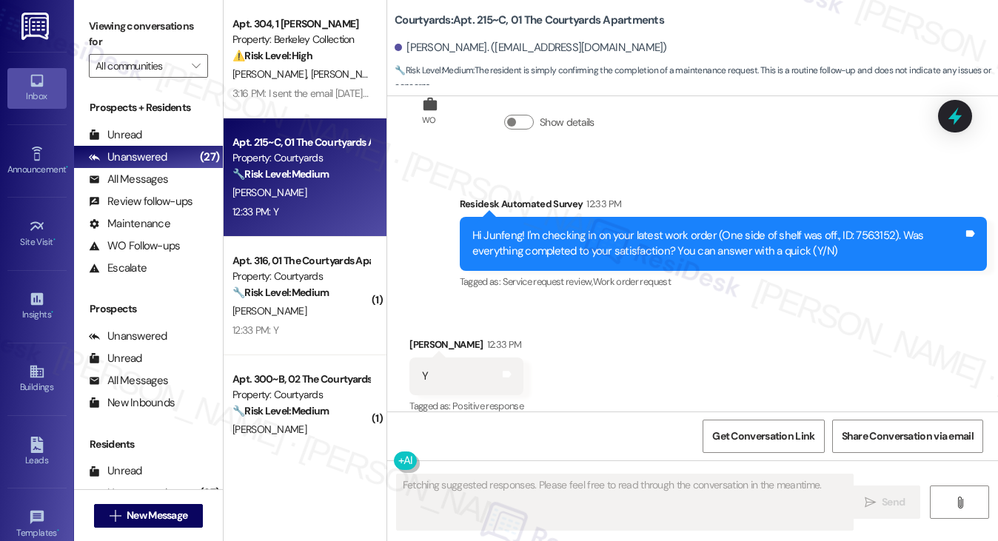
click at [700, 228] on div "Hi Junfeng! I'm checking in on your latest work order (One side of shelf was of…" at bounding box center [717, 244] width 491 height 32
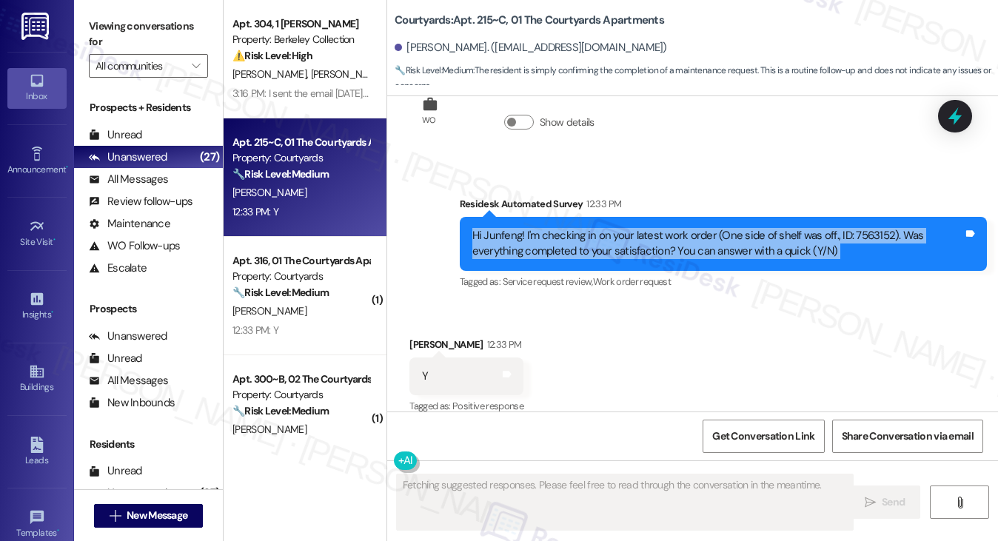
click at [700, 228] on div "Hi Junfeng! I'm checking in on your latest work order (One side of shelf was of…" at bounding box center [717, 244] width 491 height 32
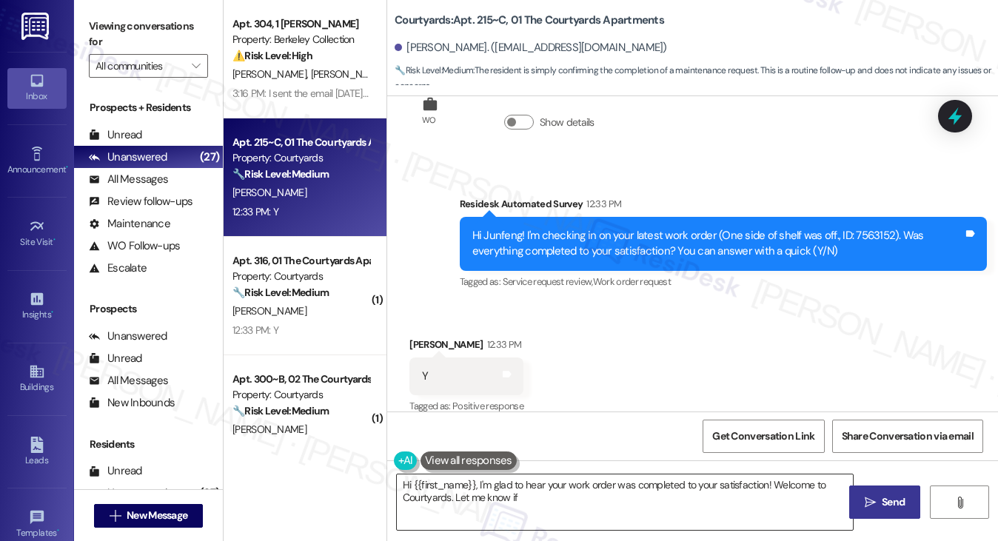
click at [526, 491] on textarea "Hi {{first_name}}, I'm glad to hear your work order was completed to your satis…" at bounding box center [625, 503] width 457 height 56
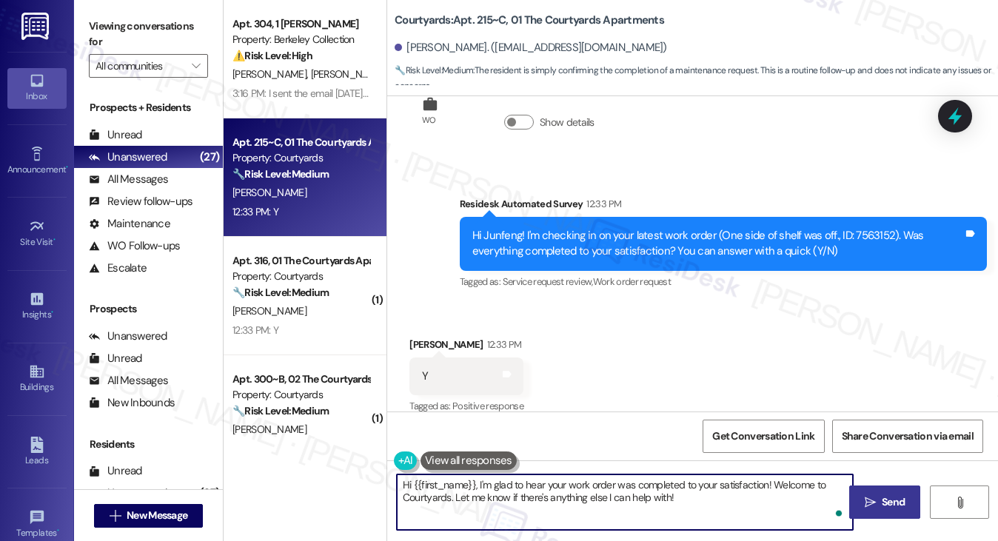
click at [606, 498] on textarea "Hi {{first_name}}, I'm glad to hear your work order was completed to your satis…" at bounding box center [625, 503] width 457 height 56
drag, startPoint x: 716, startPoint y: 501, endPoint x: 774, endPoint y: 473, distance: 64.2
click at [774, 473] on div "Hi {{first_name}}, I'm glad to hear your work order was completed to your satis…" at bounding box center [692, 516] width 611 height 111
paste textarea "Hi {{first_name}}! I'm glad to hear that the latest work order was completed to…"
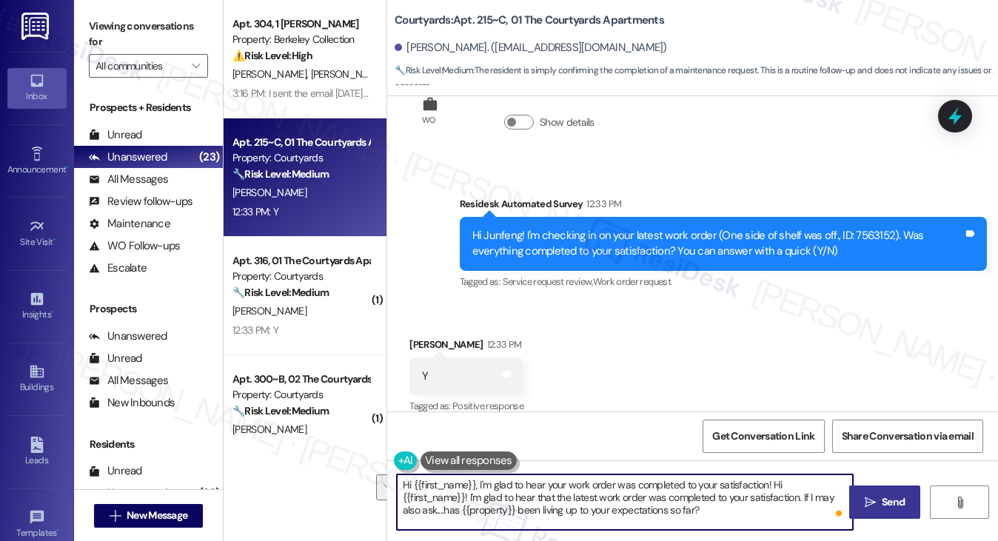
drag, startPoint x: 732, startPoint y: 498, endPoint x: 772, endPoint y: 475, distance: 45.7
click at [772, 475] on textarea "Hi {{first_name}}, I'm glad to hear your work order was completed to your satis…" at bounding box center [625, 503] width 457 height 56
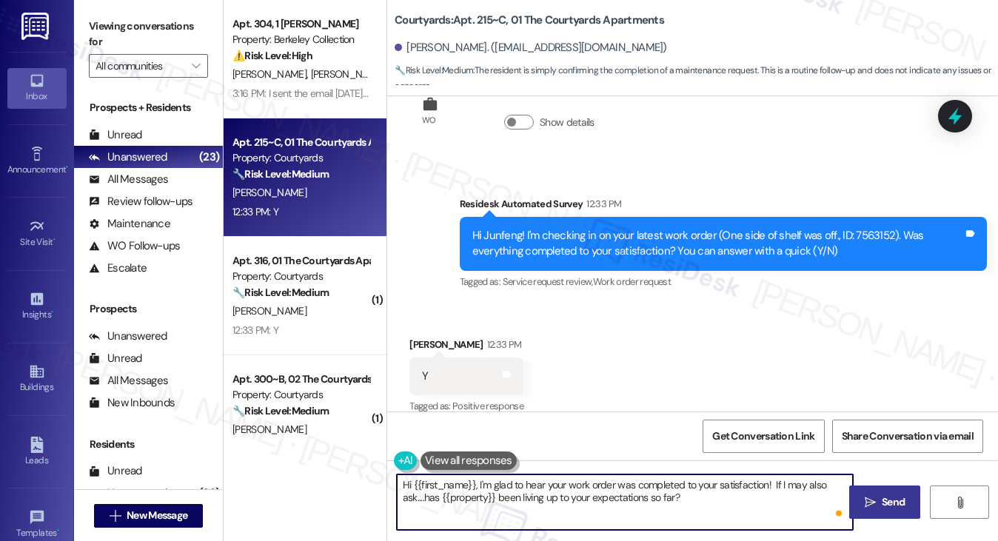
type textarea "Hi {{first_name}}, I'm glad to hear your work order was completed to your satis…"
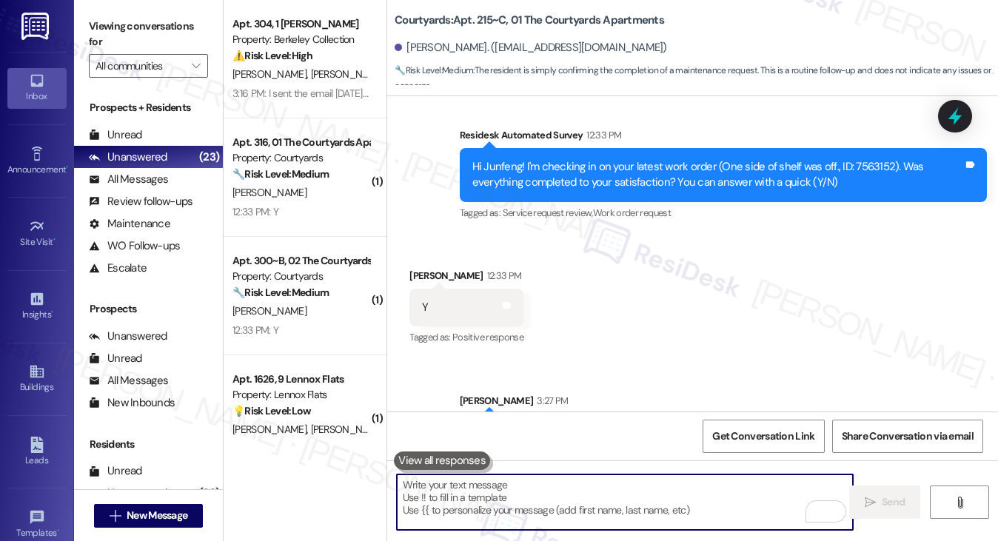
scroll to position [1965, 0]
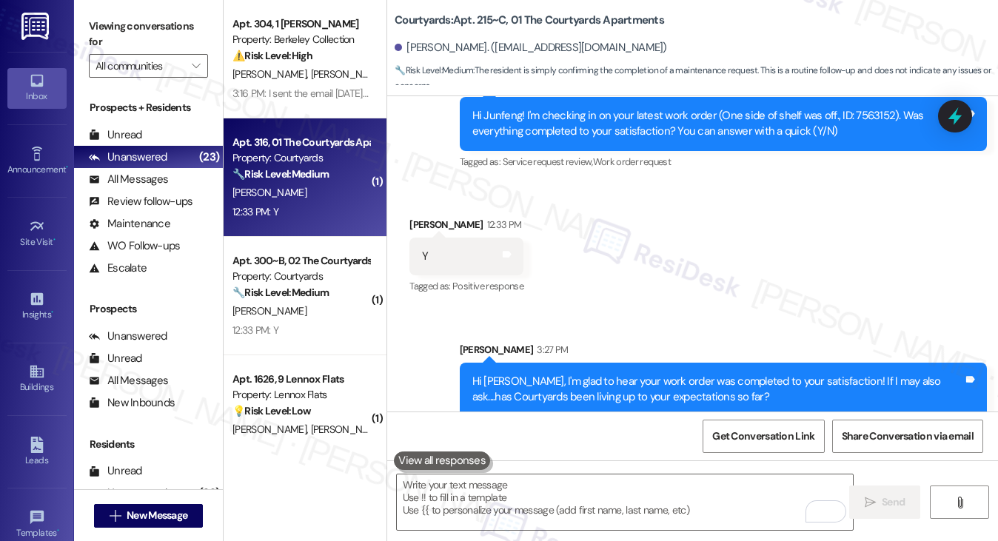
click at [300, 203] on div "12:33 PM: Y 12:33 PM: Y" at bounding box center [301, 212] width 140 height 19
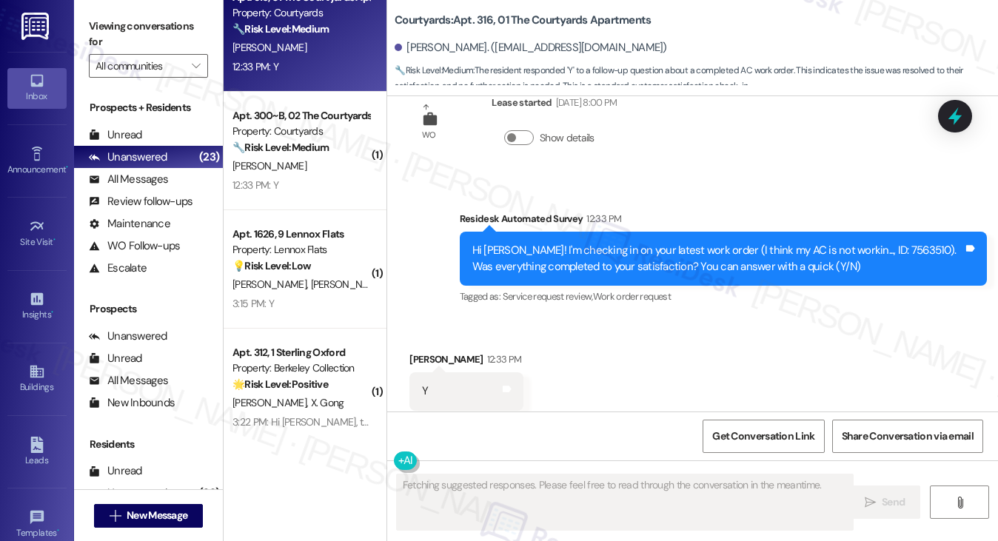
scroll to position [0, 0]
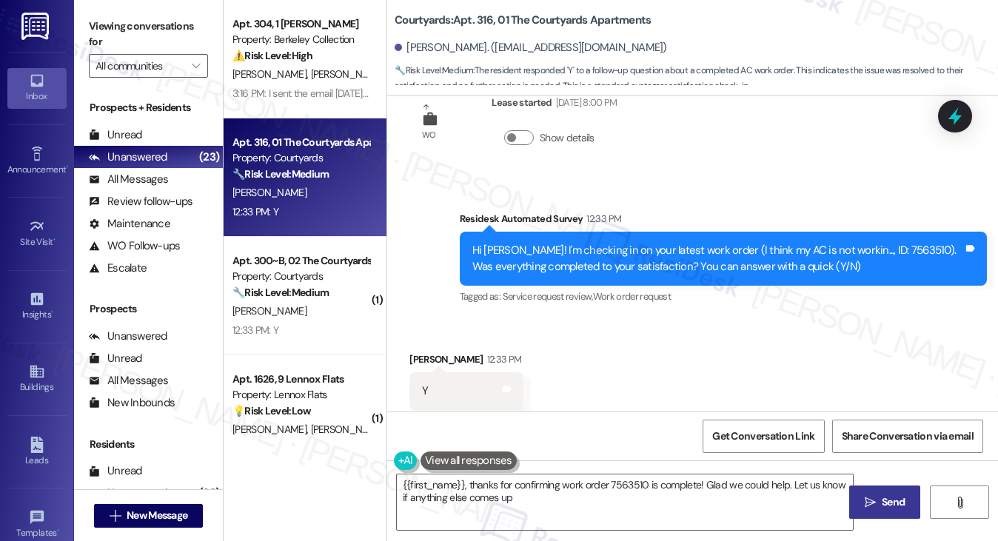
type textarea "{{first_name}}, thanks for confirming work order 7563510 is complete! Glad we c…"
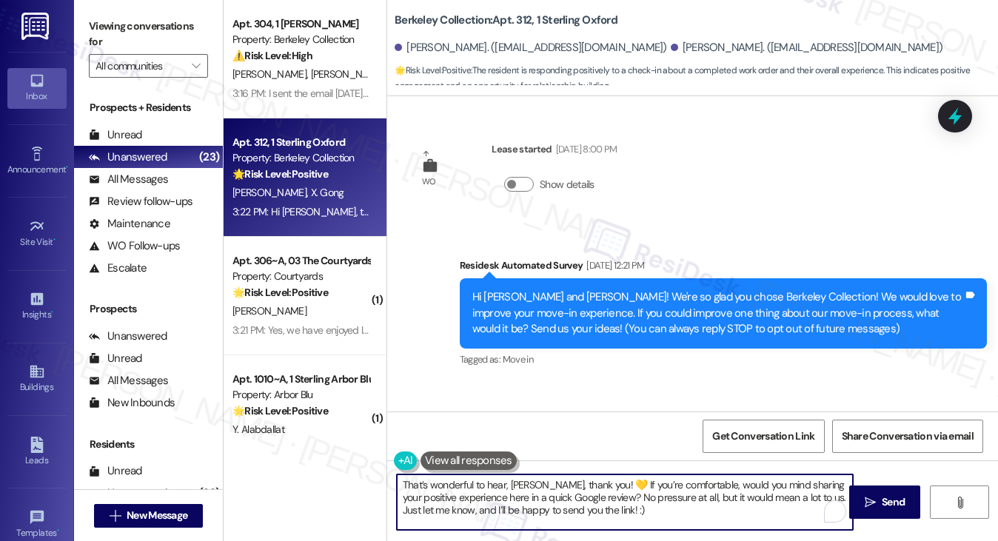
scroll to position [641, 0]
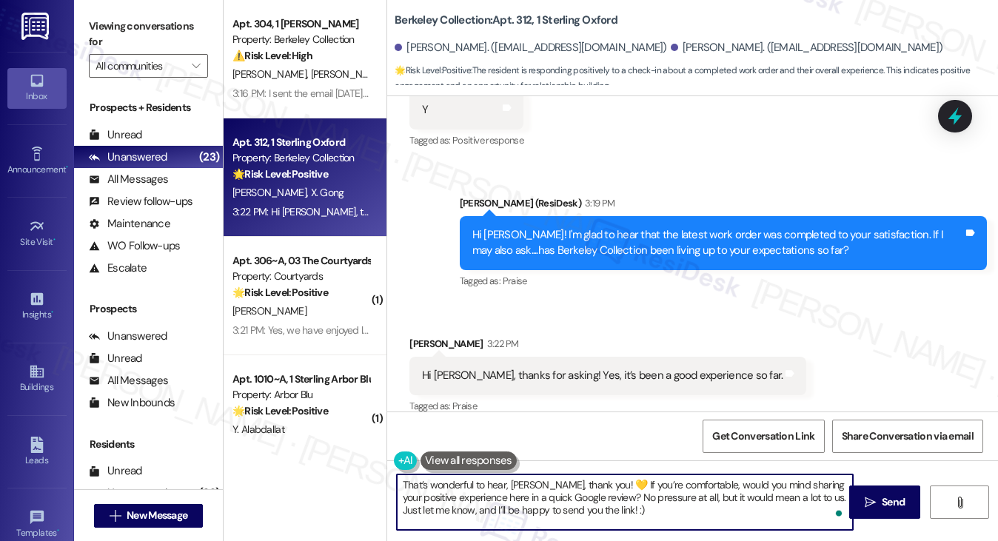
click at [418, 336] on div "Fangfei Li 3:22 PM" at bounding box center [607, 346] width 397 height 21
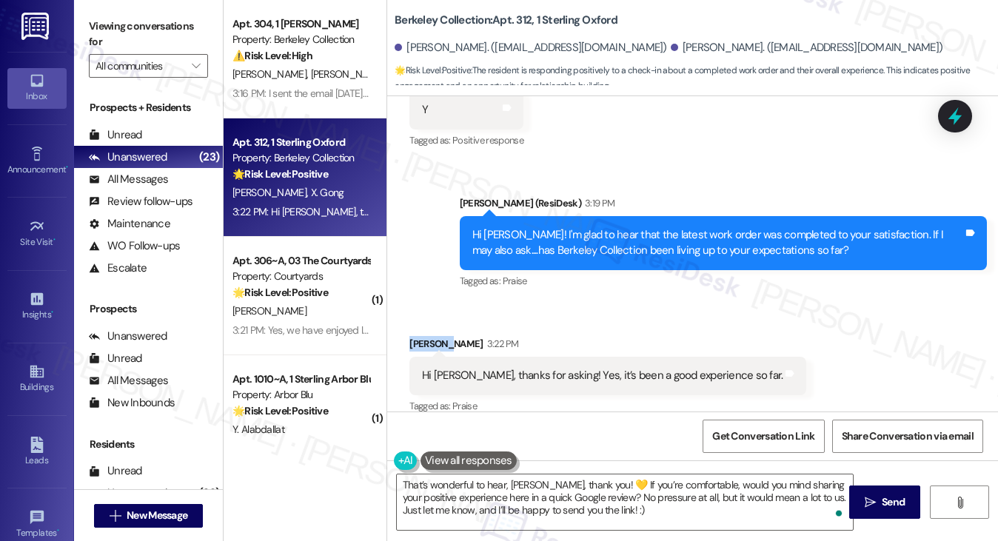
click at [418, 336] on div "Fangfei Li 3:22 PM" at bounding box center [607, 346] width 397 height 21
copy div "Fangfei"
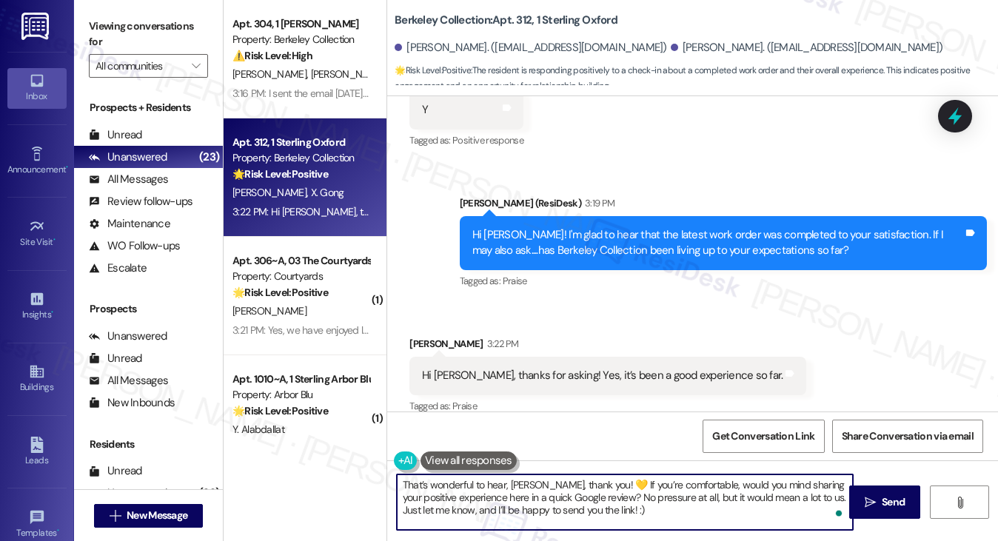
drag, startPoint x: 520, startPoint y: 479, endPoint x: 543, endPoint y: 474, distance: 23.5
click at [543, 475] on textarea "That’s wonderful to hear, [PERSON_NAME], thank you! 💛 If you’re comfortable, wo…" at bounding box center [625, 503] width 457 height 56
paste textarea "Fangfei"
click at [597, 482] on textarea "That’s wonderful to hear, Fangfei, thank you! 💛 If you’re comfortable, would yo…" at bounding box center [625, 503] width 457 height 56
click at [621, 509] on textarea "That’s wonderful to hear, [PERSON_NAME], thank you! If you’re comfortable, woul…" at bounding box center [625, 503] width 457 height 56
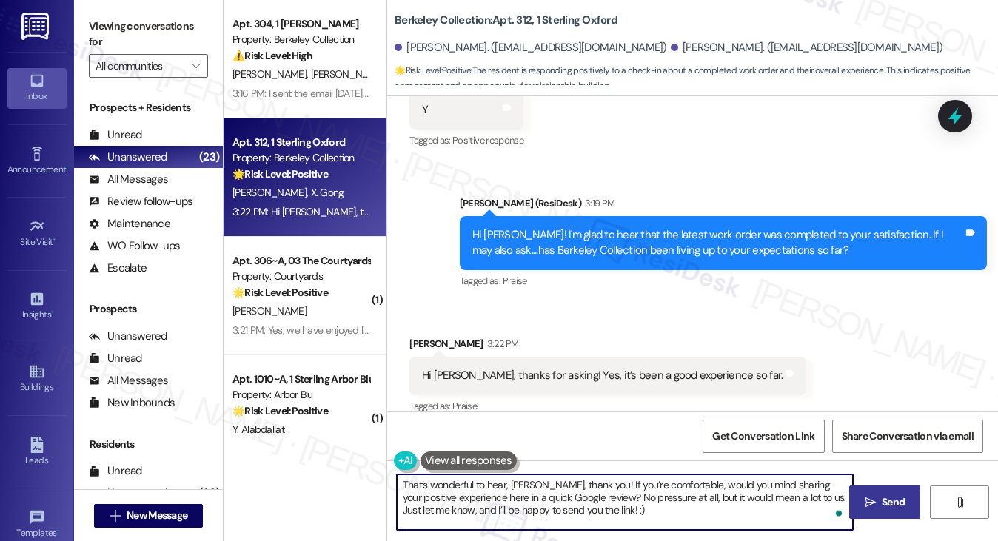
type textarea "That’s wonderful to hear, [PERSON_NAME], thank you! If you’re comfortable, woul…"
click at [867, 503] on icon "" at bounding box center [870, 503] width 11 height 12
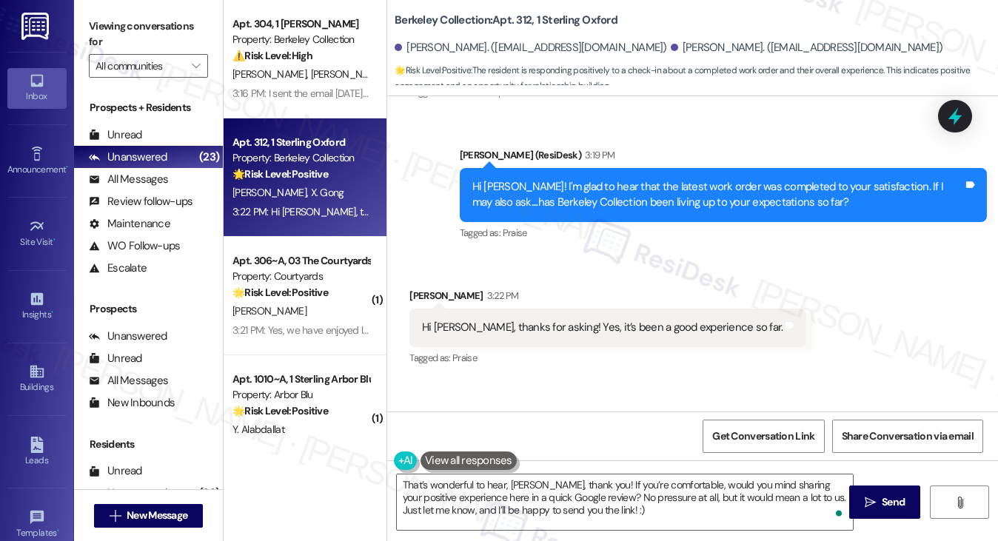
scroll to position [776, 0]
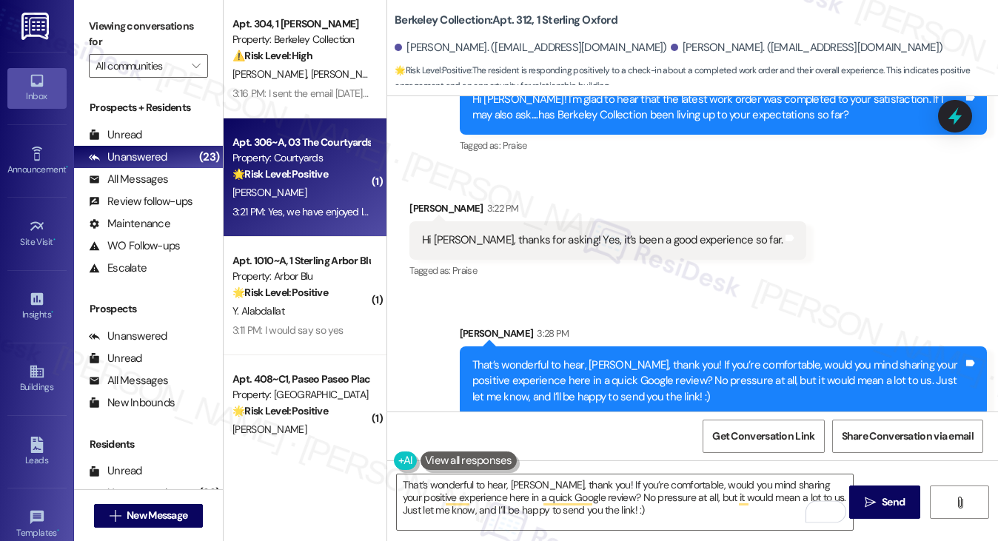
click at [297, 196] on div "[PERSON_NAME]" at bounding box center [301, 193] width 140 height 19
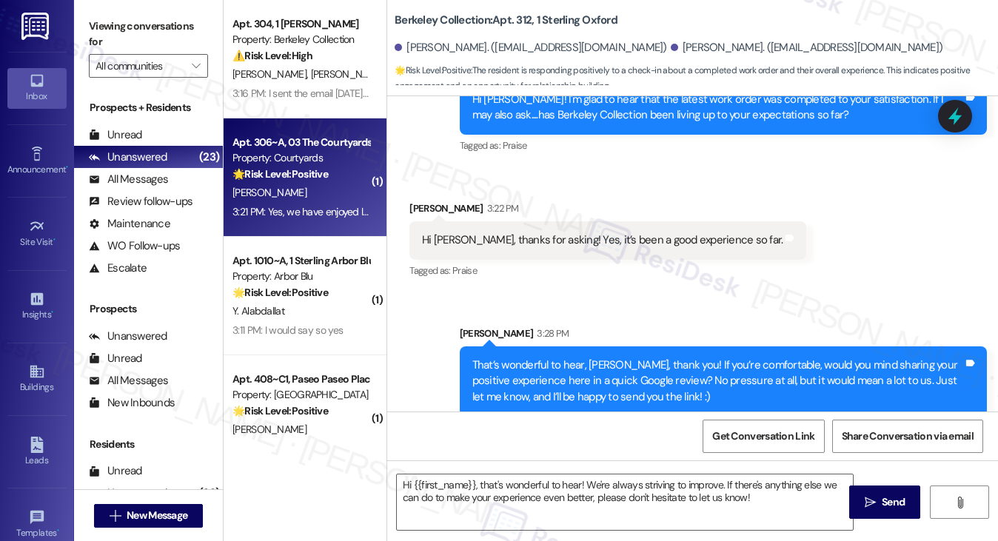
type textarea "Fetching suggested responses. Please feel free to read through the conversation…"
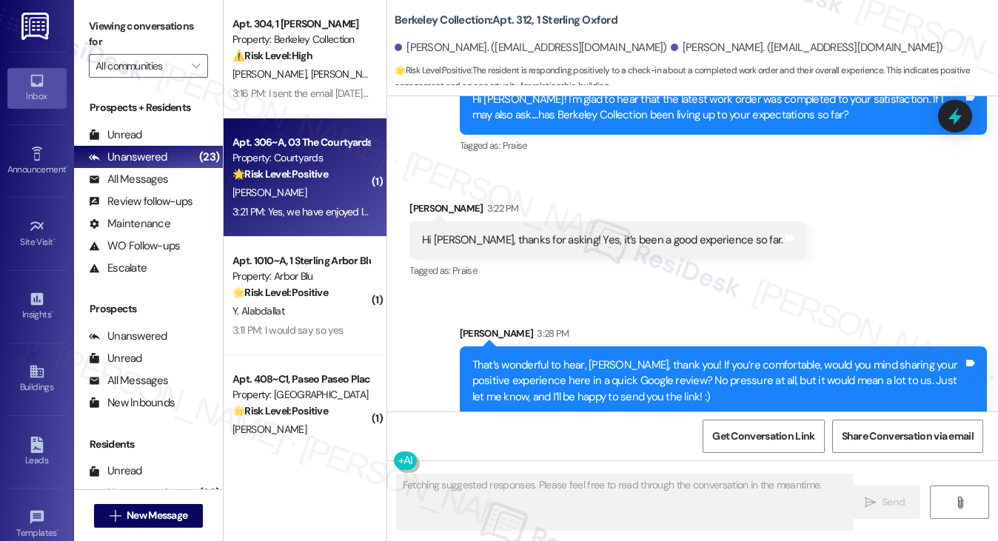
scroll to position [612, 0]
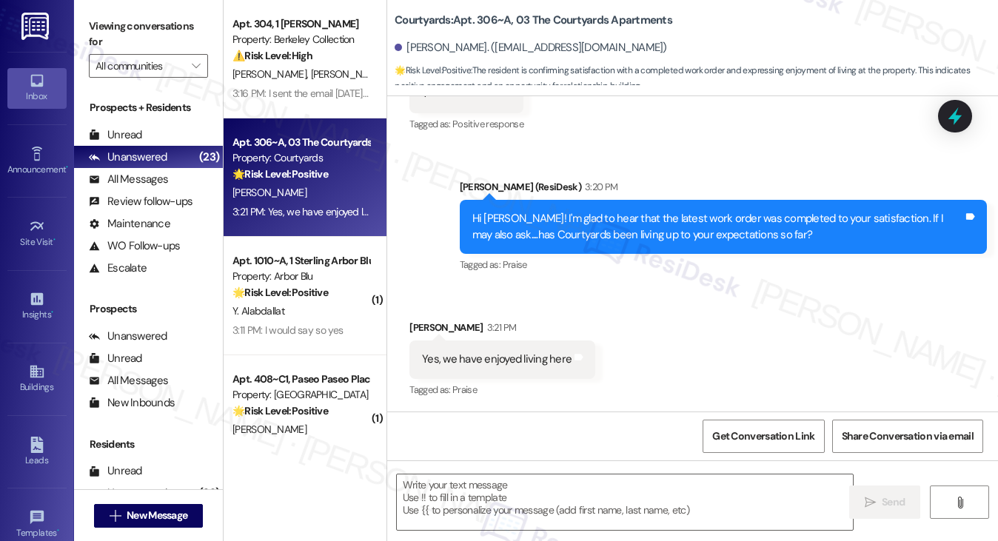
click at [121, 26] on label "Viewing conversations for" at bounding box center [148, 34] width 119 height 39
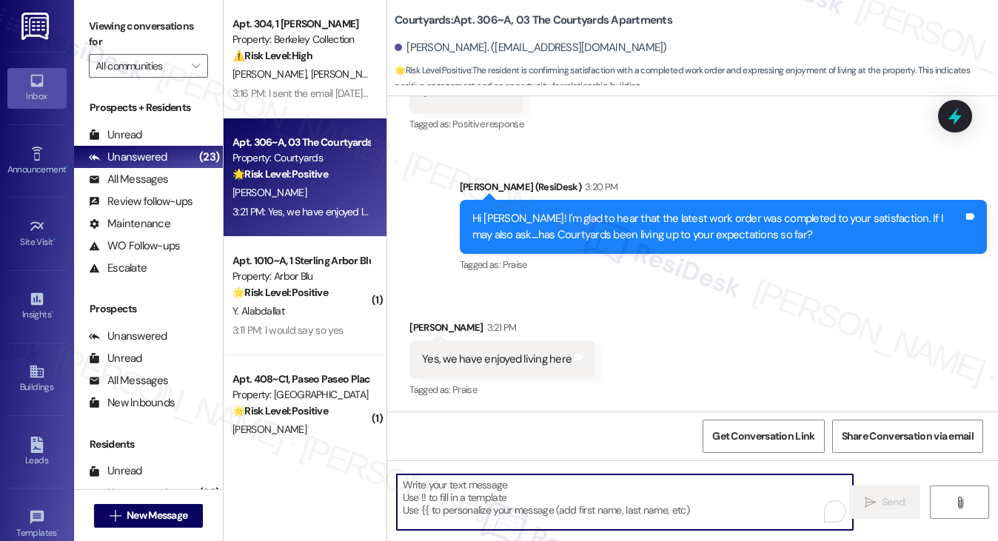
click at [487, 491] on textarea "To enrich screen reader interactions, please activate Accessibility in Grammarl…" at bounding box center [625, 503] width 457 height 56
paste textarea "That’s awesome to hear, Emma! Thank you! If you don’t mind, would you be willin…"
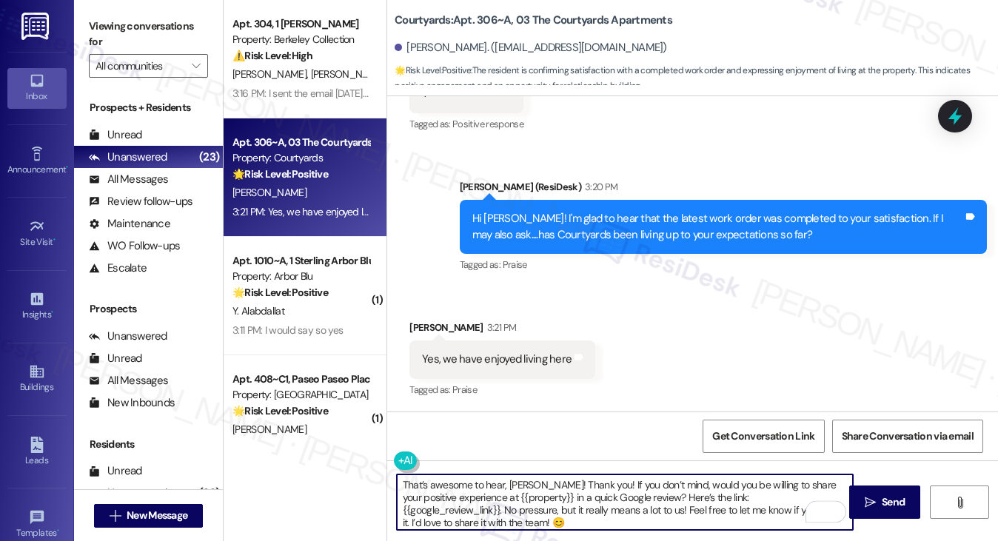
click at [427, 326] on div "Katherine Neigh 3:21 PM" at bounding box center [502, 330] width 186 height 21
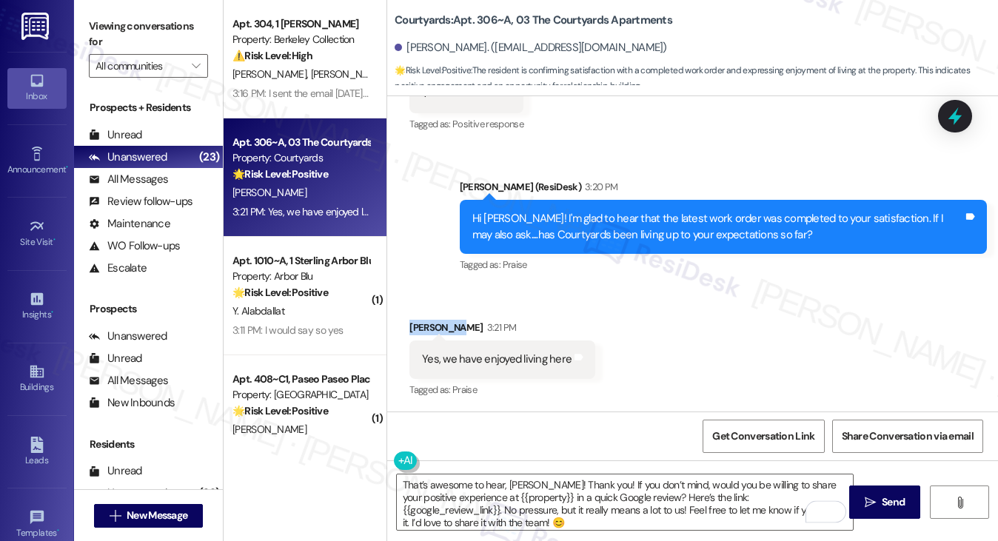
click at [427, 326] on div "Katherine Neigh 3:21 PM" at bounding box center [502, 330] width 186 height 21
copy div "Katherine"
click at [521, 481] on textarea "That’s awesome to hear, Emma! Thank you! If you don’t mind, would you be willin…" at bounding box center [625, 503] width 457 height 56
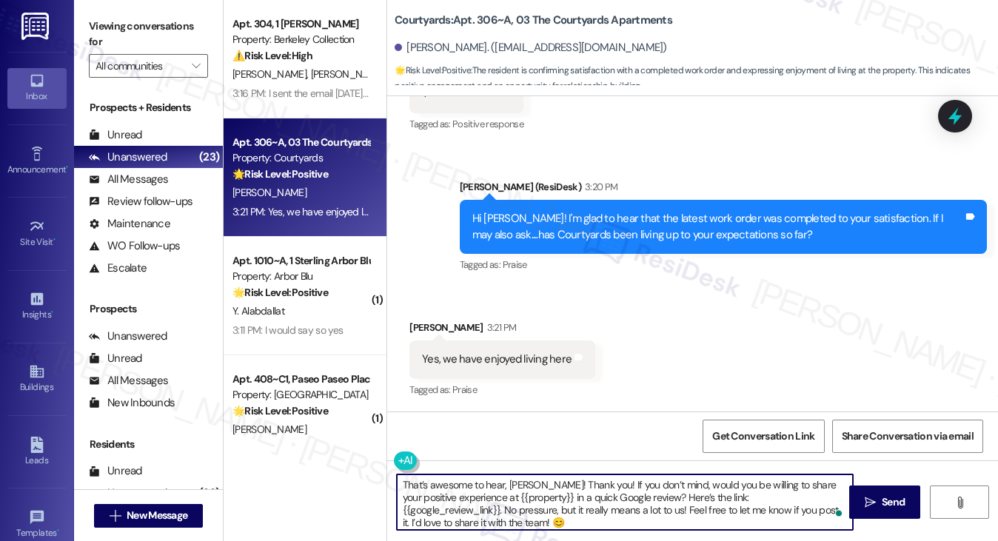
click at [521, 481] on textarea "That’s awesome to hear, Emma! Thank you! If you don’t mind, would you be willin…" at bounding box center [625, 503] width 457 height 56
paste textarea "Katherine"
drag, startPoint x: 489, startPoint y: 495, endPoint x: 552, endPoint y: 495, distance: 63.7
click at [552, 495] on textarea "That’s awesome to hear, Katherine! Thank you! If you don’t mind, would you be w…" at bounding box center [625, 503] width 457 height 56
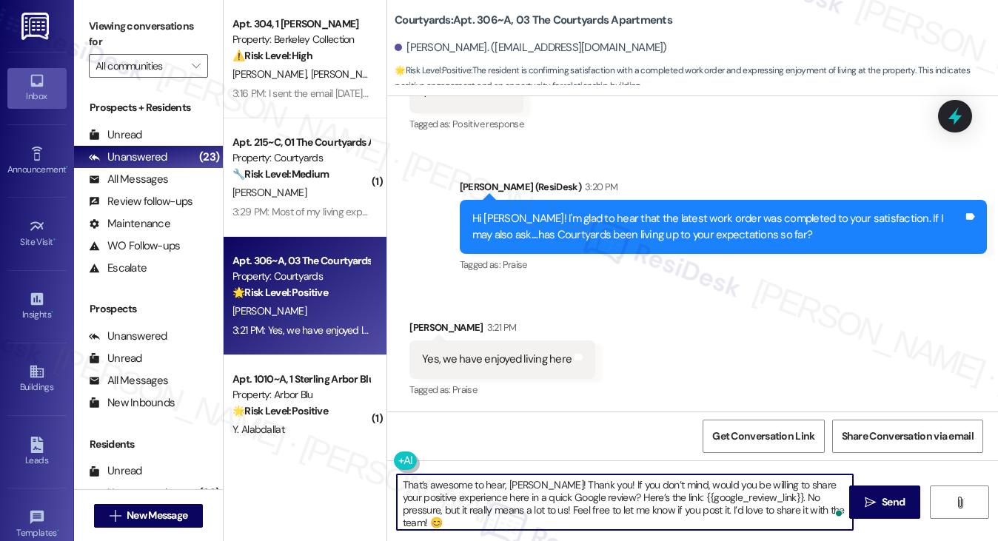
click at [548, 494] on textarea "That’s awesome to hear, Katherine! Thank you! If you don’t mind, would you be w…" at bounding box center [625, 503] width 457 height 56
type textarea "That’s awesome to hear, Katherine! Thank you! If you don’t mind, would you be w…"
click at [892, 492] on button " Send" at bounding box center [885, 502] width 72 height 33
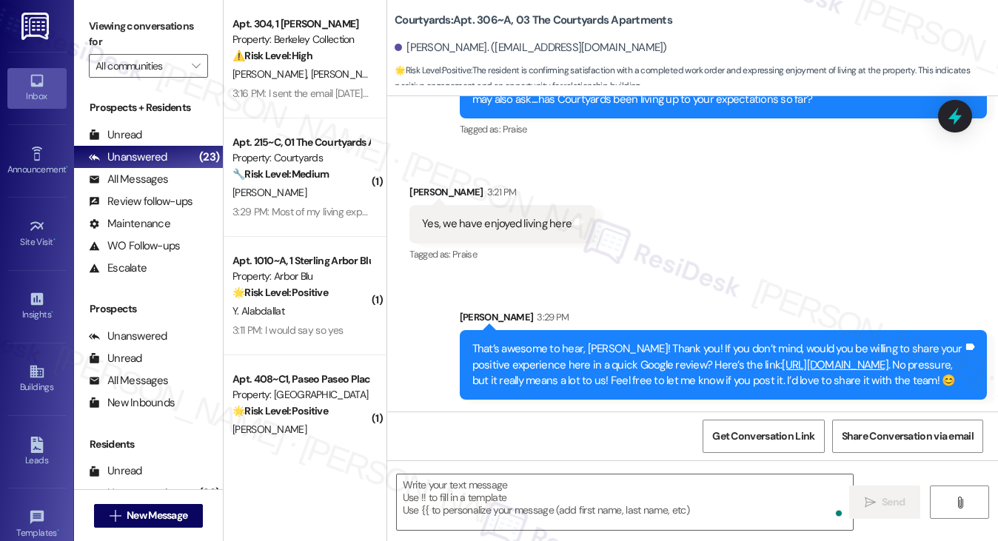
scroll to position [763, 0]
click at [592, 341] on div "That’s awesome to hear, Katherine! Thank you! If you don’t mind, would you be w…" at bounding box center [717, 364] width 491 height 47
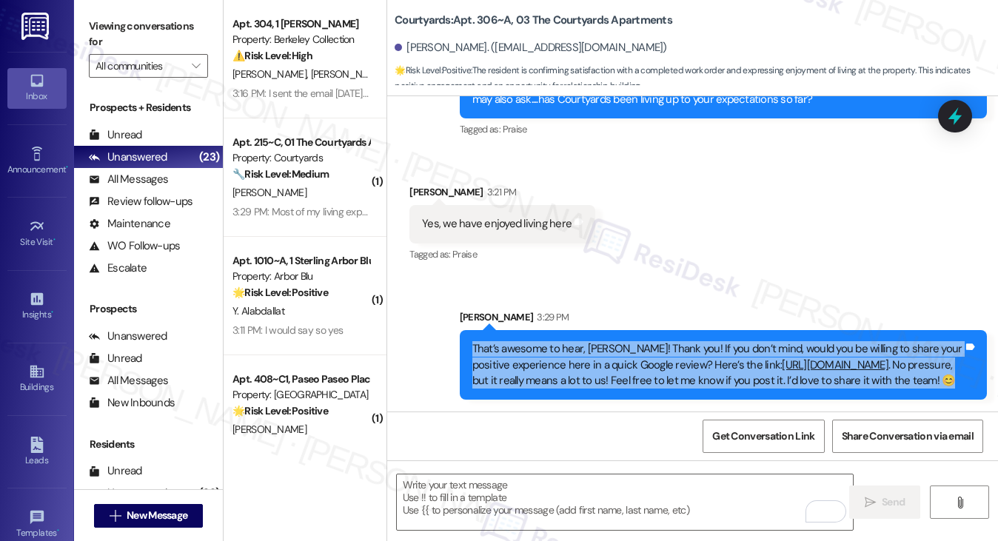
click at [592, 341] on div "That’s awesome to hear, Katherine! Thank you! If you don’t mind, would you be w…" at bounding box center [717, 364] width 491 height 47
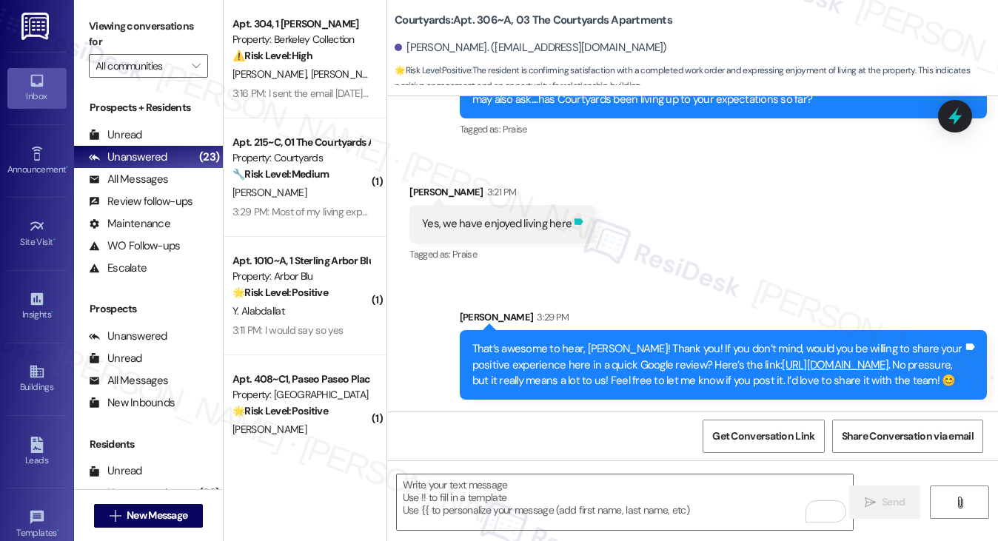
click at [578, 216] on icon at bounding box center [578, 221] width 11 height 11
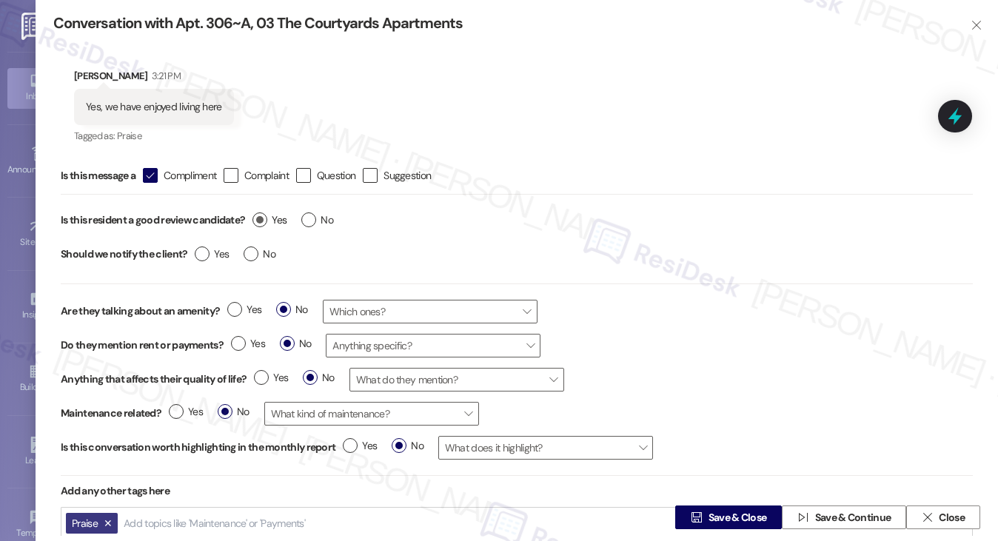
click at [266, 215] on label "Yes" at bounding box center [270, 221] width 34 height 16
click at [266, 215] on input "Yes" at bounding box center [270, 222] width 34 height 19
radio input "true"
click at [252, 249] on label "No" at bounding box center [260, 255] width 32 height 16
click at [252, 249] on input "No" at bounding box center [260, 256] width 32 height 19
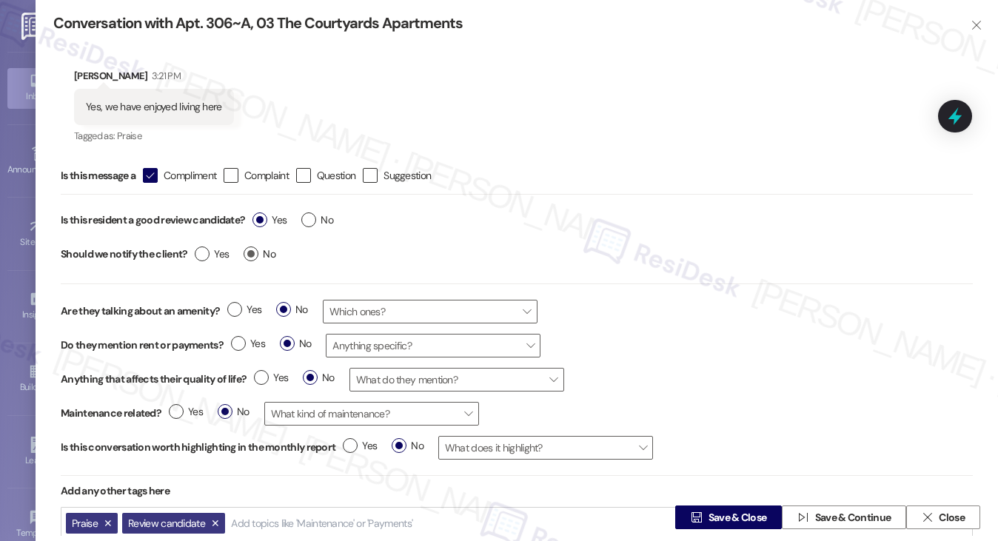
radio input "true"
click at [721, 520] on span "Save & Close" at bounding box center [738, 518] width 58 height 16
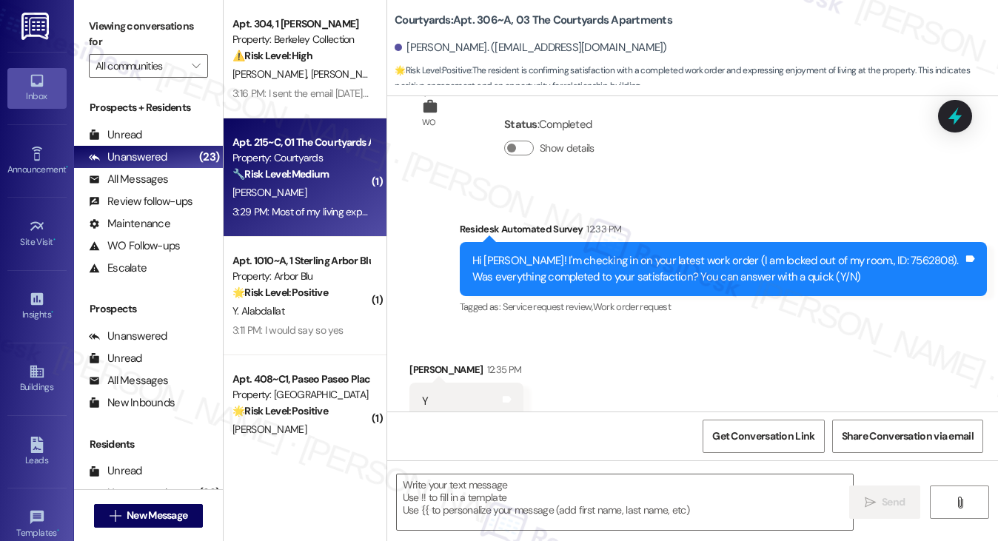
type textarea "Fetching suggested responses. Please feel free to read through the conversation…"
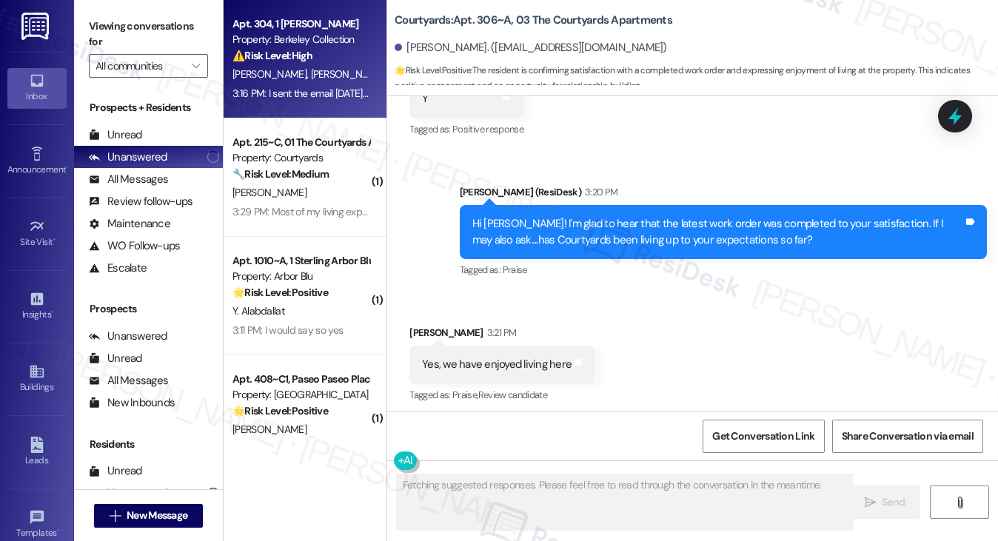
scroll to position [612, 0]
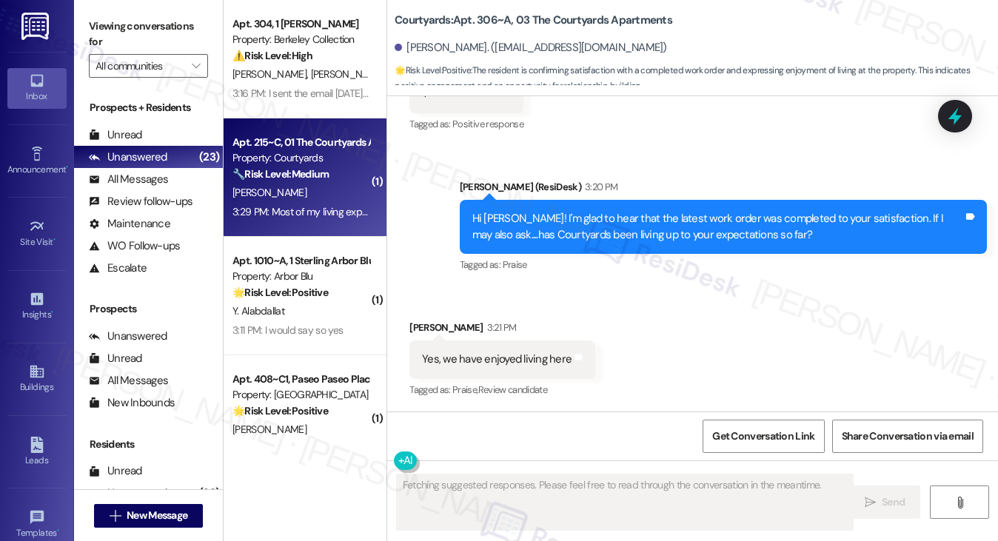
click at [296, 179] on strong "🔧 Risk Level: Medium" at bounding box center [281, 173] width 96 height 13
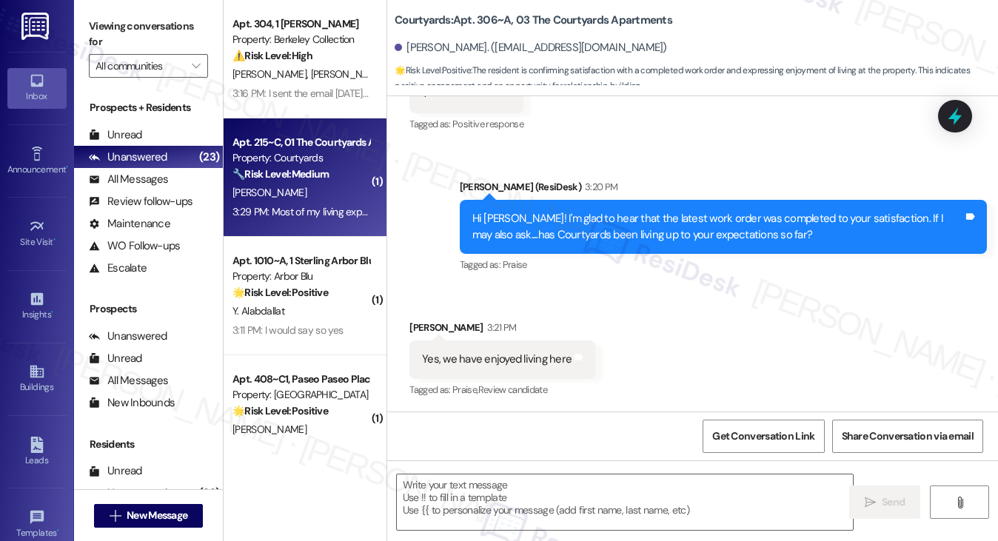
type textarea "Fetching suggested responses. Please feel free to read through the conversation…"
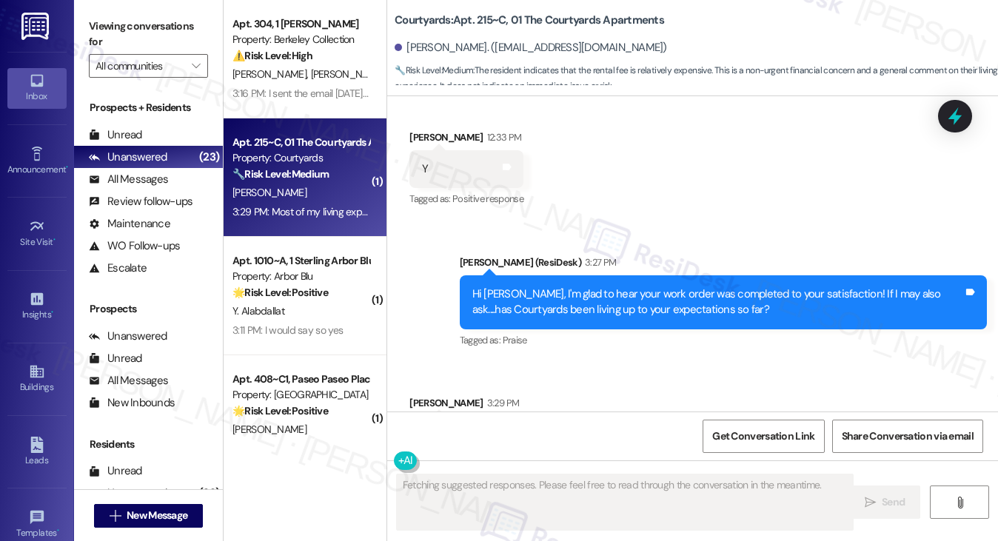
scroll to position [2112, 0]
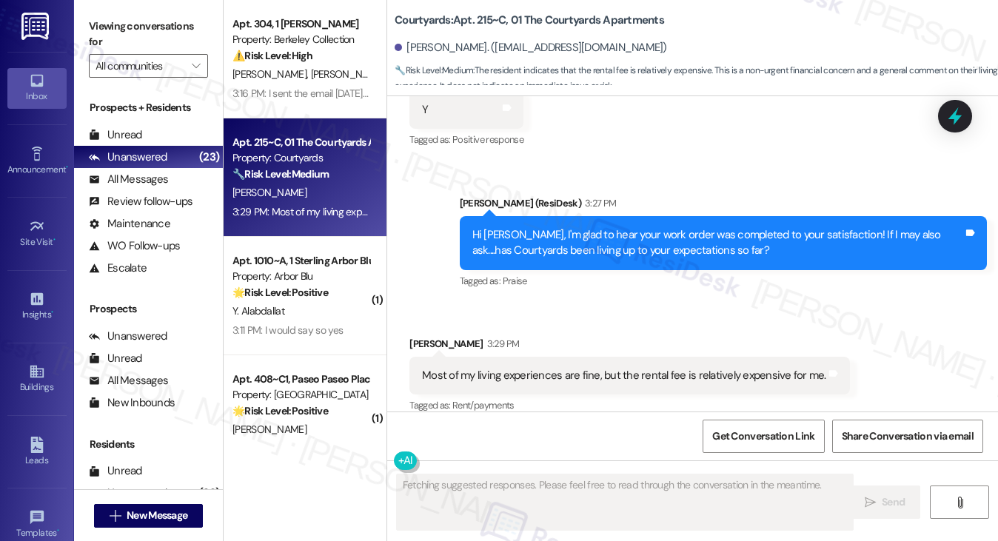
click at [615, 368] on div "Most of my living experiences are fine, but the rental fee is relatively expens…" at bounding box center [624, 376] width 404 height 16
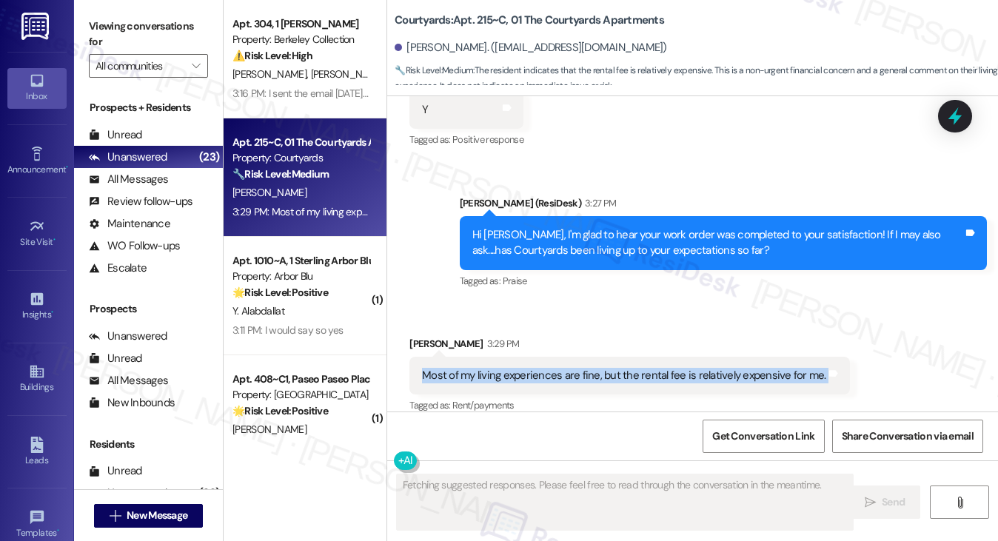
click at [615, 368] on div "Most of my living experiences are fine, but the rental fee is relatively expens…" at bounding box center [624, 376] width 404 height 16
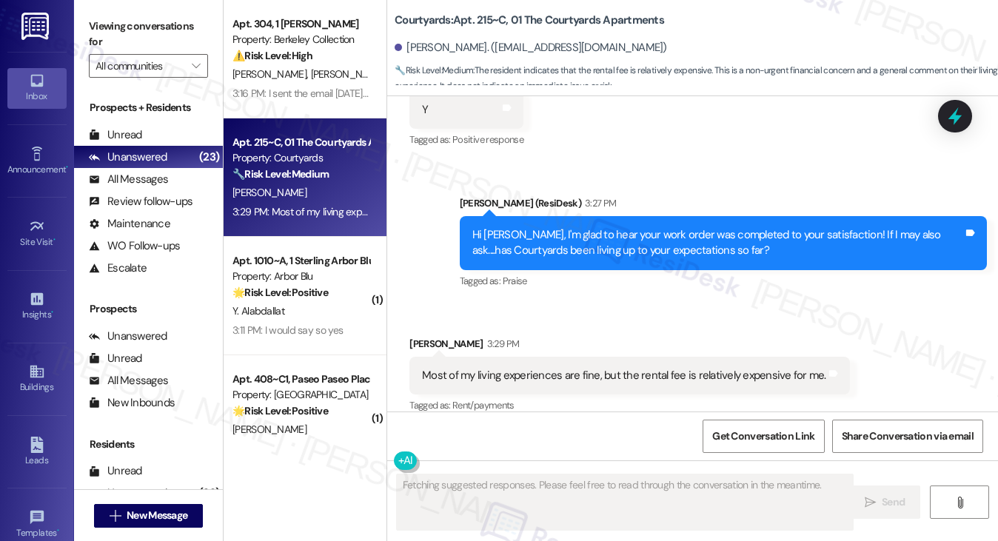
click at [675, 227] on div "Hi Junfeng, I'm glad to hear your work order was completed to your satisfaction…" at bounding box center [717, 243] width 491 height 32
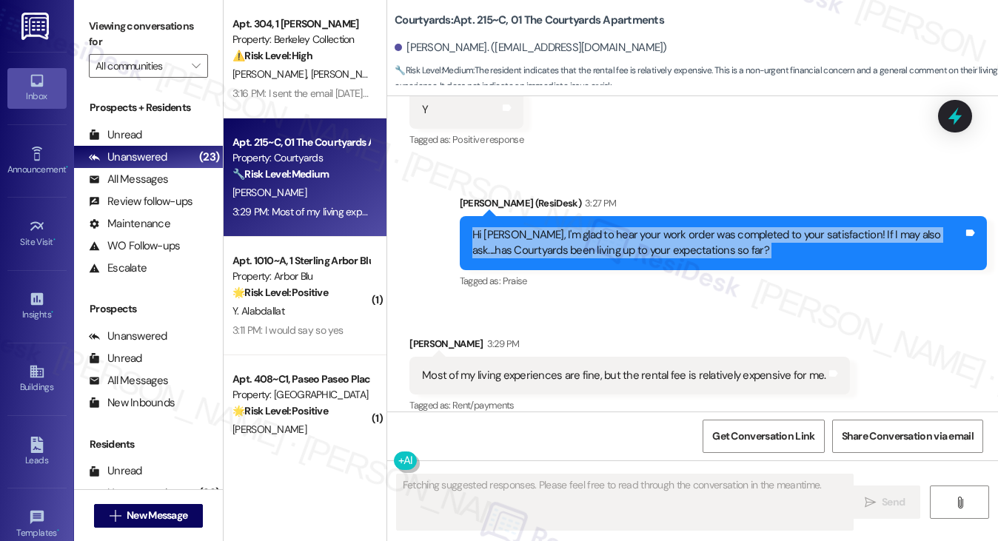
click at [675, 227] on div "Hi Junfeng, I'm glad to hear your work order was completed to your satisfaction…" at bounding box center [717, 243] width 491 height 32
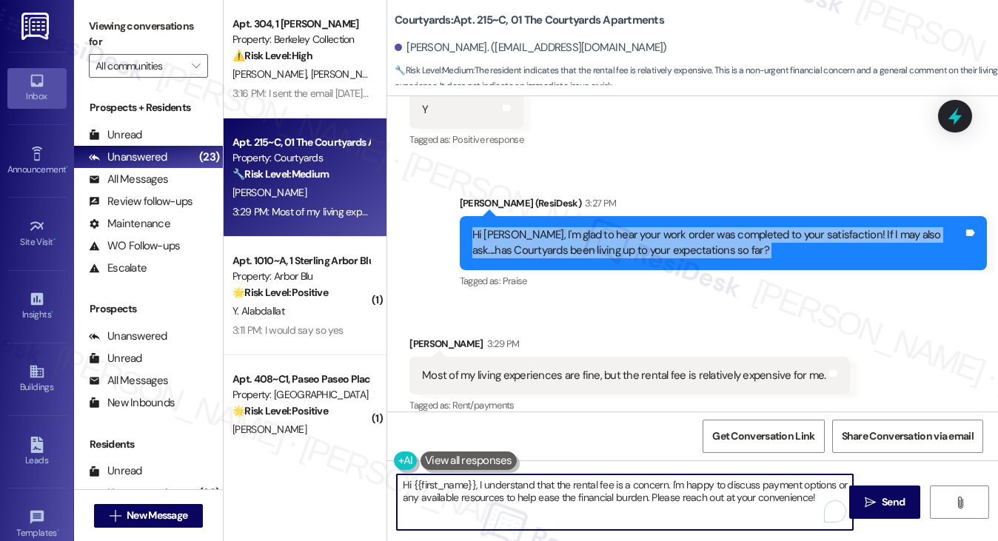
click at [578, 486] on textarea "Hi {{first_name}}, I understand that the rental fee is a concern. I'm happy to …" at bounding box center [625, 503] width 457 height 56
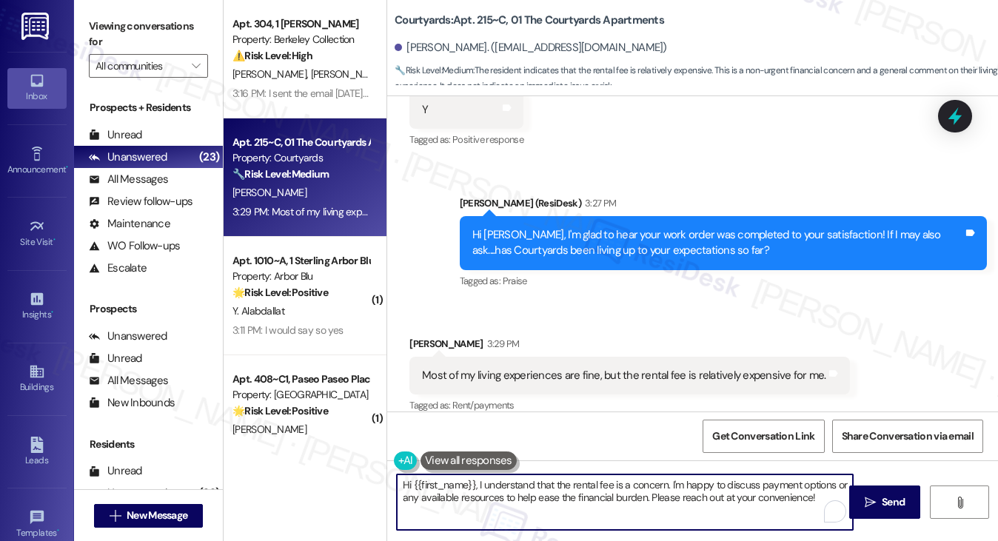
click at [578, 486] on textarea "Hi {{first_name}}, I understand that the rental fee is a concern. I'm happy to …" at bounding box center [625, 503] width 457 height 56
click at [712, 325] on div "Received via SMS Junfeng Yang 3:29 PM Most of my living experiences are fine, b…" at bounding box center [629, 376] width 463 height 103
drag, startPoint x: 817, startPoint y: 498, endPoint x: 669, endPoint y: 484, distance: 148.0
click at [669, 484] on textarea "Hi {{first_name}}, I understand that the rental fee is a concern. I'm happy to …" at bounding box center [625, 503] width 457 height 56
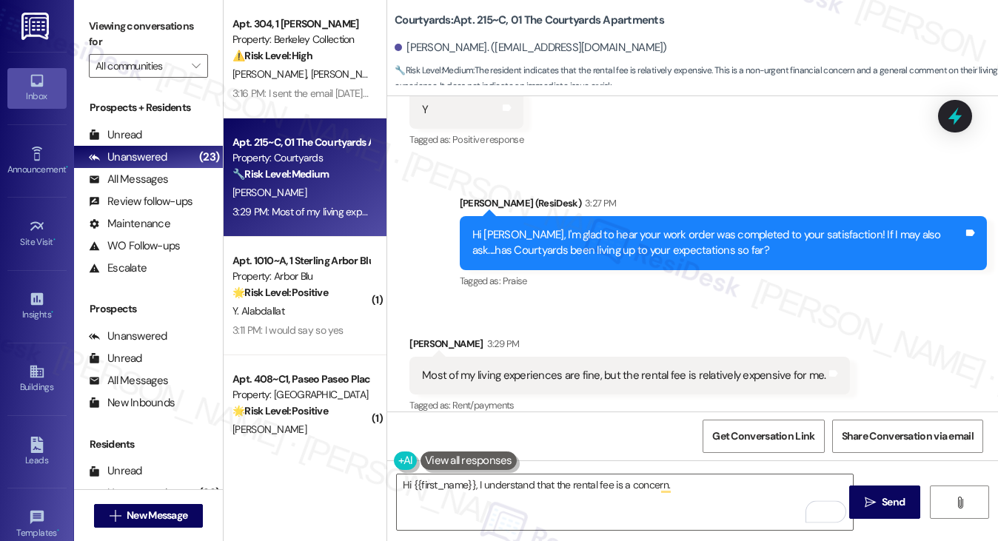
click at [432, 336] on div "Junfeng Yang 3:29 PM" at bounding box center [629, 346] width 441 height 21
click at [704, 492] on textarea "Hi {{first_name}}, I understand that the rental fee is a concern." at bounding box center [625, 503] width 457 height 56
click at [130, 28] on label "Viewing conversations for" at bounding box center [148, 34] width 119 height 39
click at [627, 233] on div "Hi Junfeng, I'm glad to hear your work order was completed to your satisfaction…" at bounding box center [717, 243] width 491 height 32
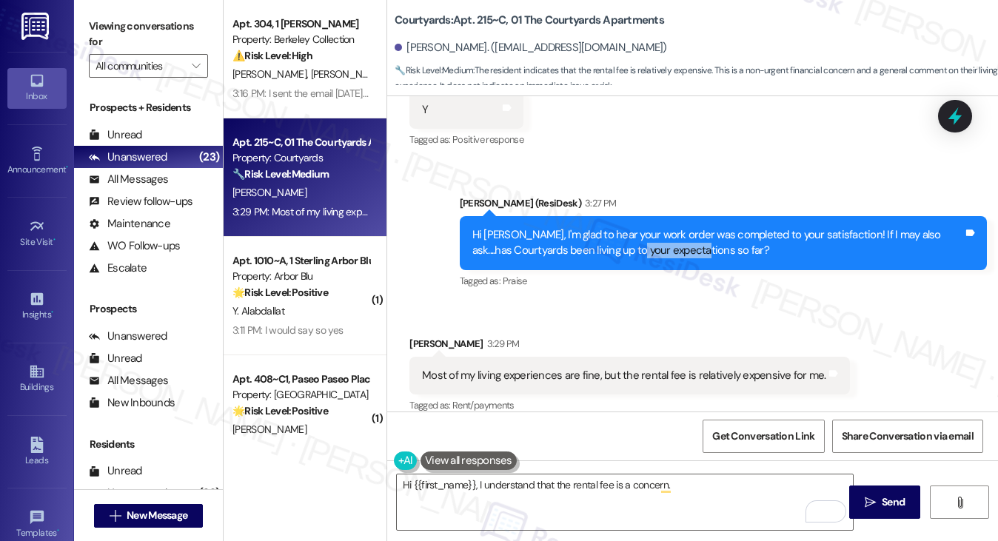
click at [627, 233] on div "Hi Junfeng, I'm glad to hear your work order was completed to your satisfaction…" at bounding box center [717, 243] width 491 height 32
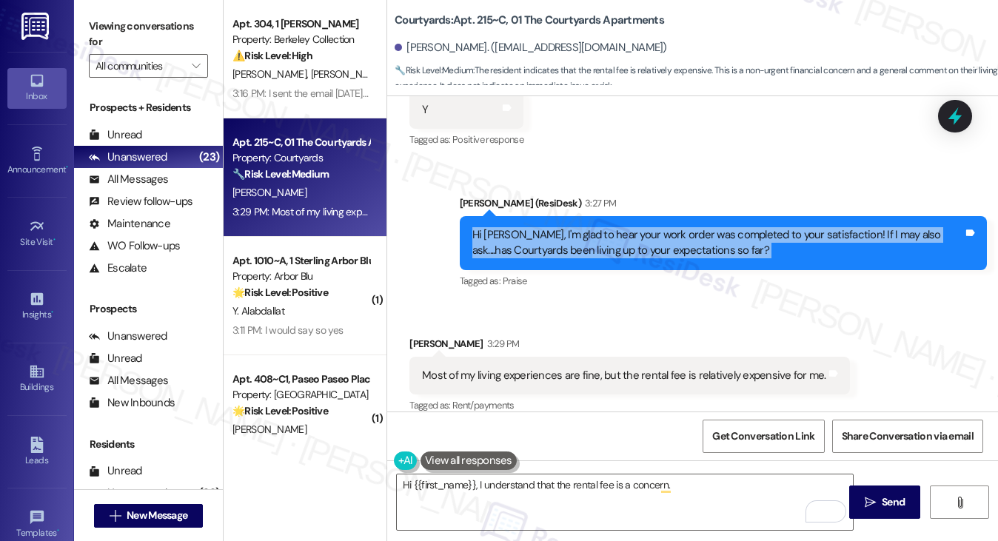
click at [627, 233] on div "Hi Junfeng, I'm glad to hear your work order was completed to your satisfaction…" at bounding box center [717, 243] width 491 height 32
copy div "Hi Junfeng, I'm glad to hear your work order was completed to your satisfaction…"
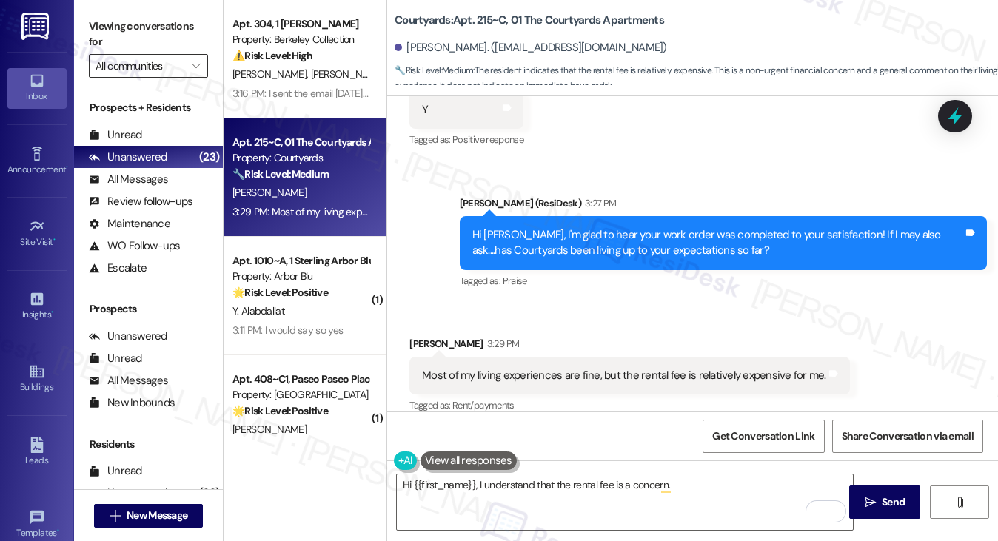
drag, startPoint x: 104, startPoint y: 26, endPoint x: 167, endPoint y: 58, distance: 71.2
click at [104, 26] on label "Viewing conversations for" at bounding box center [148, 34] width 119 height 39
click at [551, 369] on div "Most of my living experiences are fine, but the rental fee is relatively expens…" at bounding box center [629, 376] width 441 height 38
click at [549, 368] on div "Most of my living experiences are fine, but the rental fee is relatively expens…" at bounding box center [629, 376] width 441 height 38
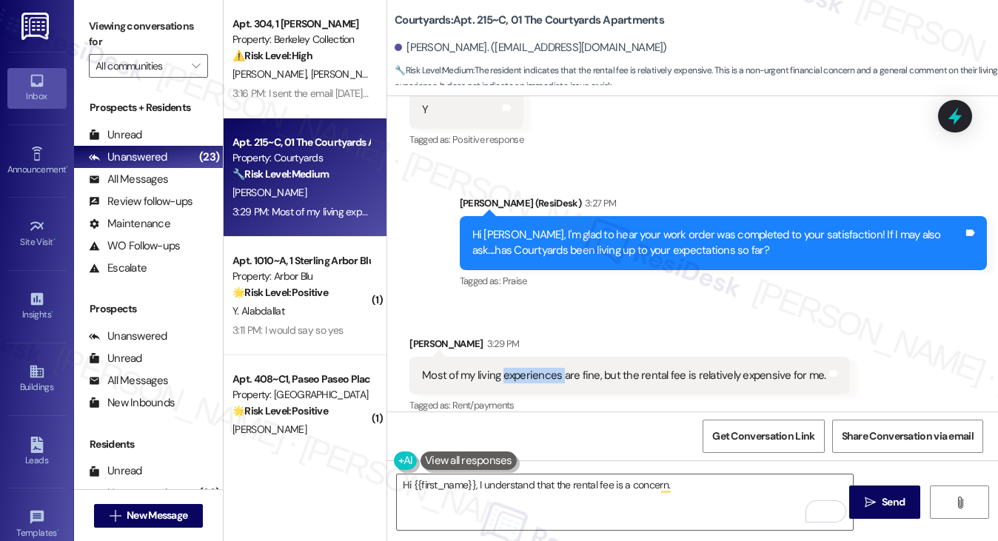
copy div "experiences"
click at [649, 357] on div "Most of my living experiences are fine, but the rental fee is relatively expens…" at bounding box center [629, 376] width 441 height 38
copy div "Most of my living experiences are fine, but the rental fee is relatively expens…"
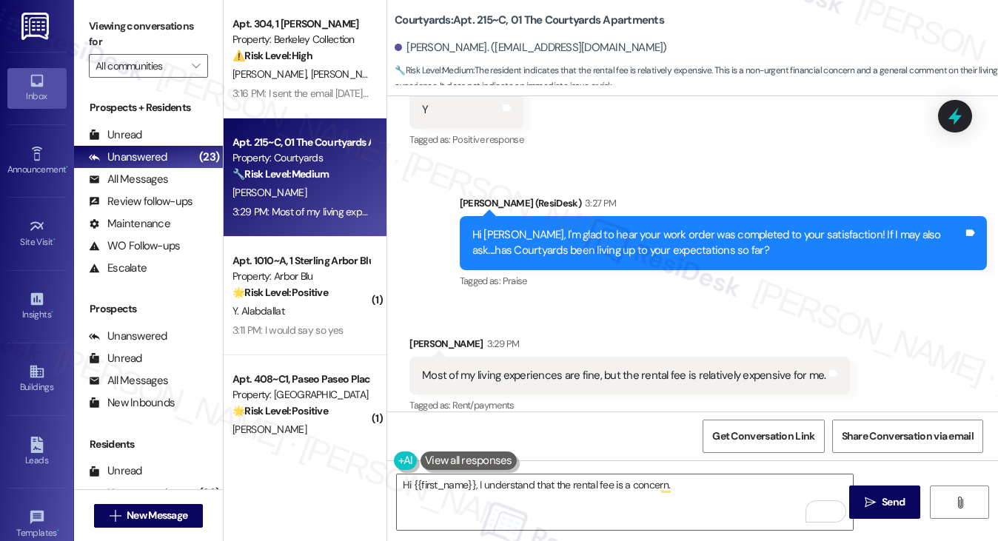
drag, startPoint x: 143, startPoint y: 30, endPoint x: 209, endPoint y: 101, distance: 96.4
click at [143, 30] on label "Viewing conversations for" at bounding box center [148, 34] width 119 height 39
click at [582, 498] on textarea "Hi {{first_name}}, I understand that the rental fee is a concern." at bounding box center [625, 503] width 457 height 56
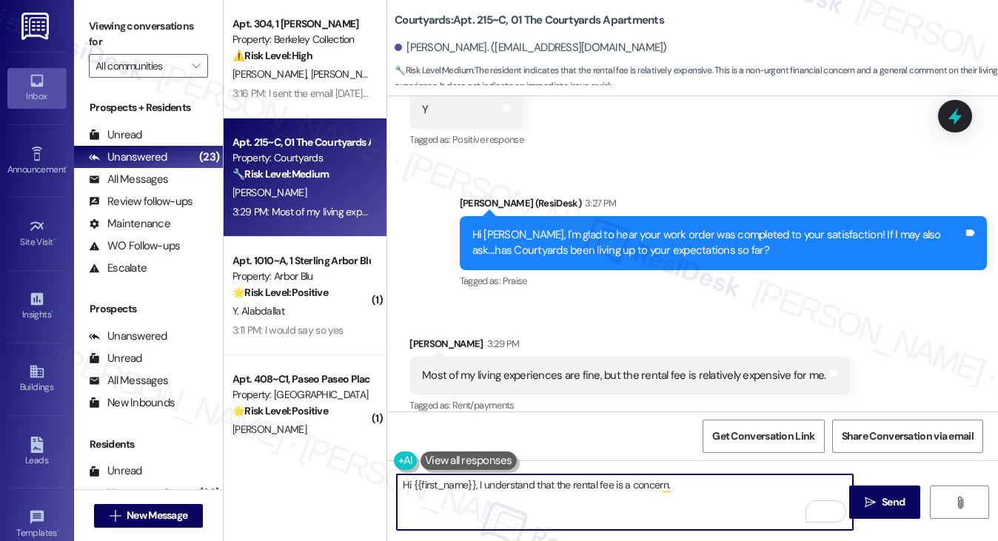
click at [582, 498] on textarea "Hi {{first_name}}, I understand that the rental fee is a concern." at bounding box center [625, 503] width 457 height 56
paste textarea "Thank you for sharing that with me—I’m glad to hear most of your living experie…"
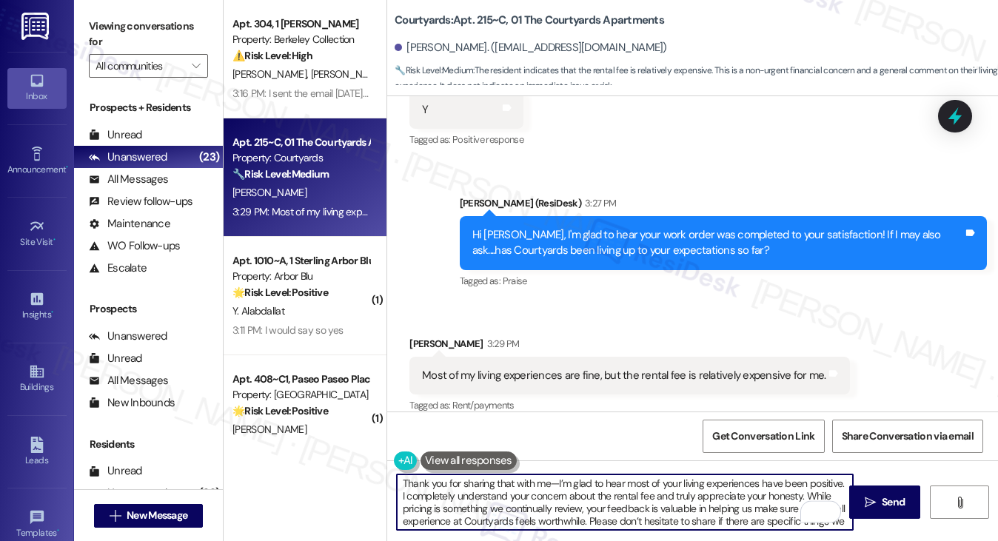
scroll to position [0, 0]
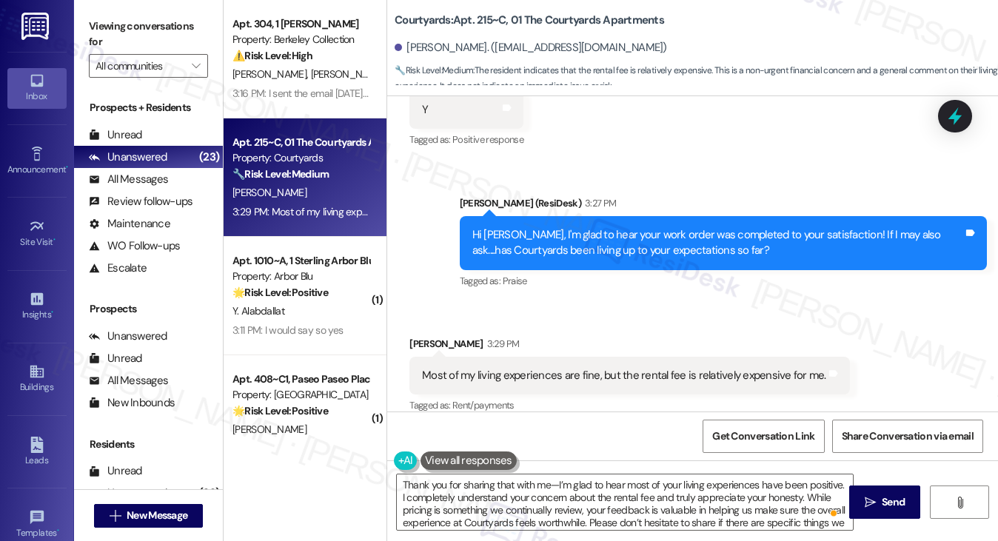
click at [429, 336] on div "Junfeng Yang 3:29 PM" at bounding box center [629, 346] width 441 height 21
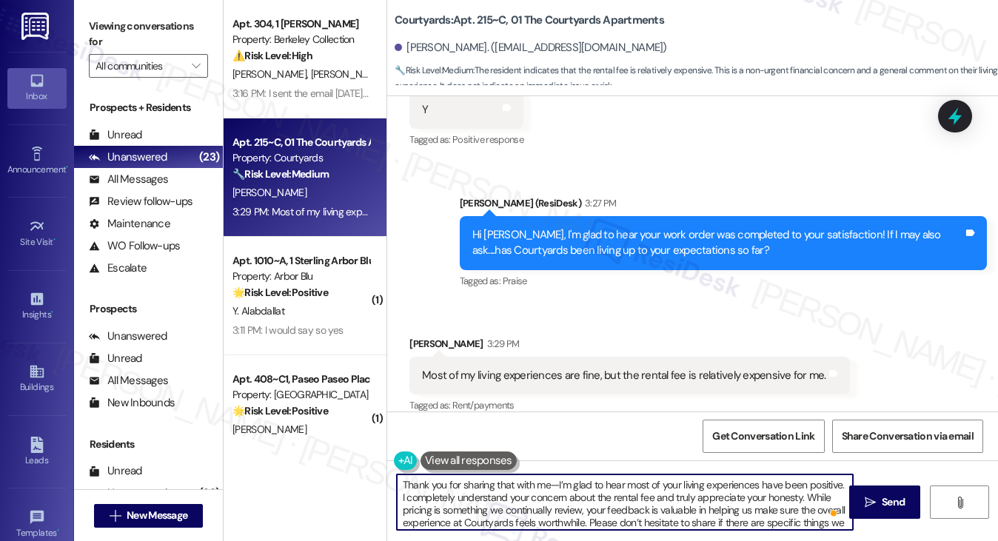
click at [551, 482] on textarea "Thank you for sharing that with me—I’m glad to hear most of your living experie…" at bounding box center [625, 503] width 457 height 56
paste textarea "Thank you for sharing that with me—I’m glad to hear most of your living experie…"
click at [429, 336] on div "Junfeng Yang 3:29 PM" at bounding box center [629, 346] width 441 height 21
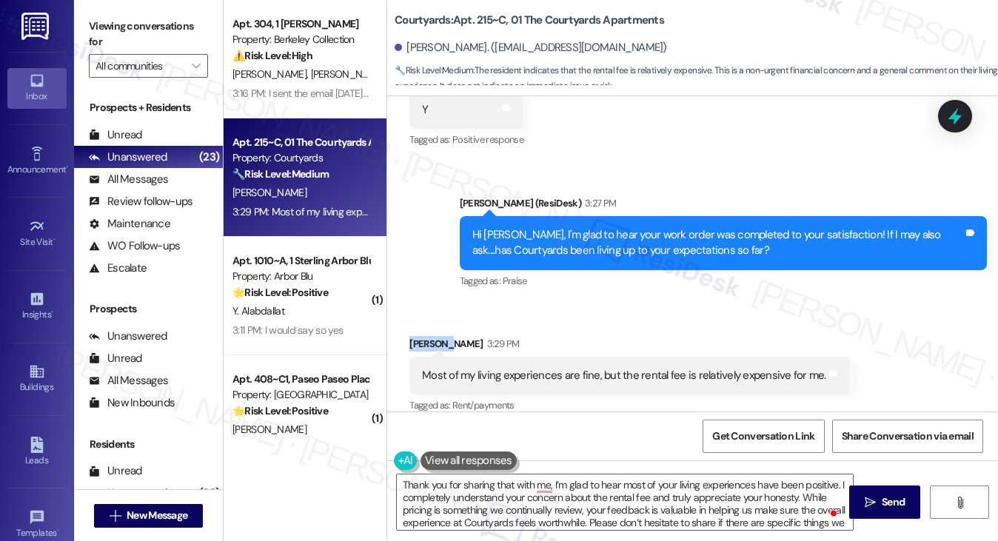
click at [429, 336] on div "Junfeng Yang 3:29 PM" at bounding box center [629, 346] width 441 height 21
copy div "Junfeng"
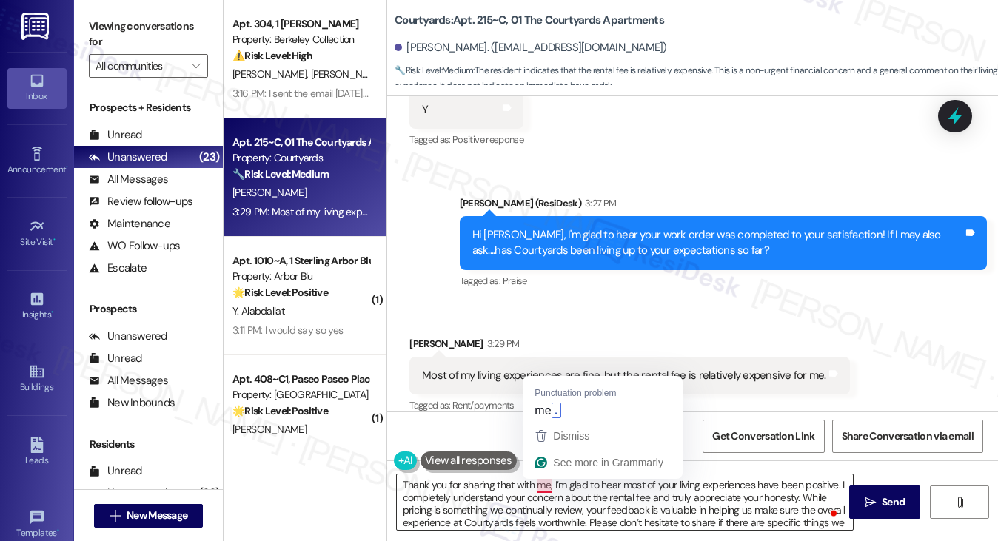
click at [551, 484] on textarea "Thank you for sharing that with me, I’m glad to hear most of your living experi…" at bounding box center [625, 503] width 457 height 56
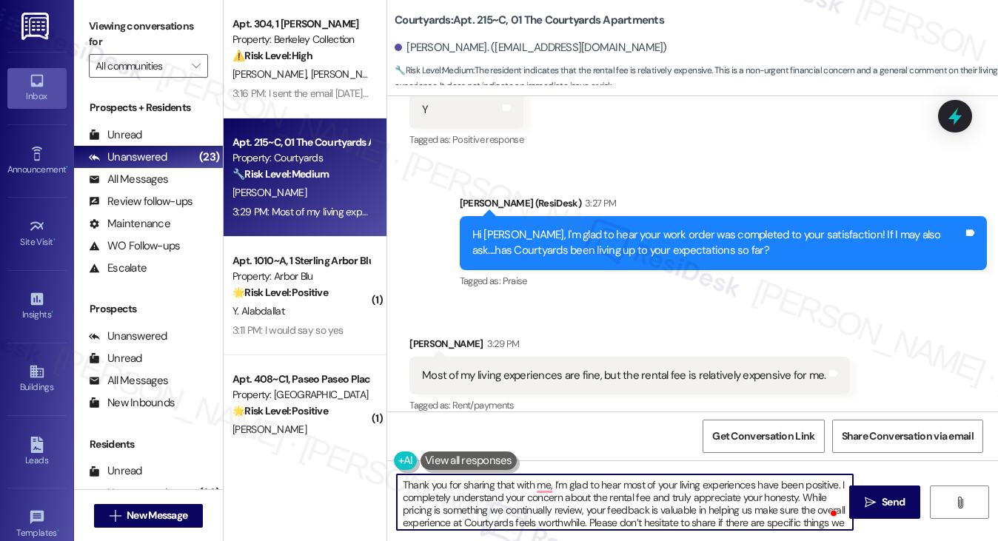
paste textarea "Junfeng"
click at [459, 495] on textarea "Thank you for sharing that with me, Junfeng. I’m glad to hear most of your livi…" at bounding box center [625, 503] width 457 height 56
drag, startPoint x: 638, startPoint y: 497, endPoint x: 786, endPoint y: 497, distance: 148.8
click at [786, 497] on textarea "Thank you for sharing that with me, Junfeng. I’m glad to hear most of your livi…" at bounding box center [625, 503] width 457 height 56
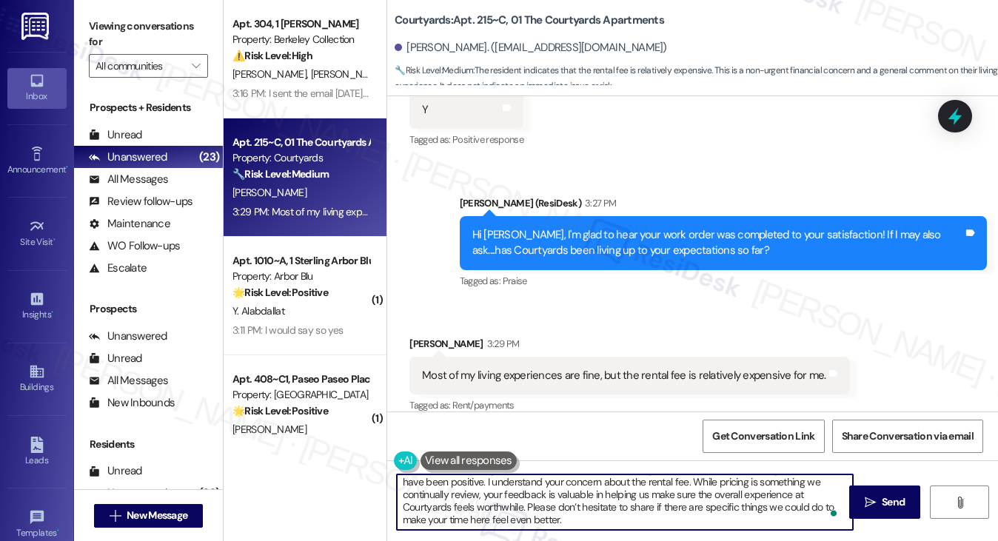
scroll to position [16, 0]
click at [652, 513] on textarea "Thank you for sharing that with me, Junfeng. I’m glad to hear most of your livi…" at bounding box center [625, 503] width 457 height 56
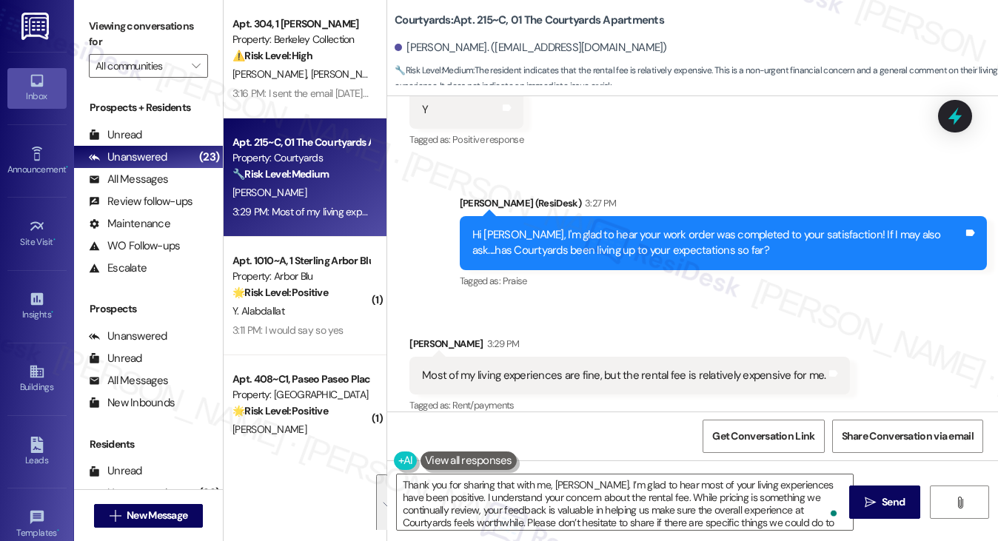
click at [526, 368] on div "Most of my living experiences are fine, but the rental fee is relatively expens…" at bounding box center [624, 376] width 404 height 16
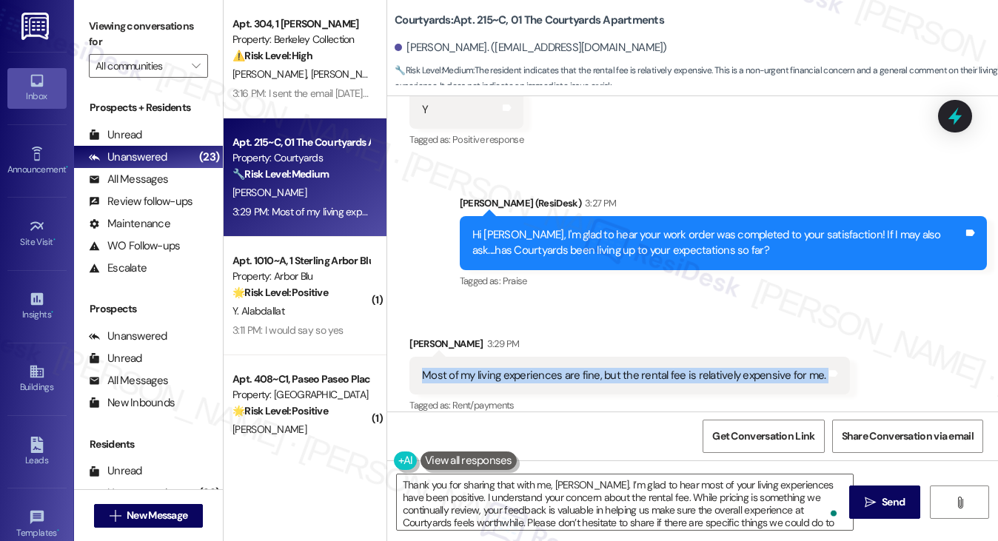
click at [526, 368] on div "Most of my living experiences are fine, but the rental fee is relatively expens…" at bounding box center [624, 376] width 404 height 16
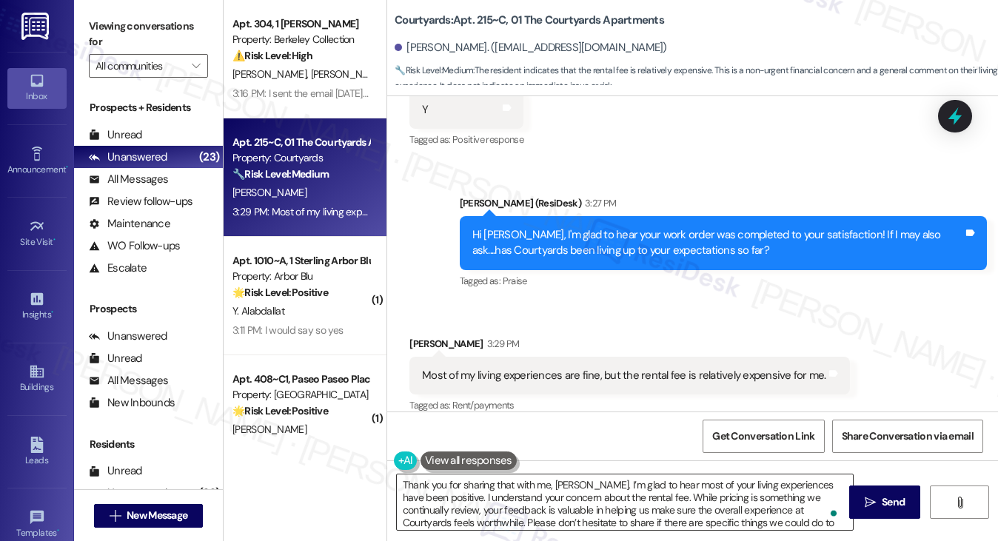
click at [555, 492] on textarea "Thank you for sharing that with me, Junfeng. I’m glad to hear most of your livi…" at bounding box center [625, 503] width 457 height 56
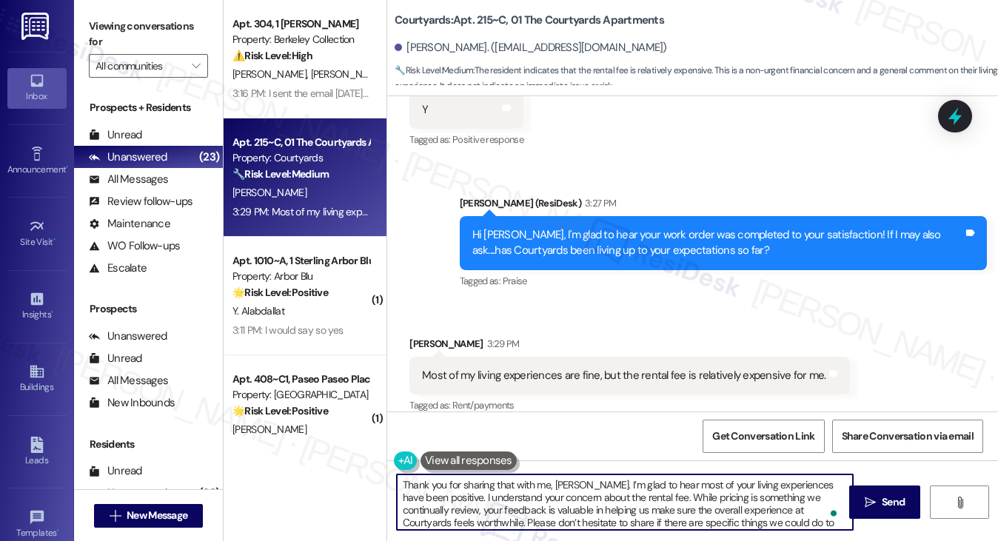
click at [555, 492] on textarea "Thank you for sharing that with me, Junfeng. I’m glad to hear most of your livi…" at bounding box center [625, 503] width 457 height 56
click at [670, 488] on textarea "Thank you for sharing that with me, Junfeng. I’m glad to hear most of your livi…" at bounding box center [625, 503] width 457 height 56
click at [718, 495] on textarea "Thank you for sharing that with me, Junfeng. I’m glad to hear most of your livi…" at bounding box center [625, 503] width 457 height 56
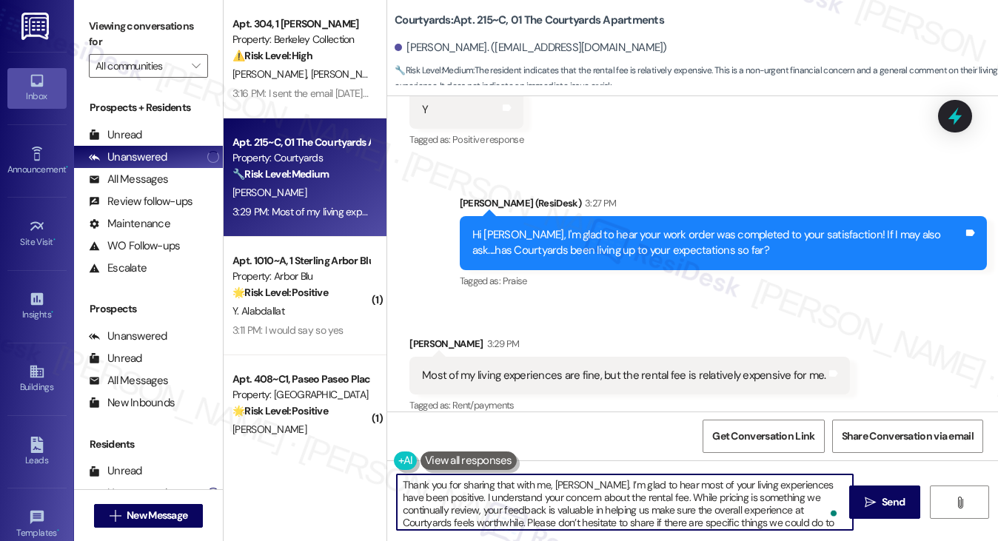
drag, startPoint x: 718, startPoint y: 495, endPoint x: 732, endPoint y: 496, distance: 13.4
click at [718, 495] on textarea "Thank you for sharing that with me, Junfeng. I’m glad to hear most of your livi…" at bounding box center [625, 503] width 457 height 56
click at [783, 505] on textarea "Thank you for sharing that with me, Junfeng. I’m glad to hear most of your livi…" at bounding box center [625, 503] width 457 height 56
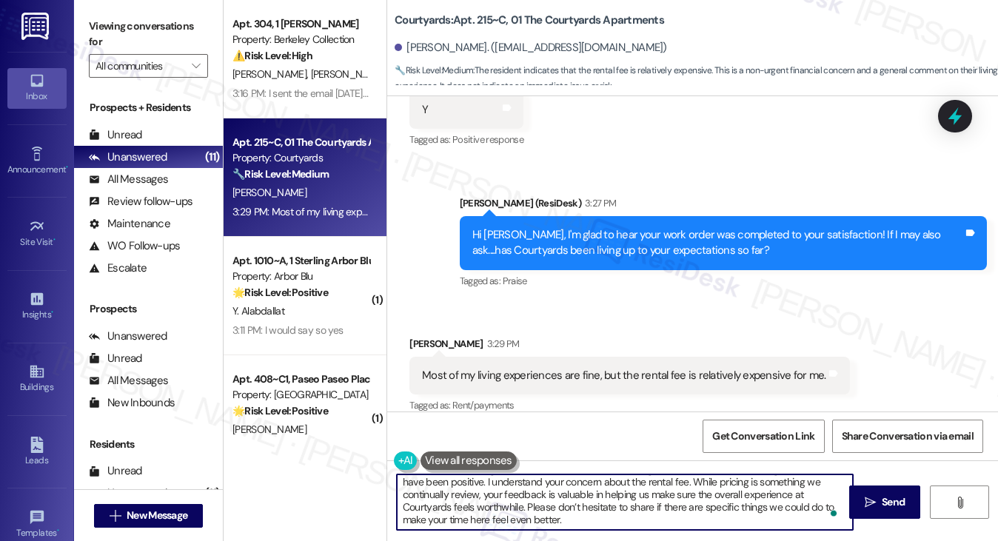
click at [738, 514] on textarea "Thank you for sharing that with me, Junfeng. I’m glad to hear most of your livi…" at bounding box center [625, 503] width 457 height 56
drag, startPoint x: 515, startPoint y: 524, endPoint x: 455, endPoint y: 511, distance: 61.4
click at [455, 511] on textarea "Thank you for sharing that with me, Junfeng. I’m glad to hear most of your livi…" at bounding box center [625, 503] width 457 height 56
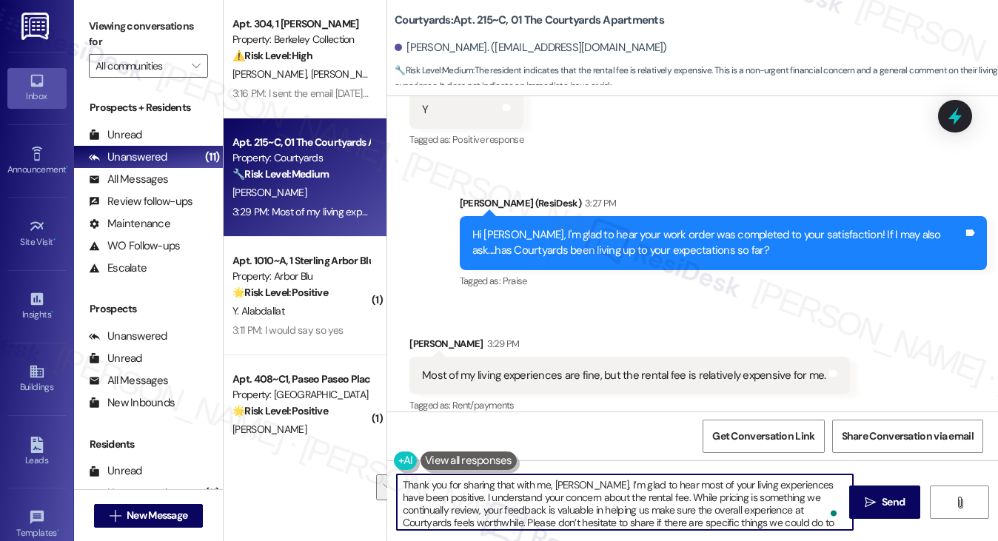
click at [558, 492] on textarea "Thank you for sharing that with me, Junfeng. I’m glad to hear most of your livi…" at bounding box center [625, 503] width 457 height 56
click at [658, 492] on textarea "Thank you for sharing that with me, Junfeng. I’m glad to hear most of your livi…" at bounding box center [625, 503] width 457 height 56
click at [615, 499] on textarea "Thank you for sharing that with me, Junfeng. I’m glad to hear most of your livi…" at bounding box center [625, 503] width 457 height 56
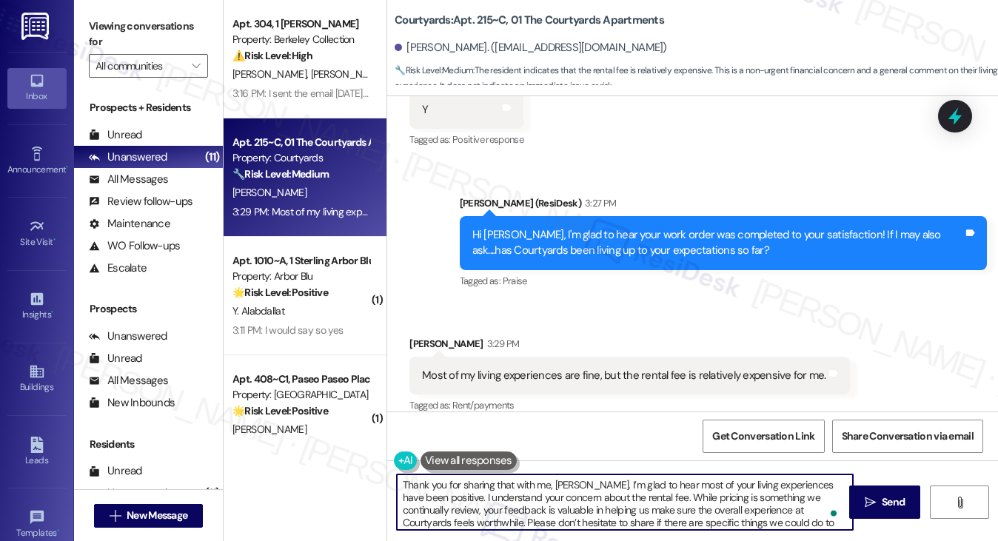
click at [615, 499] on textarea "Thank you for sharing that with me, Junfeng. I’m glad to hear most of your livi…" at bounding box center [625, 503] width 457 height 56
drag, startPoint x: 615, startPoint y: 499, endPoint x: 649, endPoint y: 503, distance: 33.5
click at [615, 499] on textarea "Thank you for sharing that with me, Junfeng. I’m glad to hear most of your livi…" at bounding box center [625, 503] width 457 height 56
click at [735, 519] on textarea "Thank you for sharing that with me, Junfeng. I’m glad to hear most of your livi…" at bounding box center [625, 503] width 457 height 56
click at [554, 512] on textarea "Thank you for sharing that with me, Junfeng. I’m glad to hear most of your livi…" at bounding box center [625, 503] width 457 height 56
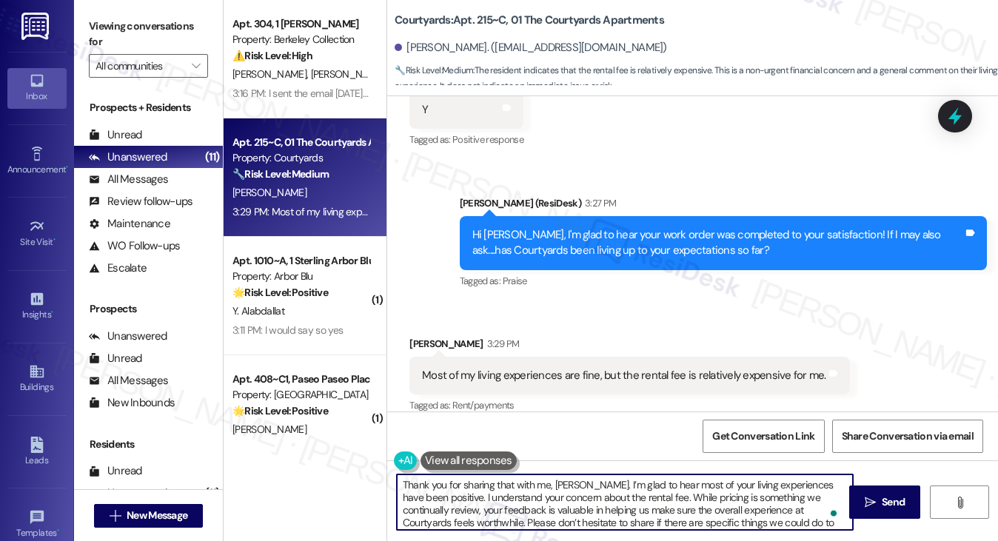
click at [554, 512] on textarea "Thank you for sharing that with me, Junfeng. I’m glad to hear most of your livi…" at bounding box center [625, 503] width 457 height 56
click at [698, 509] on textarea "Thank you for sharing that with me, Junfeng. I’m glad to hear most of your livi…" at bounding box center [625, 503] width 457 height 56
click at [773, 496] on textarea "Thank you for sharing that with me, Junfeng. I’m glad to hear most of your livi…" at bounding box center [625, 503] width 457 height 56
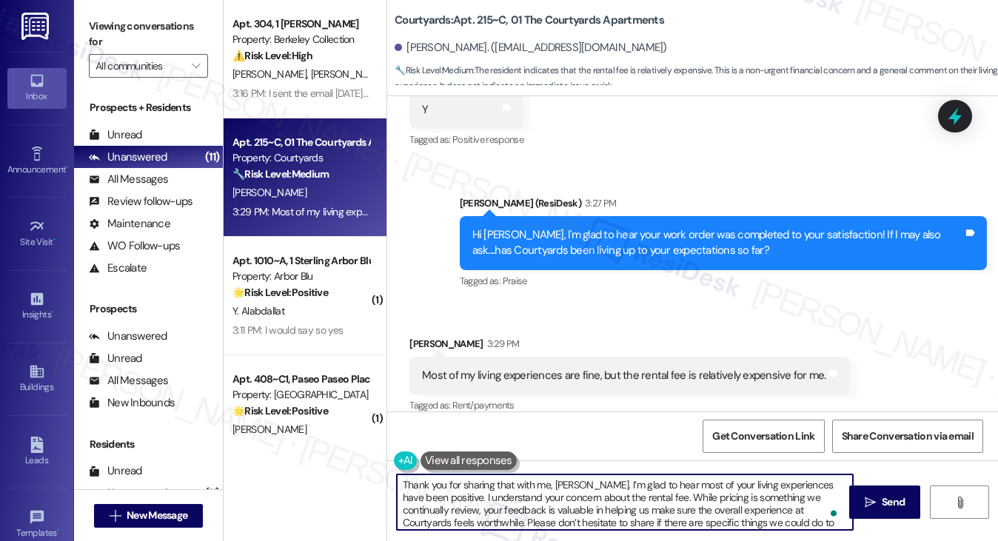
click at [791, 497] on textarea "Thank you for sharing that with me, Junfeng. I’m glad to hear most of your livi…" at bounding box center [625, 503] width 457 height 56
click at [433, 509] on textarea "Thank you for sharing that with me, Junfeng. I’m glad to hear most of your livi…" at bounding box center [625, 503] width 457 height 56
drag, startPoint x: 435, startPoint y: 509, endPoint x: 643, endPoint y: 497, distance: 208.5
click at [643, 497] on textarea "Thank you for sharing that with me, Junfeng. I’m glad to hear most of your livi…" at bounding box center [625, 503] width 457 height 56
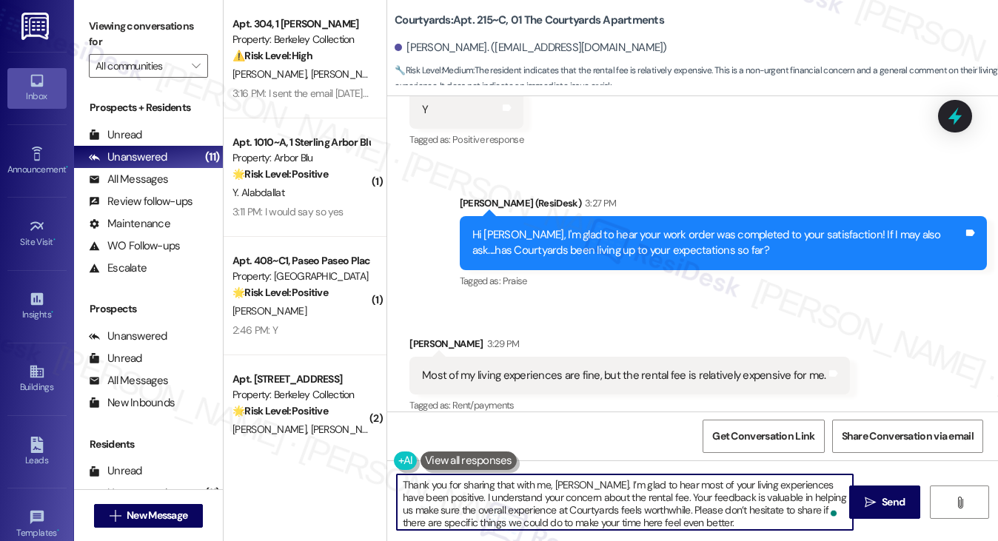
click at [658, 510] on textarea "Thank you for sharing that with me, Junfeng. I’m glad to hear most of your livi…" at bounding box center [625, 503] width 457 height 56
click at [695, 499] on textarea "Thank you for sharing that with me, Junfeng. I’m glad to hear most of your livi…" at bounding box center [625, 503] width 457 height 56
type textarea "Thank you for sharing that with me, Junfeng. I’m glad to hear most of your livi…"
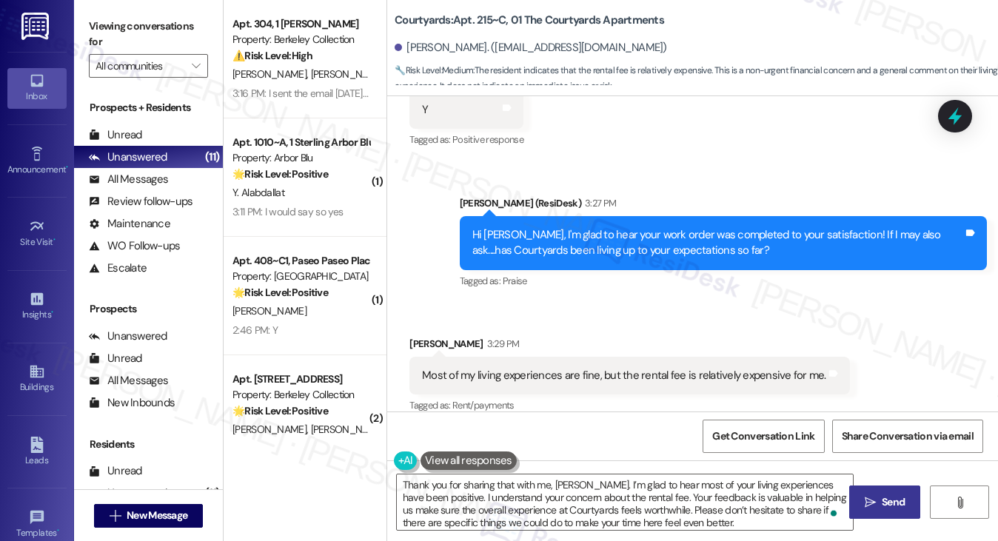
click at [868, 512] on button " Send" at bounding box center [885, 502] width 72 height 33
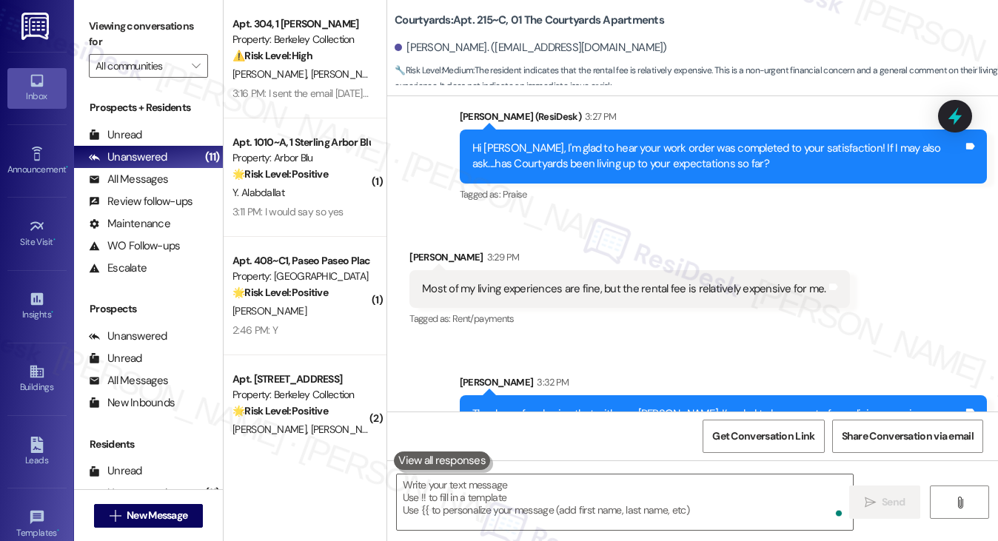
scroll to position [2263, 0]
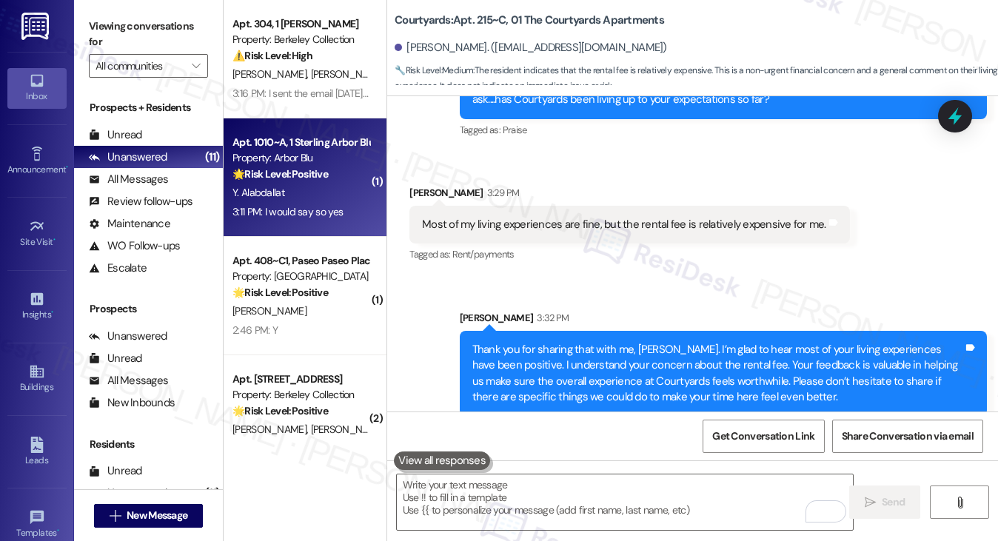
click at [341, 197] on div "Y. Alabdallat" at bounding box center [301, 193] width 140 height 19
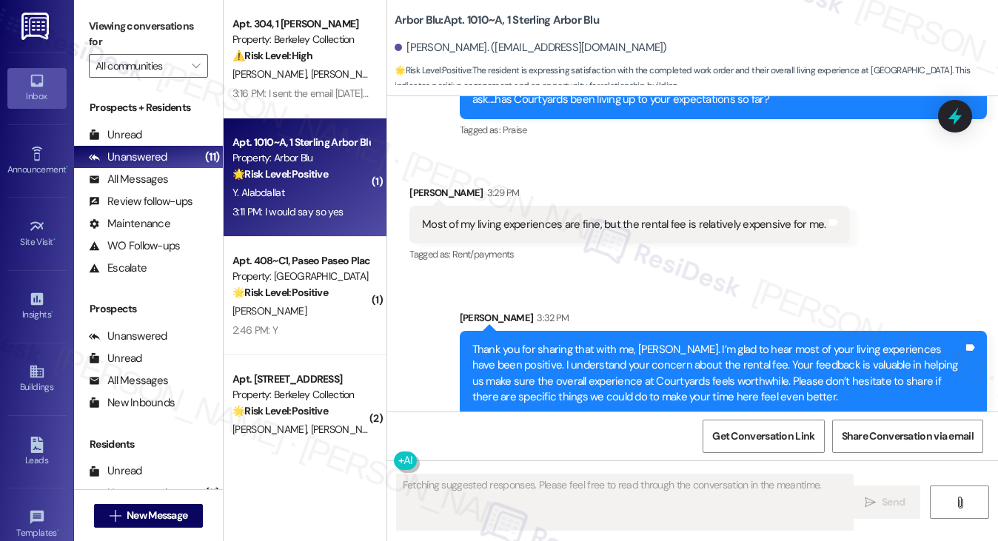
scroll to position [946, 0]
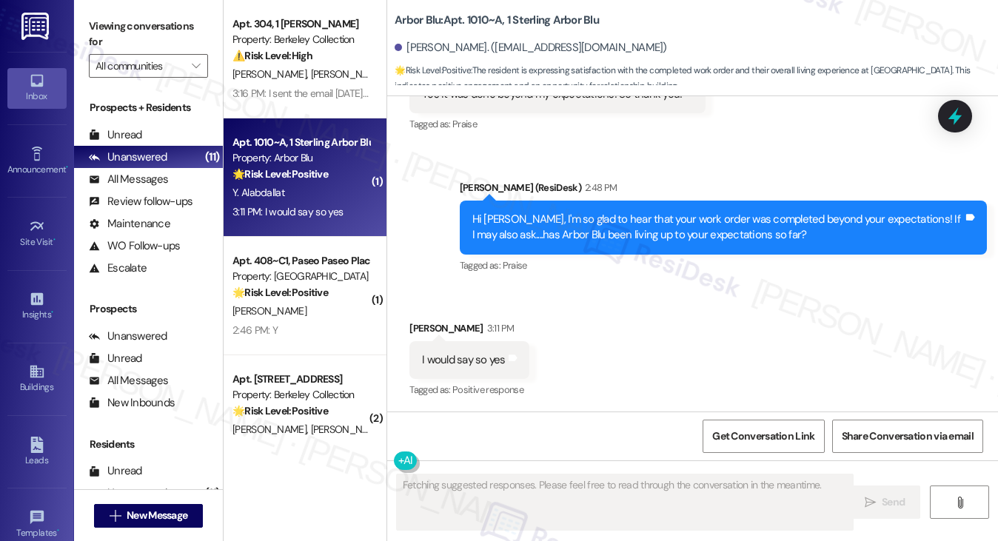
click at [689, 219] on div "Hi Yousef, I'm so glad to hear that your work order was completed beyond your e…" at bounding box center [717, 228] width 491 height 32
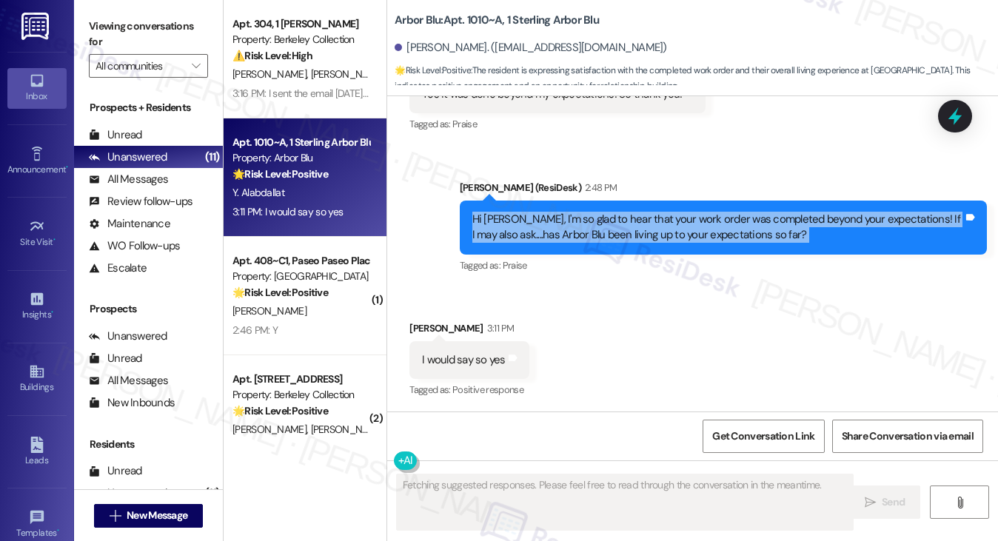
click at [689, 219] on div "Hi Yousef, I'm so glad to hear that your work order was completed beyond your e…" at bounding box center [717, 228] width 491 height 32
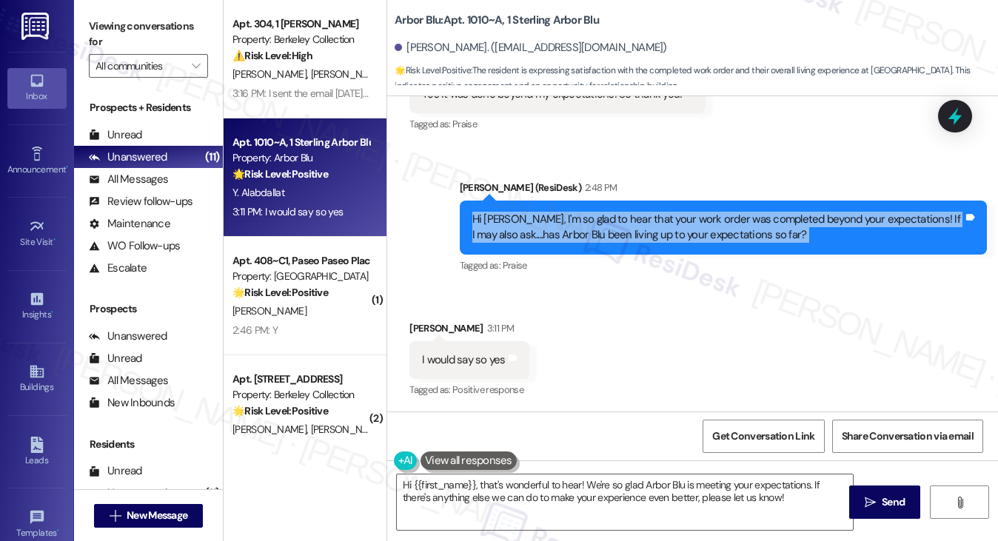
click at [95, 5] on div "Viewing conversations for All communities " at bounding box center [148, 46] width 149 height 93
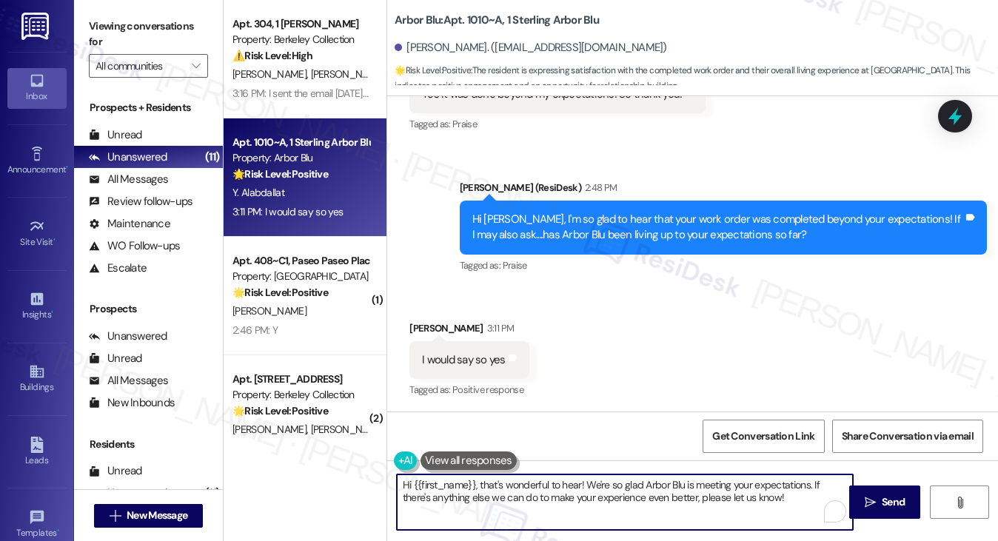
click at [575, 490] on textarea "Hi {{first_name}}, that's wonderful to hear! We're so glad Arbor Blu is meeting…" at bounding box center [625, 503] width 457 height 56
paste textarea "That’s wonderful to hear, [PERSON_NAME], thank you! 💛 If you’re comfortable, wo…"
click at [413, 336] on div "Yousef Alabdallat 3:11 PM" at bounding box center [469, 331] width 120 height 21
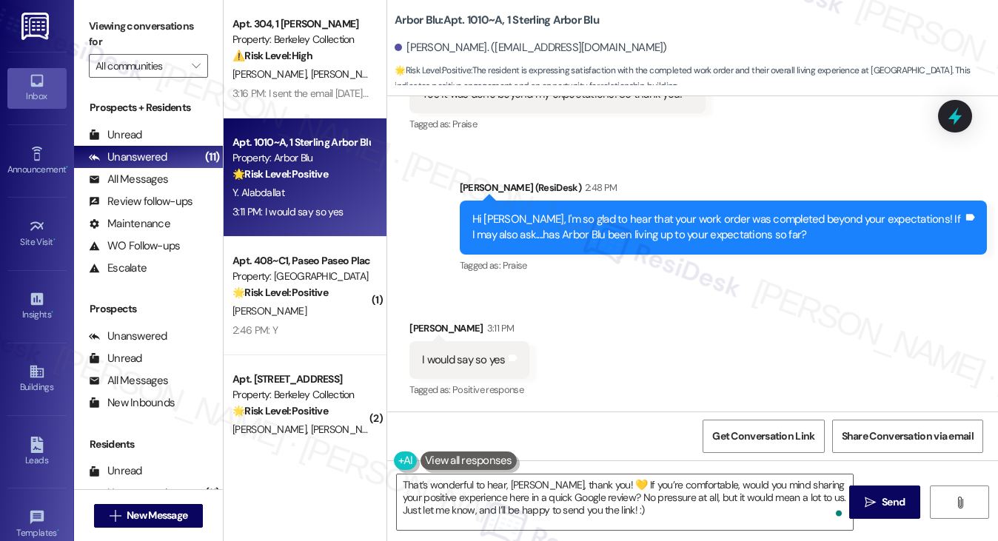
click at [423, 331] on div "Yousef Alabdallat 3:11 PM" at bounding box center [469, 331] width 120 height 21
copy div "Yousef"
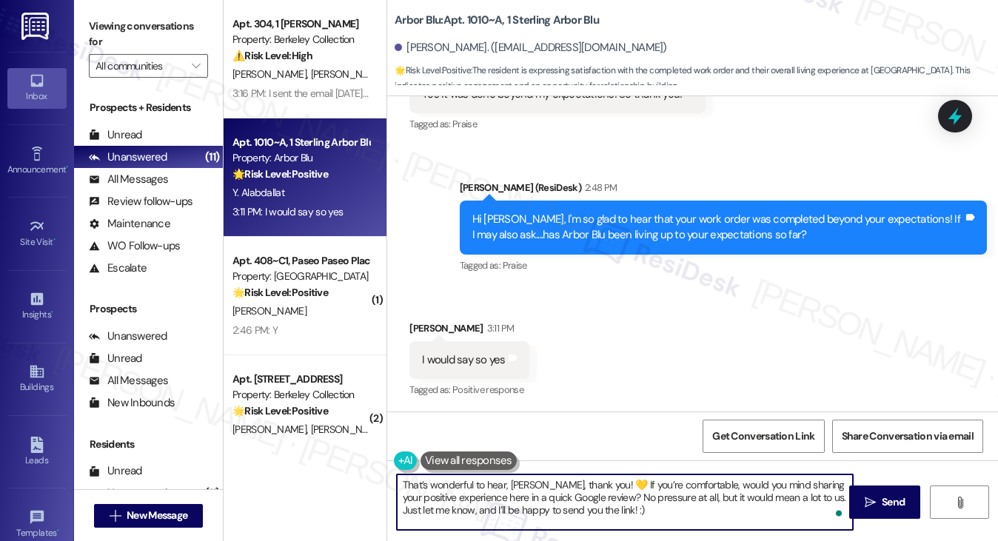
drag, startPoint x: 510, startPoint y: 482, endPoint x: 546, endPoint y: 482, distance: 36.3
click at [546, 482] on textarea "That’s wonderful to hear, [PERSON_NAME], thank you! 💛 If you’re comfortable, wo…" at bounding box center [625, 503] width 457 height 56
click at [545, 482] on textarea "That’s wonderful to hear, [PERSON_NAME], thank you! 💛 If you’re comfortable, wo…" at bounding box center [625, 503] width 457 height 56
drag, startPoint x: 545, startPoint y: 482, endPoint x: 506, endPoint y: 482, distance: 38.5
click at [506, 482] on textarea "That’s wonderful to hear, [PERSON_NAME], thank you! 💛 If you’re comfortable, wo…" at bounding box center [625, 503] width 457 height 56
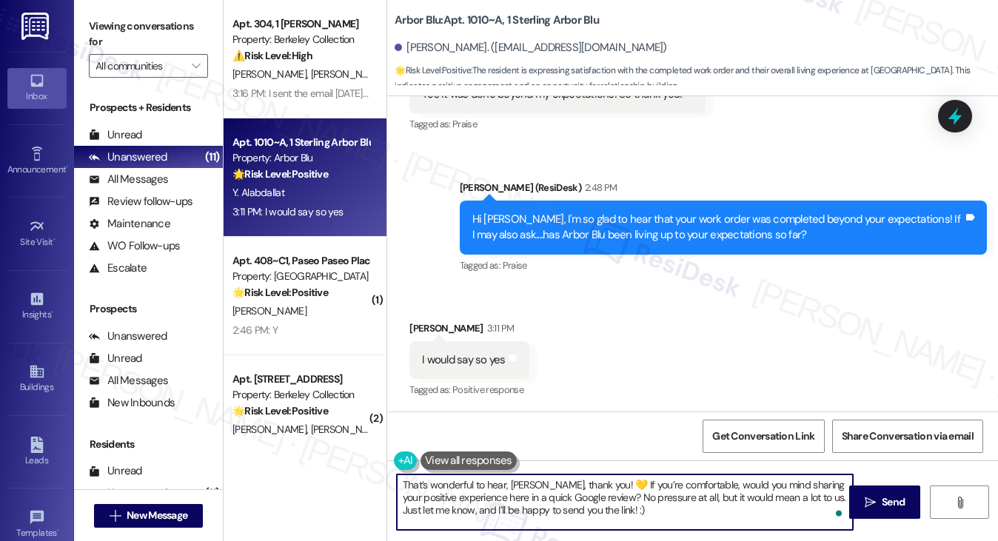
paste textarea "ousef"
drag, startPoint x: 601, startPoint y: 482, endPoint x: 592, endPoint y: 482, distance: 8.9
click at [592, 482] on textarea "That’s wonderful to hear, Yousef, thank you! 💛 If you’re comfortable, would you…" at bounding box center [625, 503] width 457 height 56
click at [657, 507] on textarea "That’s wonderful to hear, Yousef, thank you! If you’re comfortable, would you m…" at bounding box center [625, 503] width 457 height 56
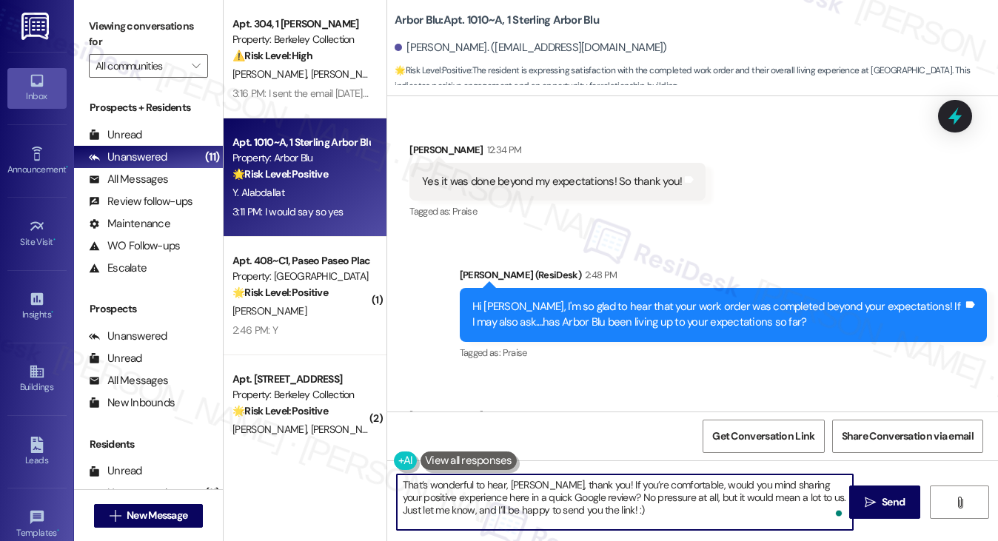
scroll to position [947, 0]
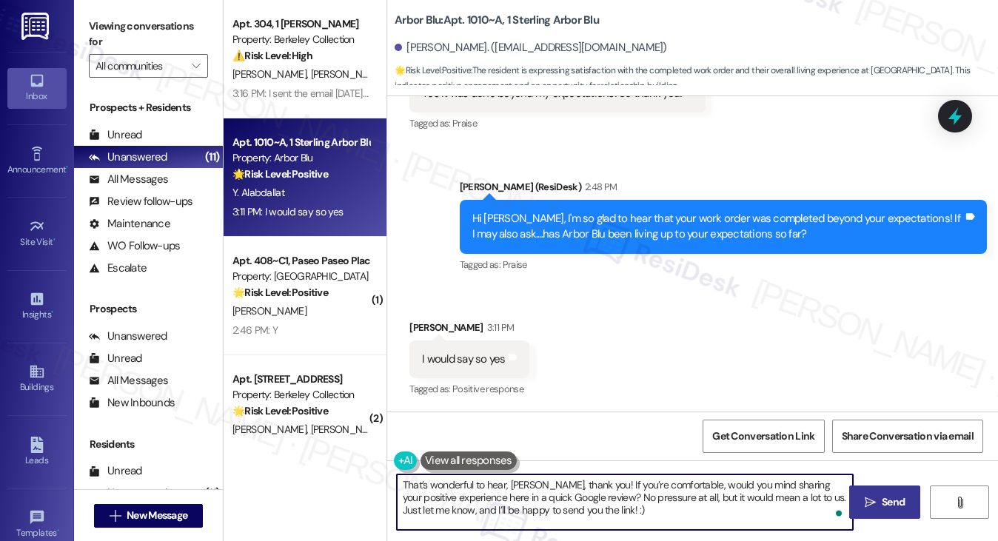
type textarea "That’s wonderful to hear, Yousef, thank you! If you’re comfortable, would you m…"
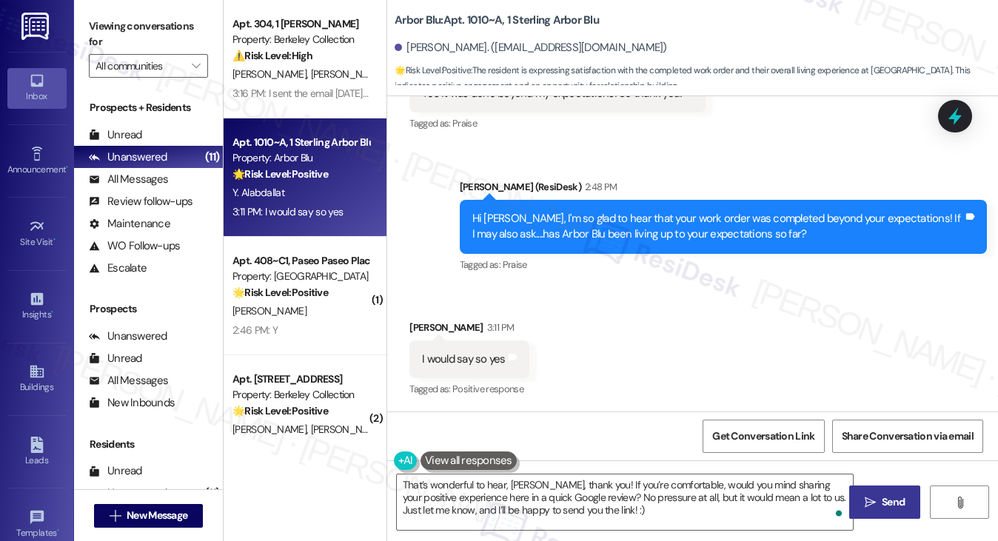
click at [859, 505] on button " Send" at bounding box center [885, 502] width 72 height 33
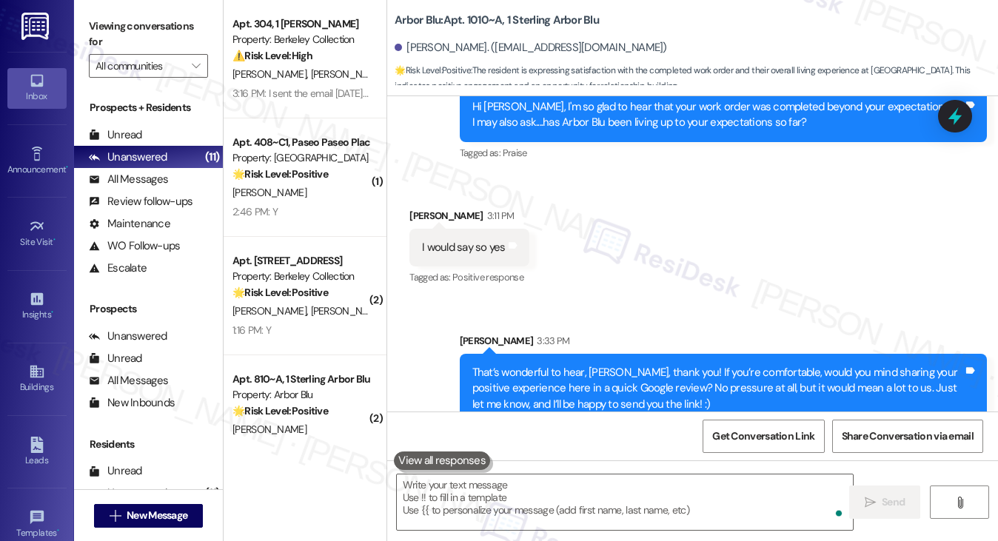
scroll to position [1082, 0]
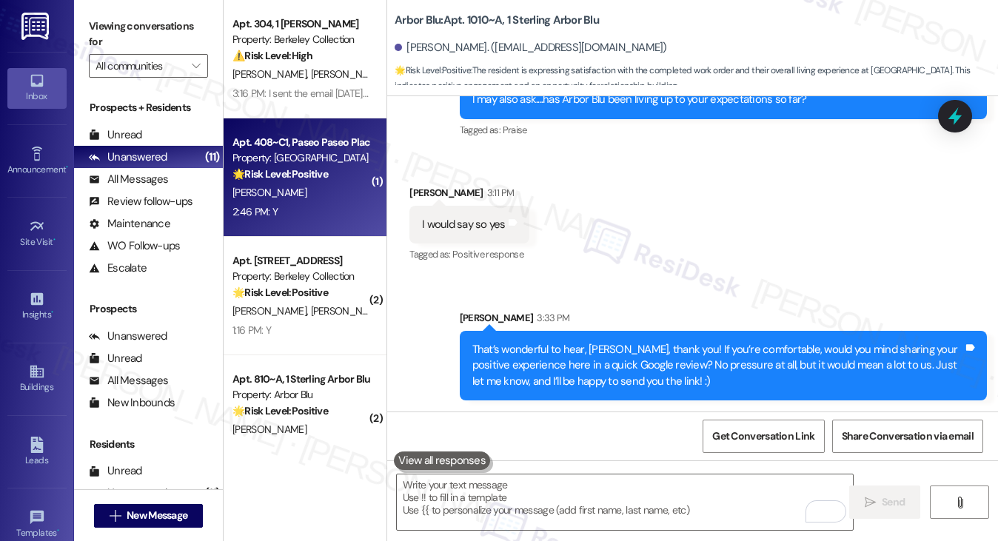
click at [320, 177] on strong "🌟 Risk Level: Positive" at bounding box center [281, 173] width 96 height 13
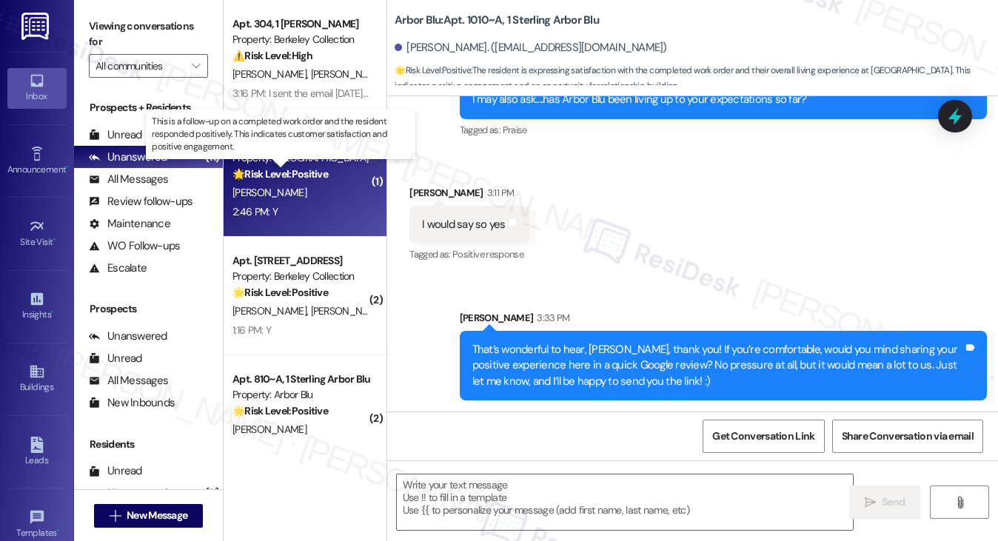
type textarea "Fetching suggested responses. Please feel free to read through the conversation…"
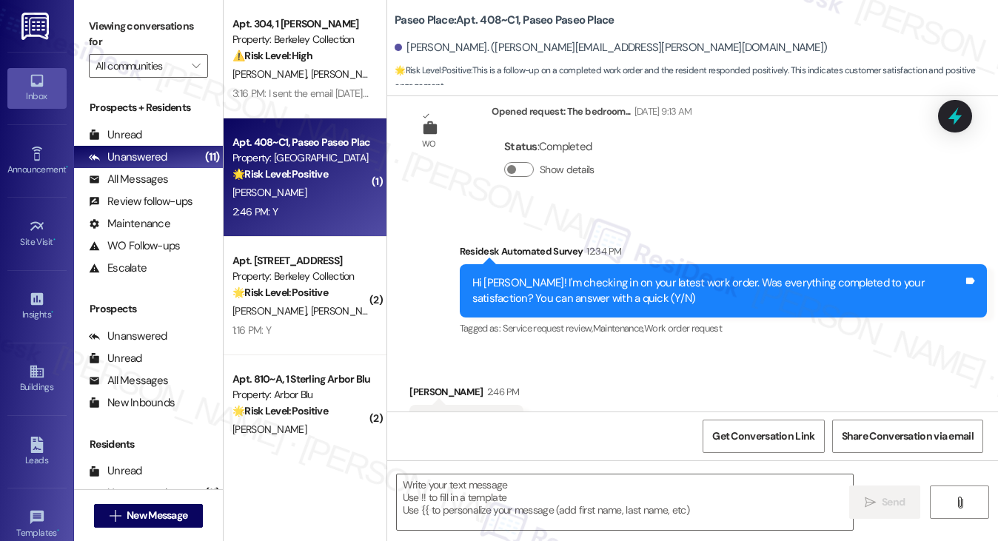
type textarea "Fetching suggested responses. Please feel free to read through the conversation…"
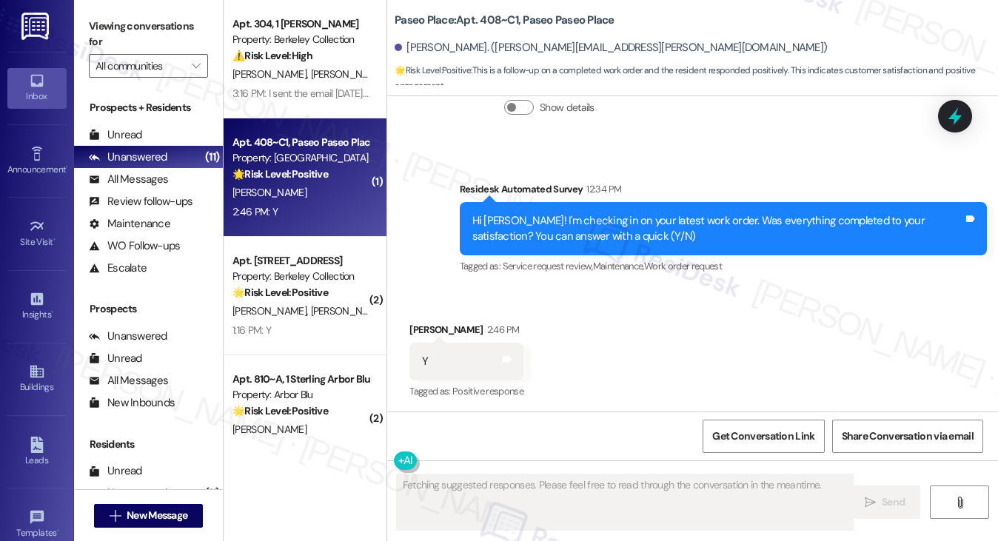
scroll to position [375, 0]
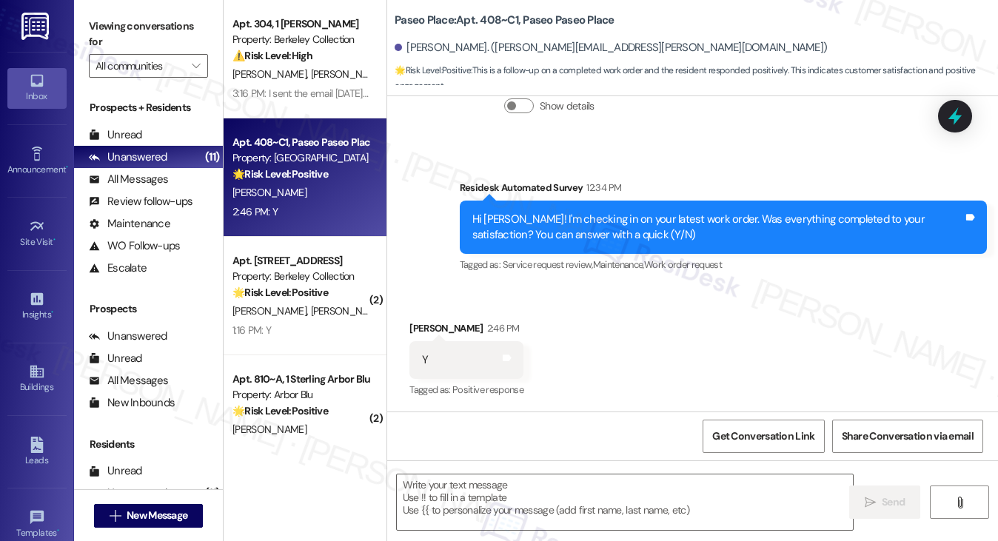
click at [119, 13] on div "Viewing conversations for All communities " at bounding box center [148, 46] width 149 height 93
click at [567, 505] on textarea at bounding box center [625, 503] width 457 height 56
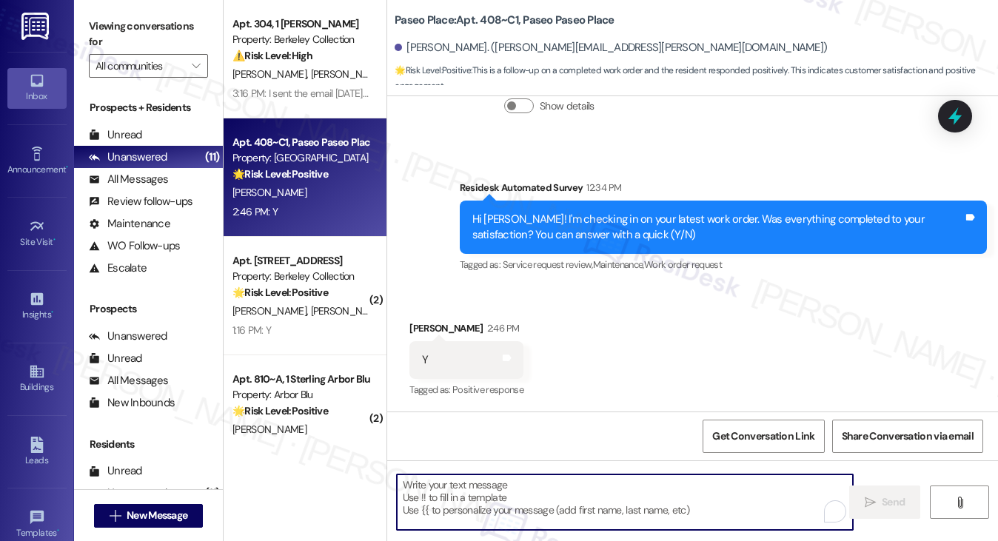
paste textarea "Hi {{first_name}}! I'm glad to hear that the latest work order was completed to…"
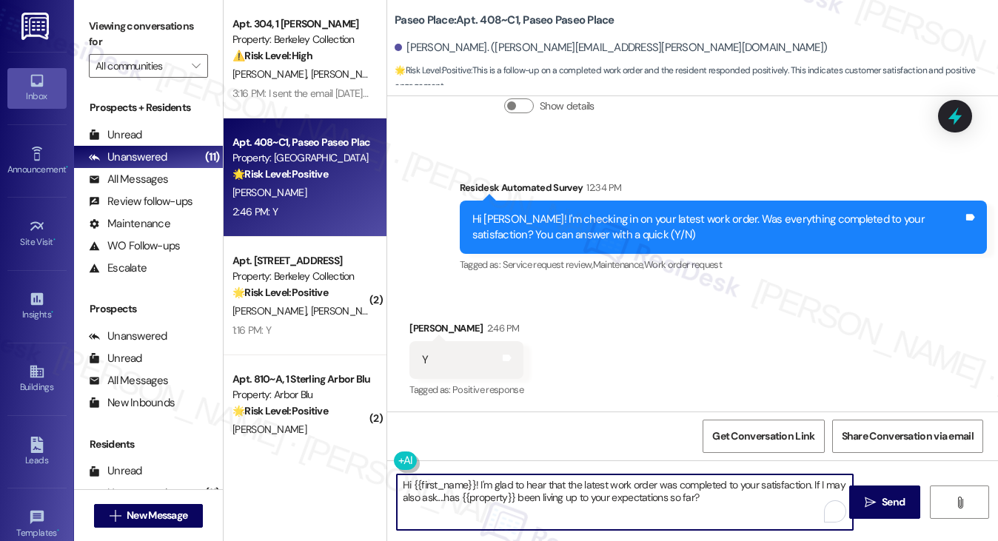
type textarea "Hi {{first_name}}! I'm glad to hear that the latest work order was completed to…"
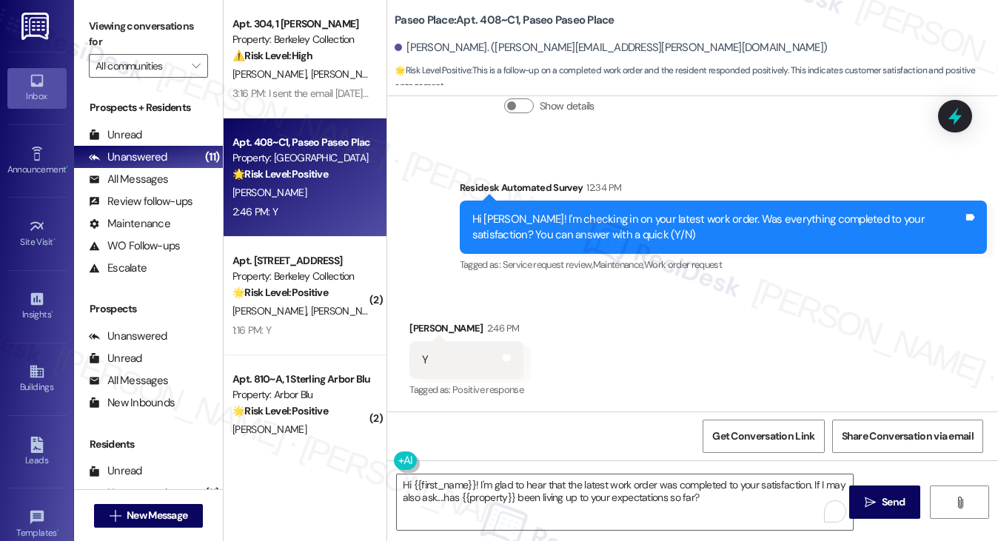
click at [424, 316] on div "Received via SMS Gabriel Florea 2:46 PM Y Tags and notes Tagged as: Positive re…" at bounding box center [466, 361] width 136 height 103
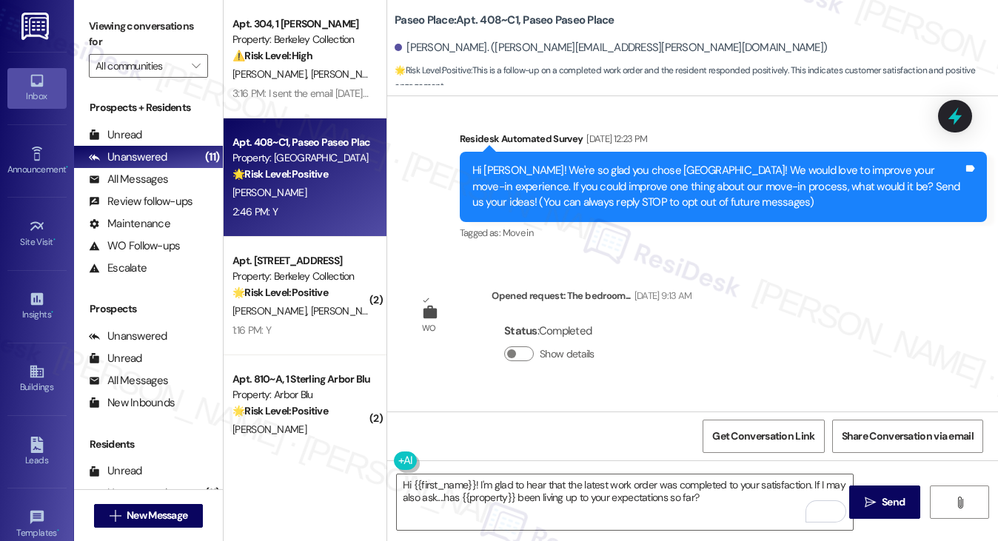
scroll to position [0, 0]
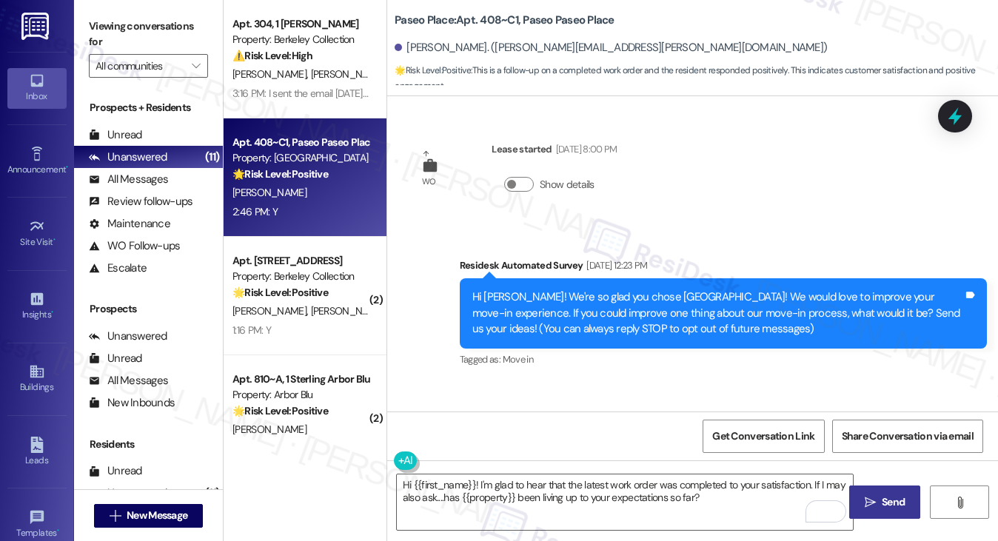
click at [860, 494] on button " Send" at bounding box center [885, 502] width 72 height 33
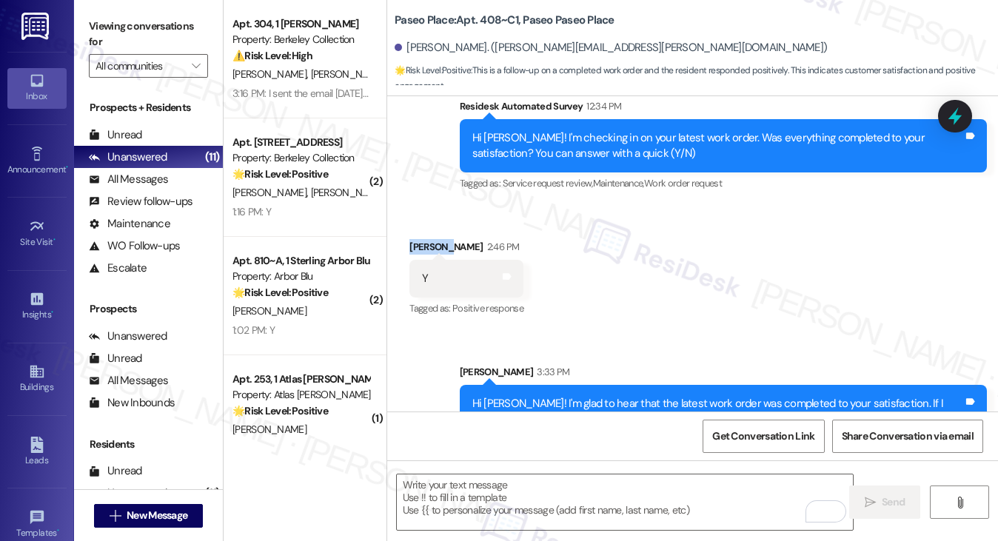
scroll to position [495, 0]
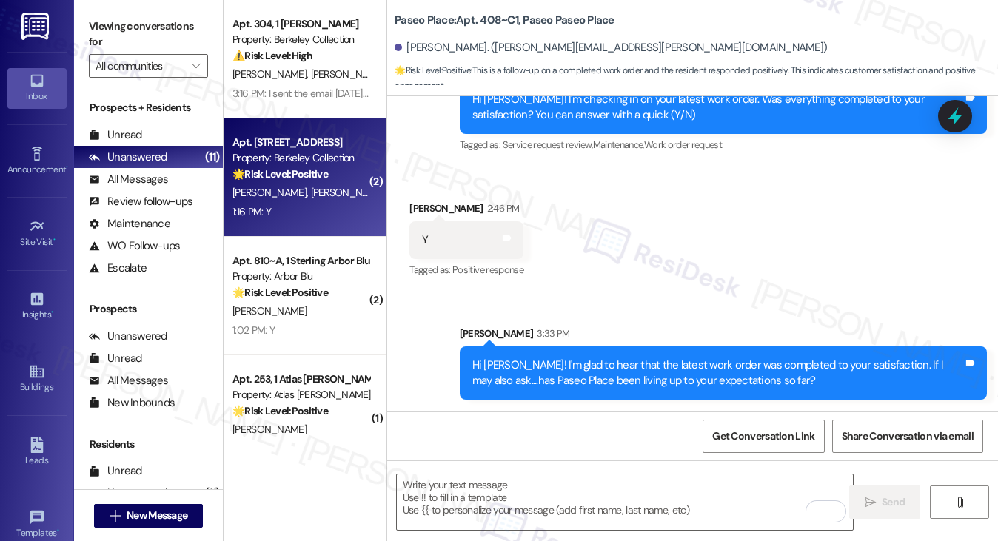
click at [311, 197] on span "N. Angelisanti" at bounding box center [348, 192] width 74 height 13
type textarea "Fetching suggested responses. Please feel free to read through the conversation…"
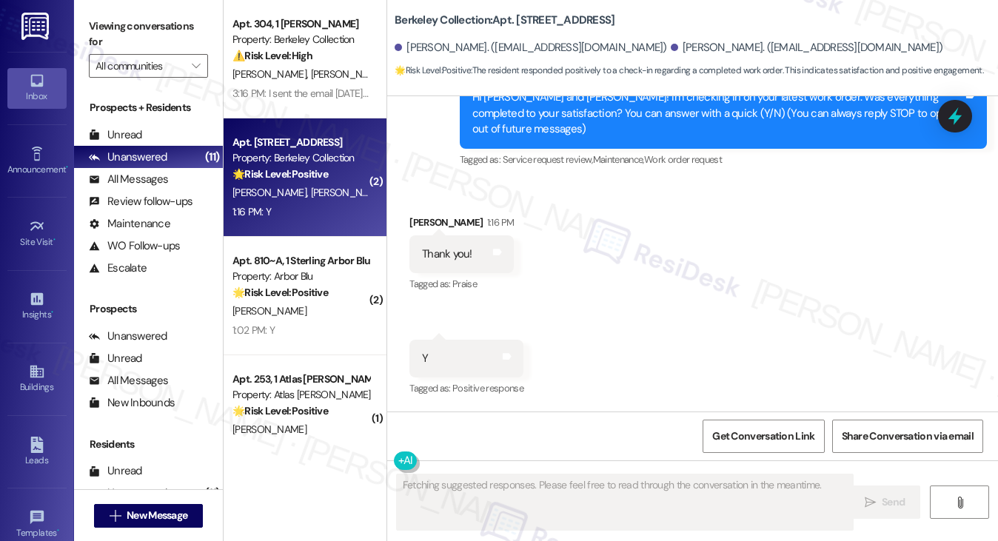
scroll to position [183, 0]
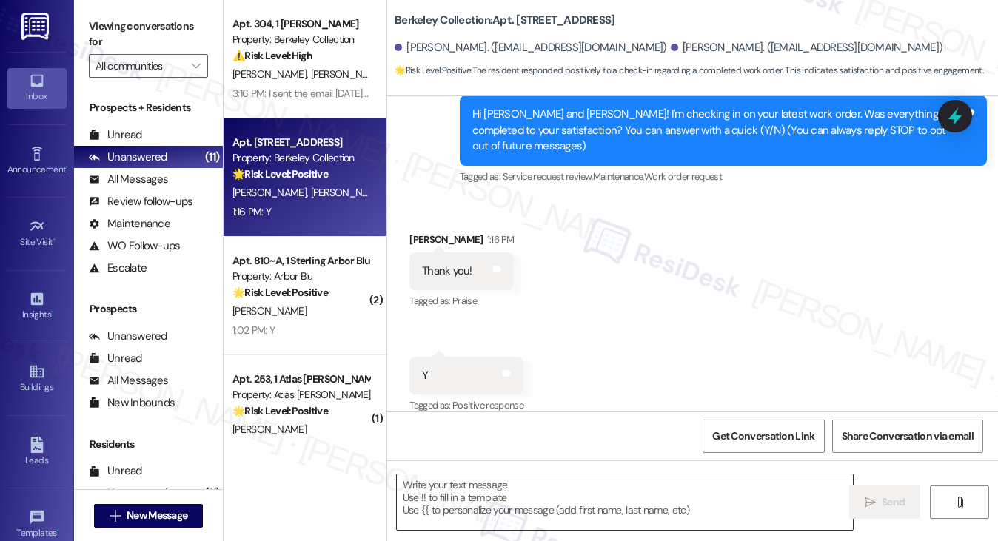
click at [482, 491] on textarea at bounding box center [625, 503] width 457 height 56
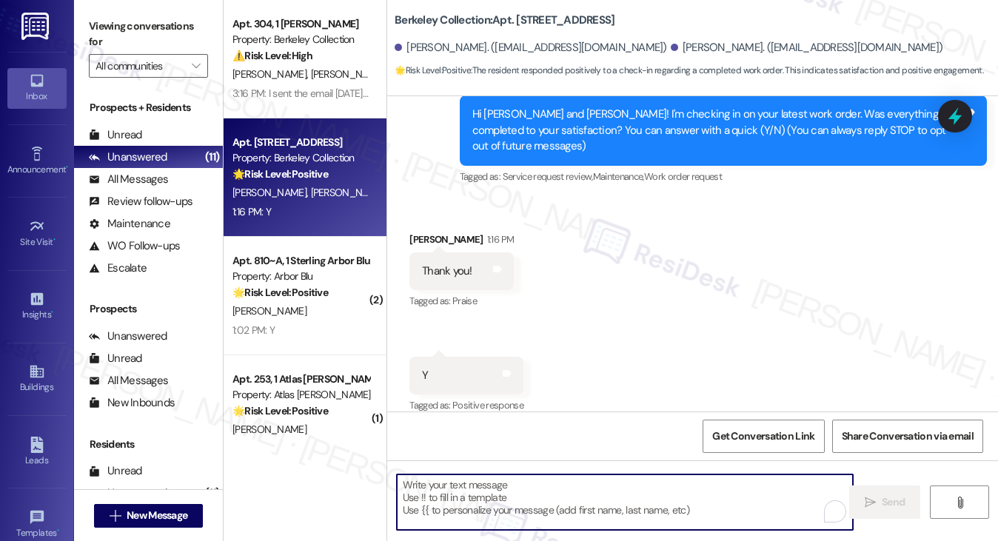
paste textarea "Hi {{first_name}}! I'm glad to hear that the latest work order was completed to…"
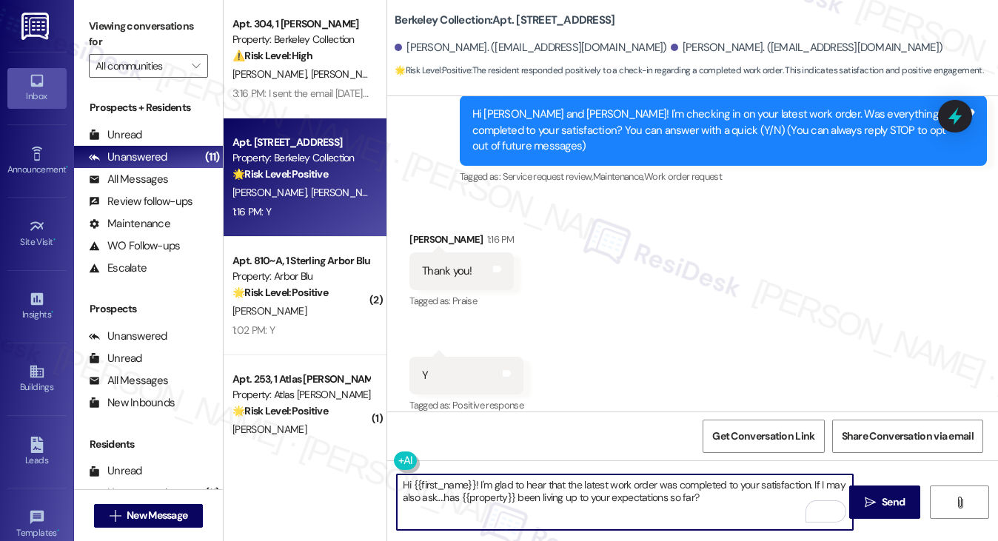
drag, startPoint x: 472, startPoint y: 484, endPoint x: 413, endPoint y: 486, distance: 59.3
click at [413, 486] on textarea "Hi {{first_name}}! I'm glad to hear that the latest work order was completed to…" at bounding box center [625, 503] width 457 height 56
click at [649, 506] on textarea "Hi Kaytlyn! I'm glad to hear that the latest work order was completed to your s…" at bounding box center [625, 503] width 457 height 56
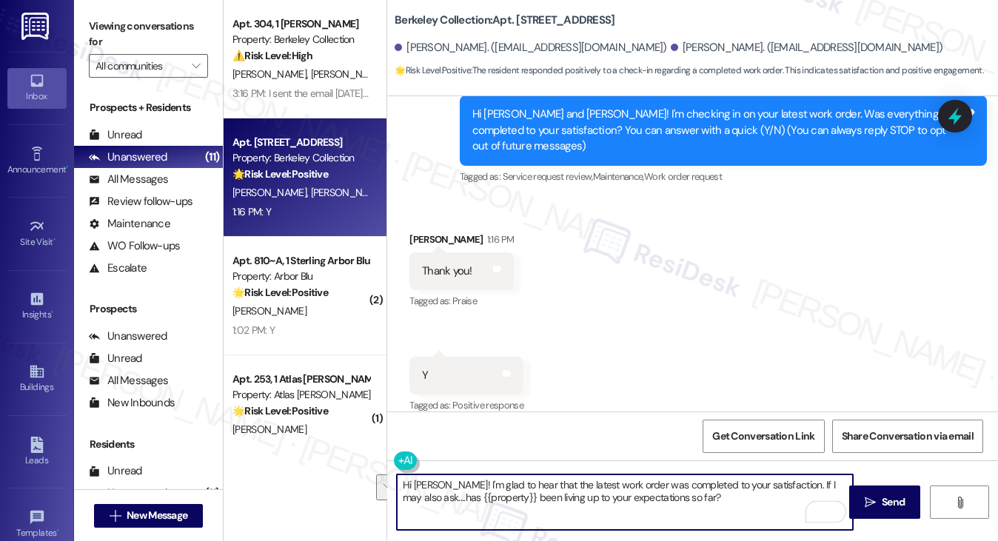
type textarea "Hi Kaytlyn! I'm glad to hear that the latest work order was completed to your s…"
click at [742, 315] on div "Received via SMS Kaytlyn Winn 1:16 PM Thank you! Tags and notes Tagged as: Prai…" at bounding box center [692, 313] width 611 height 230
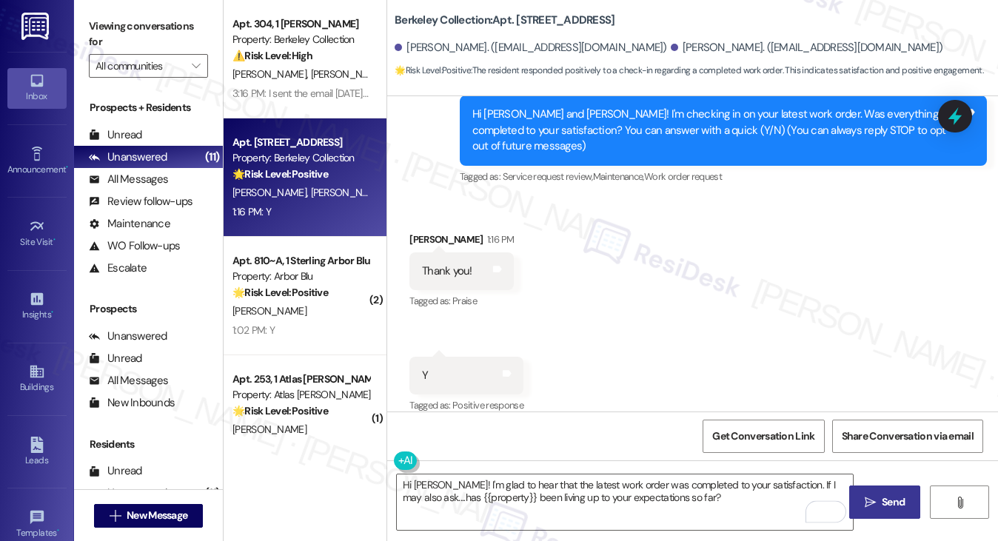
click at [884, 493] on button " Send" at bounding box center [885, 502] width 72 height 33
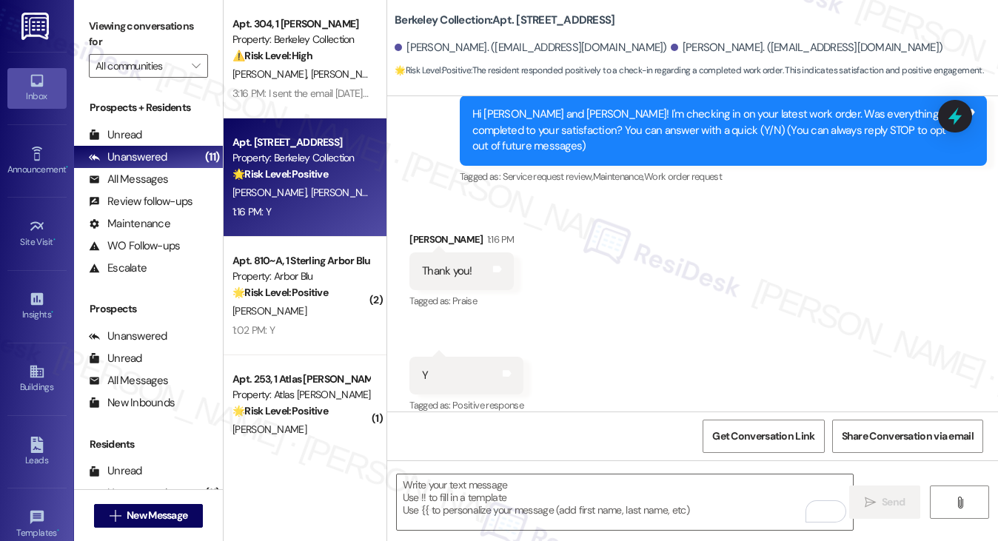
scroll to position [302, 0]
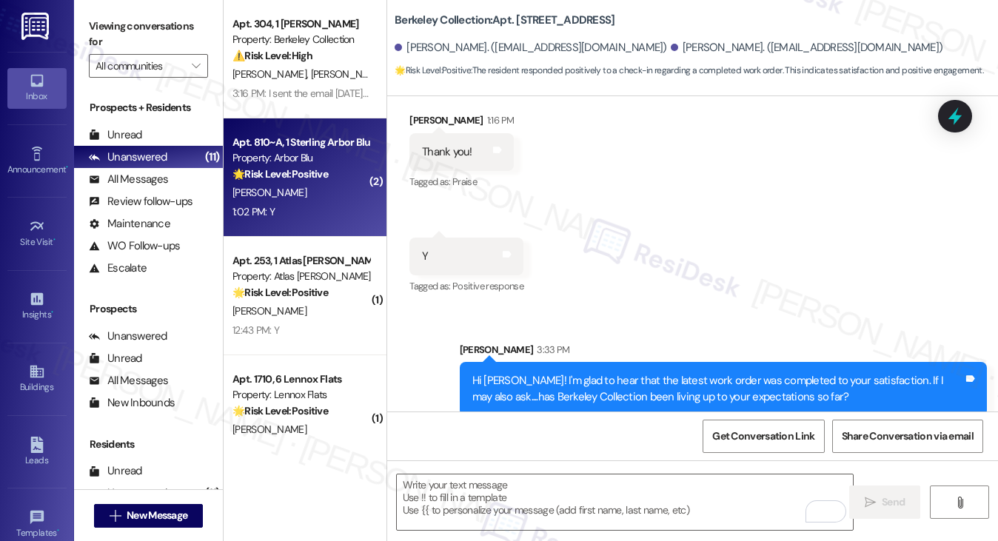
click at [282, 219] on div "1:02 PM: Y 1:02 PM: Y" at bounding box center [301, 212] width 140 height 19
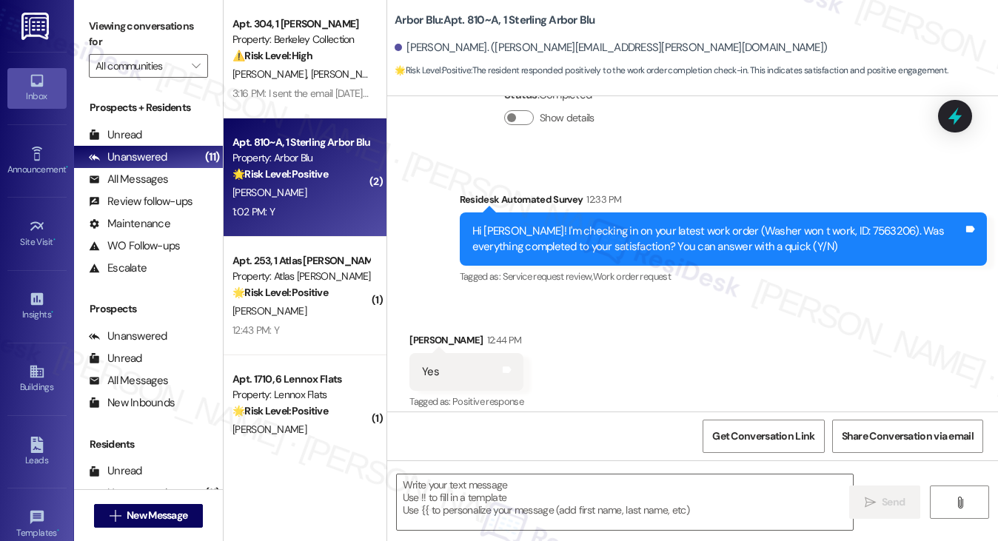
type textarea "Fetching suggested responses. Please feel free to read through the conversation…"
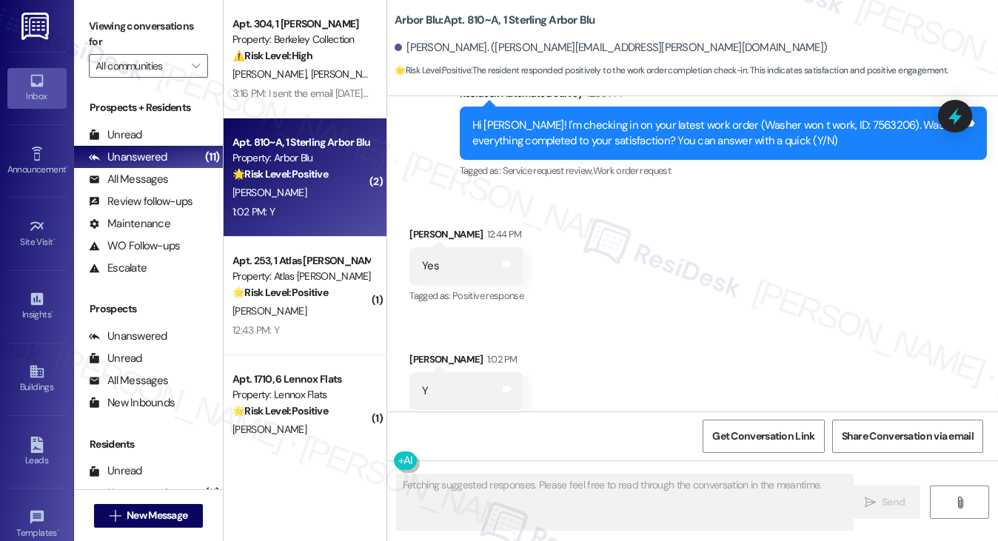
scroll to position [500, 0]
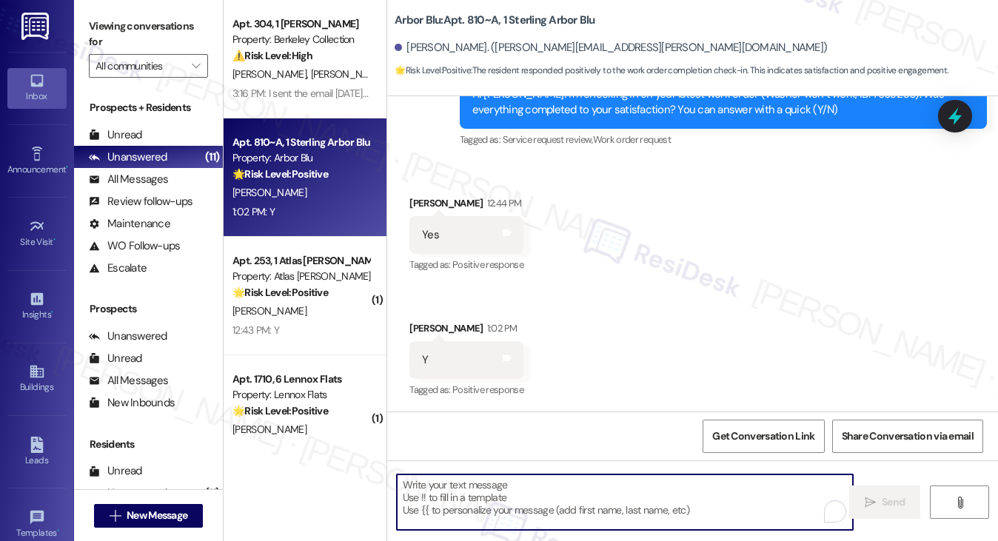
click at [495, 482] on textarea "To enrich screen reader interactions, please activate Accessibility in Grammarl…" at bounding box center [625, 503] width 457 height 56
paste textarea "Hi {{first_name}}! I'm glad to hear that the latest work order was completed to…"
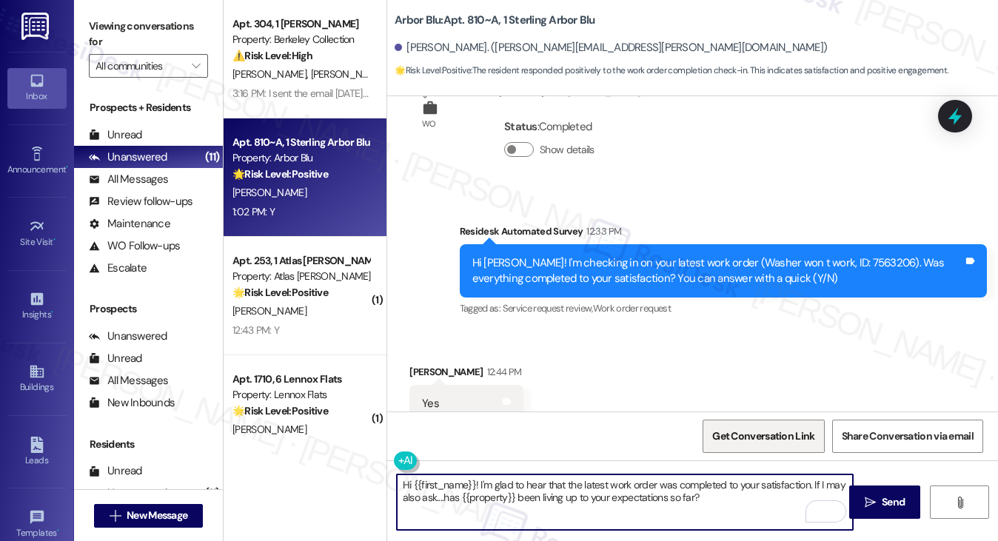
scroll to position [501, 0]
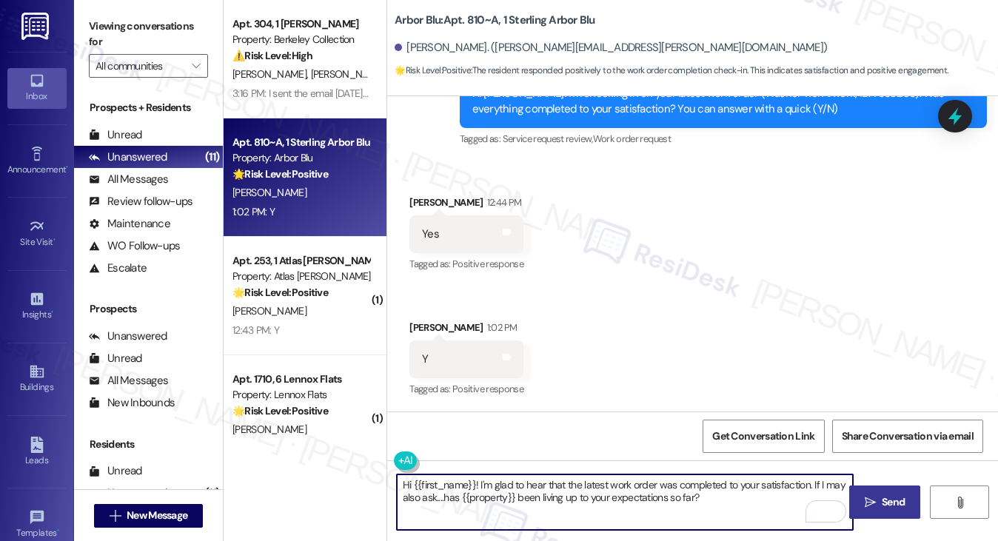
type textarea "Hi {{first_name}}! I'm glad to hear that the latest work order was completed to…"
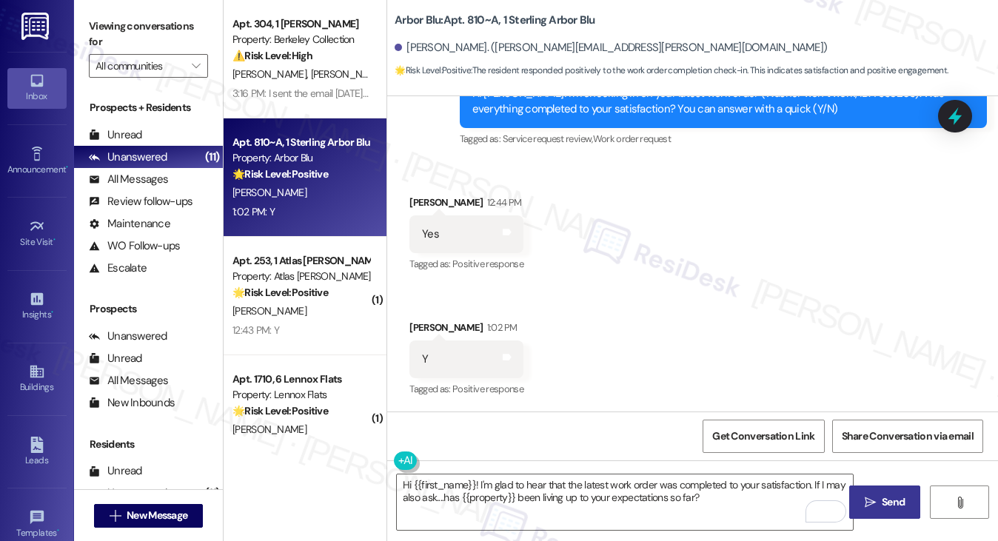
click at [863, 495] on span " Send" at bounding box center [885, 503] width 47 height 16
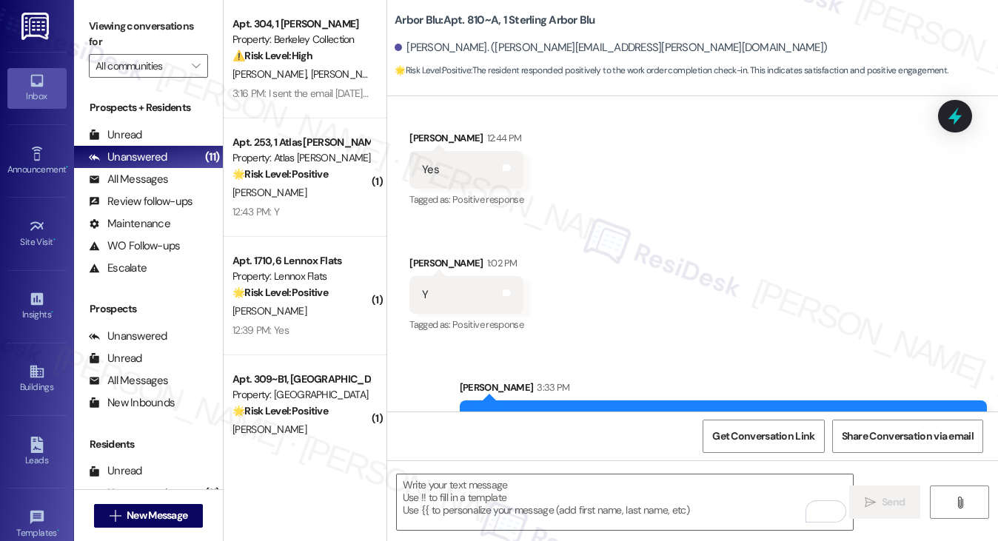
scroll to position [619, 0]
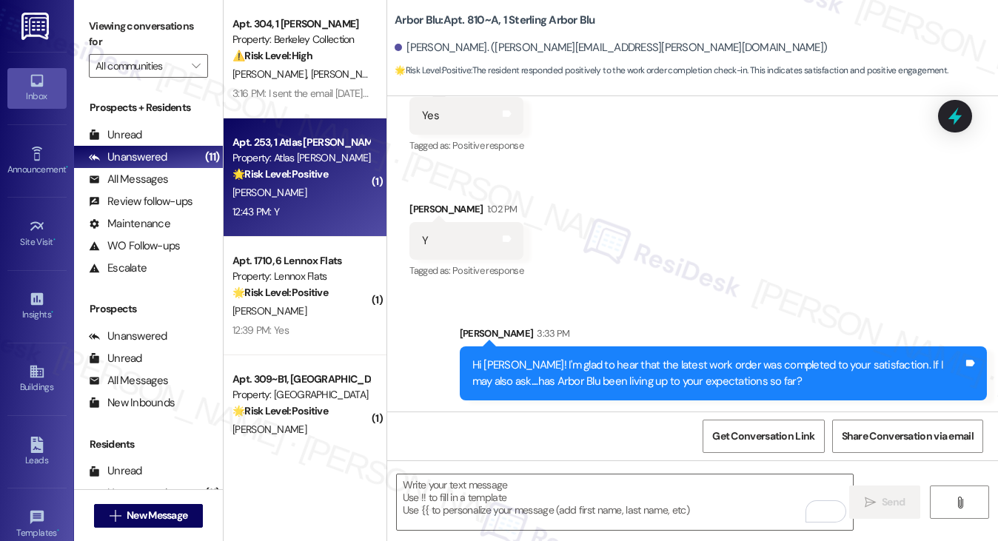
click at [331, 207] on div "12:43 PM: Y 12:43 PM: Y" at bounding box center [301, 212] width 140 height 19
type textarea "Fetching suggested responses. Please feel free to read through the conversation…"
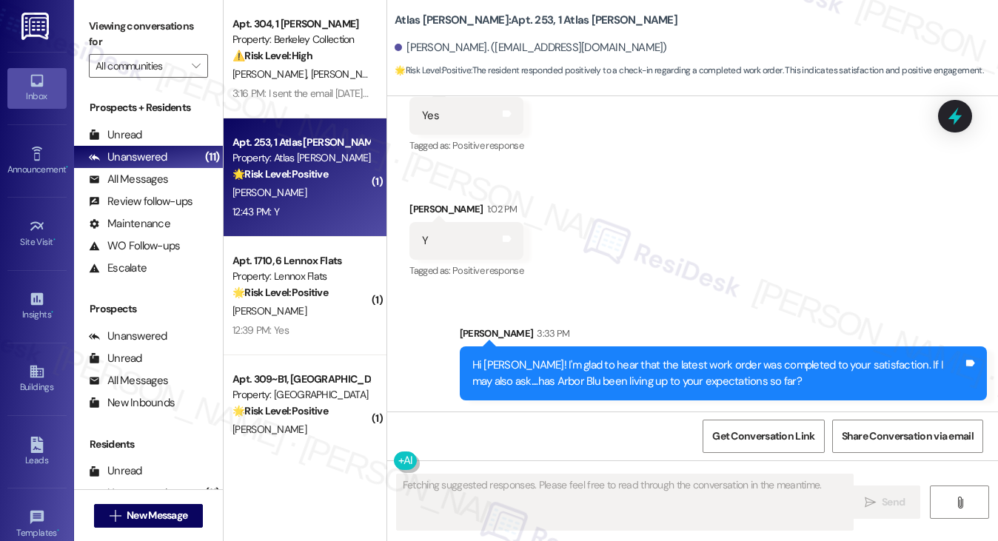
scroll to position [94, 0]
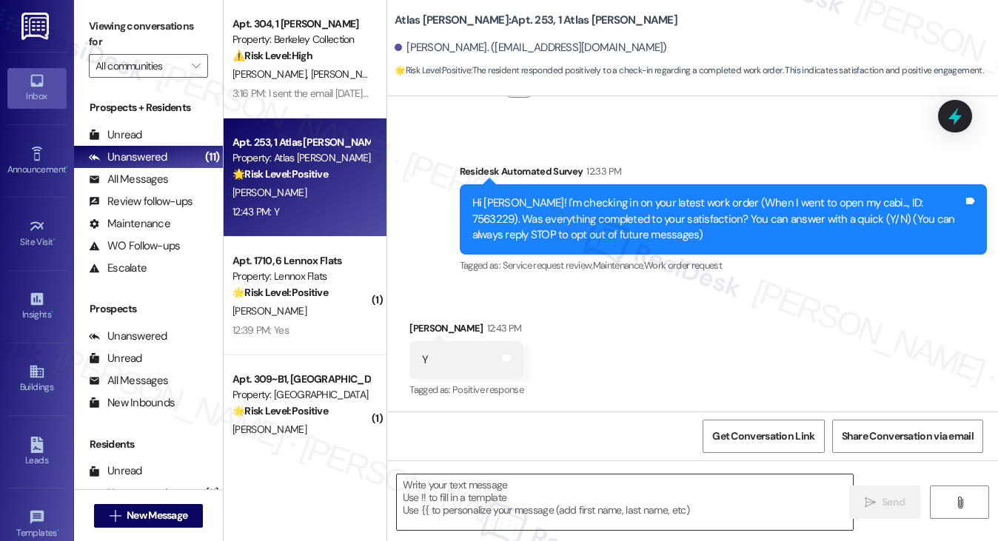
click at [504, 484] on textarea at bounding box center [625, 503] width 457 height 56
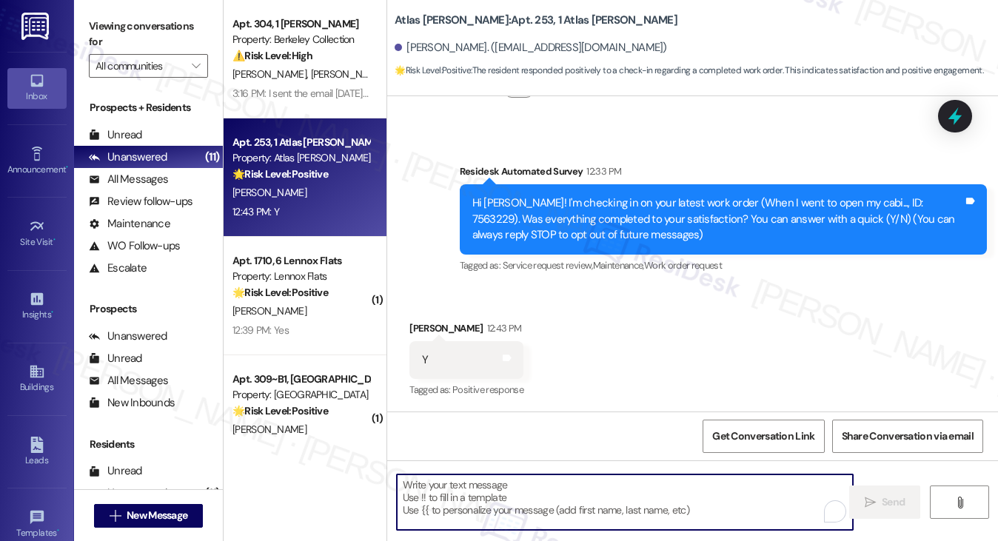
paste textarea "Hi {{first_name}}! I'm glad to hear that the latest work order was completed to…"
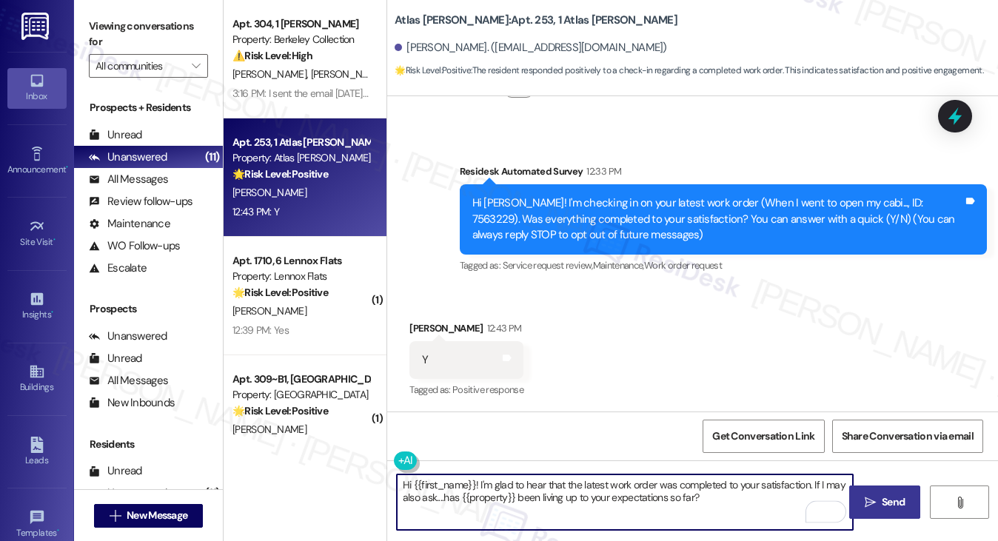
type textarea "Hi {{first_name}}! I'm glad to hear that the latest work order was completed to…"
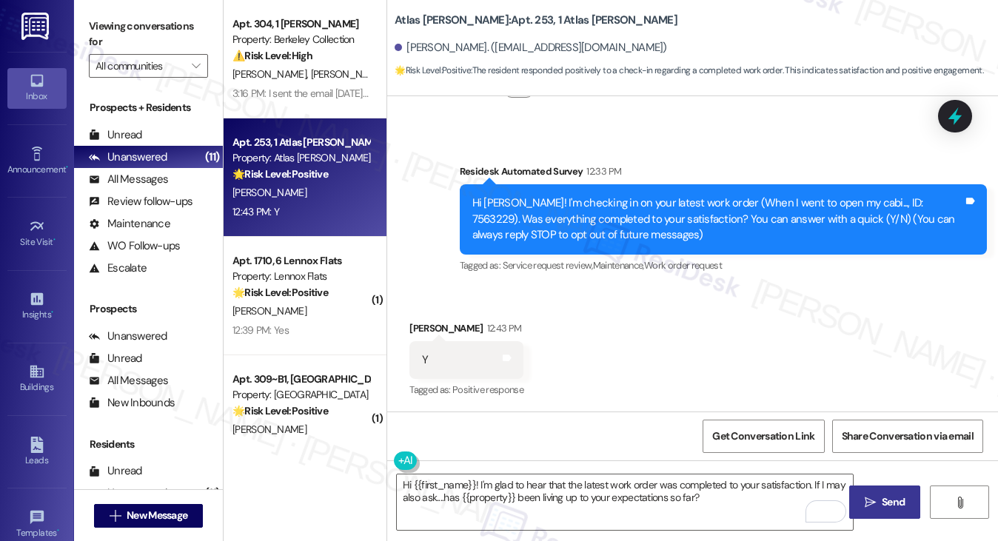
click at [865, 499] on icon "" at bounding box center [870, 503] width 11 height 12
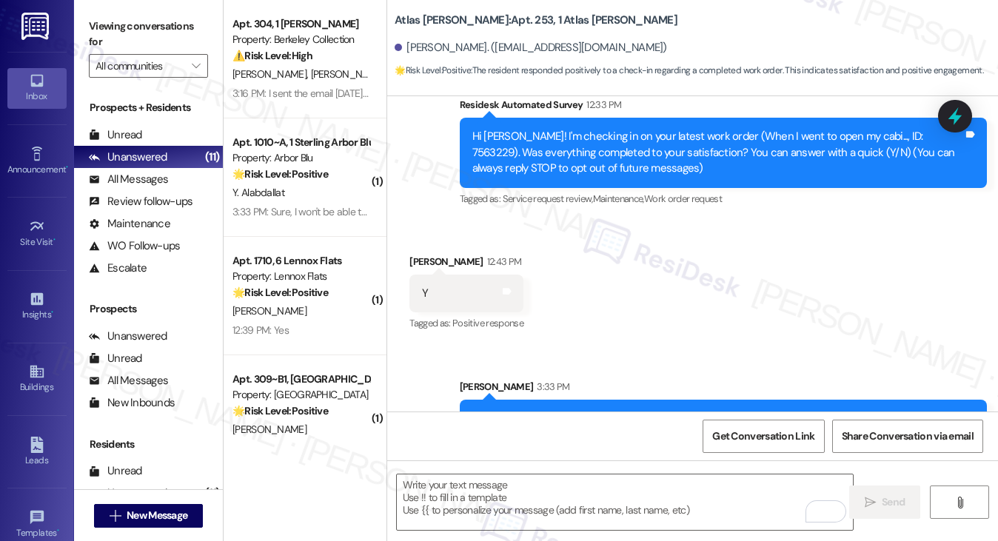
scroll to position [213, 0]
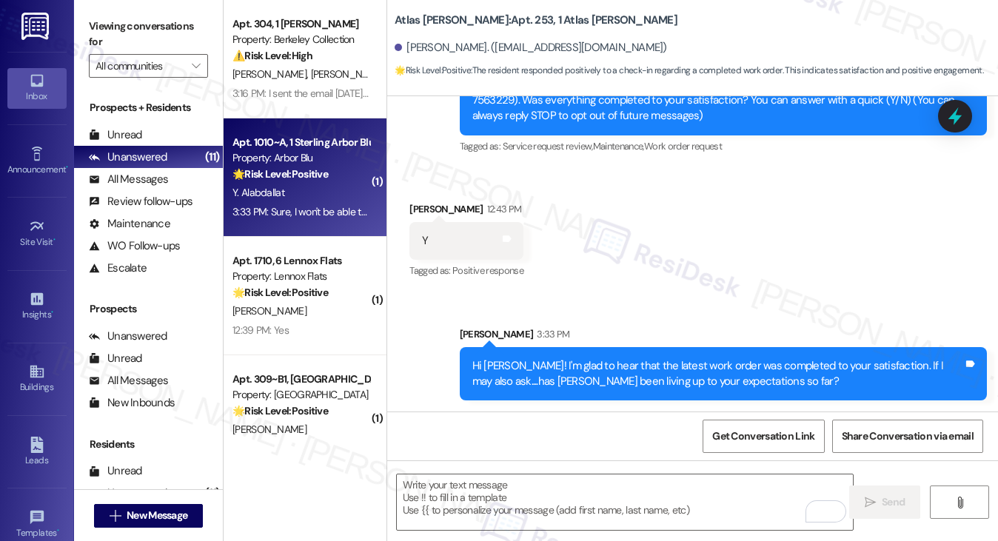
click at [347, 195] on div "Y. Alabdallat" at bounding box center [301, 193] width 140 height 19
type textarea "Fetching suggested responses. Please feel free to read through the conversation…"
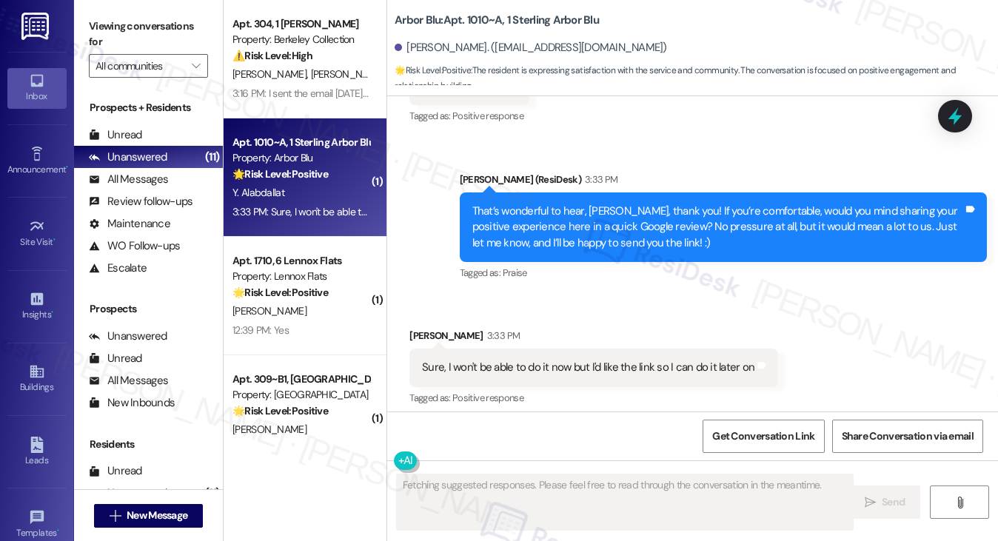
scroll to position [1228, 0]
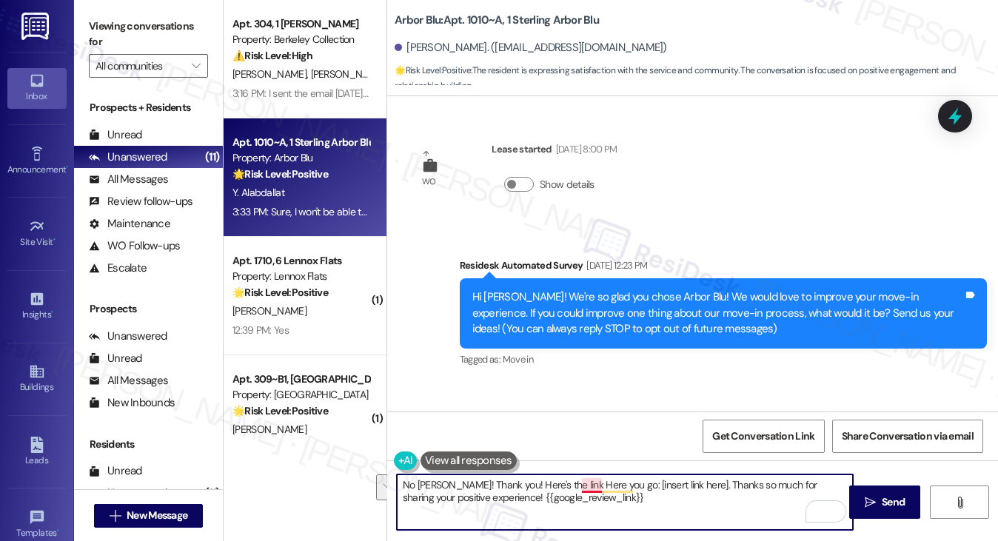
scroll to position [1228, 0]
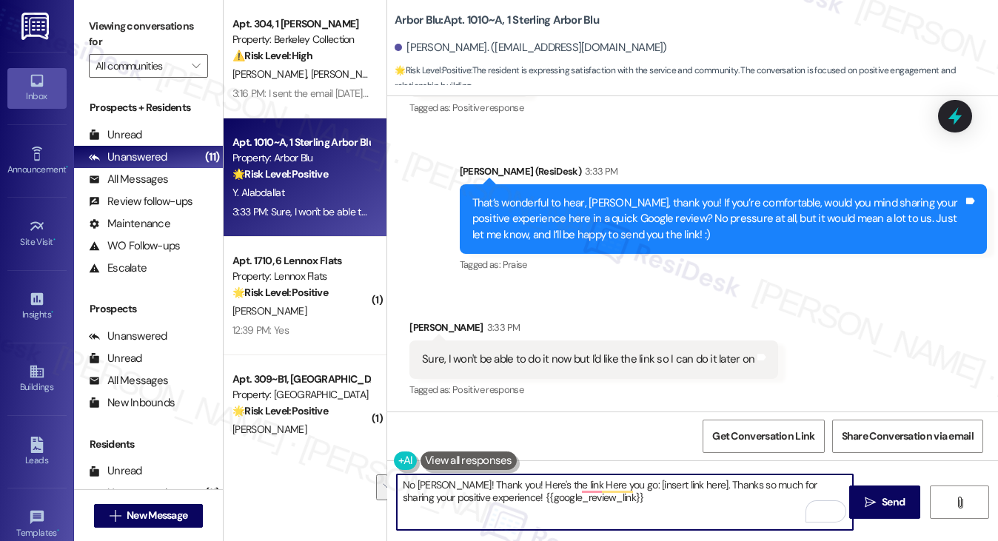
click at [578, 480] on textarea "No [PERSON_NAME]! Thank you! Here's the link Here you go: [insert link here]. T…" at bounding box center [625, 503] width 457 height 56
click at [699, 472] on div "No [PERSON_NAME]! Thank you! Here's the link: {{google_review_link}}  Send " at bounding box center [692, 516] width 611 height 111
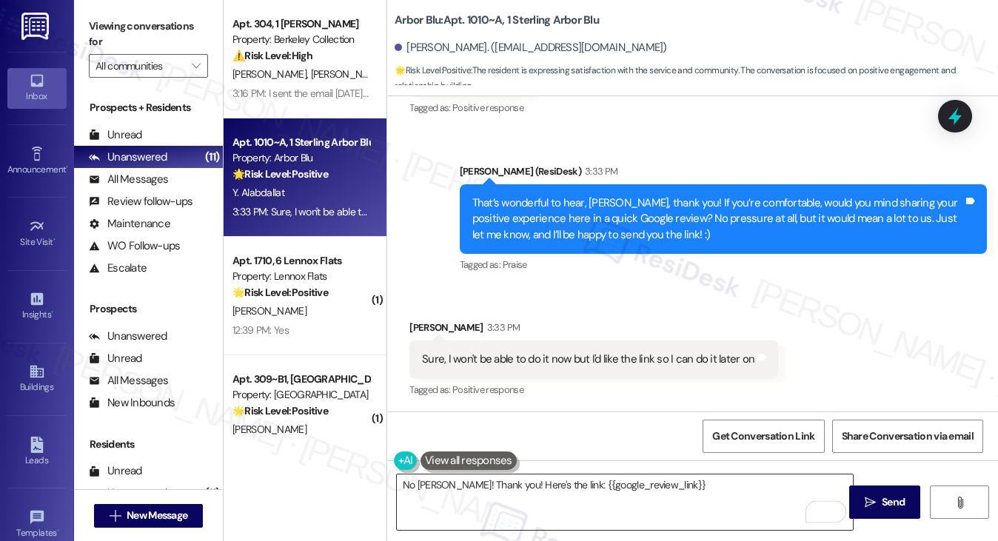
click at [726, 486] on textarea "No [PERSON_NAME]! Thank you! Here's the link: {{google_review_link}}" at bounding box center [625, 503] width 457 height 56
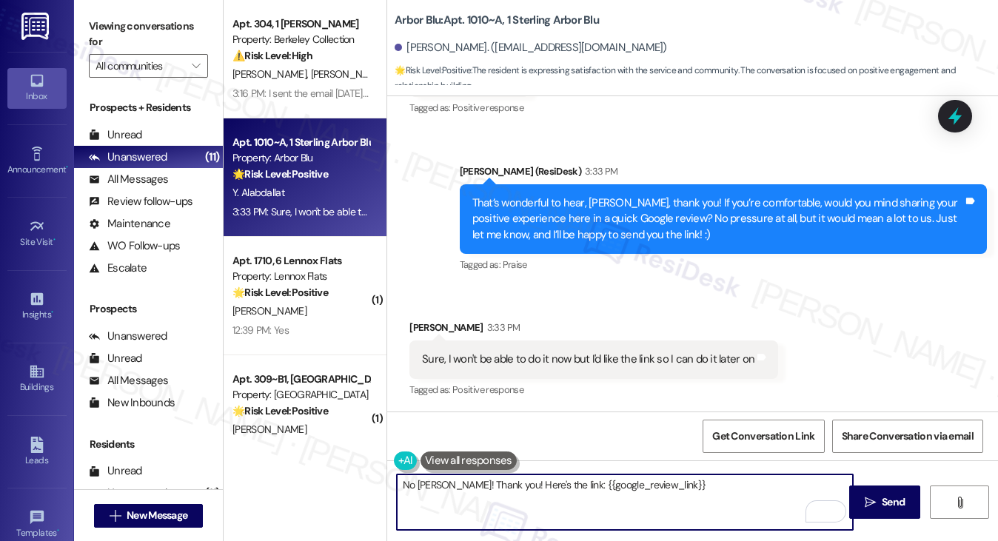
click at [701, 492] on textarea "No [PERSON_NAME]! Thank you! Here's the link: {{google_review_link}}" at bounding box center [625, 503] width 457 height 56
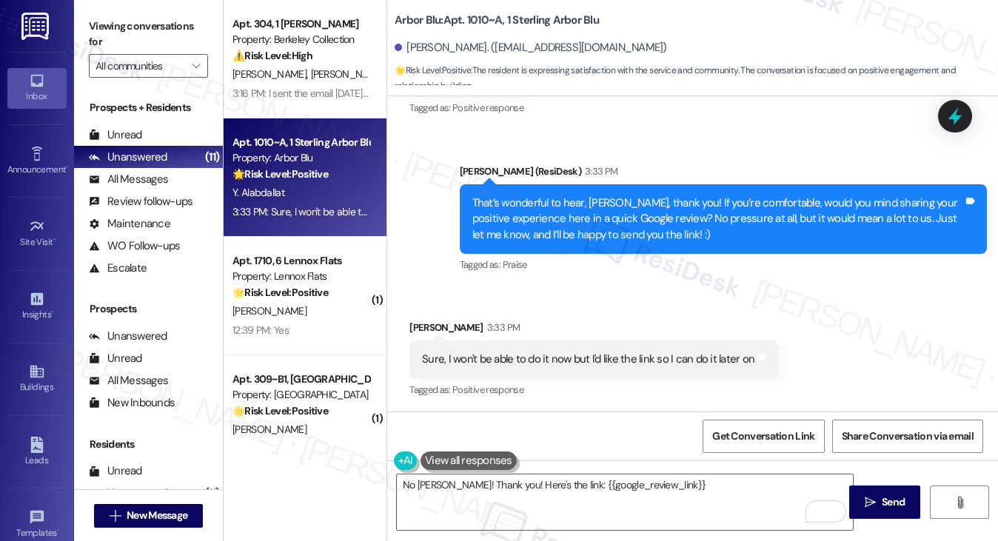
click at [136, 34] on label "Viewing conversations for" at bounding box center [148, 34] width 119 height 39
click at [467, 481] on textarea "No [PERSON_NAME]! Thank you! Here's the link: {{google_review_link}}" at bounding box center [625, 503] width 457 height 56
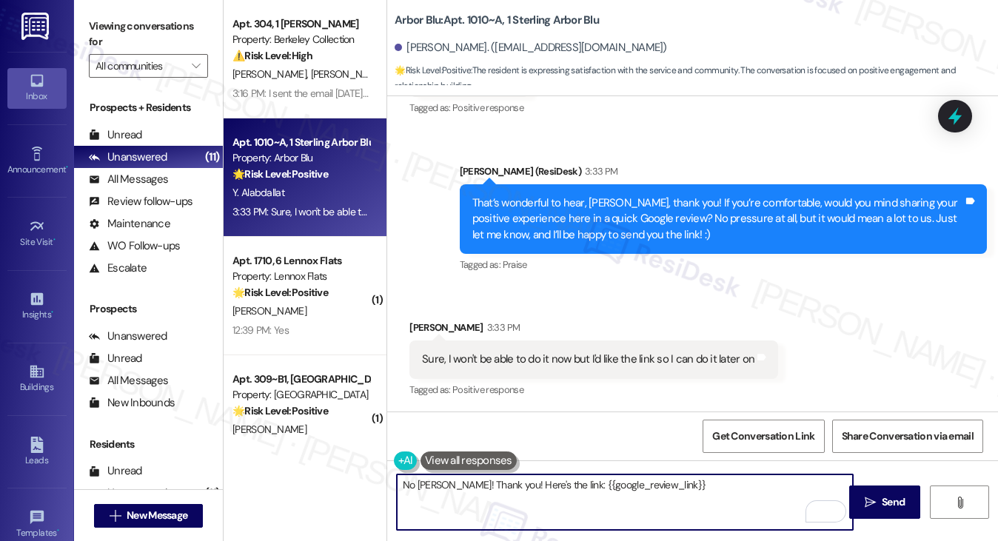
click at [467, 481] on textarea "No [PERSON_NAME]! Thank you! Here's the link: {{google_review_link}}" at bounding box center [625, 503] width 457 height 56
click at [442, 484] on textarea "No [PERSON_NAME]! Thank you! Here's the link: {{google_review_link}}" at bounding box center [625, 503] width 457 height 56
type textarea "No rush! Thank you! Here's the link: {{google_review_link}}"
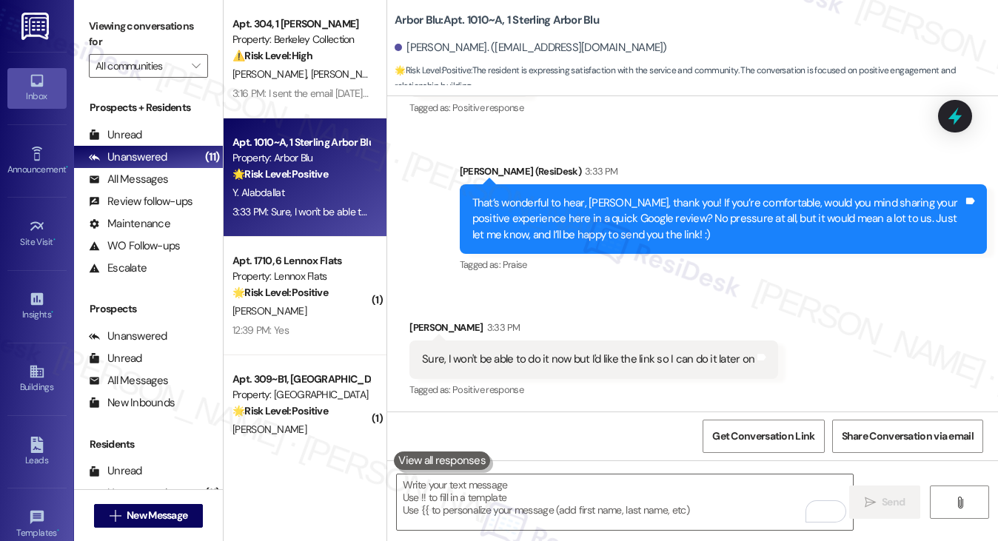
click at [81, 21] on div "Viewing conversations for All communities " at bounding box center [148, 46] width 149 height 93
click at [583, 494] on textarea "To enrich screen reader interactions, please activate Accessibility in Grammarl…" at bounding box center [625, 503] width 457 height 56
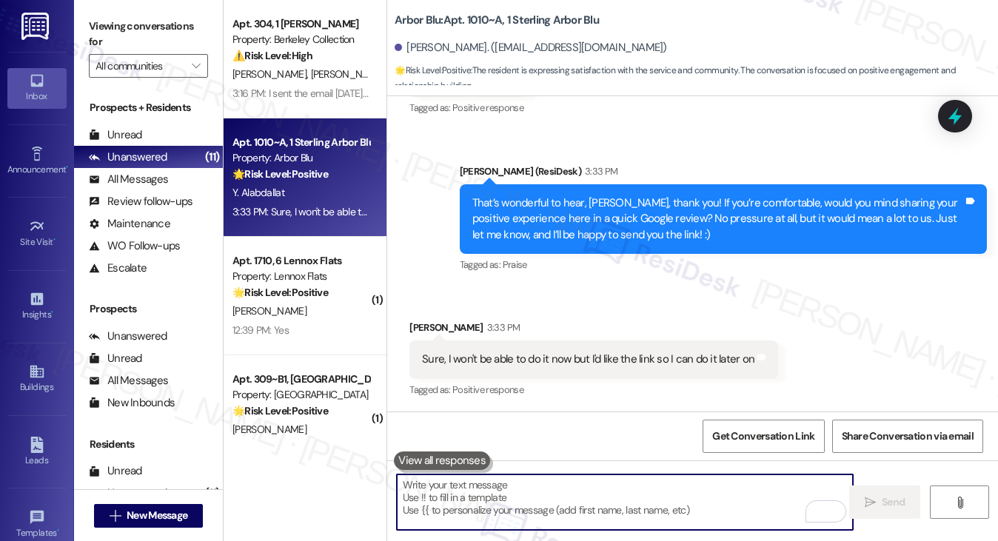
paste textarea "No rush at all—thank you so much! 😊 Here’s the link when you get a chance: {{go…"
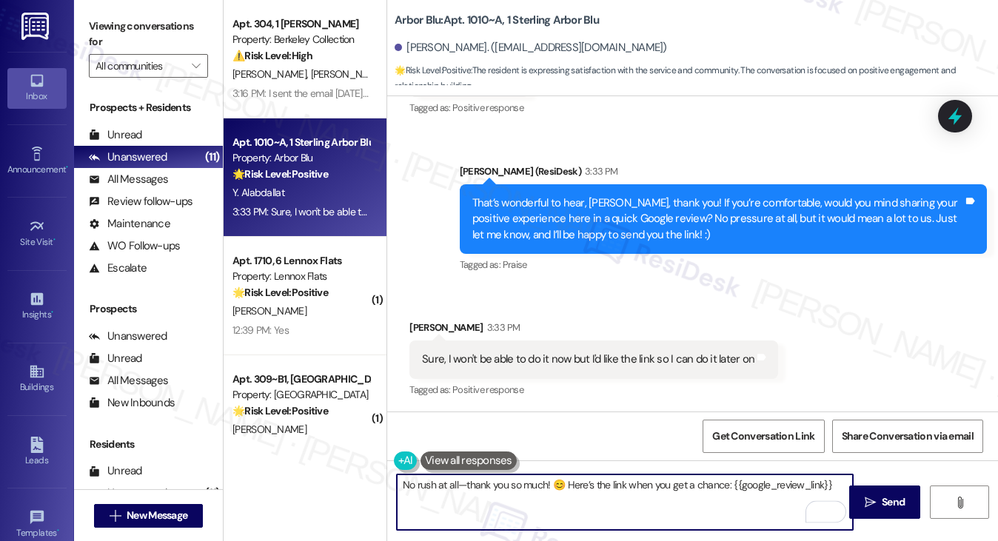
click at [457, 484] on textarea "No rush at all—thank you so much! 😊 Here’s the link when you get a chance: {{go…" at bounding box center [625, 503] width 457 height 56
click at [838, 482] on textarea "No rush at all. Thank you so much! 😊 Here’s the link when you get a chance: {{g…" at bounding box center [625, 503] width 457 height 56
type textarea "No rush at all. Thank you so much! 😊 Here’s the link when you get a chance: {{g…"
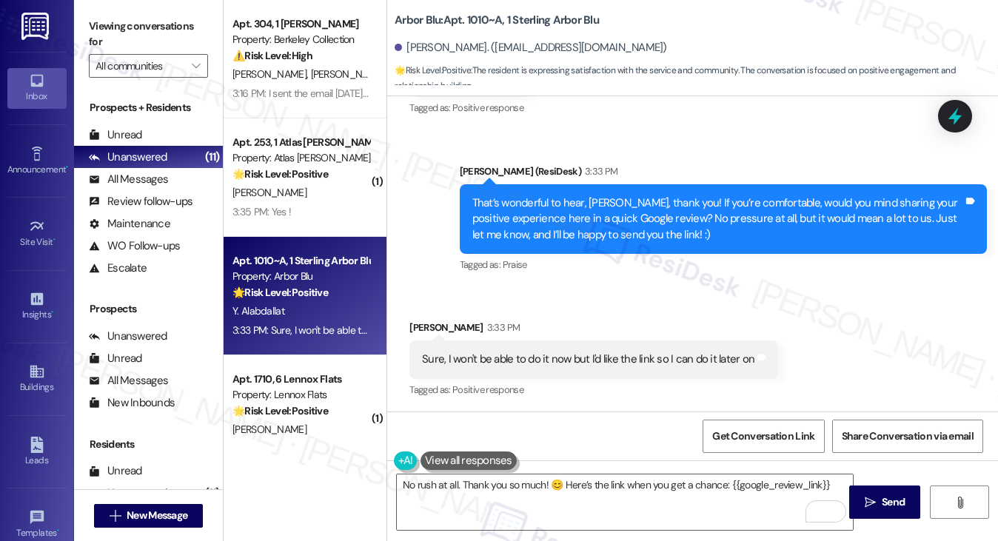
click at [145, 25] on label "Viewing conversations for" at bounding box center [148, 34] width 119 height 39
click at [872, 507] on icon "" at bounding box center [870, 503] width 11 height 12
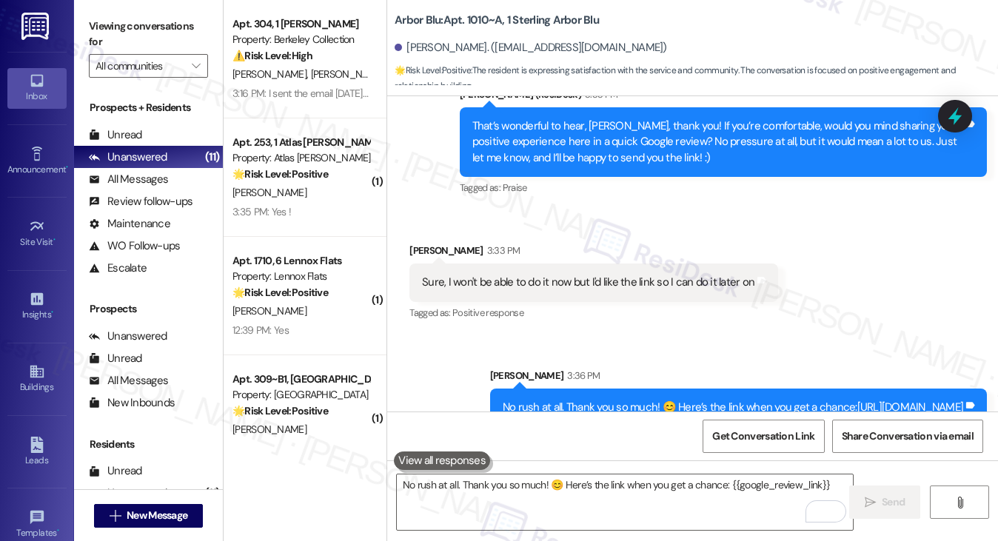
scroll to position [1348, 0]
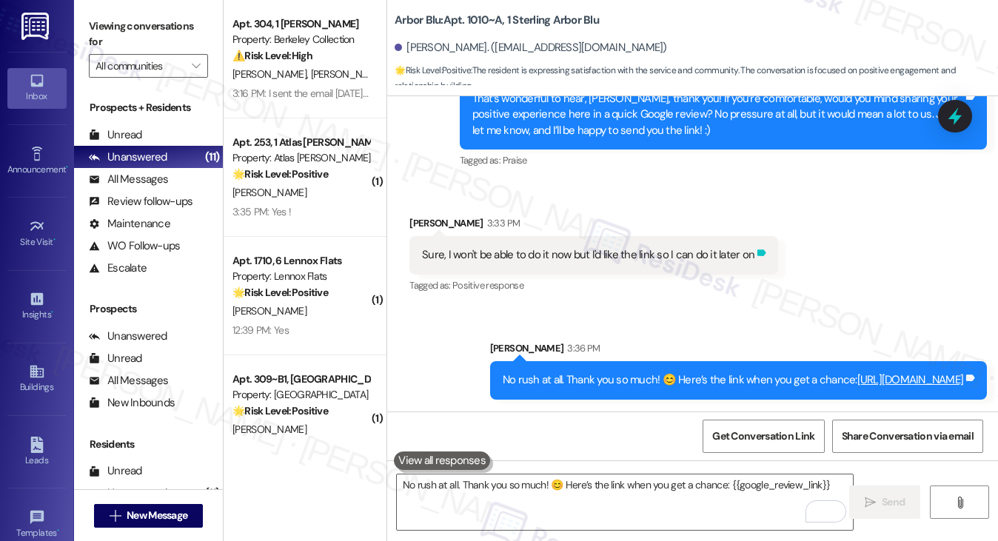
click at [758, 250] on icon at bounding box center [762, 253] width 9 height 7
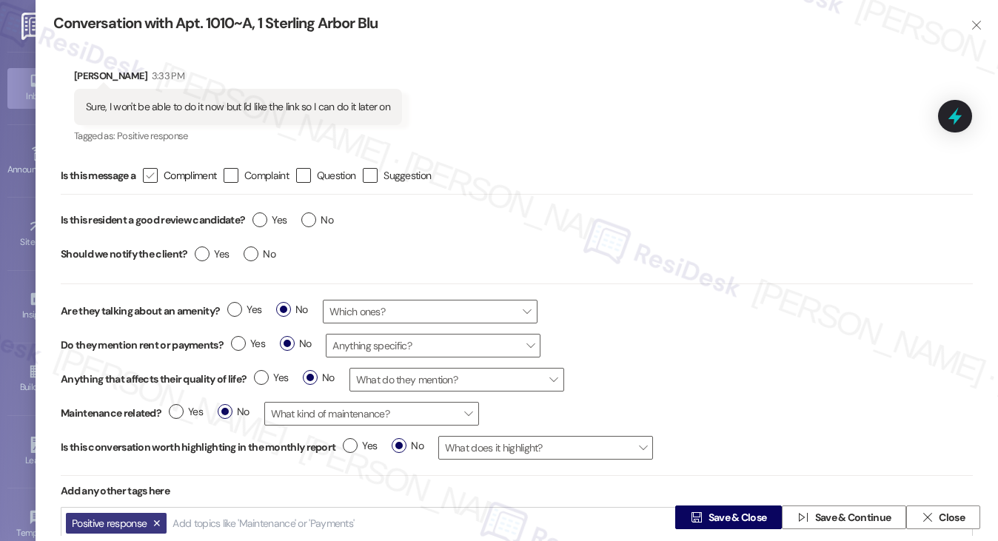
click at [169, 174] on span "Compliment" at bounding box center [190, 175] width 53 height 15
click at [145, 174] on input " Compliment" at bounding box center [141, 176] width 10 height 10
checkbox input "true"
click at [264, 218] on label "Yes" at bounding box center [270, 221] width 34 height 16
click at [264, 218] on input "Yes" at bounding box center [270, 222] width 34 height 19
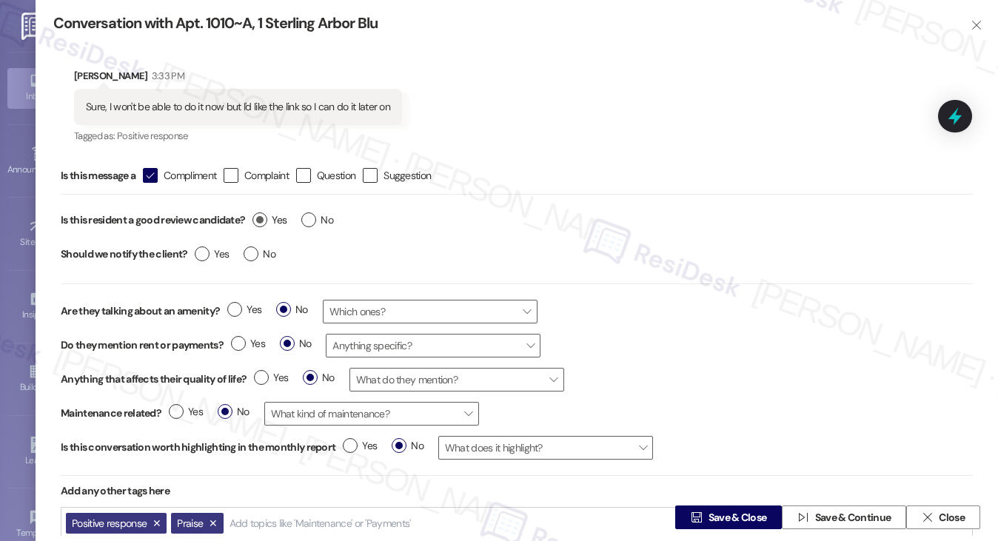
radio input "true"
click at [252, 263] on input "No" at bounding box center [260, 256] width 32 height 19
radio input "true"
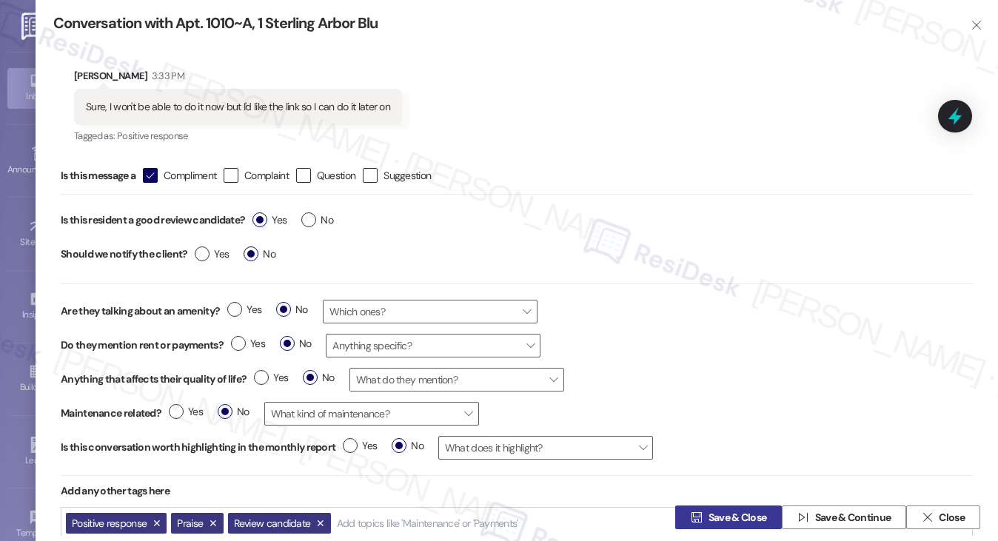
click at [709, 512] on span "Save & Close" at bounding box center [738, 518] width 58 height 16
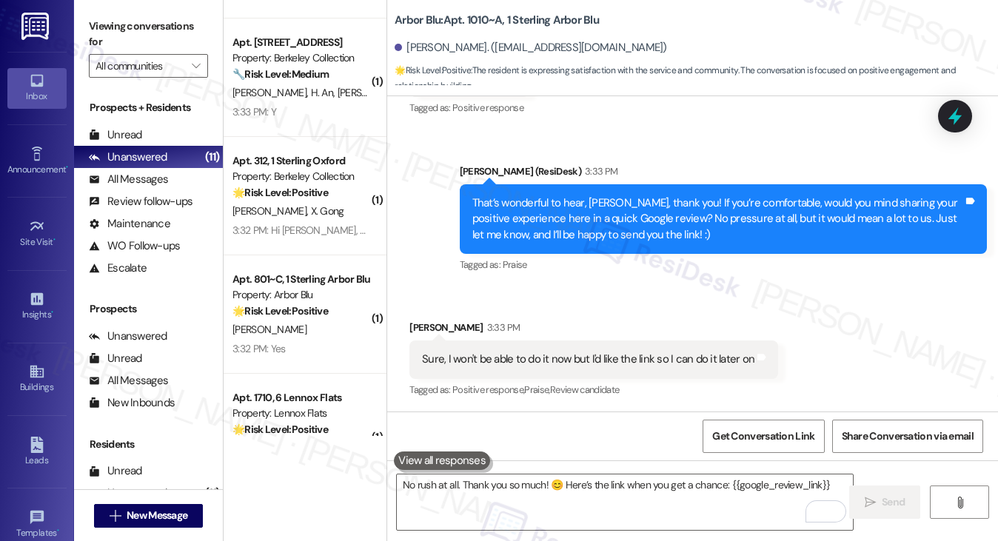
scroll to position [74, 0]
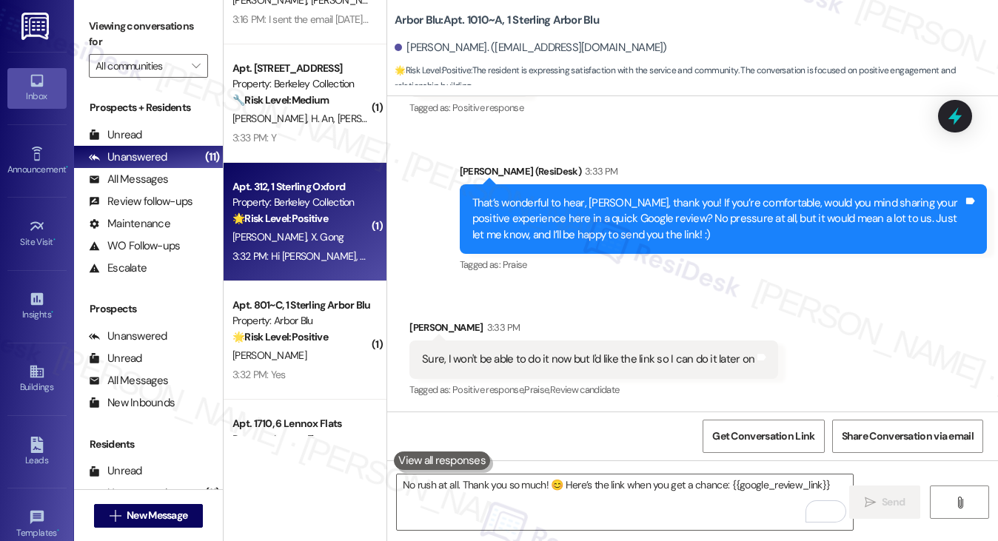
click at [329, 233] on div "[PERSON_NAME] [PERSON_NAME]" at bounding box center [301, 237] width 140 height 19
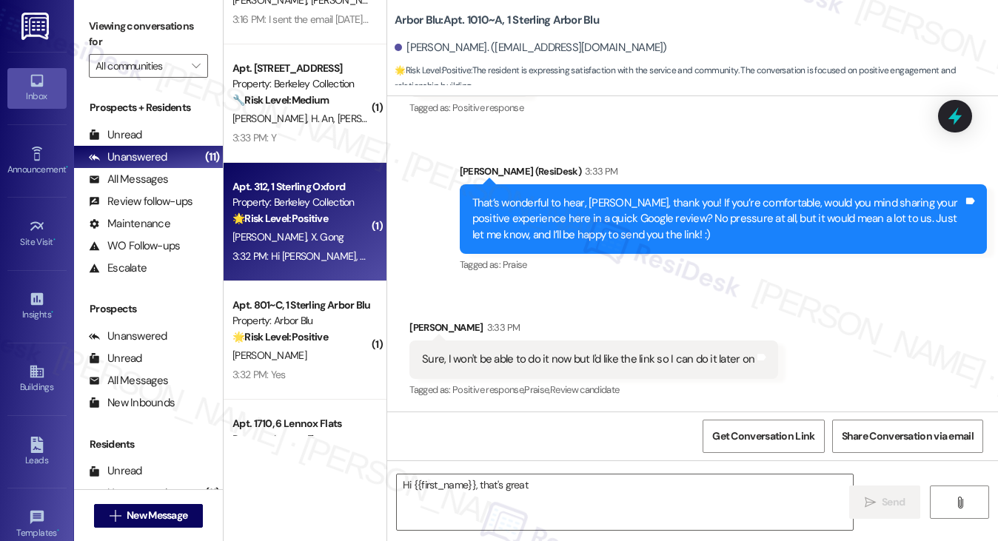
scroll to position [923, 0]
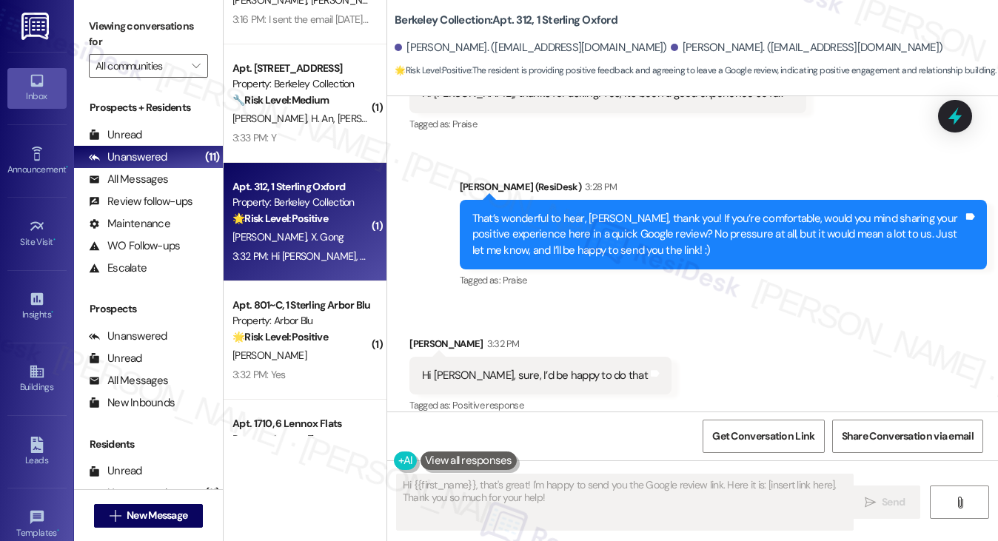
click at [537, 367] on div "Hi [PERSON_NAME], sure, I’d be happy to do that Tags and notes" at bounding box center [540, 376] width 262 height 38
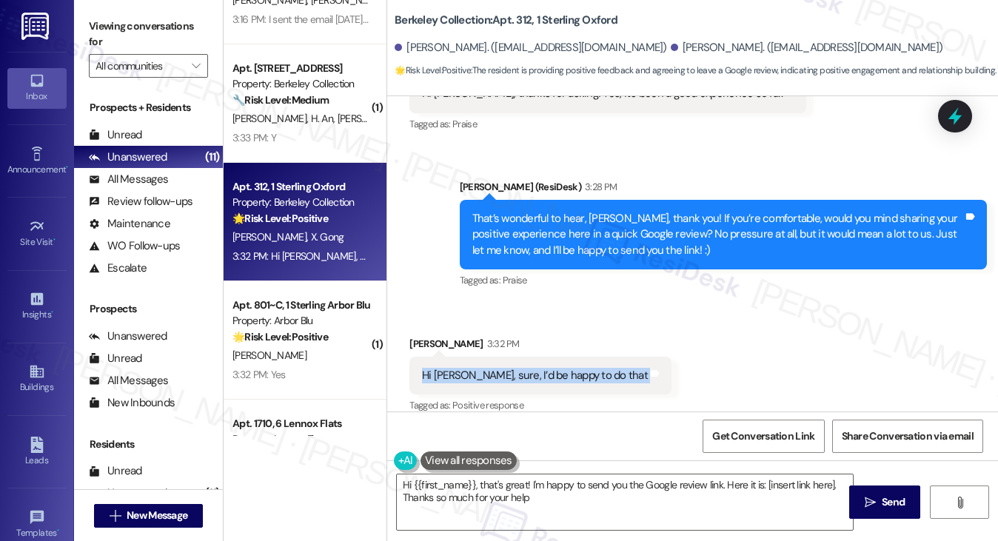
type textarea "Hi {{first_name}}, that's great! I'm happy to send you the Google review link. …"
click at [515, 483] on textarea "Hi {{first_name}}, that's great! I'm happy to send you the Google review link. …" at bounding box center [625, 503] width 457 height 56
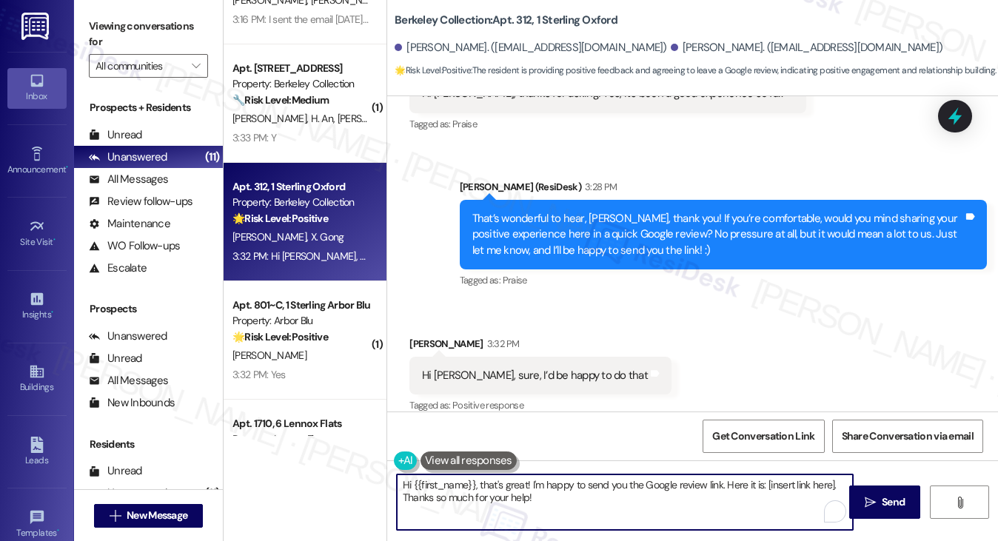
click at [515, 483] on textarea "Hi {{first_name}}, that's great! I'm happy to send you the Google review link. …" at bounding box center [625, 503] width 457 height 56
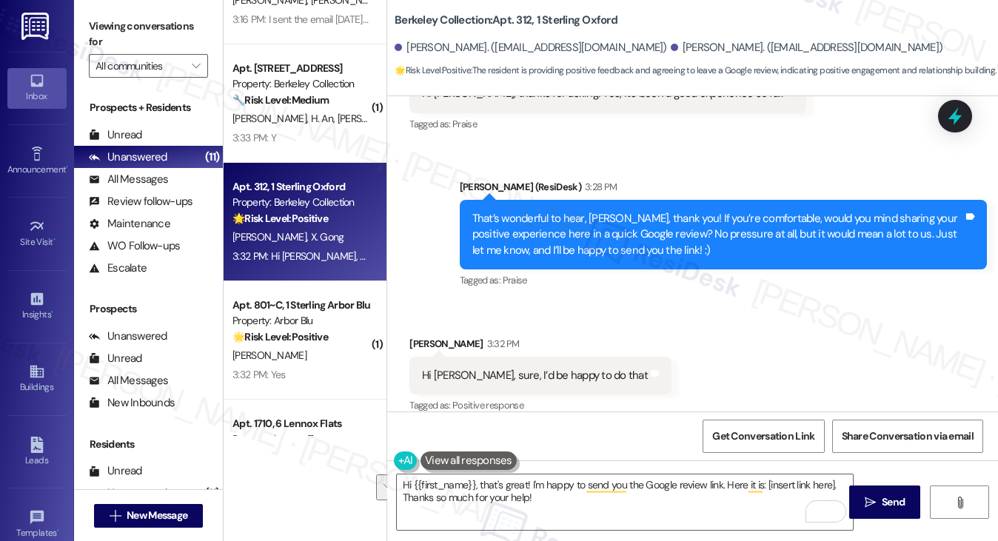
drag, startPoint x: 956, startPoint y: 124, endPoint x: 927, endPoint y: 133, distance: 30.4
click at [956, 122] on icon at bounding box center [955, 116] width 13 height 18
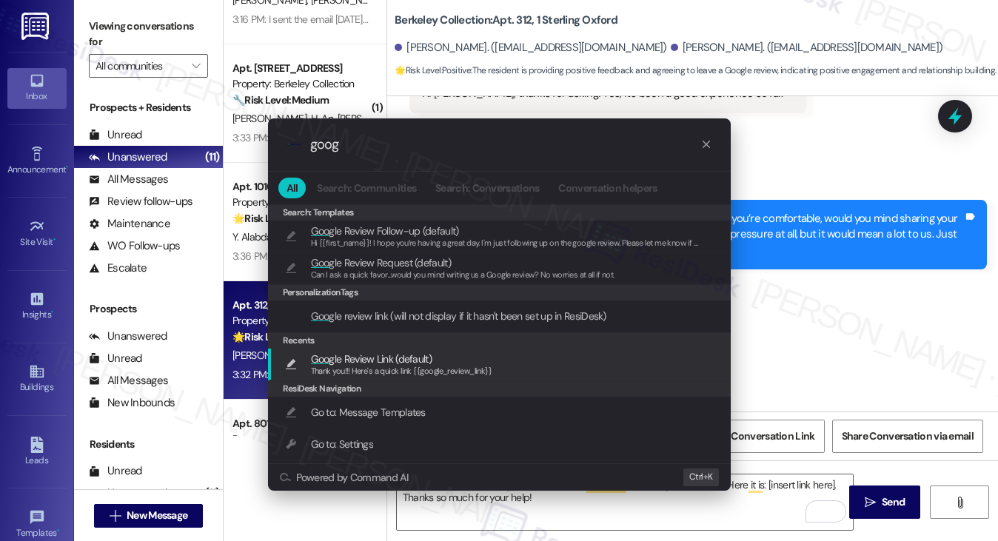
type input "goog"
click at [418, 359] on span "Goog le Review Link (default)" at bounding box center [371, 359] width 121 height 16
type textarea "Thank you!!! Here's a quick link {{google_review_link}}"
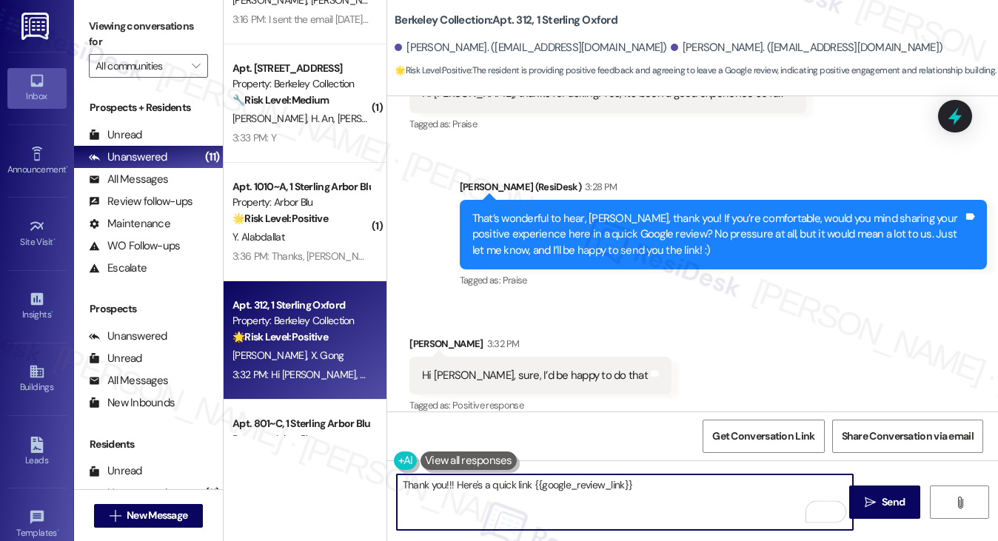
click at [465, 368] on div "Hi [PERSON_NAME], sure, I’d be happy to do that" at bounding box center [535, 376] width 226 height 16
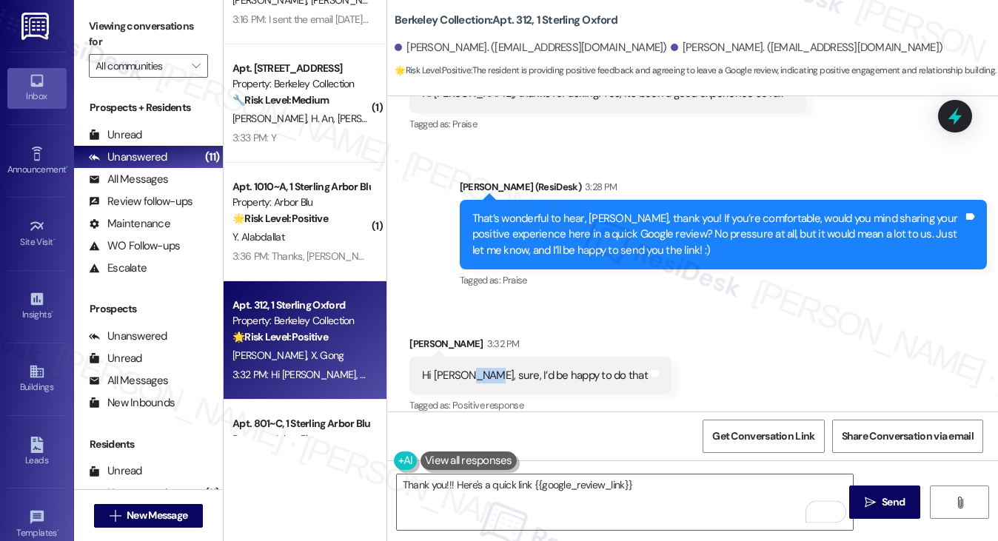
click at [465, 368] on div "Hi [PERSON_NAME], sure, I’d be happy to do that" at bounding box center [535, 376] width 226 height 16
click at [584, 336] on div "Fangfei Li 3:32 PM" at bounding box center [540, 346] width 262 height 21
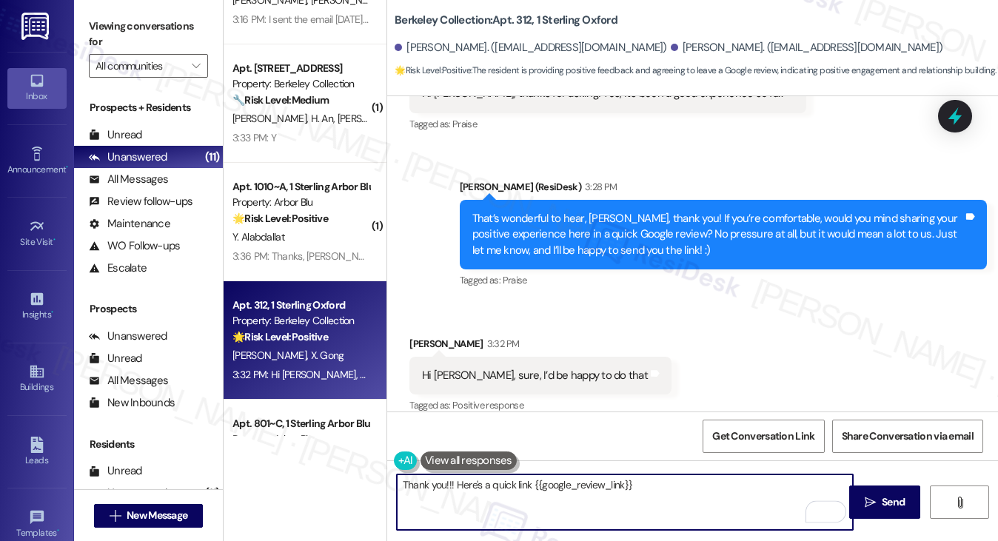
click at [442, 484] on textarea "Thank you!!! Here's a quick link {{google_review_link}}" at bounding box center [625, 503] width 457 height 56
click at [650, 493] on textarea "Thank you!!! Here's a quick link {{google_review_link}}" at bounding box center [625, 503] width 457 height 56
click at [883, 498] on span "Send" at bounding box center [893, 503] width 23 height 16
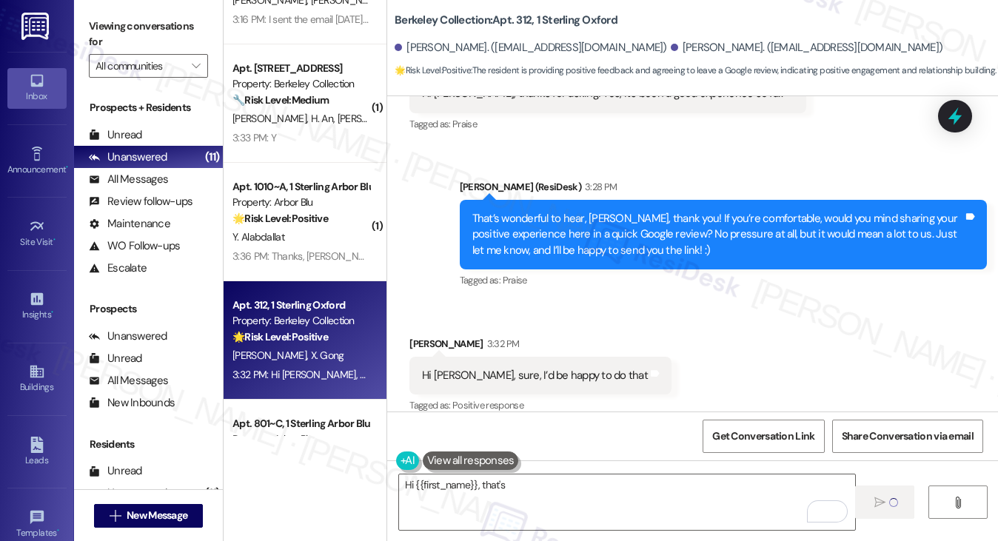
scroll to position [1026, 0]
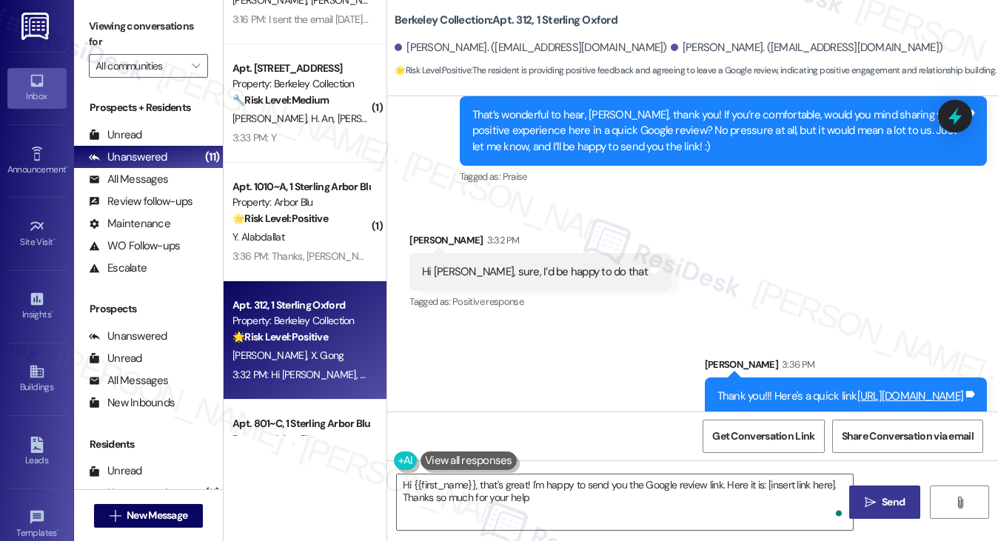
type textarea "Hi {{first_name}}, that's great! I'm happy to send you the Google review link. …"
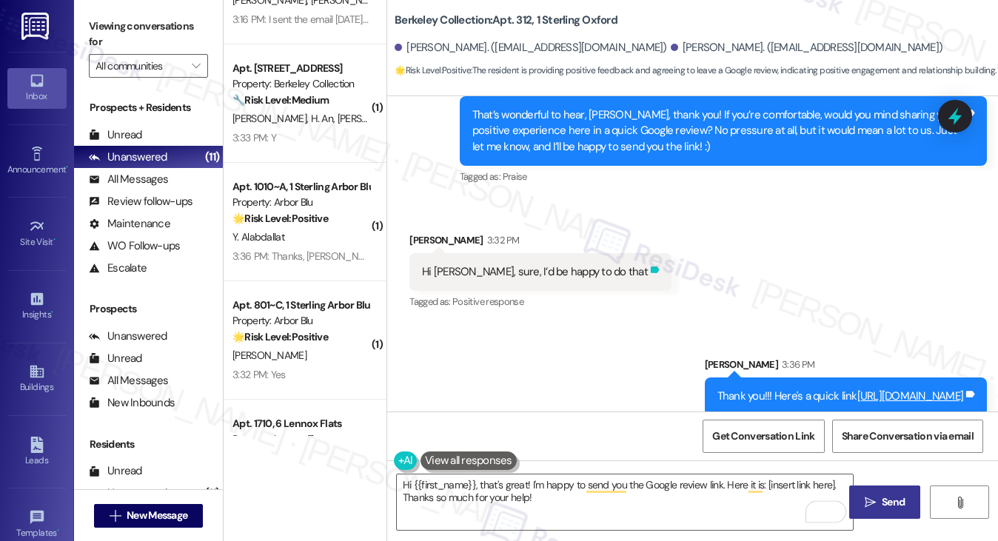
click at [651, 267] on icon at bounding box center [655, 270] width 9 height 7
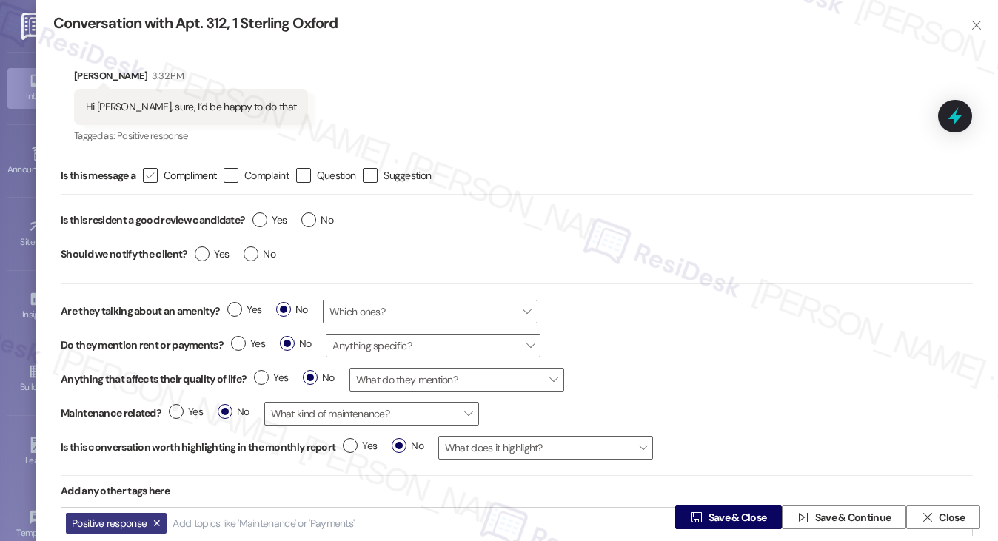
click at [162, 175] on label " Compliment" at bounding box center [179, 175] width 73 height 15
click at [145, 175] on input " Compliment" at bounding box center [141, 176] width 10 height 10
checkbox input "true"
click at [263, 221] on label "Yes" at bounding box center [270, 221] width 34 height 16
click at [263, 221] on input "Yes" at bounding box center [270, 222] width 34 height 19
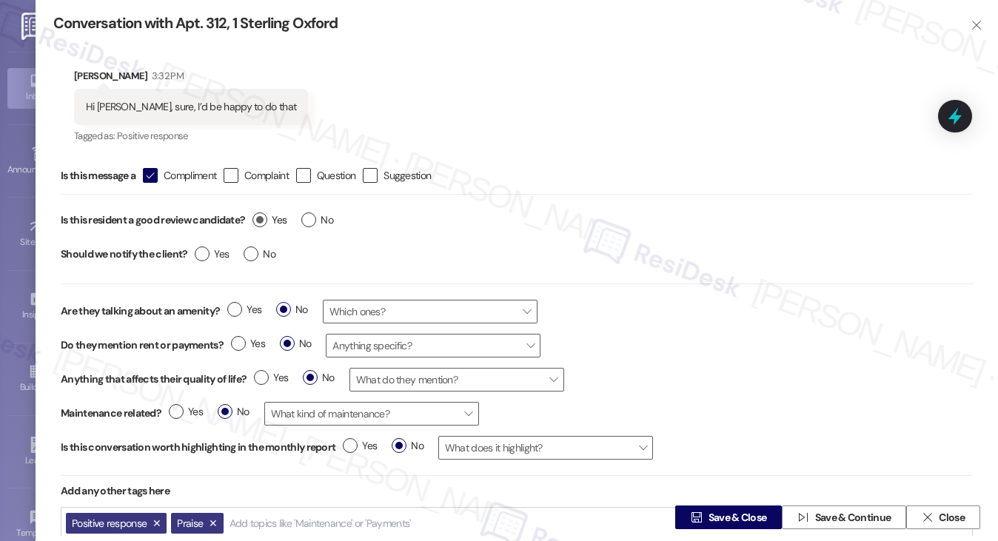
radio input "true"
click at [253, 257] on label "No" at bounding box center [260, 255] width 32 height 16
click at [253, 257] on input "No" at bounding box center [260, 256] width 32 height 19
radio input "true"
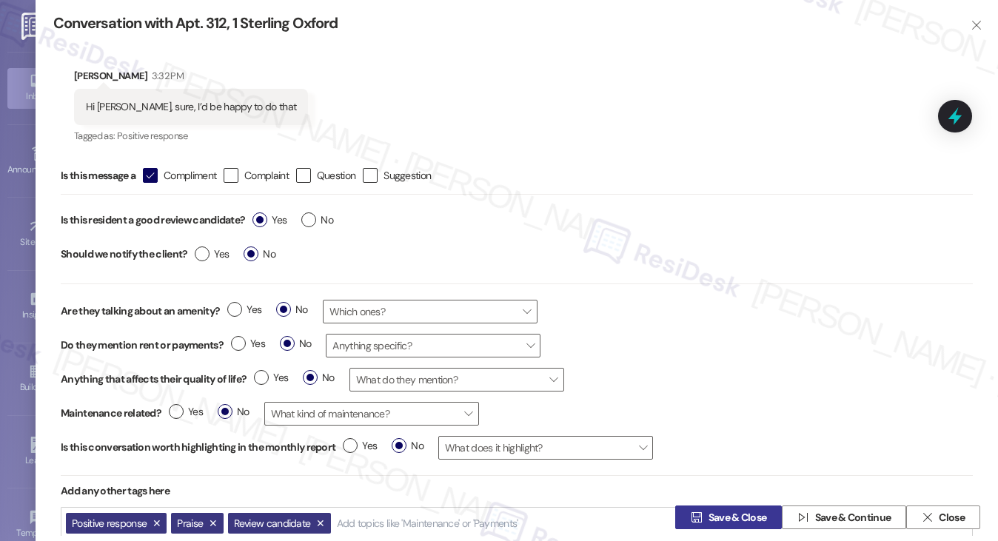
click at [738, 512] on span "Save & Close" at bounding box center [738, 518] width 58 height 16
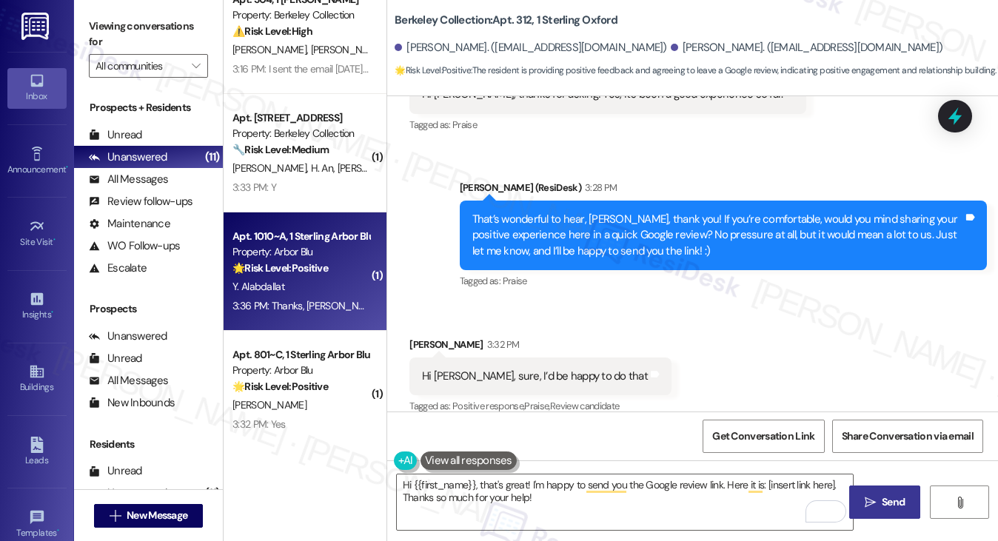
scroll to position [0, 0]
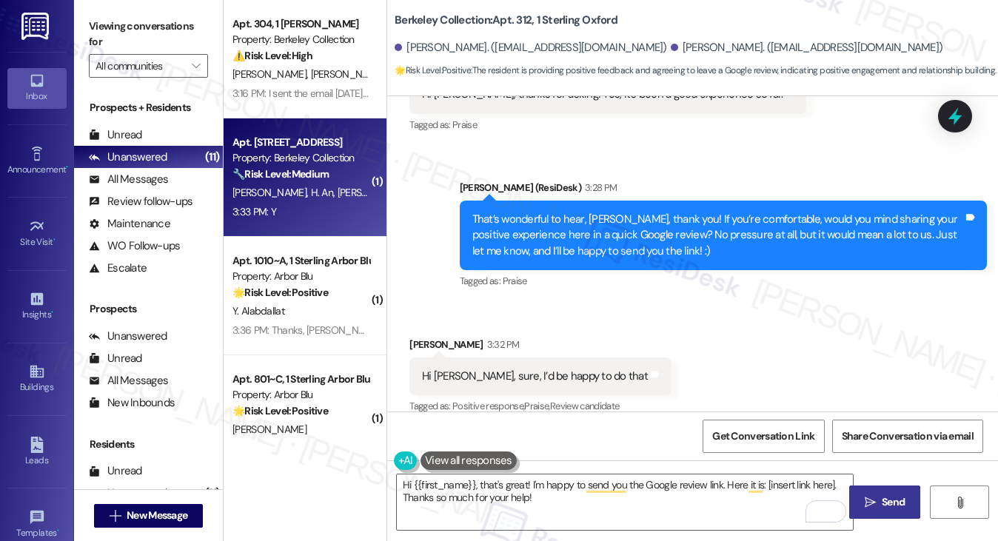
click at [309, 221] on div "3:33 PM: Y 3:33 PM: Y" at bounding box center [301, 212] width 140 height 19
type textarea "Fetching suggested responses. Please feel free to read through the conversation…"
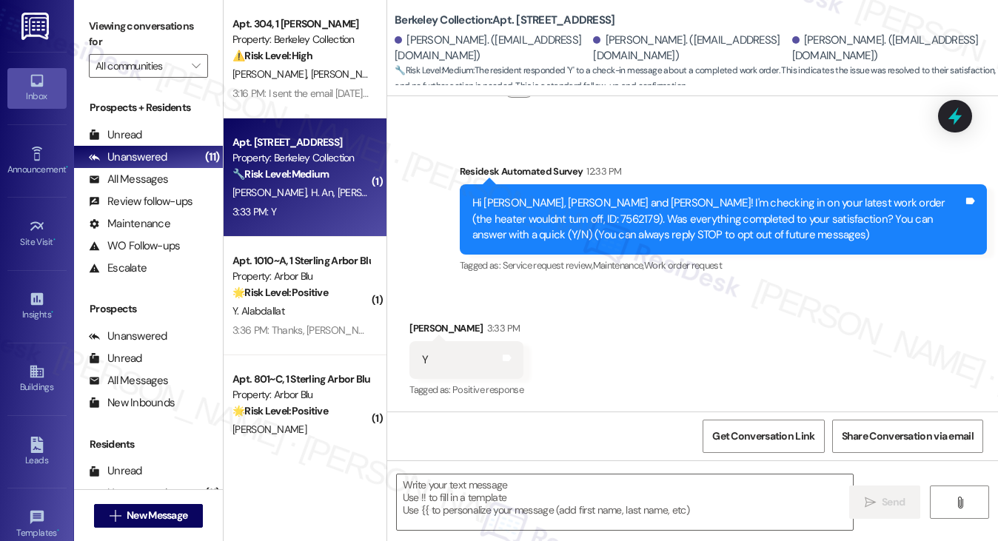
scroll to position [95, 0]
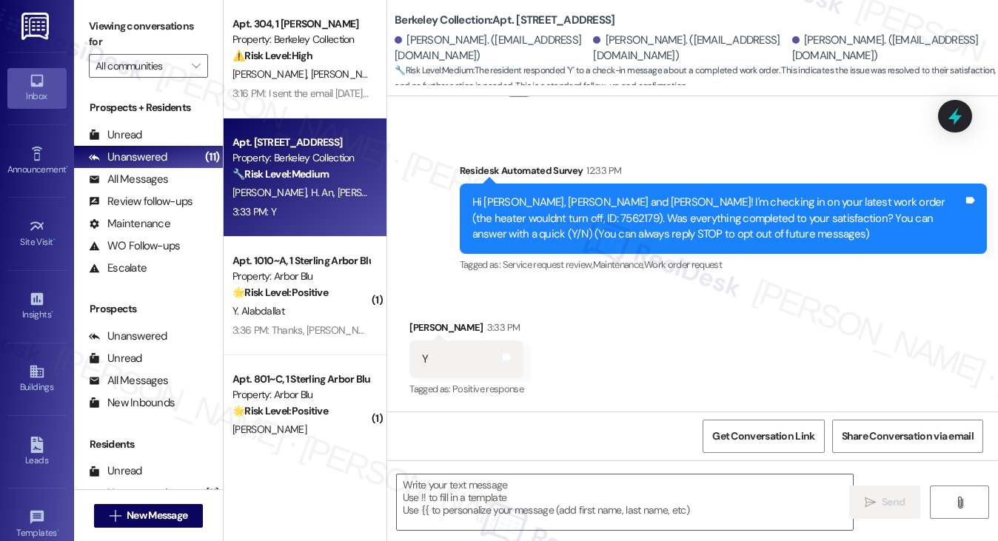
drag, startPoint x: 103, startPoint y: 9, endPoint x: 111, endPoint y: 23, distance: 16.3
click at [103, 9] on div "Viewing conversations for All communities " at bounding box center [148, 46] width 149 height 93
click at [529, 488] on textarea at bounding box center [625, 503] width 457 height 56
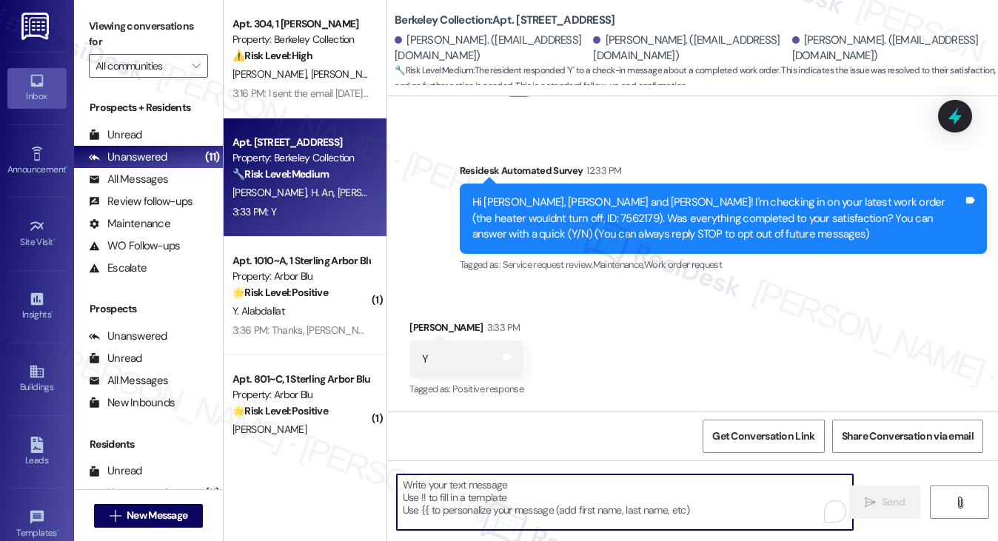
paste textarea "Hi {{first_name}}! I'm glad to hear that the latest work order was completed to…"
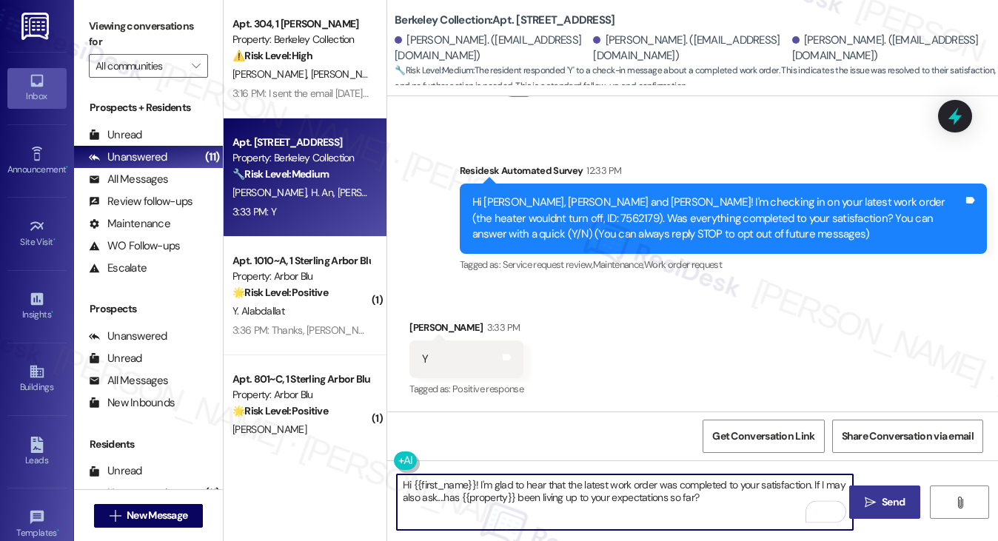
click at [412, 325] on div "[PERSON_NAME] An 3:33 PM" at bounding box center [466, 330] width 114 height 21
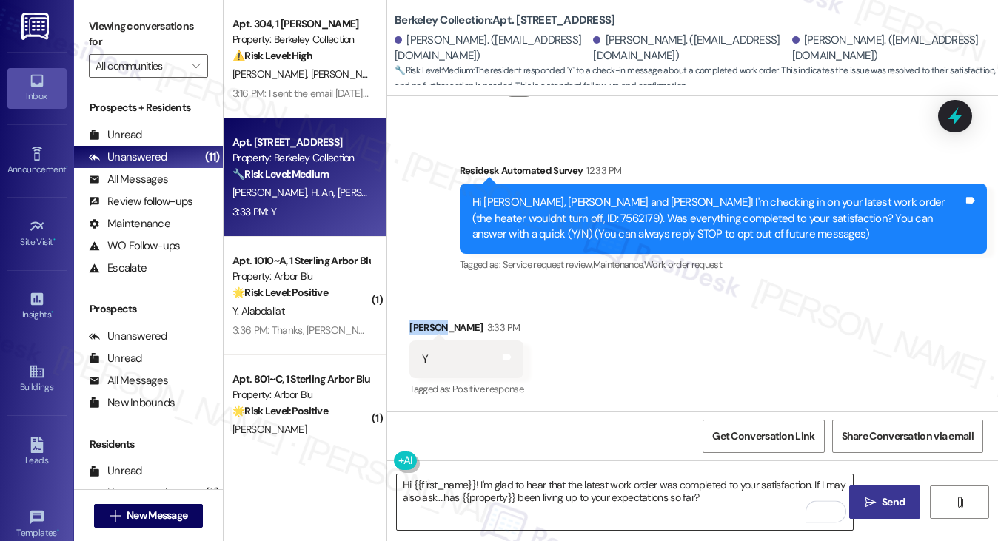
copy div "[PERSON_NAME]"
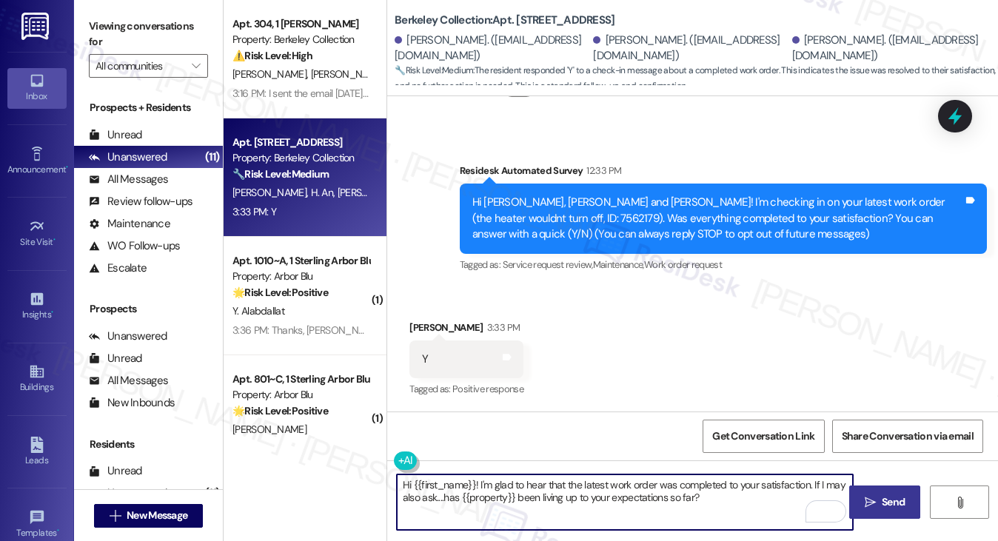
drag, startPoint x: 412, startPoint y: 484, endPoint x: 472, endPoint y: 475, distance: 61.4
click at [473, 476] on textarea "Hi {{first_name}}! I'm glad to hear that the latest work order was completed to…" at bounding box center [625, 503] width 457 height 56
paste textarea "[PERSON_NAME]"
click at [699, 494] on textarea "Hi [PERSON_NAME]! I'm glad to hear that the latest work order was completed to …" at bounding box center [625, 503] width 457 height 56
type textarea "Hi [PERSON_NAME]! I'm glad to hear that the latest work order was completed to …"
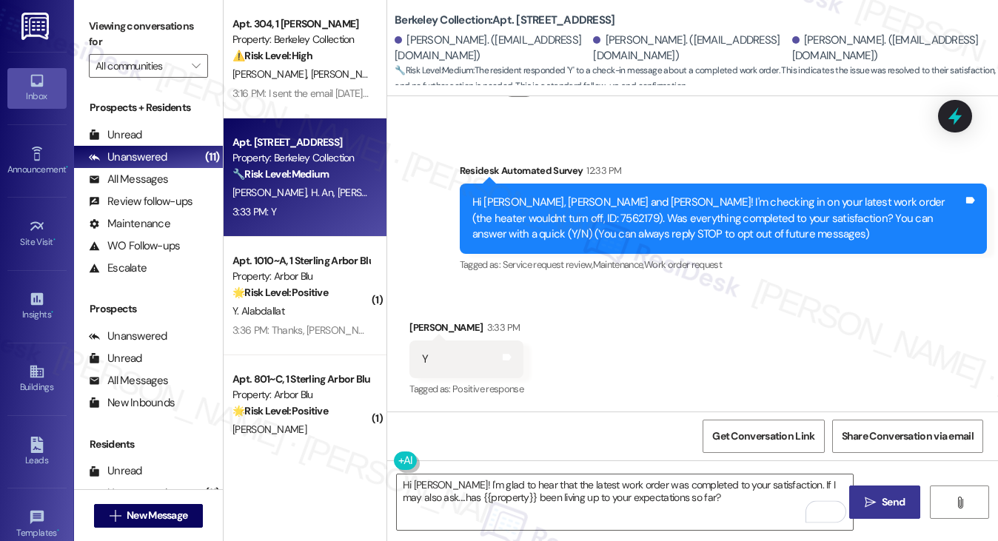
click at [874, 498] on icon "" at bounding box center [870, 503] width 11 height 12
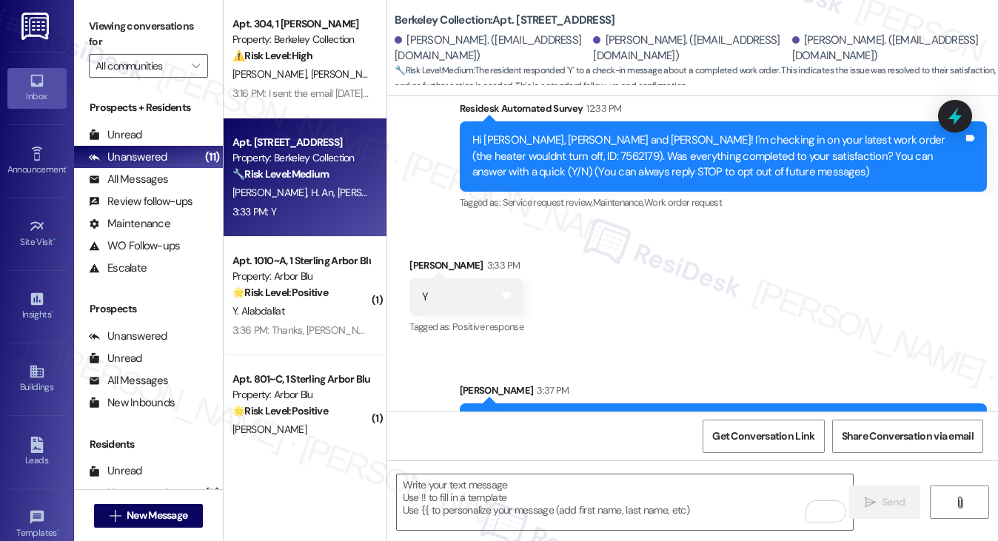
scroll to position [213, 0]
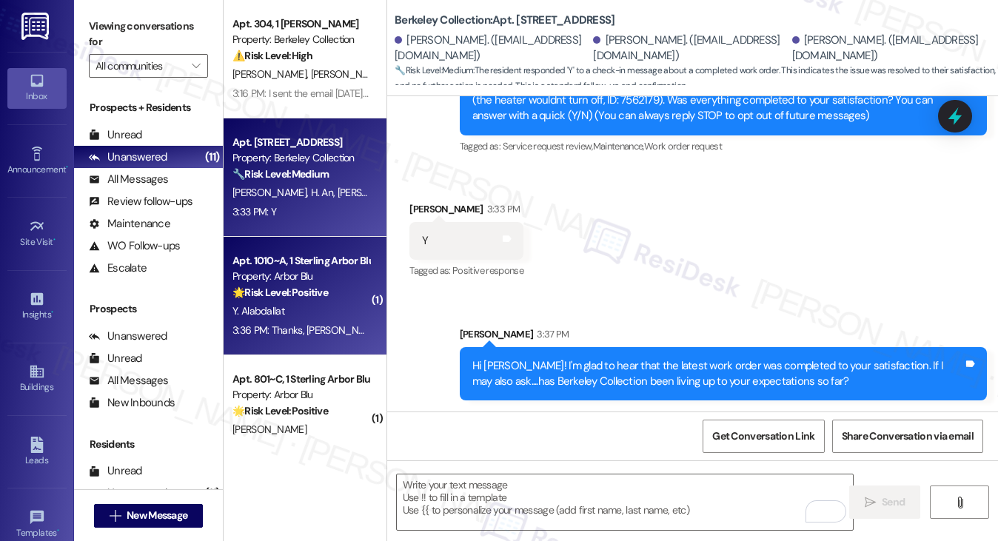
click at [299, 304] on div "Y. Alabdallat" at bounding box center [301, 311] width 140 height 19
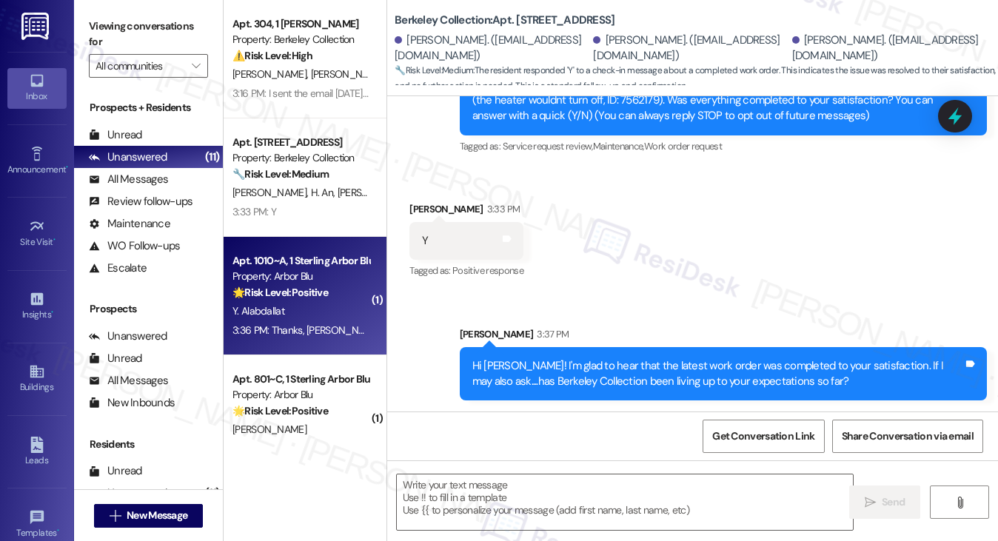
type textarea "Fetching suggested responses. Please feel free to read through the conversation…"
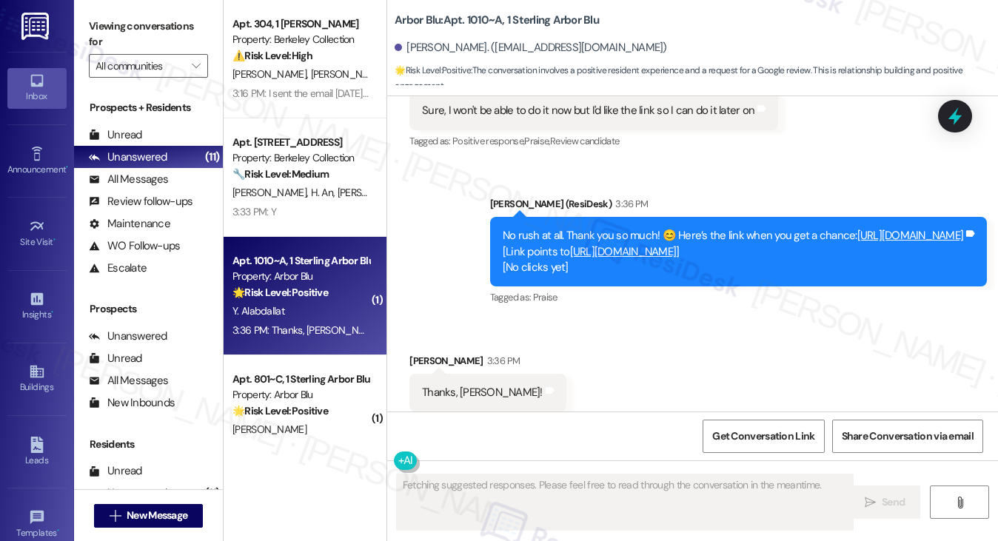
scroll to position [1451, 0]
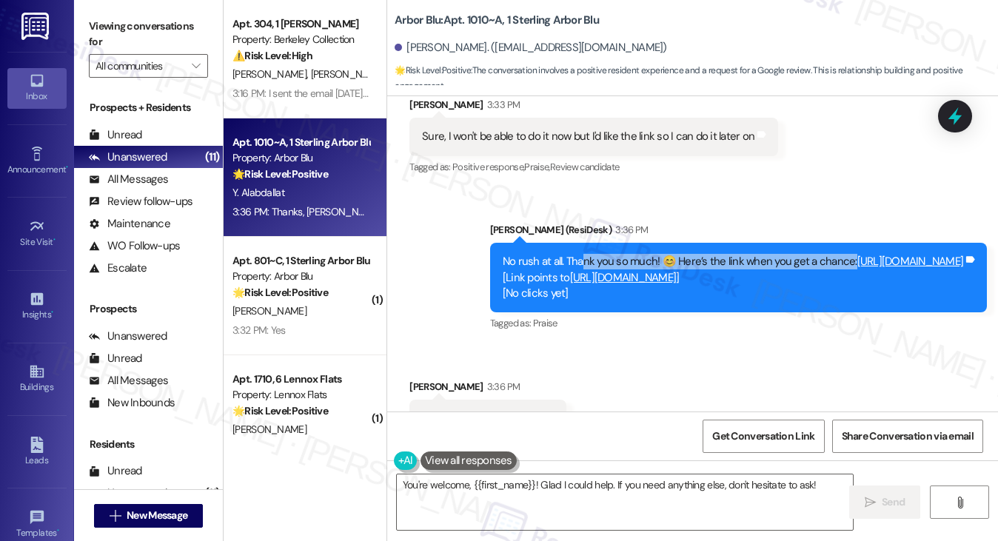
drag, startPoint x: 549, startPoint y: 255, endPoint x: 847, endPoint y: 257, distance: 297.7
click at [847, 257] on div "No rush at all. Thank you so much! 😊 Here’s the link when you get a chance: [UR…" at bounding box center [733, 277] width 461 height 47
drag, startPoint x: 846, startPoint y: 257, endPoint x: 455, endPoint y: 261, distance: 391.0
click at [479, 261] on div "Sent via SMS [PERSON_NAME] (ResiDesk) 3:36 PM No rush at all. Thank you so much…" at bounding box center [738, 278] width 519 height 135
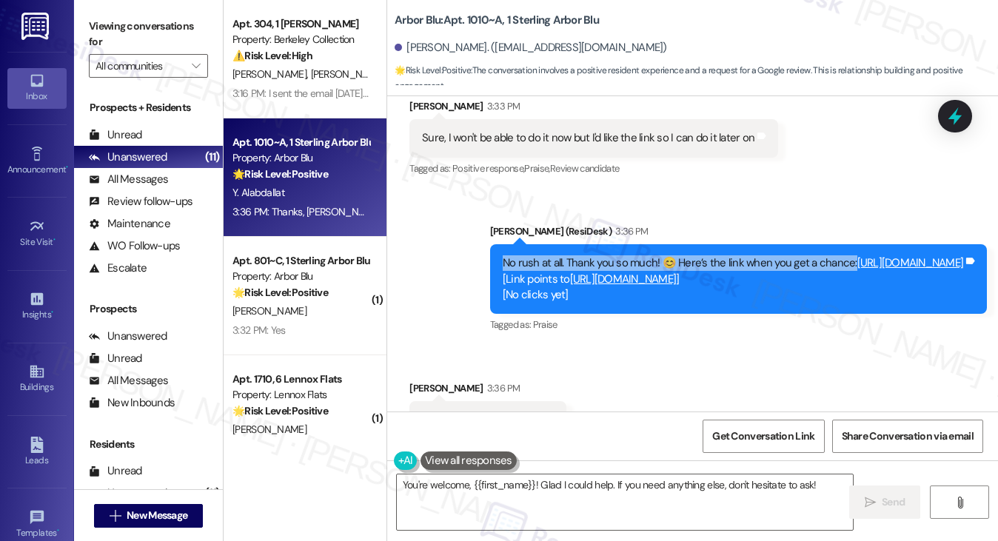
scroll to position [1526, 0]
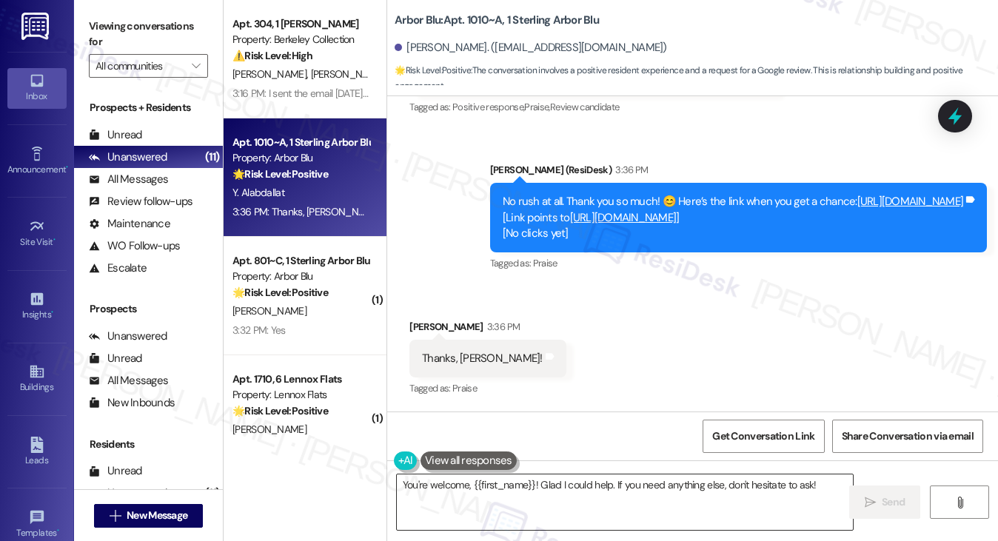
click at [495, 479] on textarea "You're welcome, {{first_name}}! Glad I could help. If you need anything else, d…" at bounding box center [625, 503] width 457 height 56
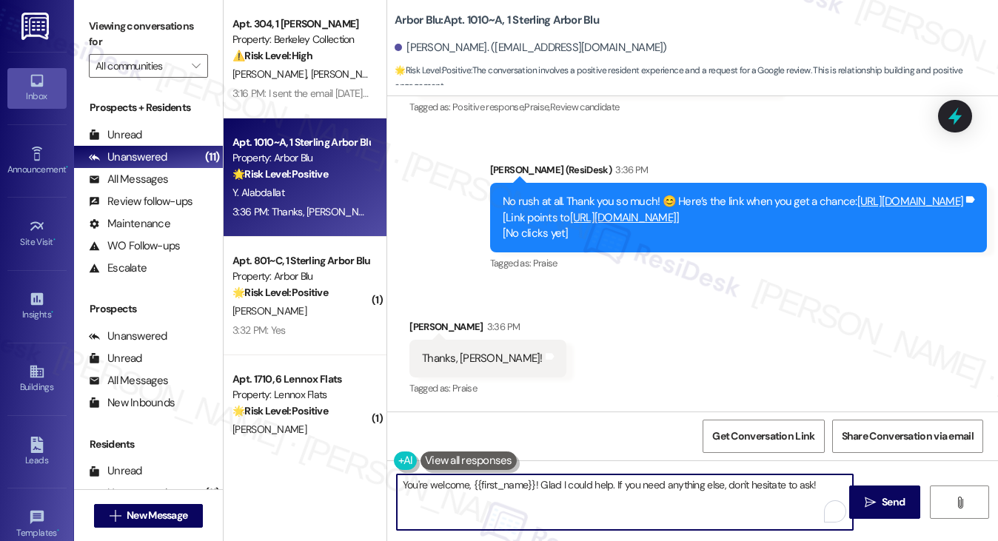
click at [495, 479] on textarea "You're welcome, {{first_name}}! Glad I could help. If you need anything else, d…" at bounding box center [625, 503] width 457 height 56
click at [476, 489] on textarea "You're welcome, {{first_name}}! Glad I could help. If you need anything else, d…" at bounding box center [625, 503] width 457 height 56
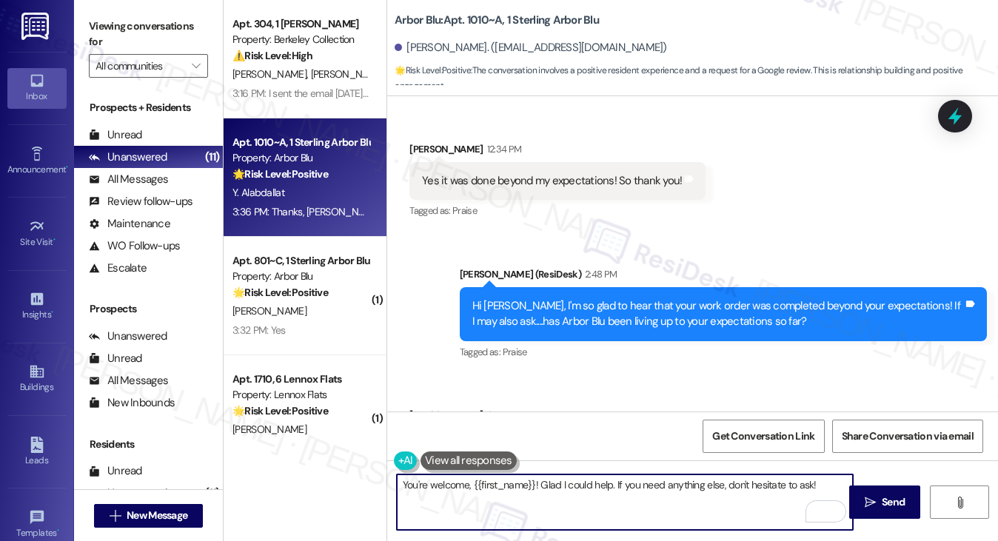
scroll to position [786, 0]
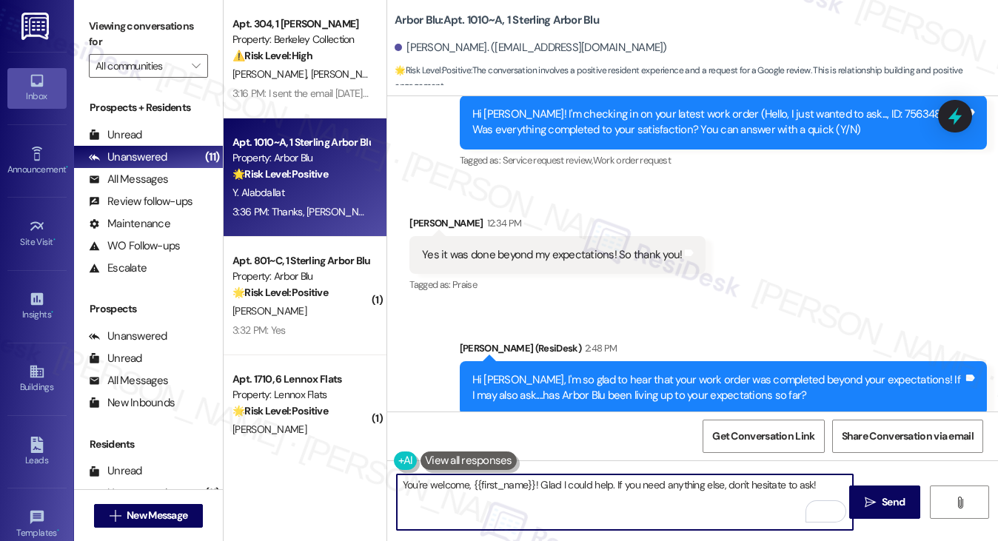
click at [566, 258] on div "Yes it was done beyond my expectations! So thank you!" at bounding box center [552, 255] width 260 height 16
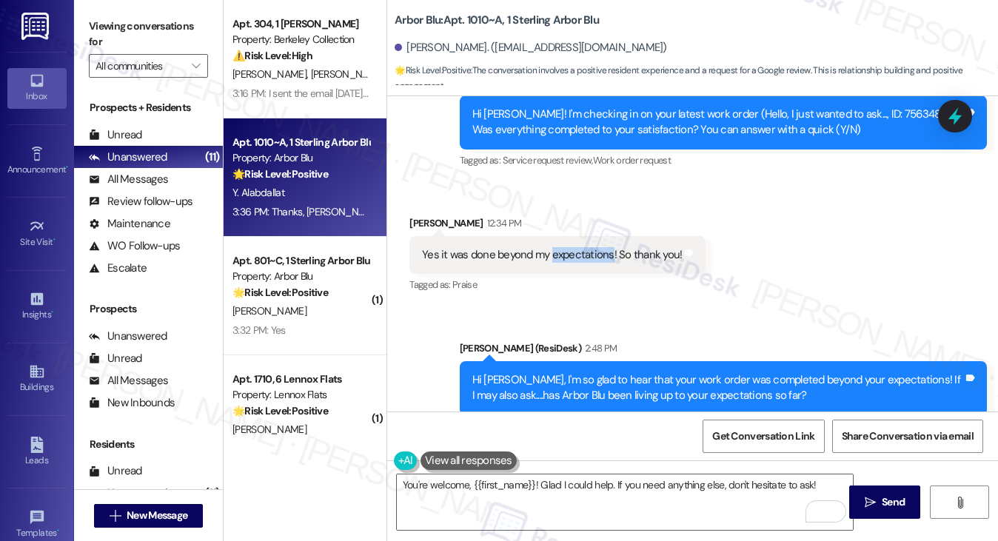
click at [566, 258] on div "Yes it was done beyond my expectations! So thank you!" at bounding box center [552, 255] width 260 height 16
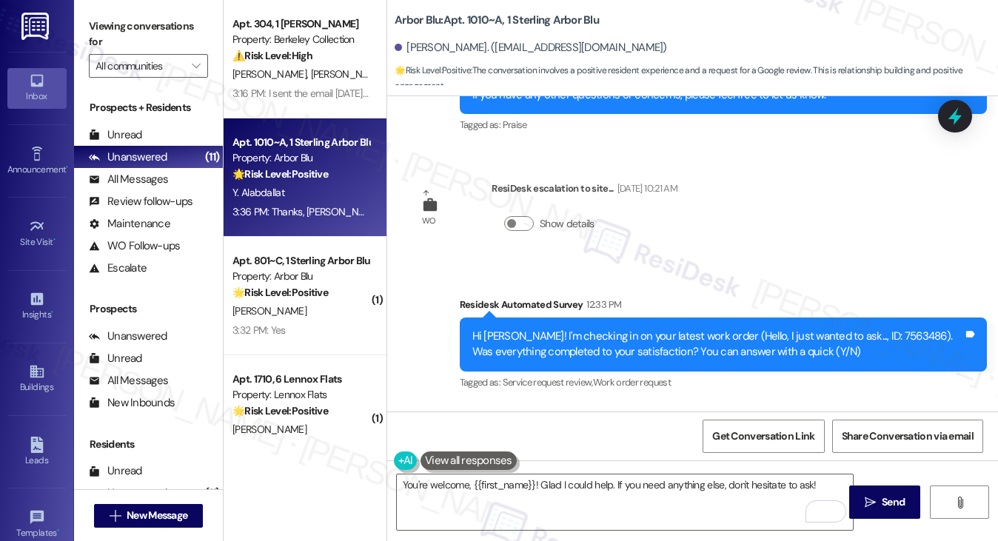
click at [636, 343] on div "Hi Yousef! I'm checking in on your latest work order (Hello, I just wanted to a…" at bounding box center [717, 345] width 491 height 32
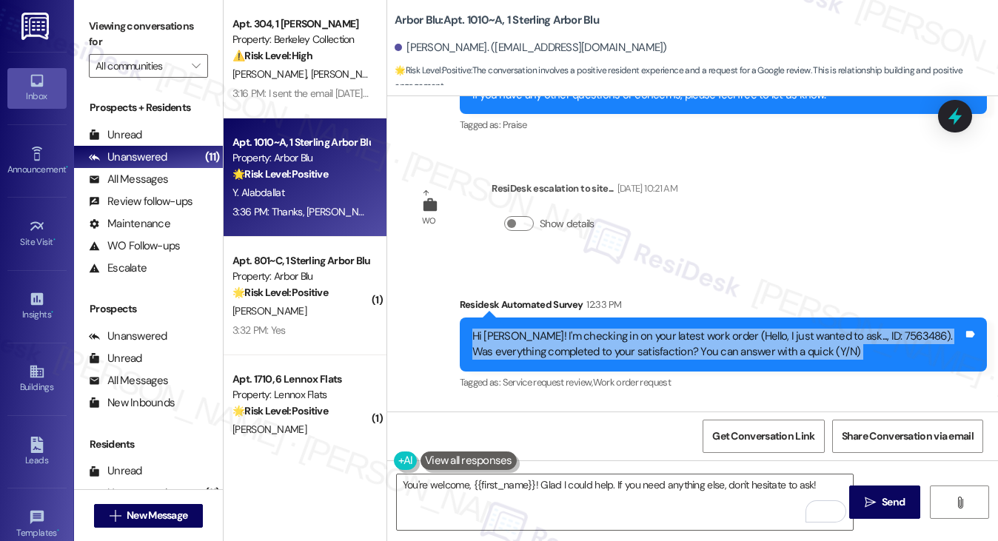
click at [636, 343] on div "Hi Yousef! I'm checking in on your latest work order (Hello, I just wanted to a…" at bounding box center [717, 345] width 491 height 32
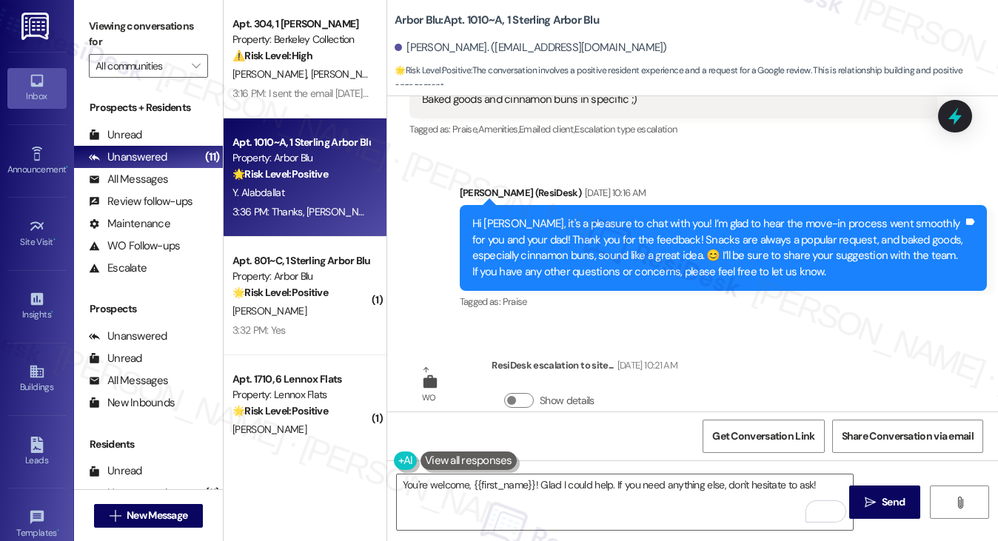
scroll to position [267, 0]
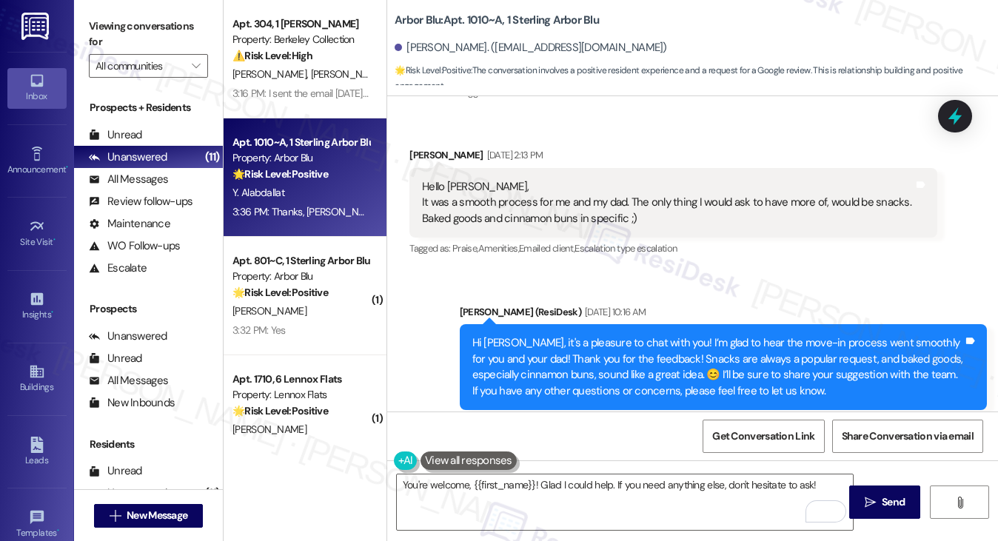
click at [558, 360] on div "Hi Yousef, it's a pleasure to chat with you! I’m glad to hear the move-in proce…" at bounding box center [717, 367] width 491 height 64
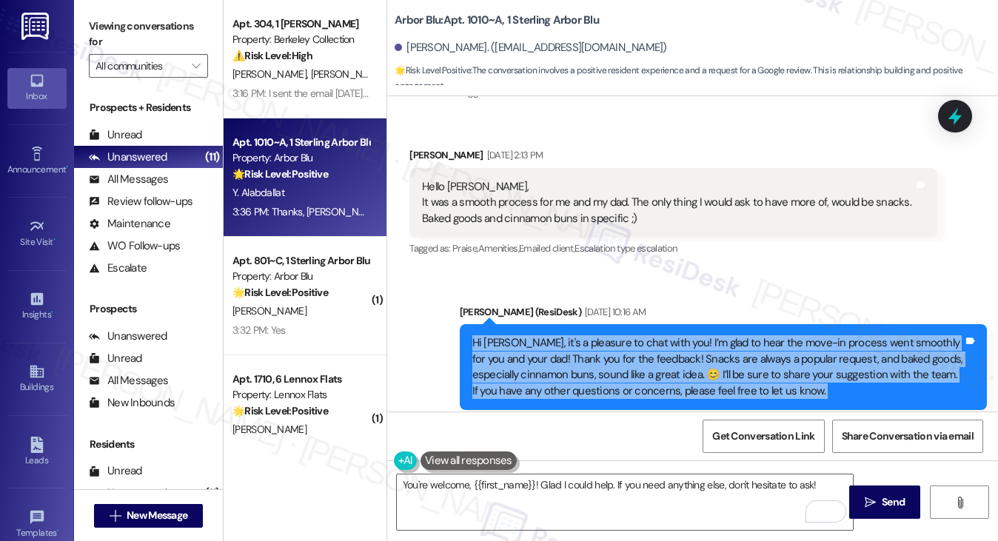
click at [558, 360] on div "Hi Yousef, it's a pleasure to chat with you! I’m glad to hear the move-in proce…" at bounding box center [717, 367] width 491 height 64
click at [578, 356] on div "Hi Yousef, it's a pleasure to chat with you! I’m glad to hear the move-in proce…" at bounding box center [717, 367] width 491 height 64
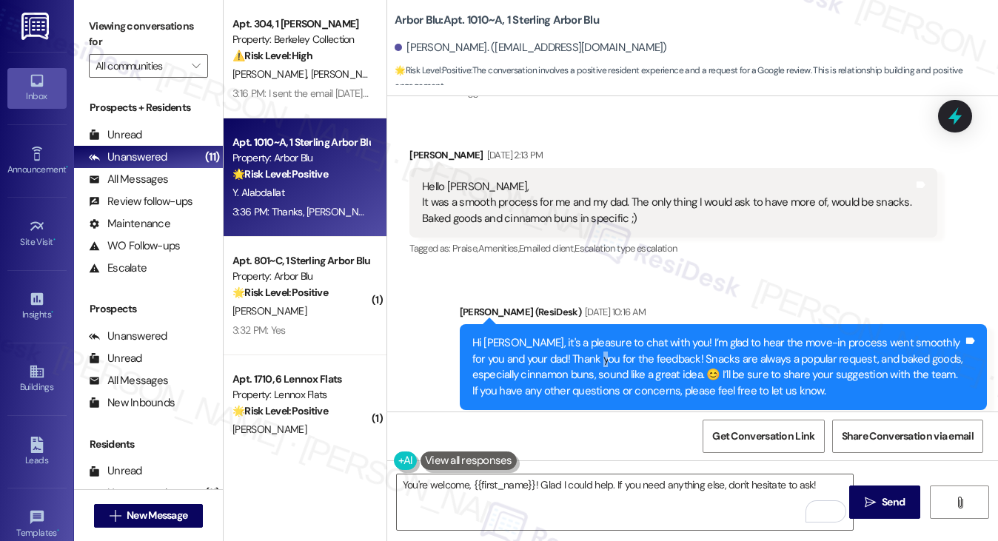
click at [578, 356] on div "Hi Yousef, it's a pleasure to chat with you! I’m glad to hear the move-in proce…" at bounding box center [717, 367] width 491 height 64
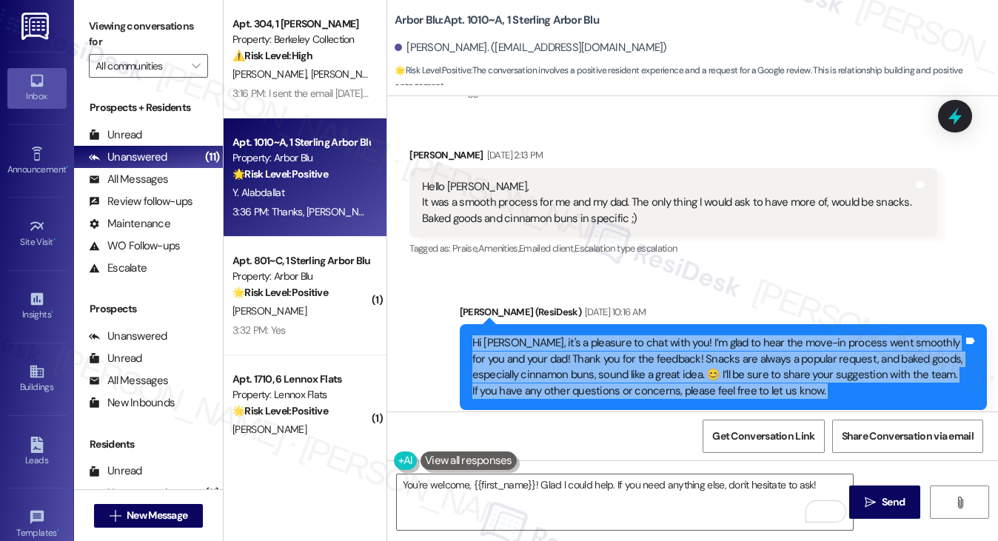
click at [578, 356] on div "Hi Yousef, it's a pleasure to chat with you! I’m glad to hear the move-in proce…" at bounding box center [717, 367] width 491 height 64
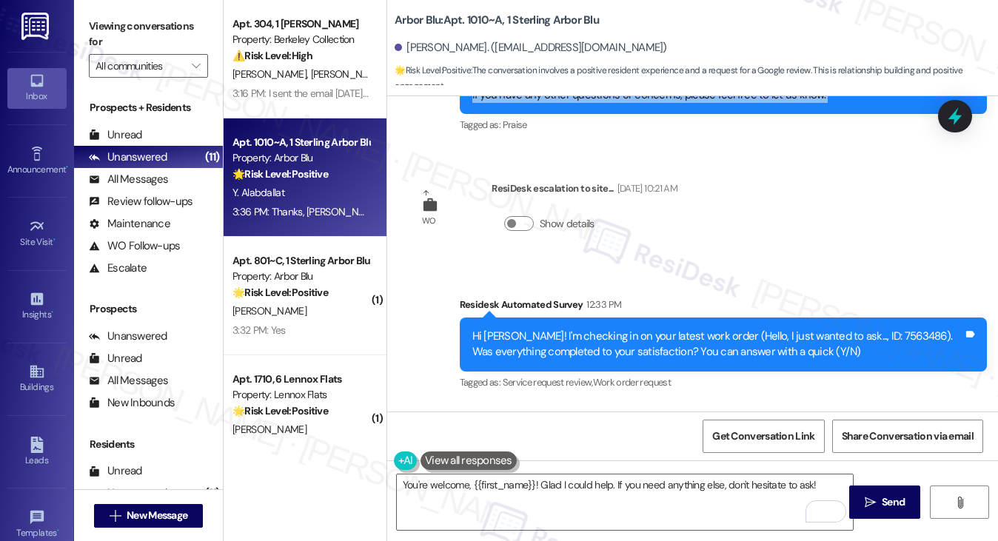
scroll to position [341, 0]
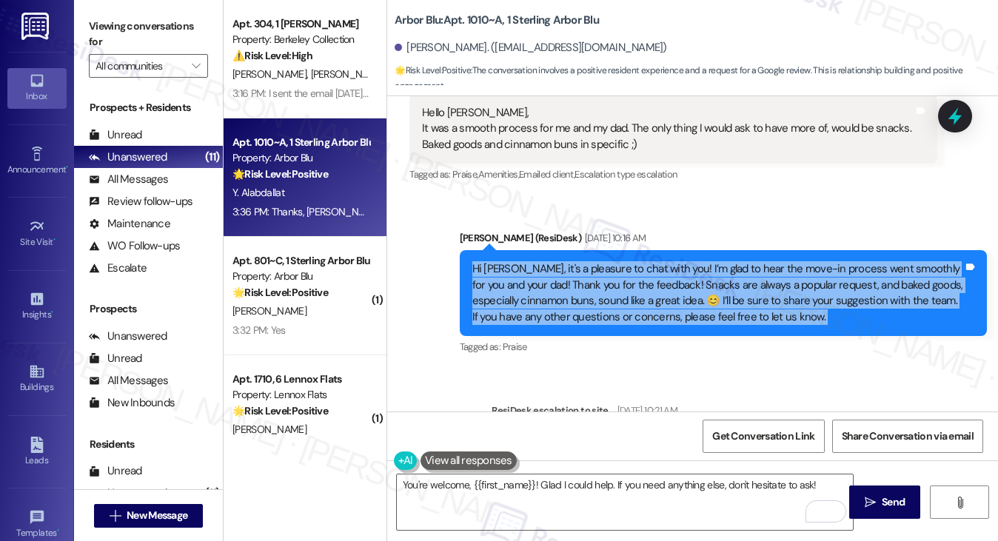
click at [746, 287] on div "Hi Yousef, it's a pleasure to chat with you! I’m glad to hear the move-in proce…" at bounding box center [717, 293] width 491 height 64
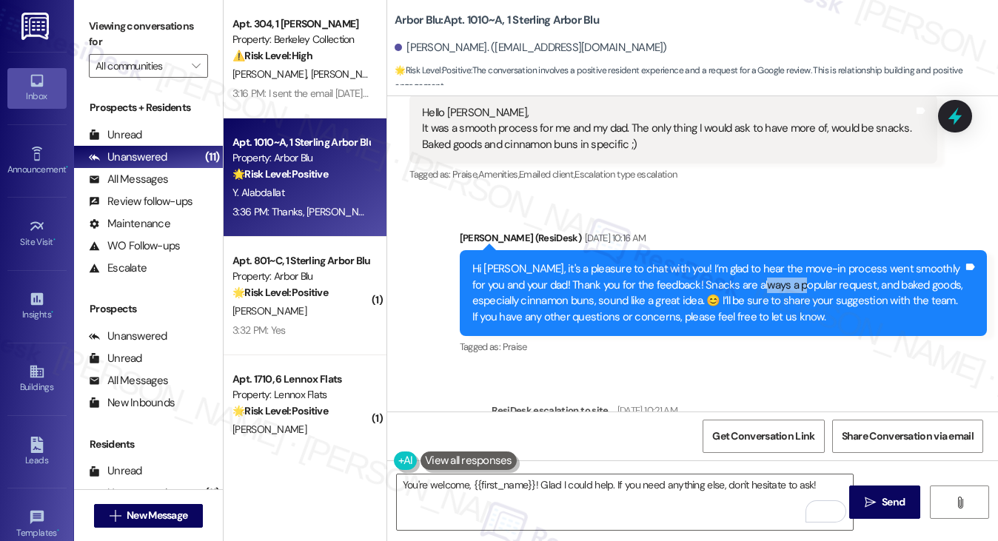
click at [746, 287] on div "Hi Yousef, it's a pleasure to chat with you! I’m glad to hear the move-in proce…" at bounding box center [717, 293] width 491 height 64
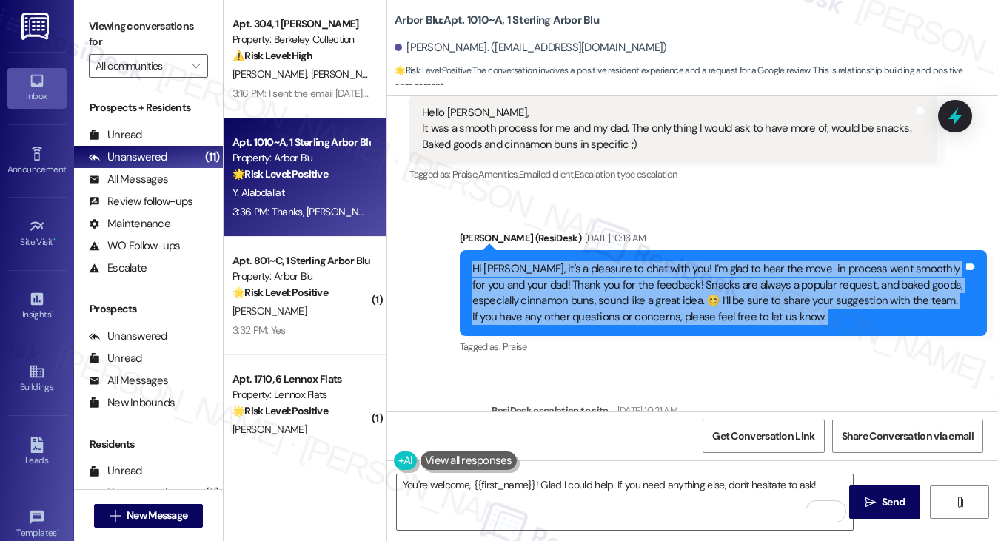
click at [746, 287] on div "Hi Yousef, it's a pleasure to chat with you! I’m glad to hear the move-in proce…" at bounding box center [717, 293] width 491 height 64
click at [763, 307] on div "Hi Yousef, it's a pleasure to chat with you! I’m glad to hear the move-in proce…" at bounding box center [717, 293] width 491 height 64
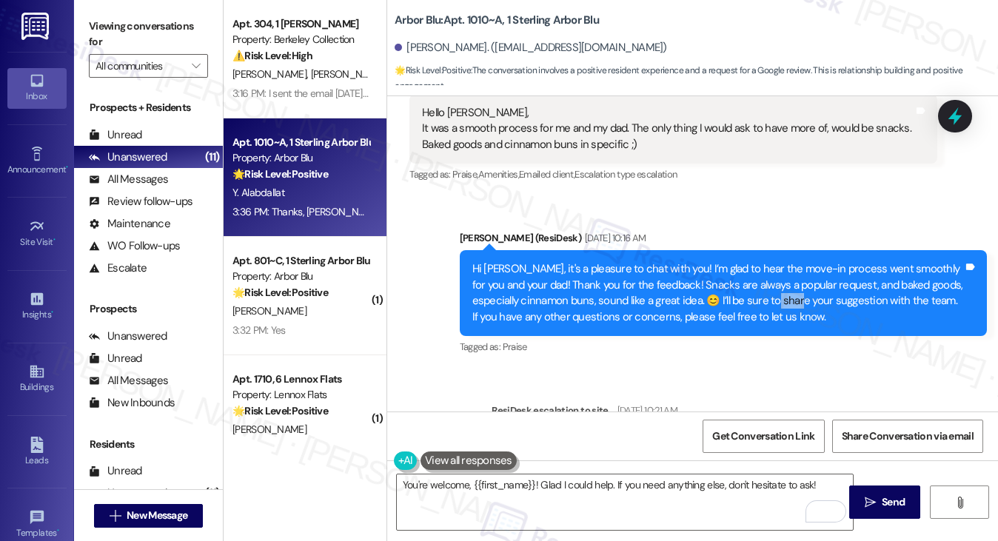
click at [763, 307] on div "Hi Yousef, it's a pleasure to chat with you! I’m glad to hear the move-in proce…" at bounding box center [717, 293] width 491 height 64
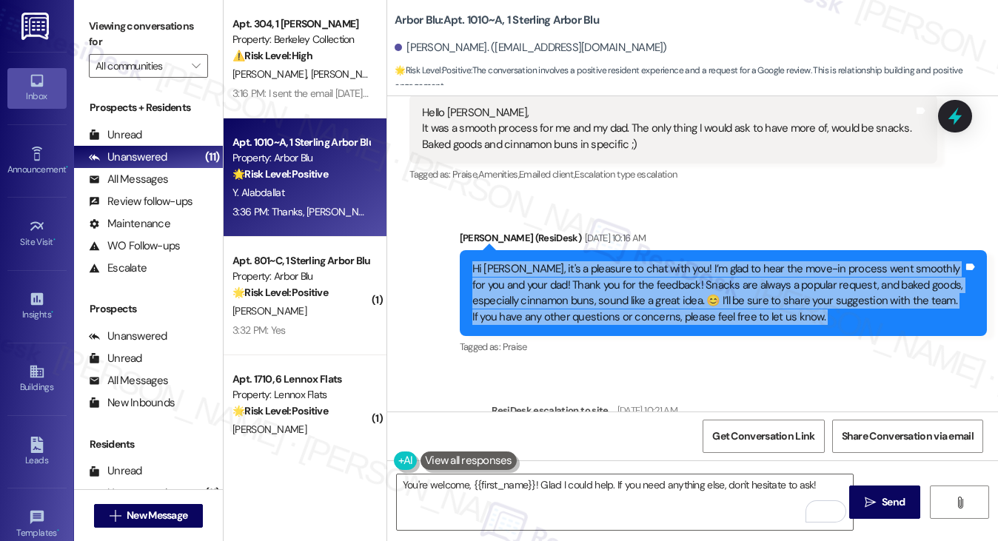
click at [763, 307] on div "Hi Yousef, it's a pleasure to chat with you! I’m glad to hear the move-in proce…" at bounding box center [717, 293] width 491 height 64
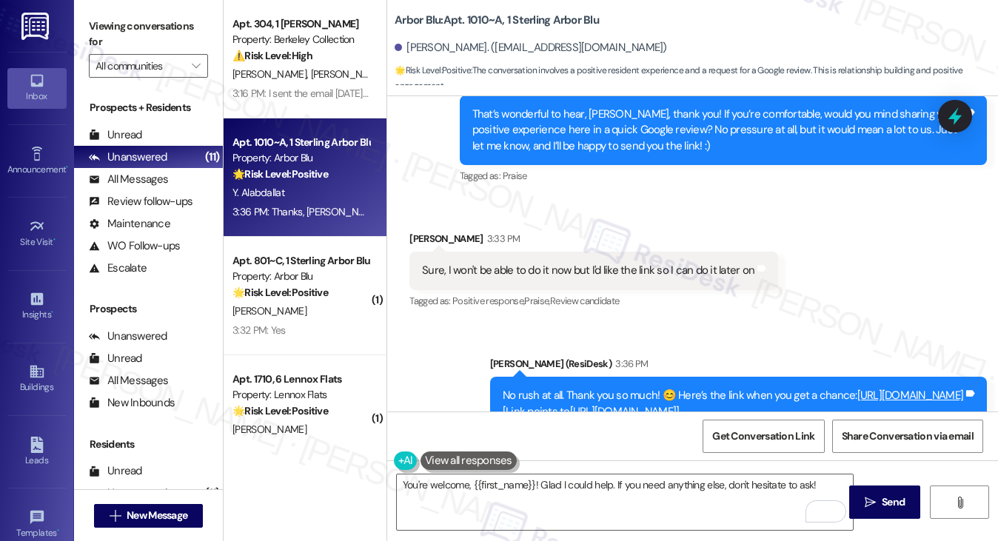
scroll to position [1526, 0]
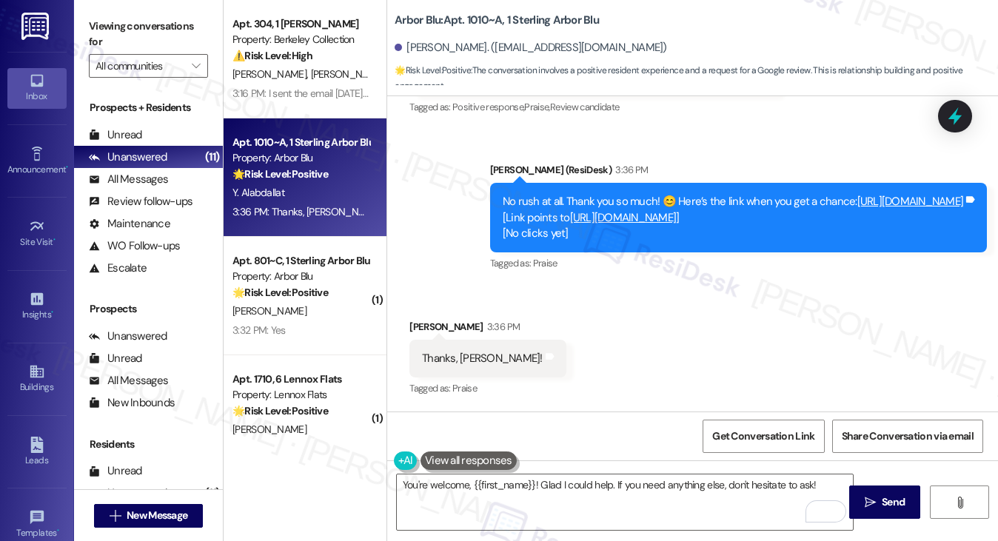
click at [715, 194] on div "No rush at all. Thank you so much! 😊 Here’s the link when you get a chance: htt…" at bounding box center [733, 217] width 461 height 47
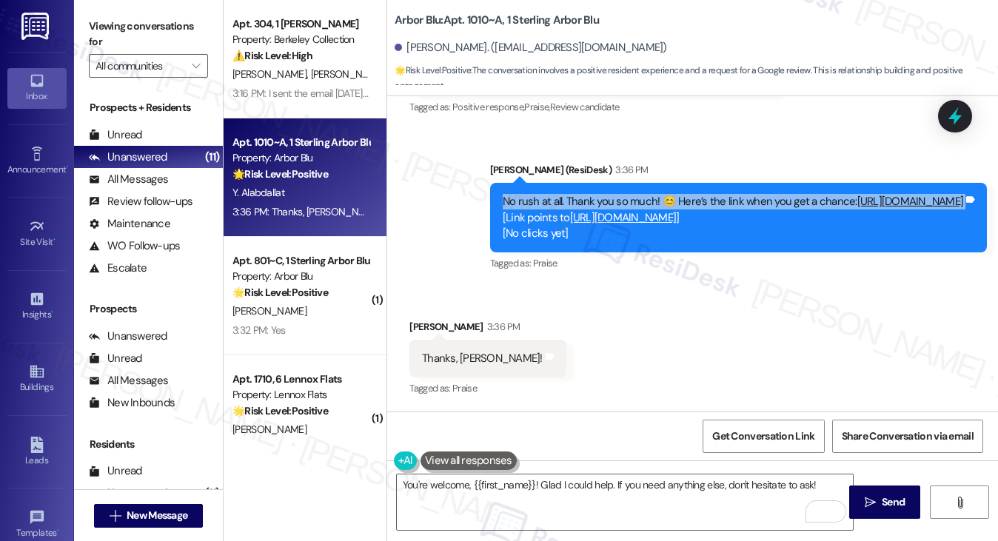
click at [715, 194] on div "No rush at all. Thank you so much! 😊 Here’s the link when you get a chance: htt…" at bounding box center [733, 217] width 461 height 47
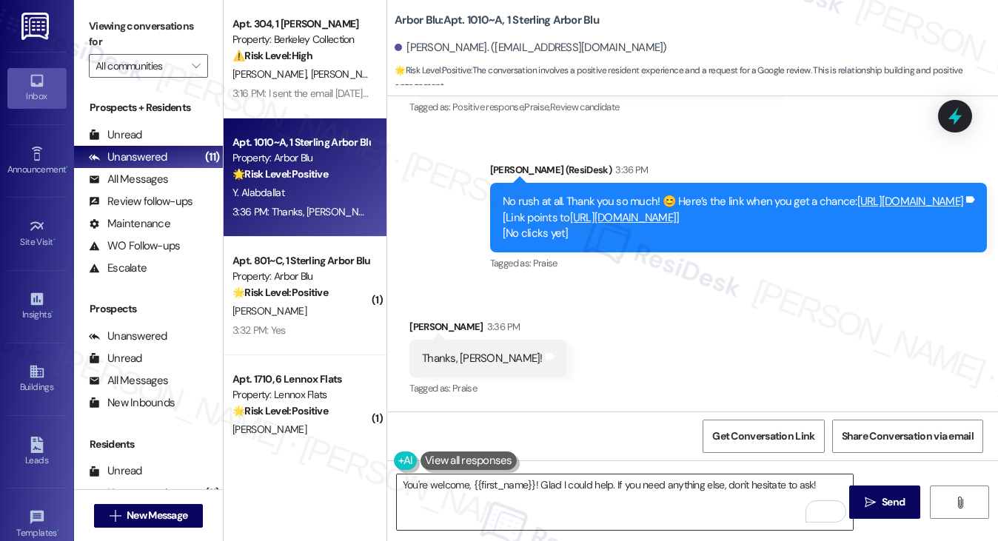
click at [605, 486] on textarea "You're welcome, {{first_name}}! Glad I could help. If you need anything else, d…" at bounding box center [625, 503] width 457 height 56
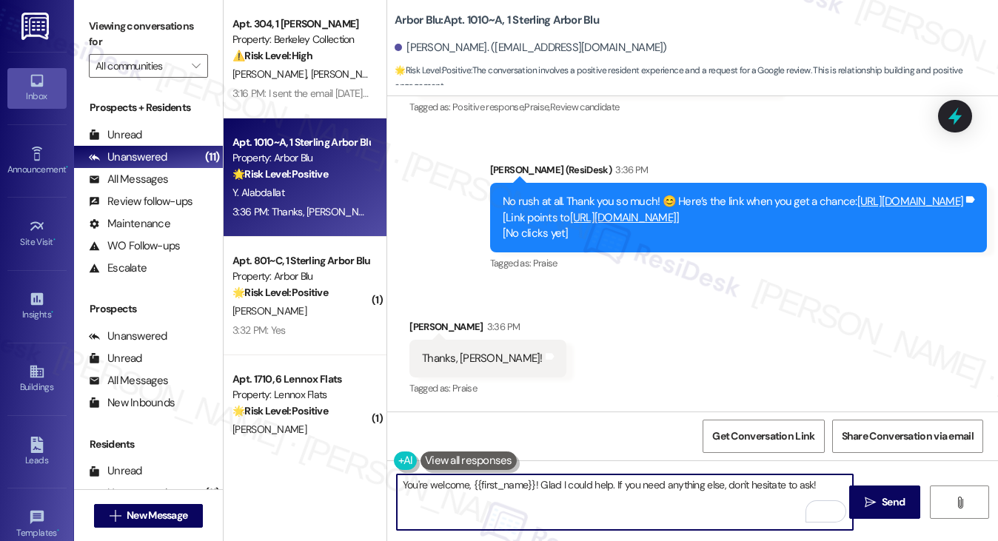
click at [605, 486] on textarea "You're welcome, {{first_name}}! Glad I could help. If you need anything else, d…" at bounding box center [625, 503] width 457 height 56
click at [502, 494] on textarea "You're welcome, {{first_name}}! Glad I could help. If you need anything else, d…" at bounding box center [625, 503] width 457 height 56
drag, startPoint x: 814, startPoint y: 483, endPoint x: 572, endPoint y: 485, distance: 241.4
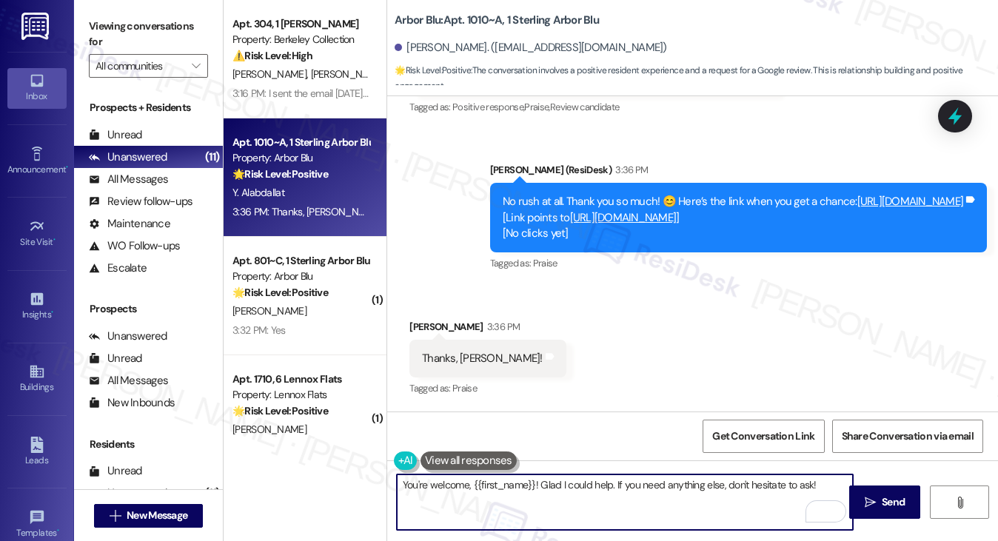
click at [563, 486] on textarea "You're welcome, {{first_name}}! Glad I could help. If you need anything else, d…" at bounding box center [625, 503] width 457 height 56
click at [623, 483] on textarea "You're welcome, {{first_name}}! Glad I could help. If you need anything else, d…" at bounding box center [625, 503] width 457 height 56
drag, startPoint x: 613, startPoint y: 482, endPoint x: 541, endPoint y: 483, distance: 71.8
click at [541, 483] on textarea "You're welcome, {{first_name}}! Glad I could help. If you need anything else, d…" at bounding box center [625, 503] width 457 height 56
click at [767, 495] on textarea "You're welcome, {{first_name}}! If you need anything else, don't hesitate to as…" at bounding box center [625, 503] width 457 height 56
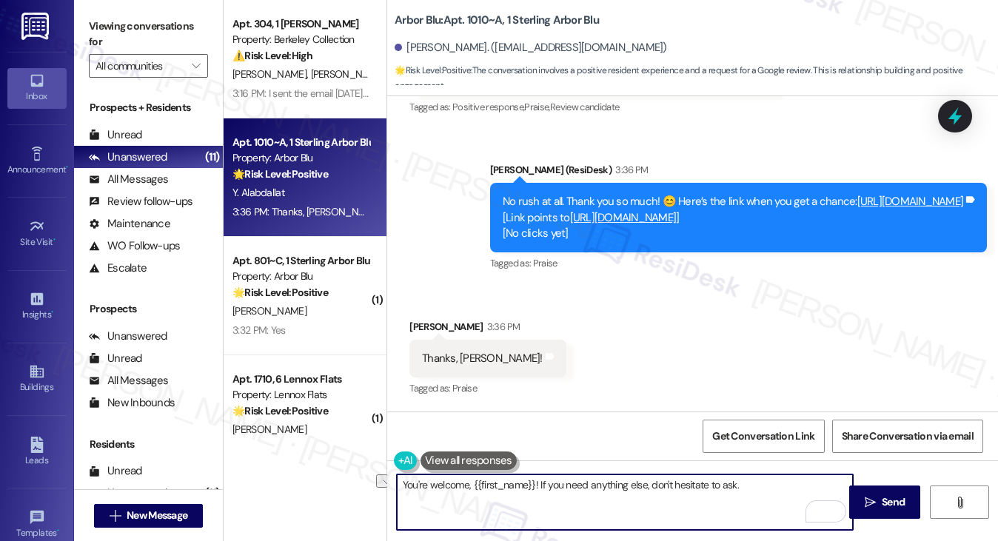
drag, startPoint x: 758, startPoint y: 491, endPoint x: 647, endPoint y: 493, distance: 111.1
click at [647, 493] on textarea "You're welcome, {{first_name}}! If you need anything else, don't hesitate to as…" at bounding box center [625, 503] width 457 height 56
click at [811, 482] on textarea "You're welcome, {{first_name}}! If you need anything else, I'm always here to h…" at bounding box center [625, 503] width 457 height 56
click at [800, 484] on textarea "You're welcome, {{first_name}}! If you need anything else, I'm always here to h…" at bounding box center [625, 503] width 457 height 56
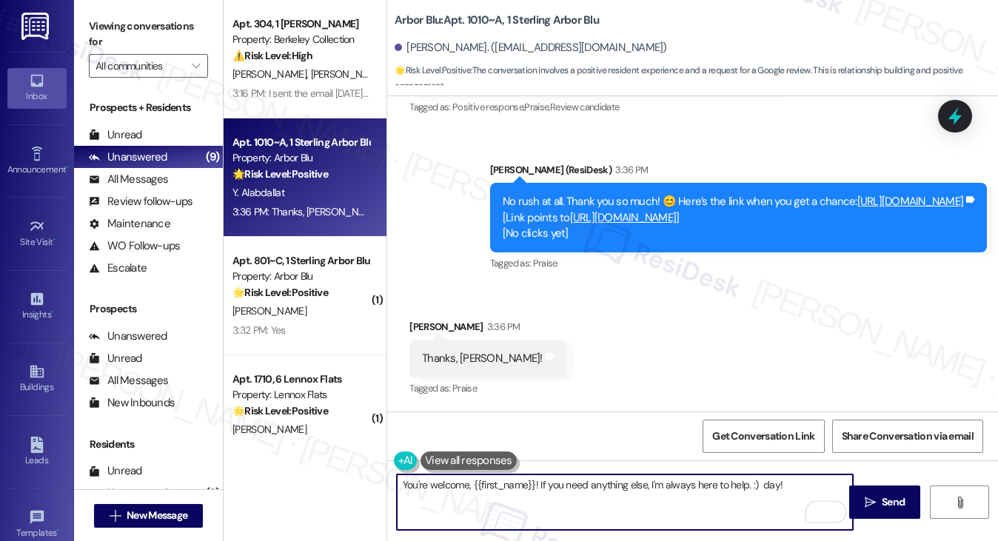
click at [797, 480] on textarea "You're welcome, {{first_name}}! If you need anything else, I'm always here to h…" at bounding box center [625, 503] width 457 height 56
click at [636, 486] on textarea "You're welcome, {{first_name}}! If you need anything else, I'm always here to h…" at bounding box center [625, 503] width 457 height 56
drag, startPoint x: 766, startPoint y: 478, endPoint x: 773, endPoint y: 476, distance: 7.6
click at [766, 478] on textarea "You're welcome, {{first_name}}! If you need anything, I'm always here to help. …" at bounding box center [625, 503] width 457 height 56
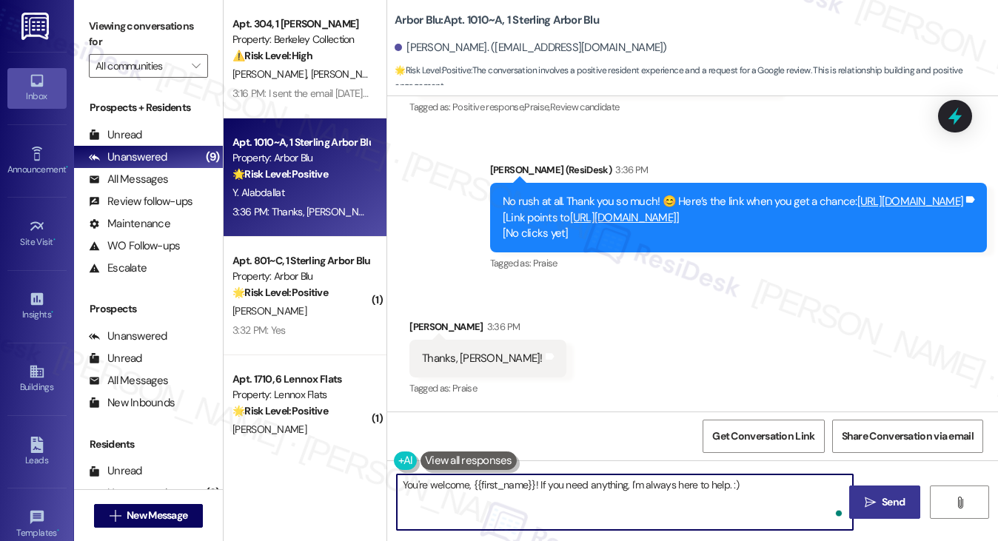
type textarea "You're welcome, {{first_name}}! If you need anything, I'm always here to help. …"
click at [874, 495] on span " Send" at bounding box center [885, 503] width 47 height 16
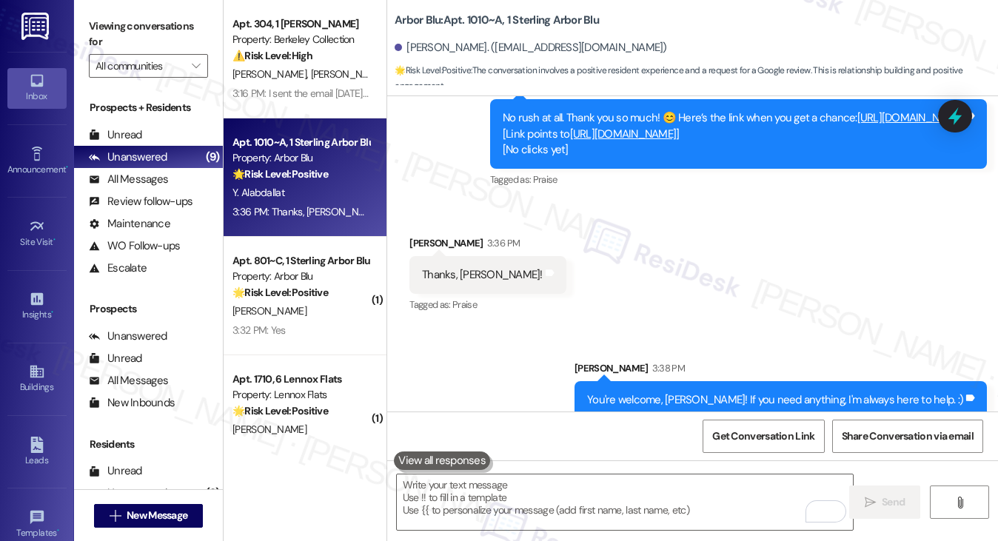
scroll to position [1629, 0]
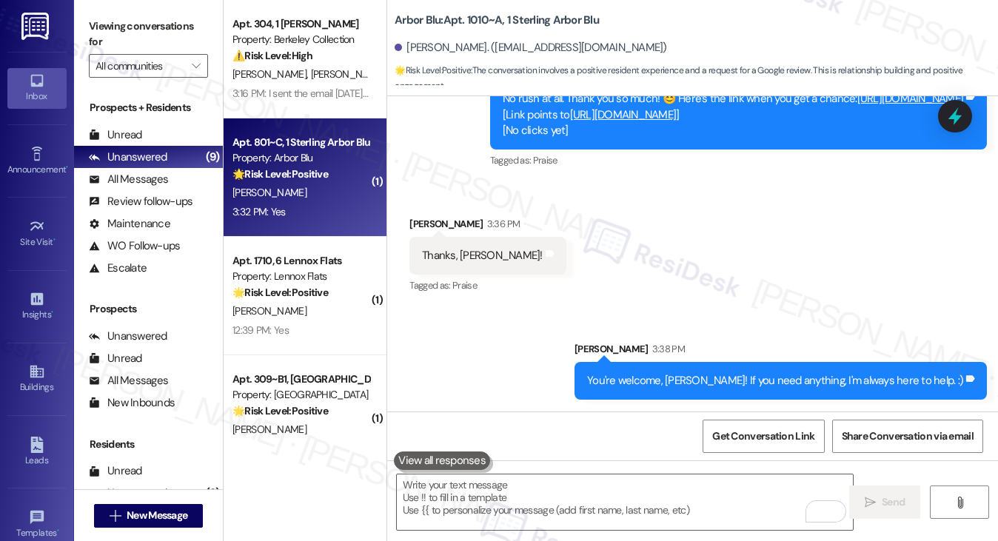
click at [323, 197] on div "[PERSON_NAME]" at bounding box center [301, 193] width 140 height 19
type textarea "Fetching suggested responses. Please feel free to read through the conversation…"
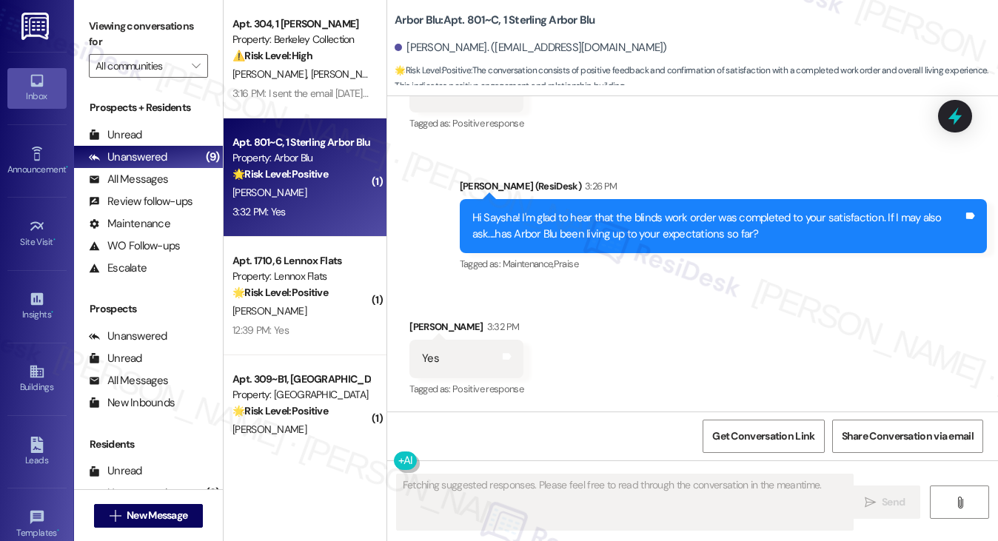
scroll to position [612, 0]
click at [726, 224] on div "Hi Saysha! I'm glad to hear that the blinds work order was completed to your sa…" at bounding box center [717, 226] width 491 height 32
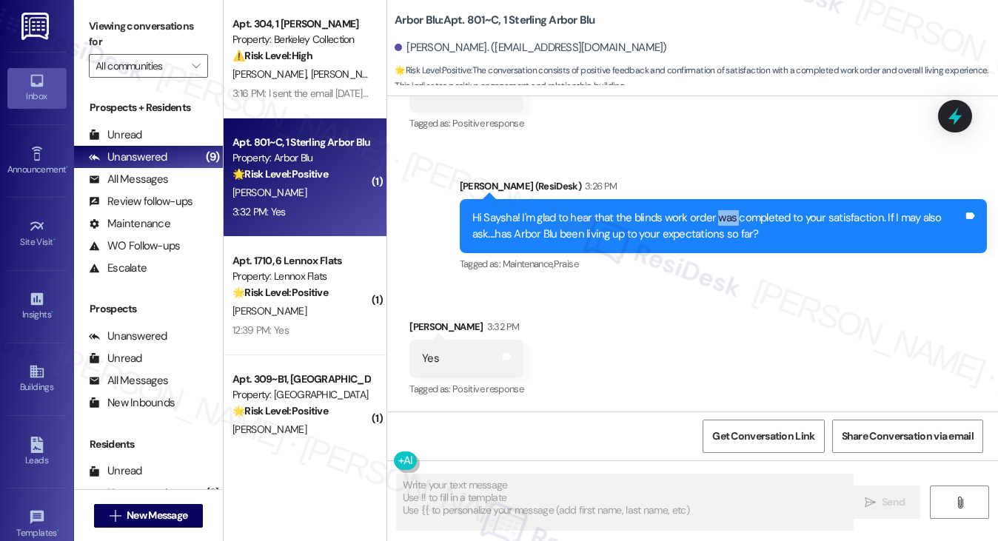
click at [726, 224] on div "Hi Saysha! I'm glad to hear that the blinds work order was completed to your sa…" at bounding box center [717, 226] width 491 height 32
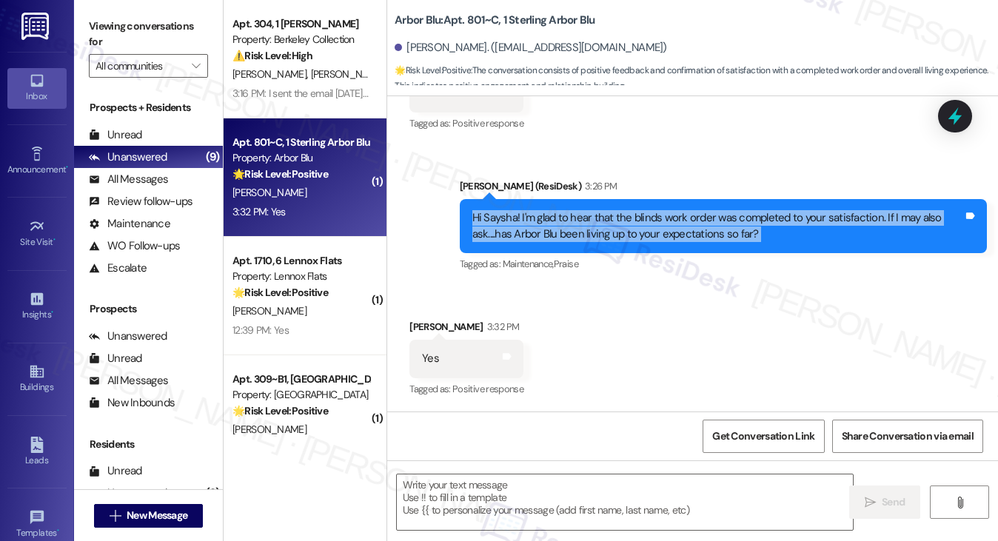
click at [726, 224] on div "Hi Saysha! I'm glad to hear that the blinds work order was completed to your sa…" at bounding box center [717, 226] width 491 height 32
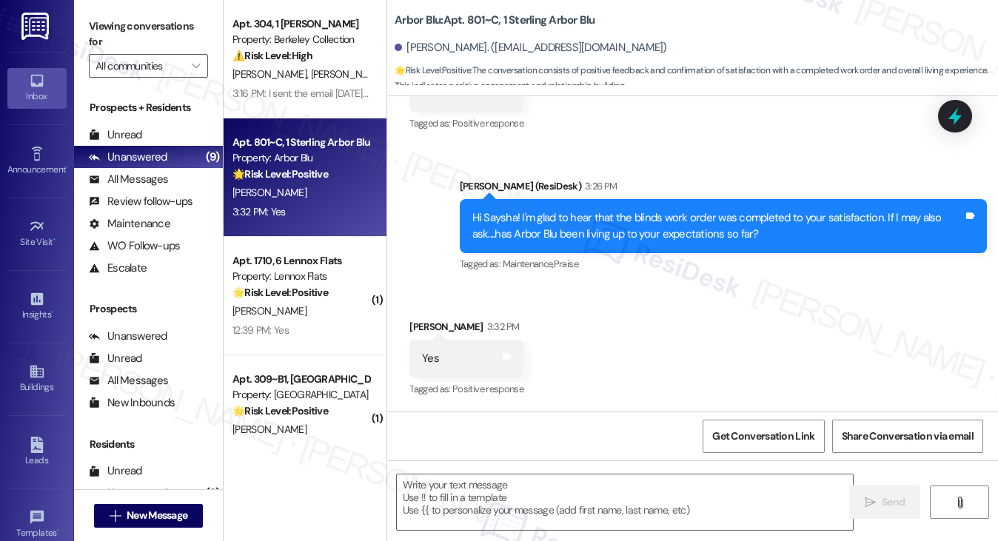
click at [626, 278] on div "Sent via SMS Sarah (ResiDesk) 3:26 PM Hi Saysha! I'm glad to hear that the blin…" at bounding box center [723, 226] width 549 height 118
click at [117, 26] on label "Viewing conversations for" at bounding box center [148, 34] width 119 height 39
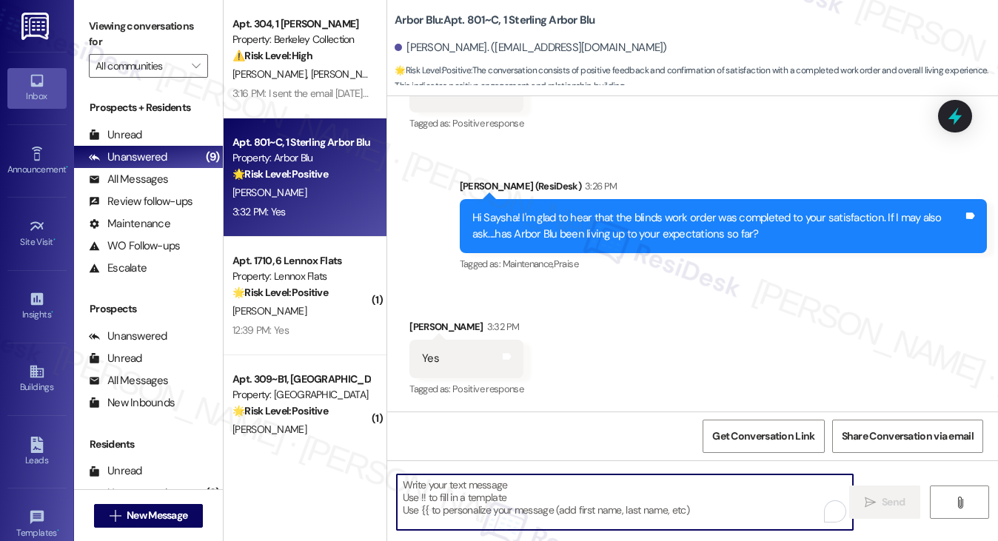
click at [432, 512] on textarea "To enrich screen reader interactions, please activate Accessibility in Grammarl…" at bounding box center [625, 503] width 457 height 56
paste textarea "That’s wonderful to hear, [PERSON_NAME], thank you! 💛 If you’re comfortable, wo…"
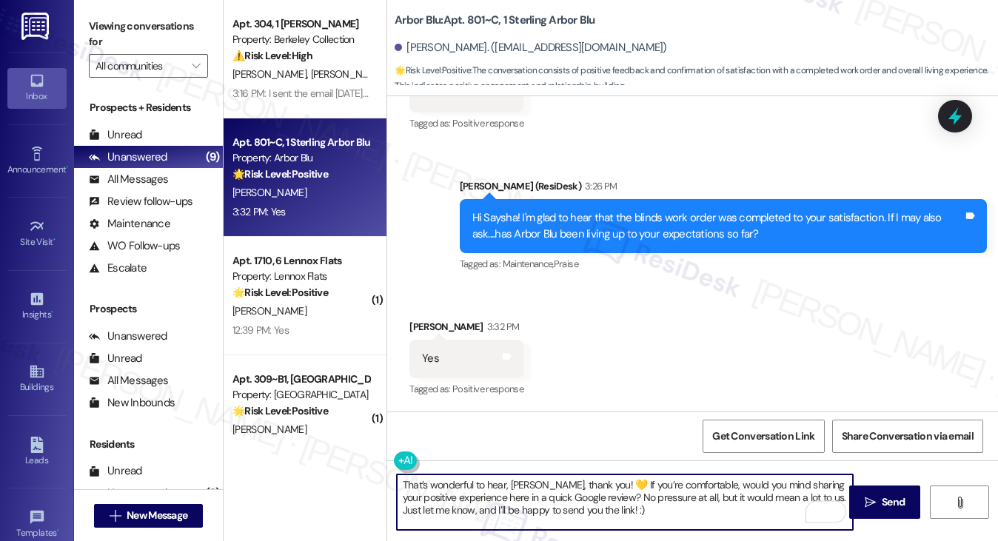
click at [426, 328] on div "Saysha Mahadevan 3:32 PM" at bounding box center [466, 329] width 114 height 21
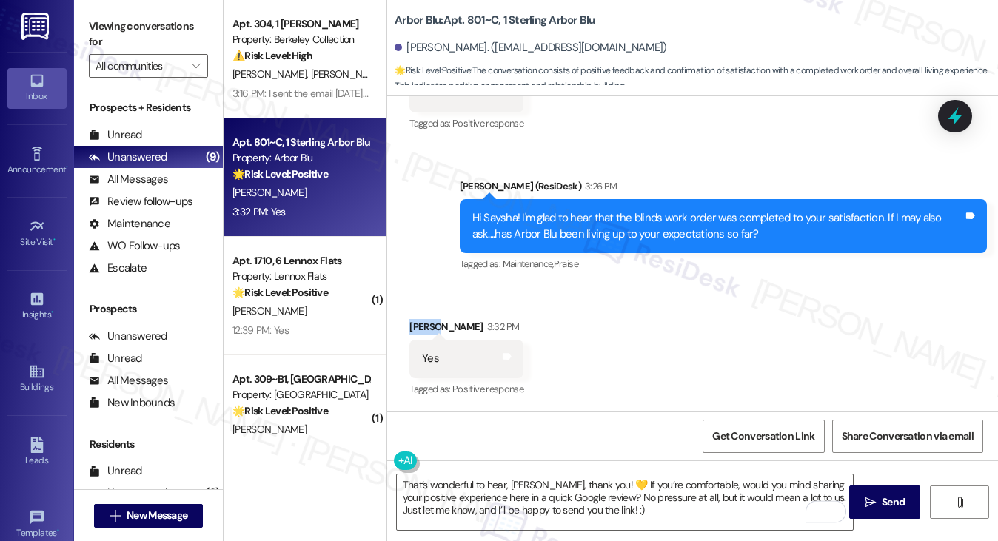
click at [427, 328] on div "Saysha Mahadevan 3:32 PM" at bounding box center [466, 329] width 114 height 21
copy div "Saysha"
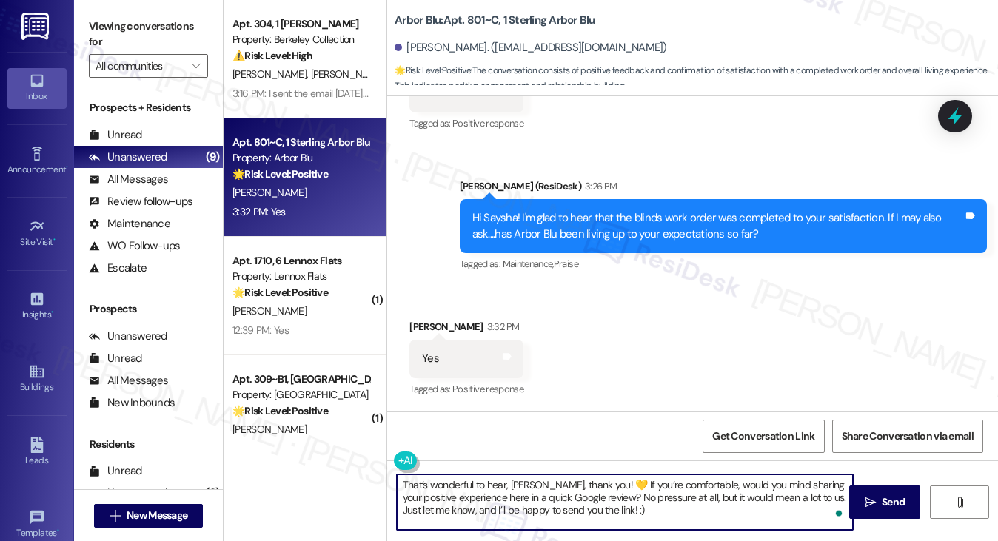
drag, startPoint x: 508, startPoint y: 484, endPoint x: 544, endPoint y: 484, distance: 35.5
click at [545, 484] on textarea "That’s wonderful to hear, [PERSON_NAME], thank you! 💛 If you’re comfortable, wo…" at bounding box center [625, 503] width 457 height 56
paste textarea "Saysha"
click at [597, 485] on textarea "That’s wonderful to hear, Saysha, thank you! 💛 If you’re comfortable, would you…" at bounding box center [625, 503] width 457 height 56
click at [592, 497] on textarea "That’s wonderful to hear, Saysha, thank you! If you’re comfortable, would you m…" at bounding box center [625, 503] width 457 height 56
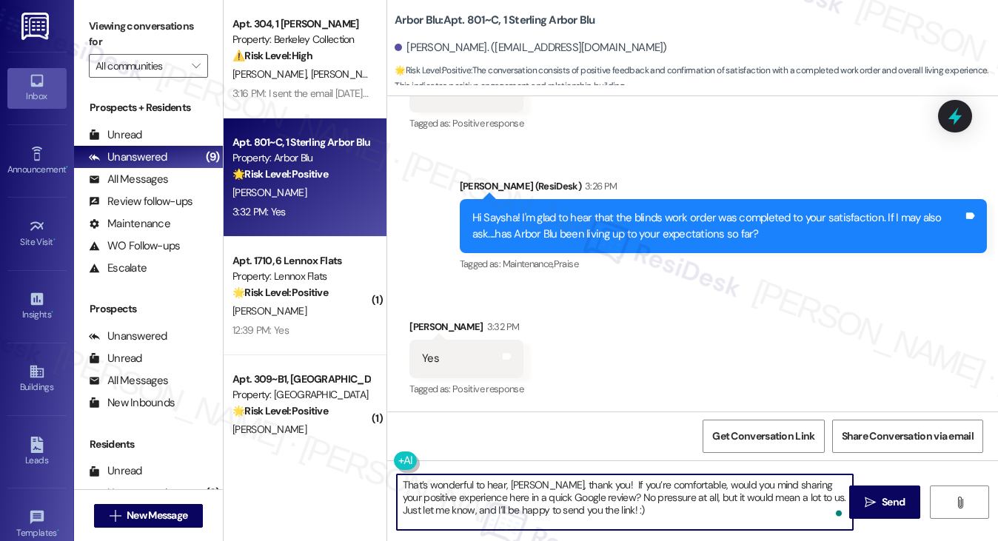
type textarea "That’s wonderful to hear, Saysha, thank you! If you’re comfortable, would you m…"
click at [655, 344] on div "Received via SMS Saysha Mahadevan 3:32 PM Yes Tags and notes Tagged as: Positiv…" at bounding box center [692, 348] width 611 height 125
click at [637, 498] on textarea "That’s wonderful to hear, Saysha, thank you! If you’re comfortable, would you m…" at bounding box center [625, 503] width 457 height 56
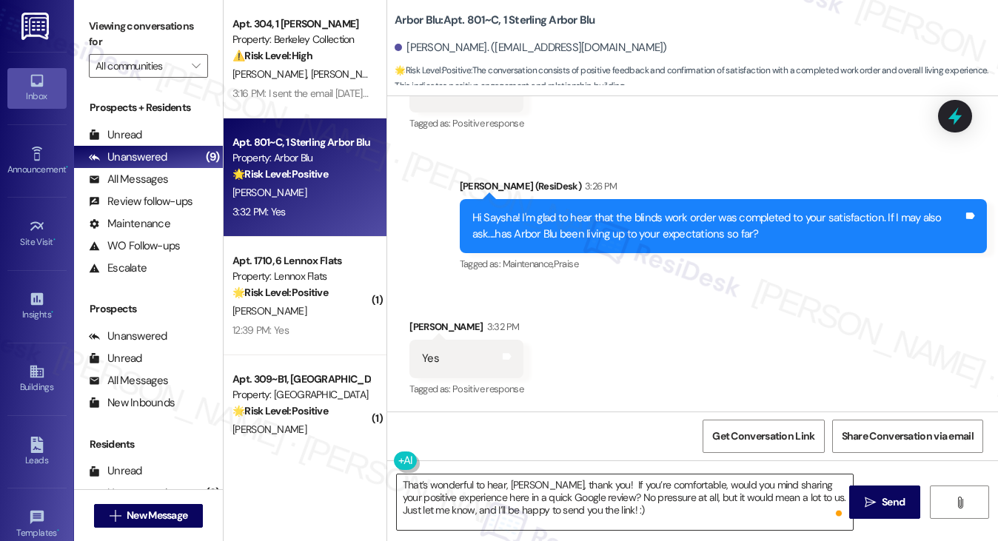
click at [856, 499] on button " Send" at bounding box center [885, 502] width 72 height 33
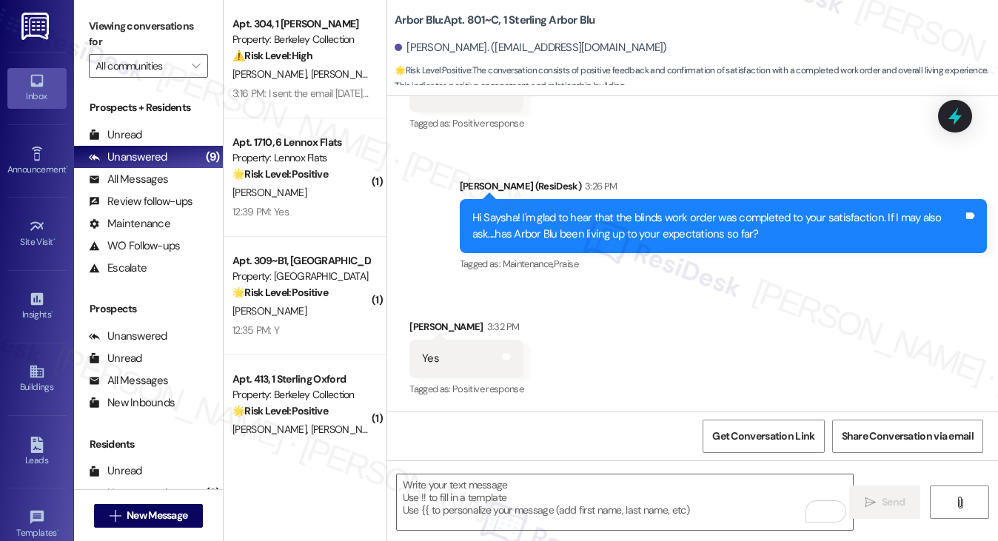
scroll to position [746, 0]
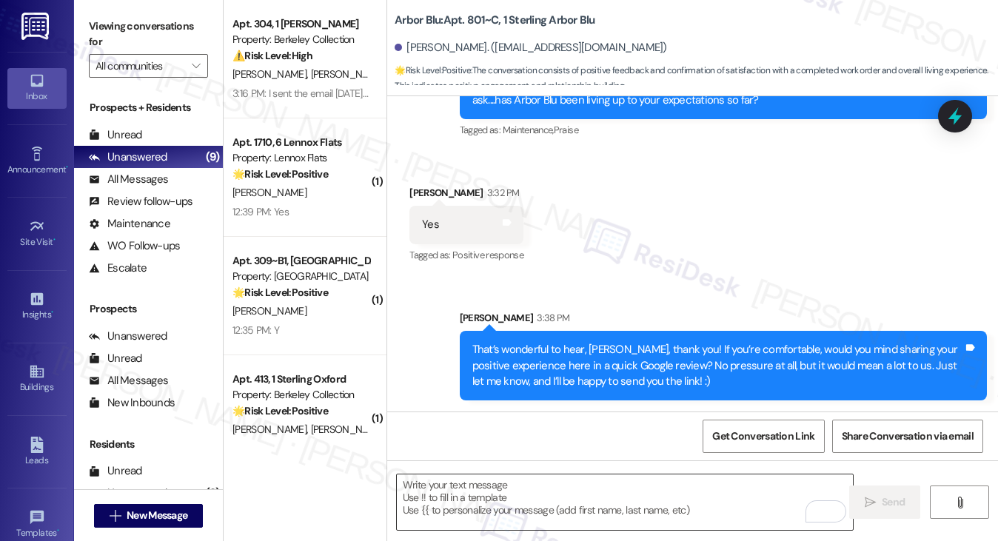
click at [538, 504] on textarea "To enrich screen reader interactions, please activate Accessibility in Grammarl…" at bounding box center [625, 503] width 457 height 56
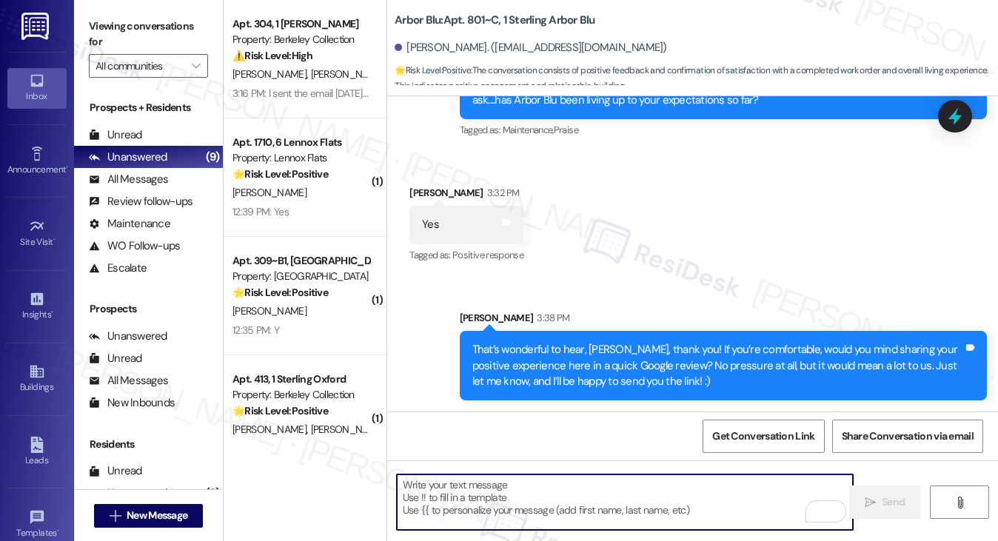
click at [539, 505] on textarea "To enrich screen reader interactions, please activate Accessibility in Grammarl…" at bounding box center [625, 503] width 457 height 56
click at [613, 347] on div "That’s wonderful to hear, Saysha, thank you! If you’re comfortable, would you m…" at bounding box center [717, 365] width 491 height 47
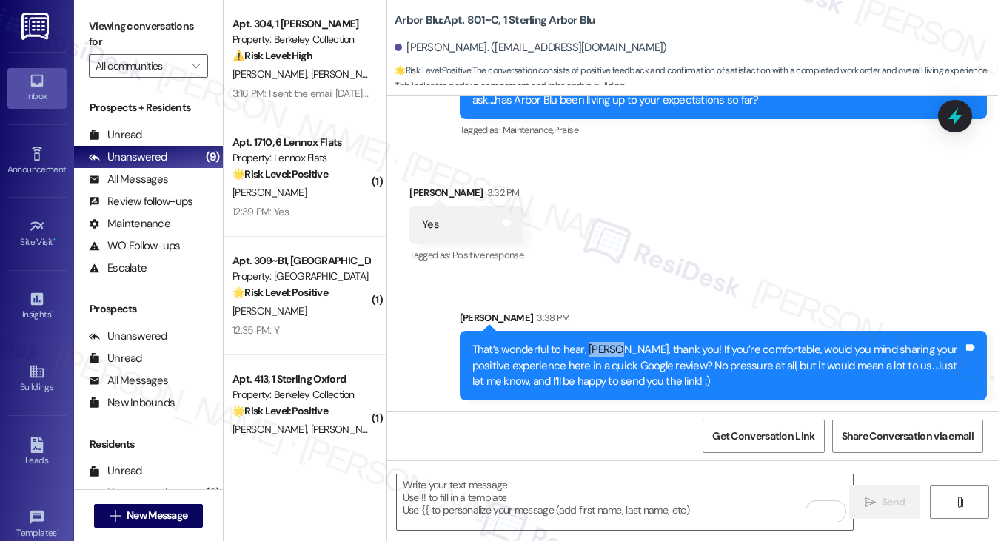
click at [613, 347] on div "That’s wonderful to hear, Saysha, thank you! If you’re comfortable, would you m…" at bounding box center [717, 365] width 491 height 47
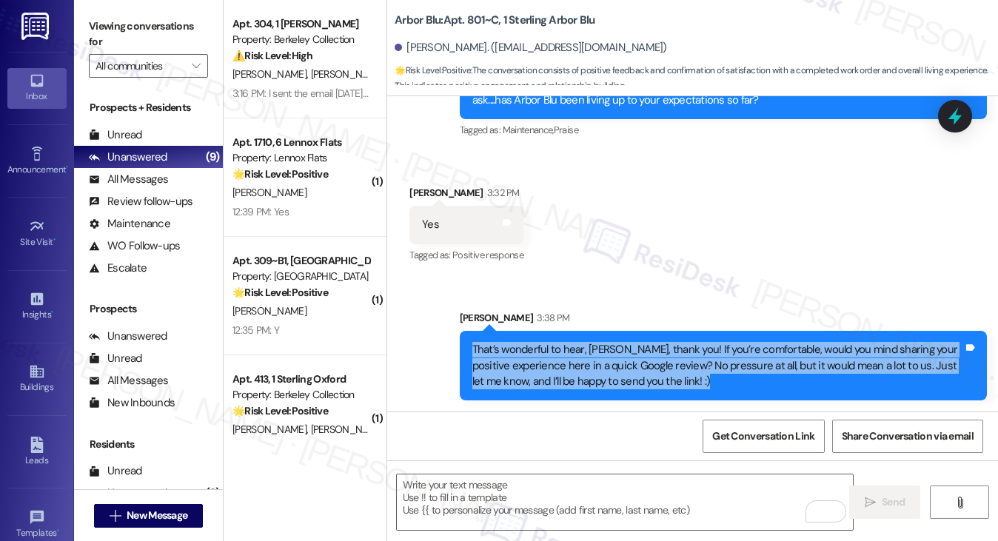
click at [613, 347] on div "That’s wonderful to hear, Saysha, thank you! If you’re comfortable, would you m…" at bounding box center [717, 365] width 491 height 47
click at [714, 355] on div "That’s wonderful to hear, Saysha, thank you! If you’re comfortable, would you m…" at bounding box center [717, 365] width 491 height 47
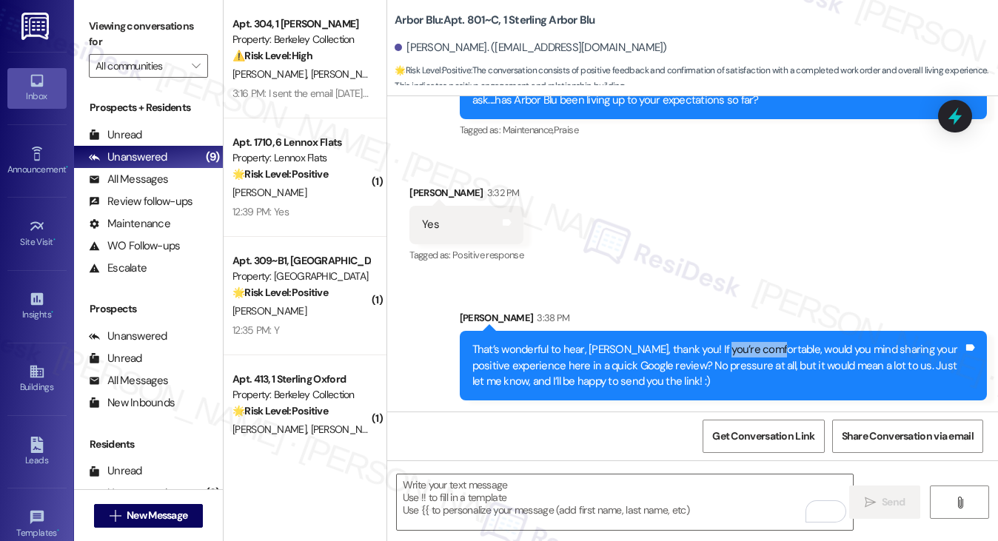
click at [714, 355] on div "That’s wonderful to hear, Saysha, thank you! If you’re comfortable, would you m…" at bounding box center [717, 365] width 491 height 47
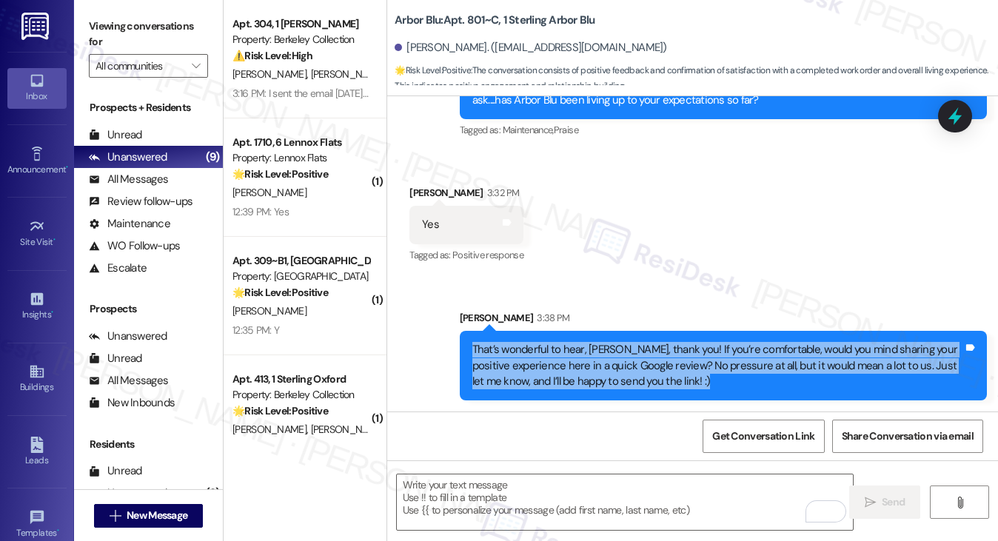
click at [714, 355] on div "That’s wonderful to hear, Saysha, thank you! If you’re comfortable, would you m…" at bounding box center [717, 365] width 491 height 47
click at [569, 375] on div "That’s wonderful to hear, Saysha, thank you! If you’re comfortable, would you m…" at bounding box center [717, 365] width 491 height 47
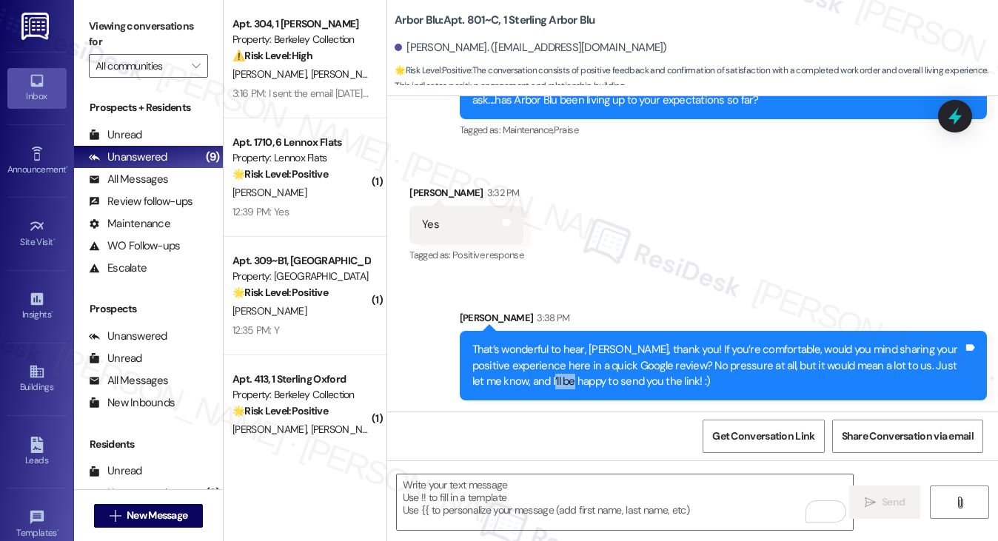
click at [569, 375] on div "That’s wonderful to hear, Saysha, thank you! If you’re comfortable, would you m…" at bounding box center [717, 365] width 491 height 47
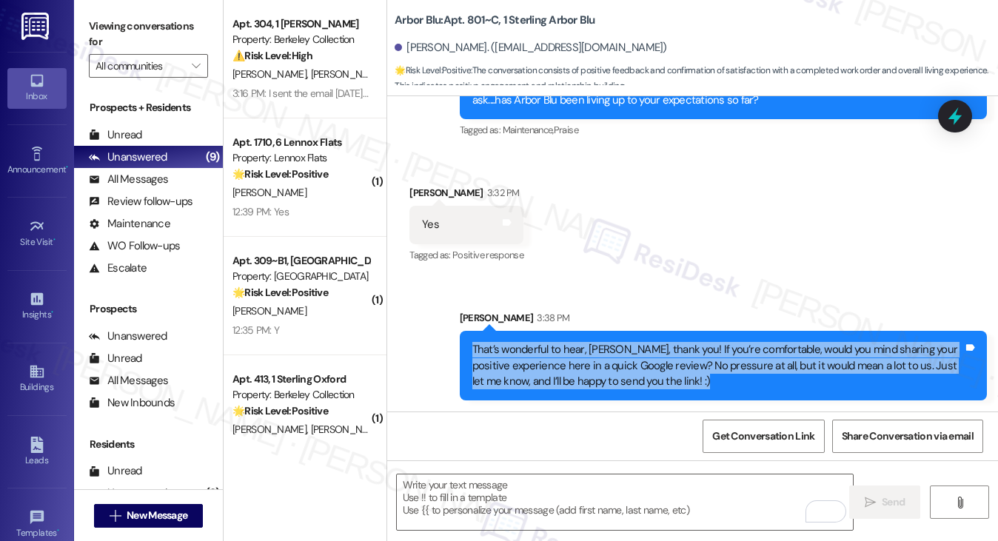
click at [569, 375] on div "That’s wonderful to hear, Saysha, thank you! If you’re comfortable, would you m…" at bounding box center [717, 365] width 491 height 47
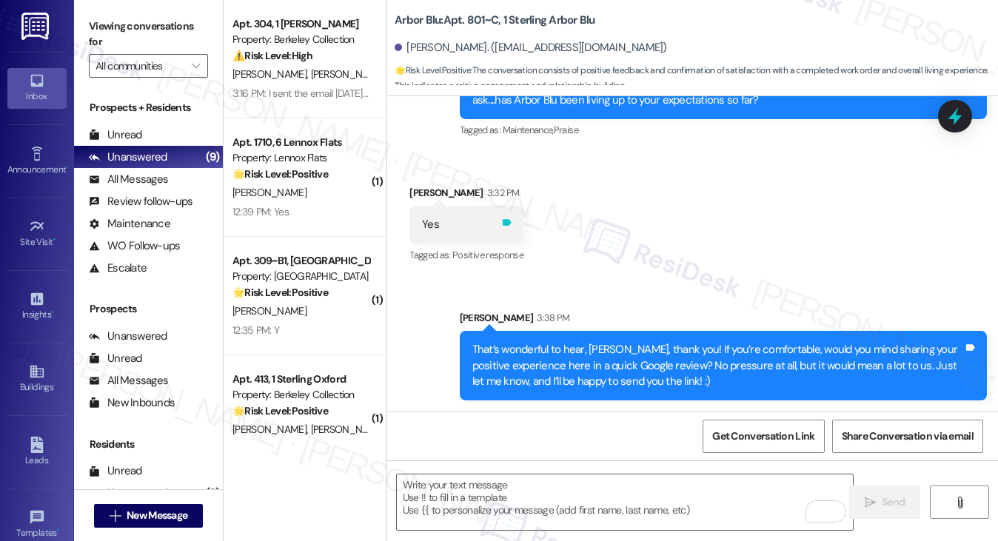
click at [508, 224] on icon at bounding box center [507, 222] width 9 height 7
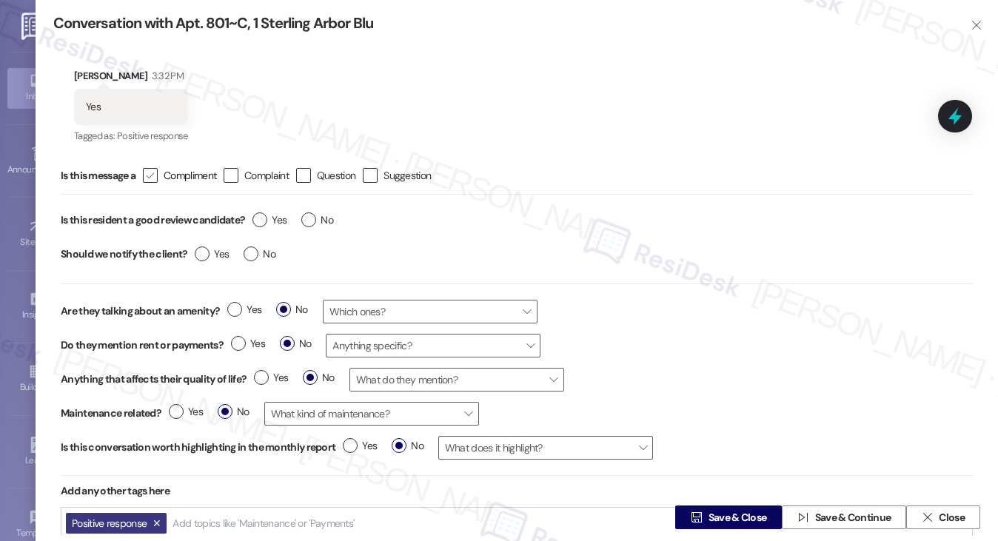
click at [149, 171] on icon "" at bounding box center [150, 176] width 10 height 16
click at [145, 171] on input " Compliment" at bounding box center [141, 176] width 10 height 10
checkbox input "true"
click at [267, 218] on label "Yes" at bounding box center [270, 221] width 34 height 16
click at [267, 218] on input "Yes" at bounding box center [270, 222] width 34 height 19
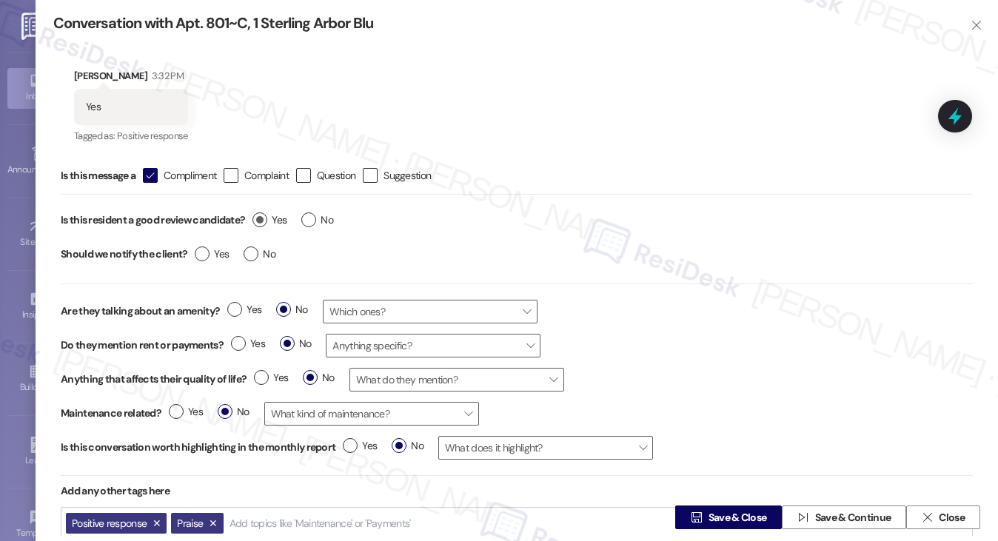
radio input "true"
click at [250, 255] on label "No" at bounding box center [260, 255] width 32 height 16
click at [250, 255] on input "No" at bounding box center [260, 256] width 32 height 19
radio input "true"
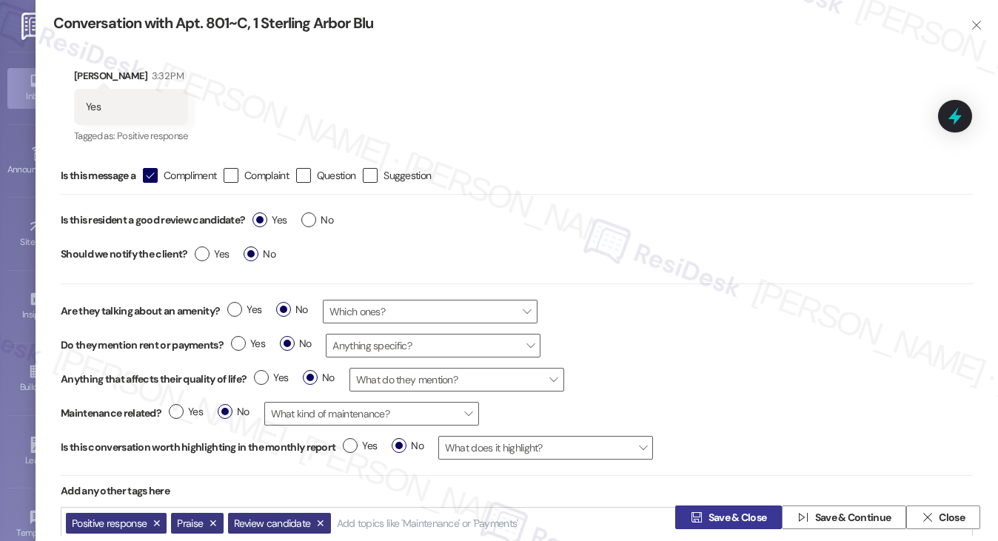
click at [688, 511] on span " Save & Close" at bounding box center [728, 517] width 81 height 22
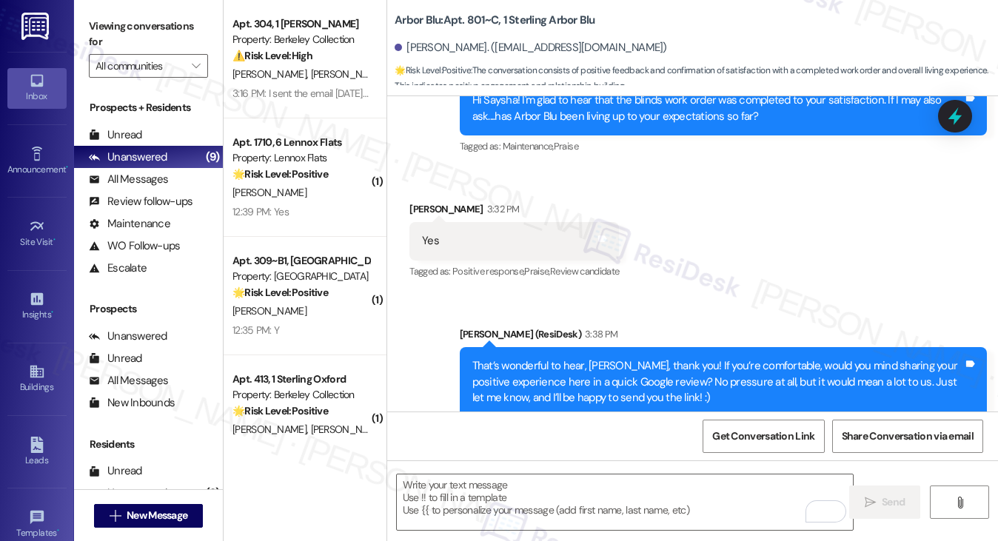
scroll to position [769, 0]
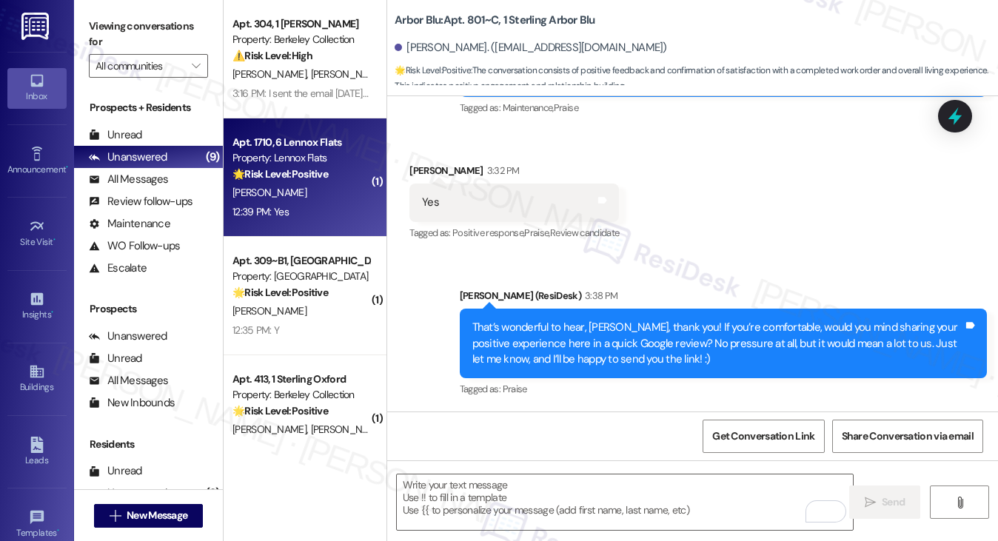
click at [290, 190] on div "T. Das" at bounding box center [301, 193] width 140 height 19
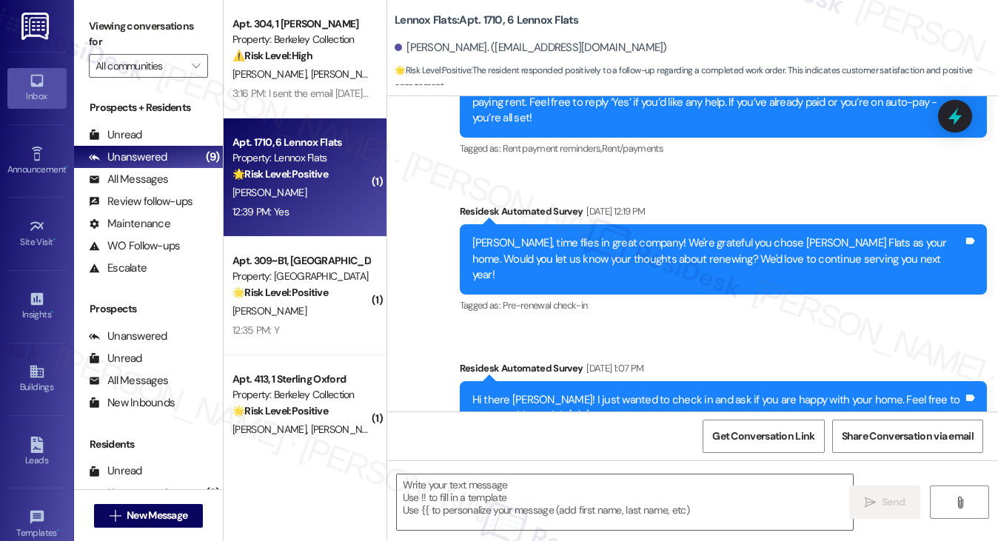
type textarea "Fetching suggested responses. Please feel free to read through the conversation…"
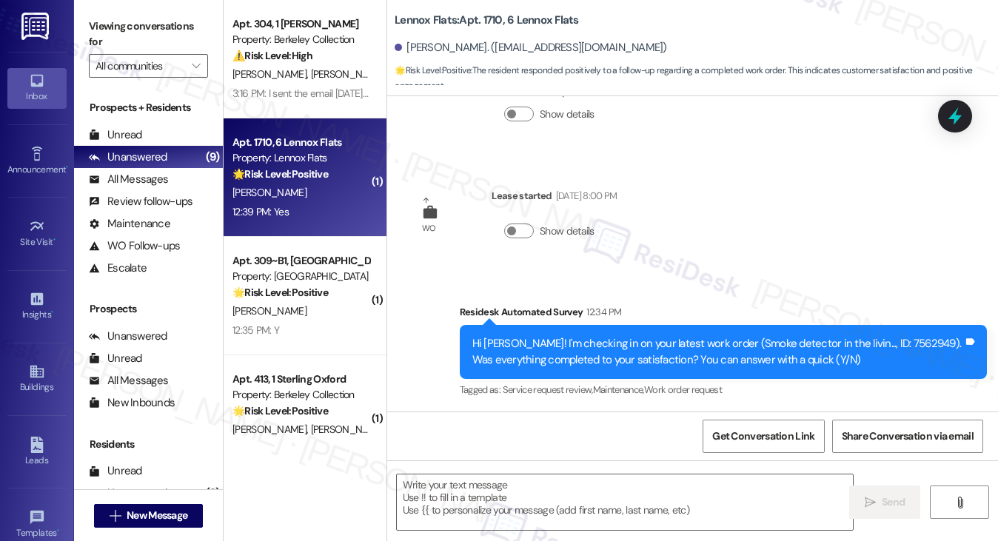
scroll to position [1300, 0]
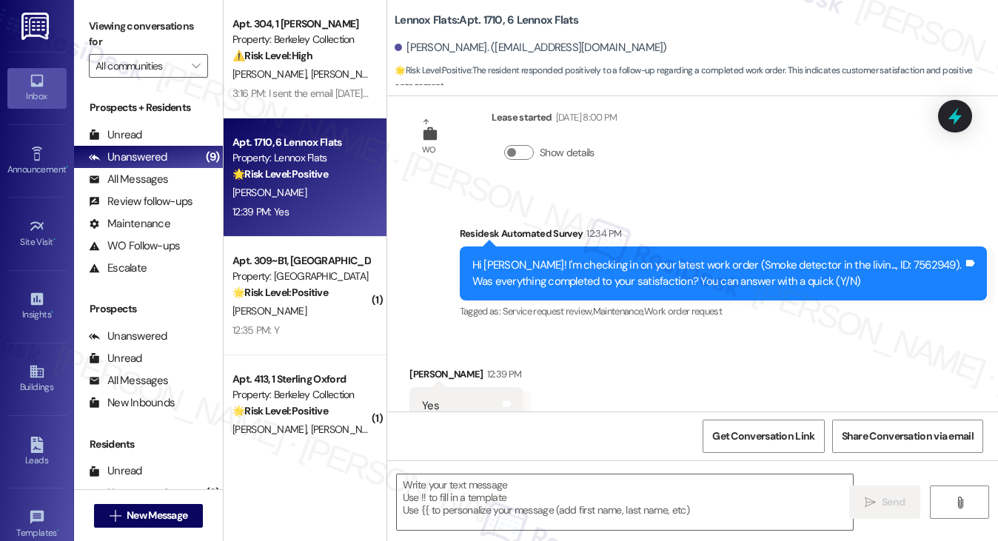
drag, startPoint x: 133, startPoint y: 20, endPoint x: 157, endPoint y: 44, distance: 33.5
click at [133, 20] on label "Viewing conversations for" at bounding box center [148, 34] width 119 height 39
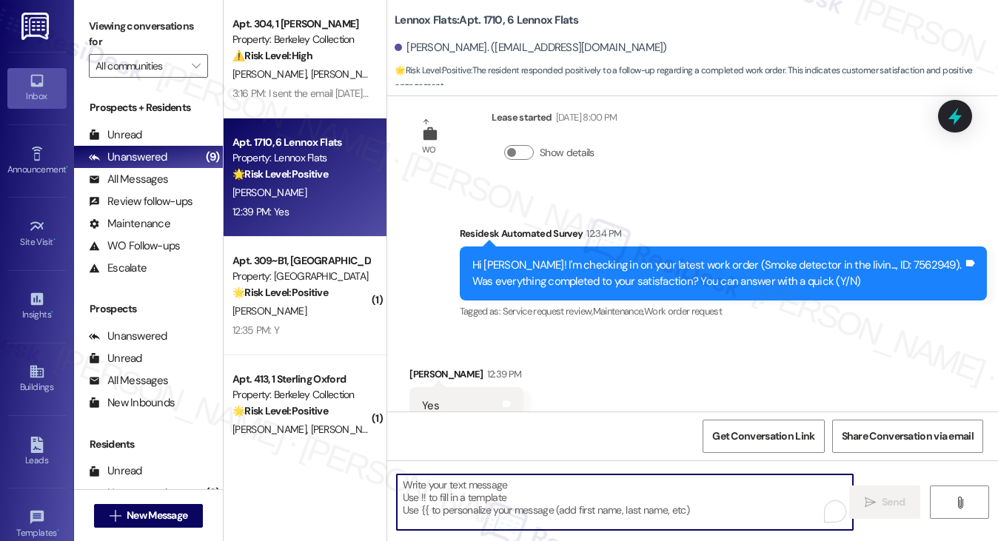
click at [446, 488] on textarea "To enrich screen reader interactions, please activate Accessibility in Grammarl…" at bounding box center [625, 503] width 457 height 56
paste textarea "Hi {{first_name}}! I'm glad to hear that the latest work order was completed to…"
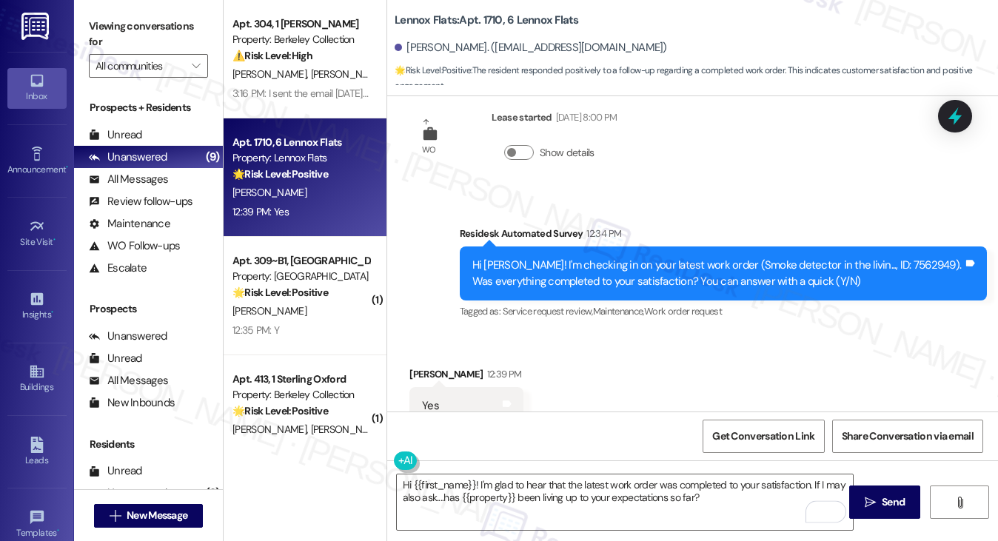
click at [421, 367] on div "Tanvi Das 12:39 PM" at bounding box center [466, 377] width 114 height 21
drag, startPoint x: 421, startPoint y: 330, endPoint x: 429, endPoint y: 332, distance: 9.0
click at [419, 367] on div "Tanvi Das 12:39 PM" at bounding box center [466, 377] width 114 height 21
click at [650, 503] on textarea "Hi {{first_name}}! I'm glad to hear that the latest work order was completed to…" at bounding box center [625, 503] width 457 height 56
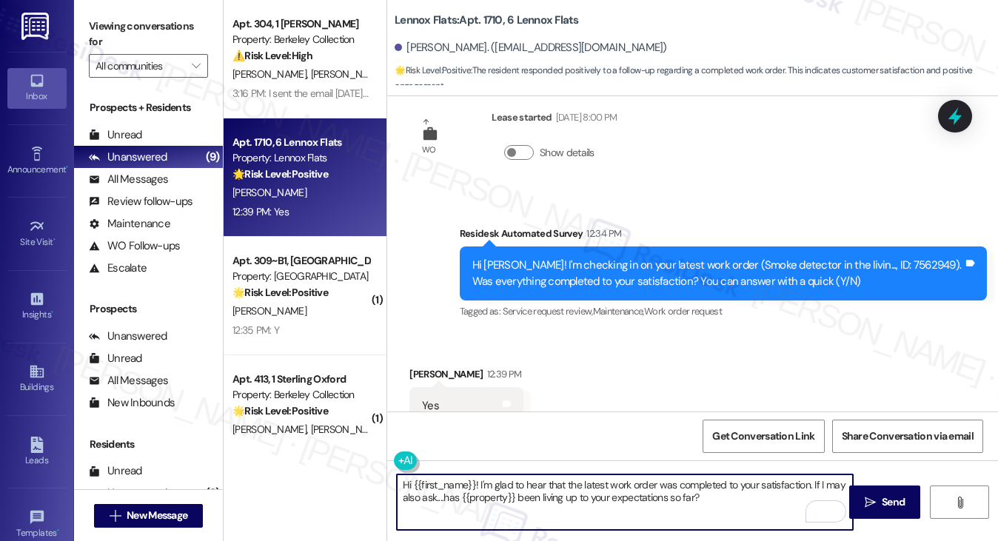
drag, startPoint x: 740, startPoint y: 495, endPoint x: 697, endPoint y: 487, distance: 43.6
click at [695, 484] on textarea "Hi {{first_name}}! I'm glad to hear that the latest work order was completed to…" at bounding box center [625, 503] width 457 height 56
click at [725, 500] on textarea "Hi {{first_name}}! I'm glad to hear that the latest work order was completed to…" at bounding box center [625, 503] width 457 height 56
click at [593, 482] on textarea "Hi {{first_name}}! I'm glad to hear that the latest work order was completed to…" at bounding box center [625, 503] width 457 height 56
drag, startPoint x: 601, startPoint y: 484, endPoint x: 612, endPoint y: 486, distance: 10.8
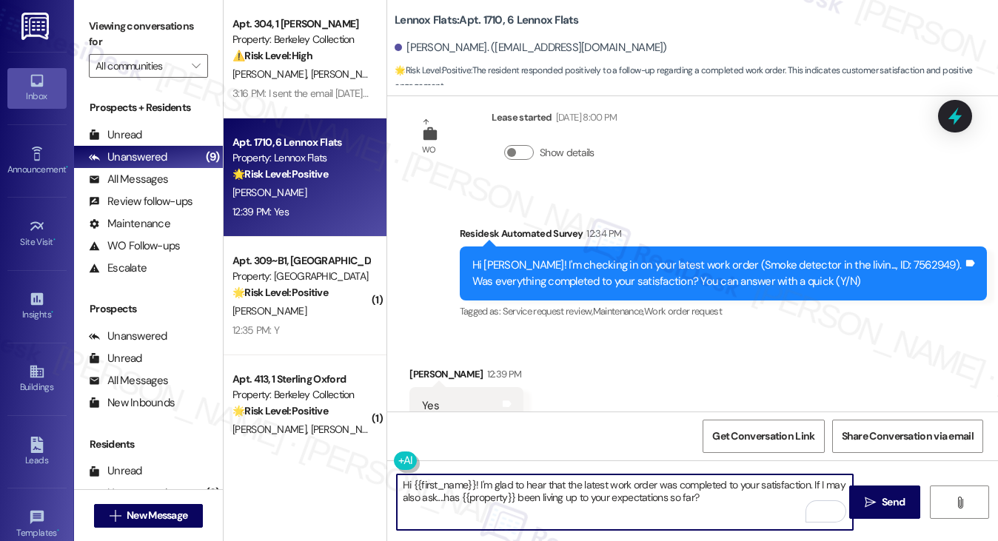
click at [606, 485] on textarea "Hi {{first_name}}! I'm glad to hear that the latest work order was completed to…" at bounding box center [625, 503] width 457 height 56
type textarea "Hi {{first_name}}! I'm glad to hear that the smoke detector work order was comp…"
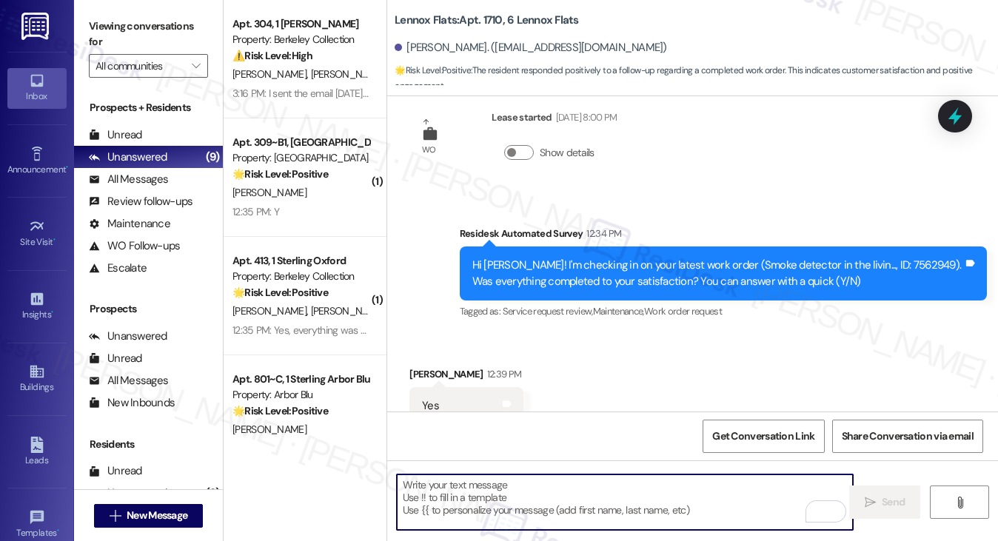
scroll to position [1419, 0]
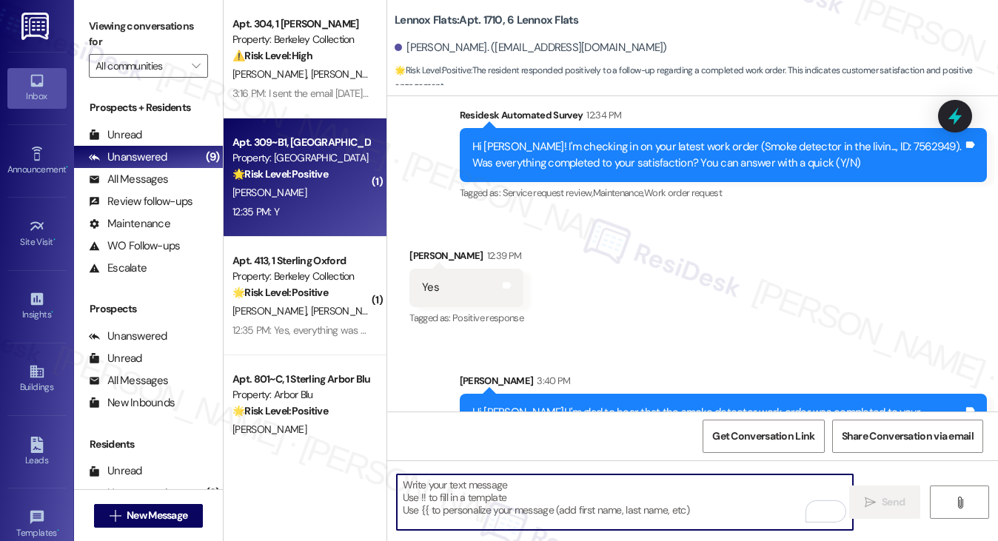
click at [272, 182] on div "🌟 Risk Level: Positive The resident responded positively to a check-in regardin…" at bounding box center [301, 175] width 137 height 16
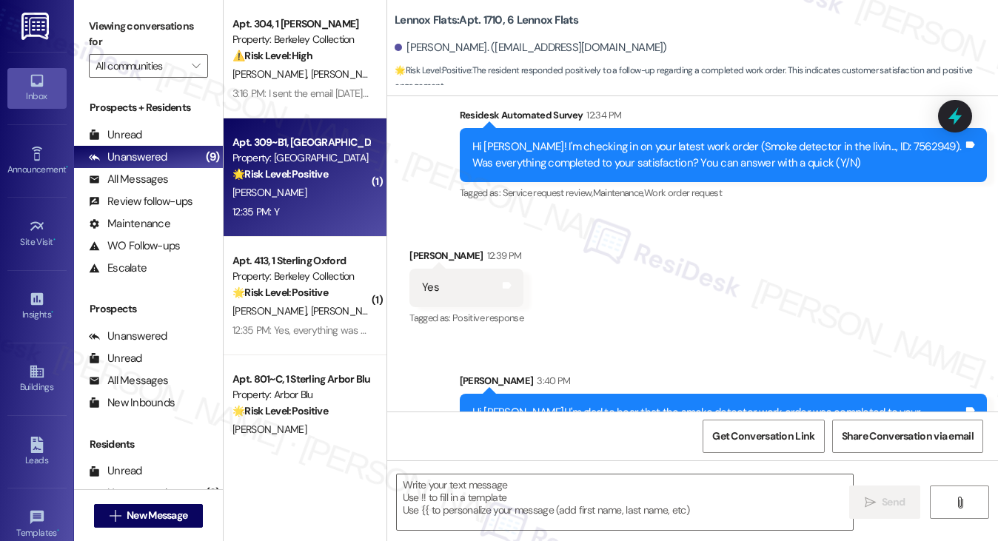
type textarea "Fetching suggested responses. Please feel free to read through the conversation…"
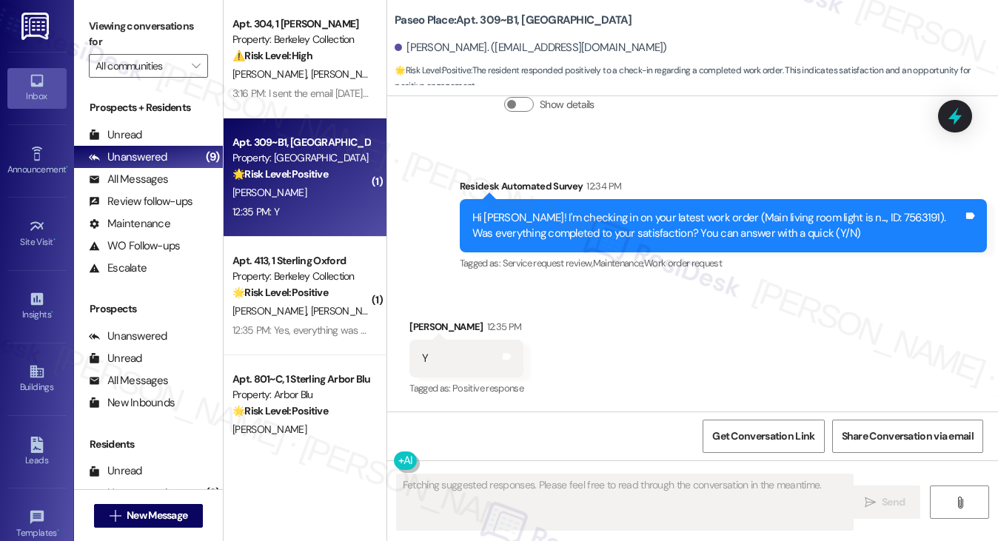
scroll to position [375, 0]
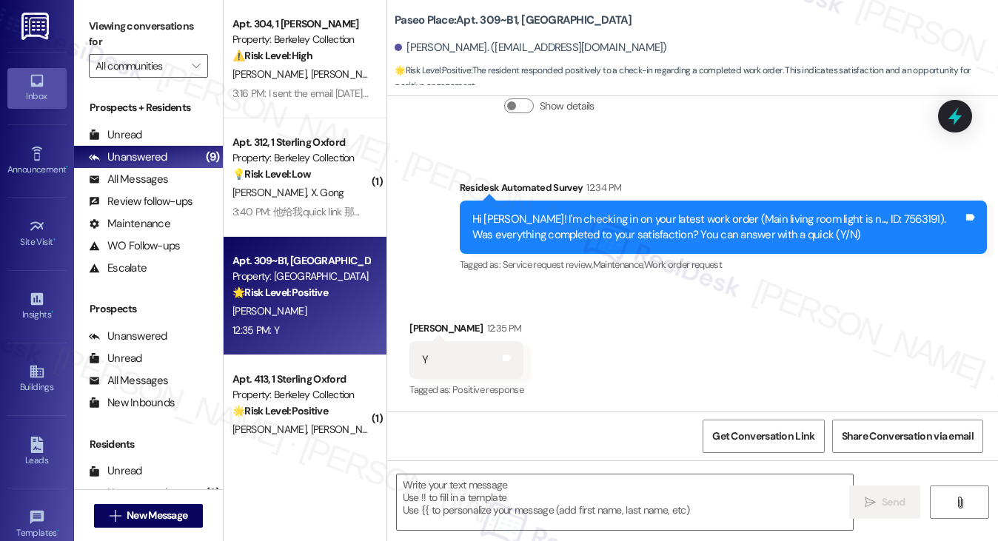
click at [525, 224] on div "Hi Trenton! I'm checking in on your latest work order (Main living room light i…" at bounding box center [717, 228] width 491 height 32
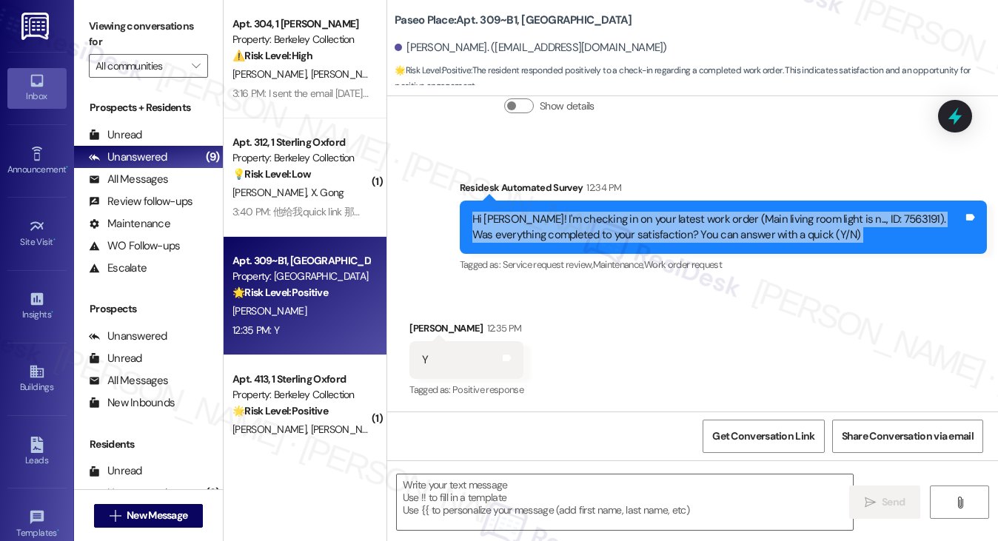
click at [525, 224] on div "Hi Trenton! I'm checking in on your latest work order (Main living room light i…" at bounding box center [717, 228] width 491 height 32
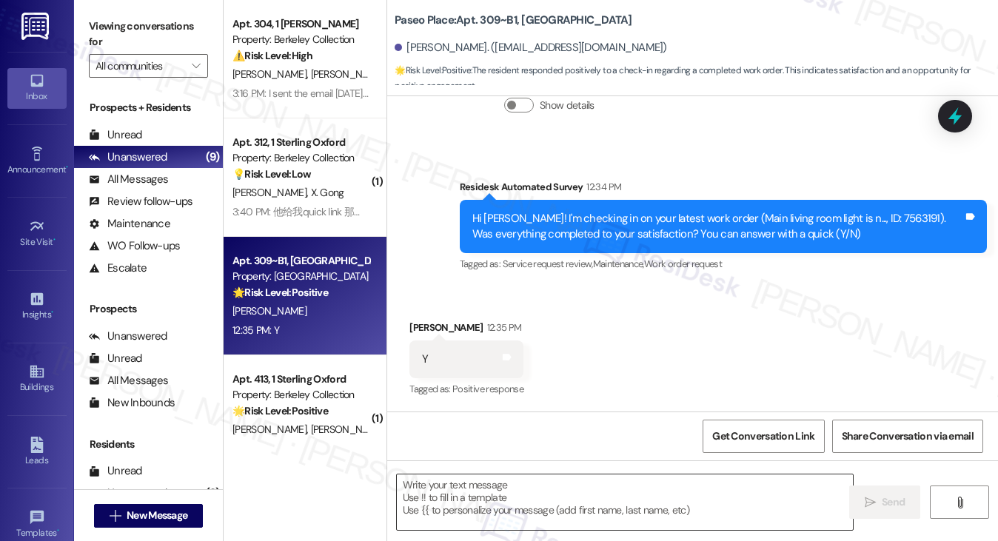
click at [536, 502] on textarea at bounding box center [625, 503] width 457 height 56
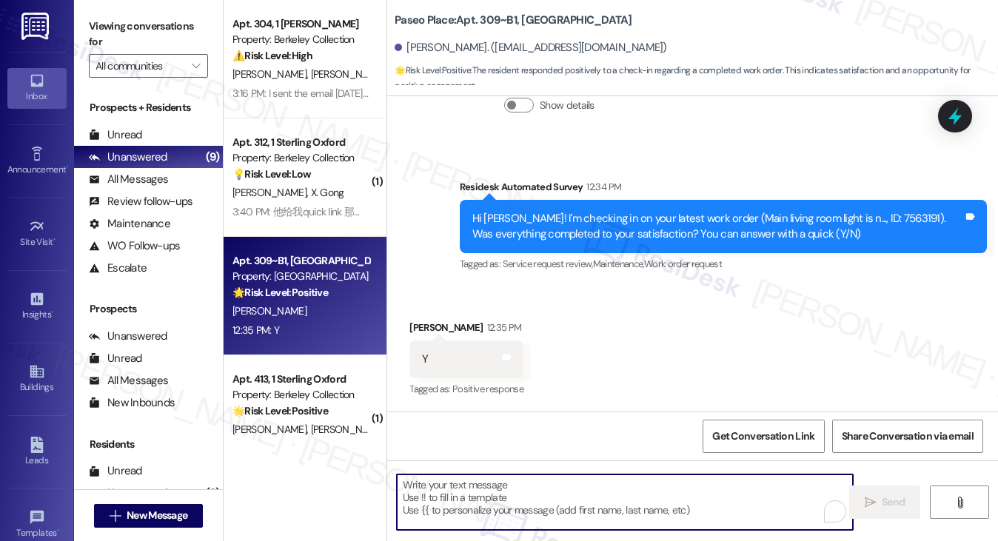
paste textarea "Hi {{first_name}}! I'm glad to hear that the latest work order was completed to…"
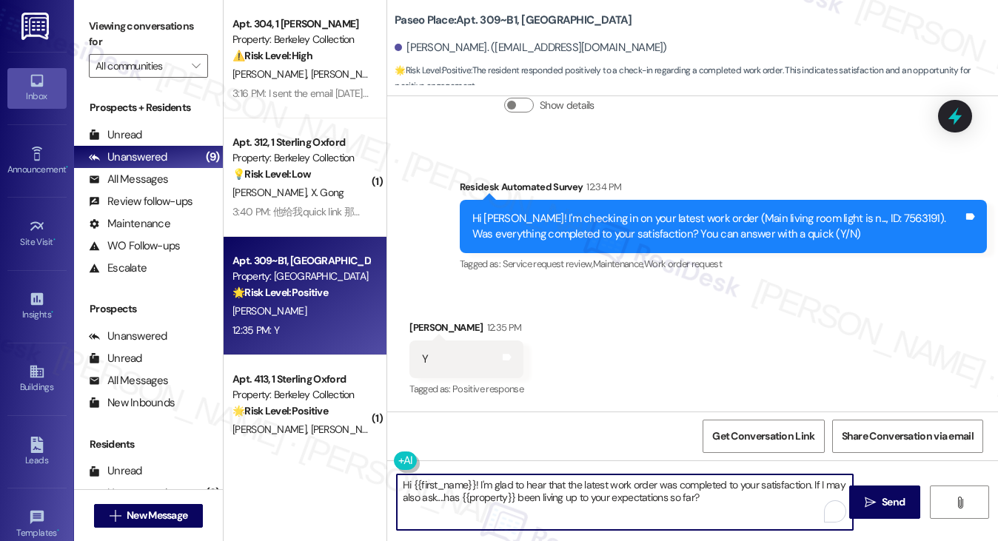
type textarea "Hi {{first_name}}! I'm glad to hear that the latest work order was completed to…"
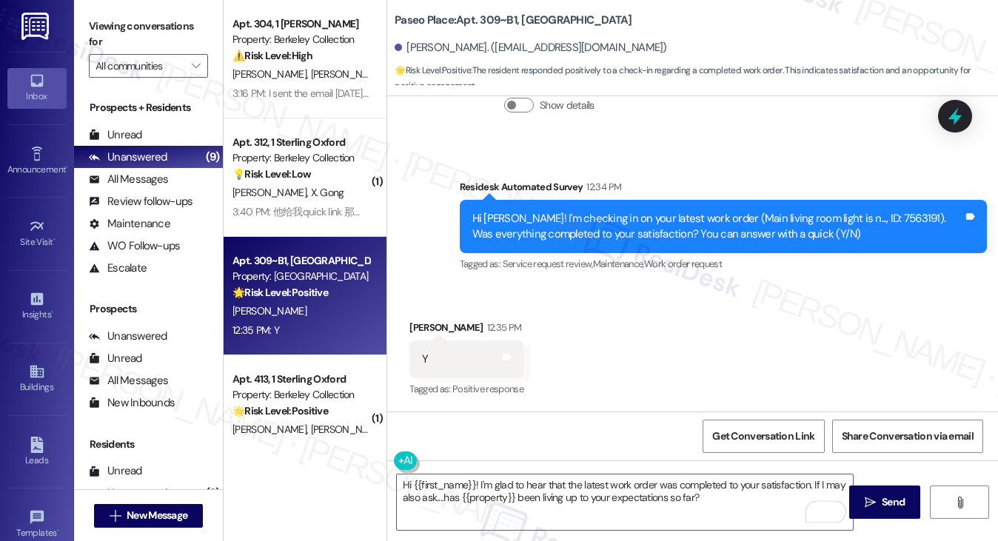
click at [416, 331] on div "Trenton Ernst 12:35 PM" at bounding box center [466, 330] width 114 height 21
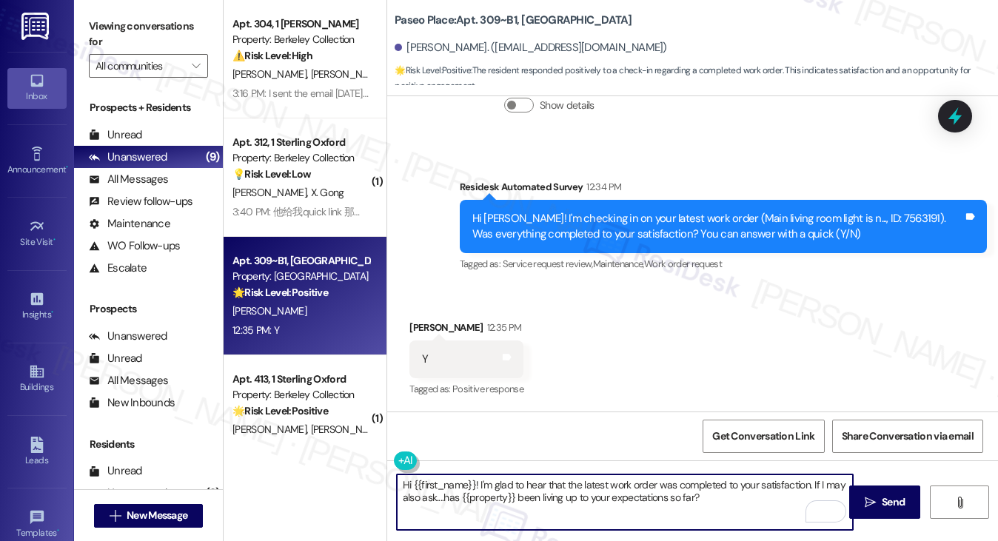
click at [729, 506] on textarea "Hi {{first_name}}! I'm glad to hear that the latest work order was completed to…" at bounding box center [625, 503] width 457 height 56
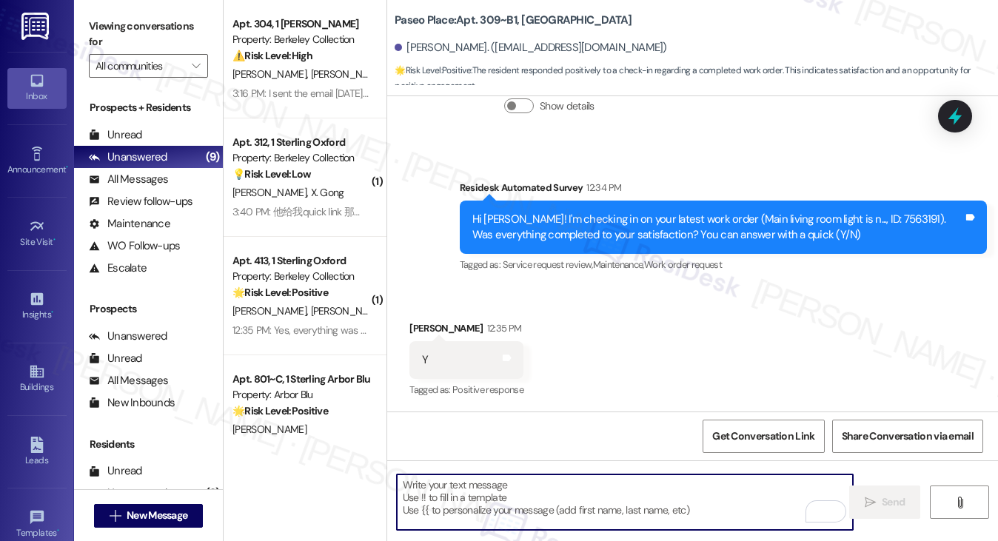
scroll to position [495, 0]
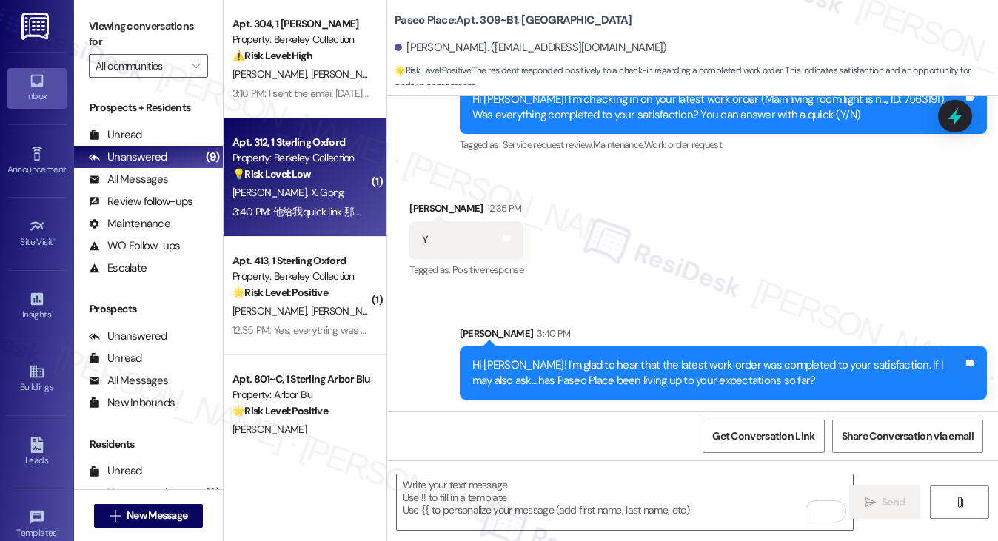
click at [320, 191] on div "[PERSON_NAME] [PERSON_NAME]" at bounding box center [301, 193] width 140 height 19
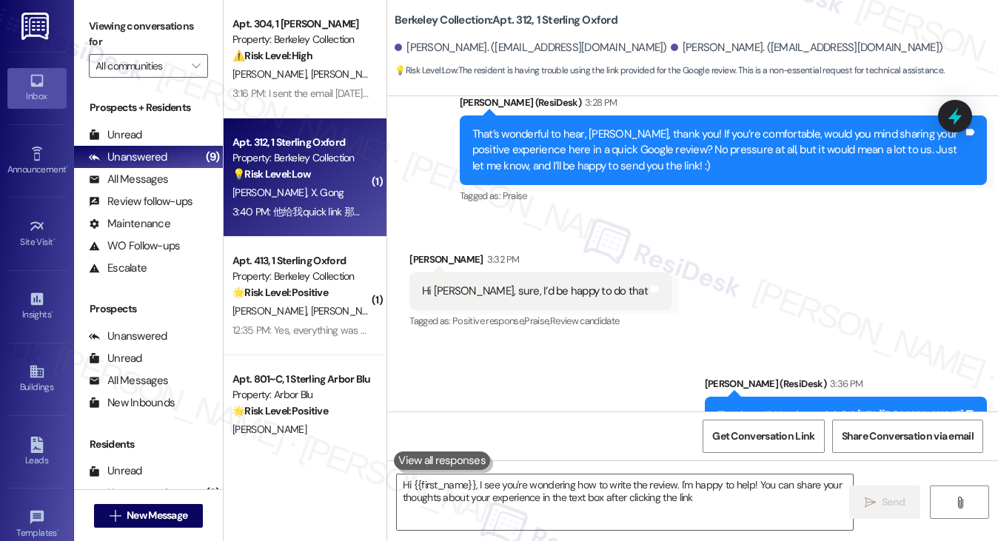
type textarea "Hi {{first_name}}, I see you're wondering how to write the review. I'm happy to…"
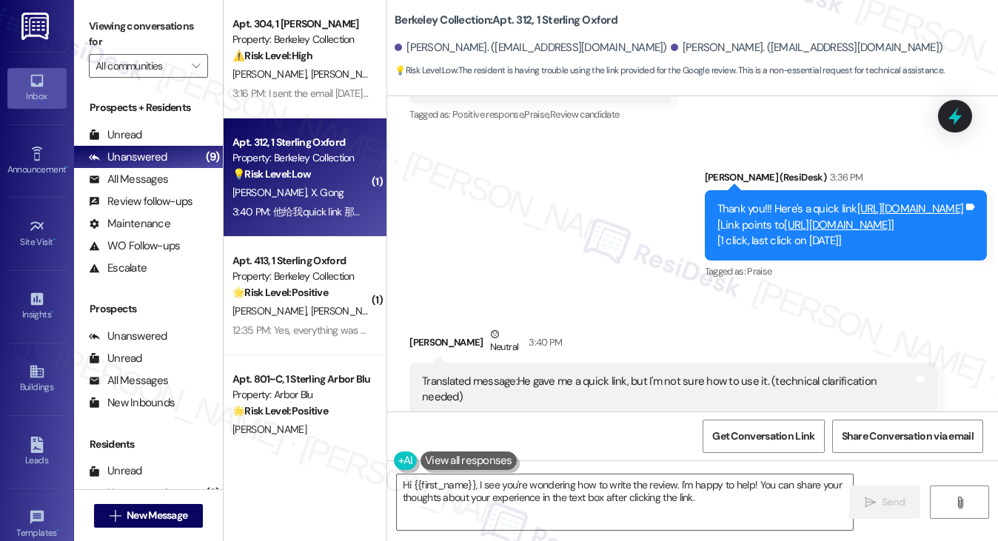
scroll to position [1214, 0]
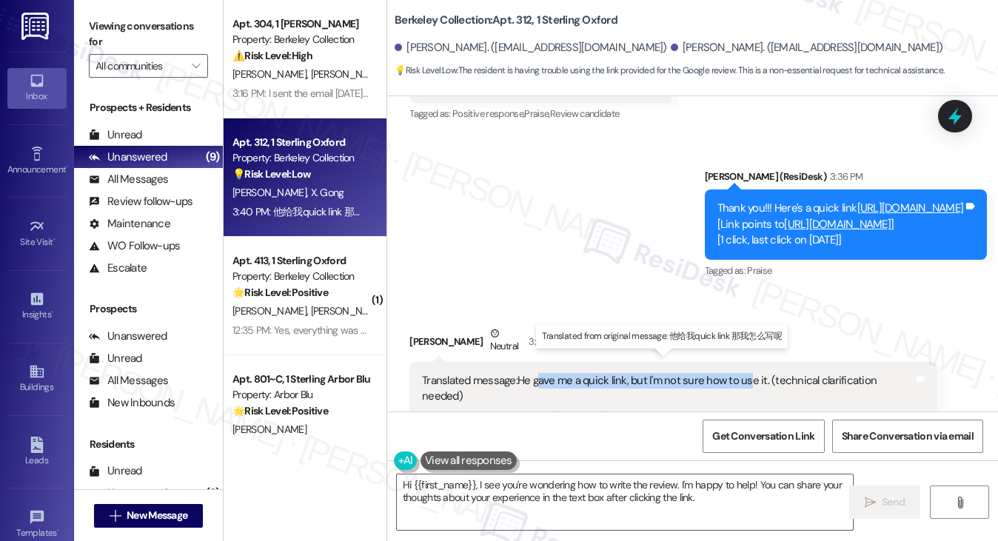
drag, startPoint x: 535, startPoint y: 365, endPoint x: 746, endPoint y: 372, distance: 210.4
click at [746, 373] on div "Translated message: He gave me a quick link, but I'm not sure how to use it. (t…" at bounding box center [667, 389] width 491 height 32
click at [709, 373] on div "Translated message: He gave me a quick link, but I'm not sure how to use it. (t…" at bounding box center [667, 389] width 491 height 32
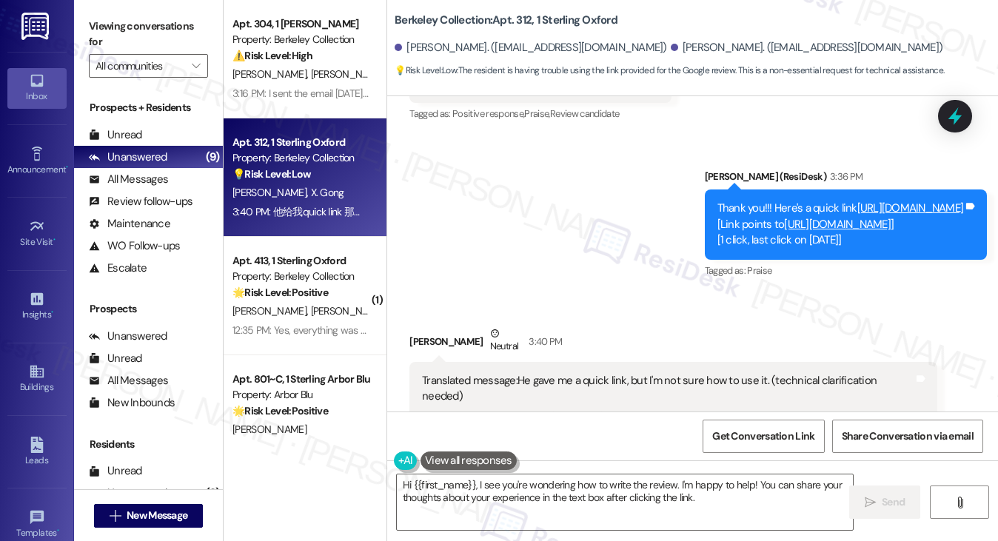
click at [637, 292] on div "Received via SMS Fangfei Li Neutral 3:40 PM Translated message: He gave me a qu…" at bounding box center [692, 367] width 611 height 150
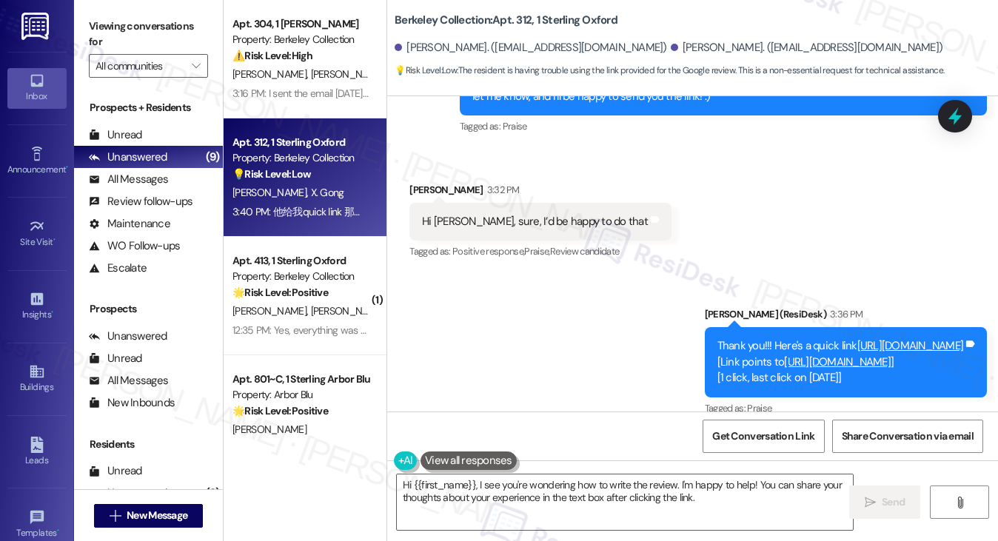
scroll to position [918, 0]
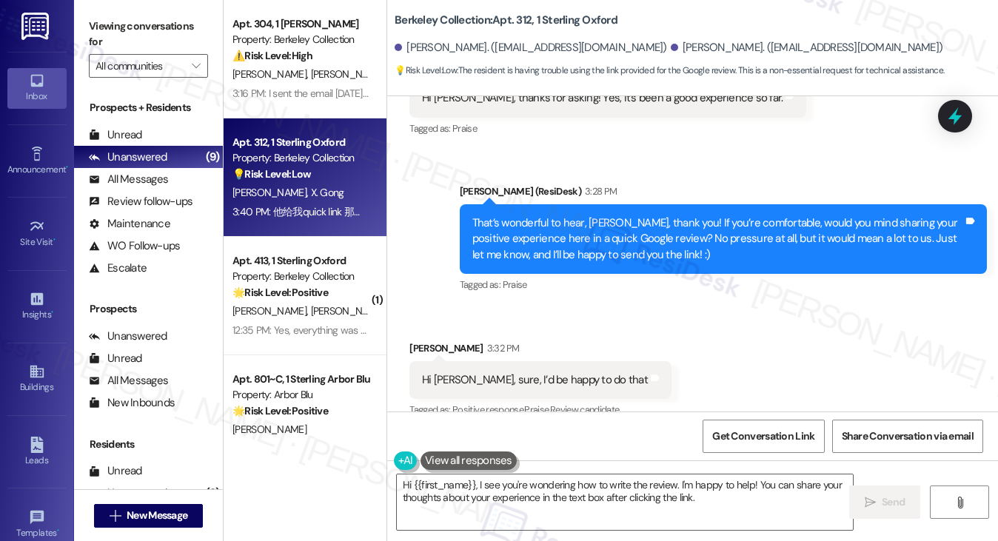
click at [491, 372] on div "Hi [PERSON_NAME], sure, I’d be happy to do that" at bounding box center [535, 380] width 226 height 16
click at [596, 221] on div "That’s wonderful to hear, [PERSON_NAME], thank you! If you’re comfortable, woul…" at bounding box center [717, 238] width 491 height 47
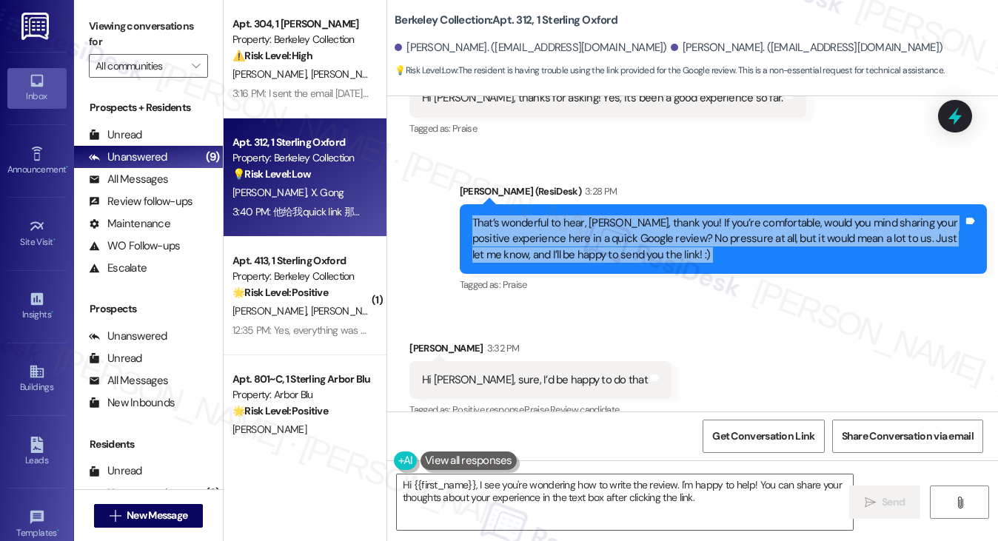
click at [596, 221] on div "That’s wonderful to hear, [PERSON_NAME], thank you! If you’re comfortable, woul…" at bounding box center [717, 238] width 491 height 47
click at [700, 223] on div "That’s wonderful to hear, [PERSON_NAME], thank you! If you’re comfortable, woul…" at bounding box center [717, 238] width 491 height 47
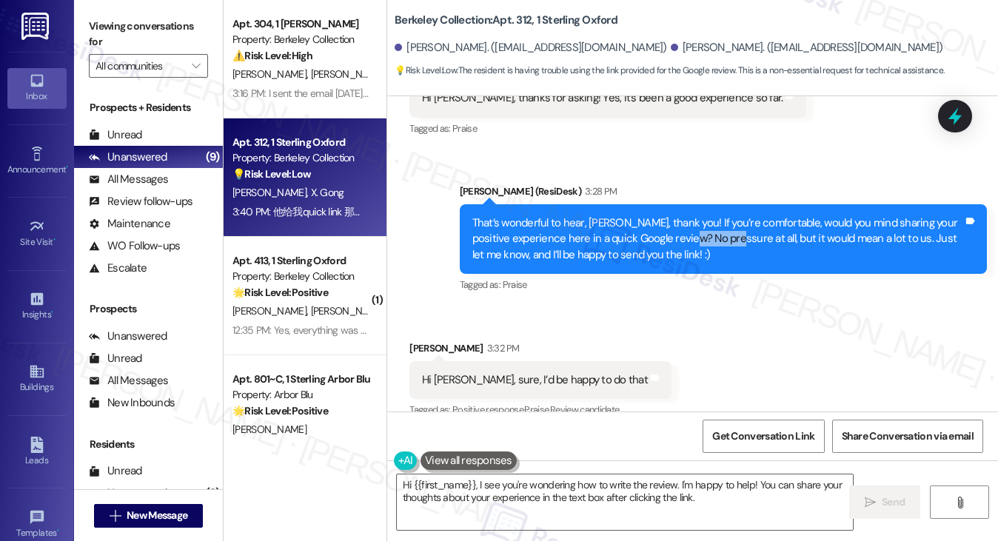
click at [700, 223] on div "That’s wonderful to hear, [PERSON_NAME], thank you! If you’re comfortable, woul…" at bounding box center [717, 238] width 491 height 47
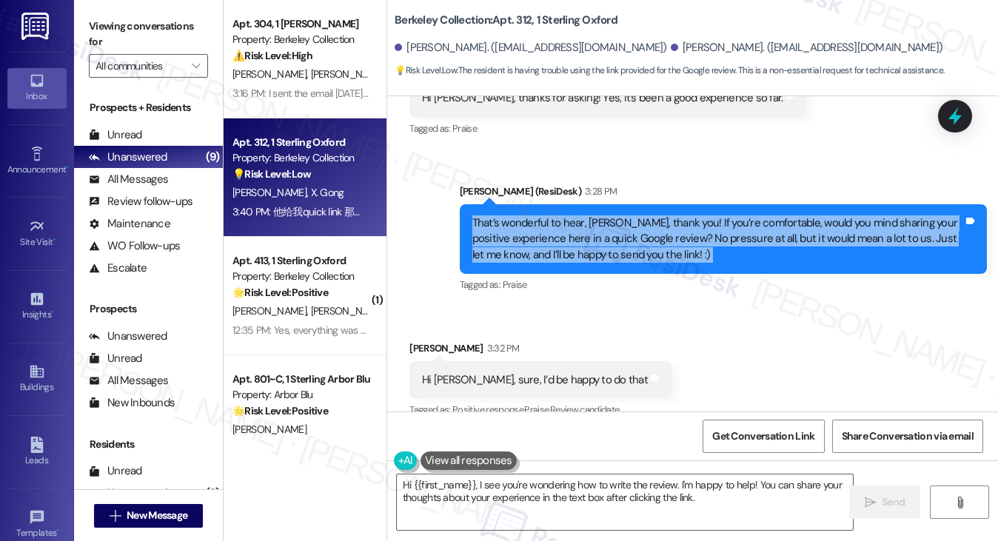
click at [700, 223] on div "That’s wonderful to hear, [PERSON_NAME], thank you! If you’re comfortable, woul…" at bounding box center [717, 238] width 491 height 47
click at [616, 220] on div "That’s wonderful to hear, [PERSON_NAME], thank you! If you’re comfortable, woul…" at bounding box center [717, 238] width 491 height 47
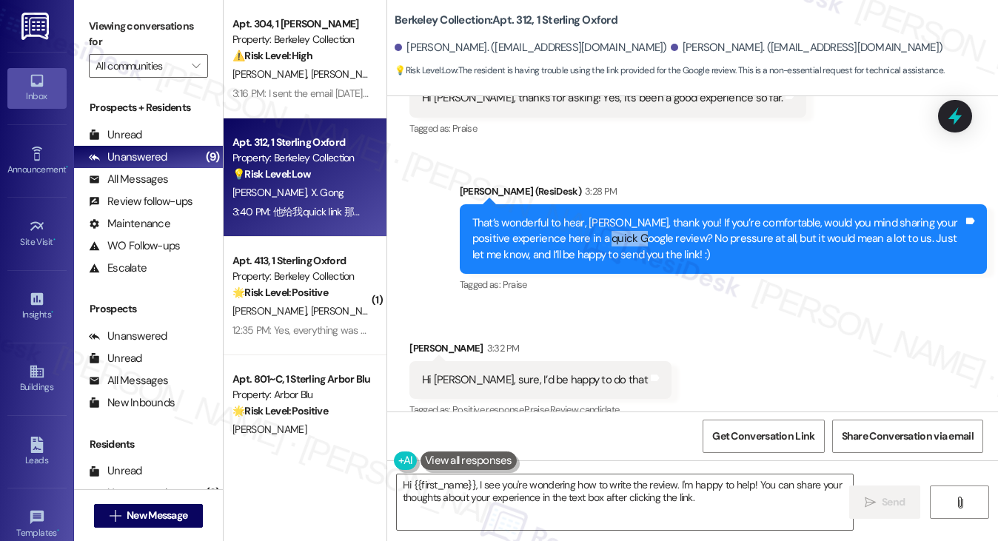
click at [614, 221] on div "That’s wonderful to hear, [PERSON_NAME], thank you! If you’re comfortable, woul…" at bounding box center [717, 238] width 491 height 47
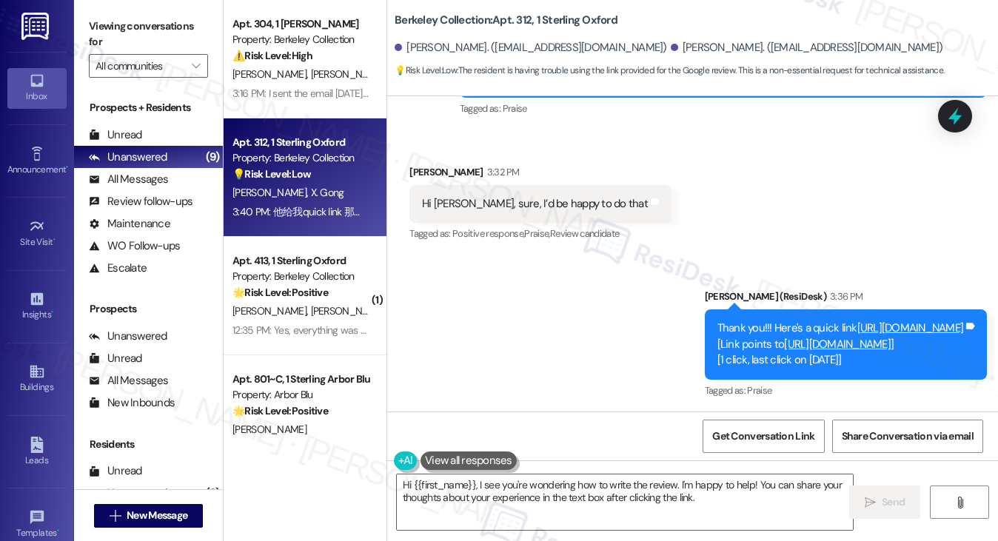
scroll to position [1214, 0]
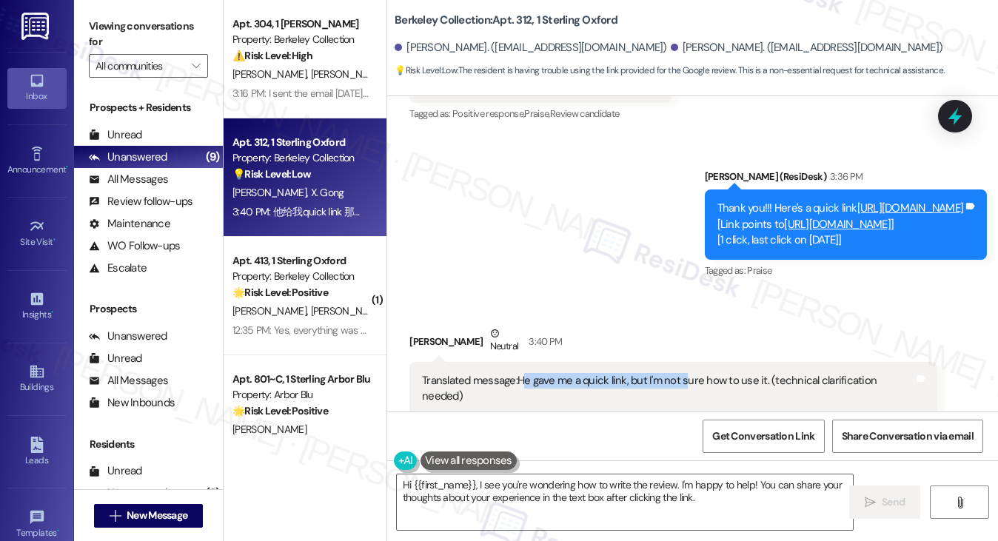
drag, startPoint x: 524, startPoint y: 355, endPoint x: 683, endPoint y: 358, distance: 159.2
click at [683, 362] on div "Translated message: He gave me a quick link, but I'm not sure how to use it. (t…" at bounding box center [672, 397] width 527 height 70
click at [683, 373] on div "Translated message: He gave me a quick link, but I'm not sure how to use it. (t…" at bounding box center [667, 389] width 491 height 32
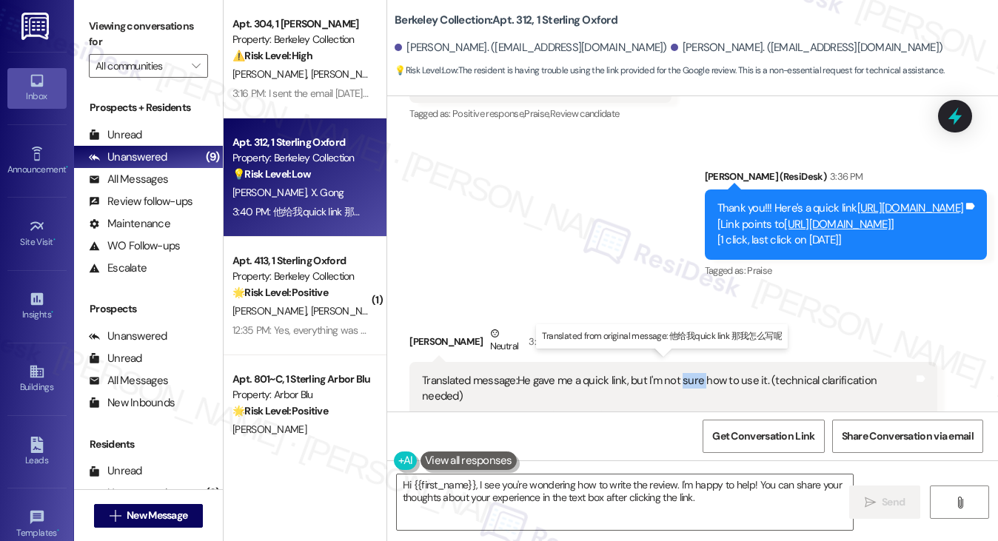
click at [683, 373] on div "Translated message: He gave me a quick link, but I'm not sure how to use it. (t…" at bounding box center [667, 389] width 491 height 32
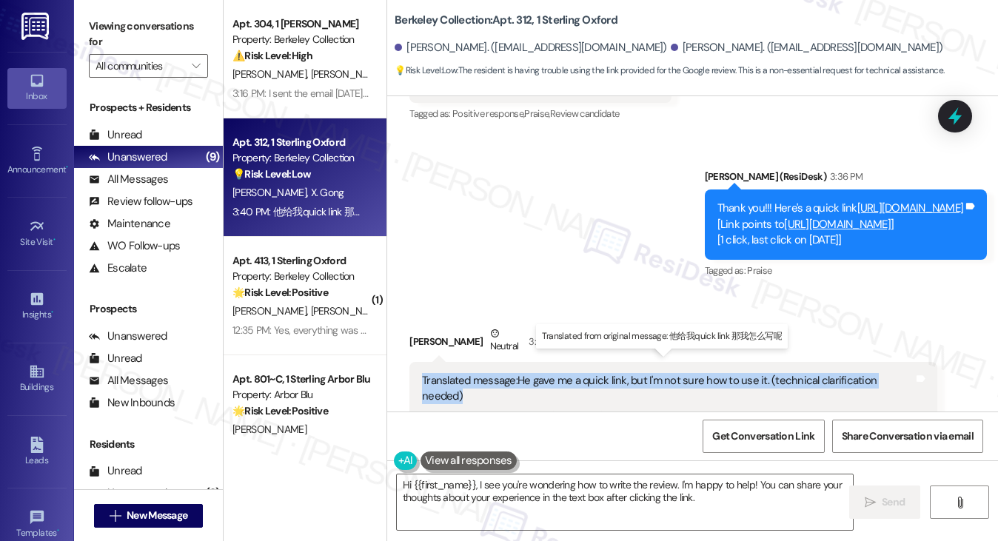
click at [683, 373] on div "Translated message: He gave me a quick link, but I'm not sure how to use it. (t…" at bounding box center [667, 389] width 491 height 32
click at [755, 373] on div "Translated message: He gave me a quick link, but I'm not sure how to use it. (t…" at bounding box center [667, 389] width 491 height 32
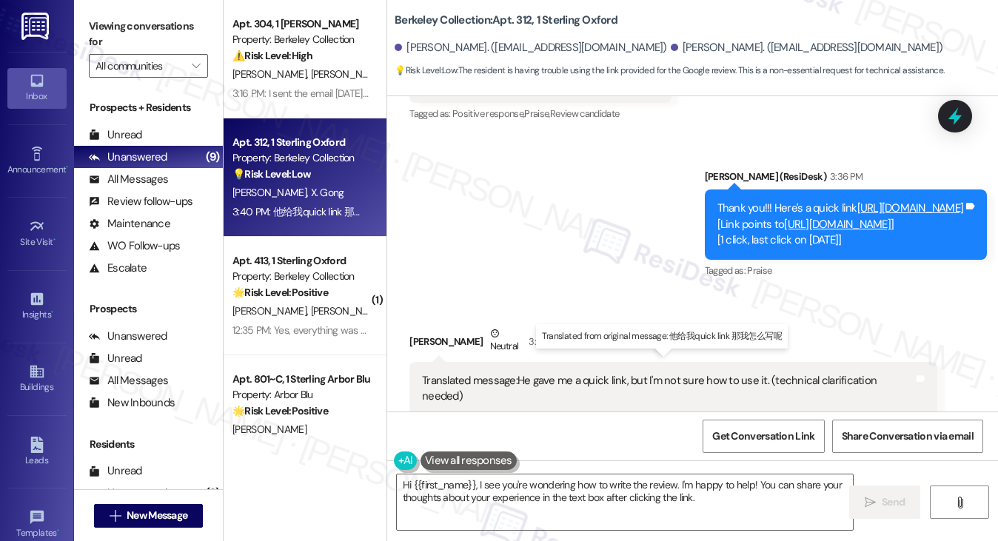
click at [758, 373] on div "Translated message: He gave me a quick link, but I'm not sure how to use it. (t…" at bounding box center [667, 389] width 491 height 32
click at [580, 373] on div "Translated message: He gave me a quick link, but I'm not sure how to use it. (t…" at bounding box center [667, 389] width 491 height 32
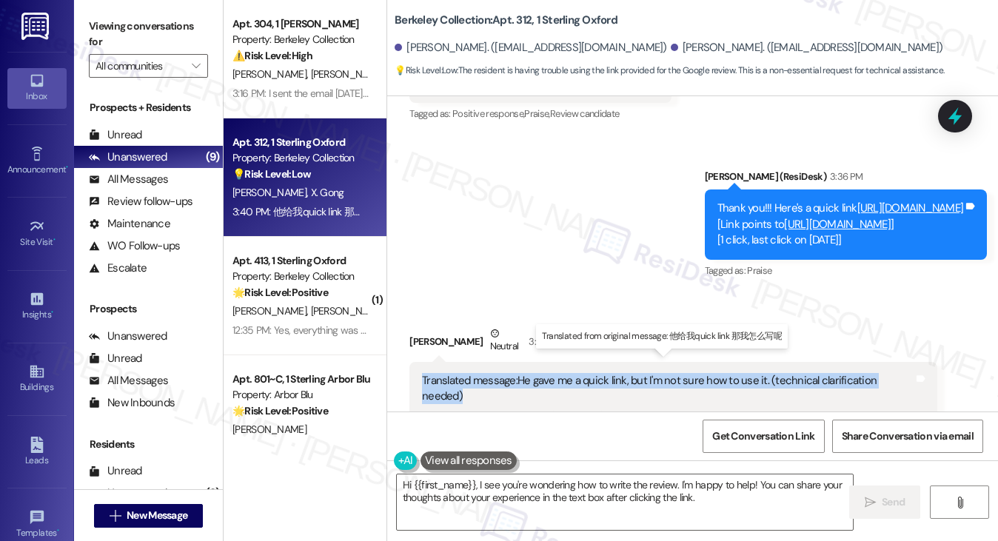
click at [580, 373] on div "Translated message: He gave me a quick link, but I'm not sure how to use it. (t…" at bounding box center [667, 389] width 491 height 32
click at [541, 373] on div "Translated message: He gave me a quick link, but I'm not sure how to use it. (t…" at bounding box center [667, 389] width 491 height 32
drag, startPoint x: 515, startPoint y: 364, endPoint x: 758, endPoint y: 363, distance: 242.9
click at [758, 373] on div "Translated message: He gave me a quick link, but I'm not sure how to use it. (t…" at bounding box center [667, 389] width 491 height 32
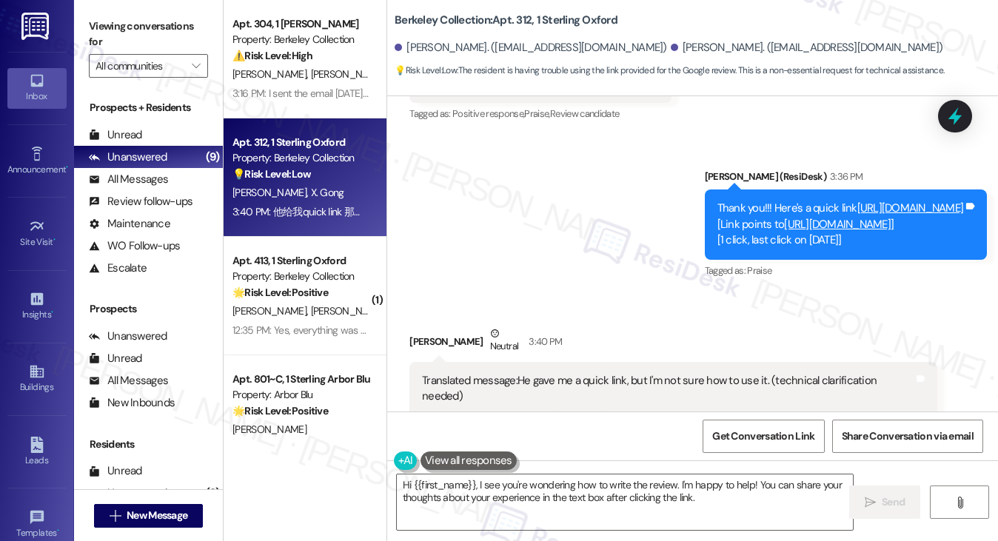
click at [632, 295] on div "Received via SMS Fangfei Li Neutral 3:40 PM Translated message: He gave me a qu…" at bounding box center [692, 367] width 611 height 150
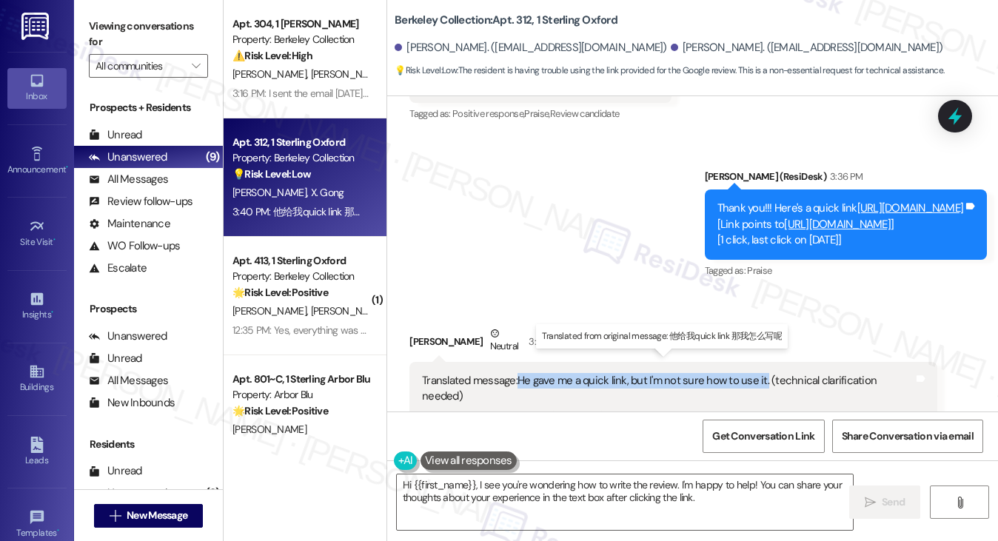
drag, startPoint x: 516, startPoint y: 364, endPoint x: 761, endPoint y: 365, distance: 245.1
click at [761, 373] on div "Translated message: He gave me a quick link, but I'm not sure how to use it. (t…" at bounding box center [667, 389] width 491 height 32
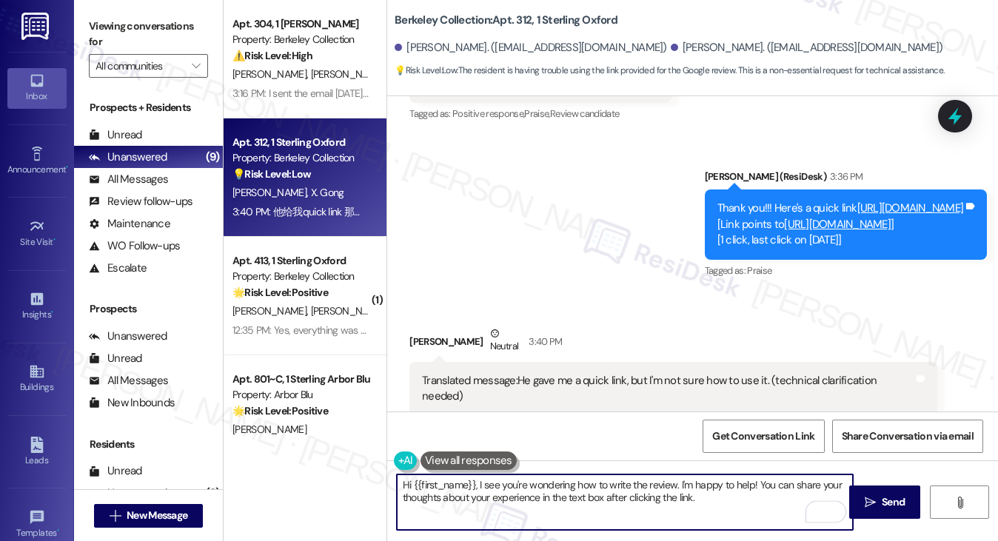
drag, startPoint x: 478, startPoint y: 482, endPoint x: 372, endPoint y: 478, distance: 106.0
click at [372, 478] on div "Apt. 304, 1 [PERSON_NAME] Property: Berkeley Collection ⚠️ Risk Level: High The…" at bounding box center [611, 270] width 775 height 541
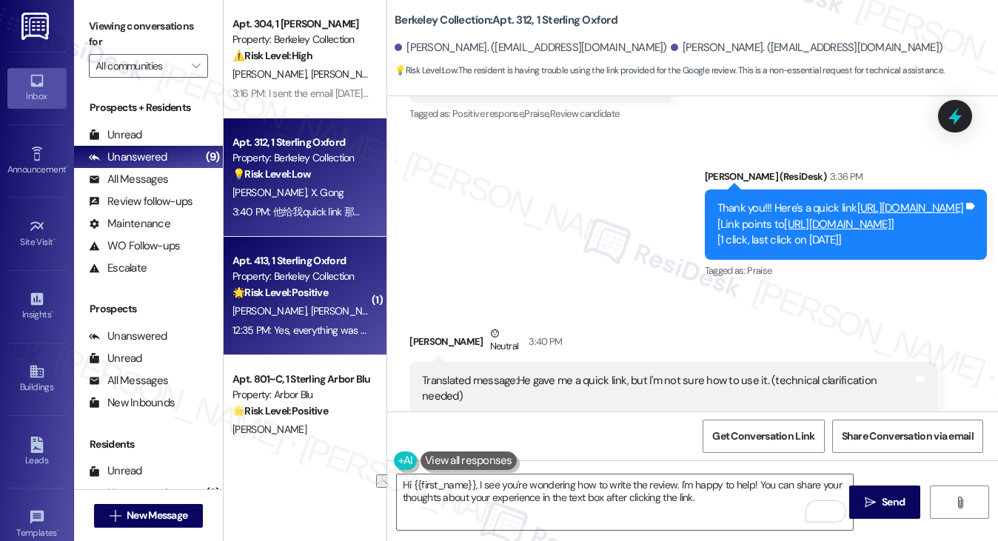
click at [327, 292] on strong "🌟 Risk Level: Positive" at bounding box center [281, 292] width 96 height 13
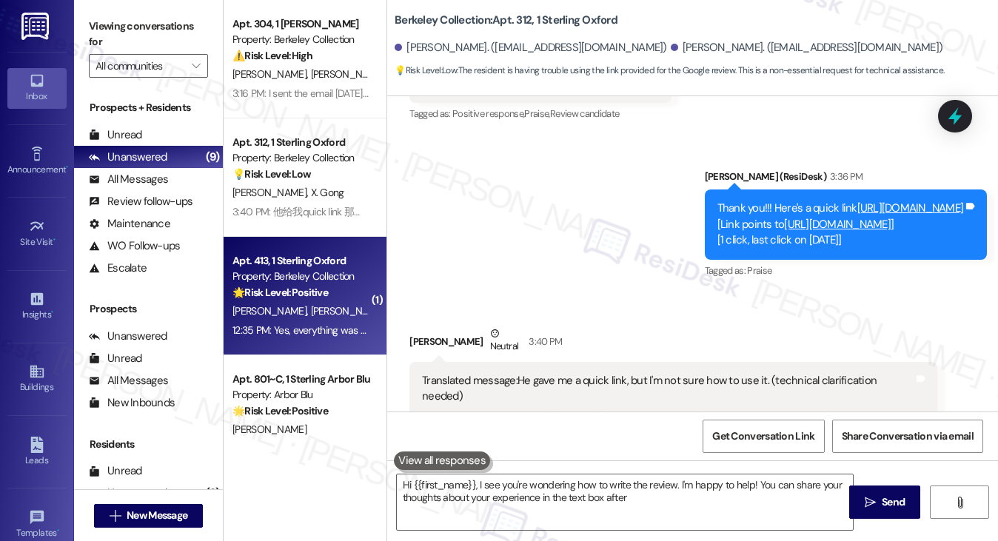
type textarea "Hi {{first_name}}, I see you're wondering how to write the review. I'm happy to…"
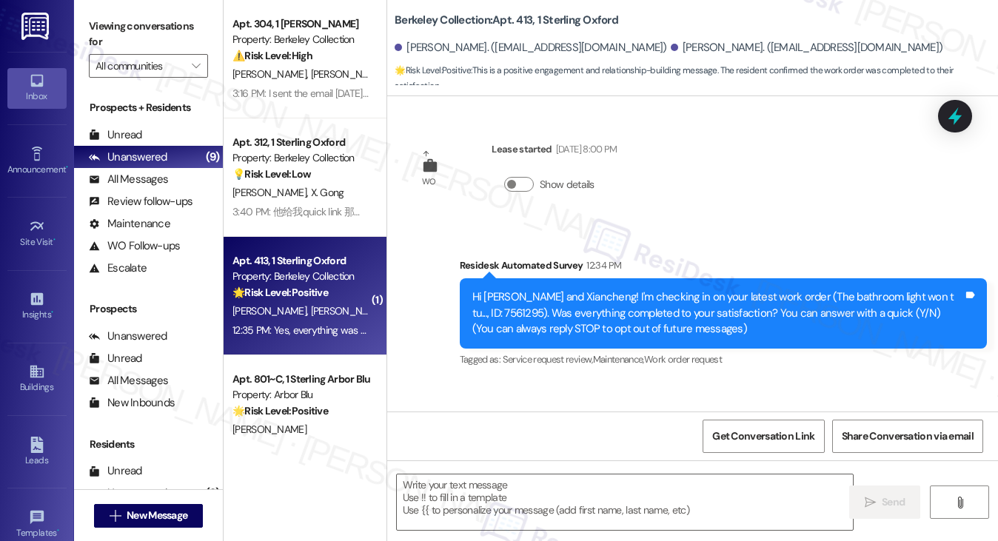
scroll to position [94, 0]
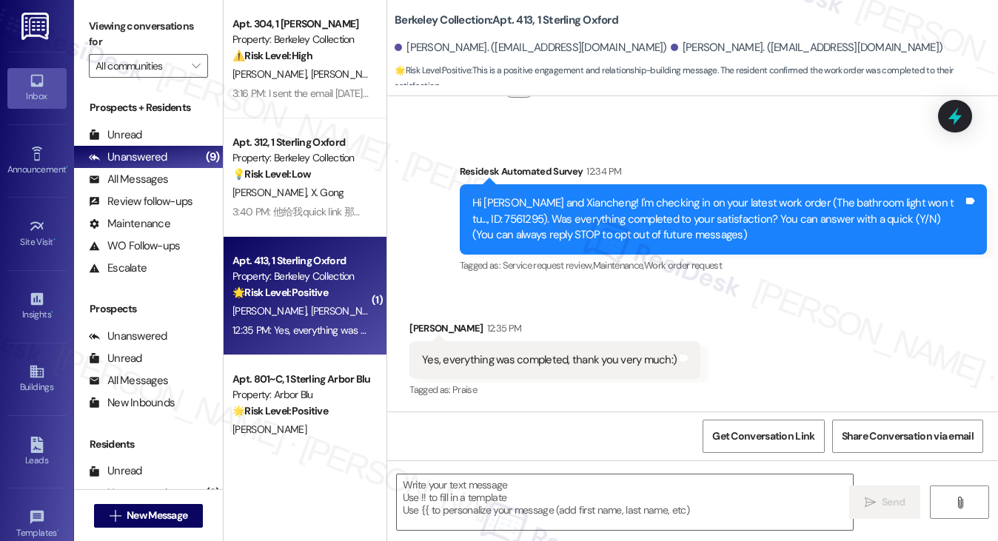
type textarea "Fetching suggested responses. Please feel free to read through the conversation…"
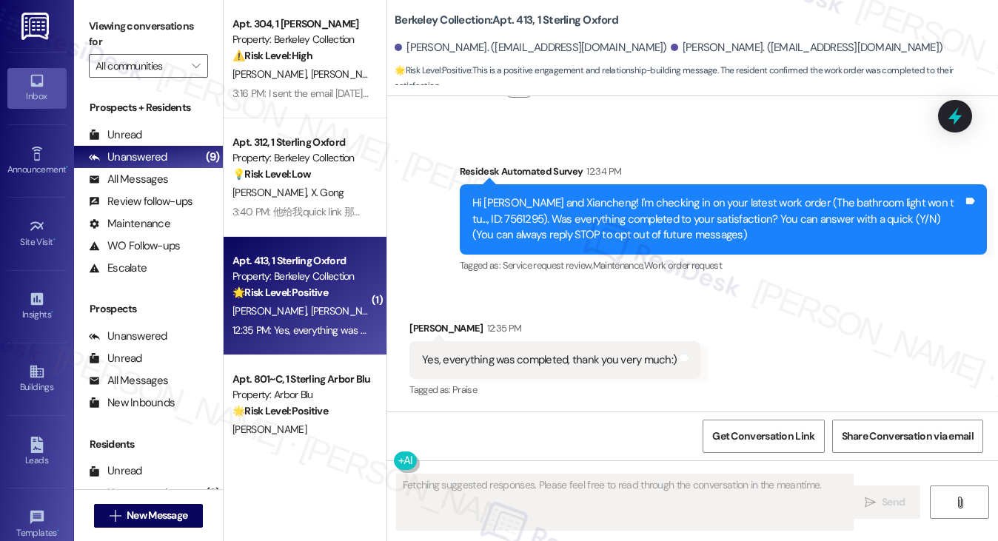
click at [581, 361] on div "Yes, everything was completed, thank you very much:)" at bounding box center [549, 360] width 255 height 16
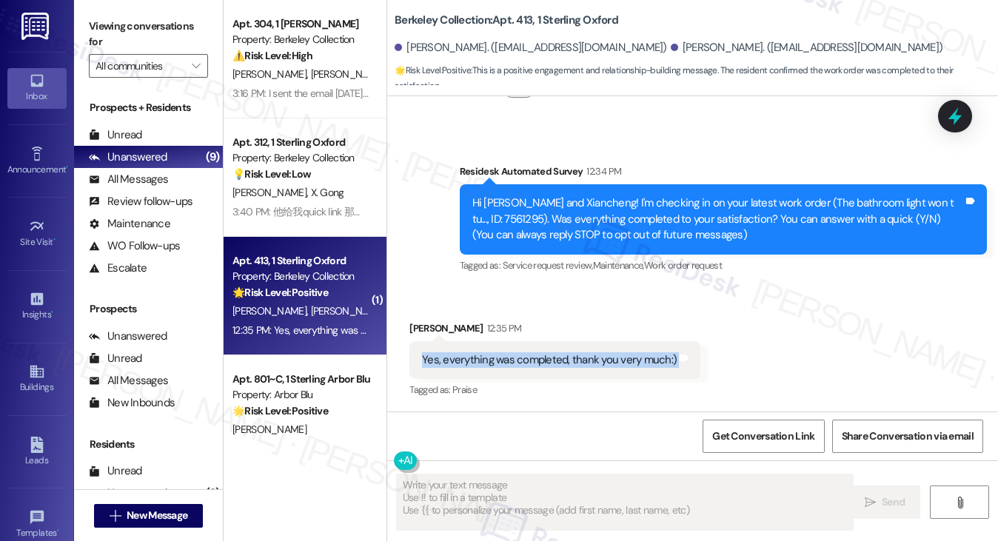
click at [581, 361] on div "Yes, everything was completed, thank you very much:)" at bounding box center [549, 360] width 255 height 16
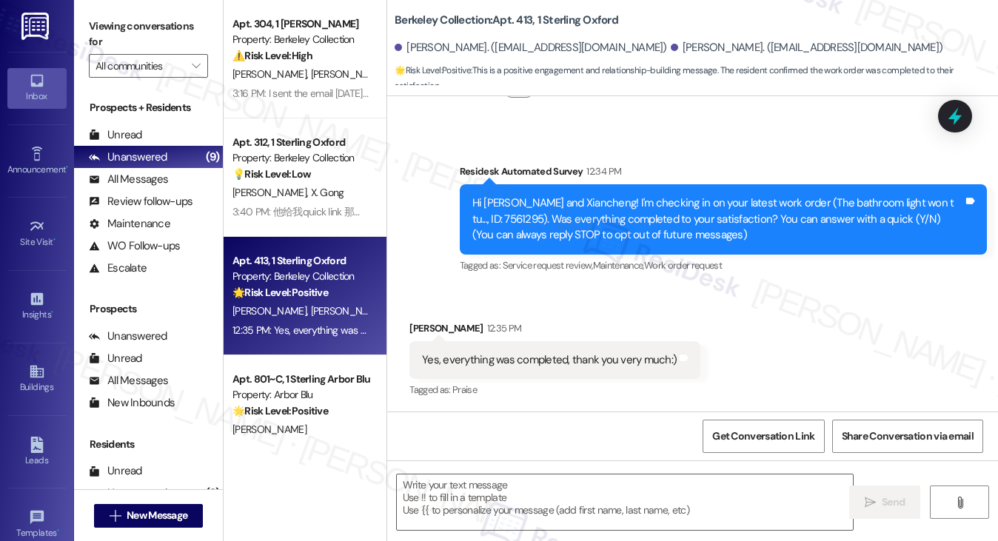
click at [148, 26] on label "Viewing conversations for" at bounding box center [148, 34] width 119 height 39
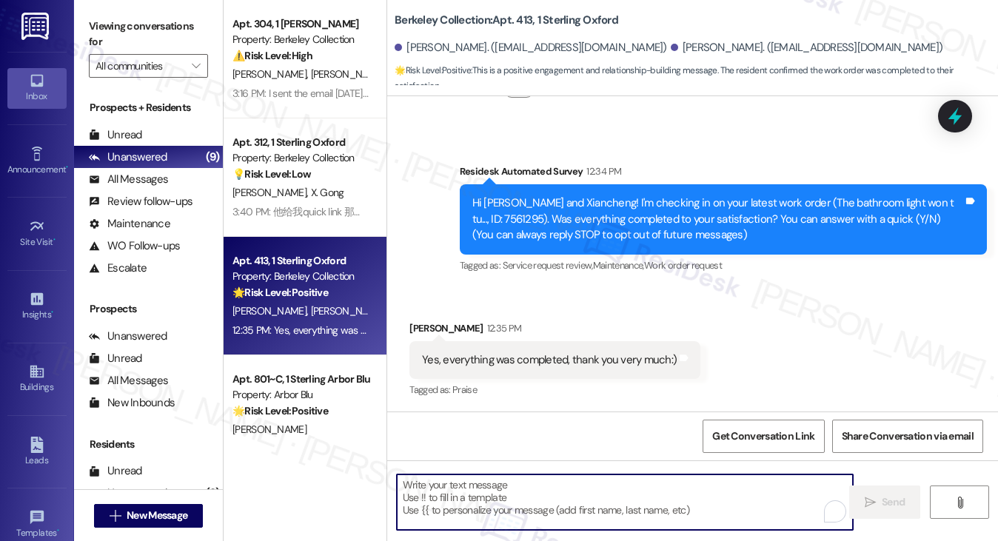
click at [466, 485] on textarea "To enrich screen reader interactions, please activate Accessibility in Grammarl…" at bounding box center [625, 503] width 457 height 56
paste textarea "Hi {{first_name}}! I'm glad to hear that the latest work order was completed to…"
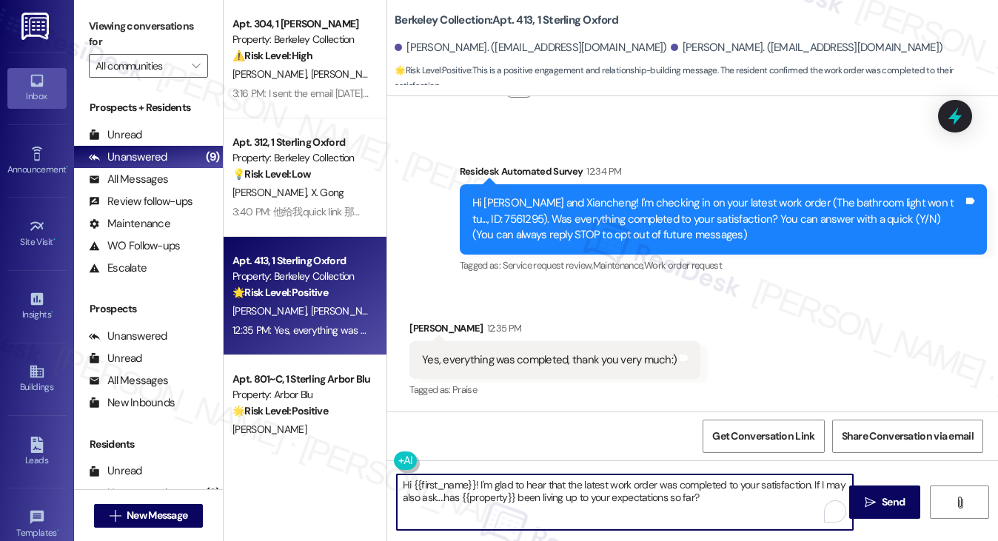
type textarea "Hi {{first_name}}! I'm glad to hear that the latest work order was completed to…"
click at [435, 322] on div "[PERSON_NAME] 12:35 PM" at bounding box center [554, 331] width 291 height 21
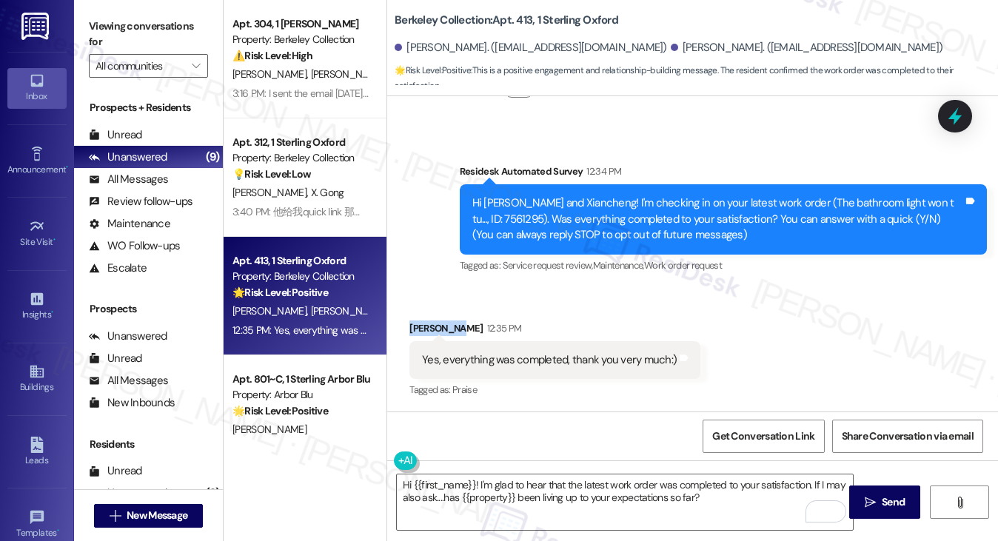
click at [435, 322] on div "[PERSON_NAME] 12:35 PM" at bounding box center [554, 331] width 291 height 21
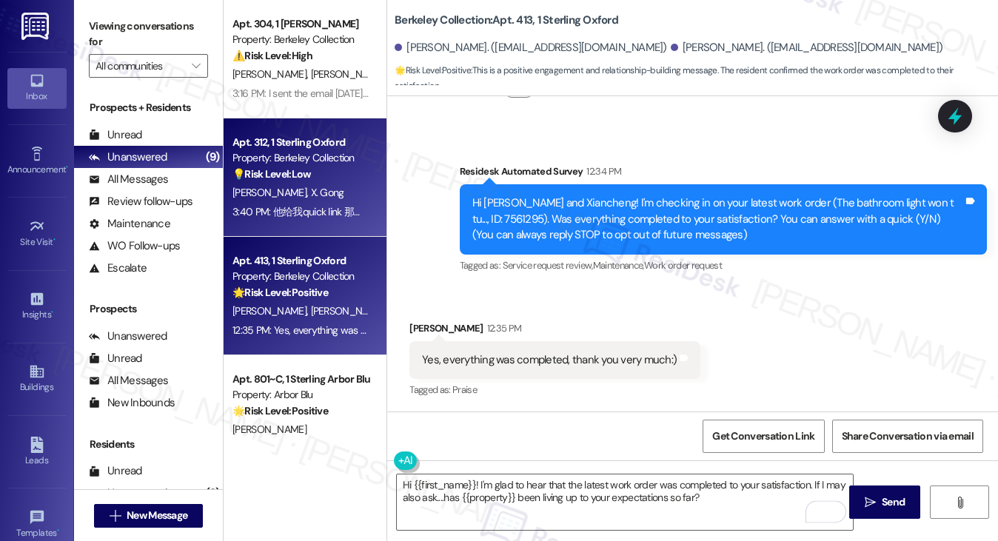
click at [300, 171] on strong "💡 Risk Level: Low" at bounding box center [272, 173] width 78 height 13
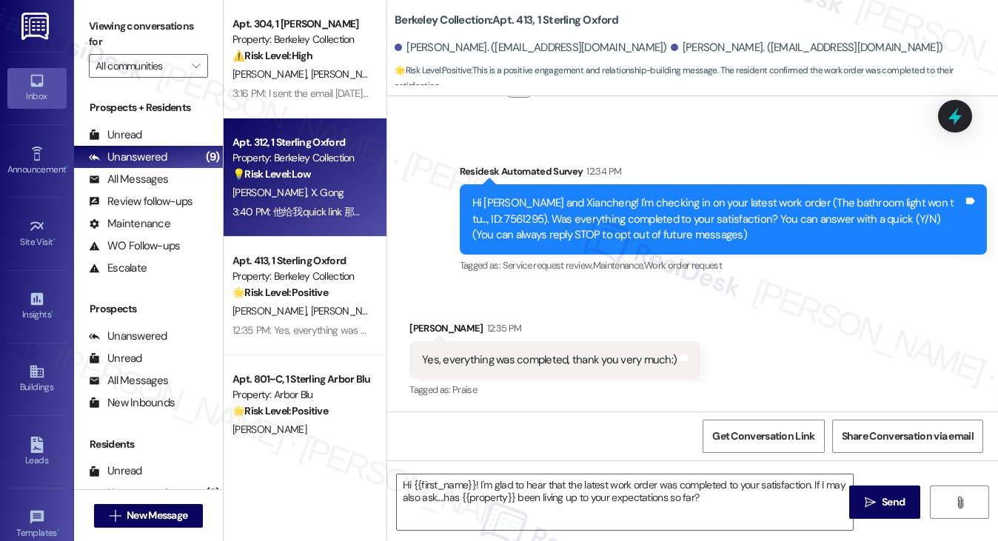
type textarea "Fetching suggested responses. Please feel free to read through the conversation…"
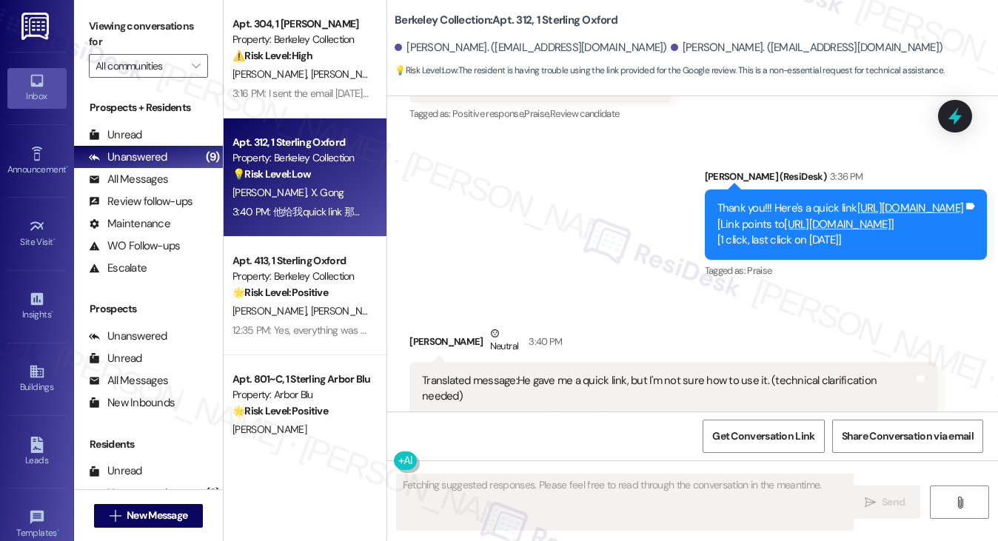
scroll to position [1214, 0]
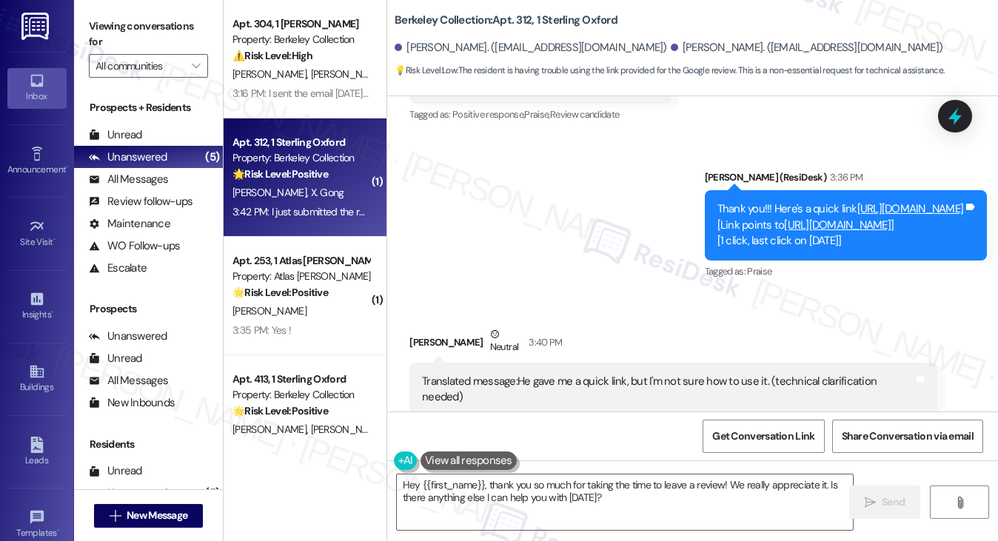
click at [632, 374] on div "Translated message: He gave me a quick link, but I'm not sure how to use it. (t…" at bounding box center [667, 390] width 491 height 32
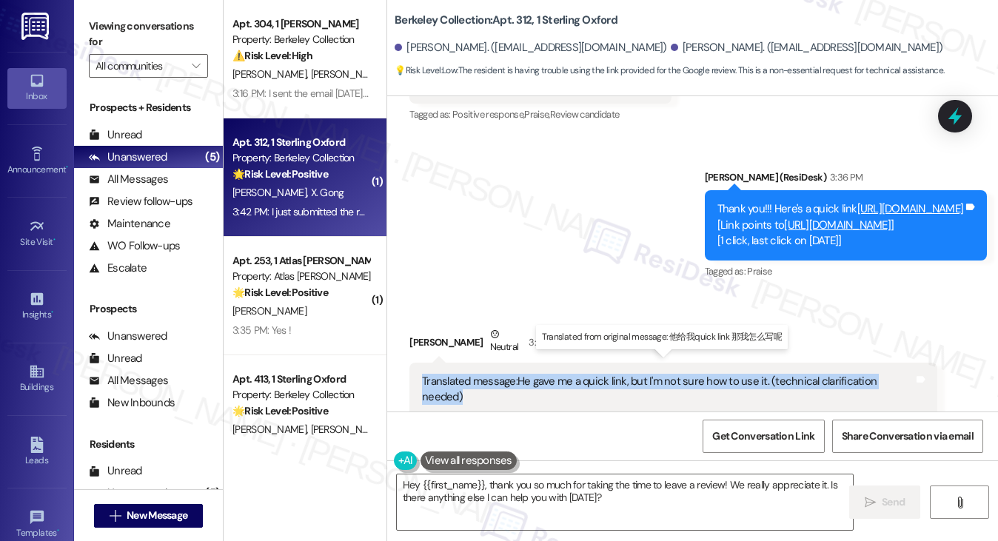
click at [632, 374] on div "Translated message: He gave me a quick link, but I'm not sure how to use it. (t…" at bounding box center [667, 390] width 491 height 32
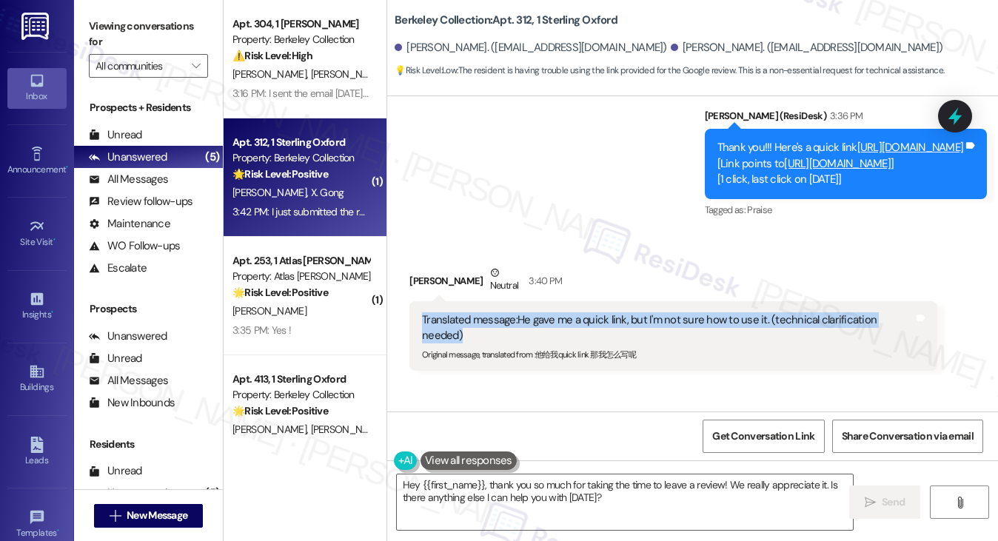
scroll to position [1317, 0]
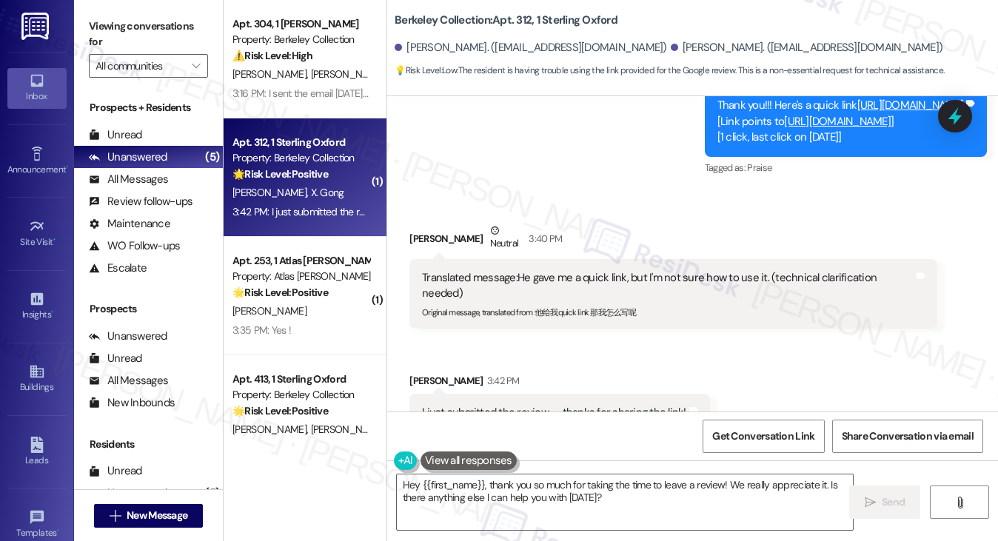
click at [475, 405] on div "I just submitted the review — thanks for sharing the link!" at bounding box center [554, 413] width 264 height 16
click at [628, 394] on div "I just submitted the review — thanks for sharing the link! Tags and notes" at bounding box center [559, 413] width 301 height 38
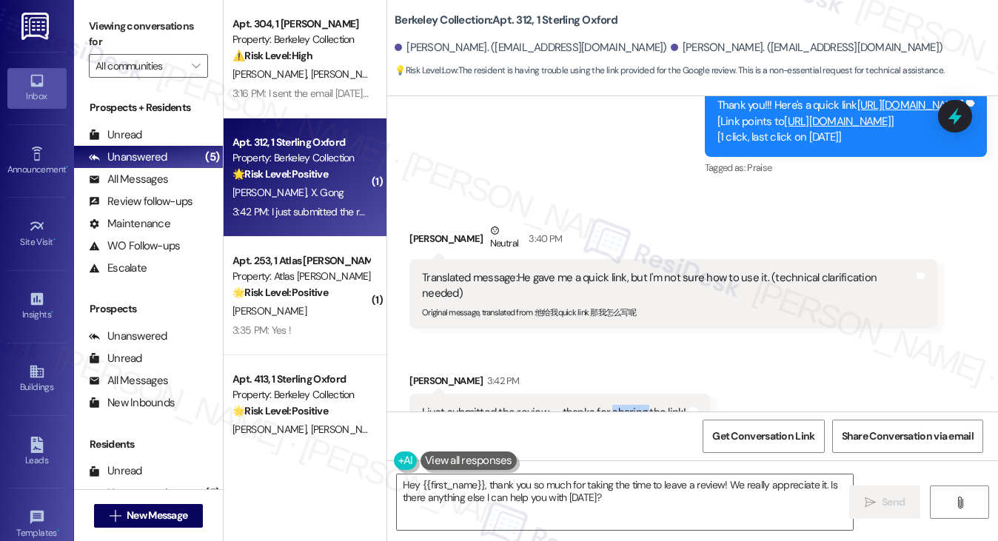
scroll to position [1169, 0]
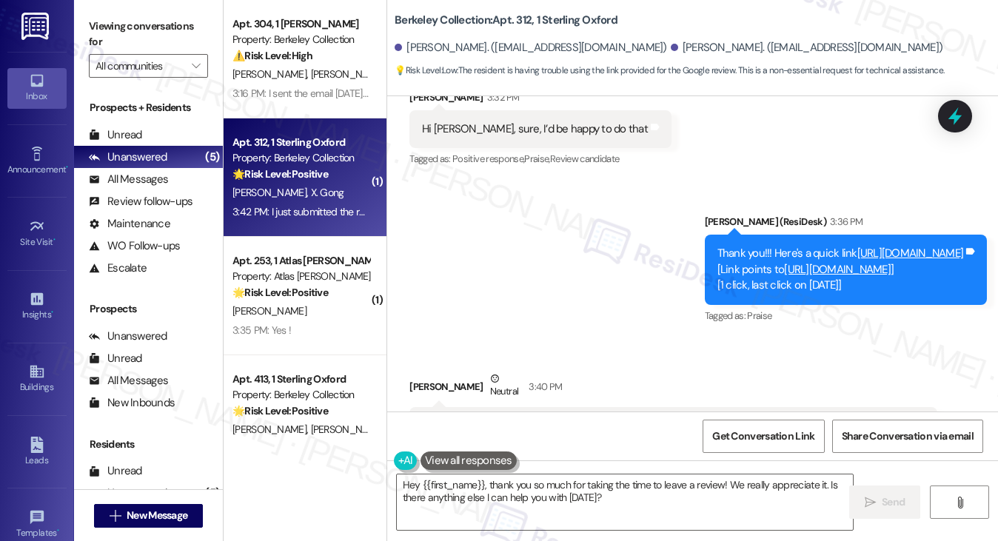
click at [857, 246] on link "[URL][DOMAIN_NAME]" at bounding box center [910, 253] width 107 height 15
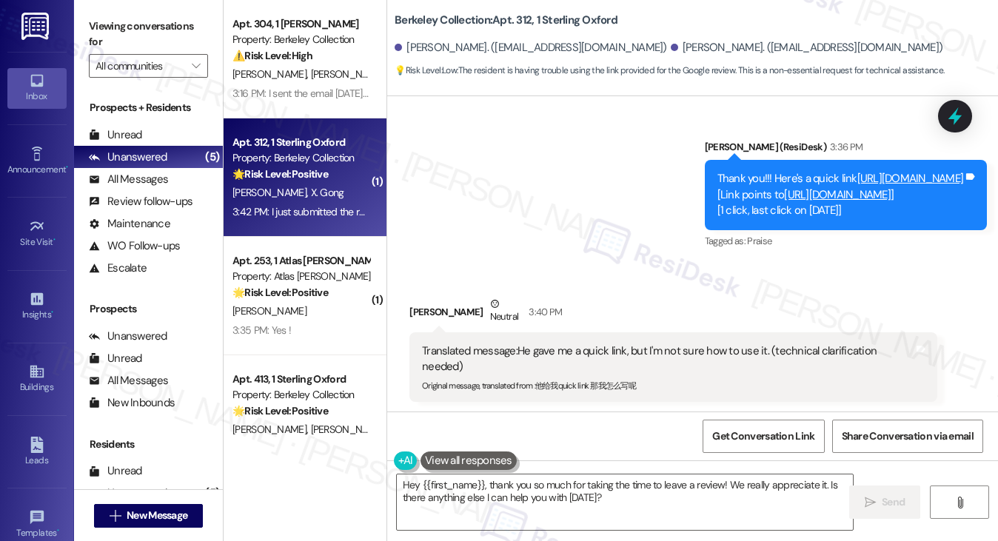
scroll to position [1317, 0]
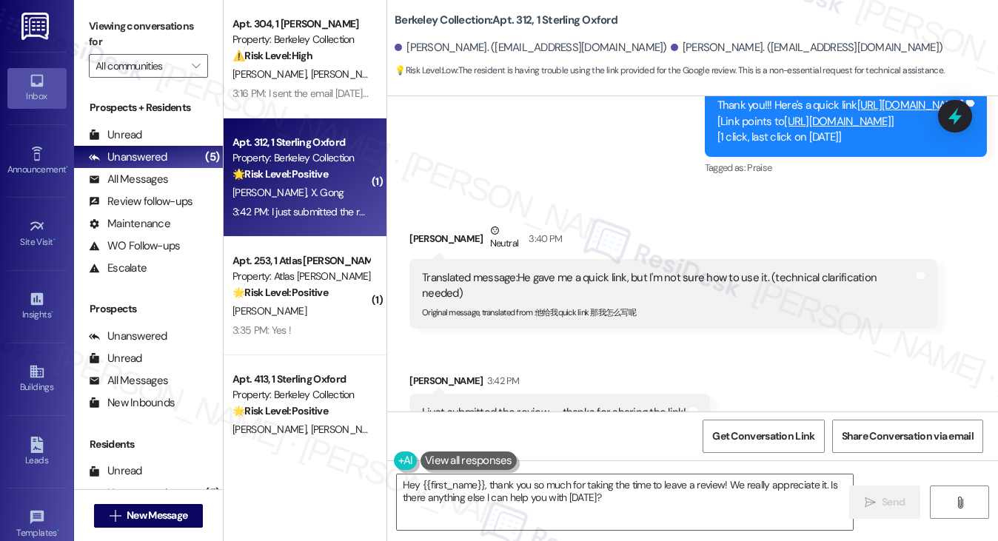
click at [550, 394] on div "I just submitted the review — thanks for sharing the link! Tags and notes" at bounding box center [559, 413] width 301 height 38
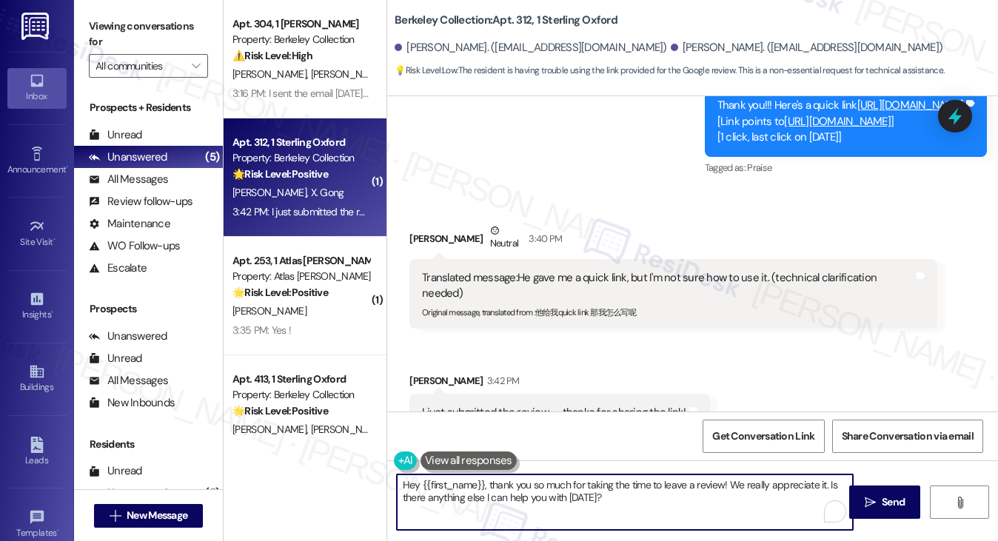
drag, startPoint x: 489, startPoint y: 485, endPoint x: 385, endPoint y: 475, distance: 104.2
click at [387, 476] on div "Berkeley Collection: Apt. 312, 1 Sterling Oxford Fangfei Li. ([EMAIL_ADDRESS][D…" at bounding box center [693, 270] width 612 height 541
click at [425, 373] on div "Fangfei Li 3:42 PM" at bounding box center [559, 383] width 301 height 21
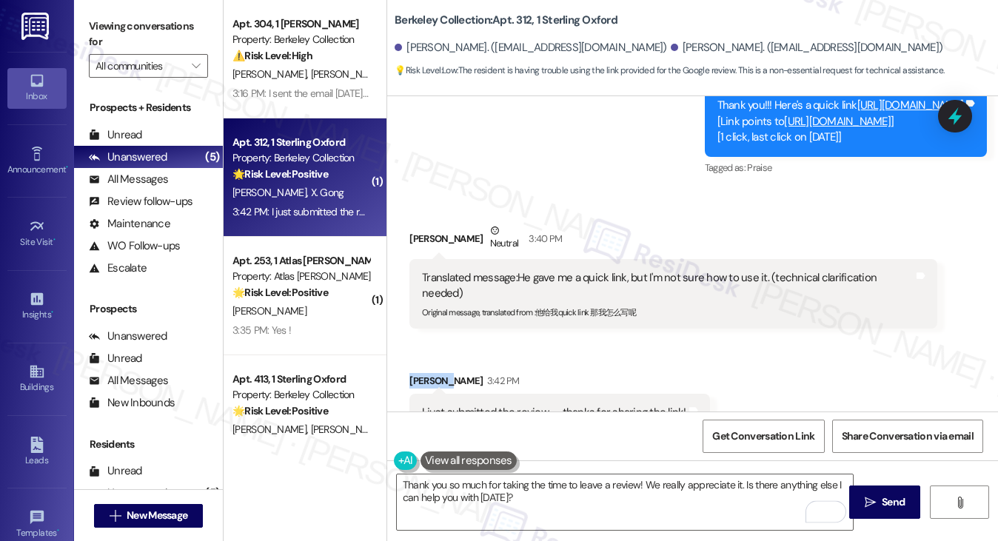
click at [425, 373] on div "Fangfei Li 3:42 PM" at bounding box center [559, 383] width 301 height 21
copy div "Fangfei"
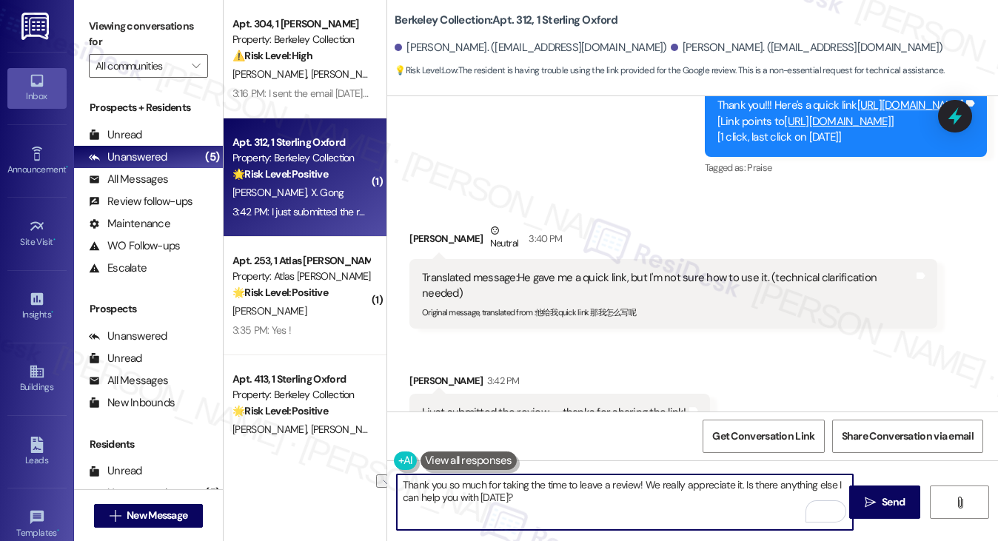
drag, startPoint x: 637, startPoint y: 484, endPoint x: 484, endPoint y: 480, distance: 152.6
click at [484, 480] on textarea "Thank you so much for taking the time to leave a review! We really appreciate i…" at bounding box center [625, 503] width 457 height 56
paste textarea "Fangfei"
drag, startPoint x: 838, startPoint y: 479, endPoint x: 626, endPoint y: 489, distance: 212.7
click at [626, 489] on textarea "Thank you so much, [PERSON_NAME]! We really appreciate it. Is there anything el…" at bounding box center [625, 503] width 457 height 56
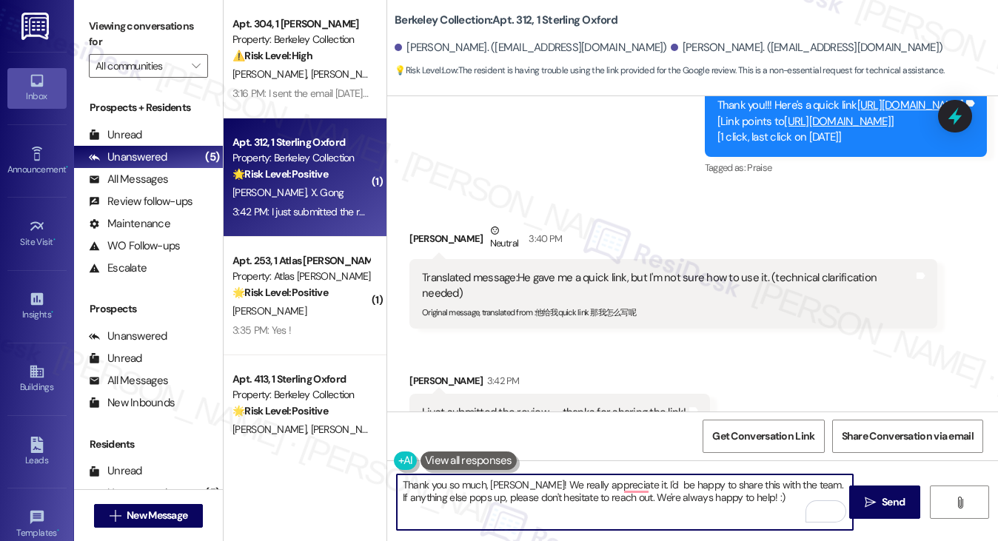
click at [550, 481] on textarea "Thank you so much, [PERSON_NAME]! We really appreciate it. I'd be happy to shar…" at bounding box center [625, 503] width 457 height 56
click at [646, 492] on textarea "Thank you so much, [PERSON_NAME]! We really appreciate it. I'd be happy to shar…" at bounding box center [625, 503] width 457 height 56
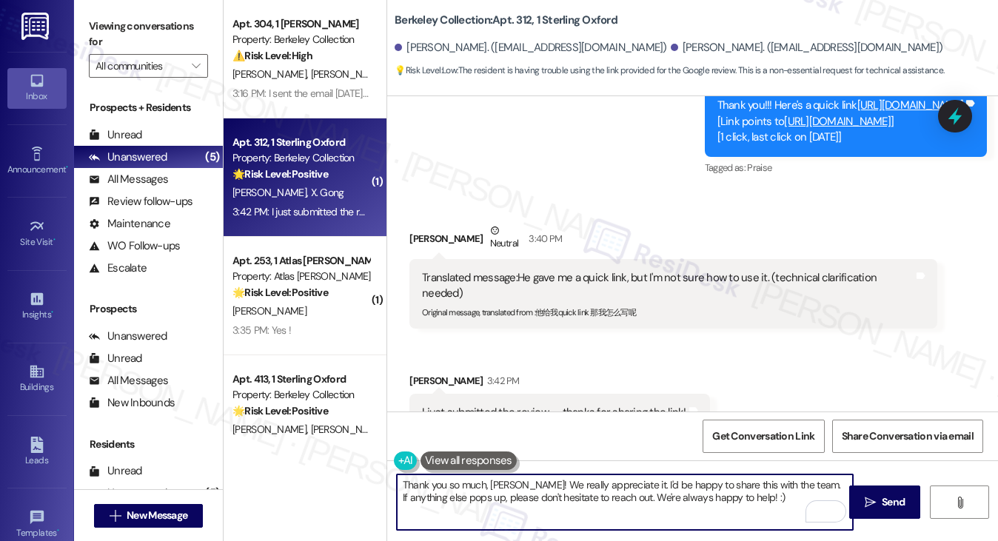
click at [646, 492] on textarea "Thank you so much, [PERSON_NAME]! We really appreciate it. I'd be happy to shar…" at bounding box center [625, 503] width 457 height 56
click at [694, 491] on textarea "Thank you so much, [PERSON_NAME]! We really appreciate it. I'd be happy to shar…" at bounding box center [625, 503] width 457 height 56
click at [616, 481] on textarea "Thank you so much, [PERSON_NAME]! We really appreciate it. I'd be happy to shar…" at bounding box center [625, 503] width 457 height 56
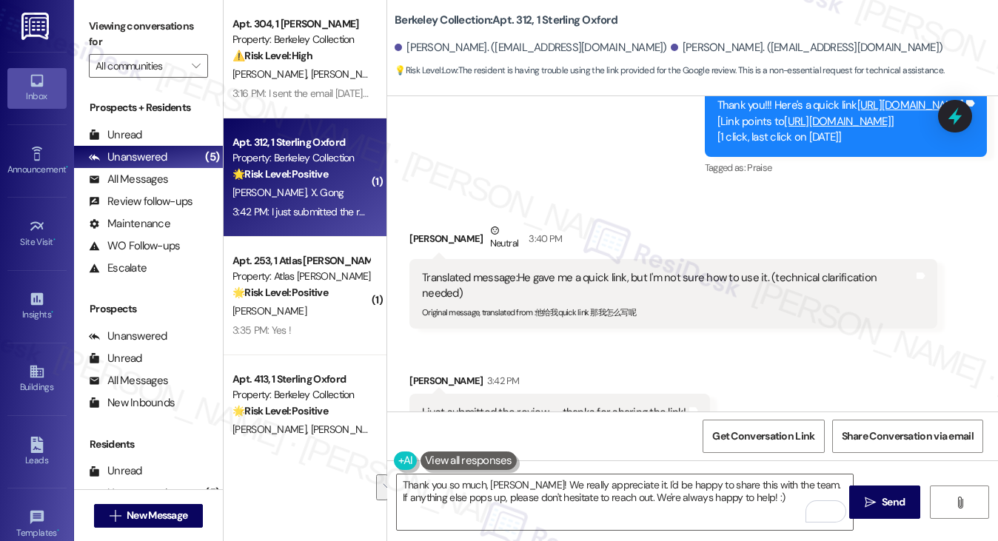
click at [584, 394] on div "I just submitted the review — thanks for sharing the link! Tags and notes" at bounding box center [559, 413] width 301 height 38
click at [548, 270] on div "Translated message: He gave me a quick link, but I'm not sure how to use it. (t…" at bounding box center [667, 286] width 491 height 32
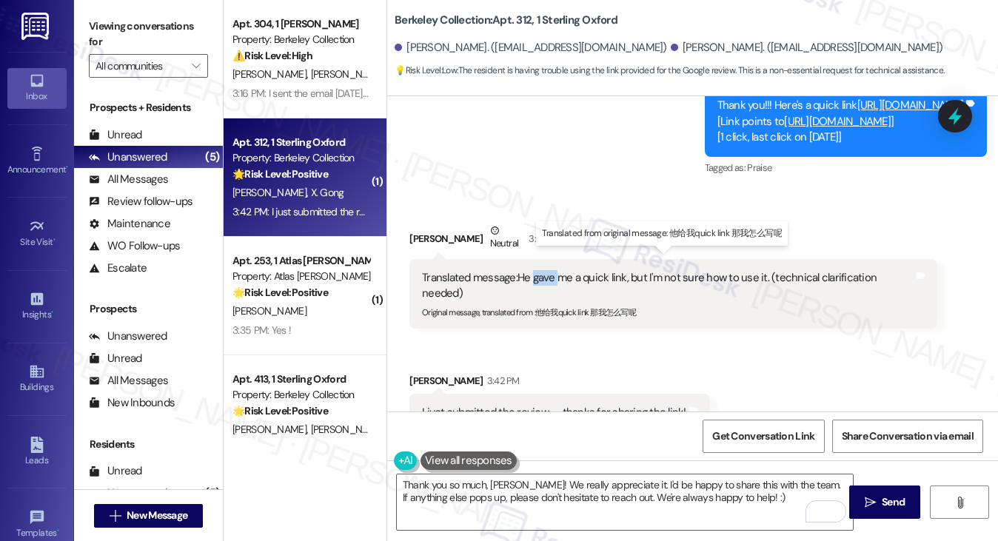
click at [548, 270] on div "Translated message: He gave me a quick link, but I'm not sure how to use it. (t…" at bounding box center [667, 286] width 491 height 32
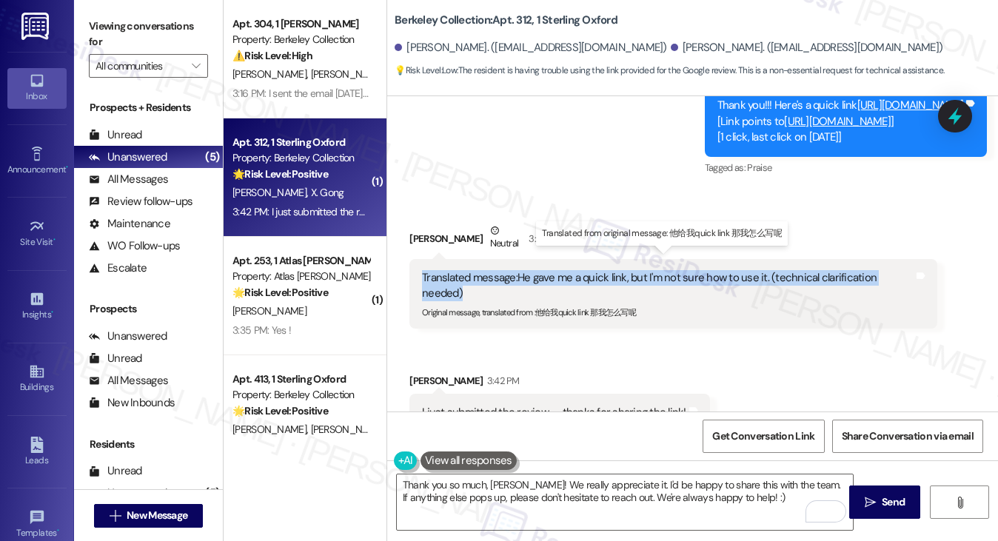
click at [548, 270] on div "Translated message: He gave me a quick link, but I'm not sure how to use it. (t…" at bounding box center [667, 286] width 491 height 32
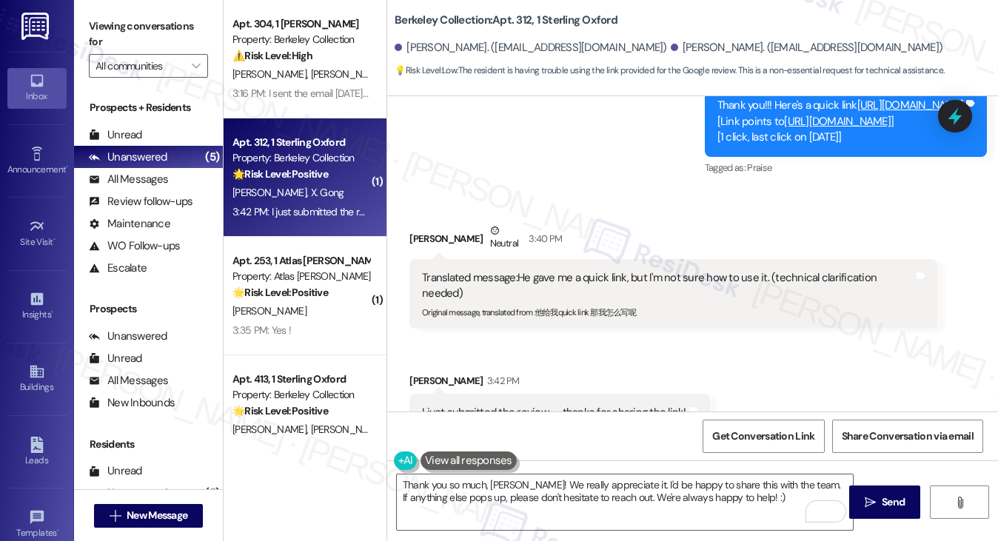
click at [529, 405] on div "I just submitted the review — thanks for sharing the link!" at bounding box center [554, 413] width 264 height 16
click at [468, 492] on textarea "Thank you so much, [PERSON_NAME]! We really appreciate it. I'd be happy to shar…" at bounding box center [625, 503] width 457 height 56
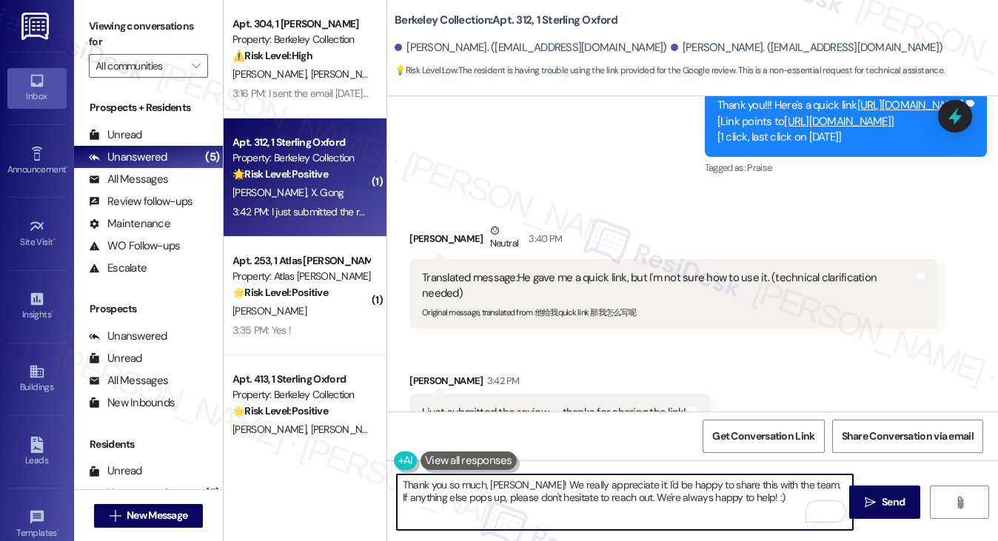
click at [468, 492] on textarea "Thank you so much, [PERSON_NAME]! We really appreciate it. I'd be happy to shar…" at bounding box center [625, 503] width 457 height 56
click at [622, 493] on textarea "Thank you so much, [PERSON_NAME]! We really appreciate it. I'd be happy to shar…" at bounding box center [625, 503] width 457 height 56
drag, startPoint x: 795, startPoint y: 483, endPoint x: 622, endPoint y: 479, distance: 172.6
click at [621, 479] on textarea "Thank you so much, [PERSON_NAME]! We really appreciate it. I'd be happy to shar…" at bounding box center [625, 503] width 457 height 56
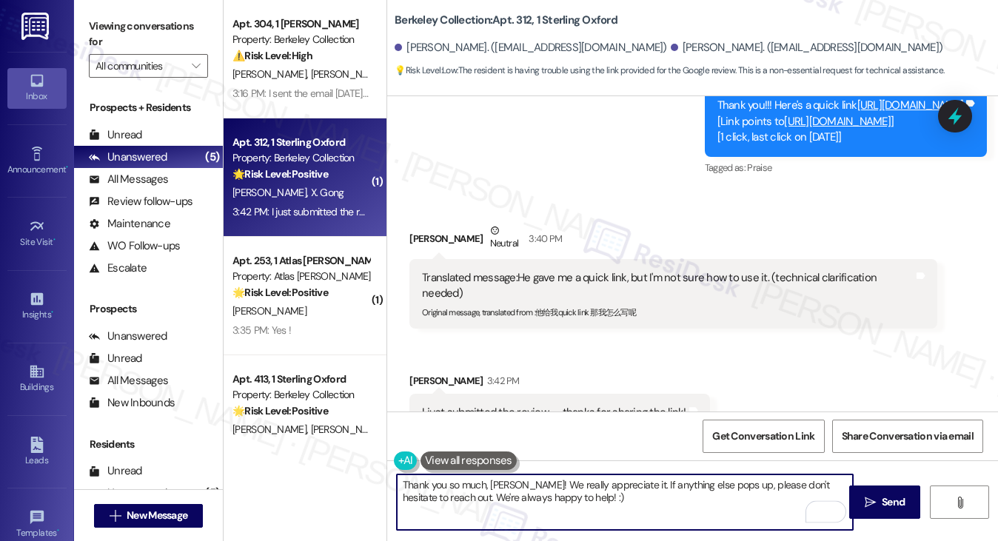
click at [700, 486] on textarea "Thank you so much, [PERSON_NAME]! We really appreciate it. If anything else pop…" at bounding box center [625, 503] width 457 height 56
type textarea "Thank you so much, [PERSON_NAME]! We really appreciate it. If anything else com…"
click at [634, 497] on textarea "Thank you so much, [PERSON_NAME]! We really appreciate it. If anything else com…" at bounding box center [625, 503] width 457 height 56
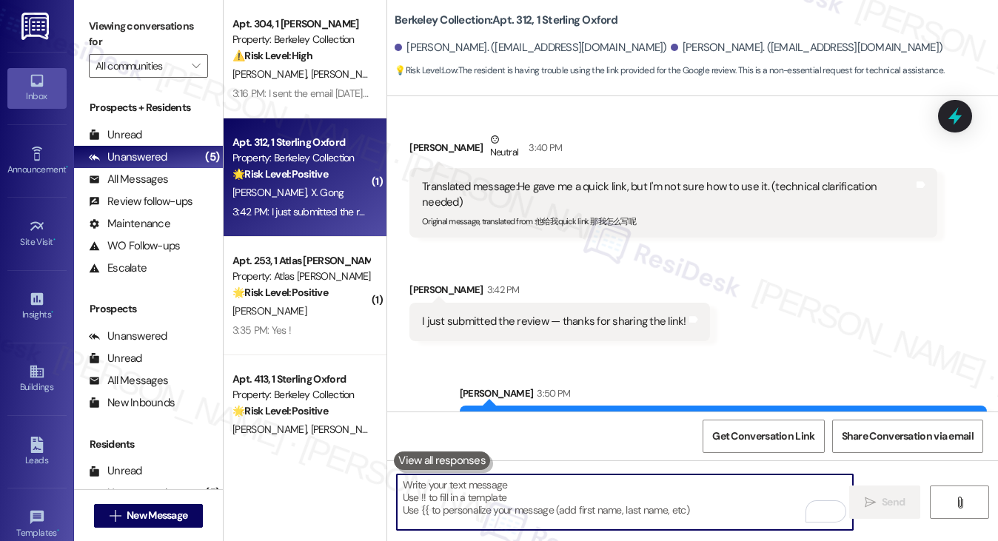
scroll to position [1437, 0]
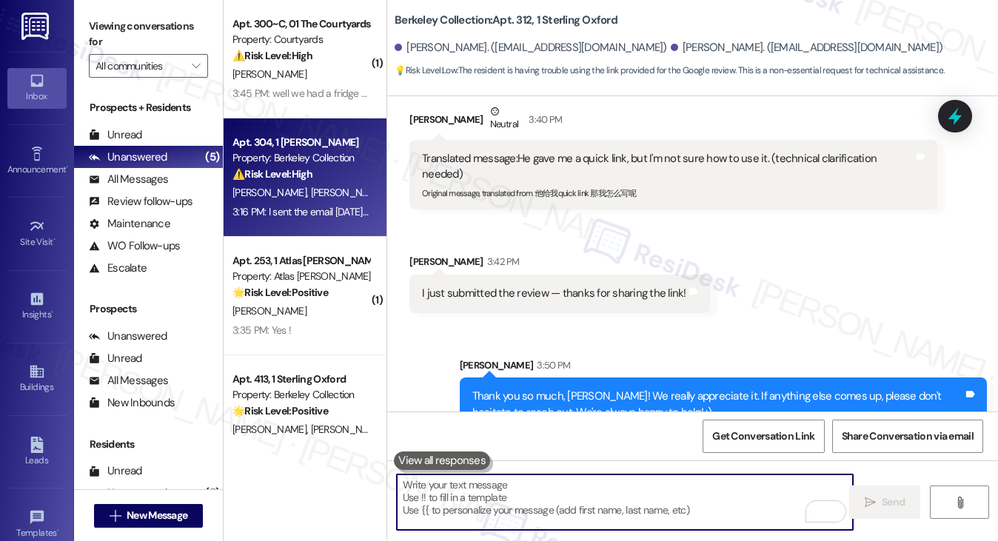
click at [338, 163] on div "Property: Berkeley Collection" at bounding box center [301, 158] width 137 height 16
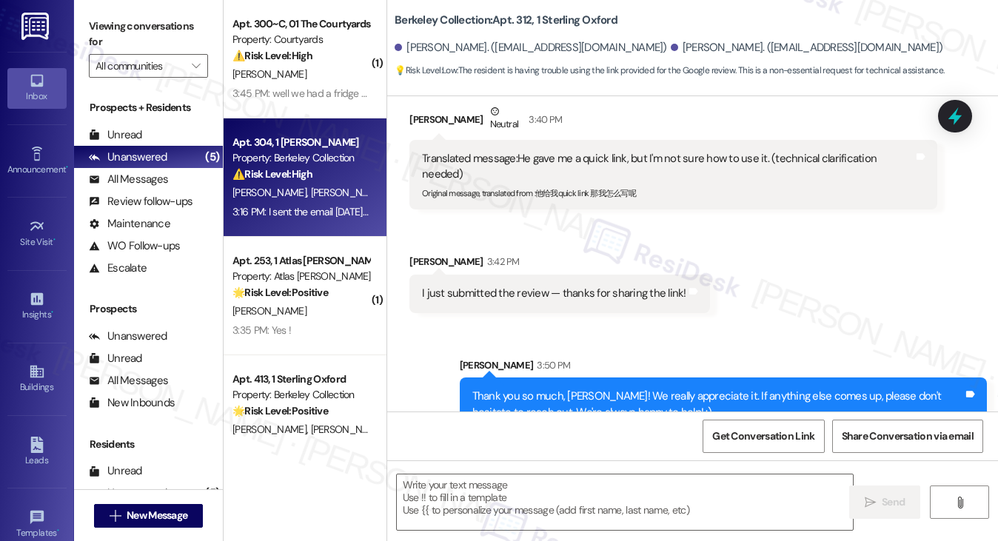
type textarea "Fetching suggested responses. Please feel free to read through the conversation…"
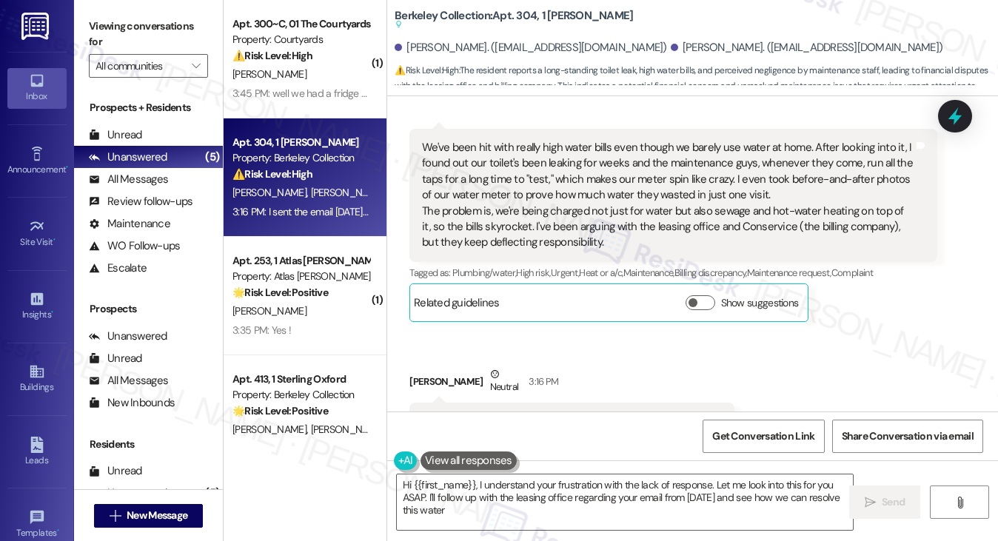
scroll to position [1117, 0]
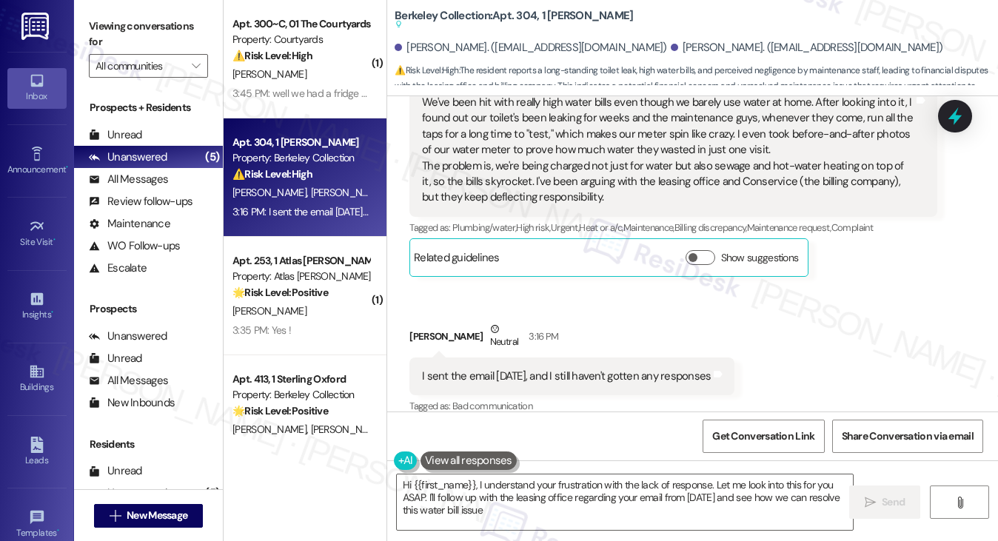
type textarea "Hi {{first_name}}, I understand your frustration with the lack of response. Let…"
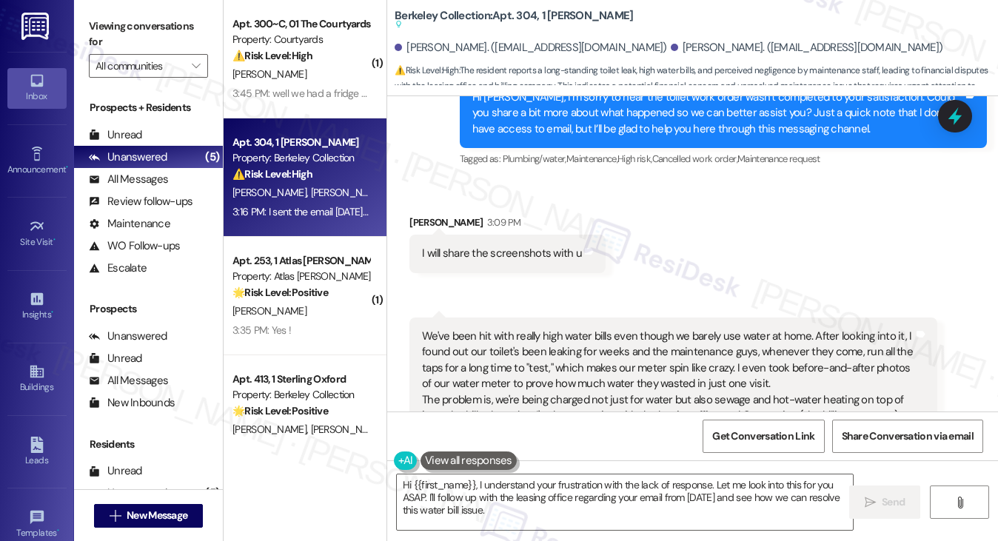
scroll to position [1043, 0]
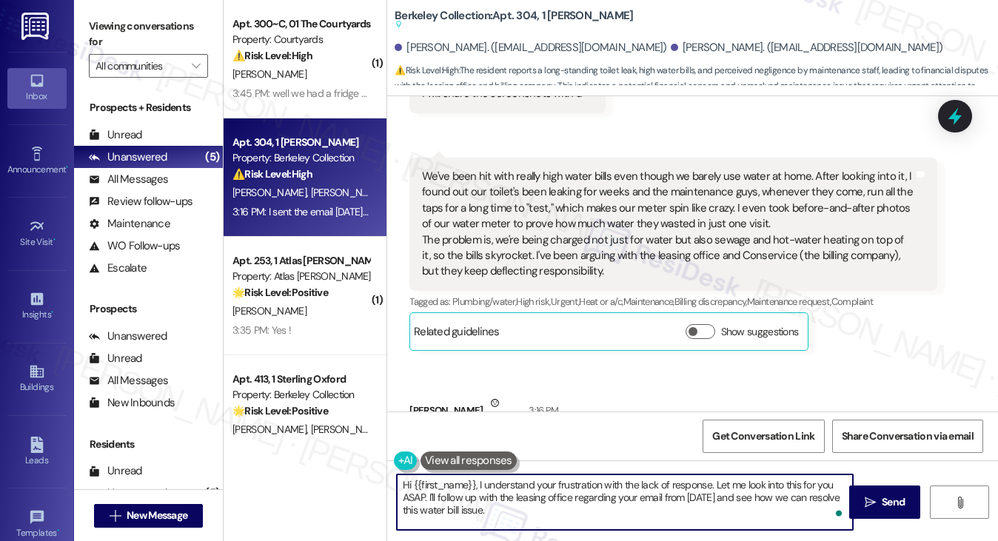
drag, startPoint x: 714, startPoint y: 484, endPoint x: 495, endPoint y: 485, distance: 219.2
click at [495, 485] on textarea "Hi {{first_name}}, I understand your frustration with the lack of response. Let…" at bounding box center [625, 503] width 457 height 56
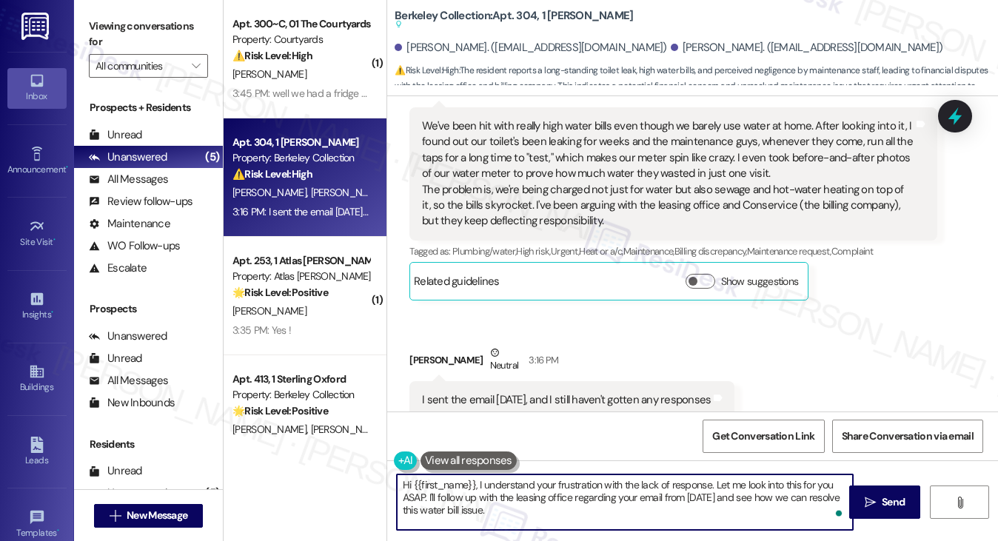
scroll to position [1117, 0]
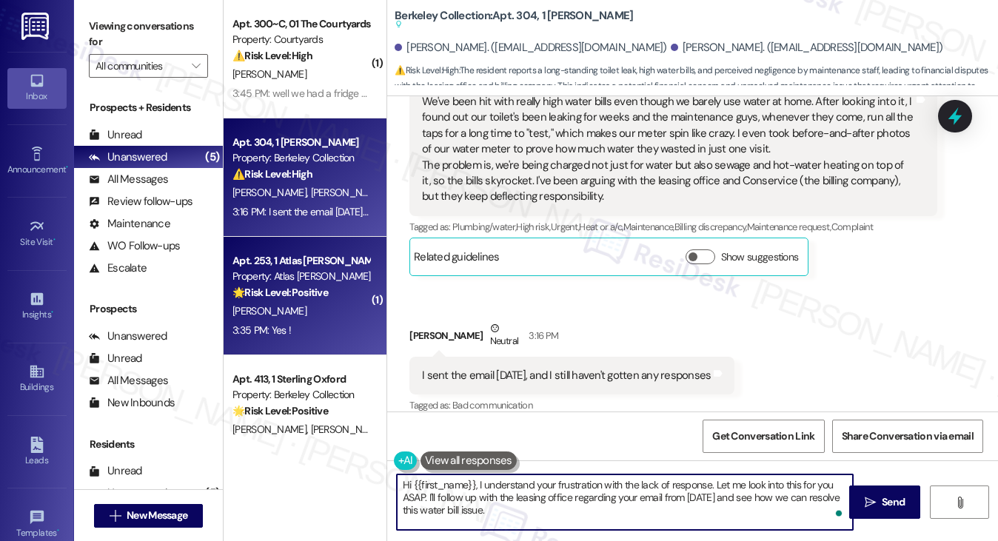
click at [311, 325] on div "3:35 PM: Yes ! 3:35 PM: Yes !" at bounding box center [301, 330] width 140 height 19
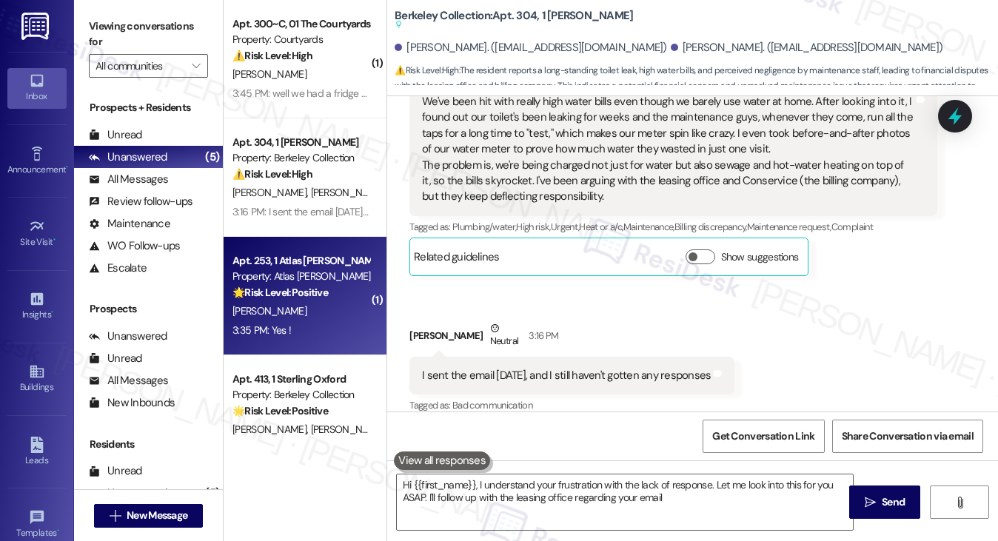
type textarea "Hi {{first_name}}, I understand your frustration with the lack of response. Let…"
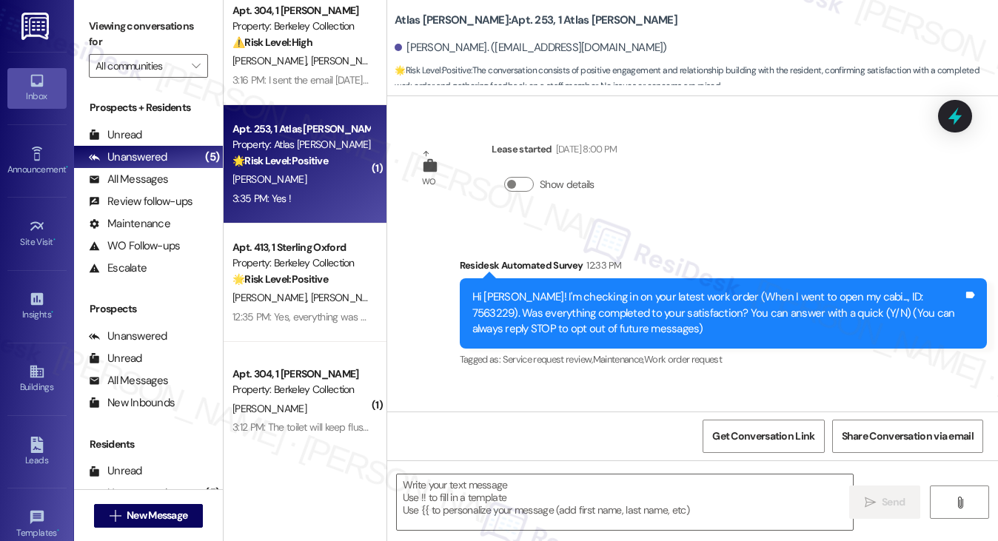
scroll to position [275, 0]
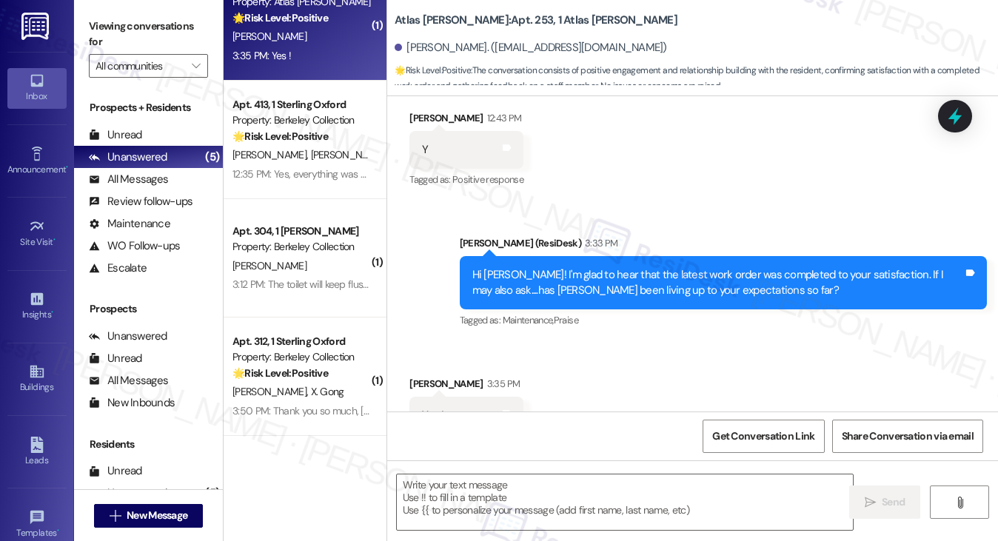
type textarea "Fetching suggested responses. Please feel free to read through the conversation…"
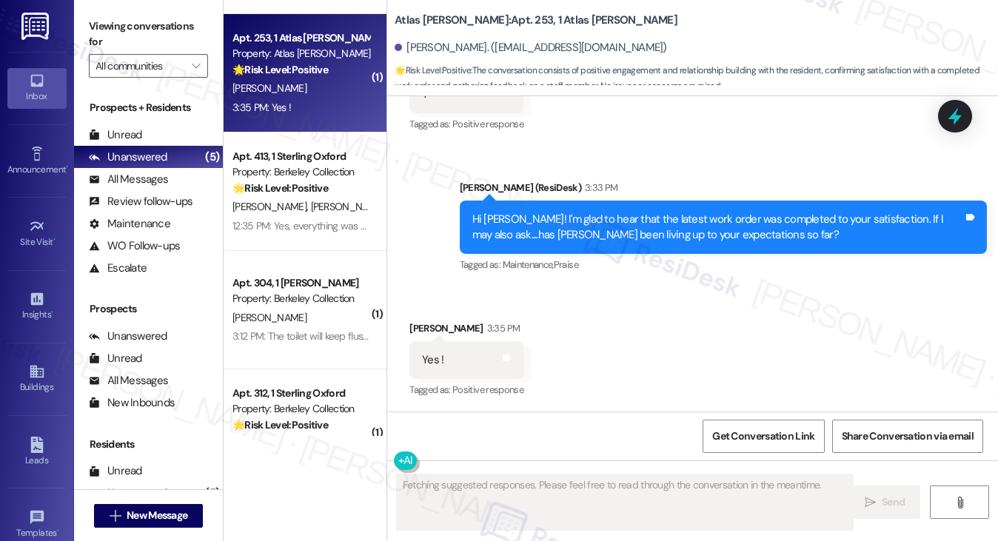
scroll to position [127, 0]
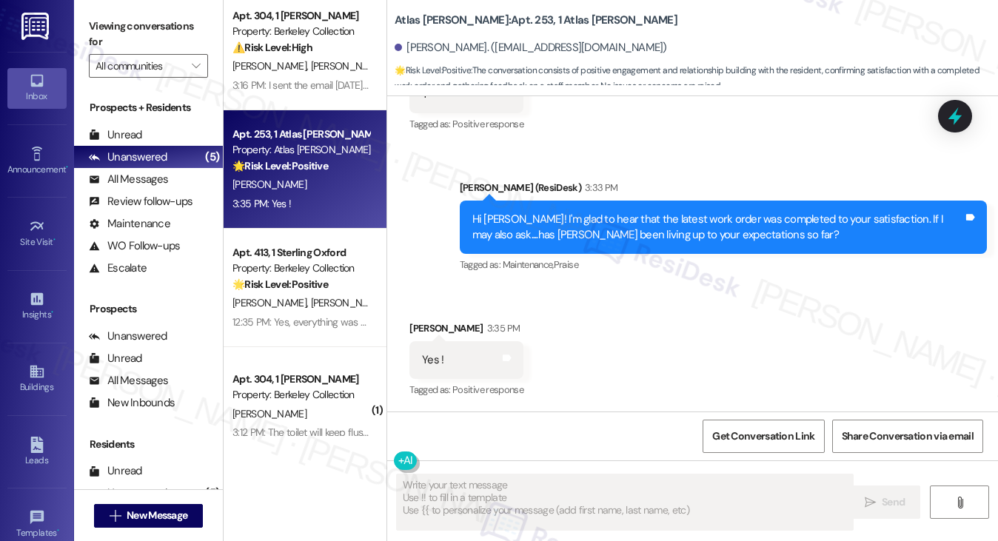
click at [694, 218] on div "Hi [PERSON_NAME]! I'm glad to hear that the latest work order was completed to …" at bounding box center [717, 228] width 491 height 32
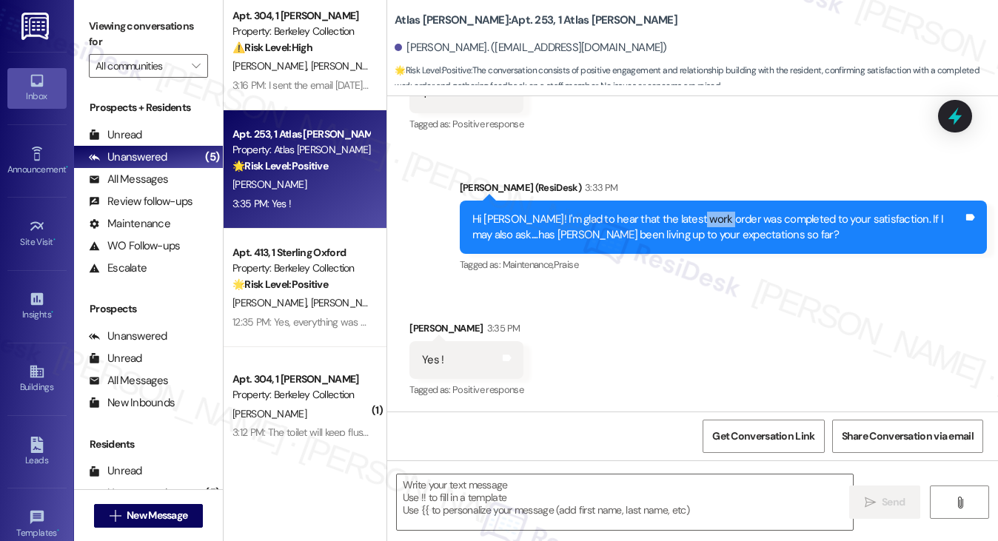
click at [694, 218] on div "Hi [PERSON_NAME]! I'm glad to hear that the latest work order was completed to …" at bounding box center [717, 228] width 491 height 32
click at [136, 25] on label "Viewing conversations for" at bounding box center [148, 34] width 119 height 39
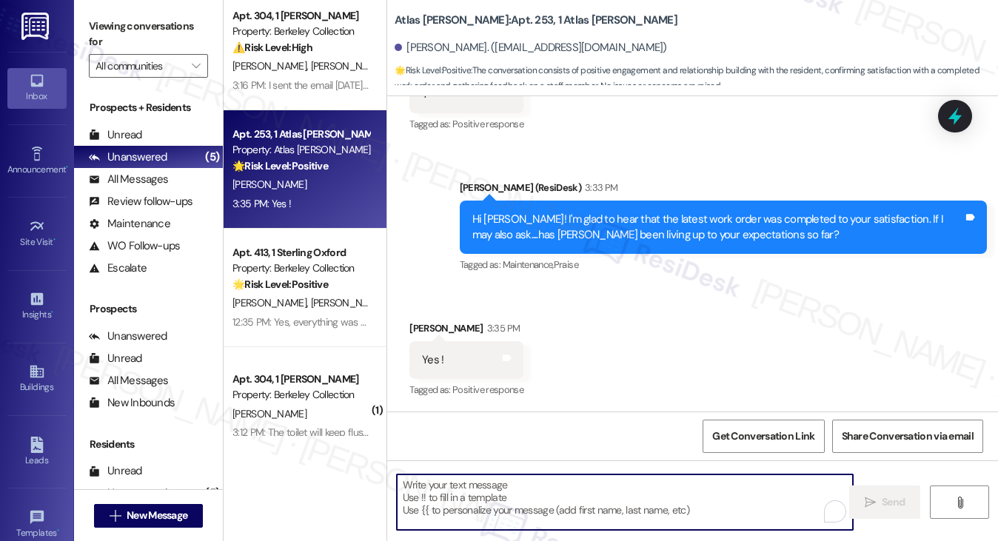
click at [459, 492] on textarea "To enrich screen reader interactions, please activate Accessibility in Grammarl…" at bounding box center [625, 503] width 457 height 56
paste textarea "That’s wonderful to hear, [PERSON_NAME], thank you! 💛 If you’re comfortable, wo…"
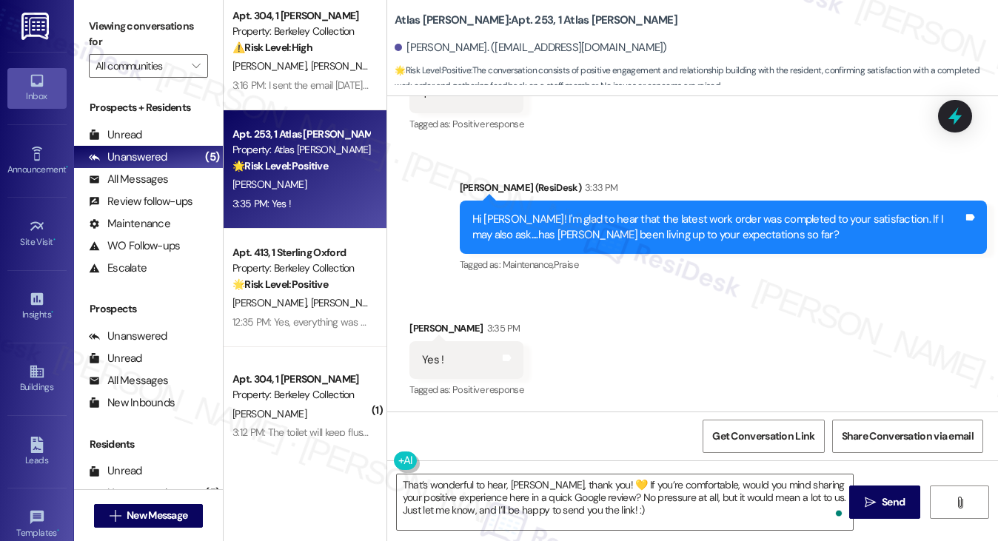
click at [418, 327] on div "[PERSON_NAME] 3:35 PM" at bounding box center [466, 331] width 114 height 21
click at [419, 327] on div "[PERSON_NAME] 3:35 PM" at bounding box center [466, 331] width 114 height 21
copy div "[PERSON_NAME]"
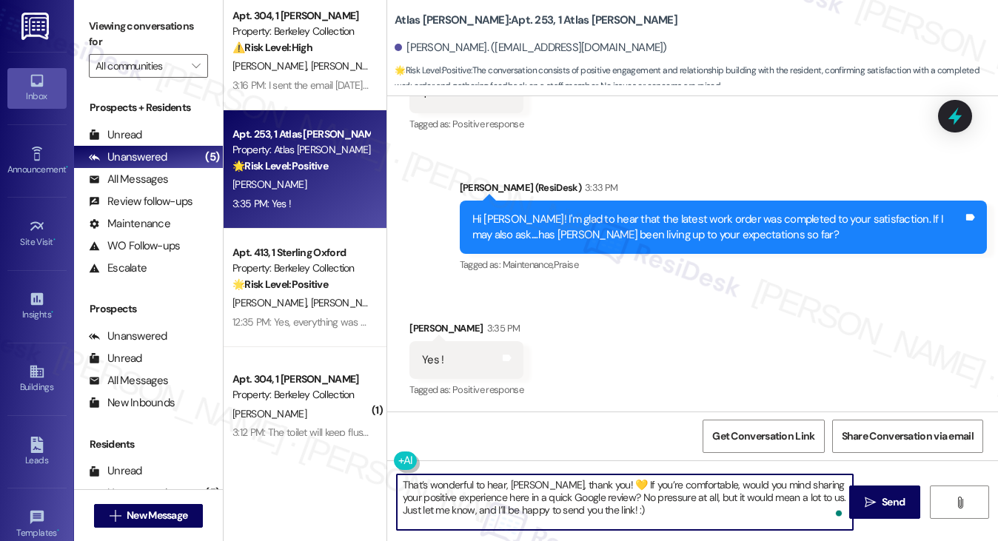
drag, startPoint x: 506, startPoint y: 483, endPoint x: 544, endPoint y: 474, distance: 38.8
click at [544, 475] on textarea "That’s wonderful to hear, [PERSON_NAME], thank you! 💛 If you’re comfortable, wo…" at bounding box center [625, 503] width 457 height 56
paste textarea "[PERSON_NAME]"
click at [601, 484] on textarea "That’s wonderful to hear, [PERSON_NAME], thank you! 💛 If you’re comfortable, wo…" at bounding box center [625, 503] width 457 height 56
type textarea "That’s wonderful to hear, [PERSON_NAME], thank you! If you’re comfortable, woul…"
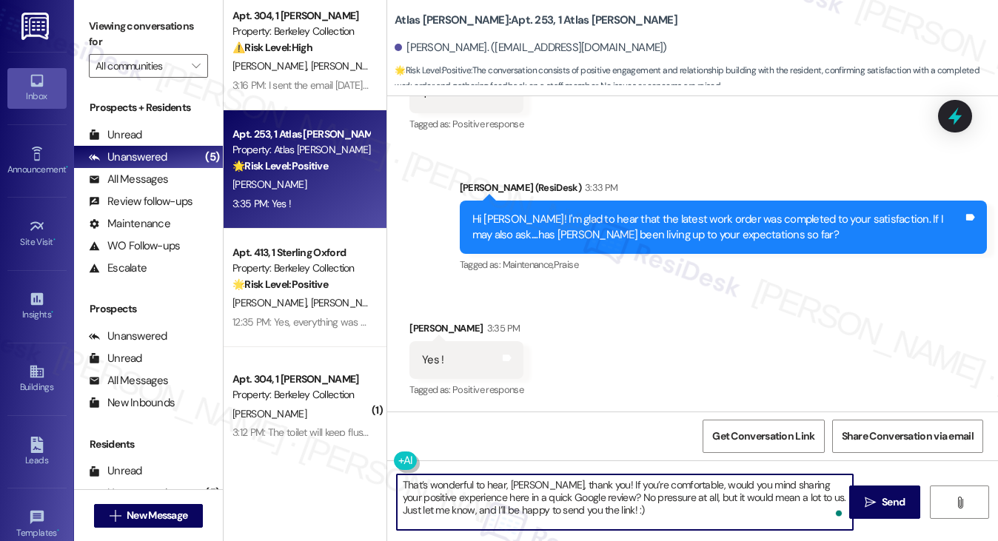
click at [607, 500] on textarea "That’s wonderful to hear, [PERSON_NAME], thank you! If you’re comfortable, woul…" at bounding box center [625, 503] width 457 height 56
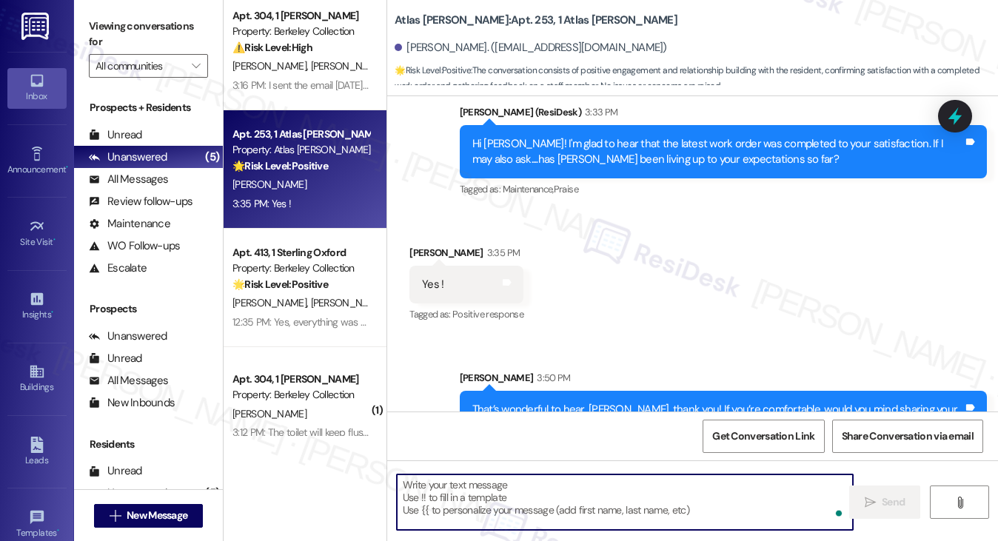
scroll to position [495, 0]
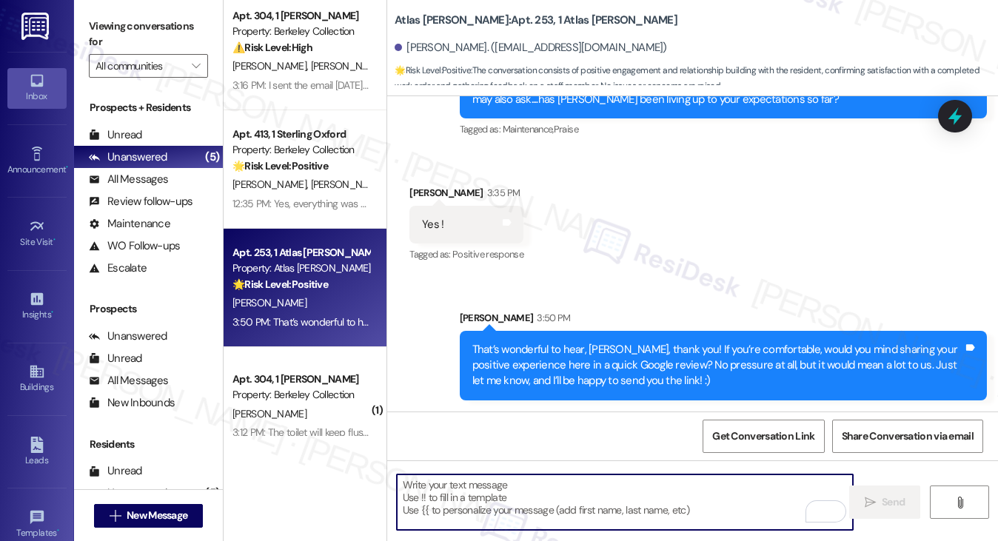
click at [514, 221] on div "Yes ! Tags and notes" at bounding box center [466, 225] width 114 height 38
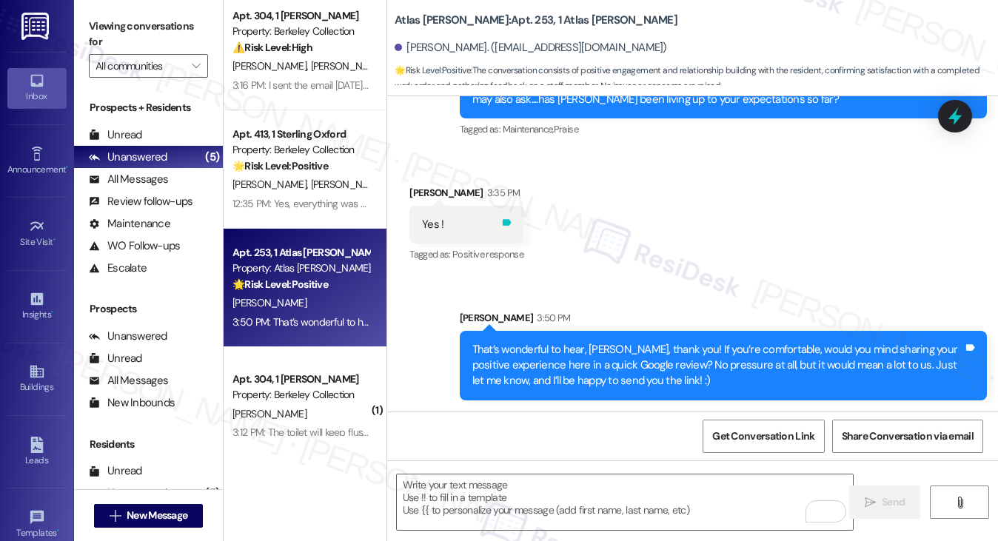
click at [509, 221] on icon at bounding box center [507, 222] width 9 height 7
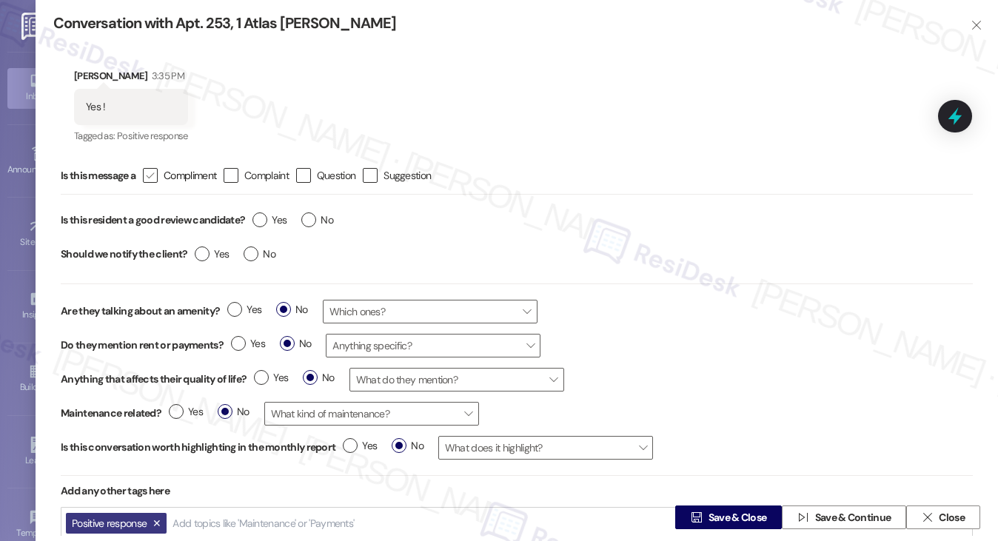
click at [158, 174] on div "" at bounding box center [150, 175] width 15 height 15
click at [145, 174] on input " Compliment" at bounding box center [141, 176] width 10 height 10
checkbox input "true"
click at [263, 218] on label "Yes" at bounding box center [270, 221] width 34 height 16
click at [263, 218] on input "Yes" at bounding box center [270, 222] width 34 height 19
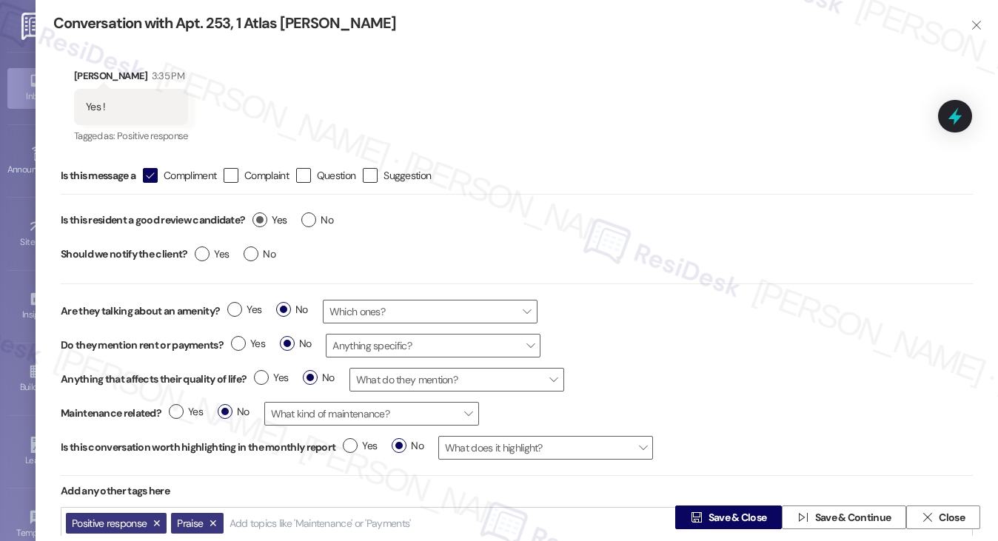
radio input "true"
click at [256, 248] on span "No" at bounding box center [260, 255] width 32 height 16
click at [256, 248] on input "No" at bounding box center [260, 256] width 32 height 19
radio input "true"
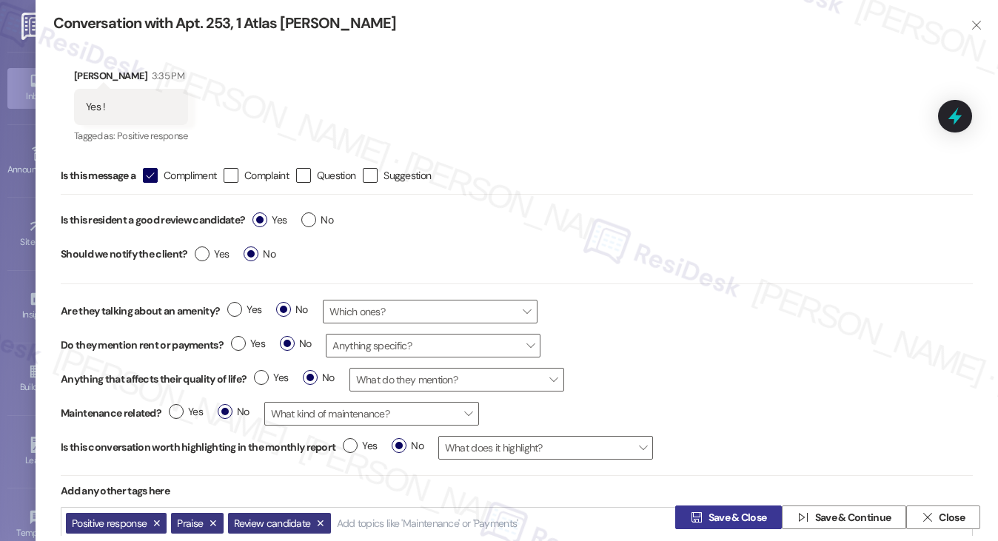
click at [706, 519] on span "Save & Close" at bounding box center [738, 518] width 64 height 16
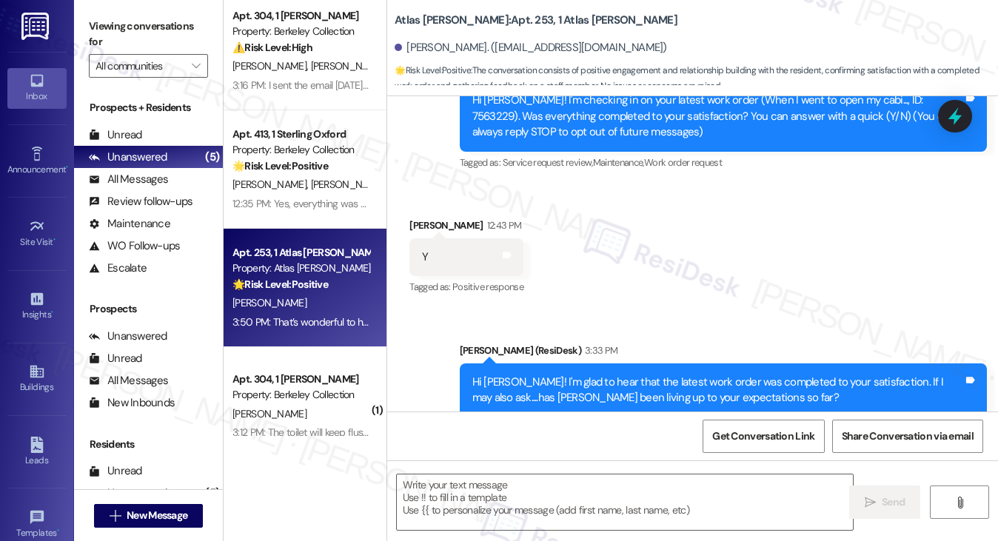
scroll to position [334, 0]
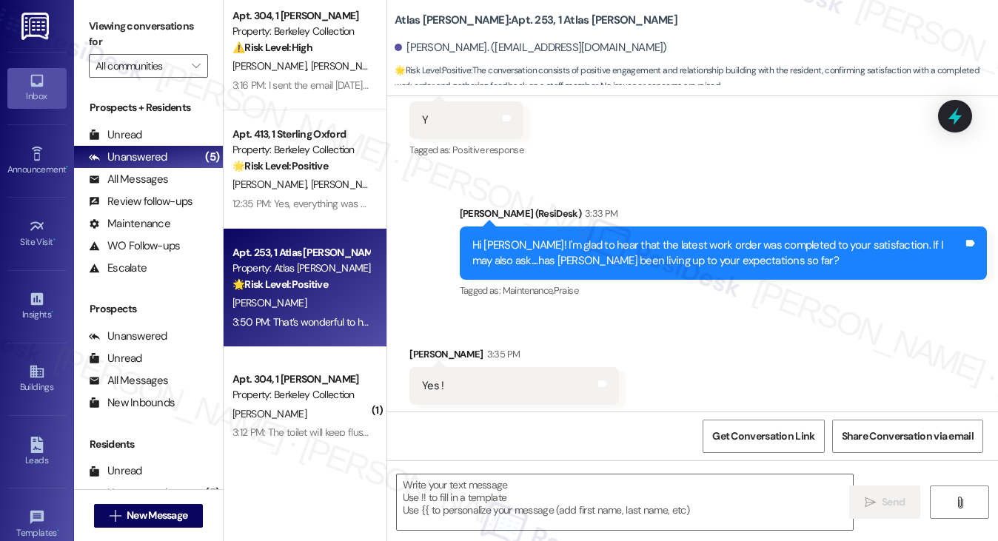
type textarea "Fetching suggested responses. Please feel free to read through the conversation…"
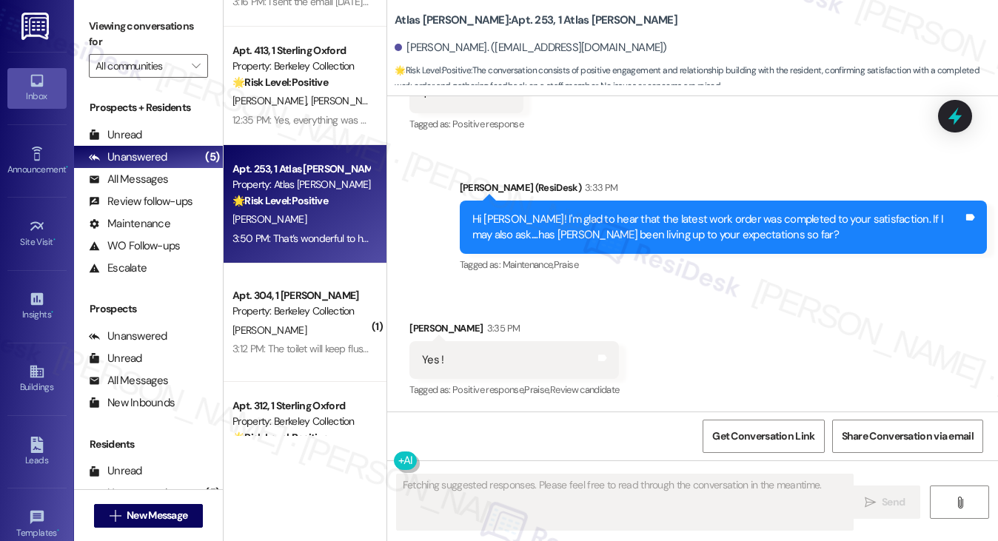
scroll to position [275, 0]
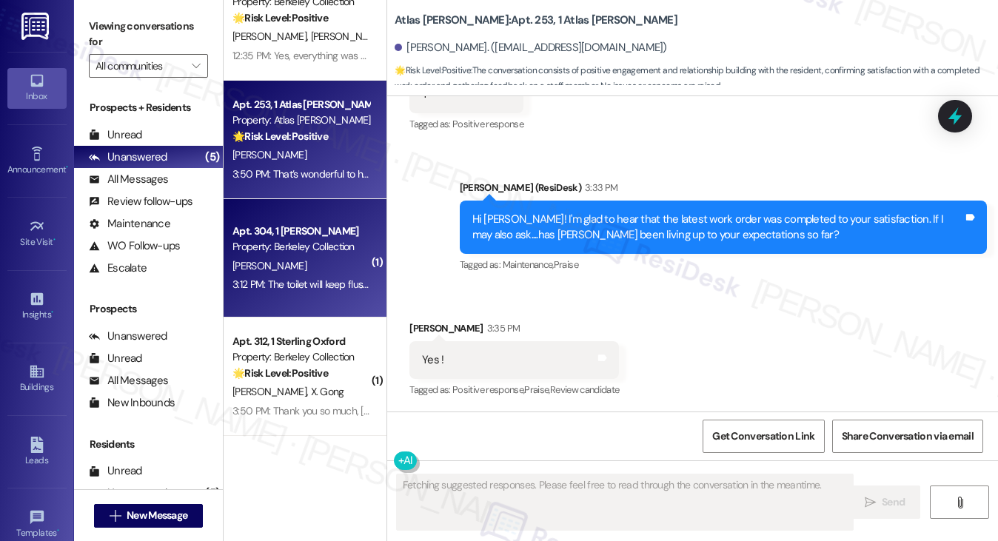
click at [324, 236] on div "Apt. 304, 1 [PERSON_NAME]" at bounding box center [301, 232] width 137 height 16
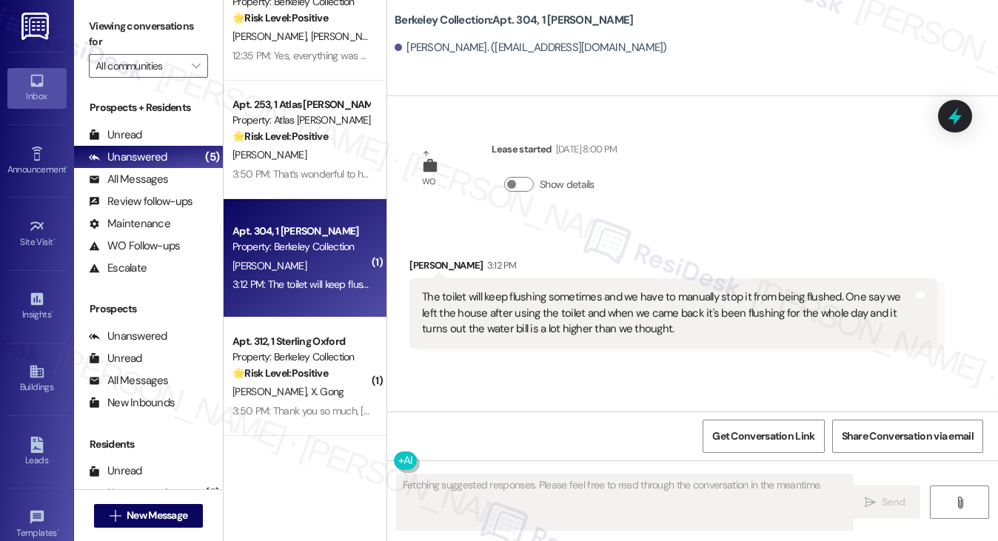
scroll to position [0, 0]
click at [539, 300] on div "The toilet will keep flushing sometimes and we have to manually stop it from be…" at bounding box center [667, 313] width 491 height 47
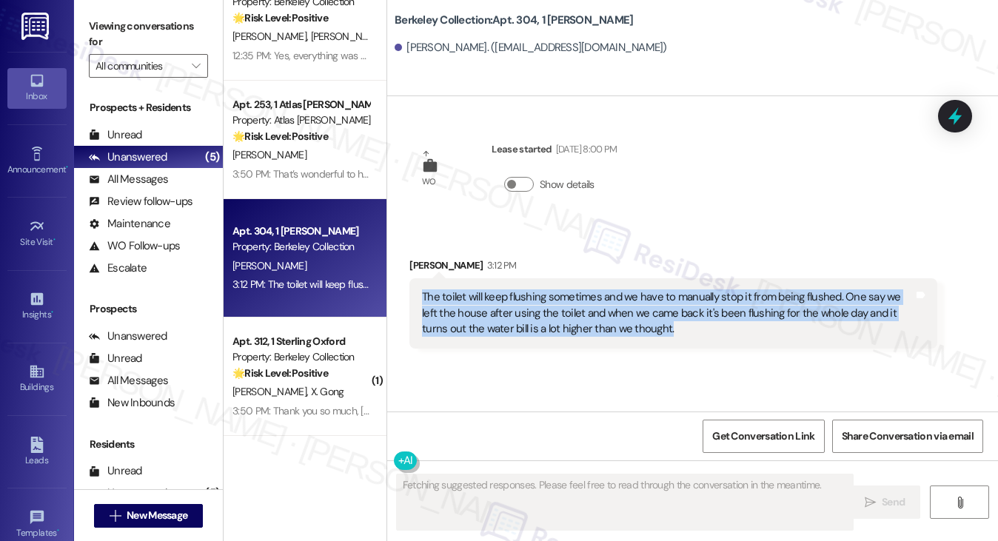
click at [539, 300] on div "The toilet will keep flushing sometimes and we have to manually stop it from be…" at bounding box center [667, 313] width 491 height 47
click at [451, 278] on div "The toilet will keep flushing sometimes and we have to manually stop it from be…" at bounding box center [672, 313] width 527 height 70
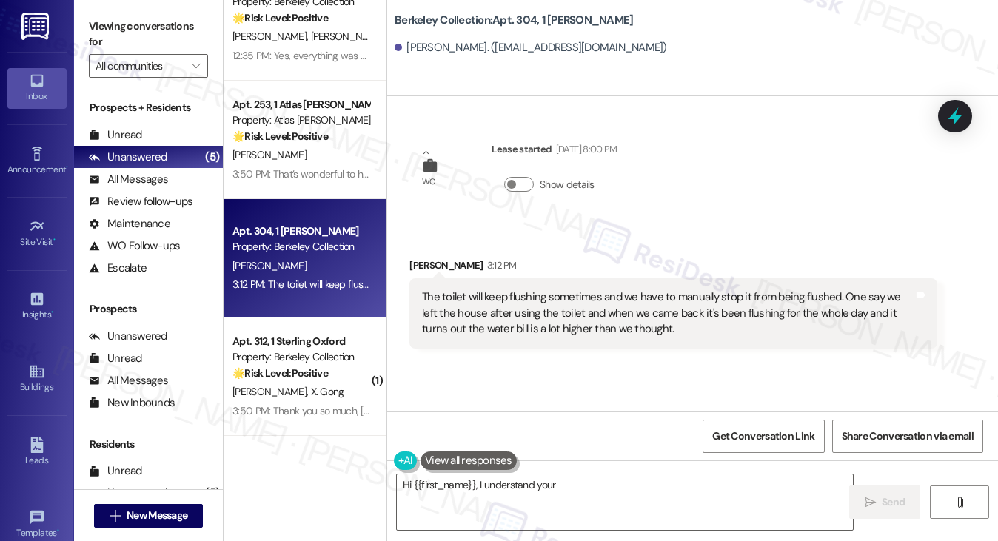
click at [451, 278] on div "The toilet will keep flushing sometimes and we have to manually stop it from be…" at bounding box center [672, 313] width 527 height 70
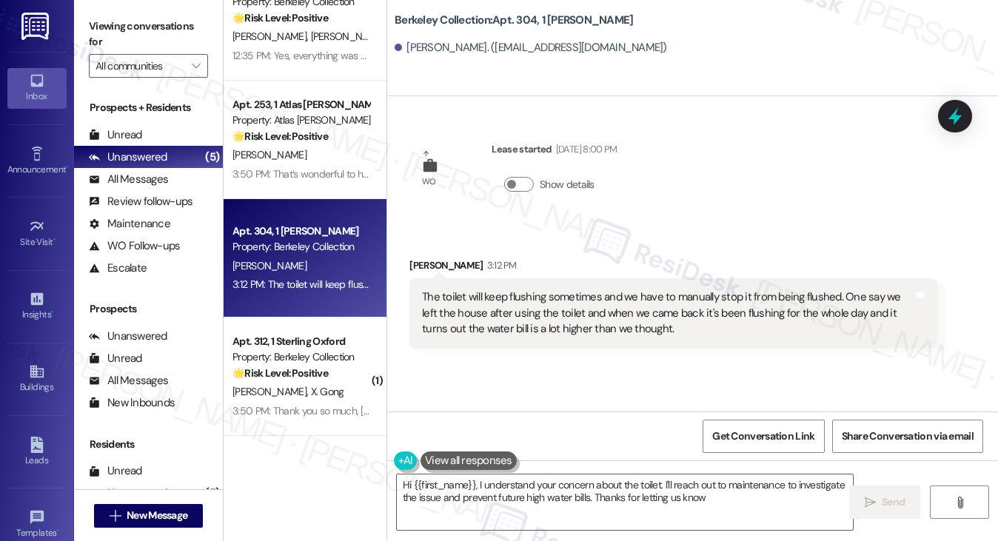
type textarea "Hi {{first_name}}, I understand your concern about the toilet. I'll reach out t…"
click at [791, 290] on div "The toilet will keep flushing sometimes and we have to manually stop it from be…" at bounding box center [667, 313] width 491 height 47
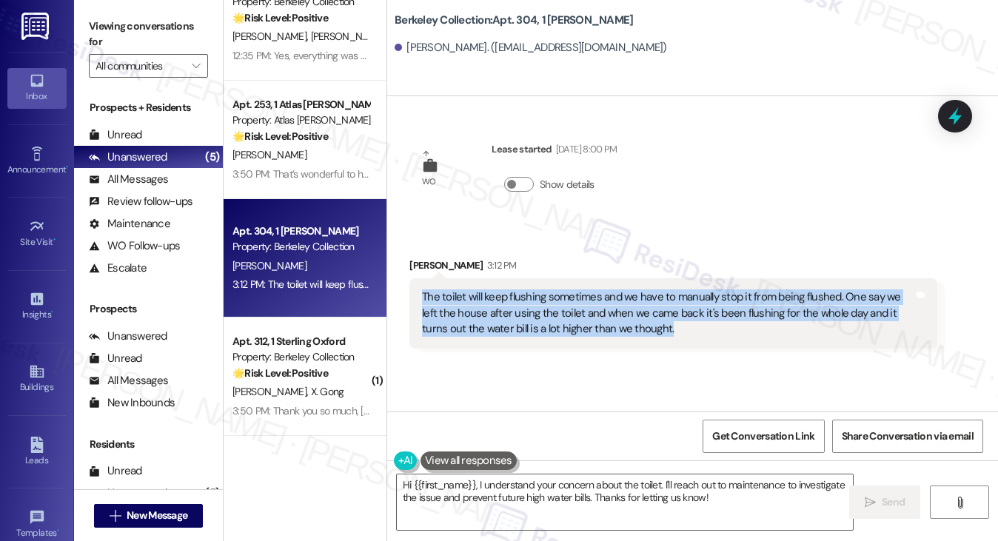
click at [791, 290] on div "The toilet will keep flushing sometimes and we have to manually stop it from be…" at bounding box center [667, 313] width 491 height 47
click at [614, 296] on div "The toilet will keep flushing sometimes and we have to manually stop it from be…" at bounding box center [667, 313] width 491 height 47
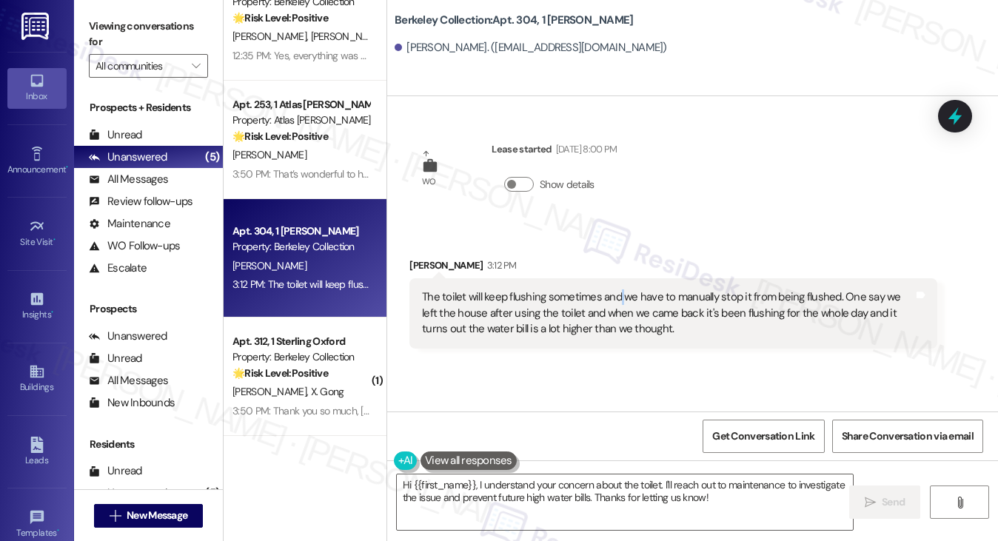
click at [614, 296] on div "The toilet will keep flushing sometimes and we have to manually stop it from be…" at bounding box center [667, 313] width 491 height 47
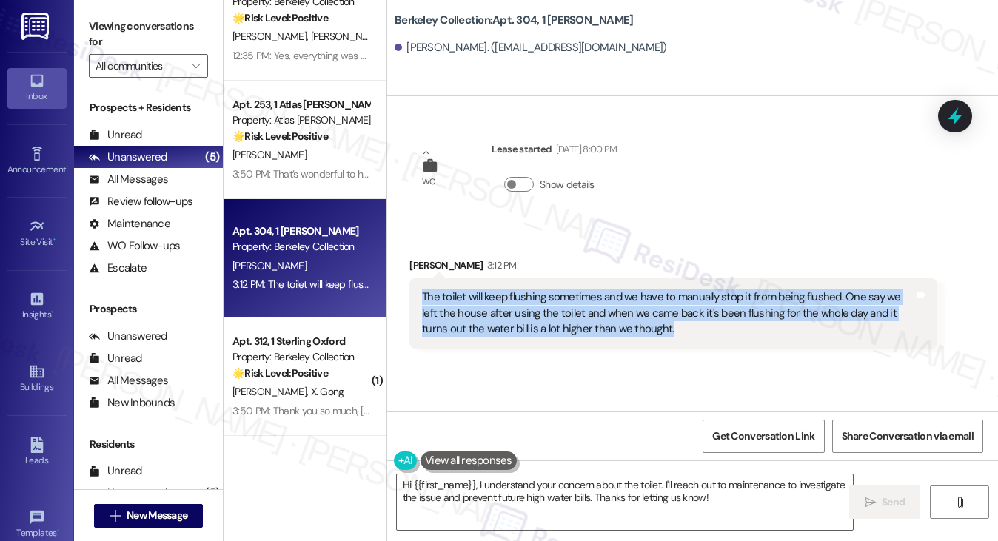
click at [614, 296] on div "The toilet will keep flushing sometimes and we have to manually stop it from be…" at bounding box center [667, 313] width 491 height 47
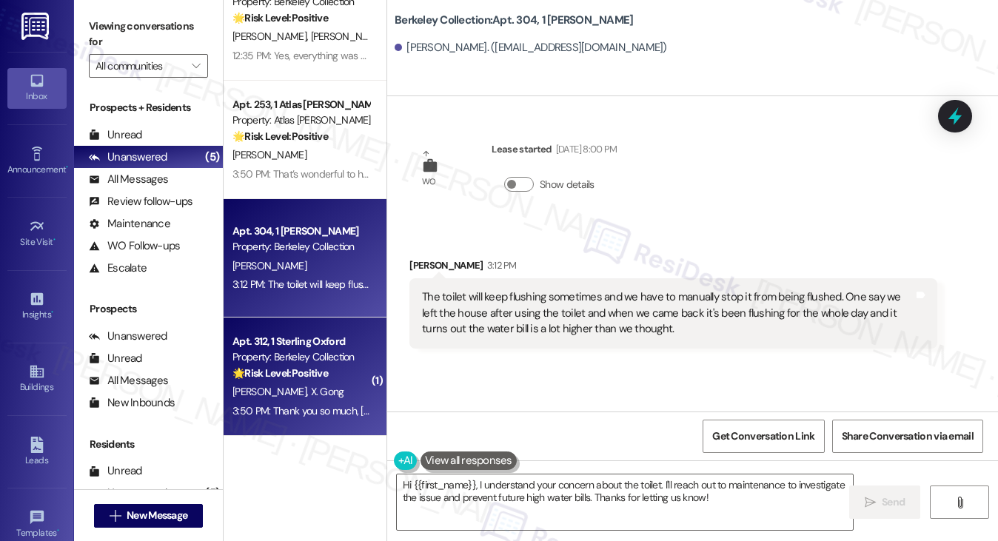
click at [310, 389] on div "[PERSON_NAME] [PERSON_NAME]" at bounding box center [301, 392] width 140 height 19
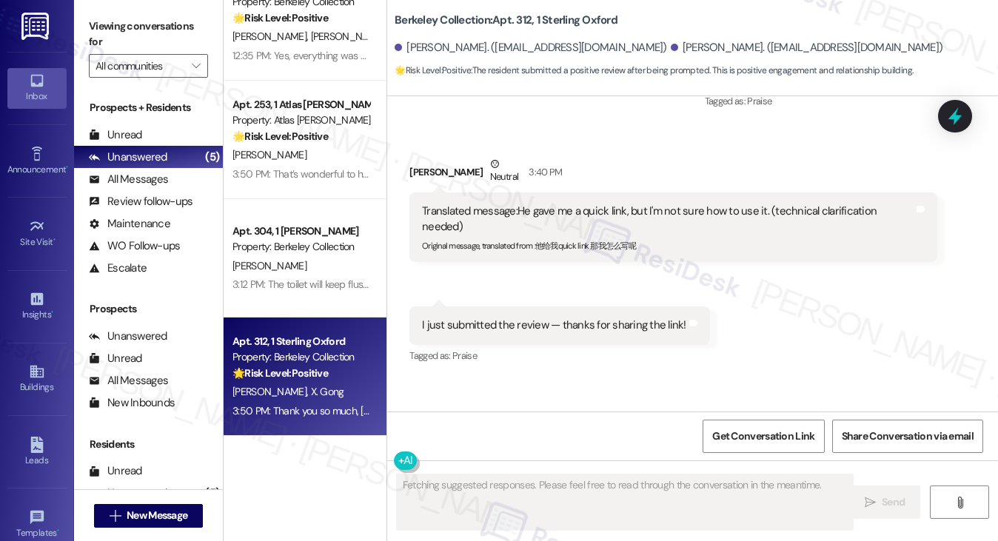
scroll to position [1459, 0]
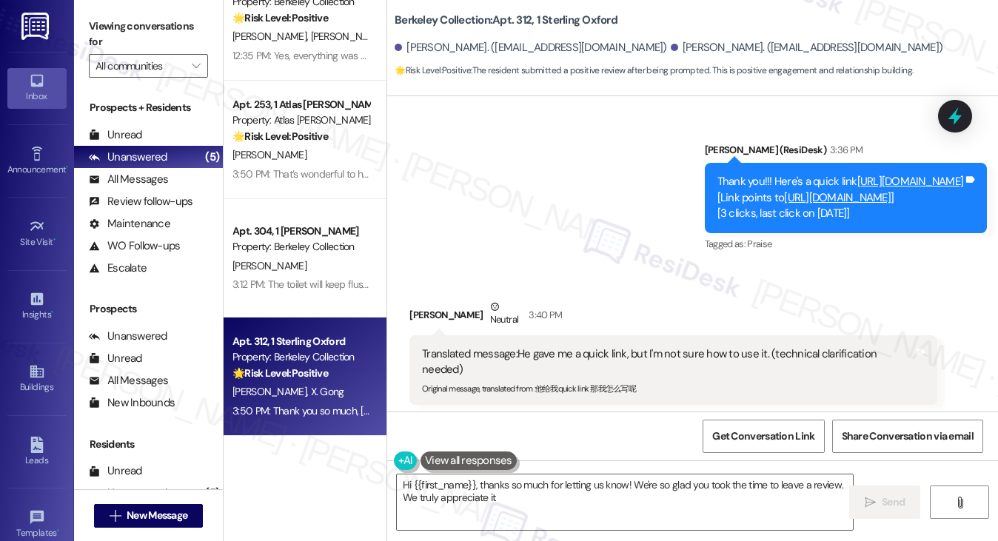
type textarea "Hi {{first_name}}, thanks so much for letting us know! We're so glad you took t…"
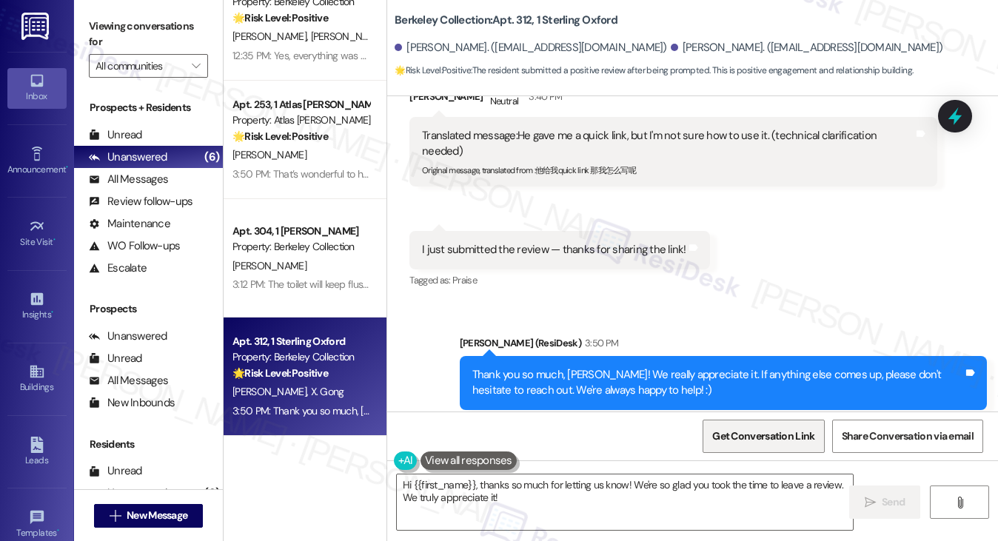
click at [757, 435] on span "Get Conversation Link" at bounding box center [763, 437] width 102 height 16
